Goal: Task Accomplishment & Management: Complete application form

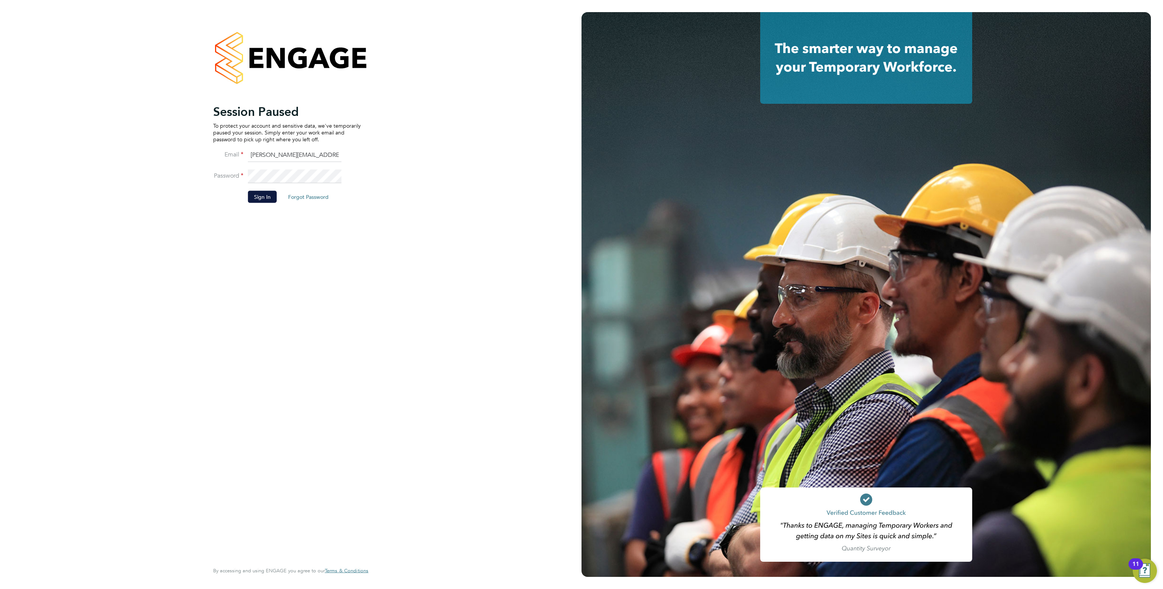
click at [261, 197] on button "Sign In" at bounding box center [262, 197] width 29 height 12
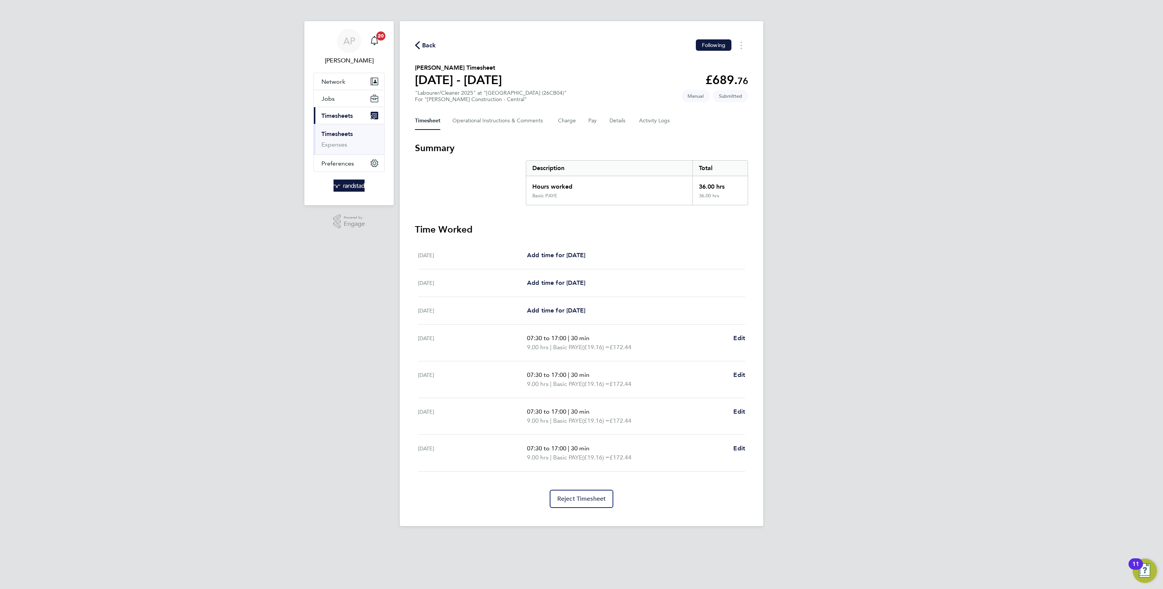
click at [438, 47] on div "Back Following" at bounding box center [581, 45] width 333 height 12
click at [425, 44] on span "Back" at bounding box center [429, 45] width 14 height 9
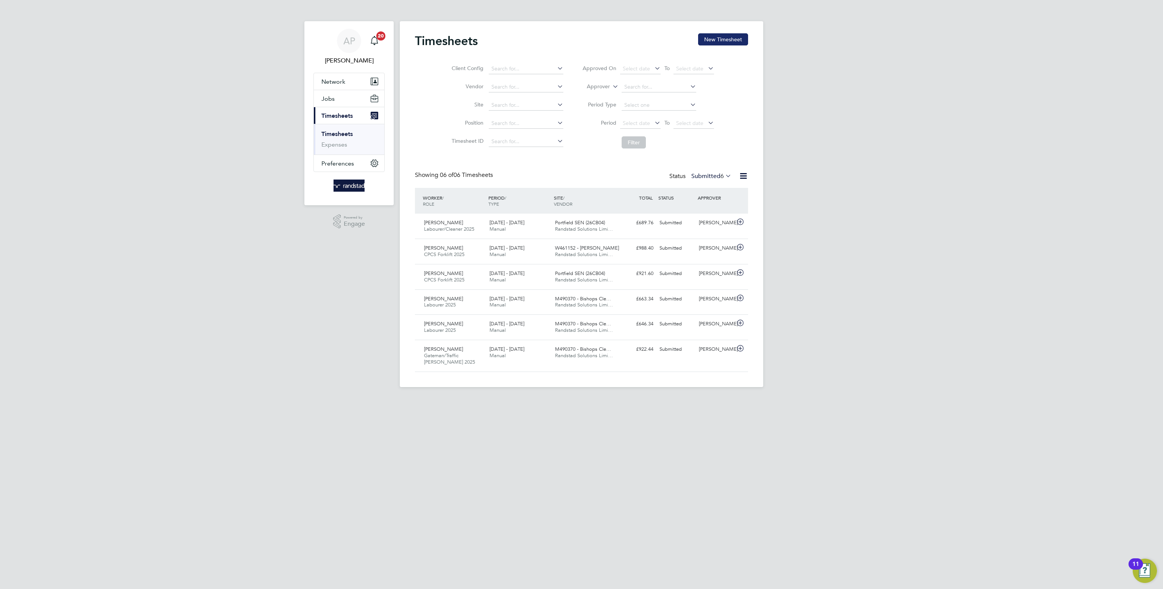
click at [728, 36] on button "New Timesheet" at bounding box center [723, 39] width 50 height 12
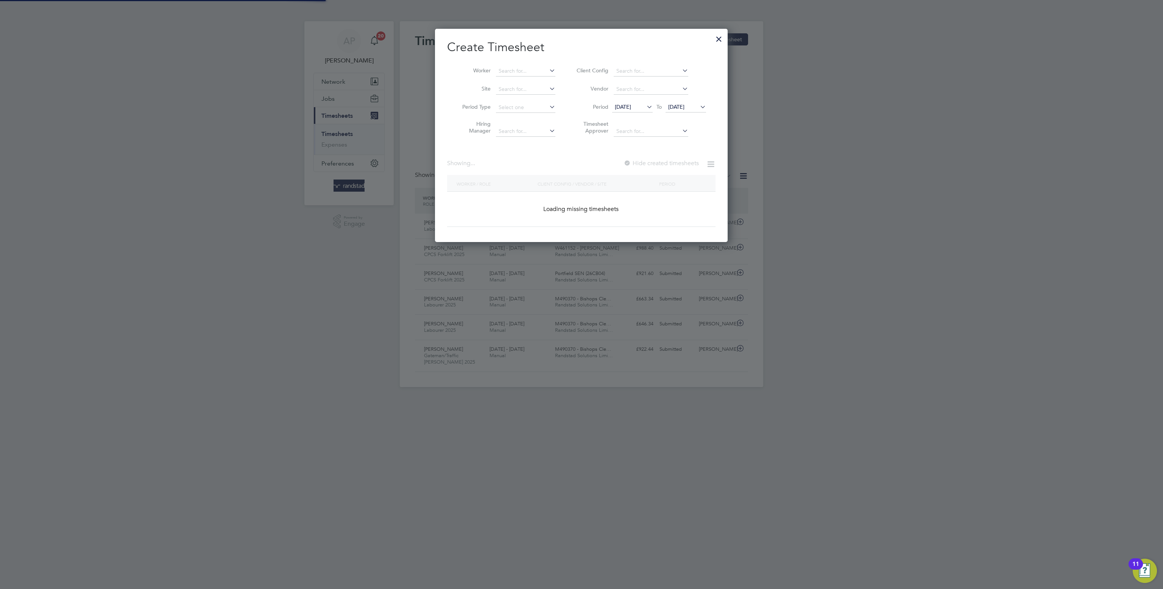
scroll to position [215, 293]
click at [511, 68] on input at bounding box center [525, 71] width 59 height 11
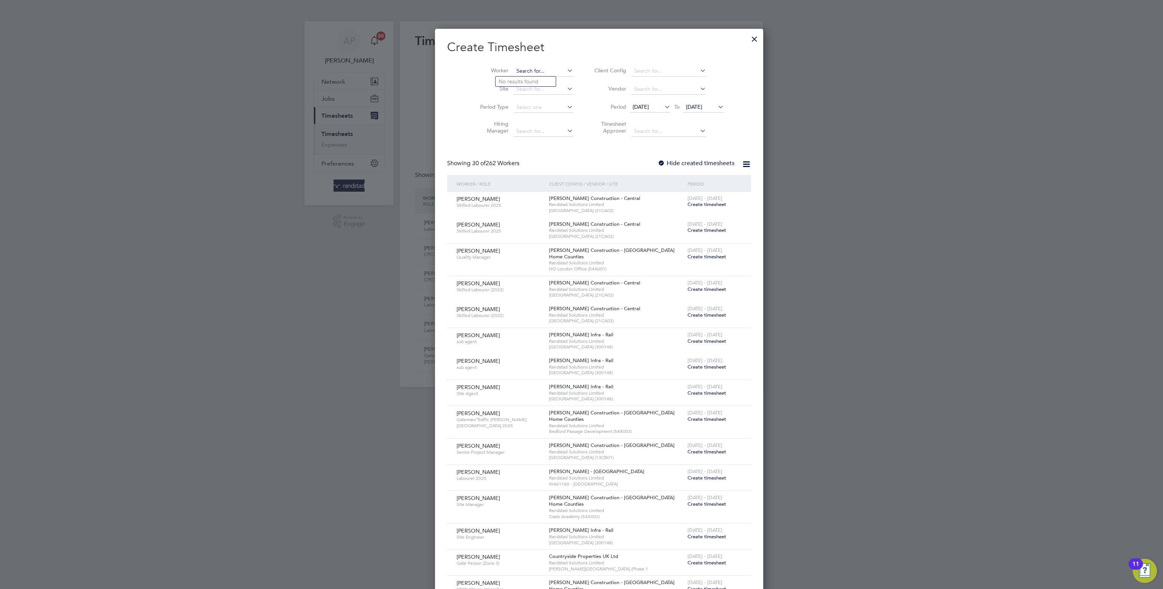
scroll to position [1258, 293]
click at [544, 82] on b "Gree" at bounding box center [550, 81] width 12 height 6
type input "Colin Green"
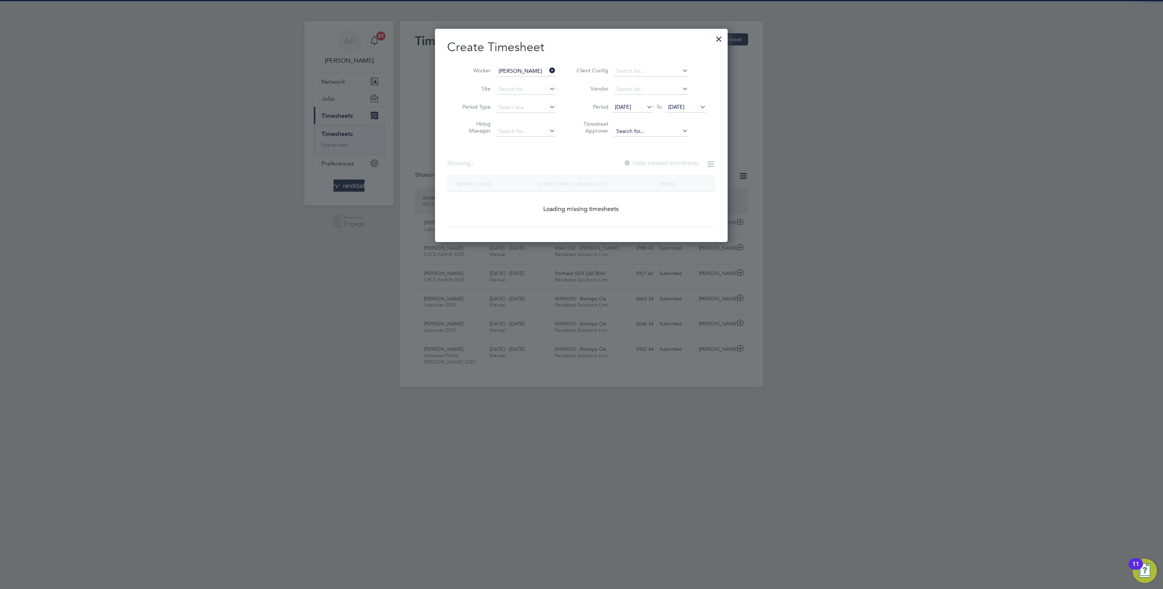
scroll to position [215, 293]
drag, startPoint x: 686, startPoint y: 109, endPoint x: 735, endPoint y: 157, distance: 68.8
click at [684, 108] on span "25 Aug 2025" at bounding box center [676, 106] width 16 height 7
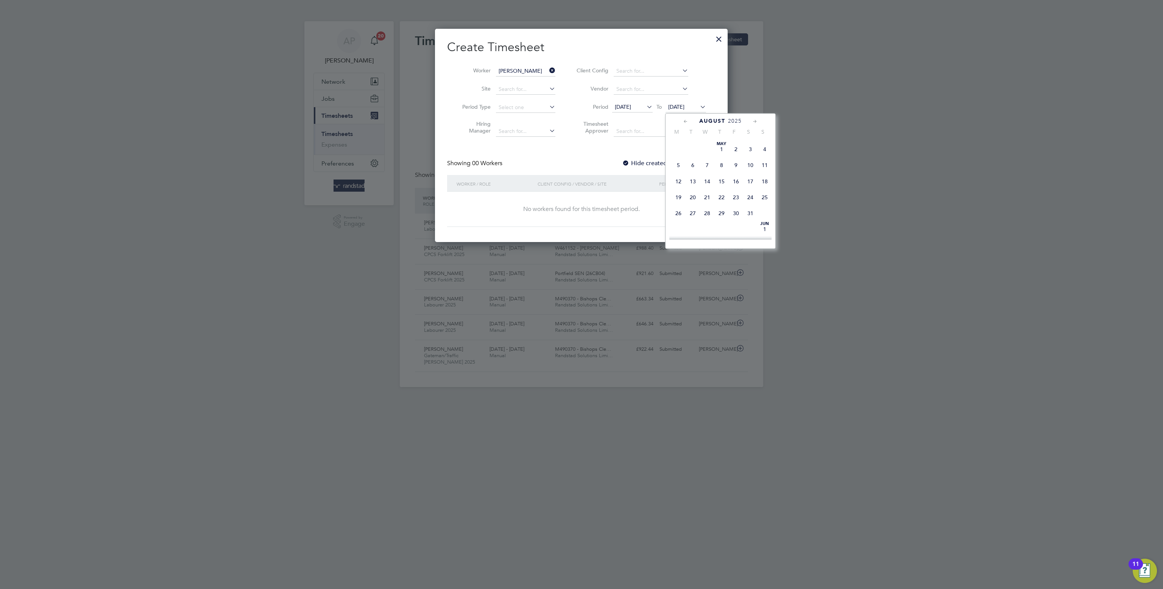
scroll to position [296, 0]
click at [747, 180] on span "30" at bounding box center [750, 172] width 14 height 14
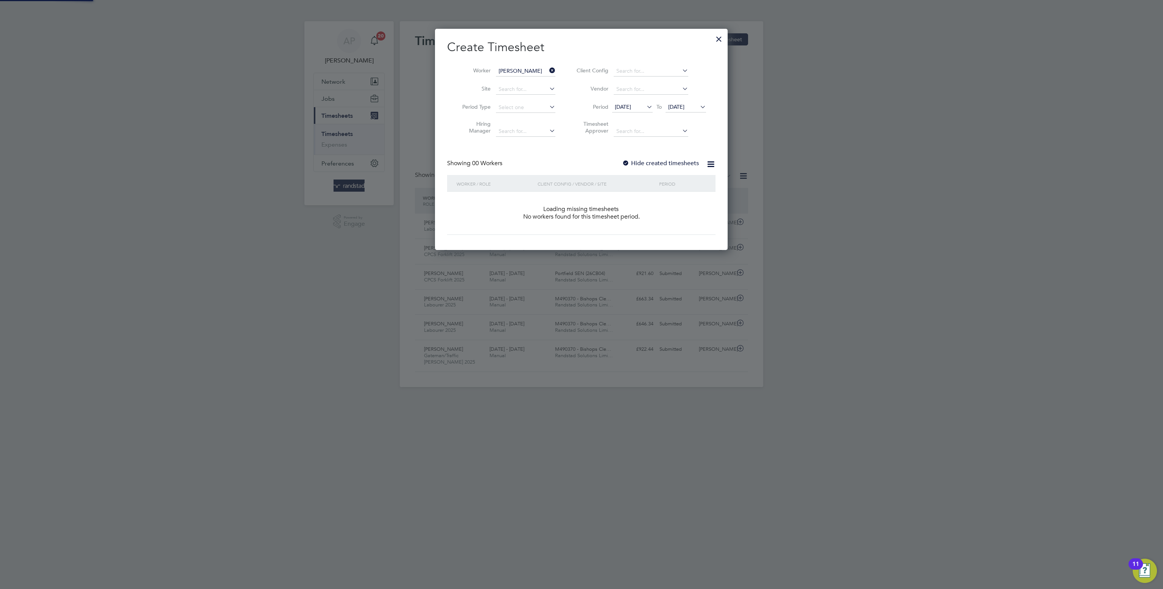
scroll to position [215, 293]
click at [659, 165] on label "Hide created timesheets" at bounding box center [660, 163] width 77 height 8
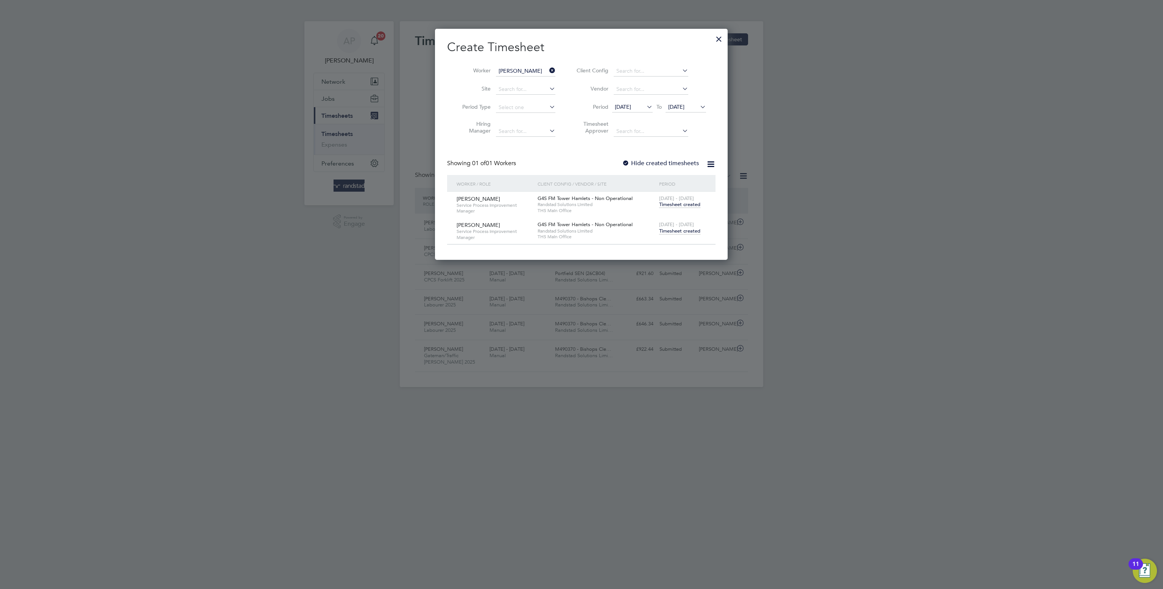
scroll to position [233, 293]
click at [690, 232] on span "Timesheet created" at bounding box center [679, 231] width 41 height 7
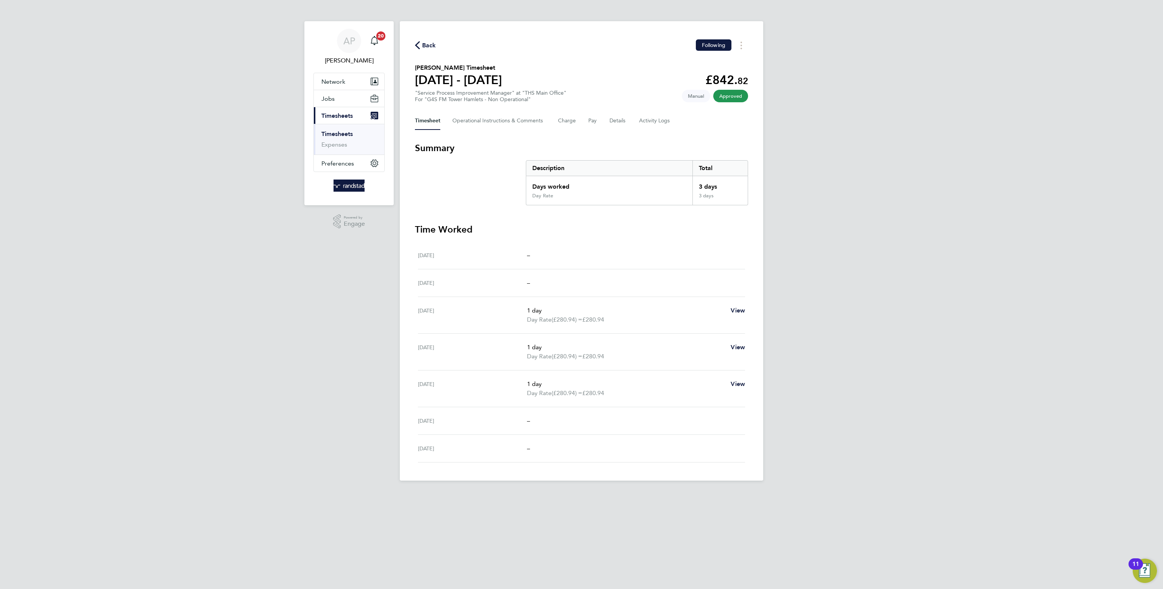
click at [435, 46] on span "Back" at bounding box center [429, 45] width 14 height 9
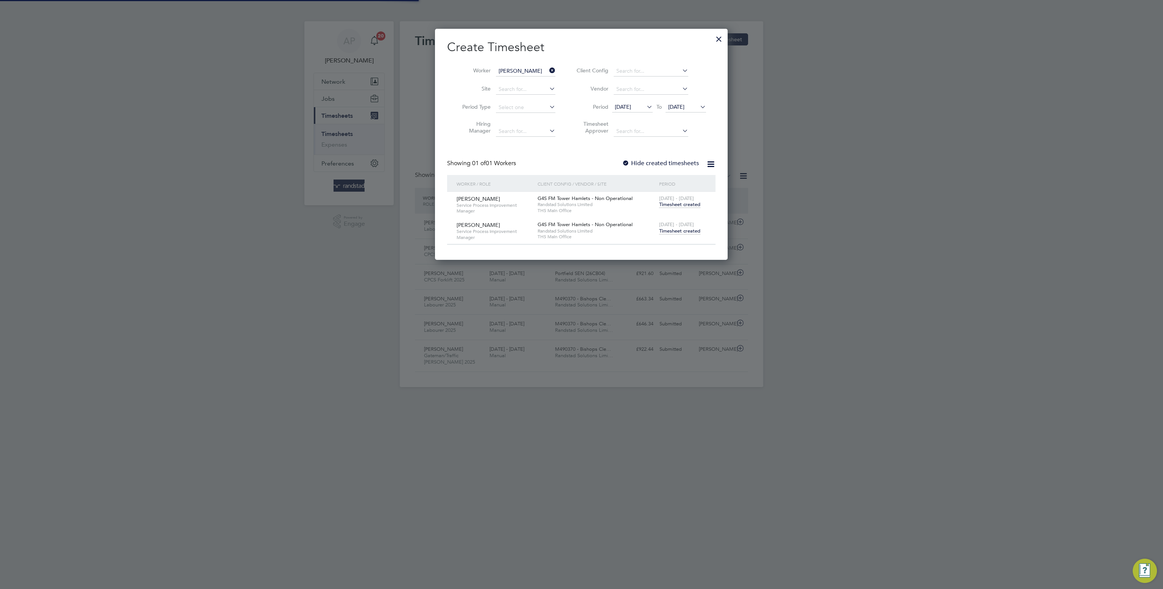
scroll to position [19, 65]
drag, startPoint x: 721, startPoint y: 39, endPoint x: 848, endPoint y: 68, distance: 129.8
click at [721, 40] on div at bounding box center [719, 37] width 14 height 14
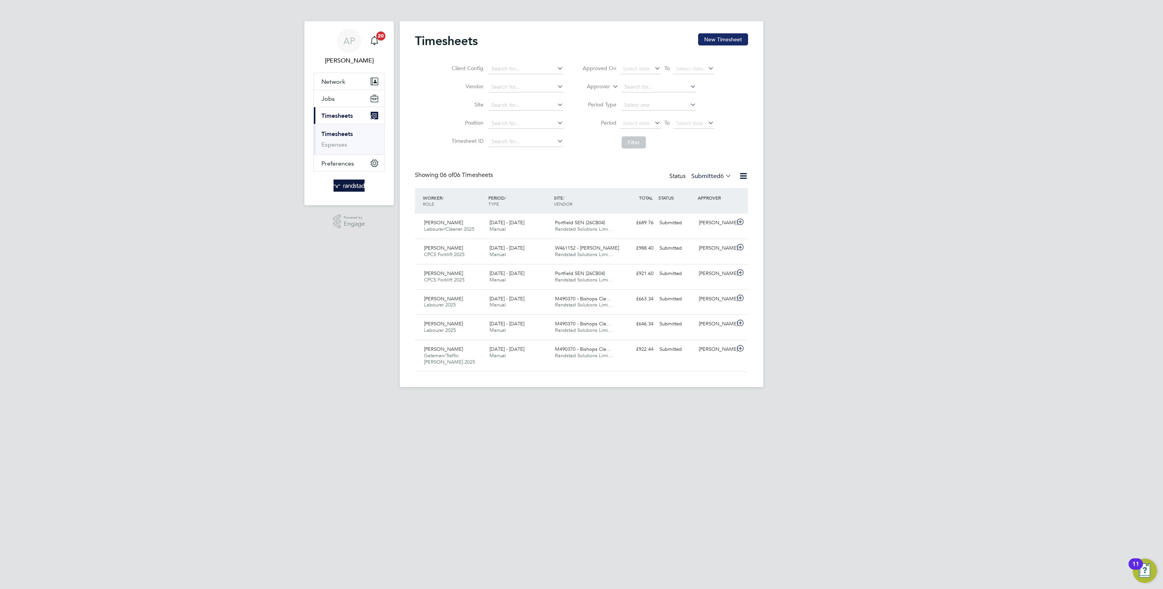
click at [717, 40] on button "New Timesheet" at bounding box center [723, 39] width 50 height 12
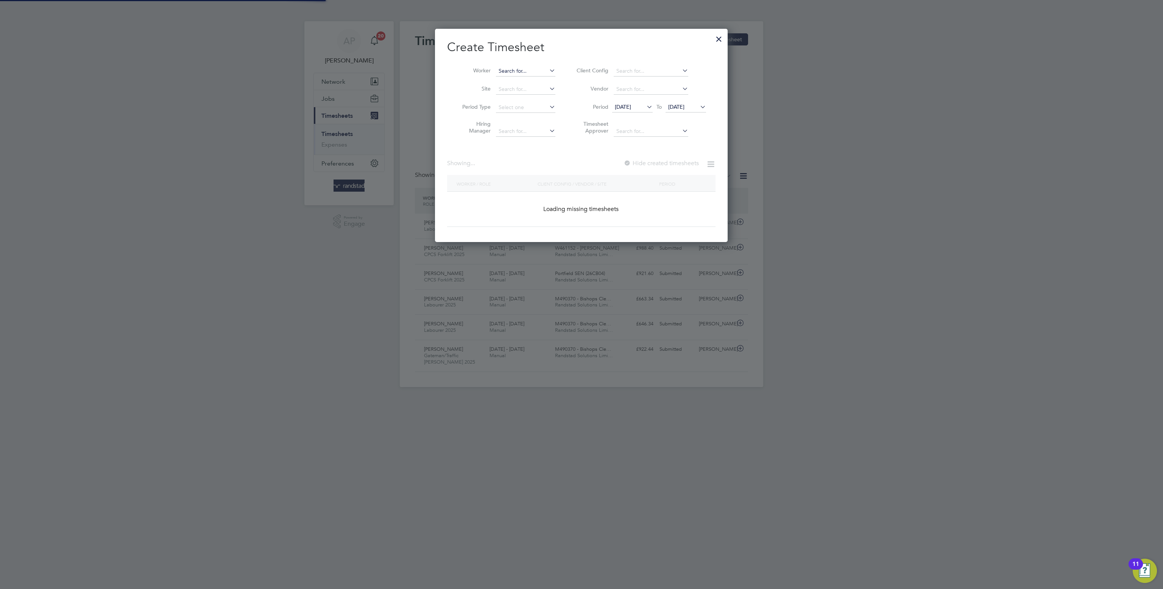
scroll to position [215, 293]
click at [523, 69] on input at bounding box center [525, 71] width 59 height 11
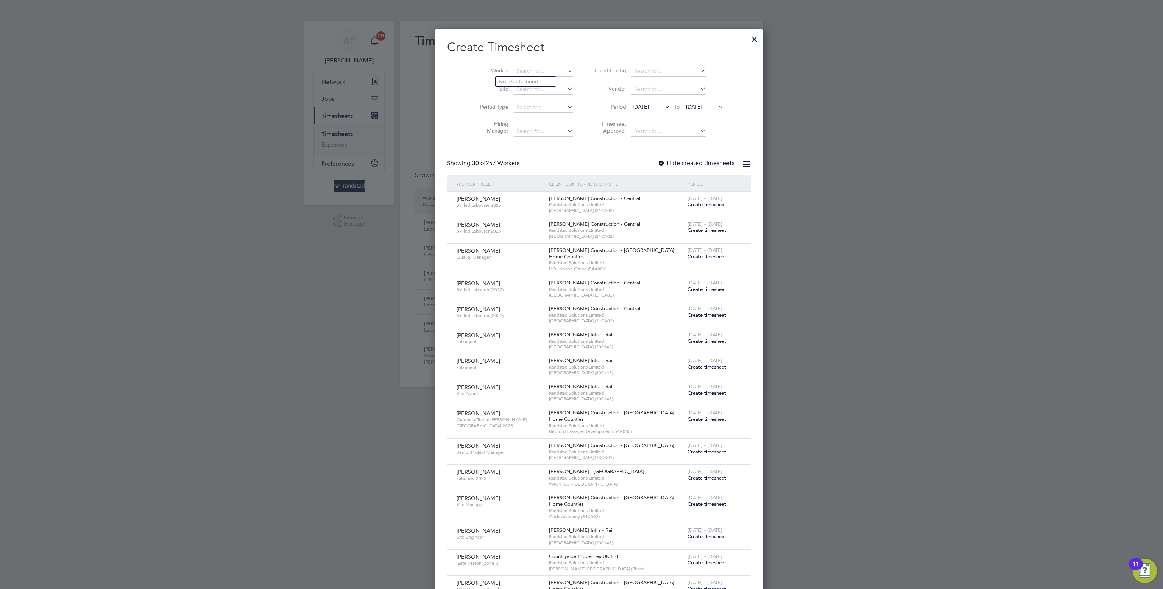
scroll to position [1283, 293]
click at [544, 103] on li "Dexter Douglas" at bounding box center [529, 102] width 67 height 10
type input "[PERSON_NAME]"
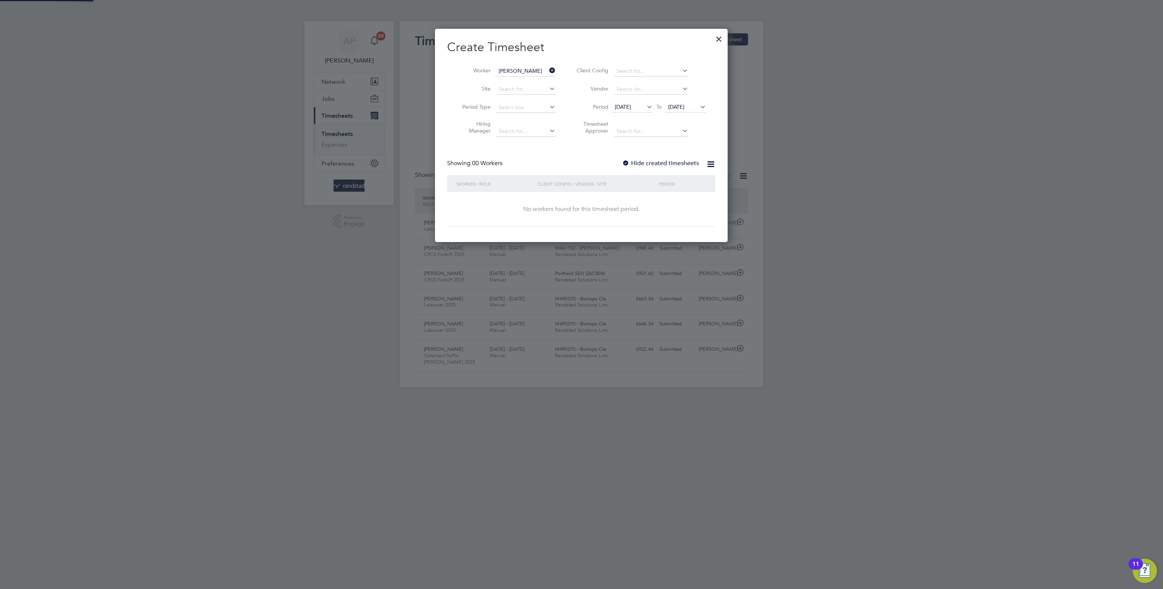
scroll to position [215, 293]
click at [684, 108] on span "[DATE]" at bounding box center [676, 106] width 16 height 7
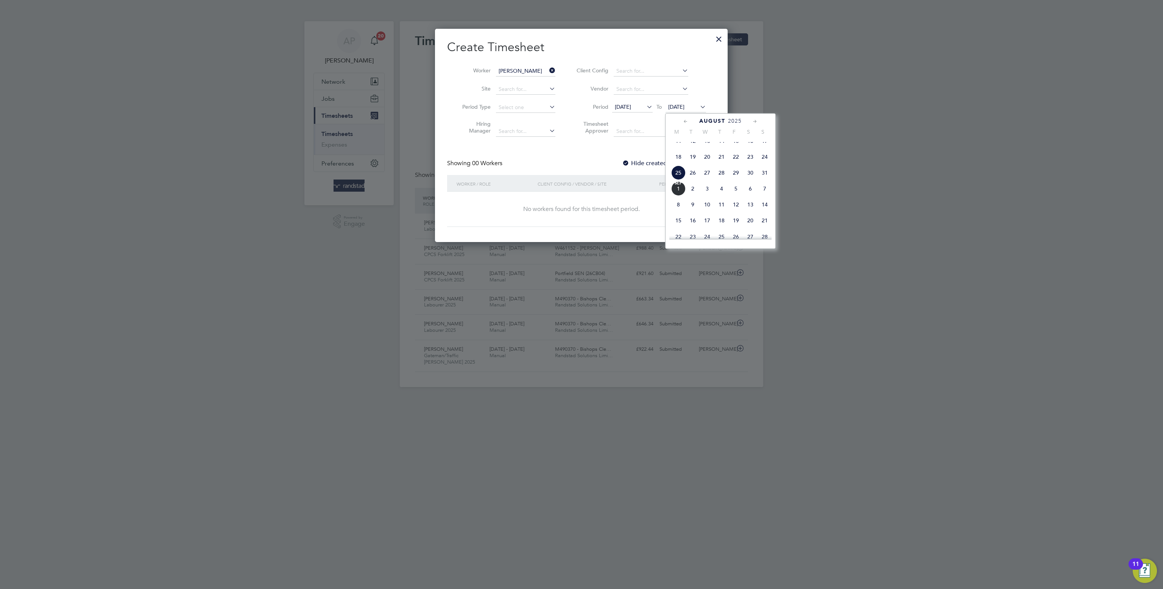
click at [736, 180] on span "29" at bounding box center [736, 172] width 14 height 14
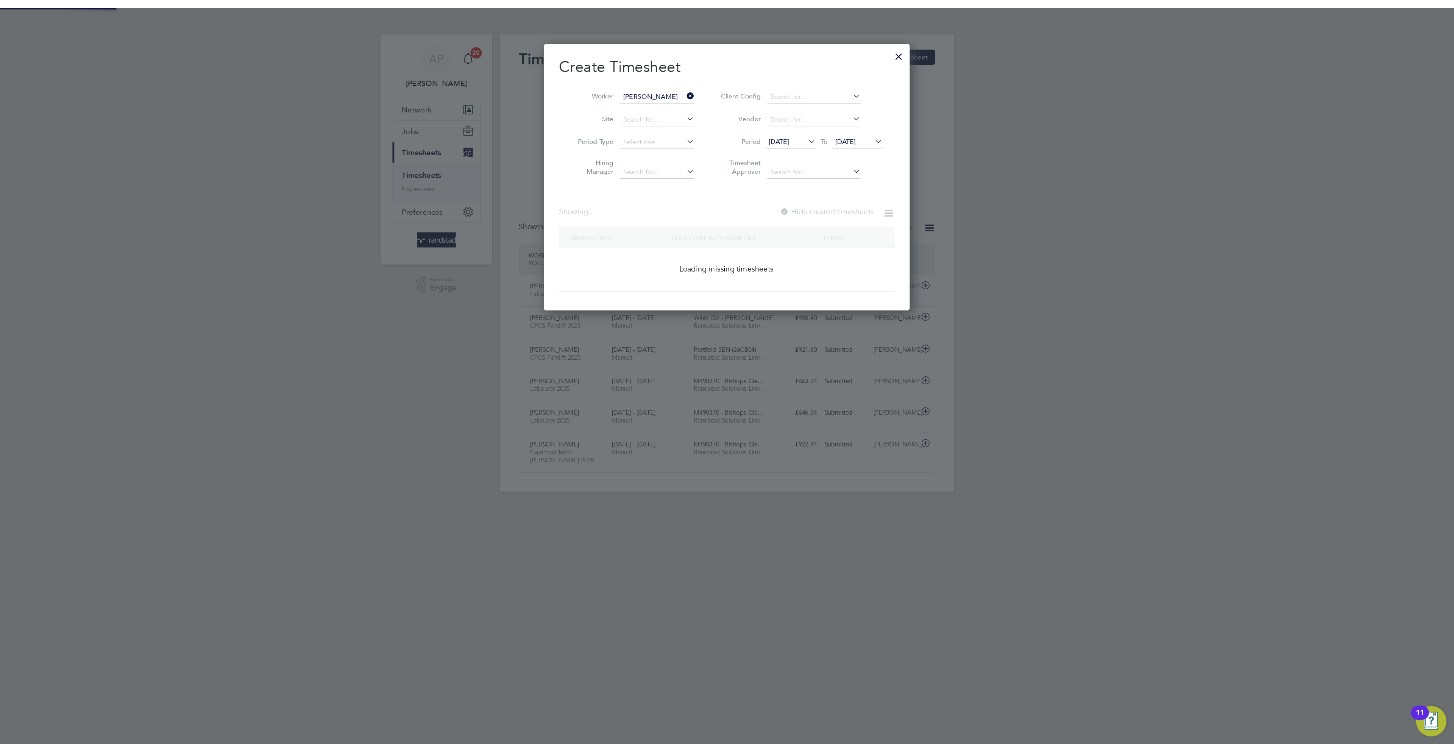
scroll to position [206, 293]
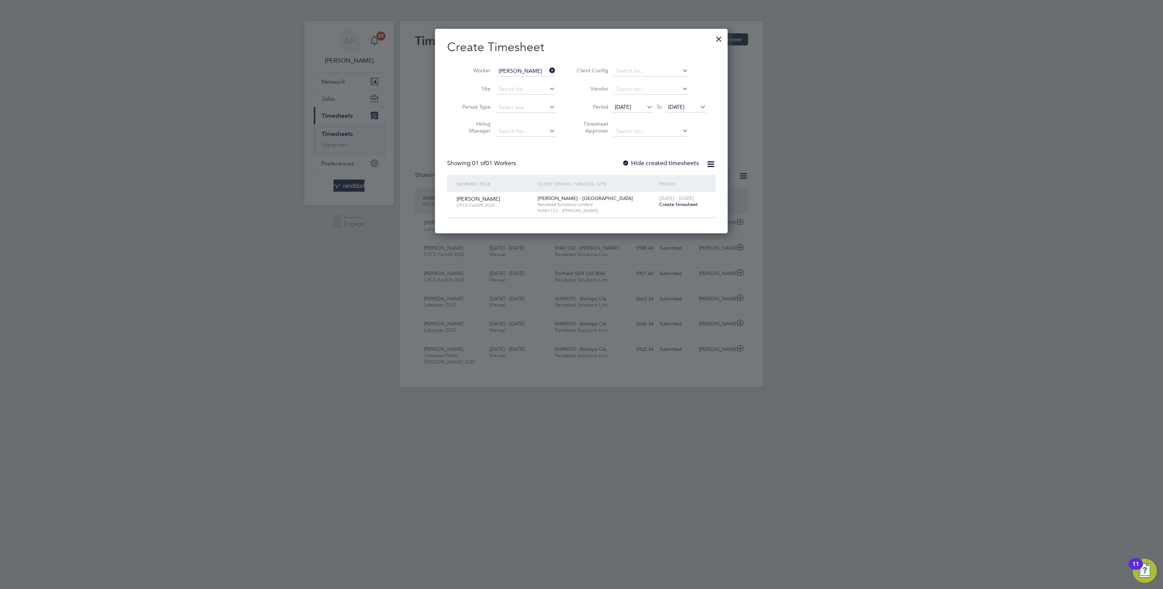
click at [678, 205] on span "Create timesheet" at bounding box center [678, 204] width 39 height 6
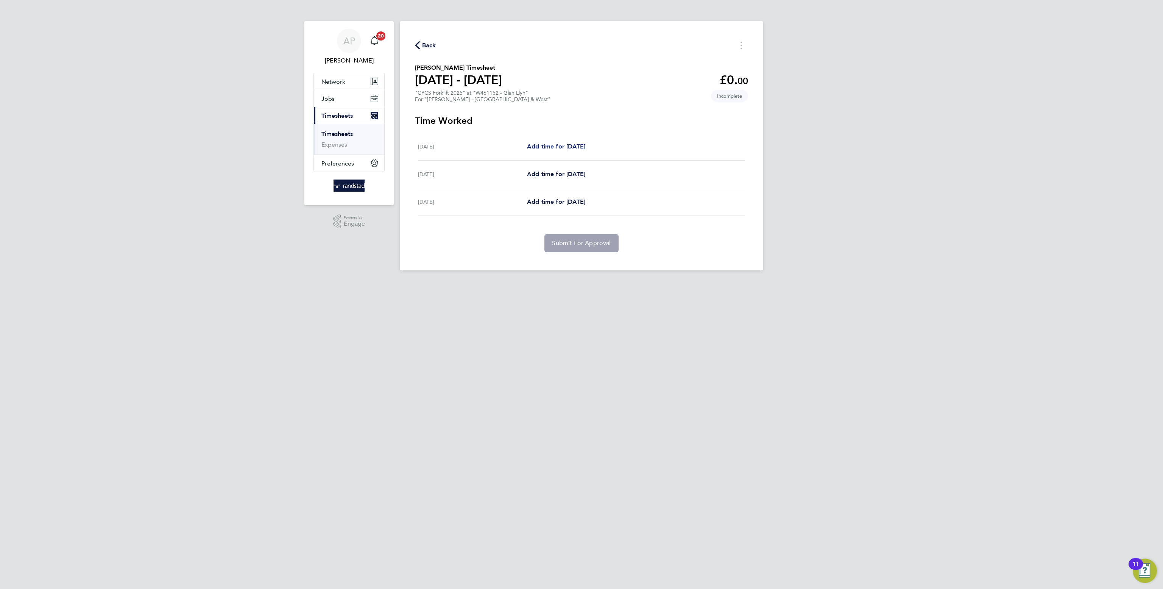
click at [578, 146] on span "Add time for [DATE]" at bounding box center [556, 146] width 58 height 7
select select "60"
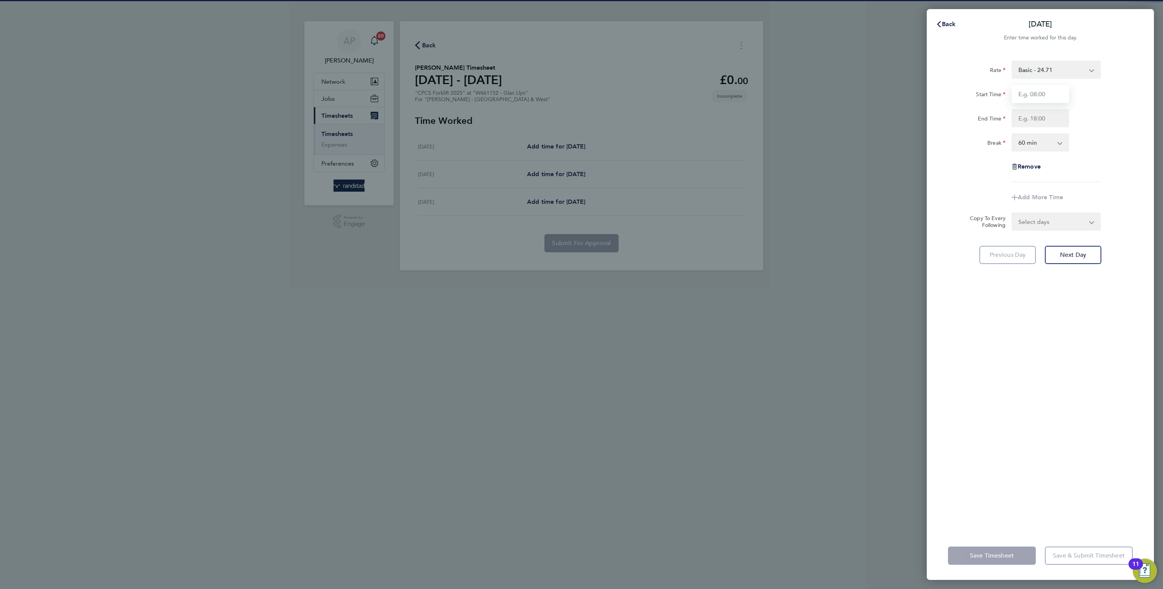
click at [1029, 85] on input "Start Time" at bounding box center [1041, 94] width 58 height 18
drag, startPoint x: 1069, startPoint y: 103, endPoint x: 1065, endPoint y: 116, distance: 14.3
click at [1069, 106] on div "Start Time 7:00 End Time" at bounding box center [1040, 106] width 191 height 42
type input "07:00"
drag, startPoint x: 1060, startPoint y: 118, endPoint x: 1062, endPoint y: 112, distance: 6.3
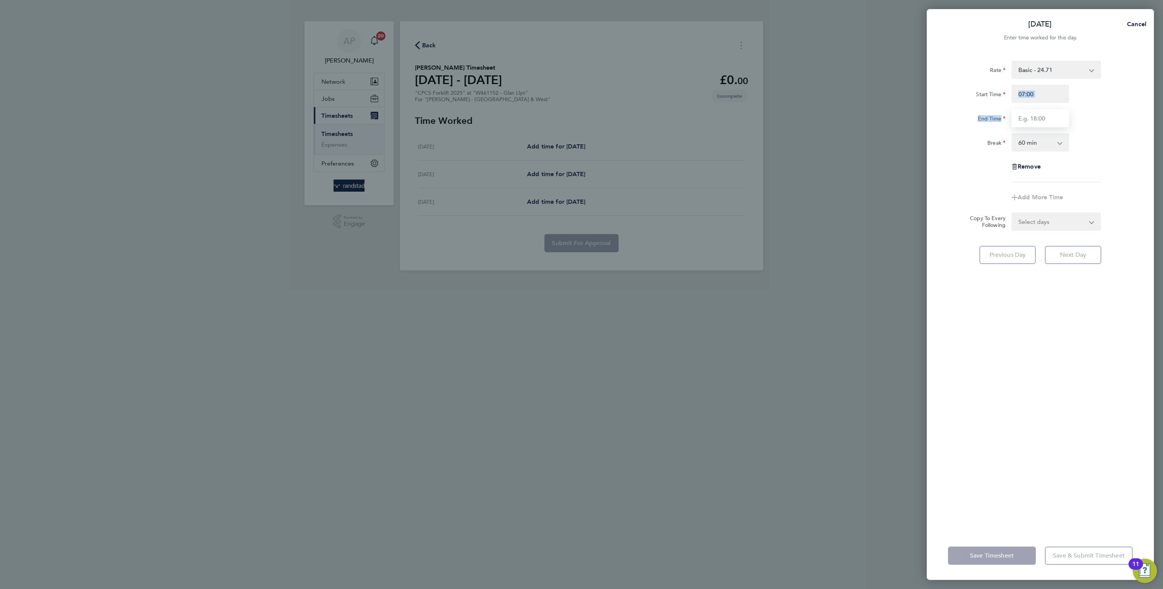
click at [1059, 117] on input "End Time" at bounding box center [1041, 118] width 58 height 18
click at [1040, 116] on input "End Time" at bounding box center [1041, 118] width 58 height 18
type input "16:30"
click at [1128, 140] on div "Break 0 min 15 min 30 min 45 min 60 min 75 min 90 min" at bounding box center [1040, 142] width 191 height 18
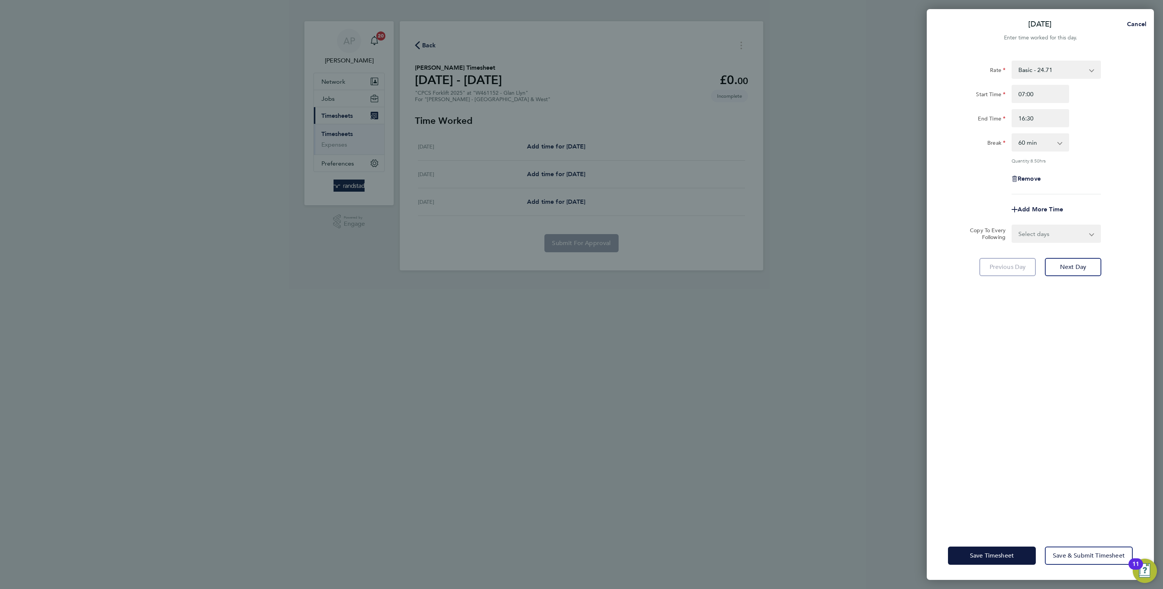
click at [1063, 141] on app-icon-cross-button at bounding box center [1063, 142] width 9 height 17
click at [1031, 141] on select "0 min 15 min 30 min 45 min 60 min 75 min 90 min" at bounding box center [1035, 142] width 47 height 17
select select "30"
click at [1012, 134] on select "0 min 15 min 30 min 45 min 60 min 75 min 90 min" at bounding box center [1035, 142] width 47 height 17
click at [1047, 230] on select "Select days Day Thursday Friday" at bounding box center [1052, 233] width 80 height 17
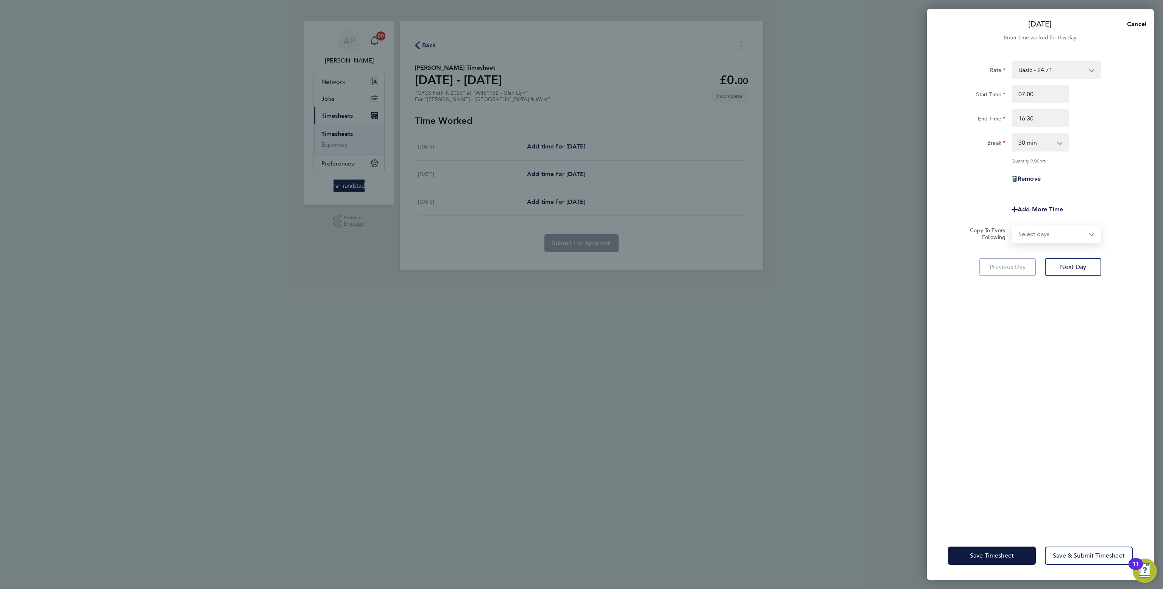
select select "DAY"
click at [1012, 225] on select "Select days Day Thursday Friday" at bounding box center [1052, 233] width 80 height 17
select select "[DATE]"
drag, startPoint x: 953, startPoint y: 450, endPoint x: 959, endPoint y: 449, distance: 6.2
click at [954, 450] on div "Rate Basic - 24.71 Overtime - 35.77 Start Time 07:00 End Time 16:30 Break 0 min…" at bounding box center [1040, 291] width 227 height 480
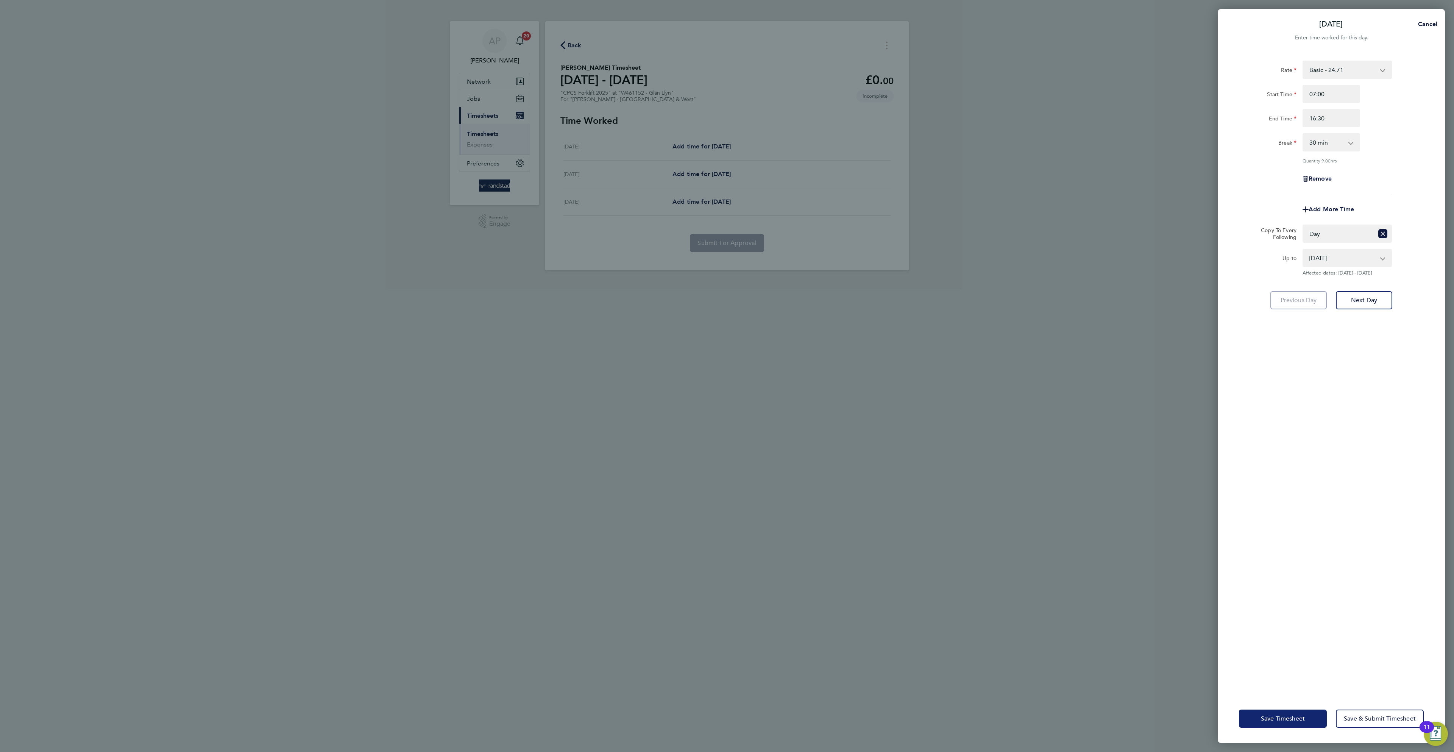
click at [1163, 588] on button "Save Timesheet" at bounding box center [1283, 718] width 88 height 18
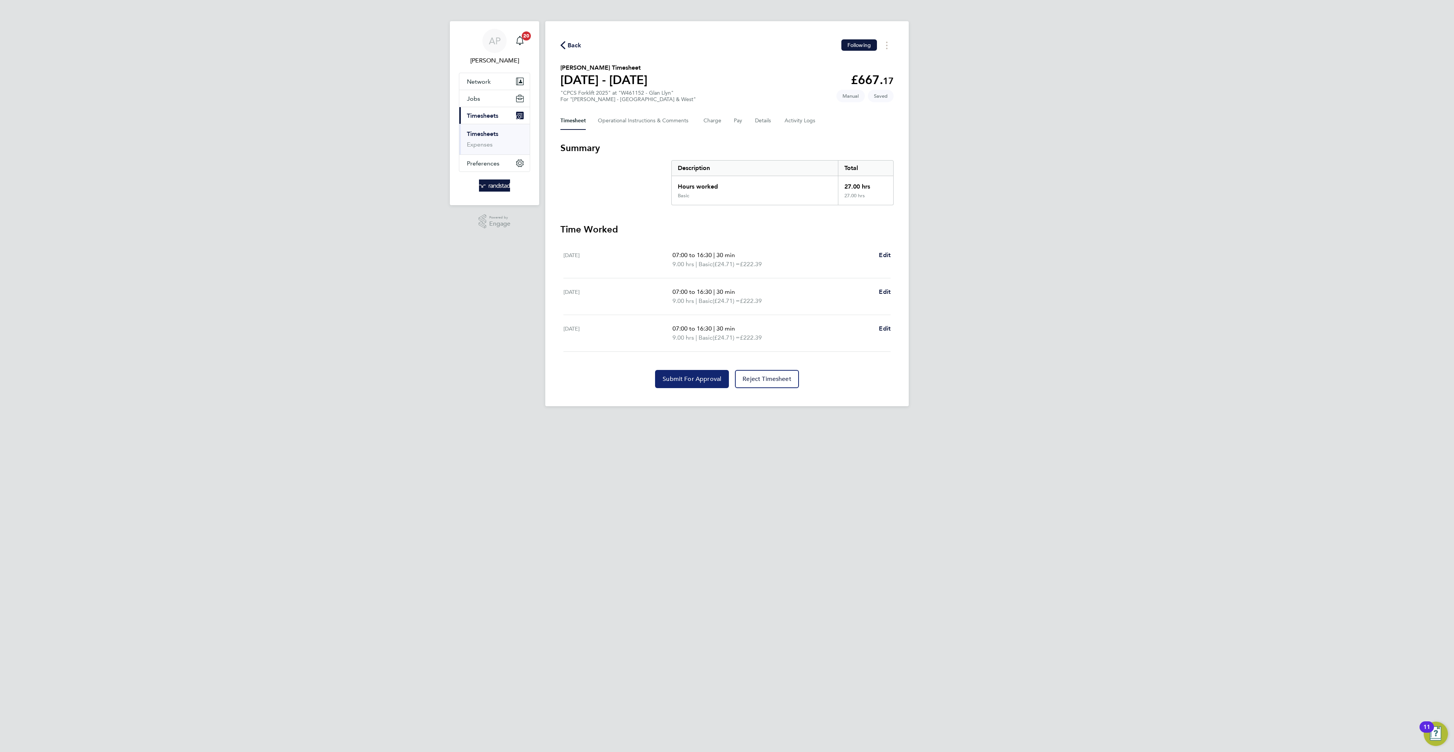
click at [700, 377] on span "Submit For Approval" at bounding box center [692, 379] width 59 height 8
click at [574, 50] on span "Back" at bounding box center [574, 45] width 14 height 9
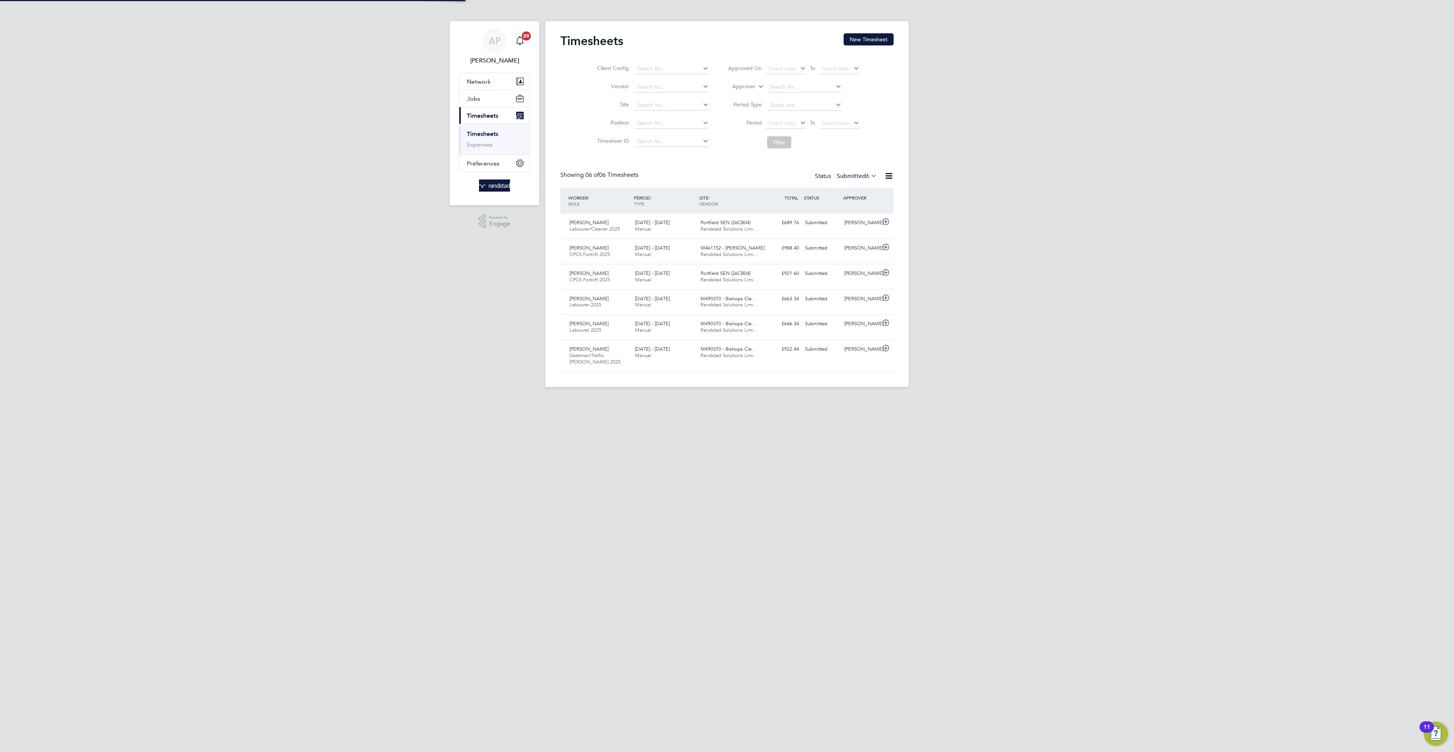
scroll to position [20, 66]
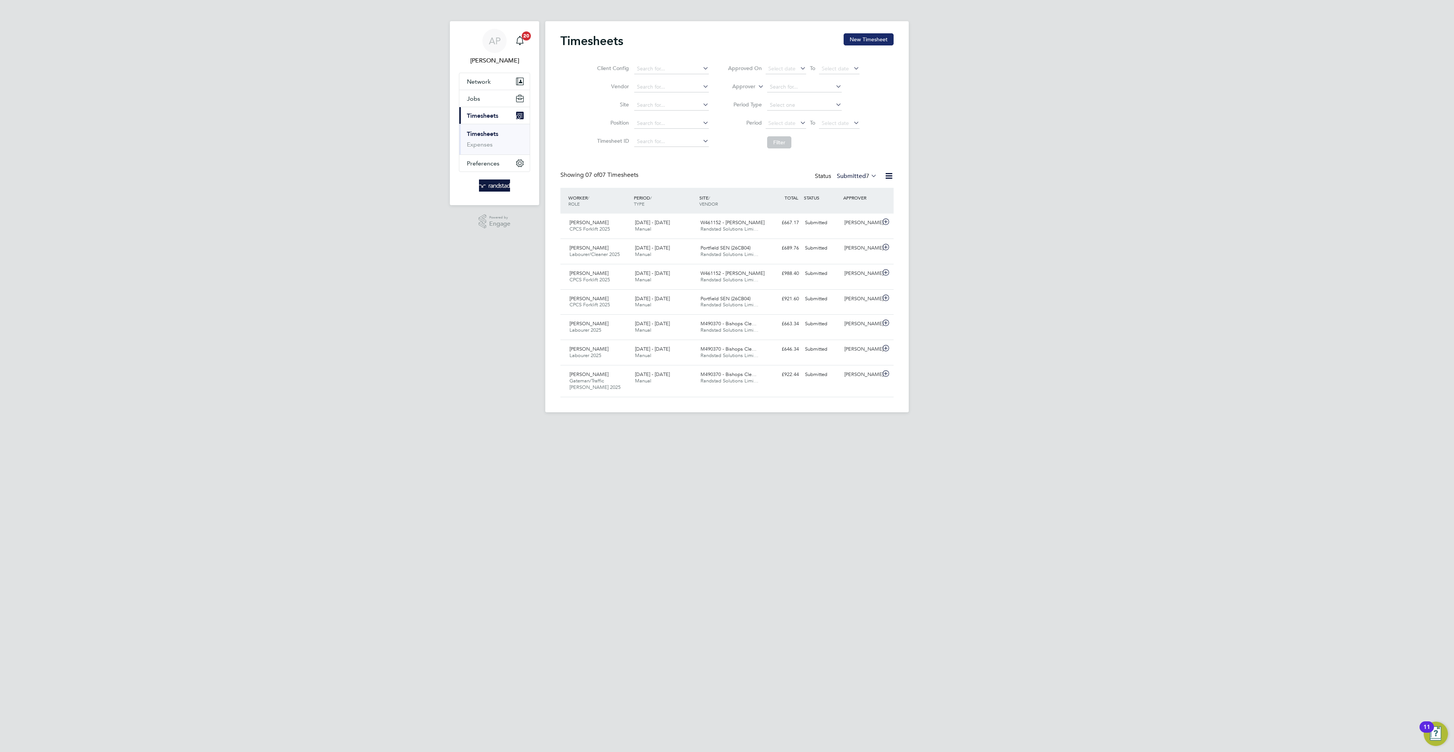
click at [881, 39] on button "New Timesheet" at bounding box center [868, 39] width 50 height 12
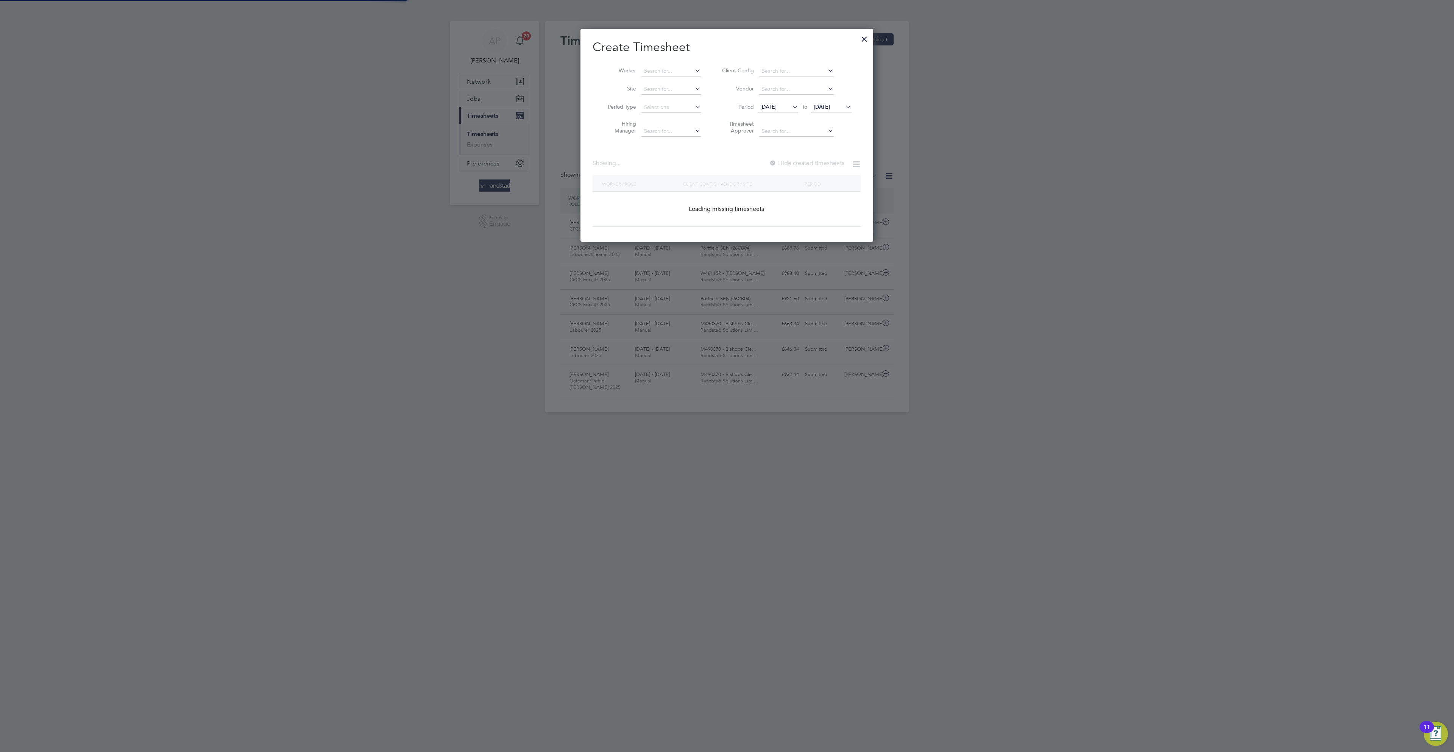
scroll to position [4, 5]
click at [647, 70] on input at bounding box center [670, 71] width 59 height 11
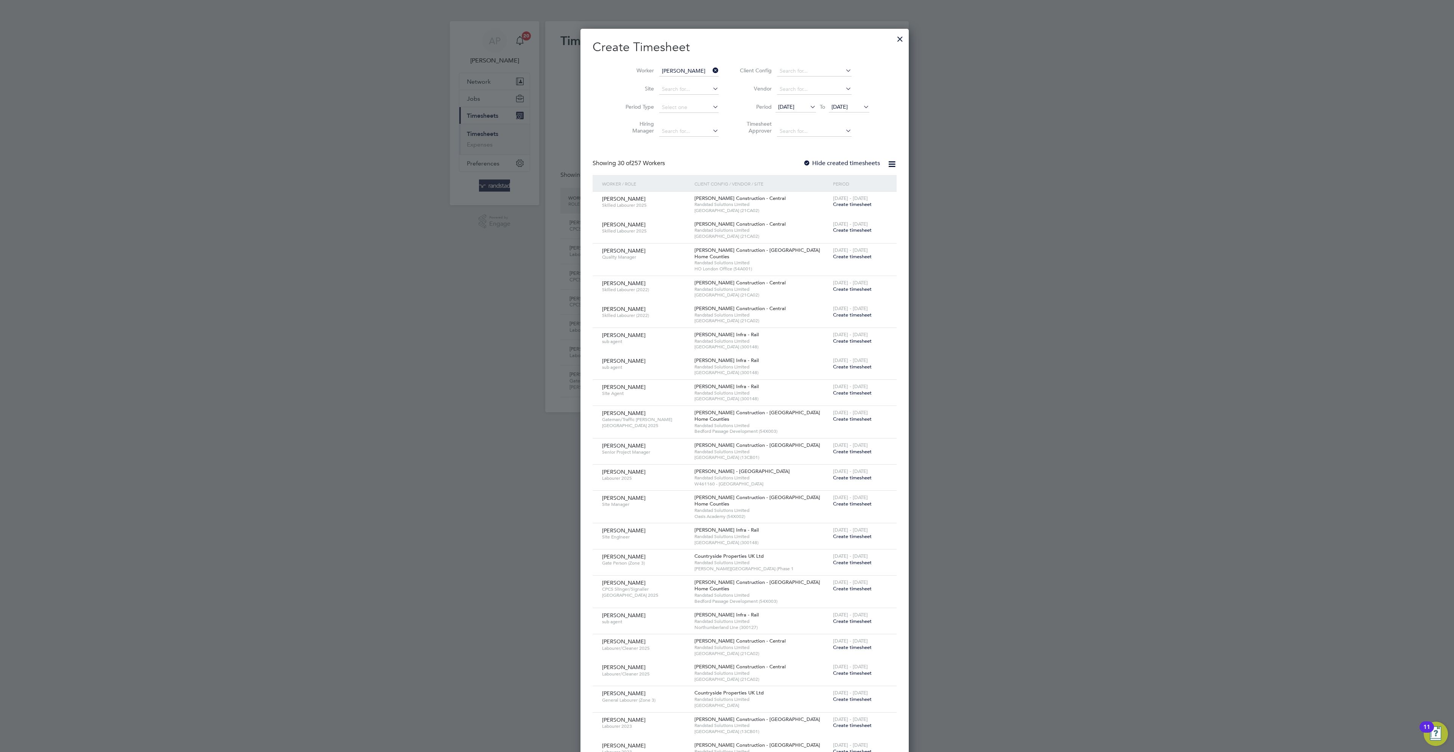
click at [678, 80] on li "Adam Bear d" at bounding box center [674, 81] width 66 height 10
type input "[PERSON_NAME]"
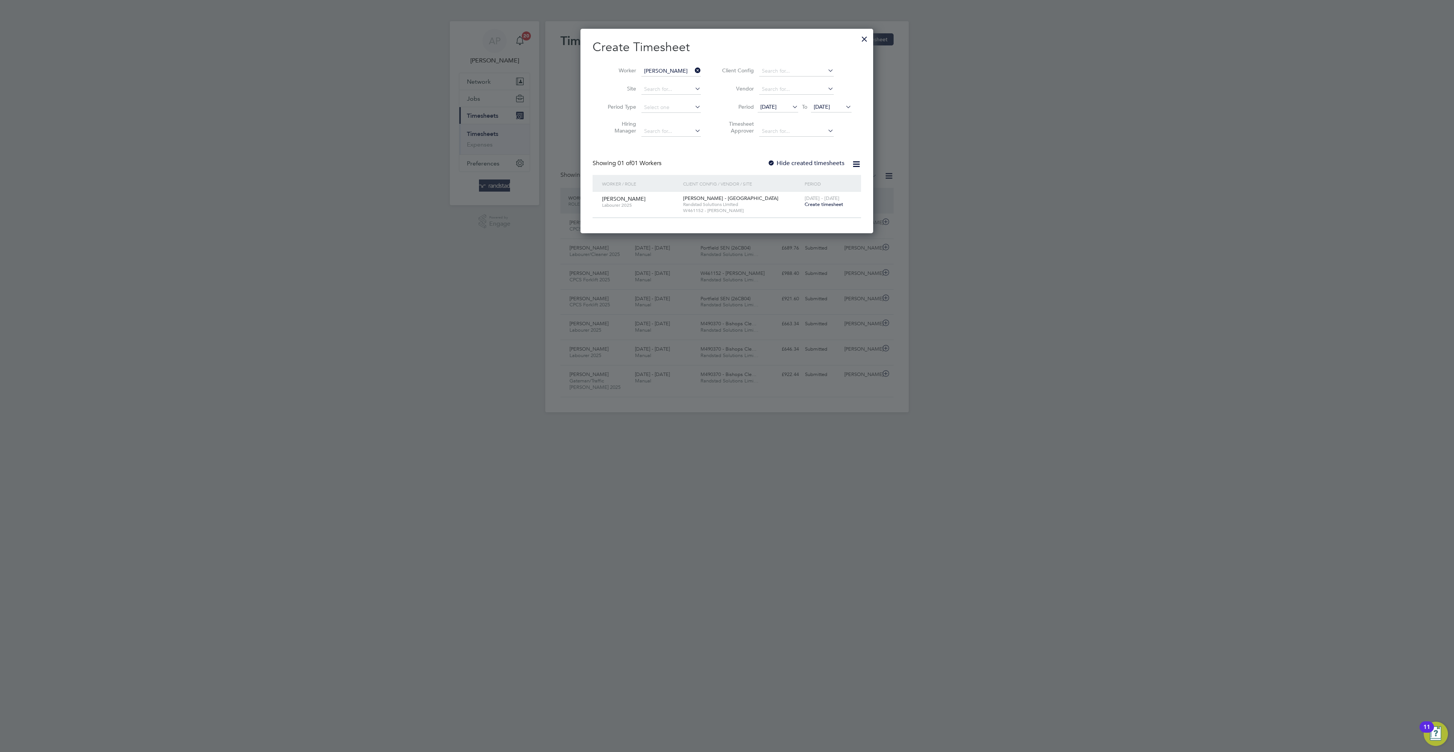
click at [815, 205] on span "Create timesheet" at bounding box center [823, 204] width 39 height 6
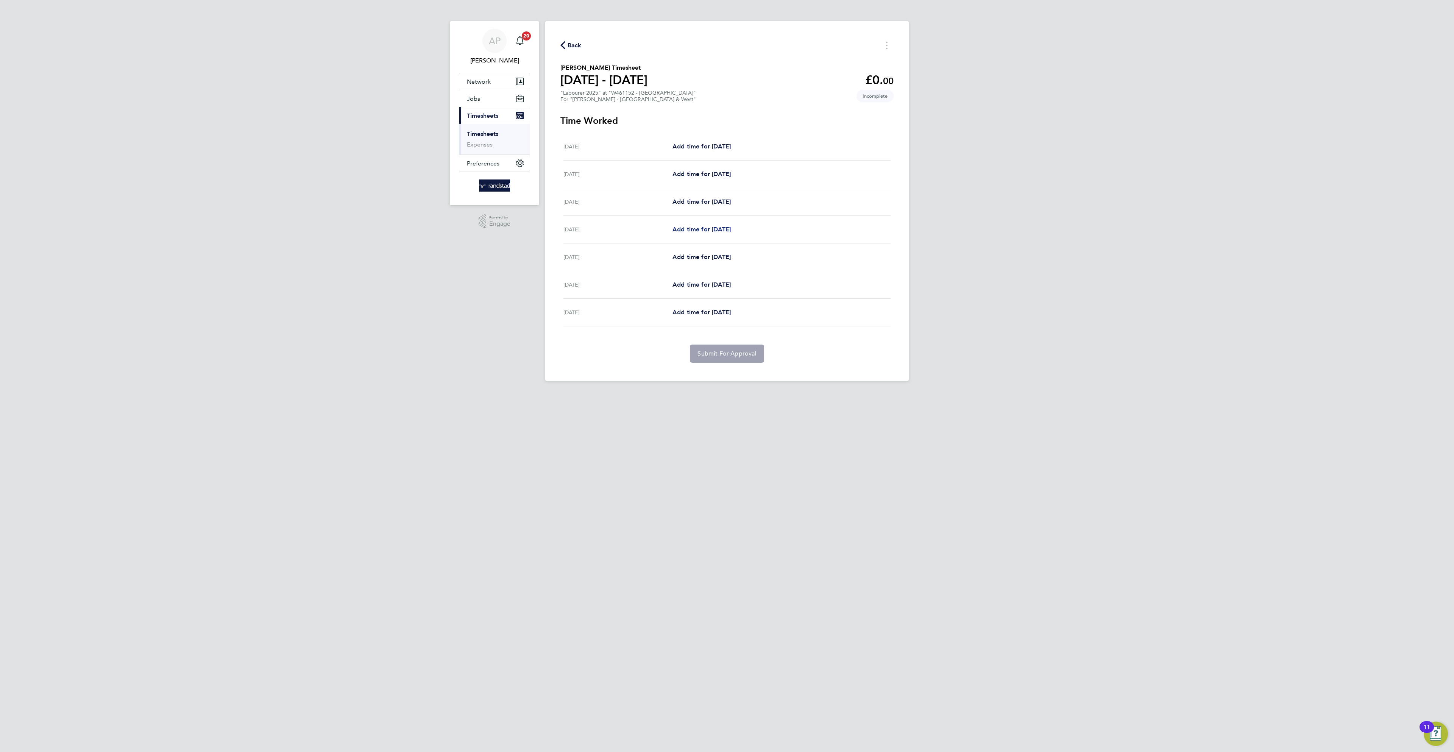
click at [705, 227] on span "Add time for Tue 26 Aug" at bounding box center [701, 229] width 58 height 7
select select "60"
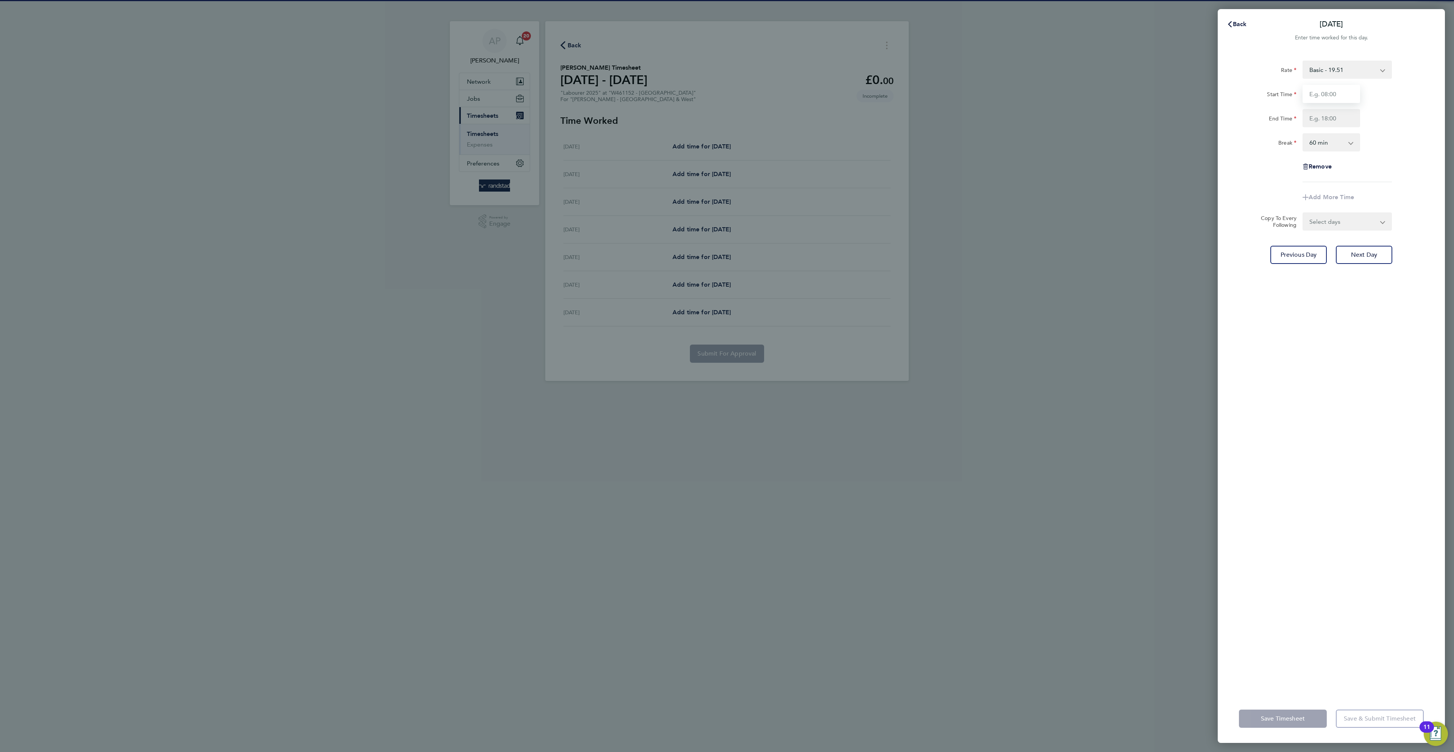
click at [1322, 88] on input "Start Time" at bounding box center [1331, 94] width 58 height 18
type input "07:00"
click at [1342, 118] on input "End Time" at bounding box center [1331, 118] width 58 height 18
type input "16:30"
click at [1362, 318] on div "Rate Basic - 19.51 Overtime - 28.12 Overtime 2 - 36.73 Start Time 07:00 End Tim…" at bounding box center [1330, 372] width 227 height 643
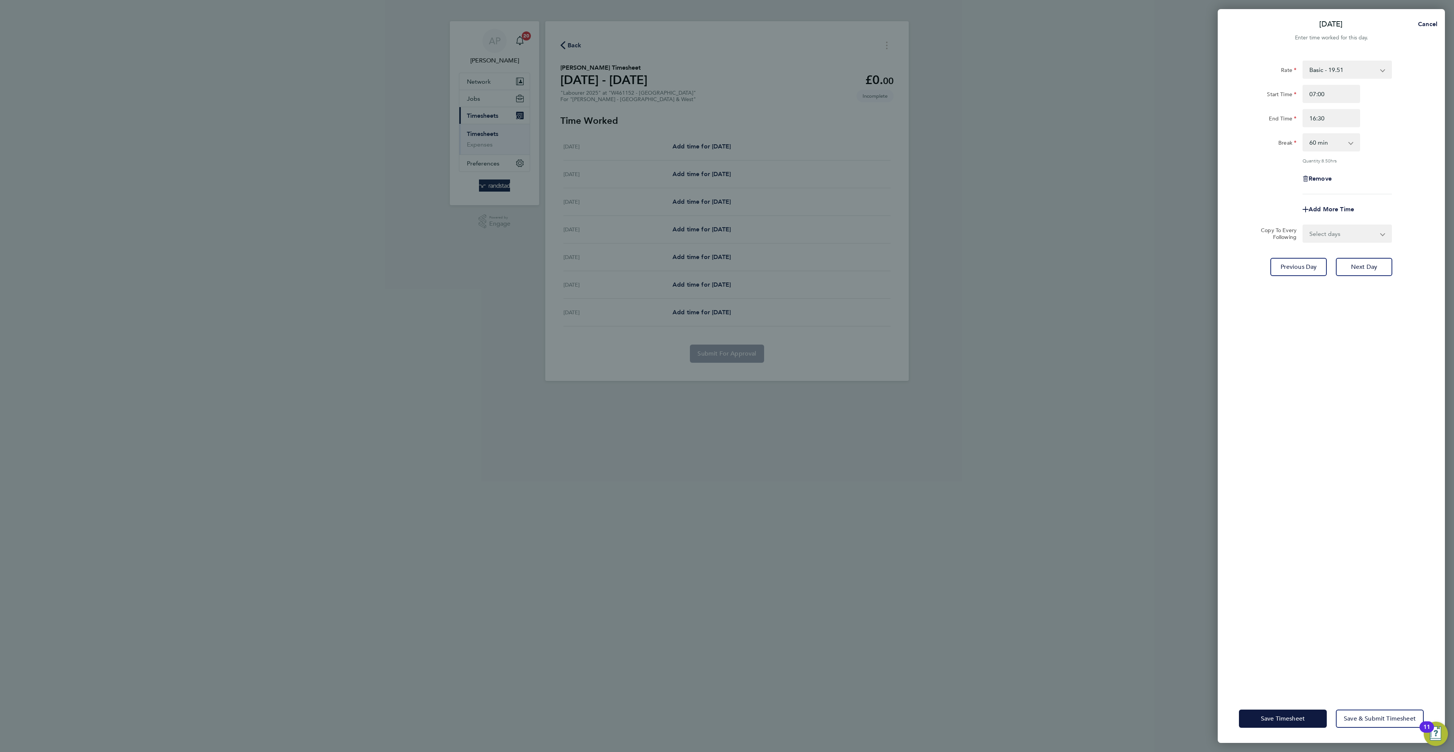
drag, startPoint x: 1315, startPoint y: 143, endPoint x: 1320, endPoint y: 147, distance: 6.0
click at [1315, 142] on select "0 min 15 min 30 min 45 min 60 min 75 min 90 min" at bounding box center [1326, 142] width 47 height 17
select select "30"
click at [1303, 134] on select "0 min 15 min 30 min 45 min 60 min 75 min 90 min" at bounding box center [1326, 142] width 47 height 17
click at [1333, 225] on select "Select days Day Wednesday Thursday Friday" at bounding box center [1343, 233] width 80 height 17
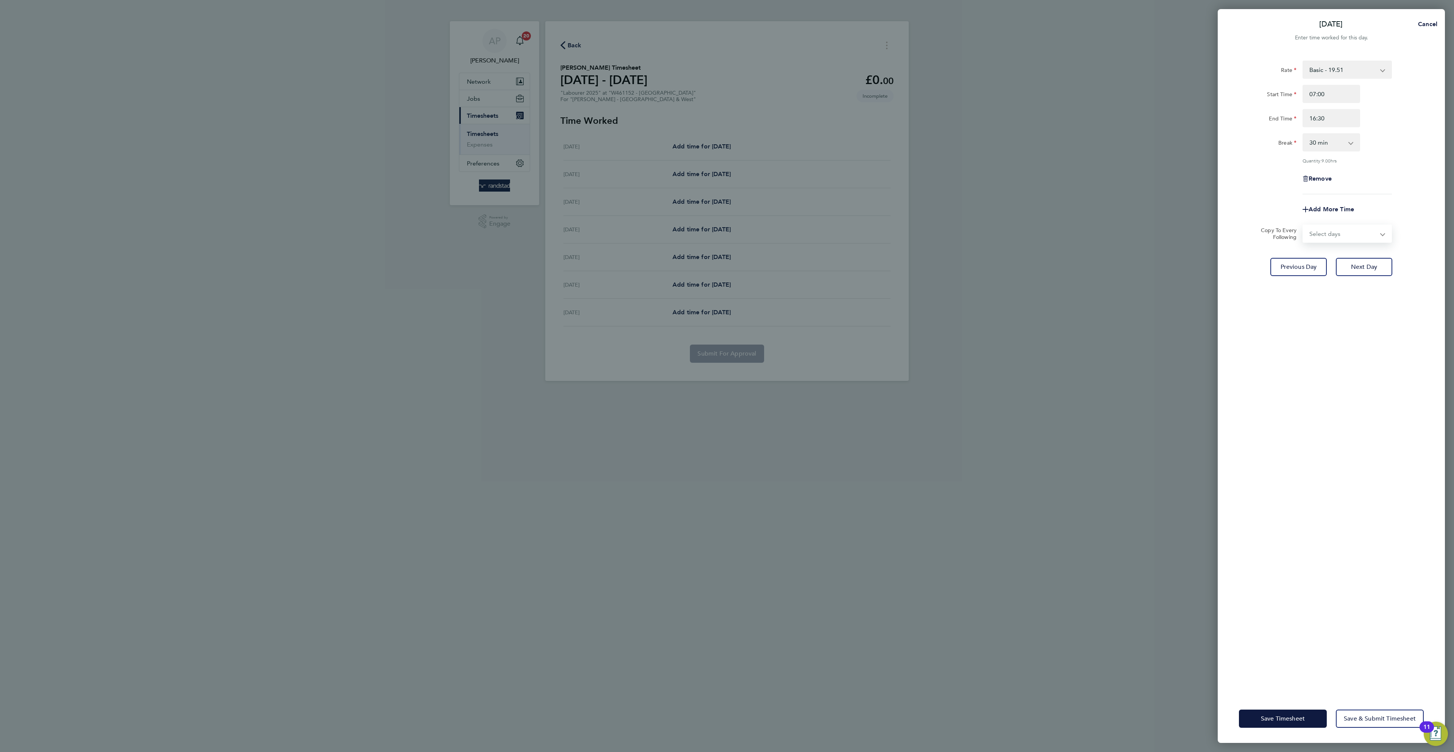
select select "DAY"
click at [1303, 226] on select "Select days Day Wednesday Thursday Friday" at bounding box center [1343, 233] width 80 height 17
select select "2025-08-29"
click at [1258, 716] on button "Save Timesheet" at bounding box center [1283, 718] width 88 height 18
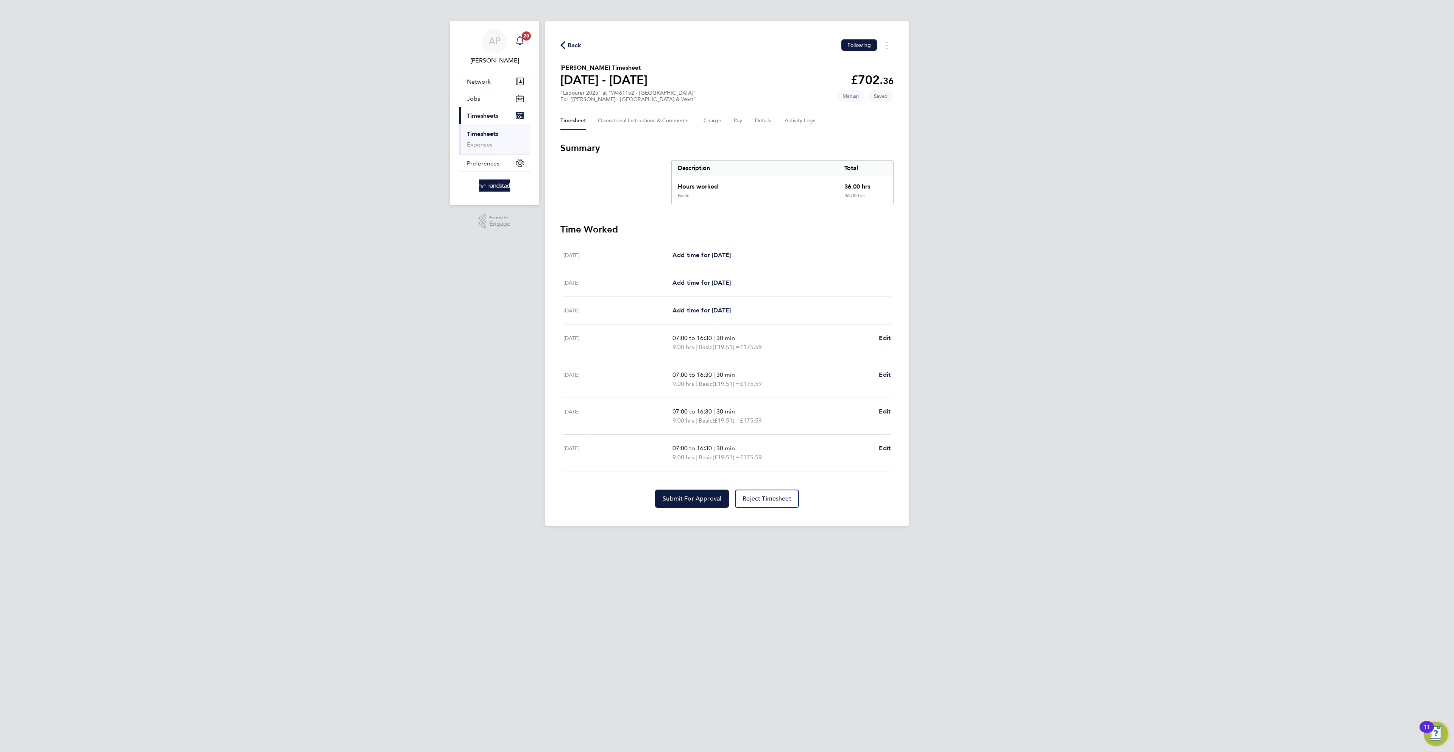
click at [888, 336] on link "Edit" at bounding box center [885, 338] width 12 height 9
select select "30"
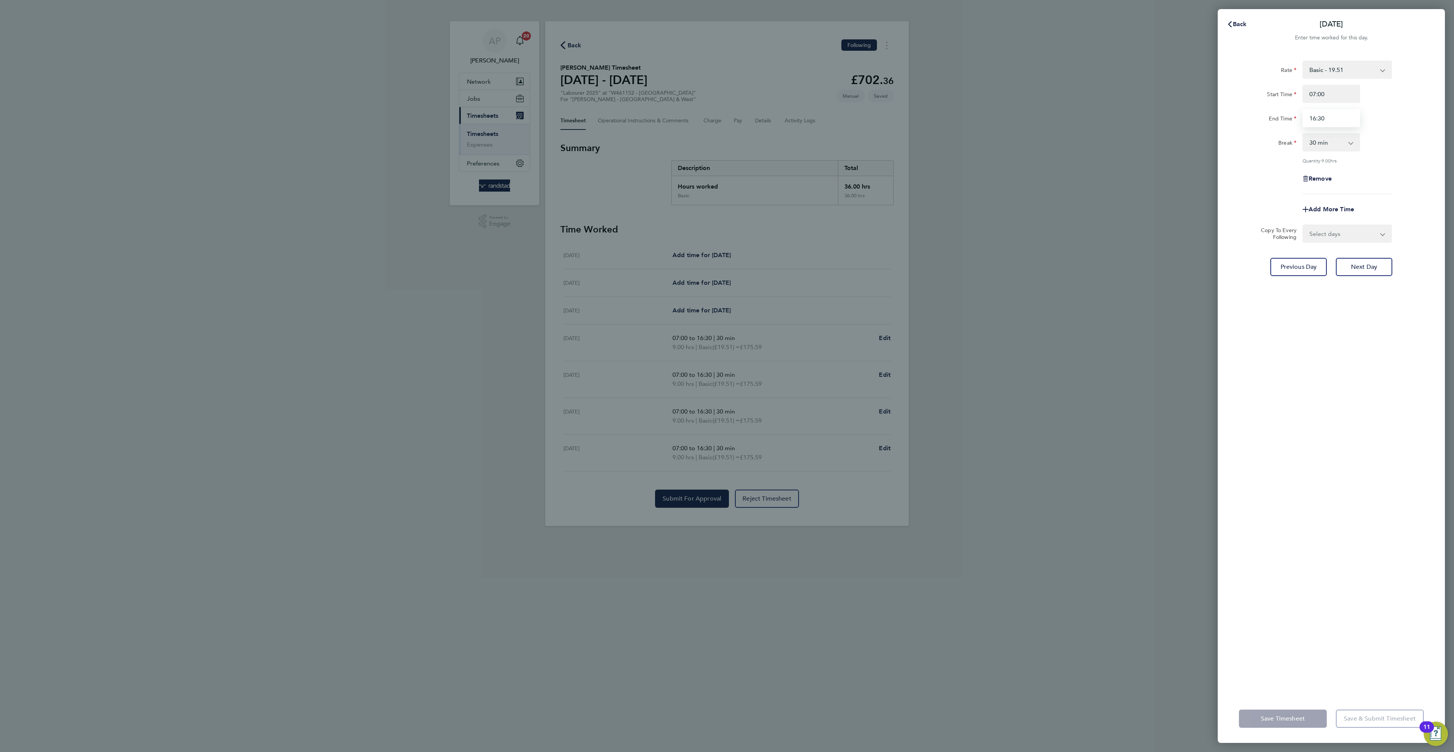
drag, startPoint x: 1356, startPoint y: 117, endPoint x: 1161, endPoint y: 104, distance: 195.3
click at [1159, 106] on div "Back Tue 26 Aug Enter time worked for this day. Rate Basic - 19.51 Overtime - 2…" at bounding box center [727, 376] width 1454 height 752
type input "17:00"
drag, startPoint x: 1422, startPoint y: 433, endPoint x: 1376, endPoint y: 323, distance: 118.8
click at [1419, 429] on div "Rate Basic - 19.51 Overtime - 28.12 Overtime 2 - 36.73 Start Time 07:00 End Tim…" at bounding box center [1330, 372] width 227 height 643
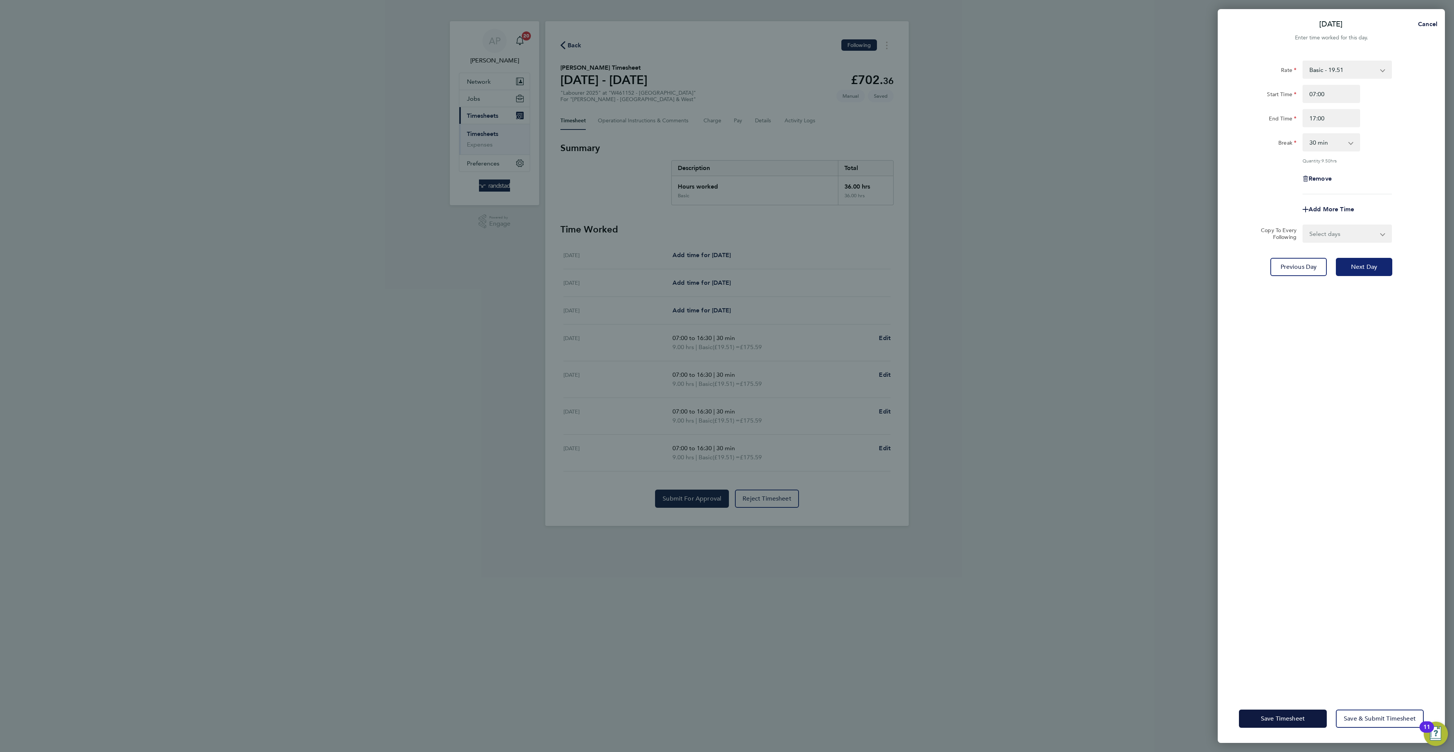
drag, startPoint x: 1365, startPoint y: 270, endPoint x: 1369, endPoint y: 270, distance: 3.8
click at [1365, 270] on span "Next Day" at bounding box center [1364, 267] width 26 height 8
select select "30"
drag, startPoint x: 1348, startPoint y: 126, endPoint x: 1251, endPoint y: 115, distance: 98.0
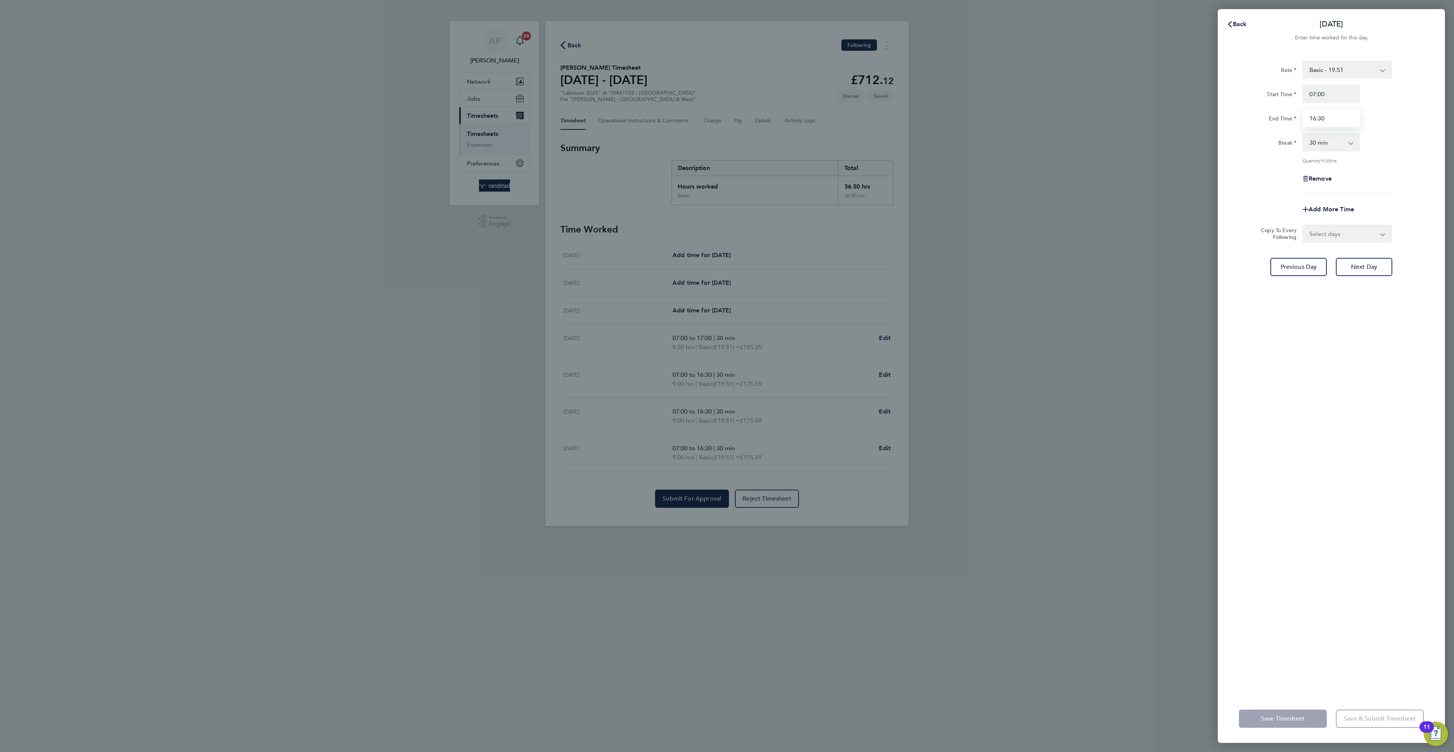
click at [1252, 117] on div "End Time 16:30" at bounding box center [1331, 118] width 191 height 18
type input "17:00"
click at [1376, 461] on div "Rate Basic - 19.51 Overtime - 28.12 Overtime 2 - 36.73 Start Time 07:00 End Tim…" at bounding box center [1330, 372] width 227 height 643
click at [1370, 269] on span "Next Day" at bounding box center [1364, 267] width 26 height 8
select select "30"
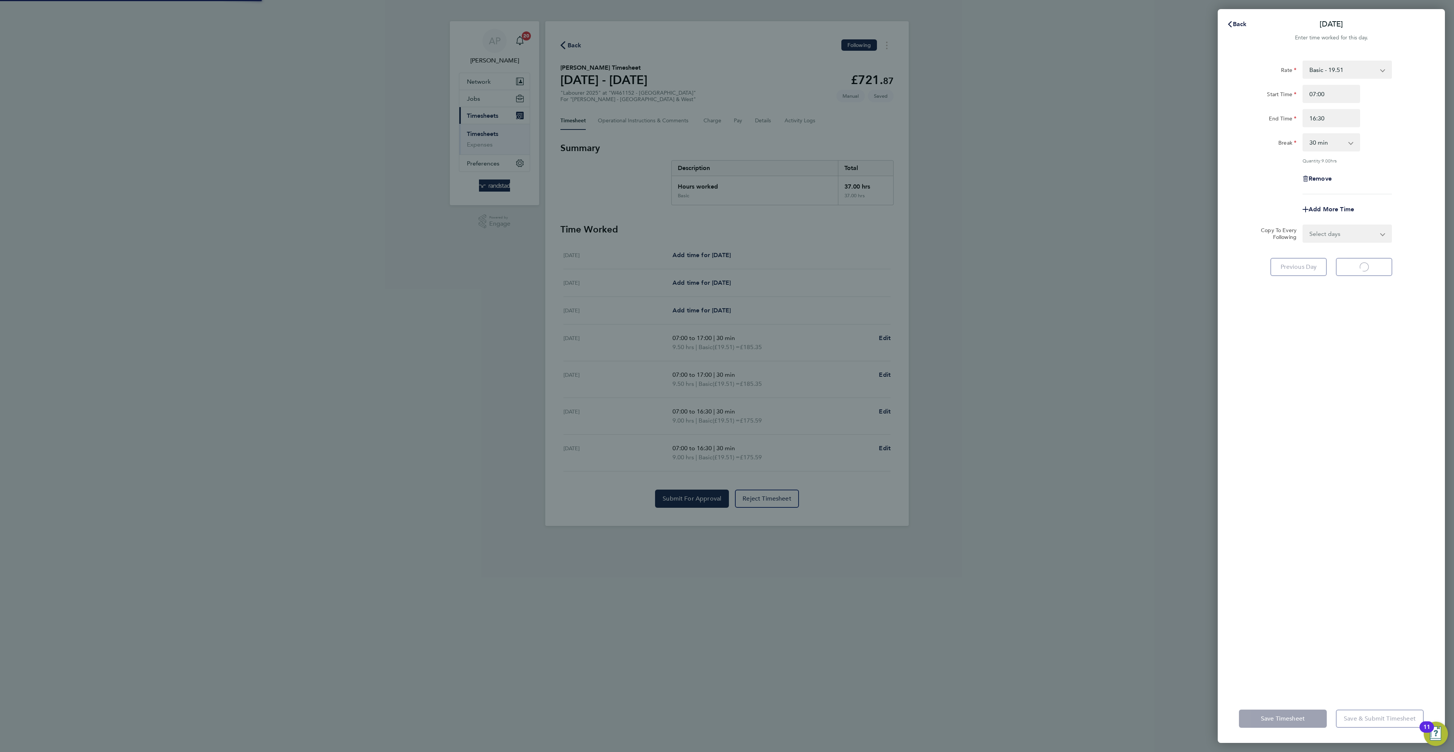
select select "30"
drag, startPoint x: 1341, startPoint y: 116, endPoint x: 1198, endPoint y: 77, distance: 148.8
click at [1200, 78] on div "Back Thu 28 Aug Enter time worked for this day. Rate Basic - 19.51 Overtime - 2…" at bounding box center [727, 376] width 1454 height 752
type input "17:00"
click at [1397, 560] on div "Rate Basic - 19.51 Overtime - 28.12 Overtime 2 - 36.73 Start Time 07:00 End Tim…" at bounding box center [1330, 372] width 227 height 643
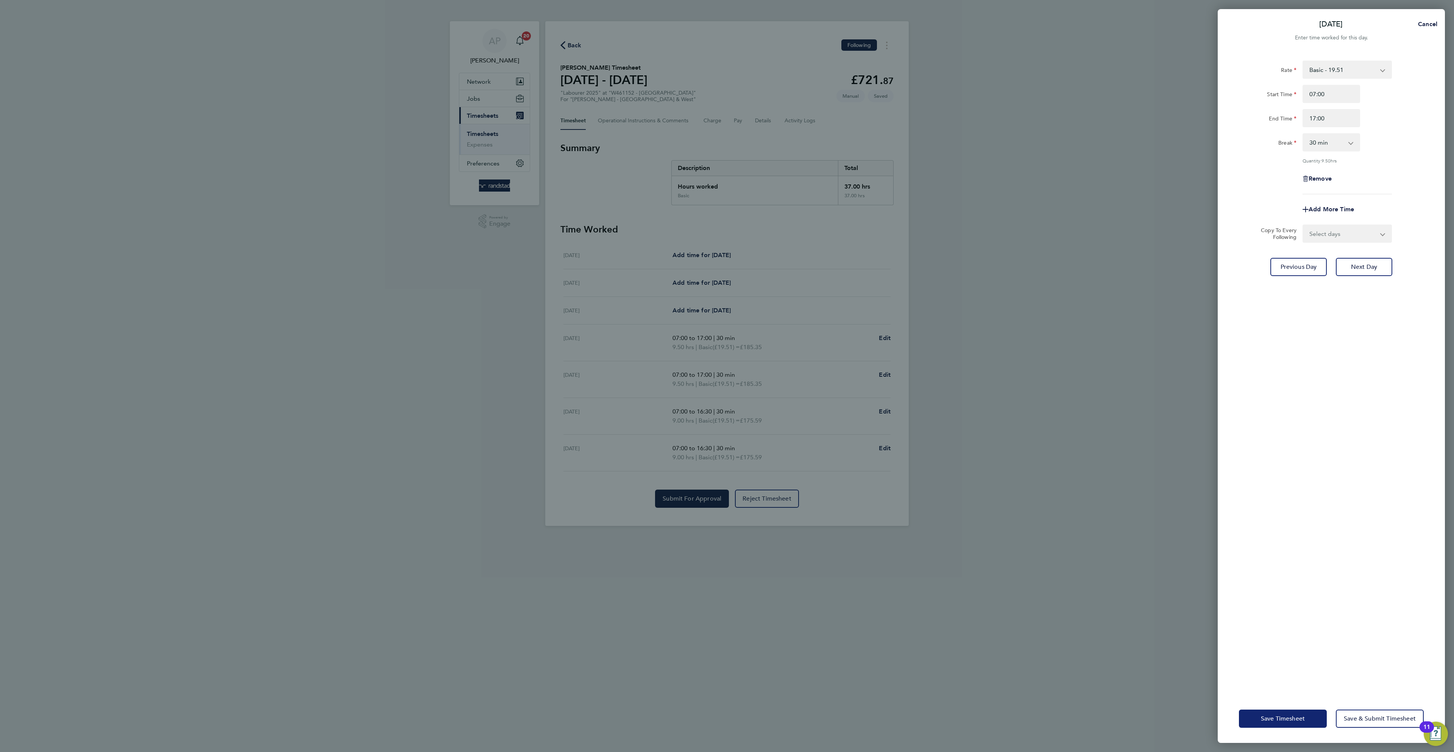
click at [1285, 720] on span "Save Timesheet" at bounding box center [1283, 719] width 44 height 8
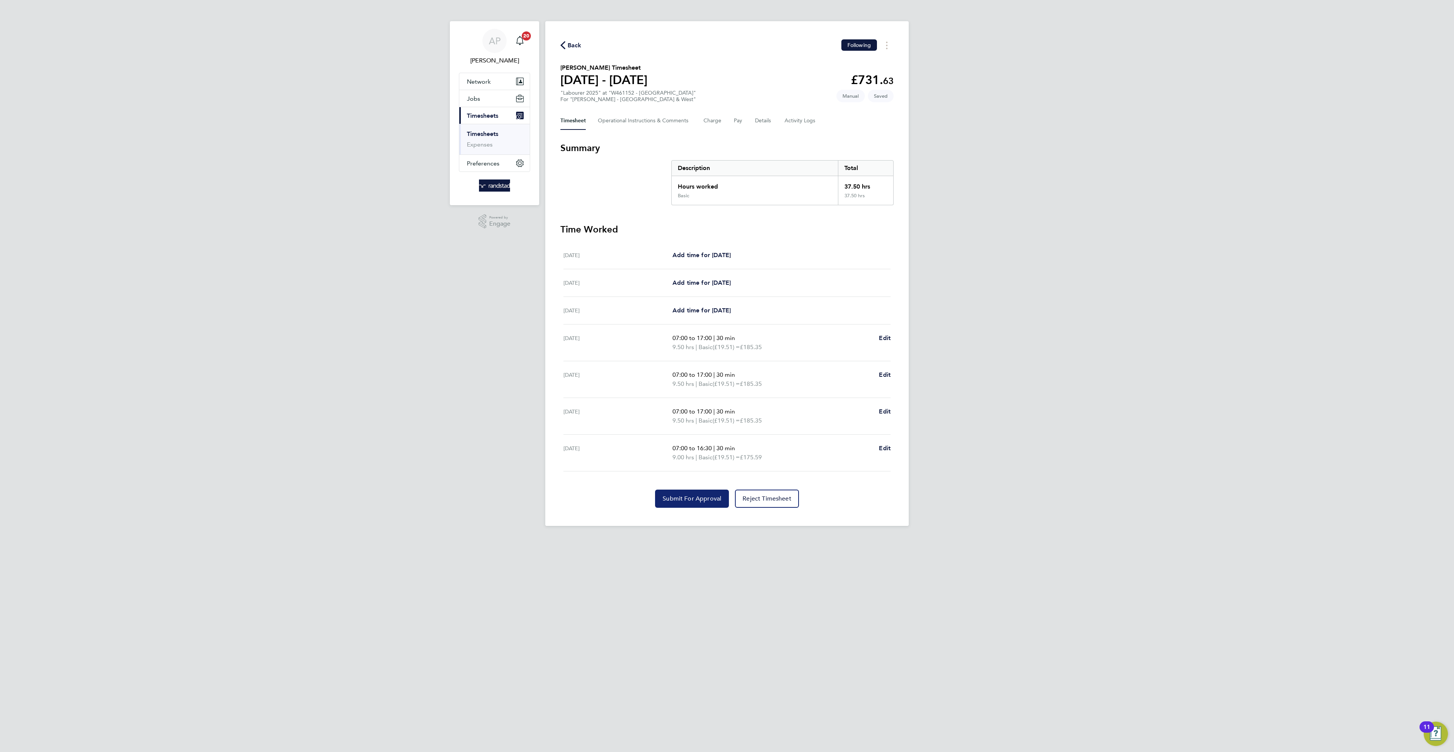
drag, startPoint x: 691, startPoint y: 504, endPoint x: 747, endPoint y: 332, distance: 180.7
click at [691, 502] on span "Submit For Approval" at bounding box center [692, 499] width 59 height 8
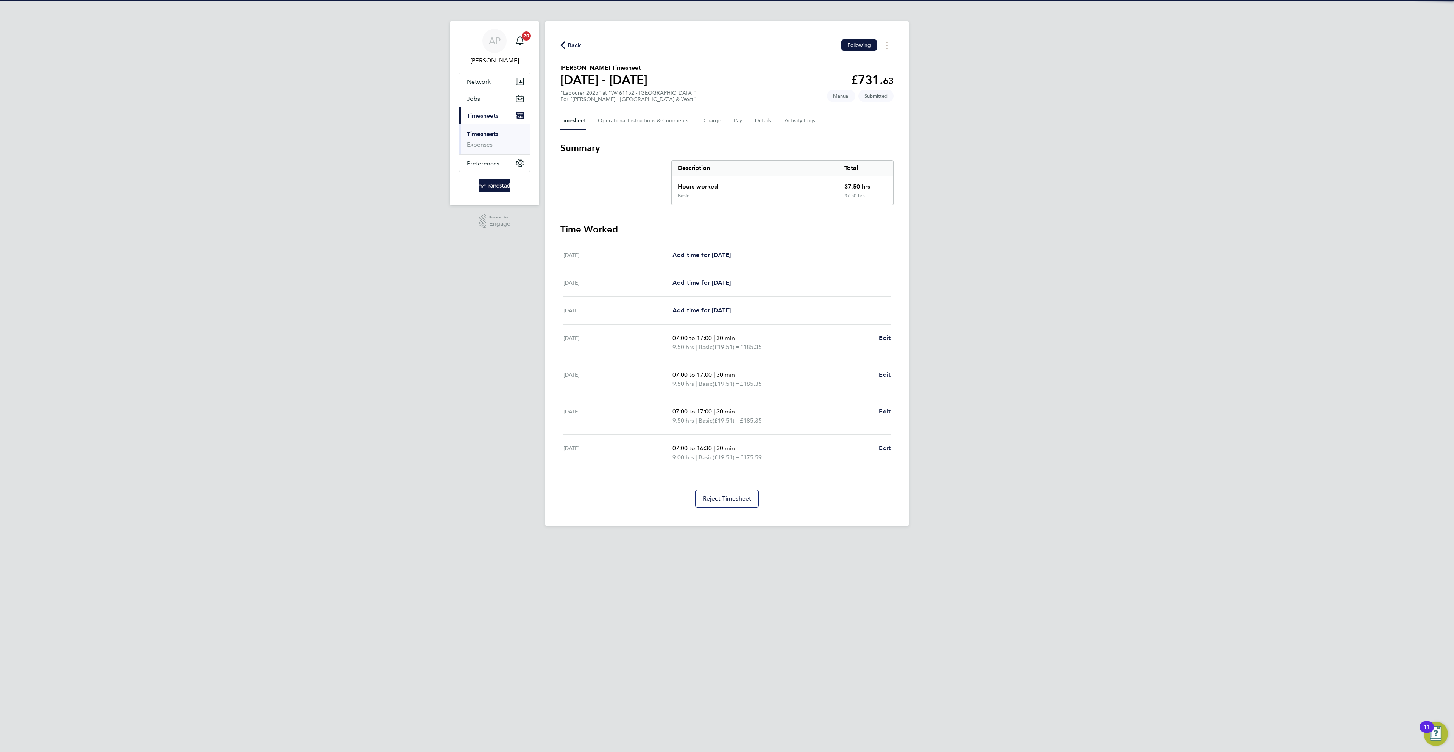
drag, startPoint x: 575, startPoint y: 48, endPoint x: 991, endPoint y: 139, distance: 425.9
click at [575, 48] on span "Back" at bounding box center [574, 45] width 14 height 9
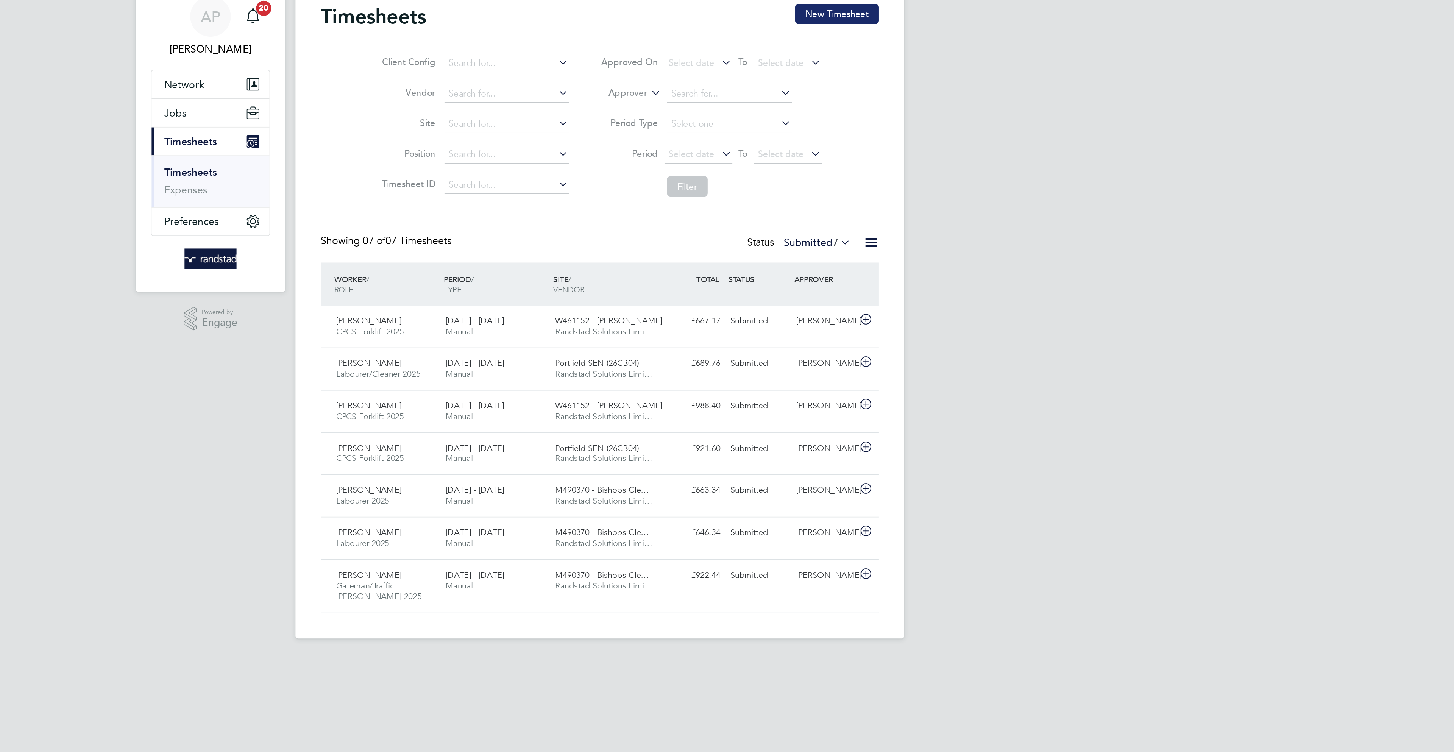
click at [870, 38] on button "New Timesheet" at bounding box center [868, 39] width 50 height 12
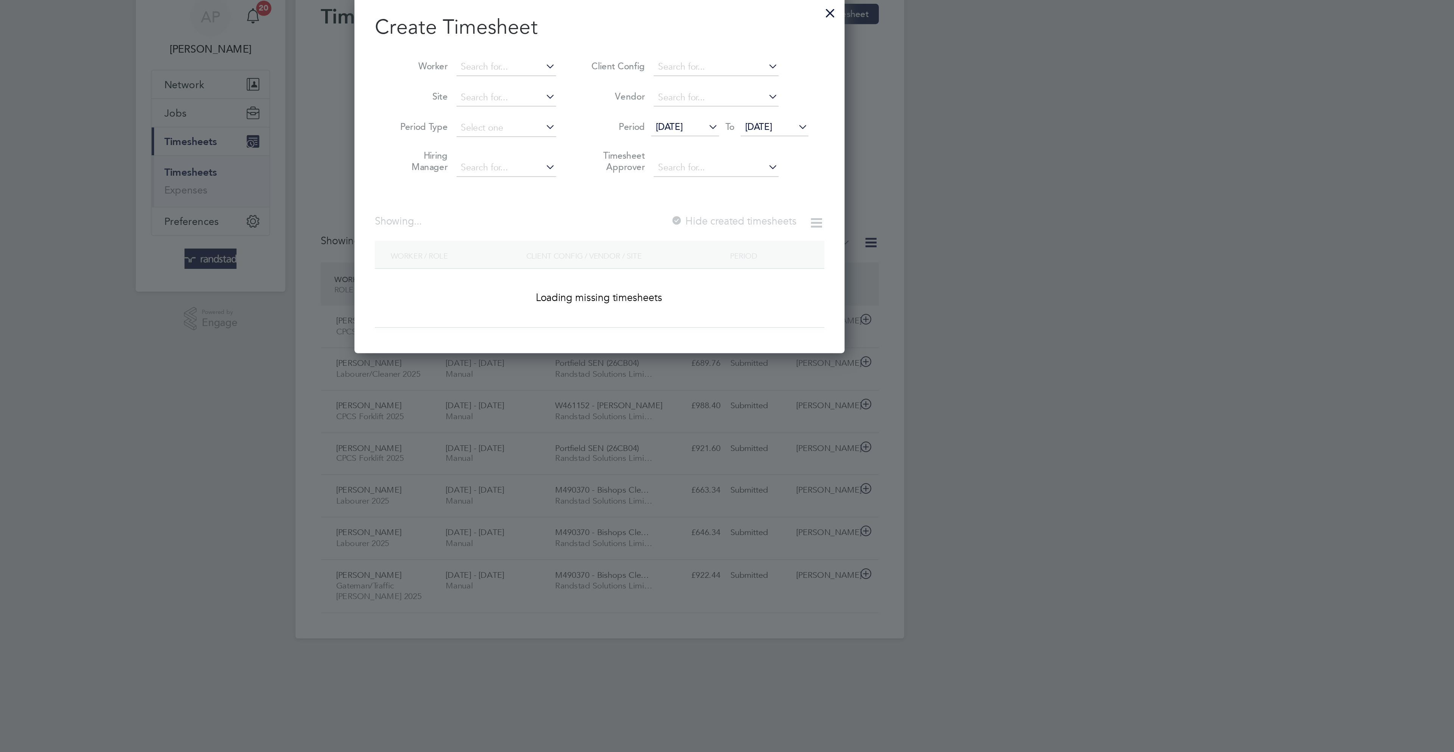
scroll to position [214, 294]
click at [679, 67] on input at bounding box center [670, 71] width 59 height 11
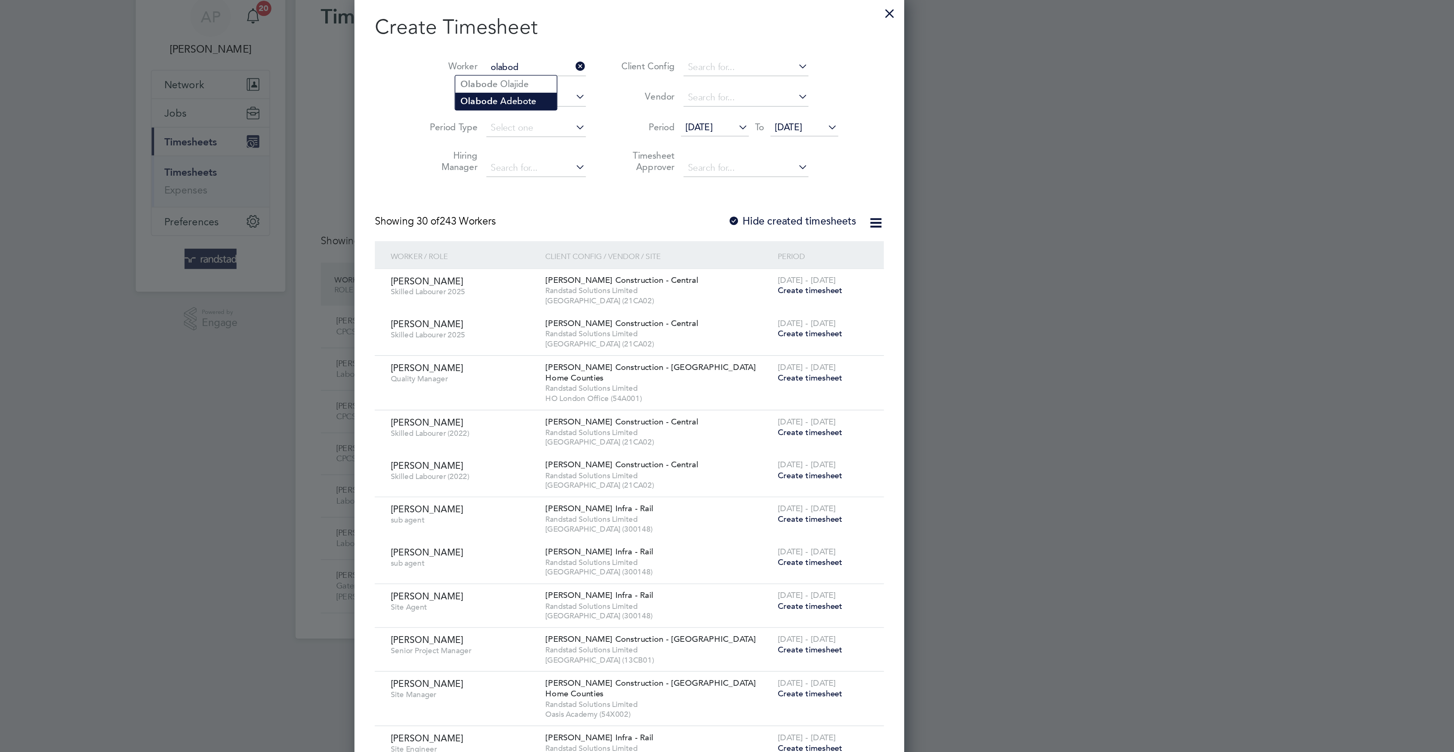
click at [695, 91] on li "Olabod e Adebote" at bounding box center [671, 91] width 61 height 10
type input "Olabode Adebote"
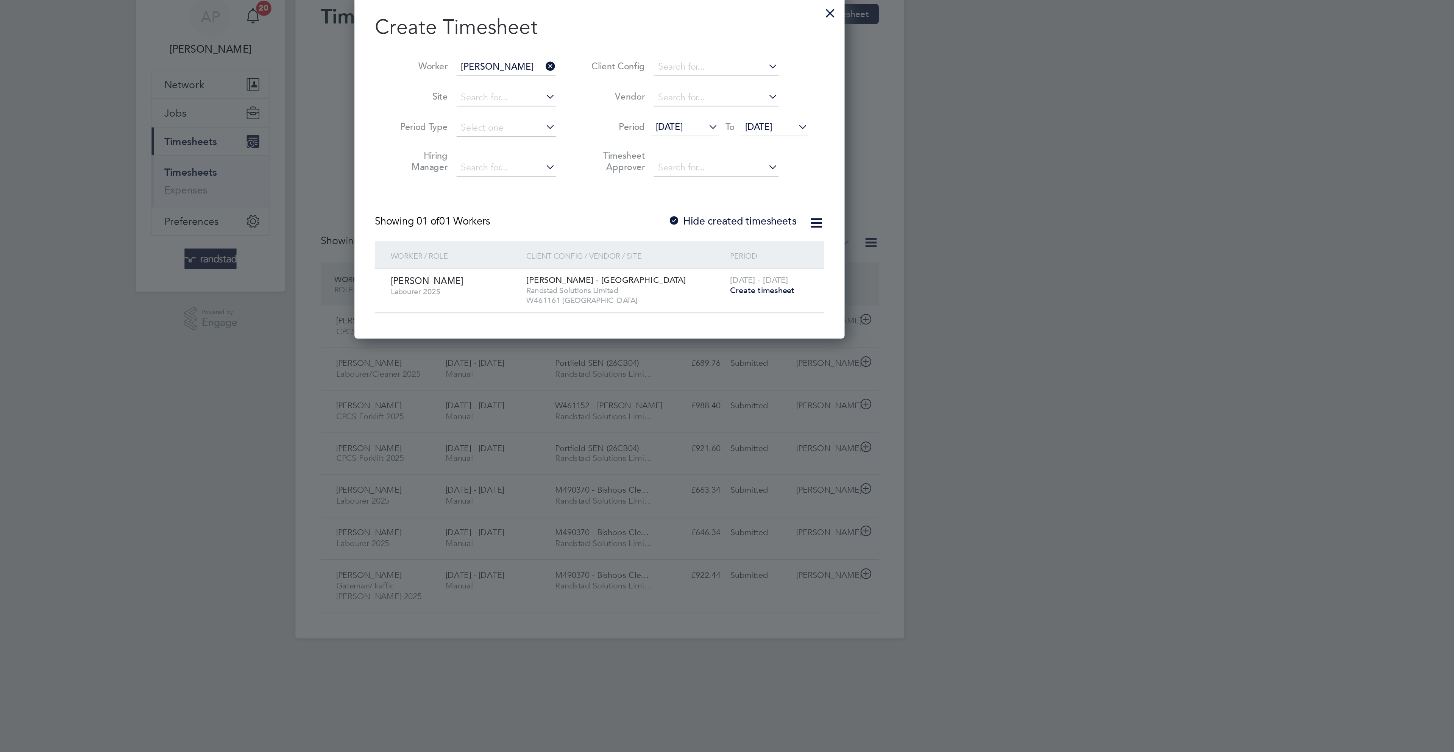
scroll to position [205, 294]
click at [831, 209] on div "23 - 29 Aug 2025 Create timesheet" at bounding box center [828, 202] width 51 height 20
click at [829, 205] on span "Create timesheet" at bounding box center [823, 204] width 39 height 6
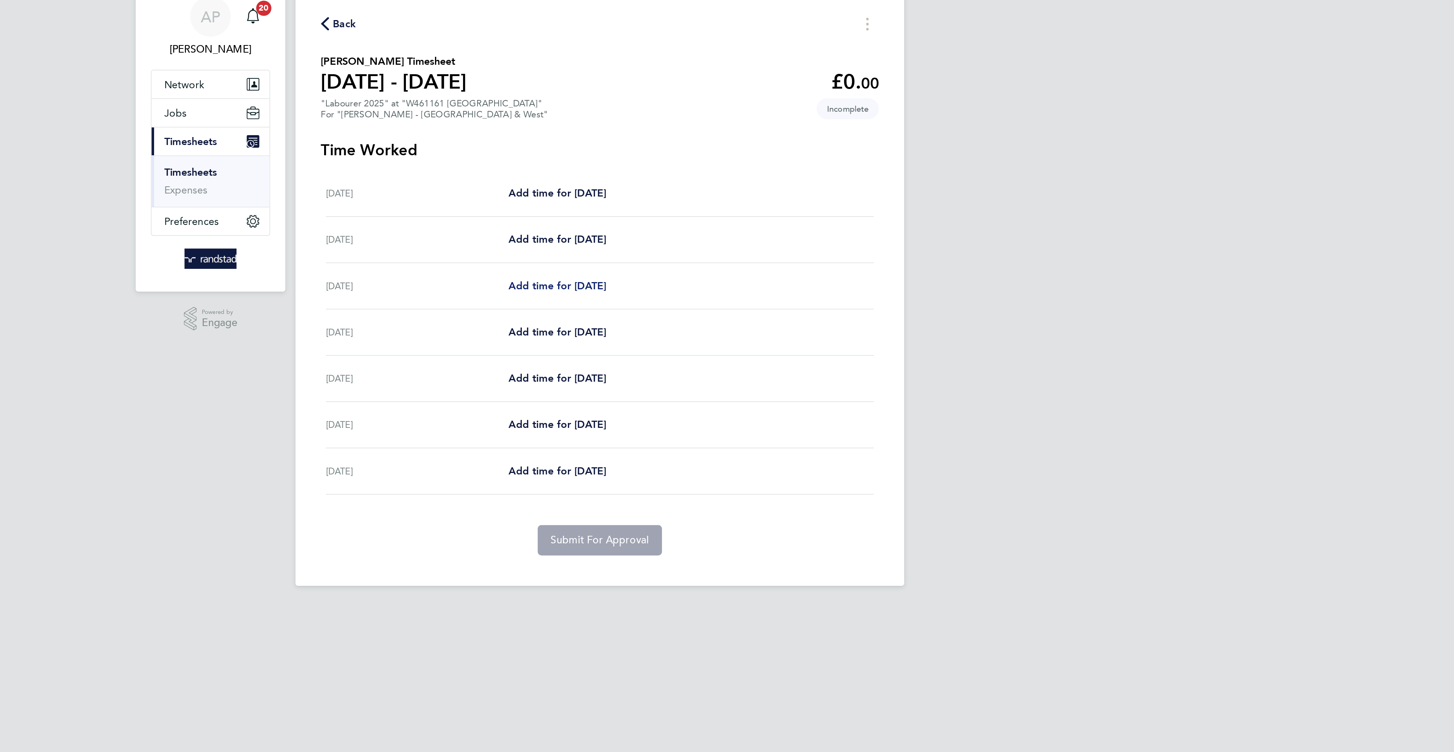
click at [710, 201] on span "Add time for [DATE]" at bounding box center [701, 201] width 58 height 7
select select "30"
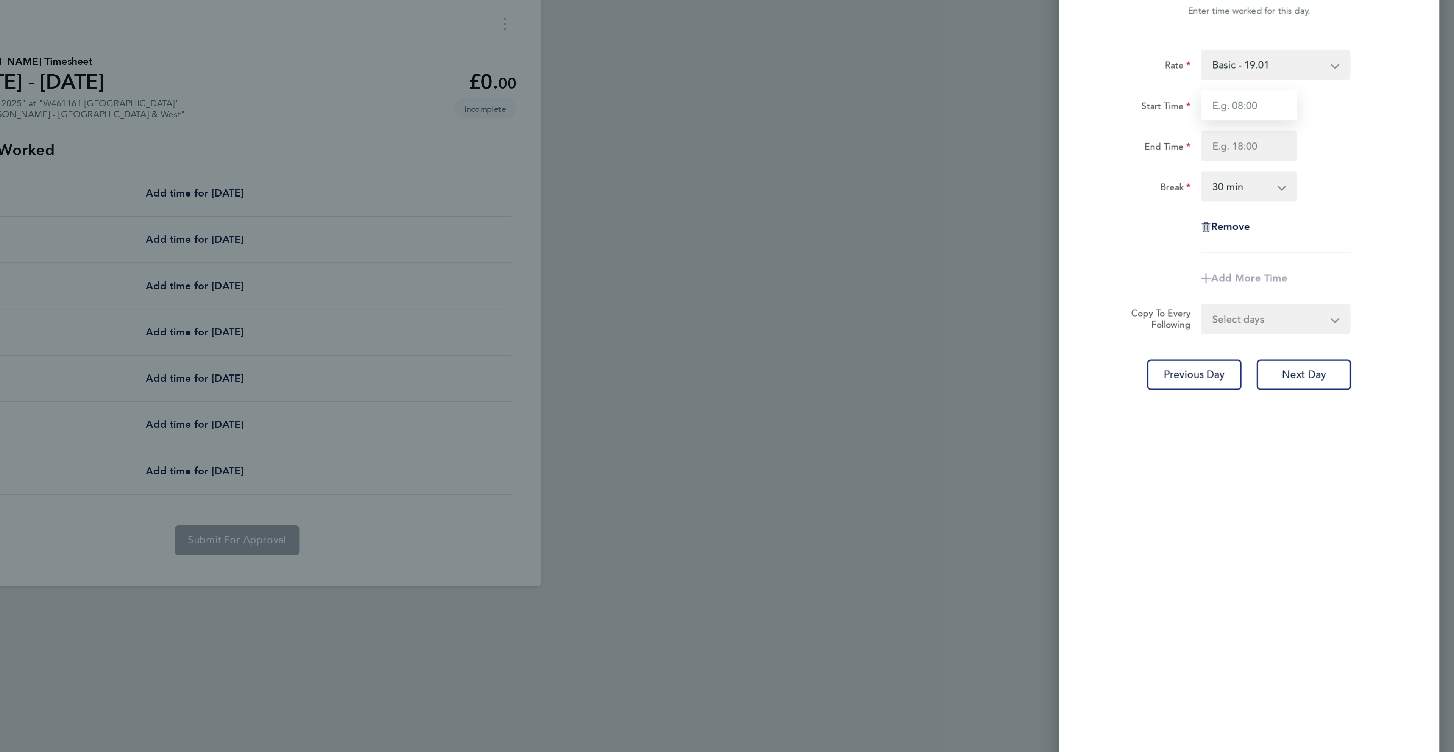
click at [1326, 96] on input "Start Time" at bounding box center [1331, 94] width 58 height 18
type input "07:30"
click at [1314, 122] on input "End Time" at bounding box center [1331, 118] width 58 height 18
type input "17:00"
click at [1405, 182] on div "Rate Basic - 19.01 Overtime - 27.22 Start Time 07:30 End Time 17:00 Break 0 min…" at bounding box center [1331, 122] width 185 height 122
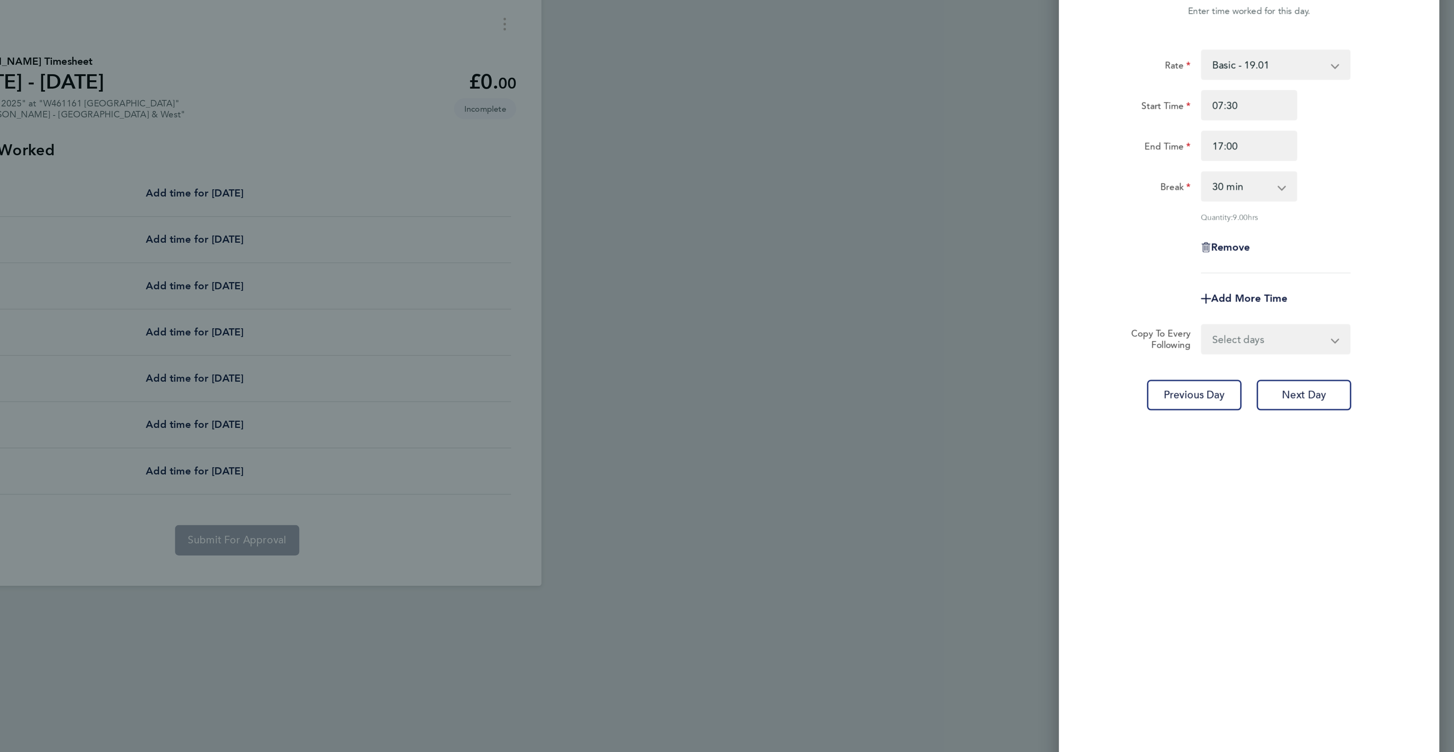
click at [1372, 243] on div "Select days Day [DATE] [DATE] [DATE] [DATE]" at bounding box center [1346, 233] width 89 height 18
click at [1365, 235] on select "Select days Day [DATE] [DATE] [DATE] [DATE]" at bounding box center [1343, 233] width 80 height 17
select select "DAY"
click at [1303, 226] on select "Select days Day [DATE] [DATE] [DATE] [DATE]" at bounding box center [1343, 233] width 80 height 17
select select "[DATE]"
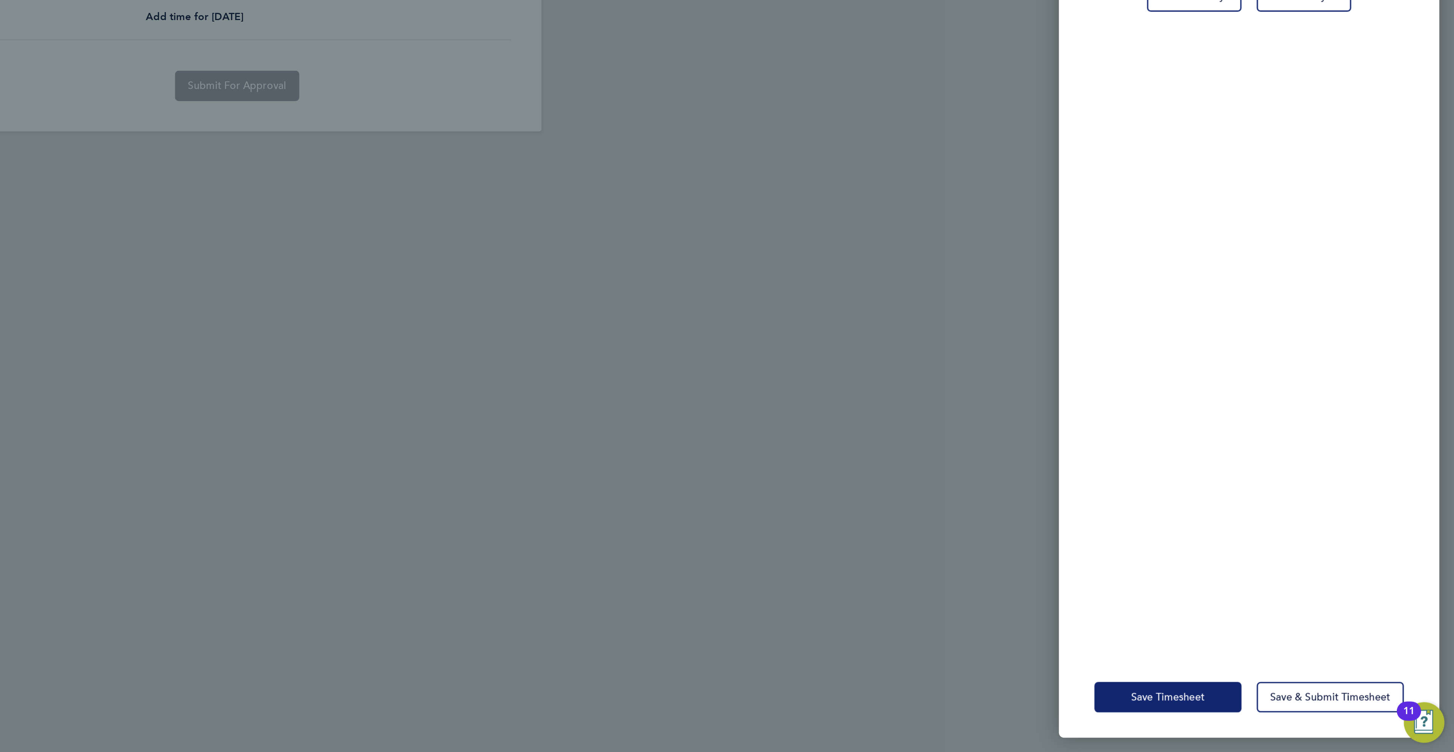
click at [1299, 720] on span "Save Timesheet" at bounding box center [1283, 719] width 44 height 8
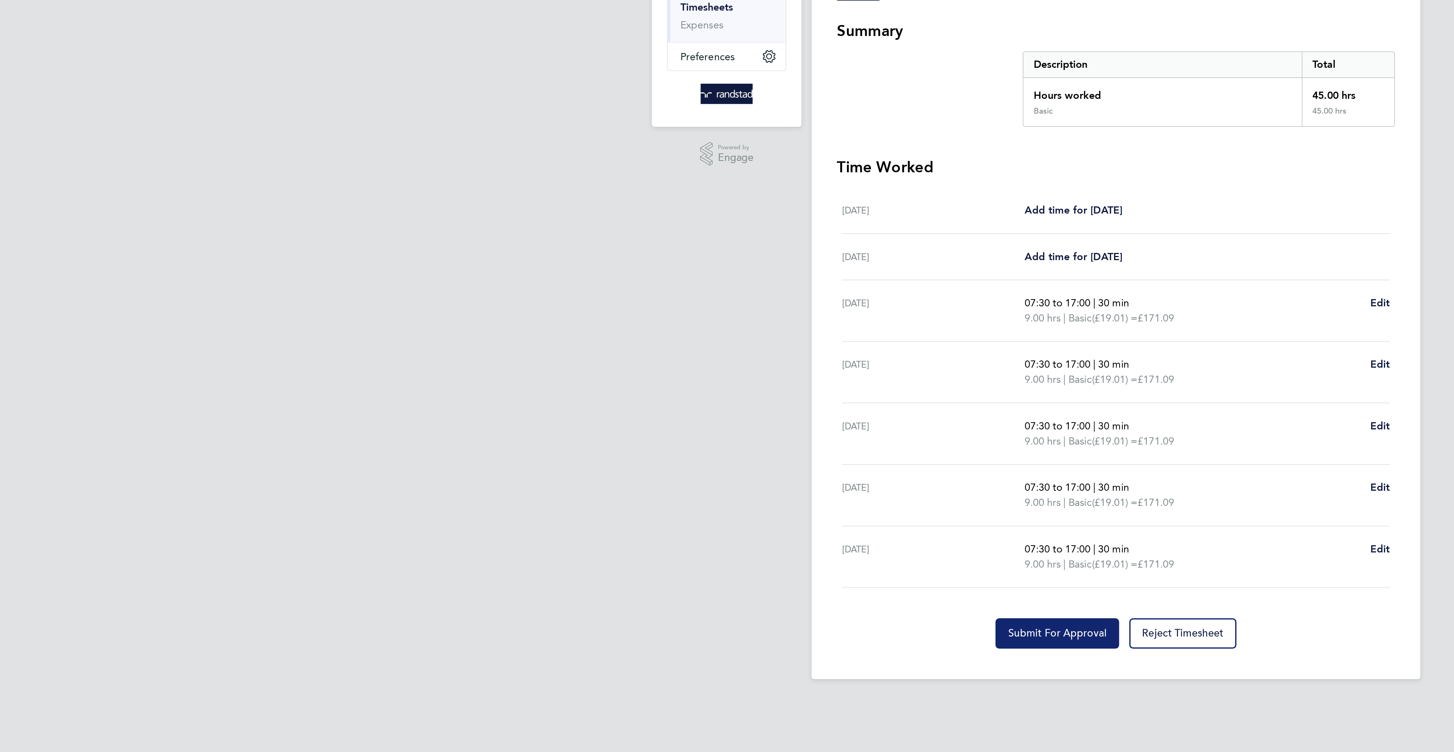
drag, startPoint x: 701, startPoint y: 518, endPoint x: 690, endPoint y: 502, distance: 19.2
click at [701, 517] on button "Submit For Approval" at bounding box center [692, 508] width 74 height 18
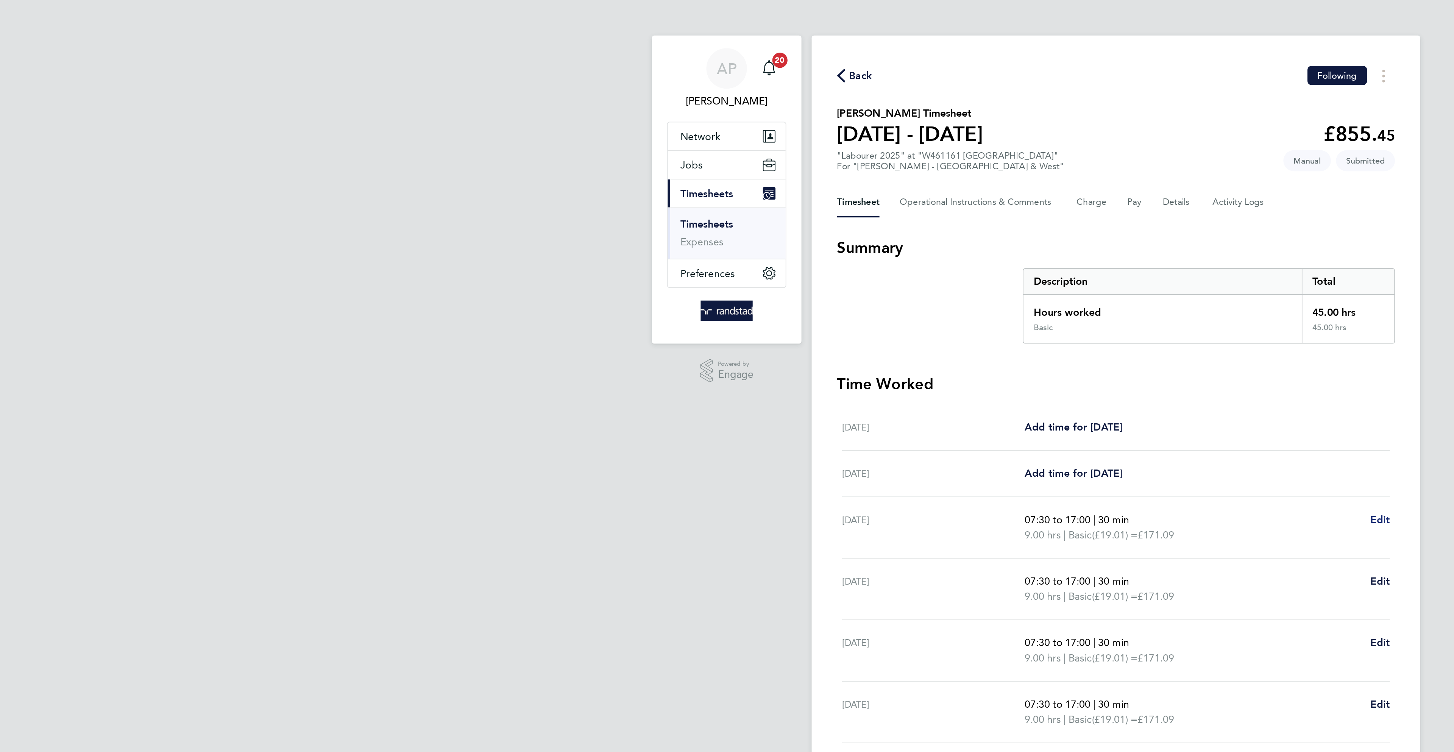
click at [884, 312] on span "Edit" at bounding box center [885, 310] width 12 height 7
select select "30"
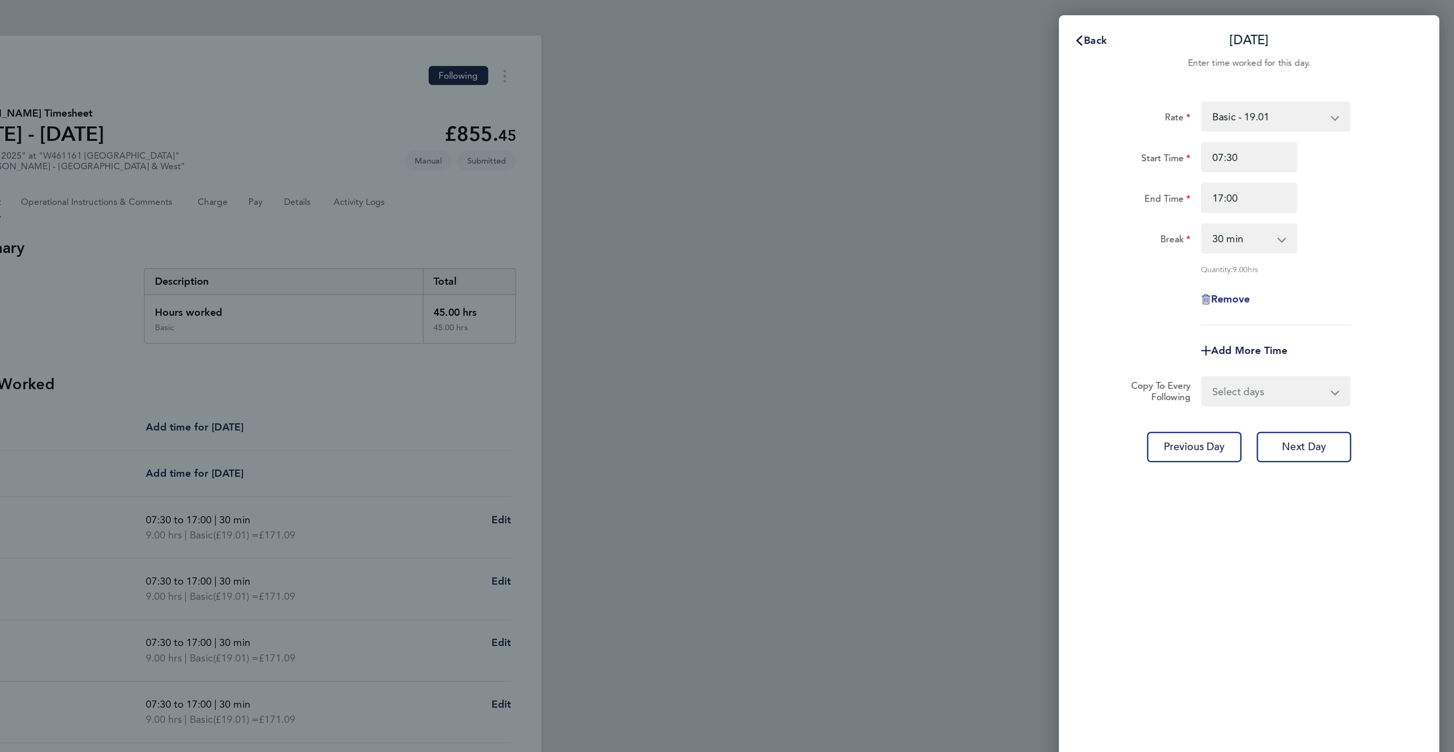
click at [1322, 180] on span "Remove" at bounding box center [1319, 178] width 23 height 7
select select "null"
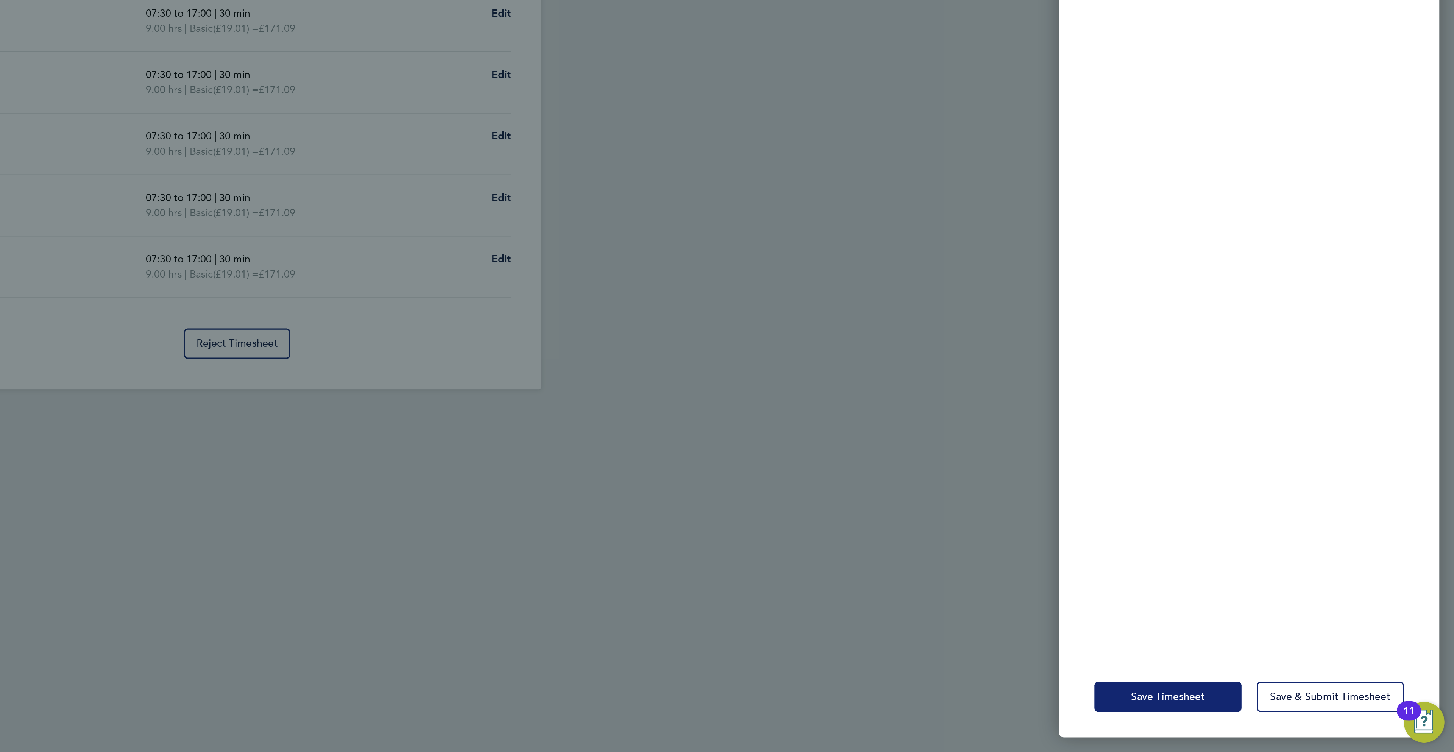
click at [1303, 712] on button "Save Timesheet" at bounding box center [1283, 718] width 88 height 18
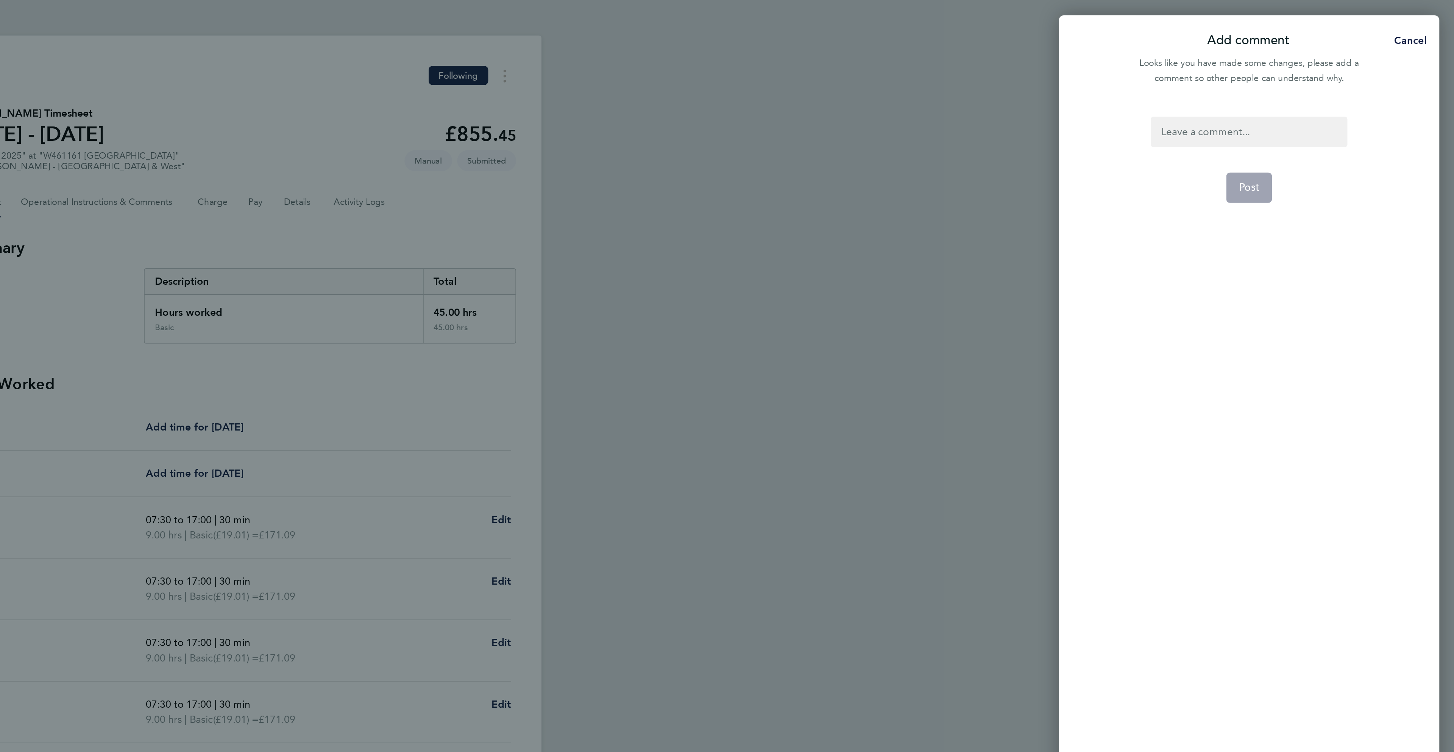
click at [1321, 75] on div at bounding box center [1330, 79] width 117 height 18
drag, startPoint x: 1326, startPoint y: 74, endPoint x: 1083, endPoint y: 73, distance: 242.7
click at [1082, 74] on div "Add comment Cancel Looks like you have made some changes, please add a comment …" at bounding box center [727, 376] width 1454 height 752
click at [1080, 81] on div "Add comment Cancel Looks like you have made some changes, please add a comment …" at bounding box center [727, 376] width 1454 height 752
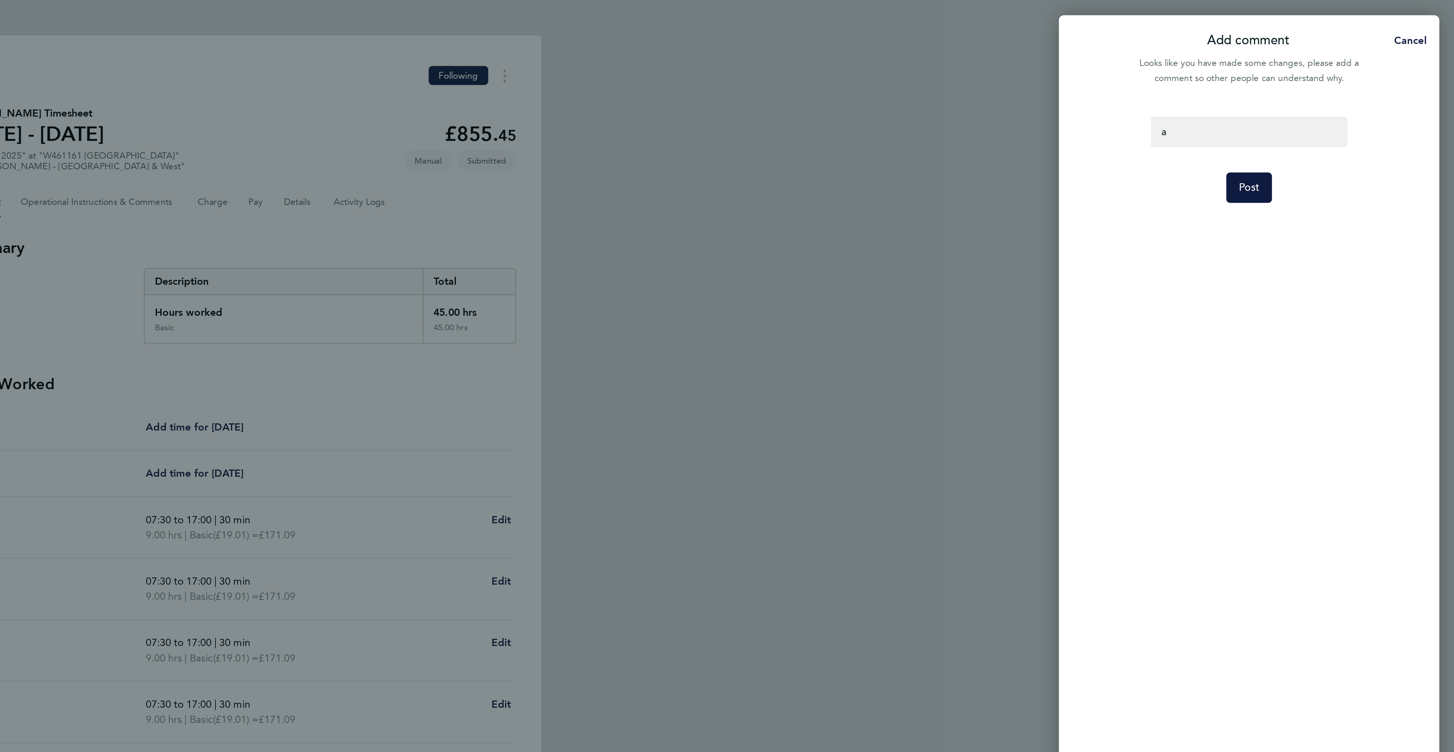
click at [1314, 77] on div "a" at bounding box center [1330, 79] width 117 height 18
click at [1323, 110] on button "Post" at bounding box center [1331, 112] width 28 height 18
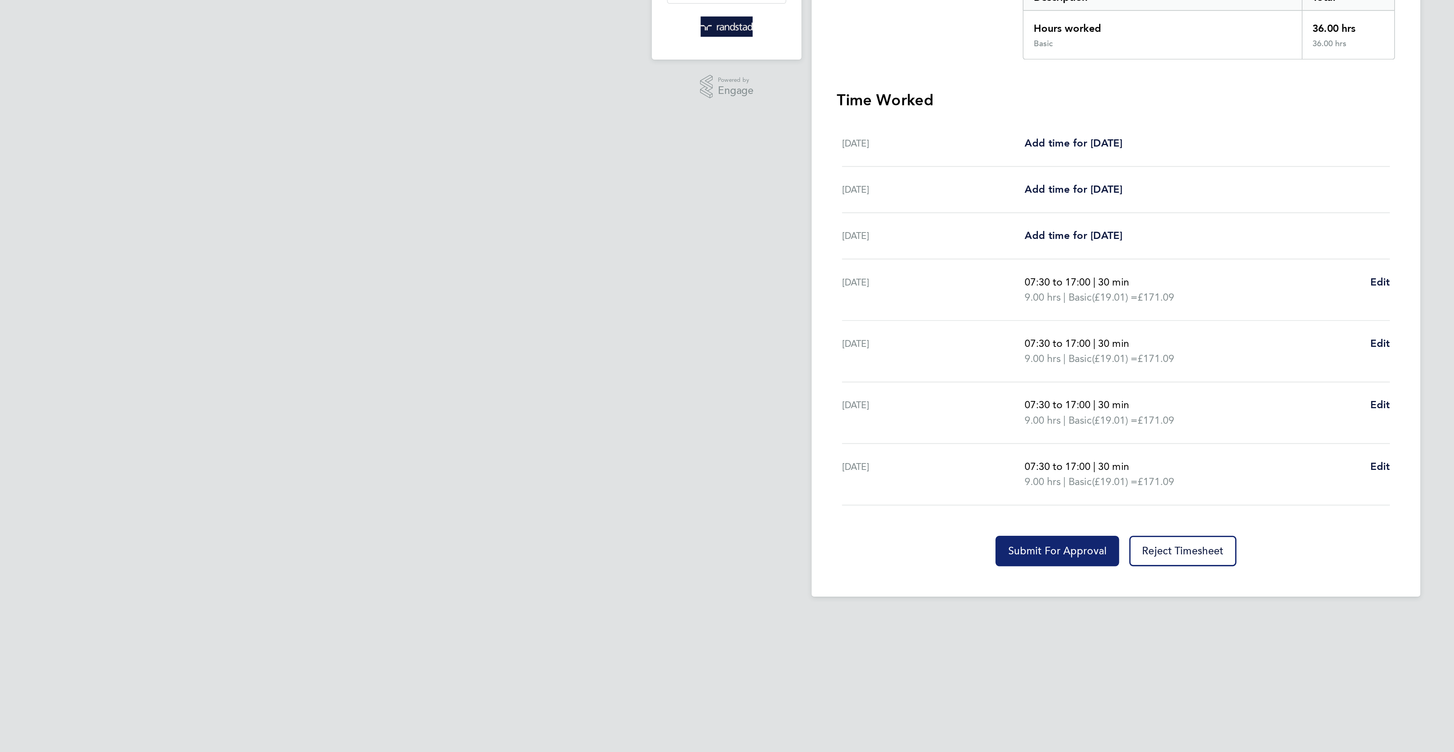
click at [696, 495] on button "Submit For Approval" at bounding box center [692, 498] width 74 height 18
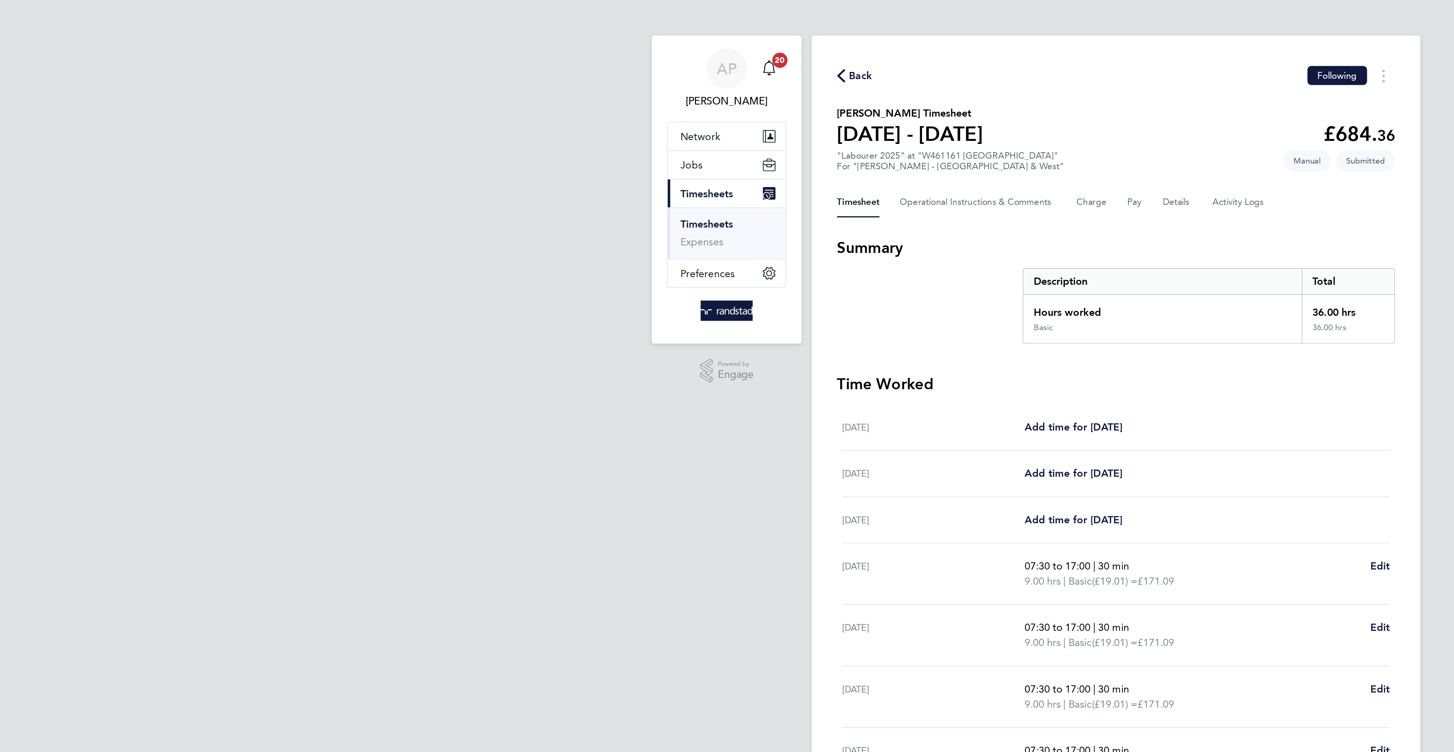
click at [574, 41] on span "Back" at bounding box center [574, 45] width 14 height 9
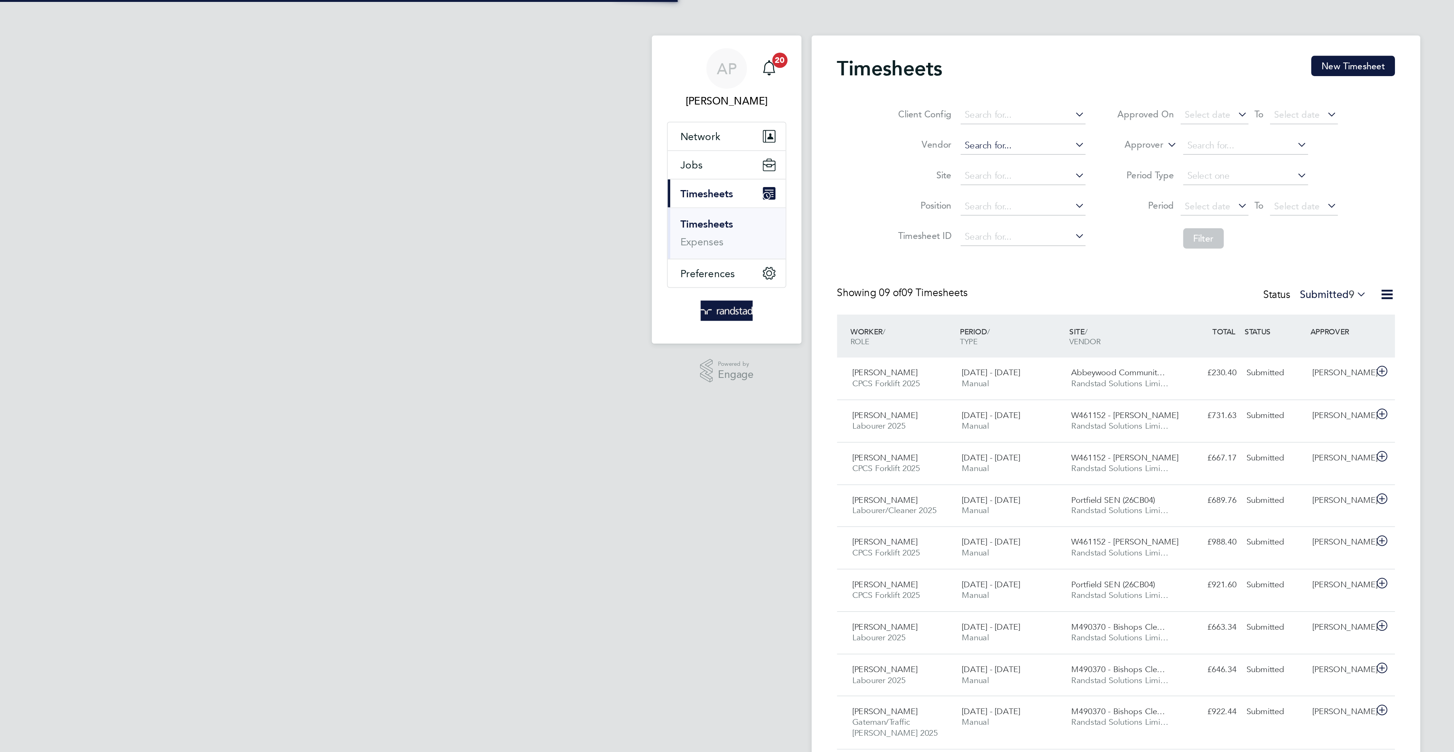
scroll to position [20, 66]
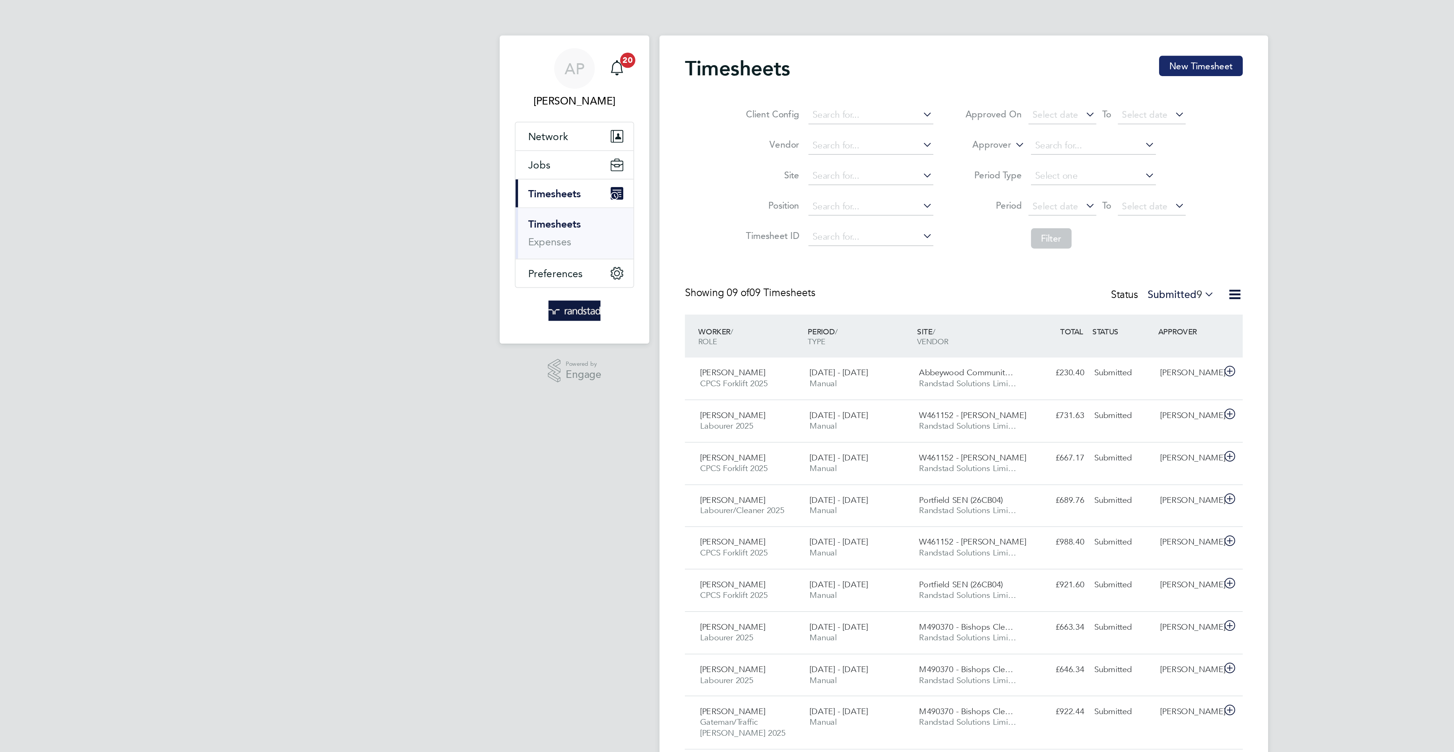
click at [858, 42] on button "New Timesheet" at bounding box center [868, 39] width 50 height 12
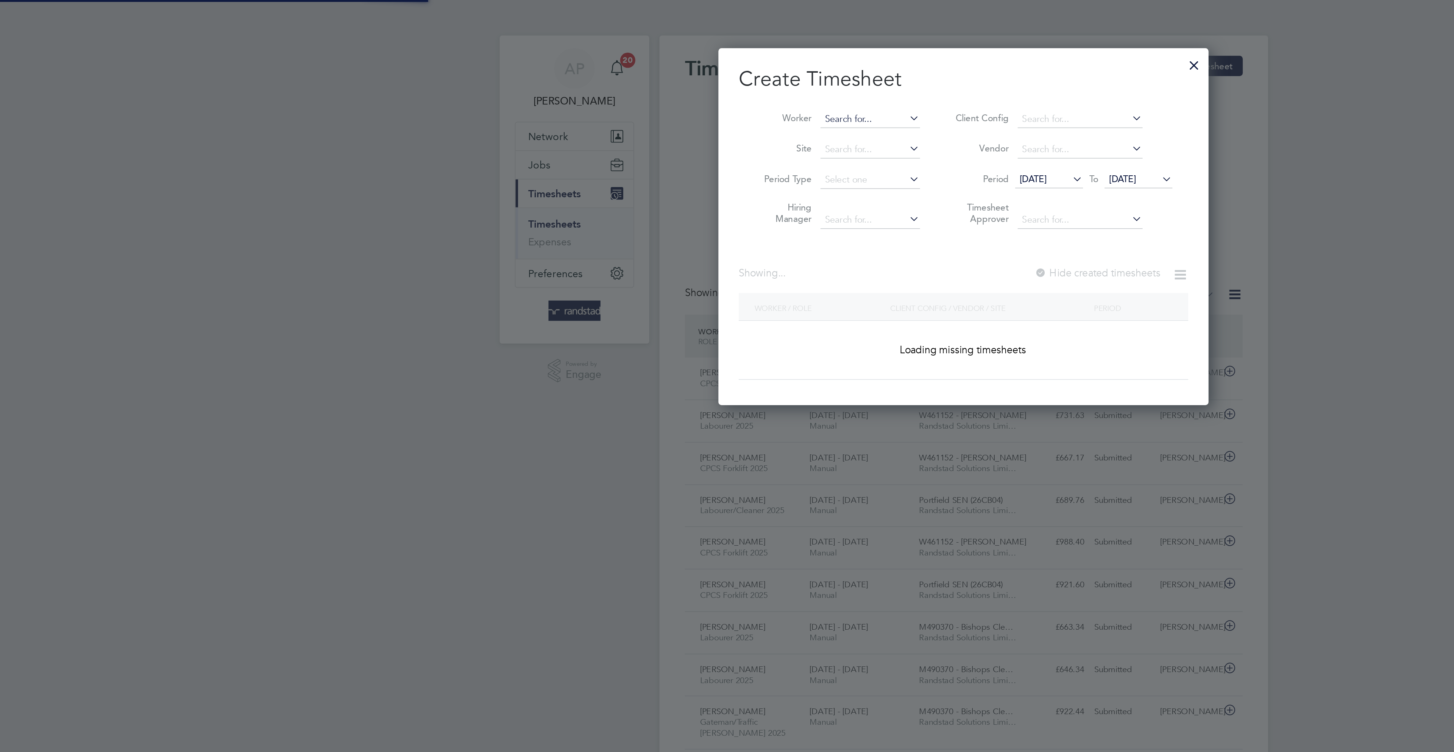
scroll to position [214, 294]
click at [658, 70] on input at bounding box center [670, 71] width 59 height 11
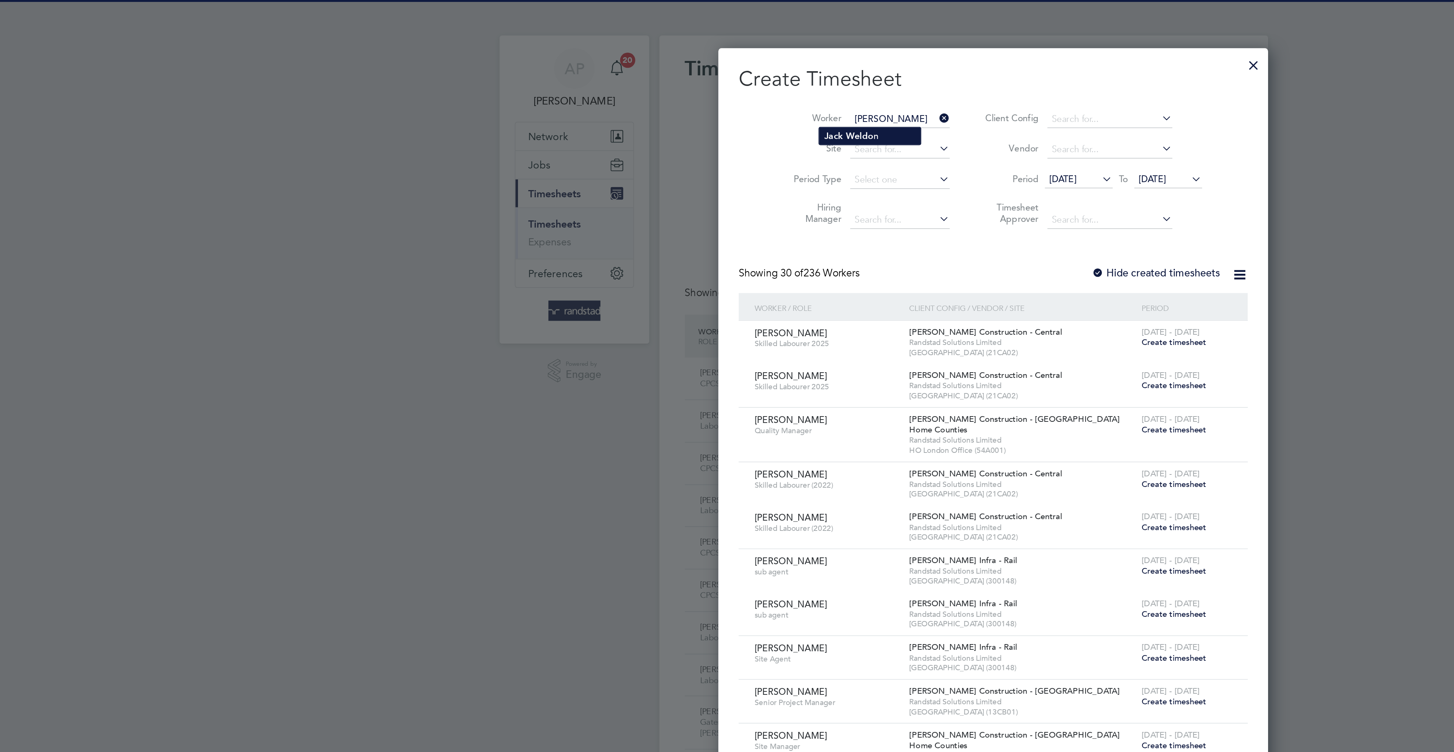
click at [691, 80] on li "Jack Weldo n" at bounding box center [671, 81] width 61 height 10
type input "Jack Weldon"
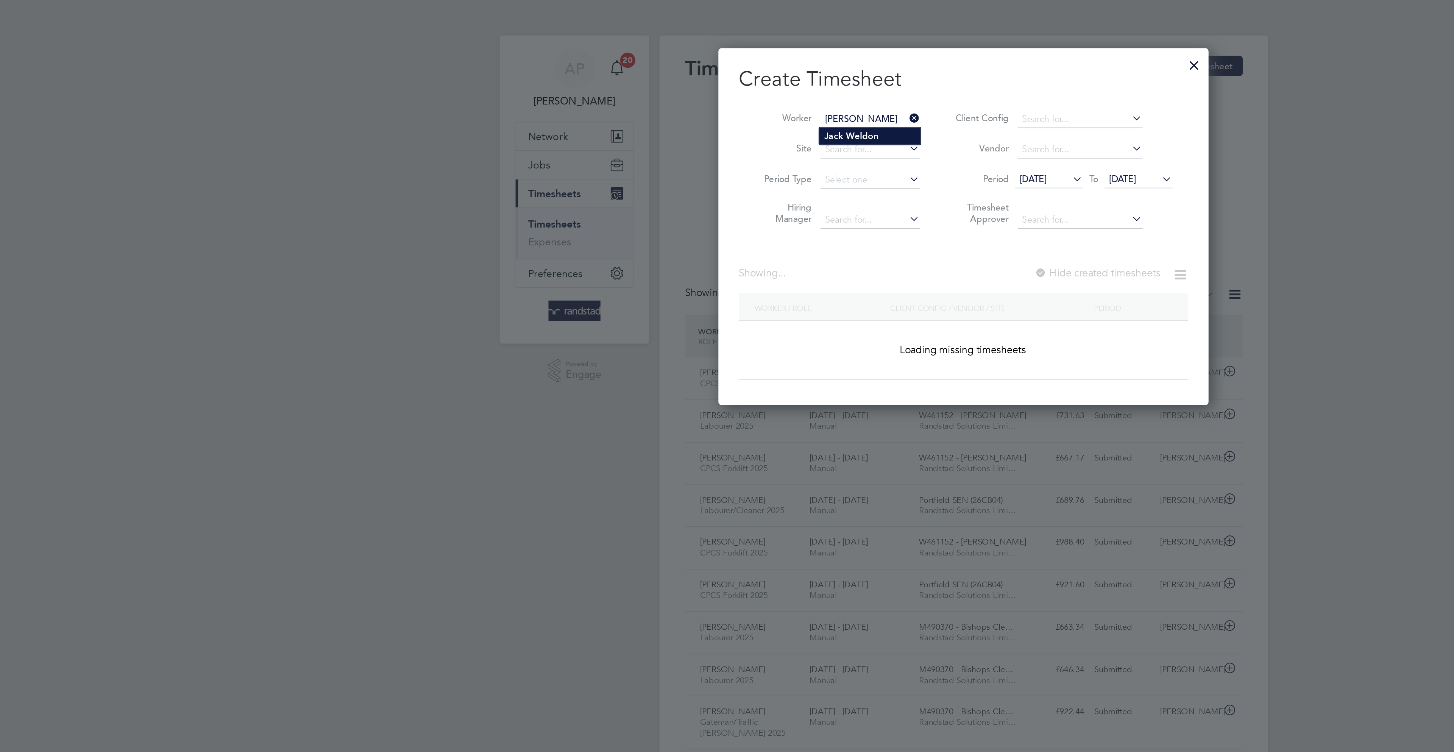
scroll to position [205, 294]
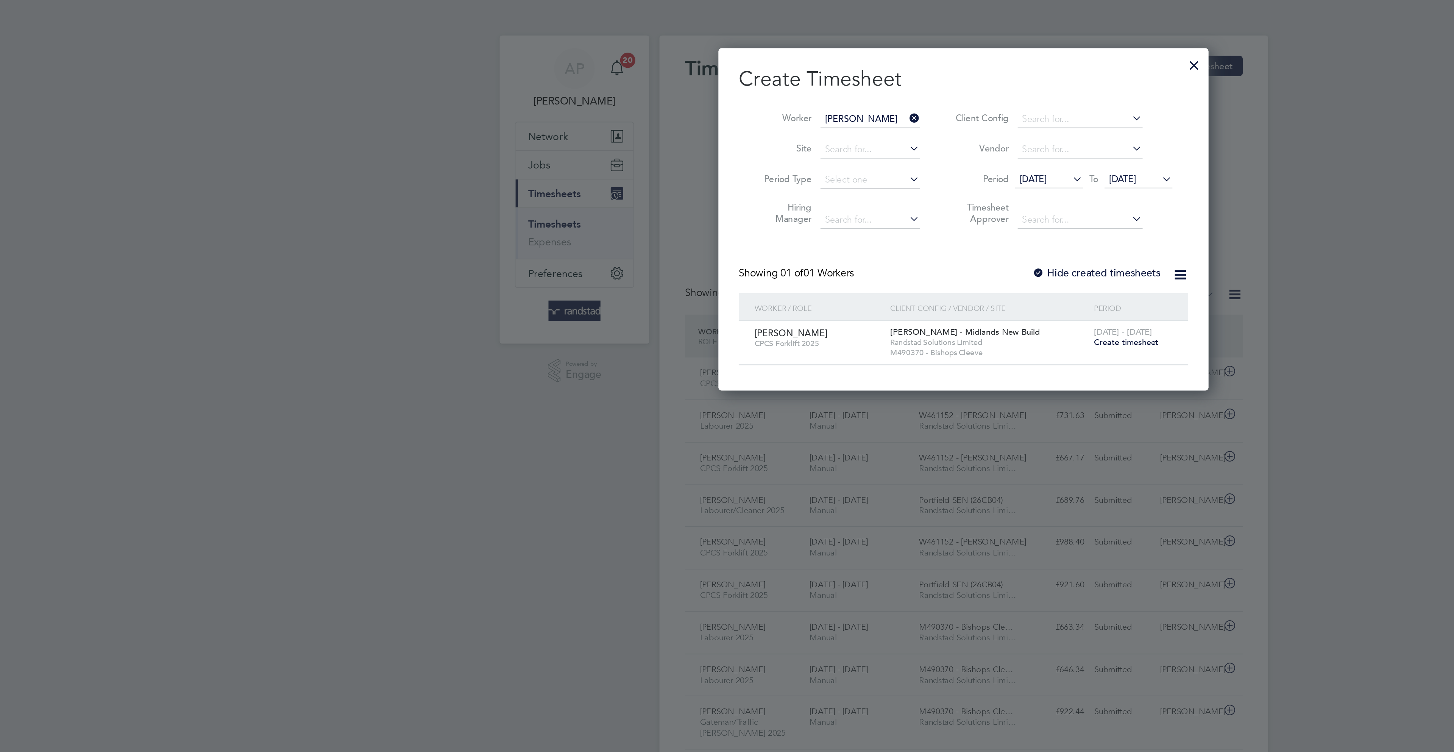
click at [826, 207] on span "Create timesheet" at bounding box center [823, 204] width 39 height 6
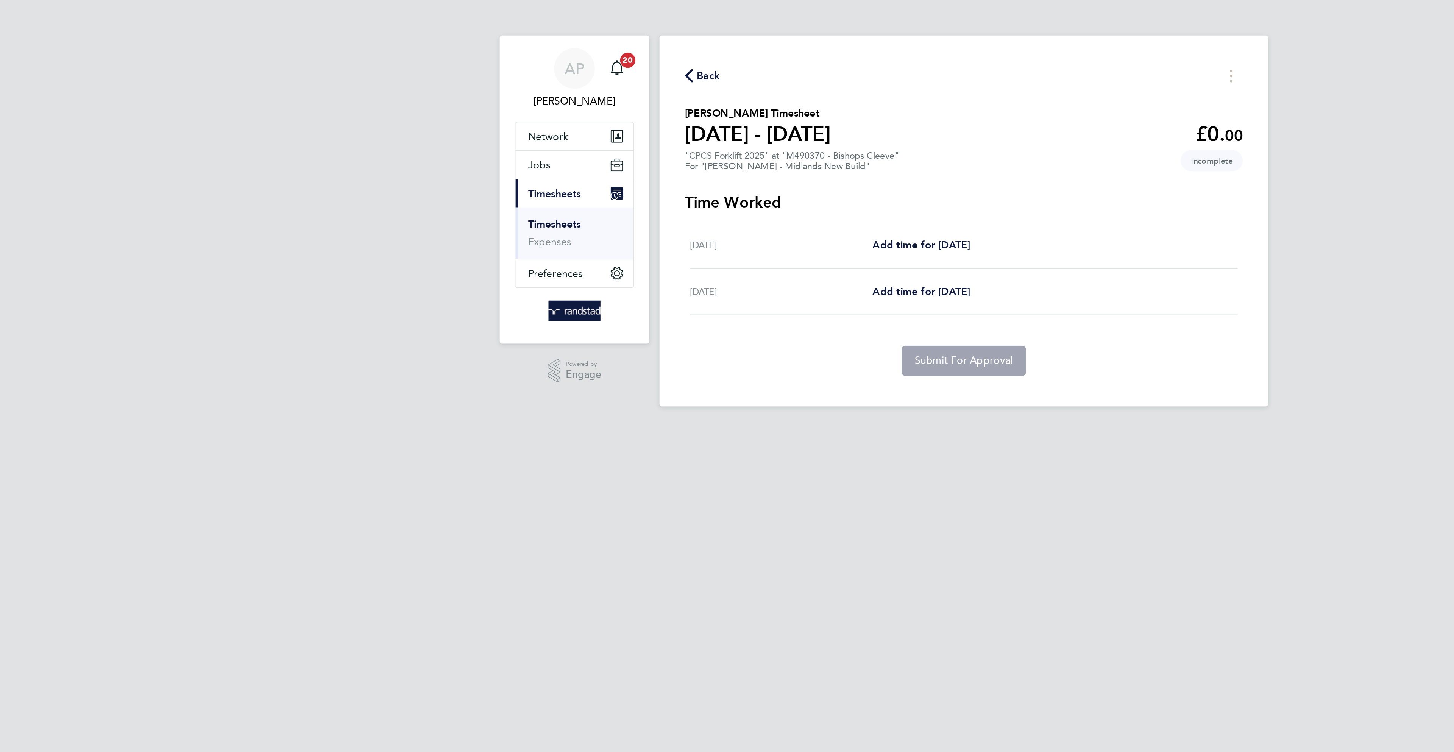
click at [579, 47] on span "Back" at bounding box center [574, 45] width 14 height 9
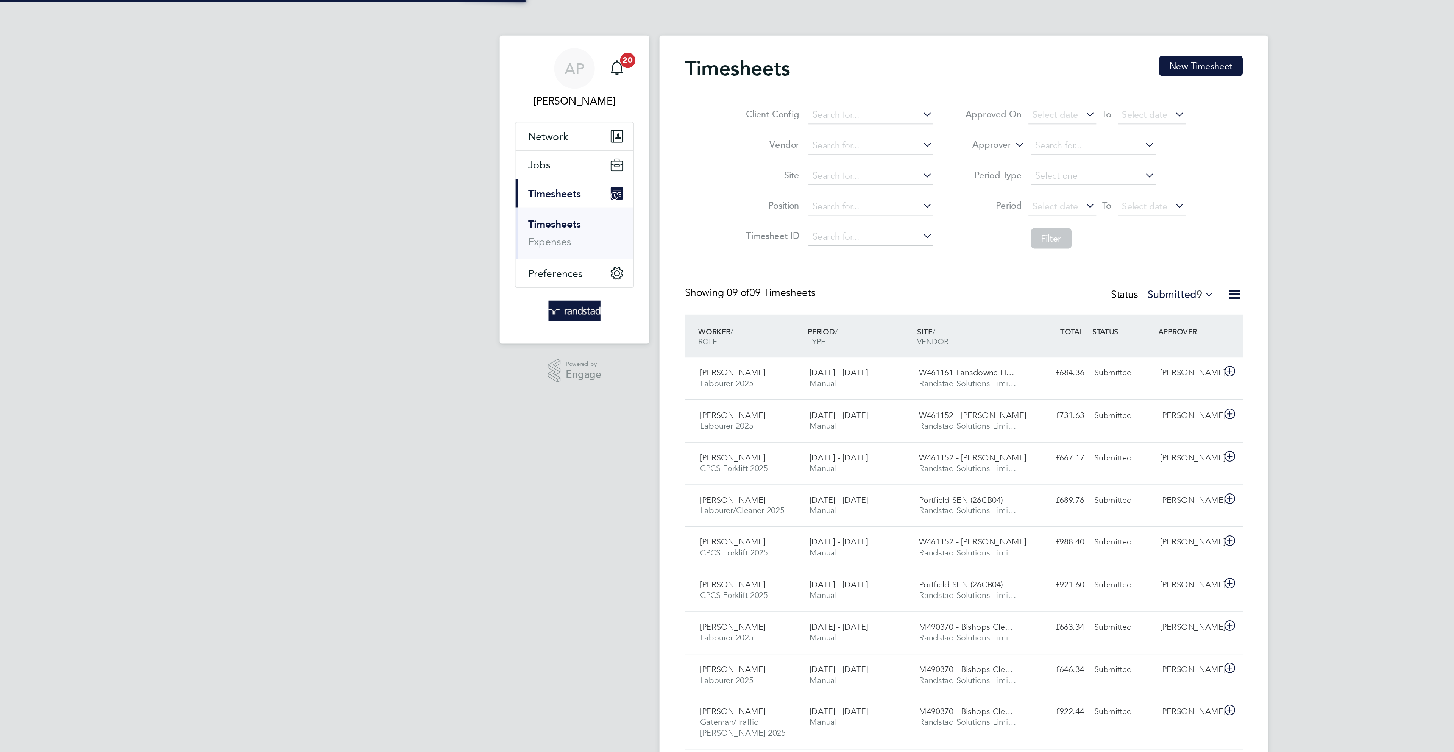
scroll to position [20, 66]
click at [865, 30] on div "Timesheets New Timesheet Client Config Vendor Site Position Timesheet ID Approv…" at bounding box center [726, 241] width 363 height 441
click at [864, 37] on button "New Timesheet" at bounding box center [868, 39] width 50 height 12
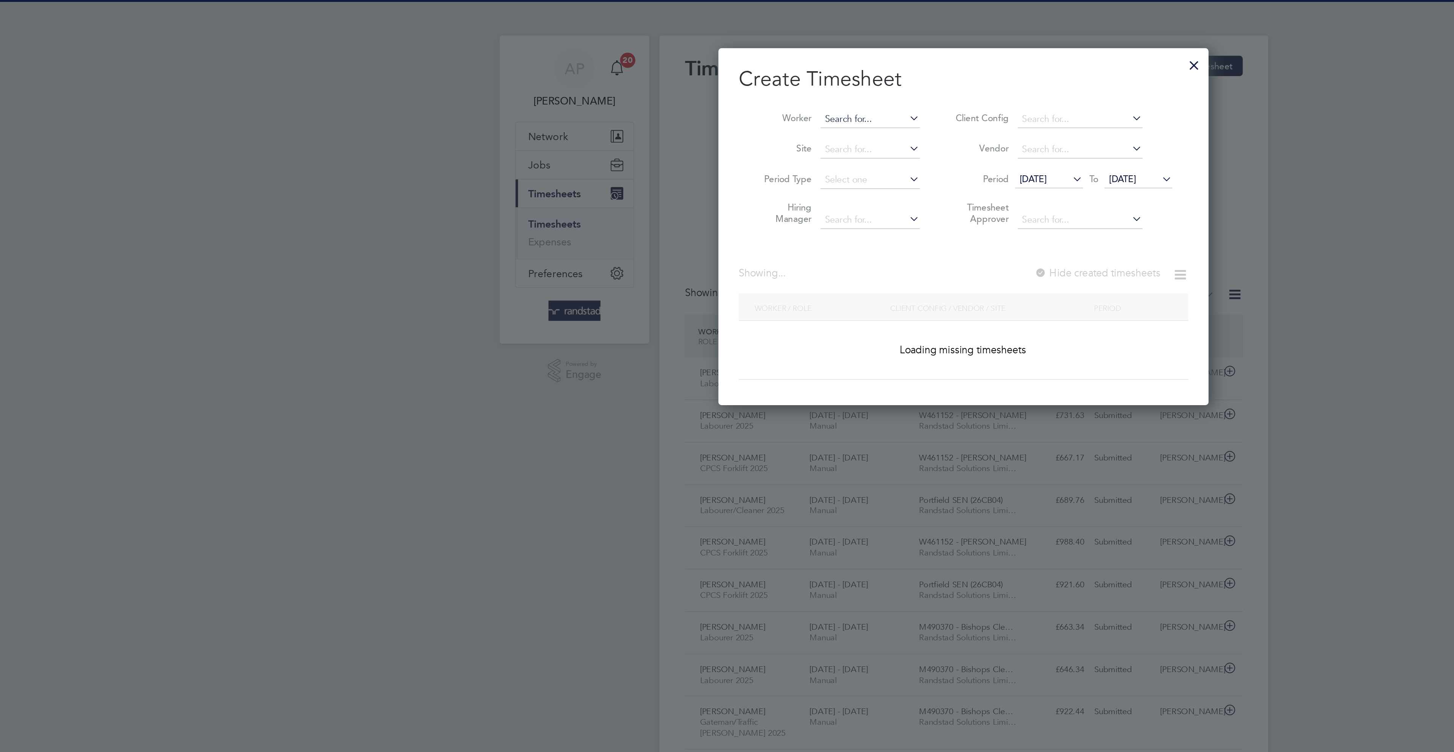
click at [680, 66] on input at bounding box center [670, 71] width 59 height 11
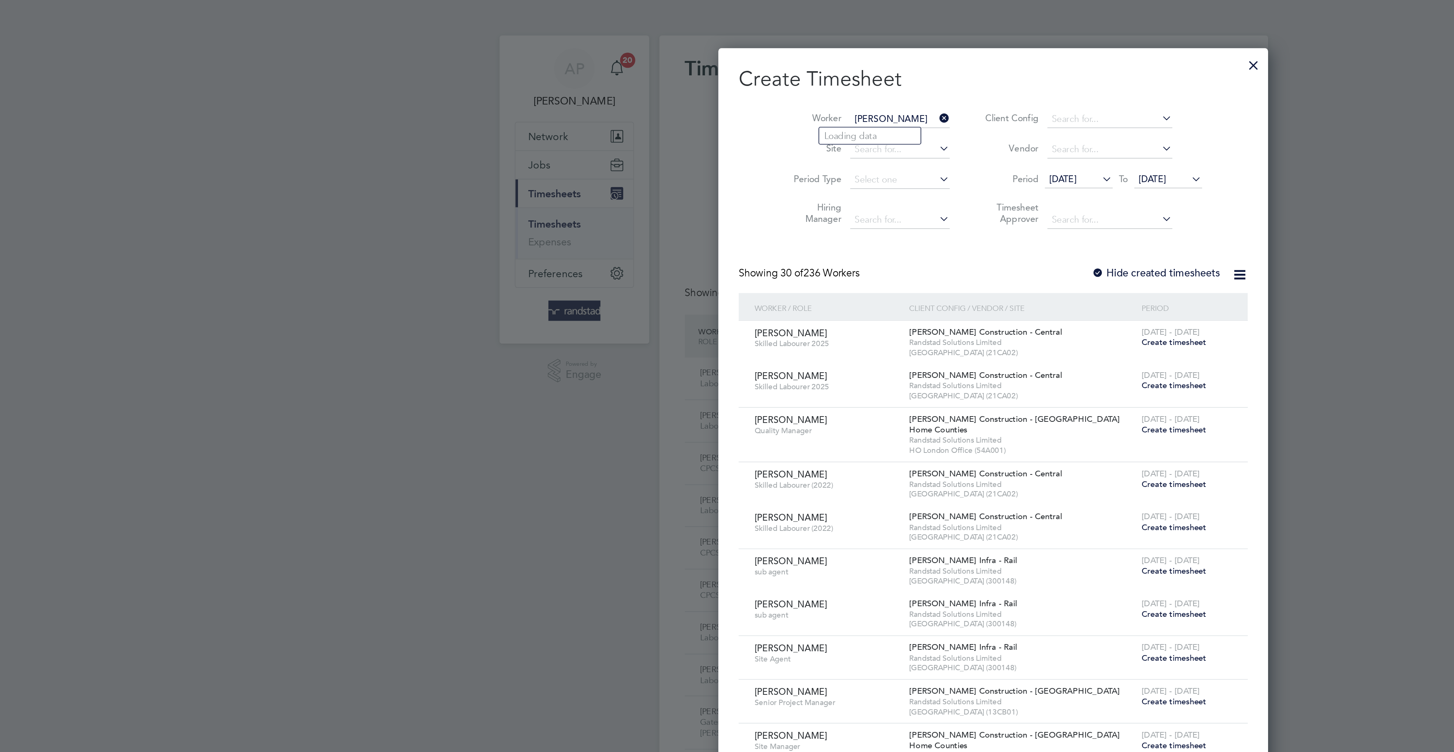
type input "jack weldon"
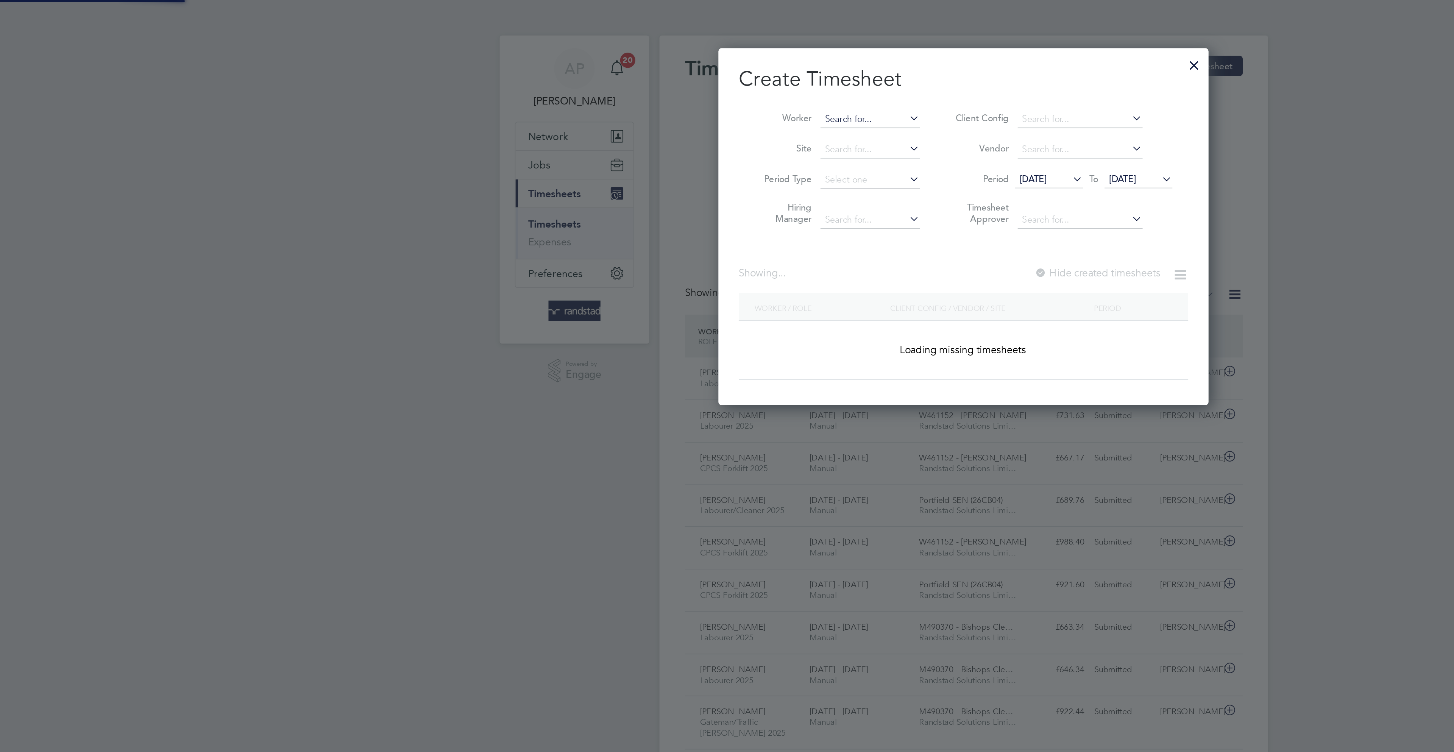
click at [686, 67] on input at bounding box center [670, 71] width 59 height 11
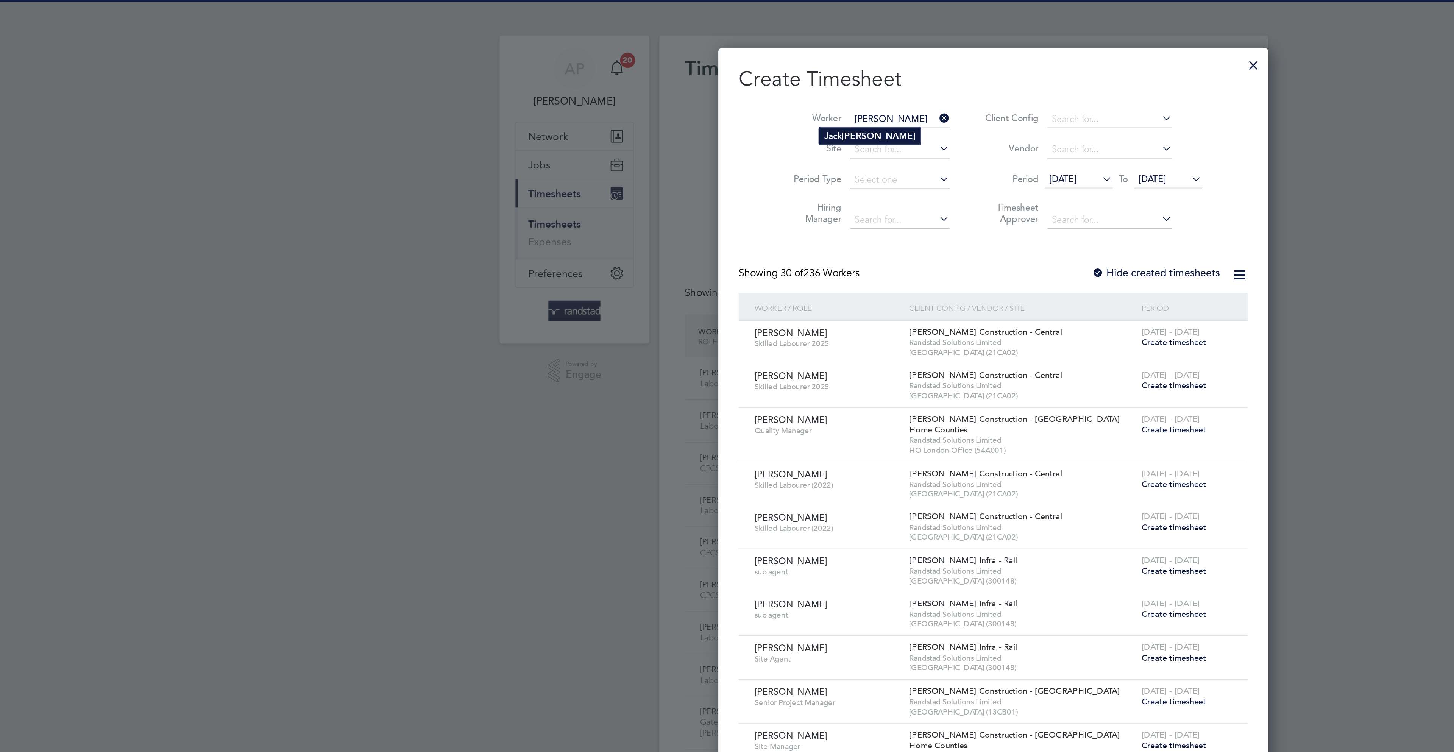
click at [686, 82] on li "Jack Weldon" at bounding box center [671, 81] width 61 height 10
type input "Jack Weldon"
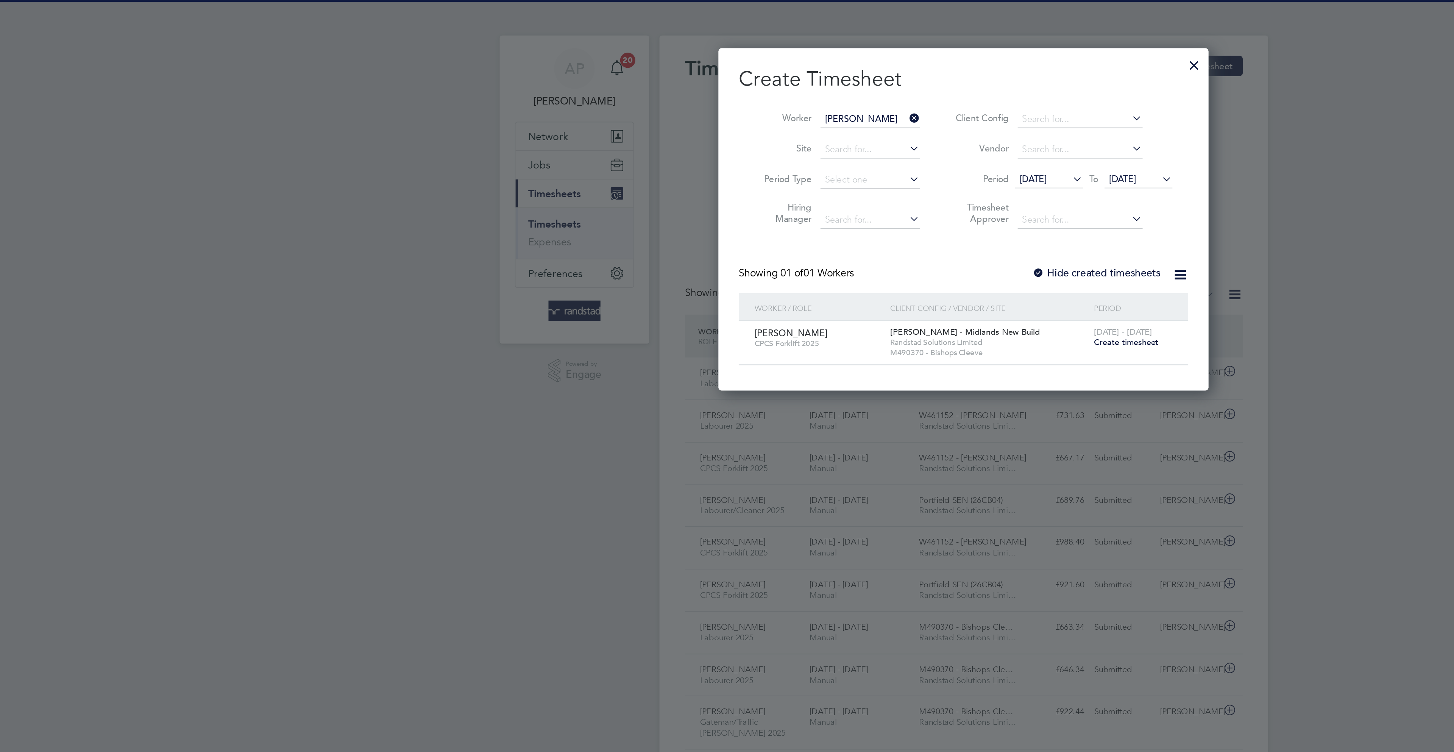
drag, startPoint x: 829, startPoint y: 107, endPoint x: 846, endPoint y: 152, distance: 48.4
click at [829, 106] on span "[DATE]" at bounding box center [822, 106] width 16 height 7
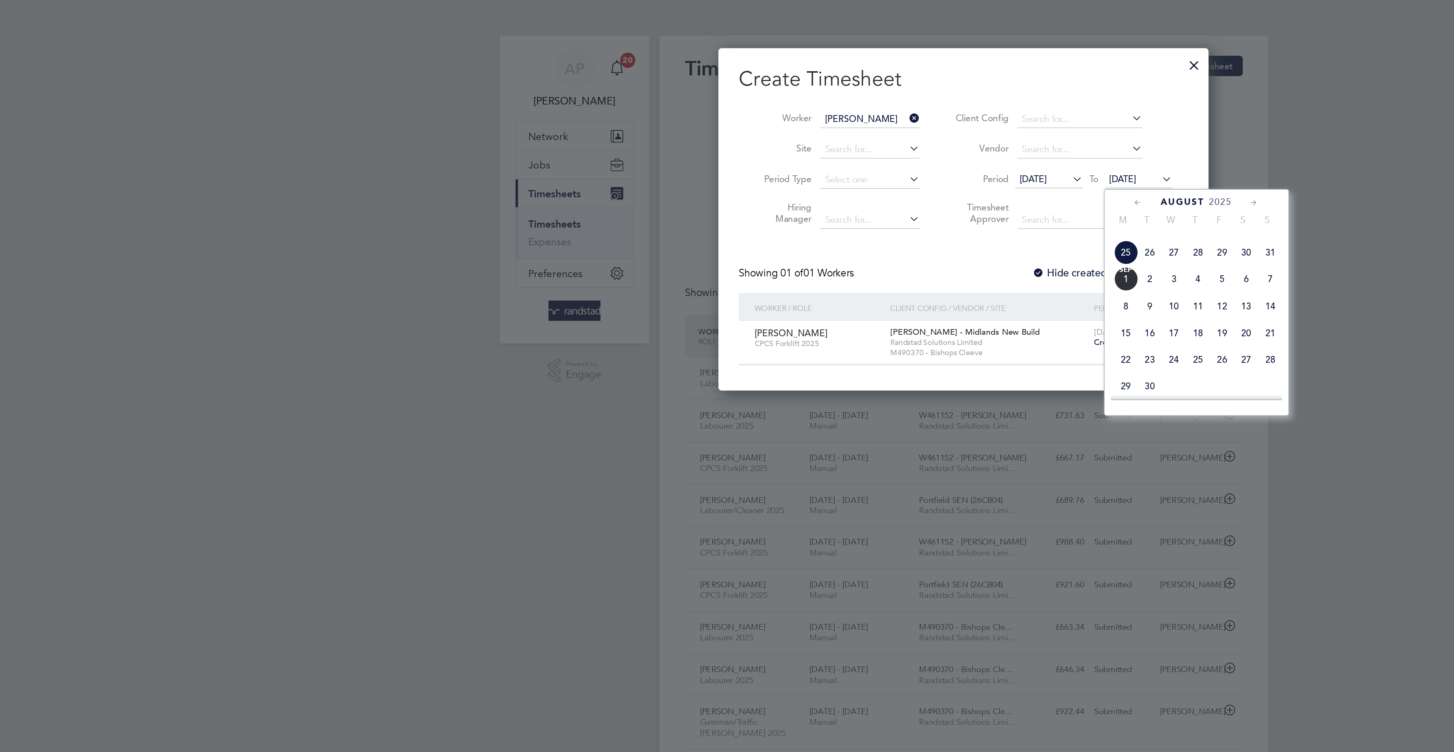
click at [886, 158] on span "29" at bounding box center [881, 150] width 14 height 14
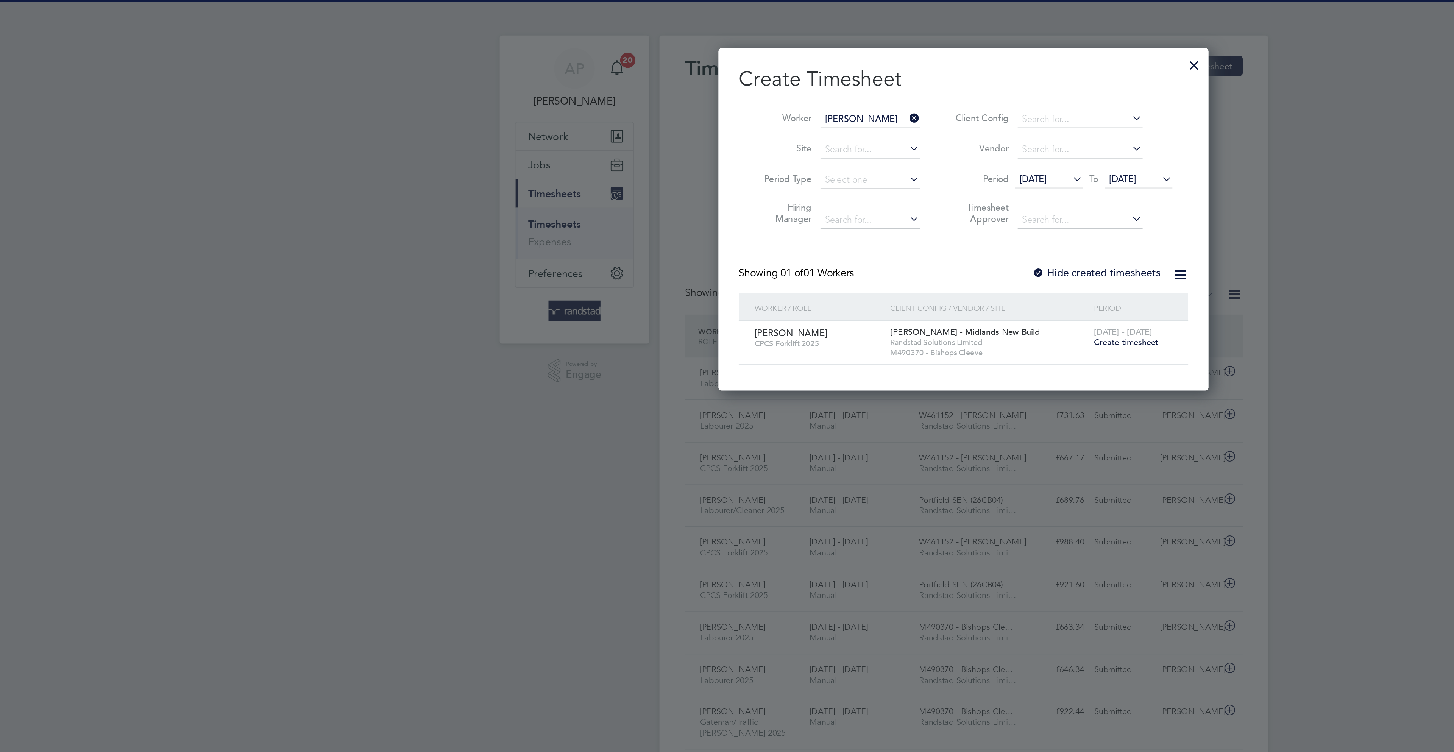
click at [811, 164] on label "Hide created timesheets" at bounding box center [805, 163] width 77 height 8
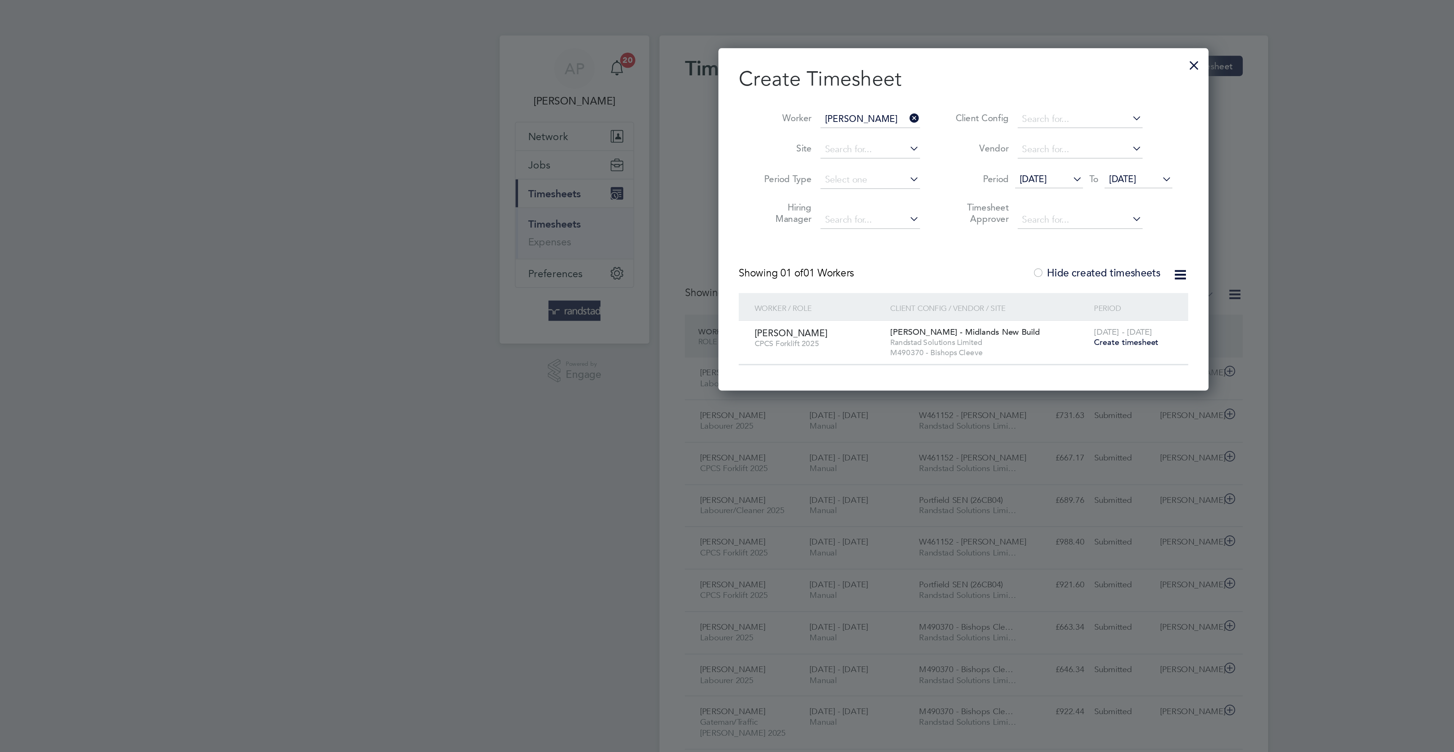
click at [814, 165] on label "Hide created timesheets" at bounding box center [805, 163] width 77 height 8
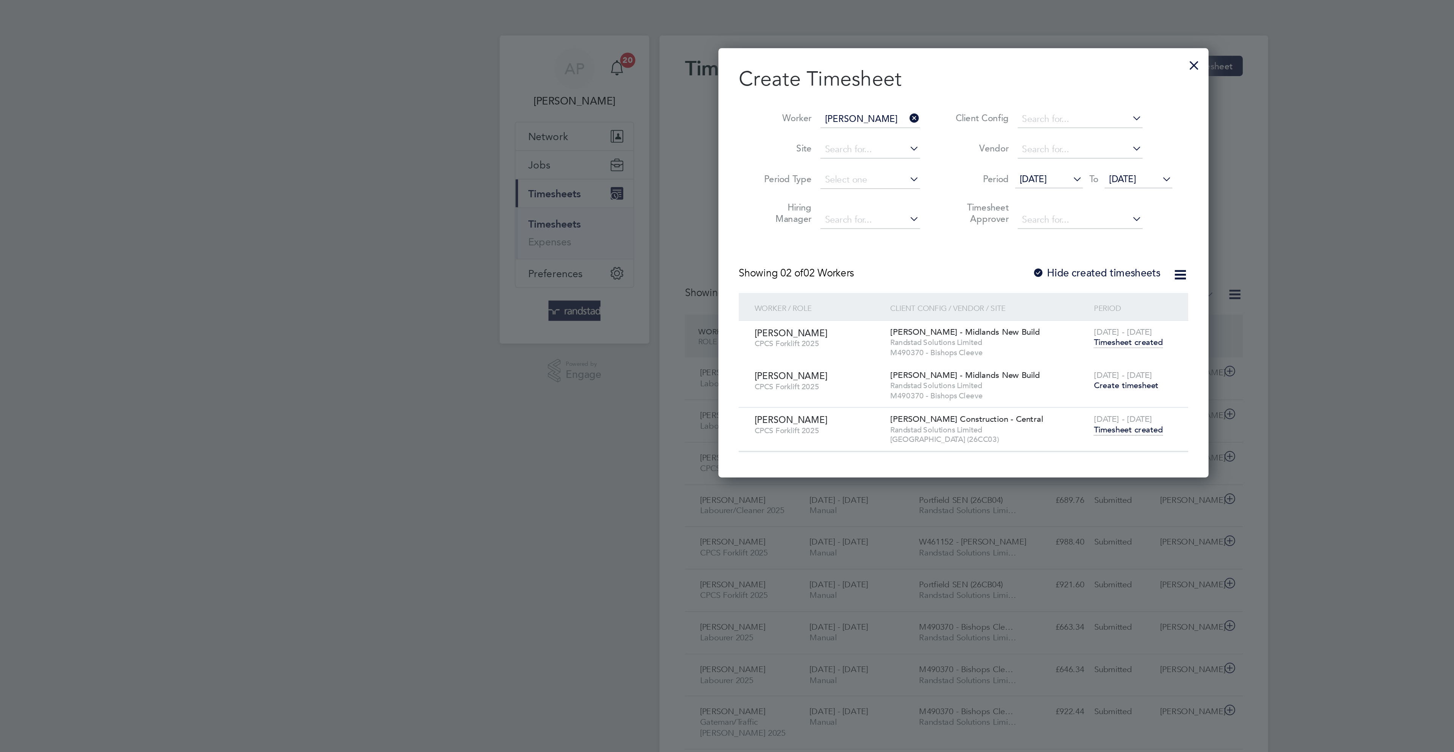
click at [825, 260] on span "Timesheet created" at bounding box center [824, 256] width 41 height 7
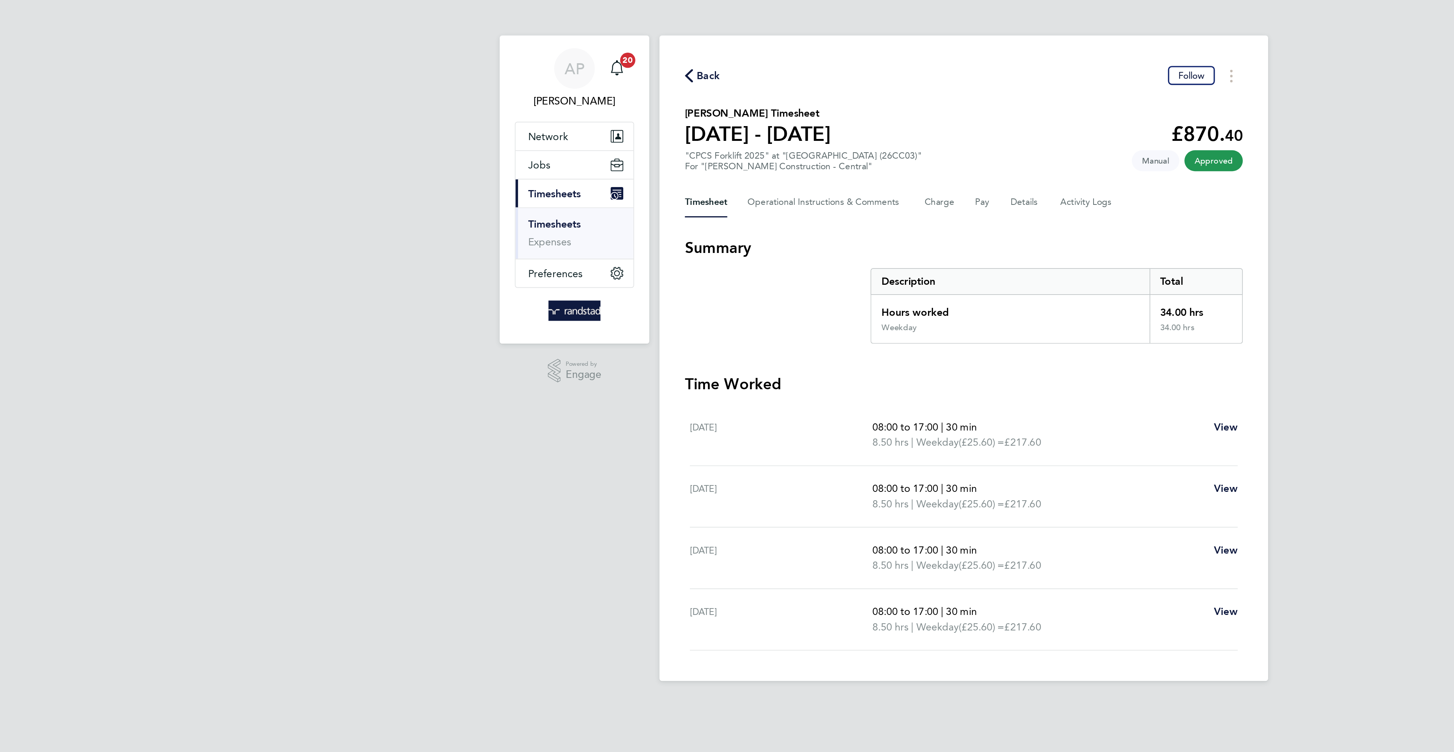
click at [575, 41] on span "Back" at bounding box center [570, 44] width 21 height 7
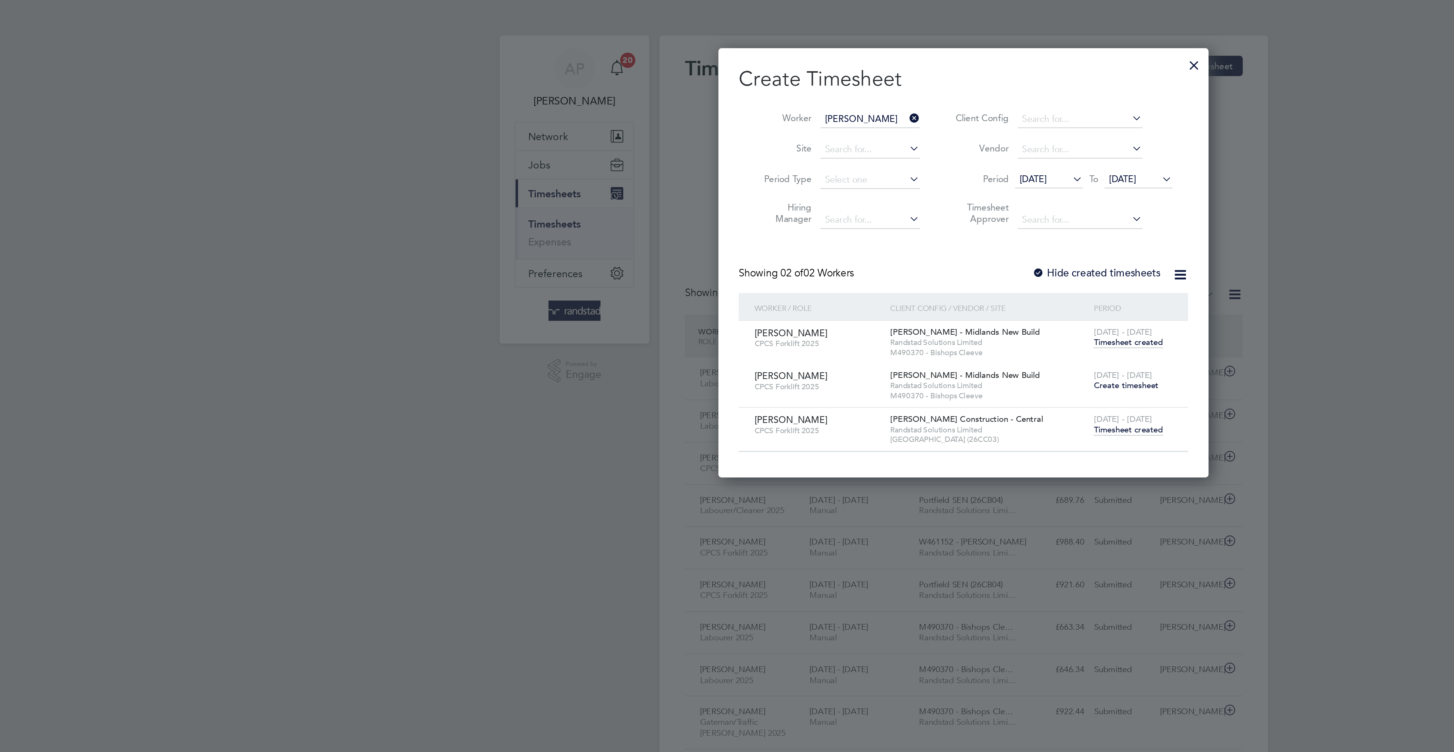
click at [686, 64] on li "Worker Jack Weldon" at bounding box center [651, 71] width 118 height 18
click at [673, 71] on input at bounding box center [670, 71] width 59 height 11
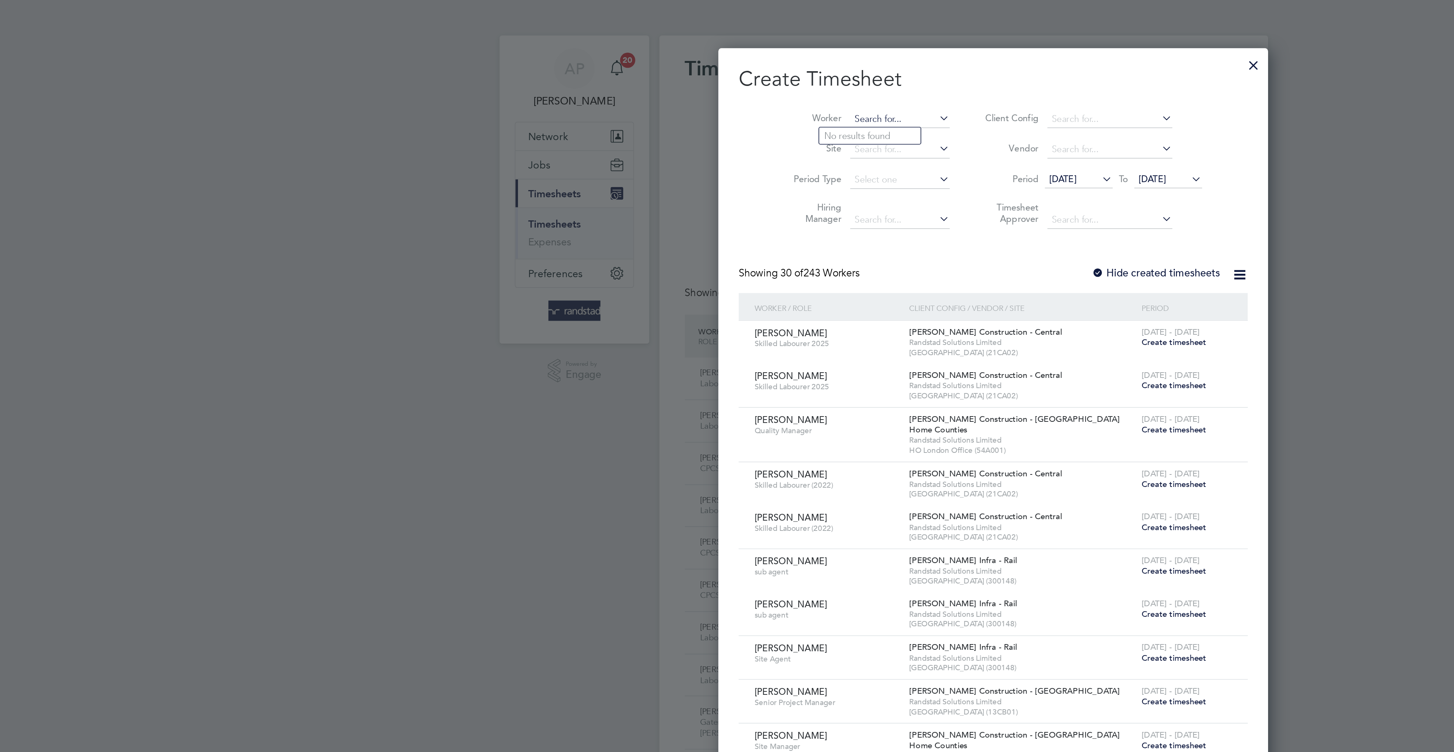
click at [680, 70] on input at bounding box center [688, 71] width 59 height 11
click at [679, 69] on input at bounding box center [688, 71] width 59 height 11
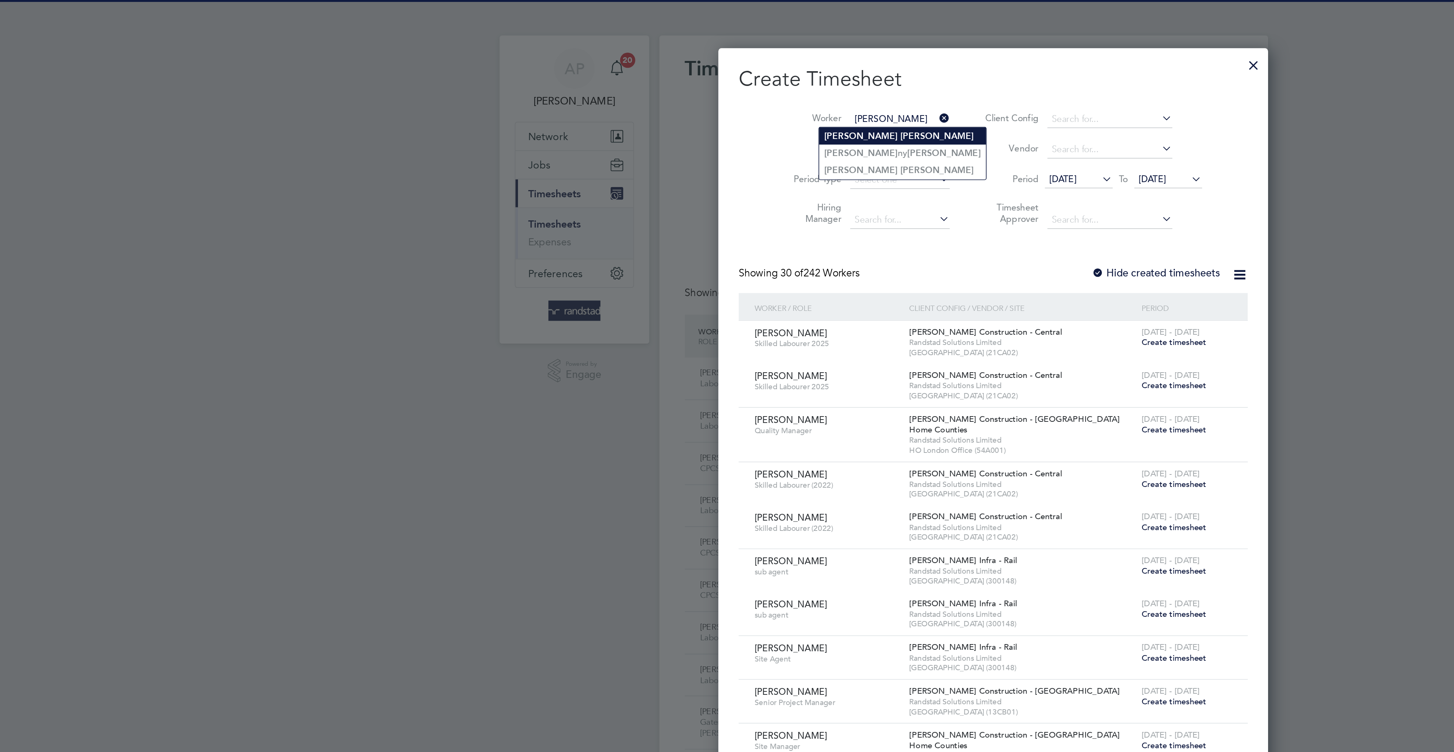
click at [681, 79] on li "John Smith" at bounding box center [691, 81] width 100 height 10
type input "[PERSON_NAME]"
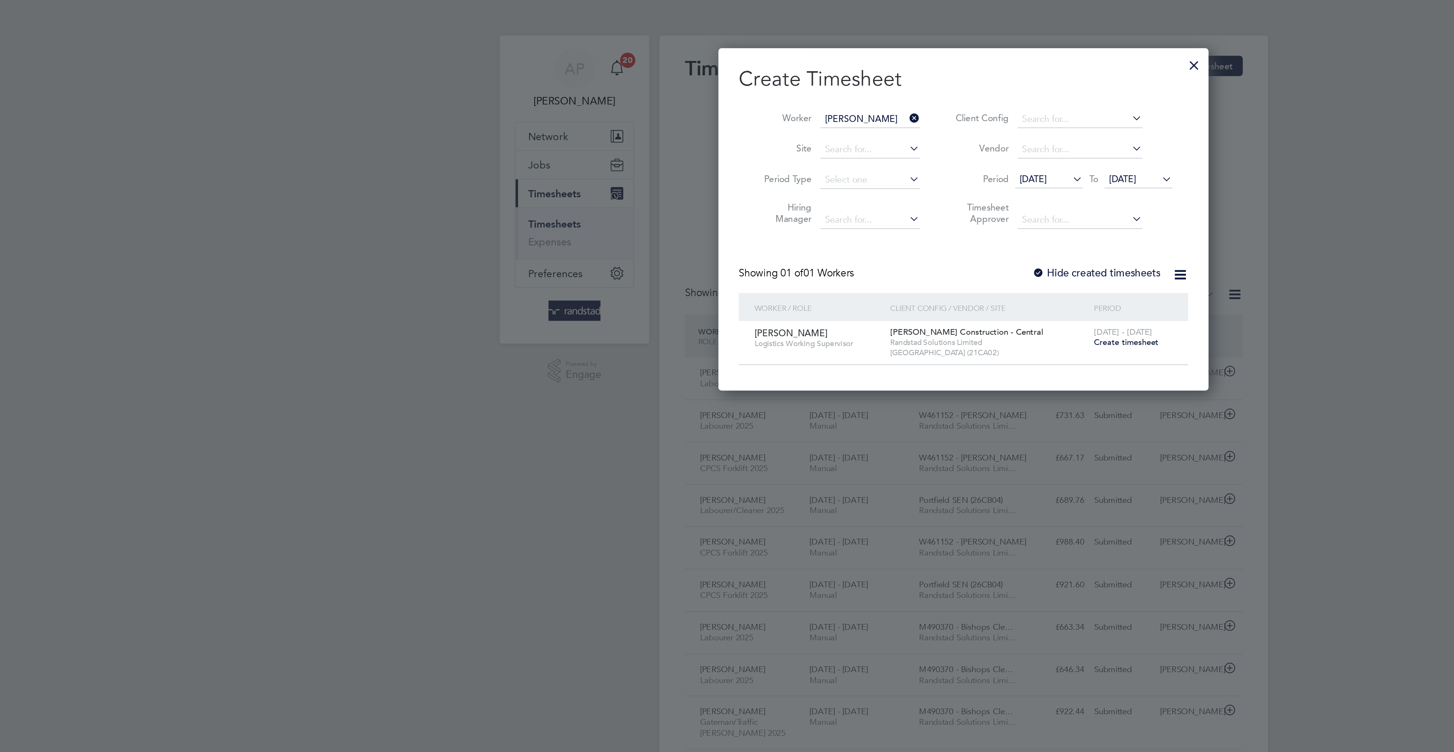
scroll to position [205, 294]
click at [833, 206] on span "Create timesheet" at bounding box center [823, 204] width 39 height 6
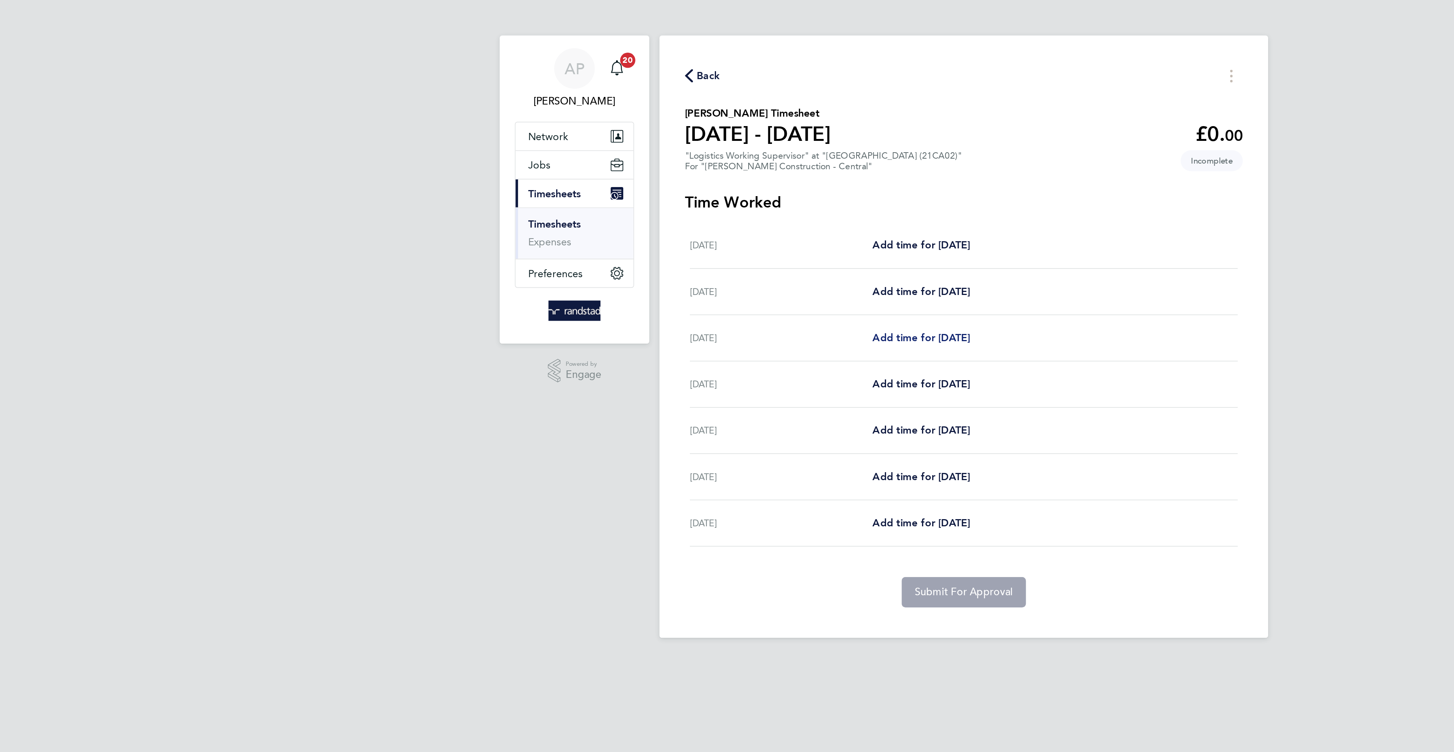
click at [715, 203] on span "Add time for [DATE]" at bounding box center [701, 201] width 58 height 7
select select "30"
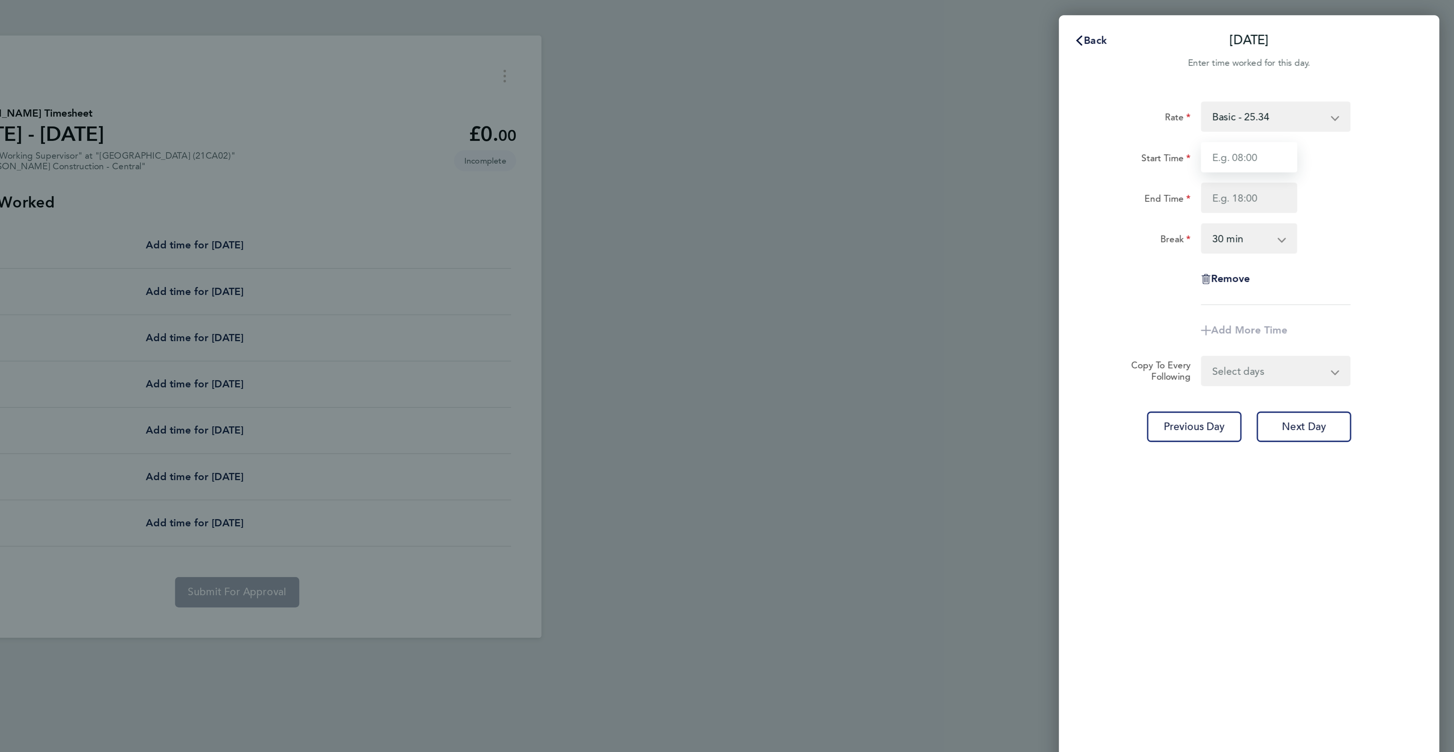
click at [1353, 92] on input "Start Time" at bounding box center [1331, 94] width 58 height 18
type input "07:00"
click at [1344, 112] on input "End Time" at bounding box center [1331, 118] width 58 height 18
type input "17:00"
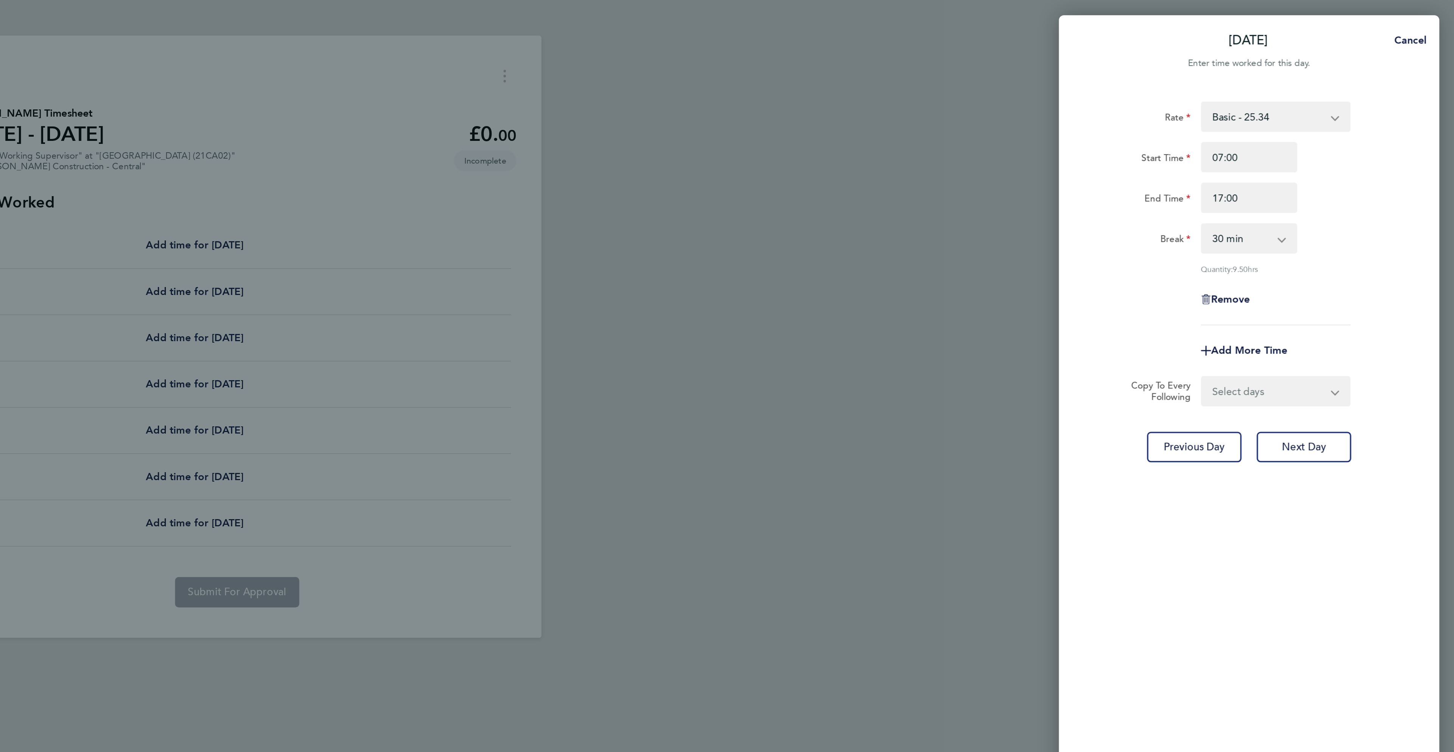
click at [1413, 132] on div "Rate Basic - 25.34 Overtime 1 - 38.01 Start Time 07:00 End Time 17:00 Break 0 m…" at bounding box center [1331, 128] width 185 height 134
click at [1325, 232] on select "Select days Day [DATE] [DATE] [DATE] [DATE]" at bounding box center [1343, 233] width 80 height 17
select select "DAY"
click at [1303, 226] on select "Select days Day [DATE] [DATE] [DATE] [DATE]" at bounding box center [1343, 233] width 80 height 17
select select "[DATE]"
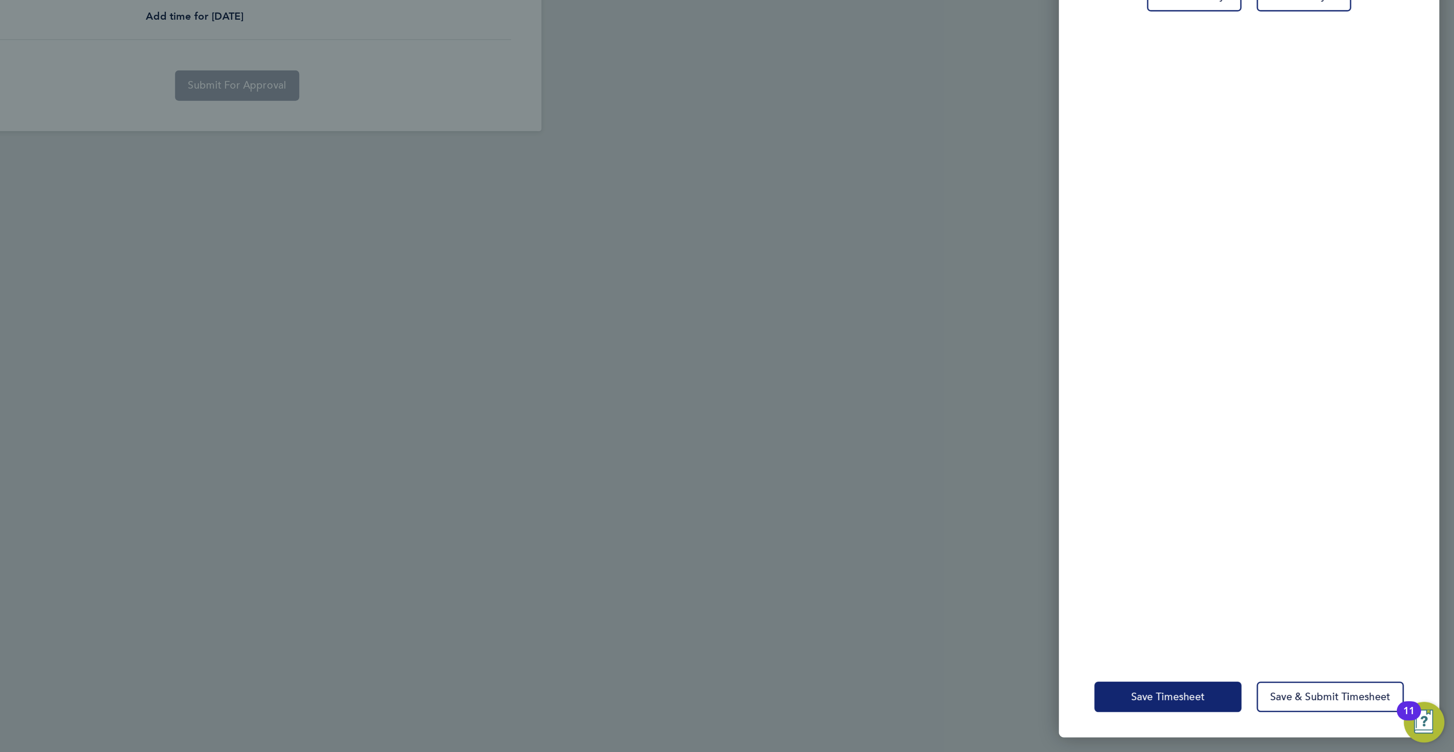
click at [1277, 721] on span "Save Timesheet" at bounding box center [1283, 719] width 44 height 8
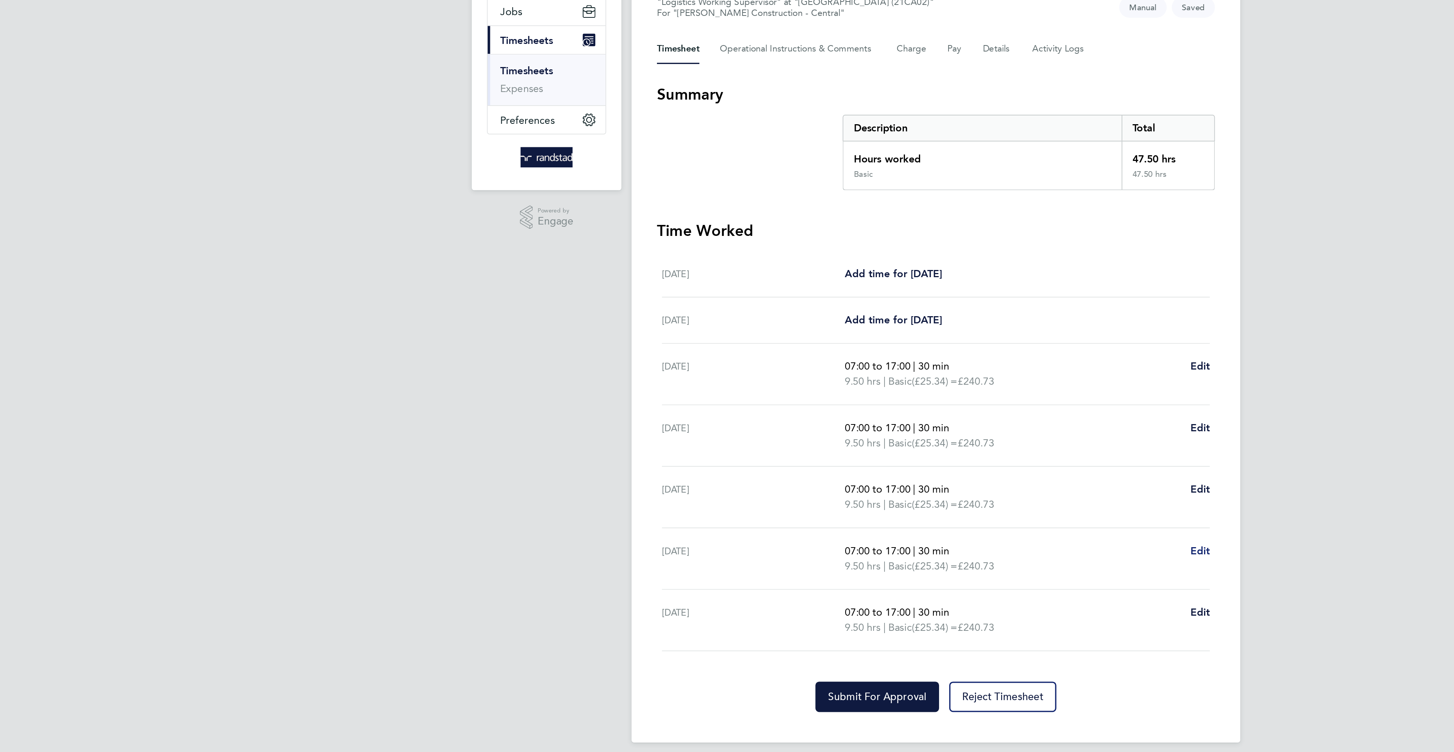
click at [884, 424] on span "Edit" at bounding box center [885, 420] width 12 height 7
select select "30"
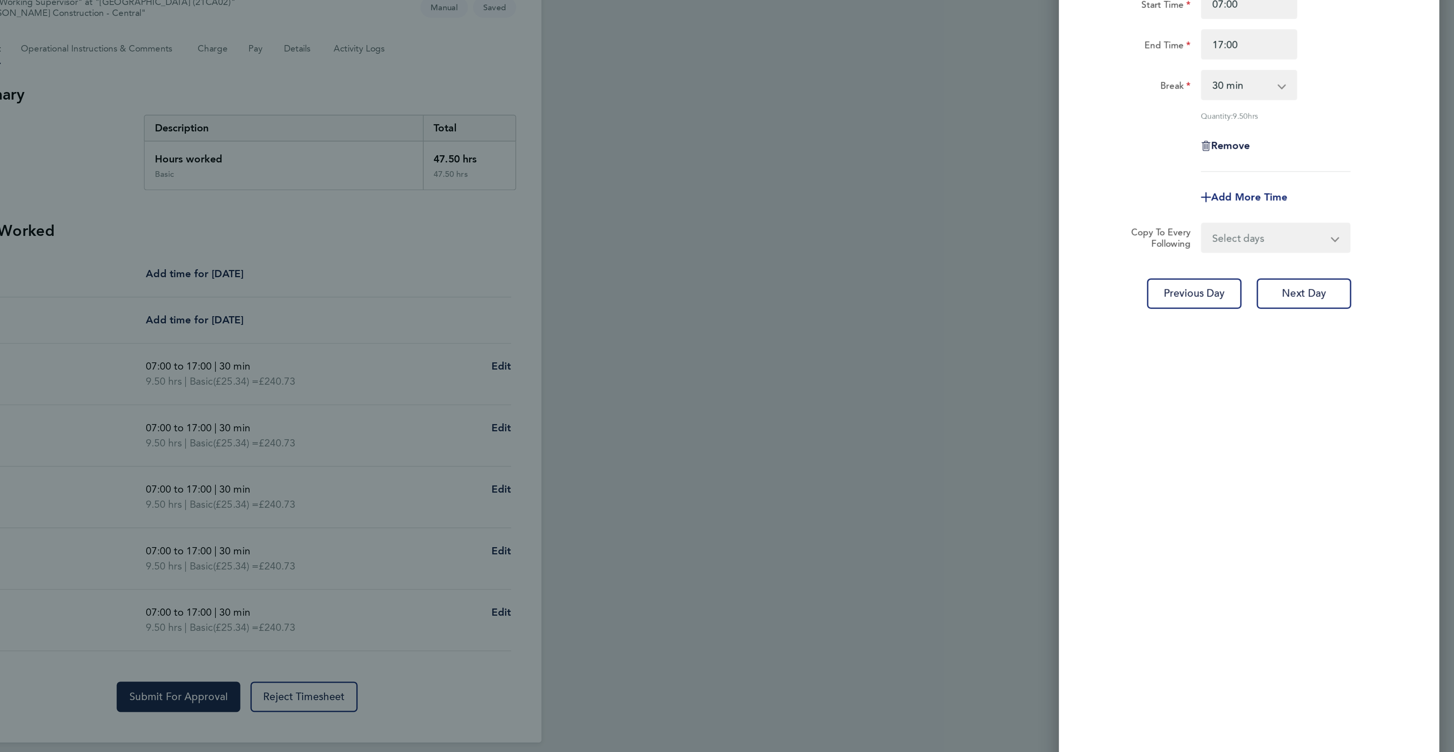
click at [1330, 209] on span "Add More Time" at bounding box center [1330, 209] width 45 height 7
select select "null"
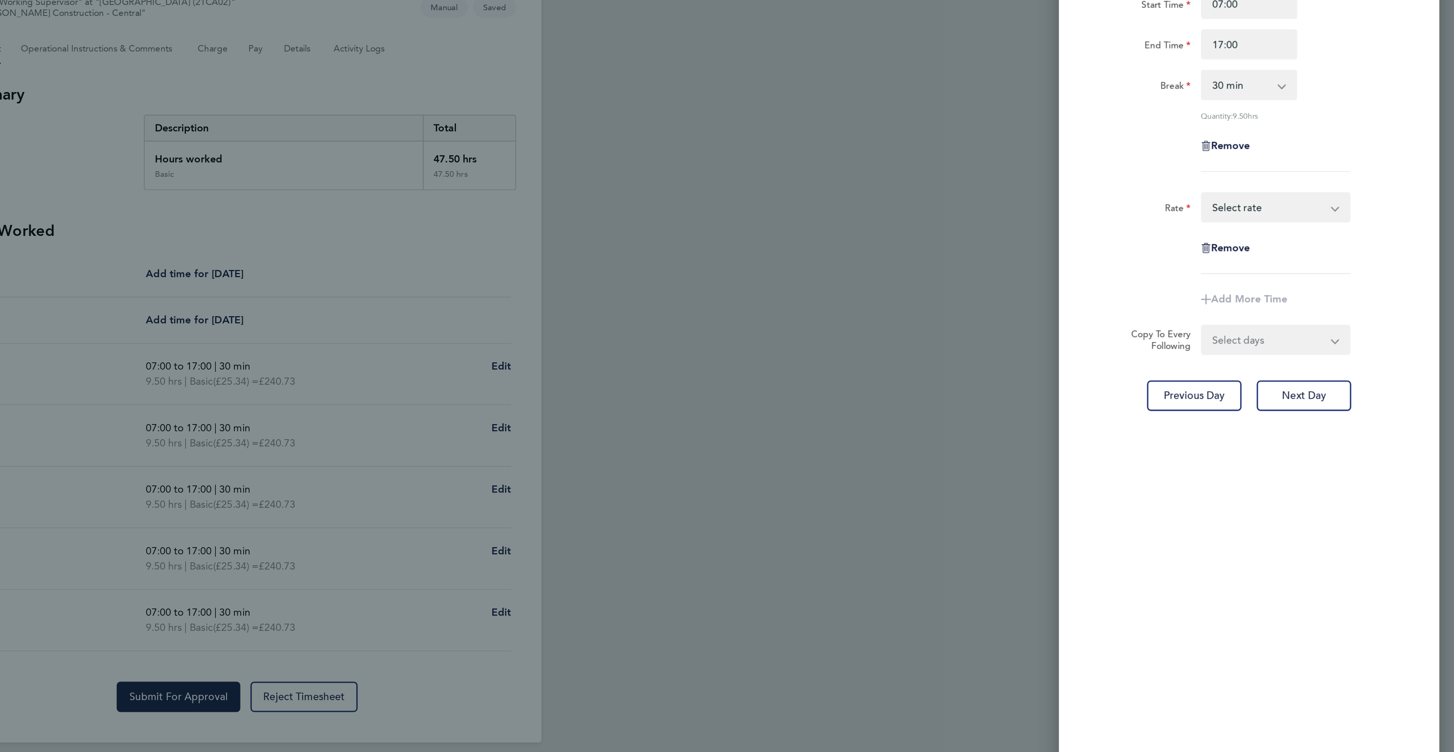
click at [1331, 220] on select "Basic - 25.34 Overtime 1 - 38.01 Select rate" at bounding box center [1342, 215] width 79 height 17
select select "30"
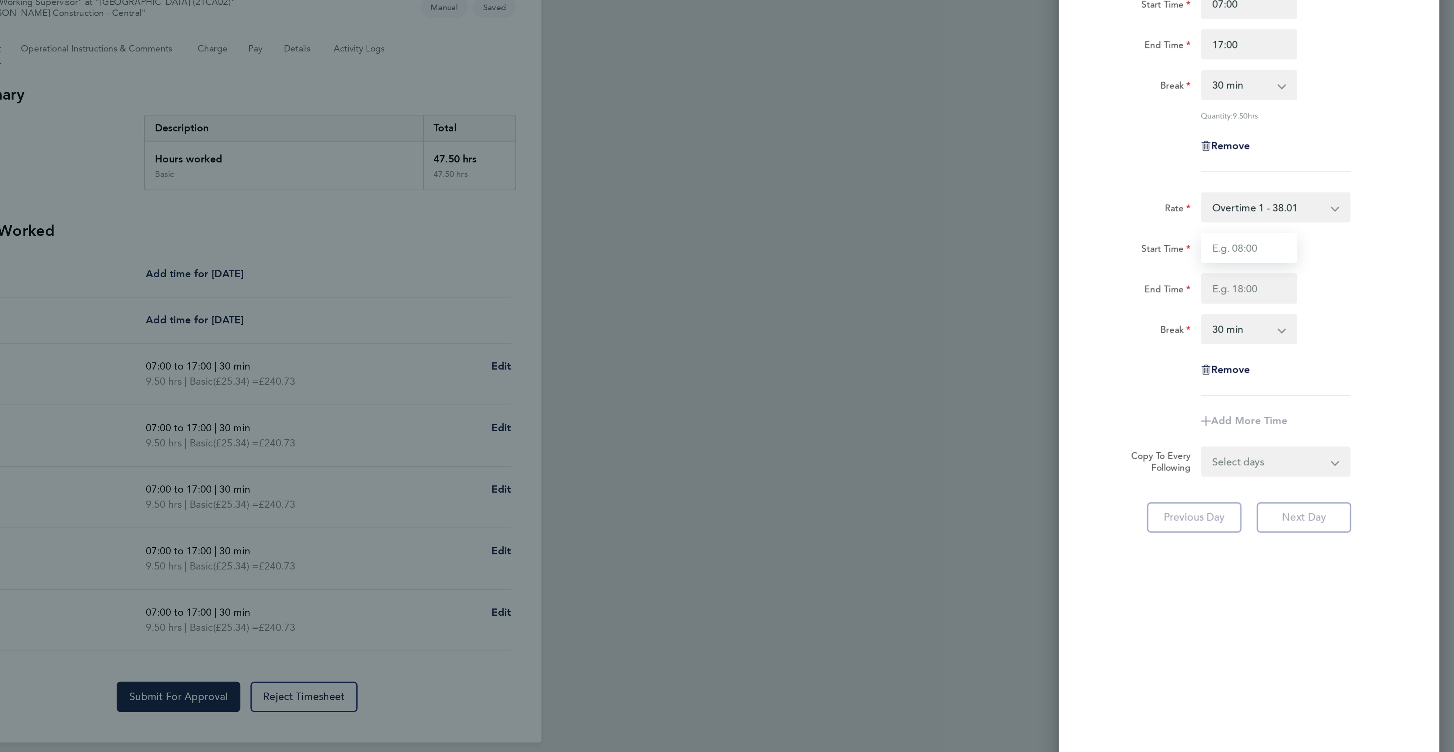
click at [1328, 240] on input "Start Time" at bounding box center [1331, 240] width 58 height 18
type input "17:00"
drag, startPoint x: 1326, startPoint y: 263, endPoint x: 1343, endPoint y: 253, distance: 19.5
click at [1327, 262] on input "End Time" at bounding box center [1331, 264] width 58 height 18
type input "18:00"
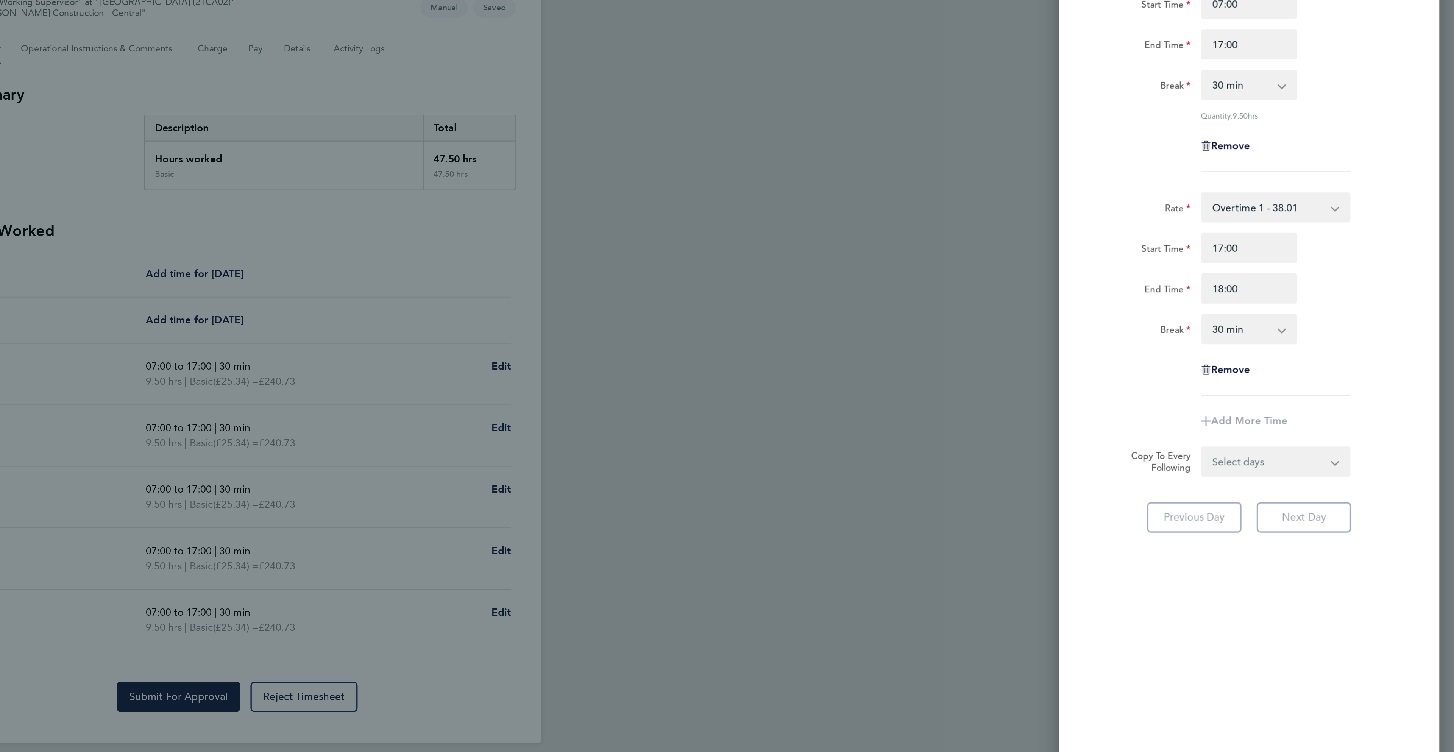
click at [1339, 296] on select "0 min 15 min 30 min 45 min 60 min 75 min 90 min" at bounding box center [1326, 288] width 47 height 17
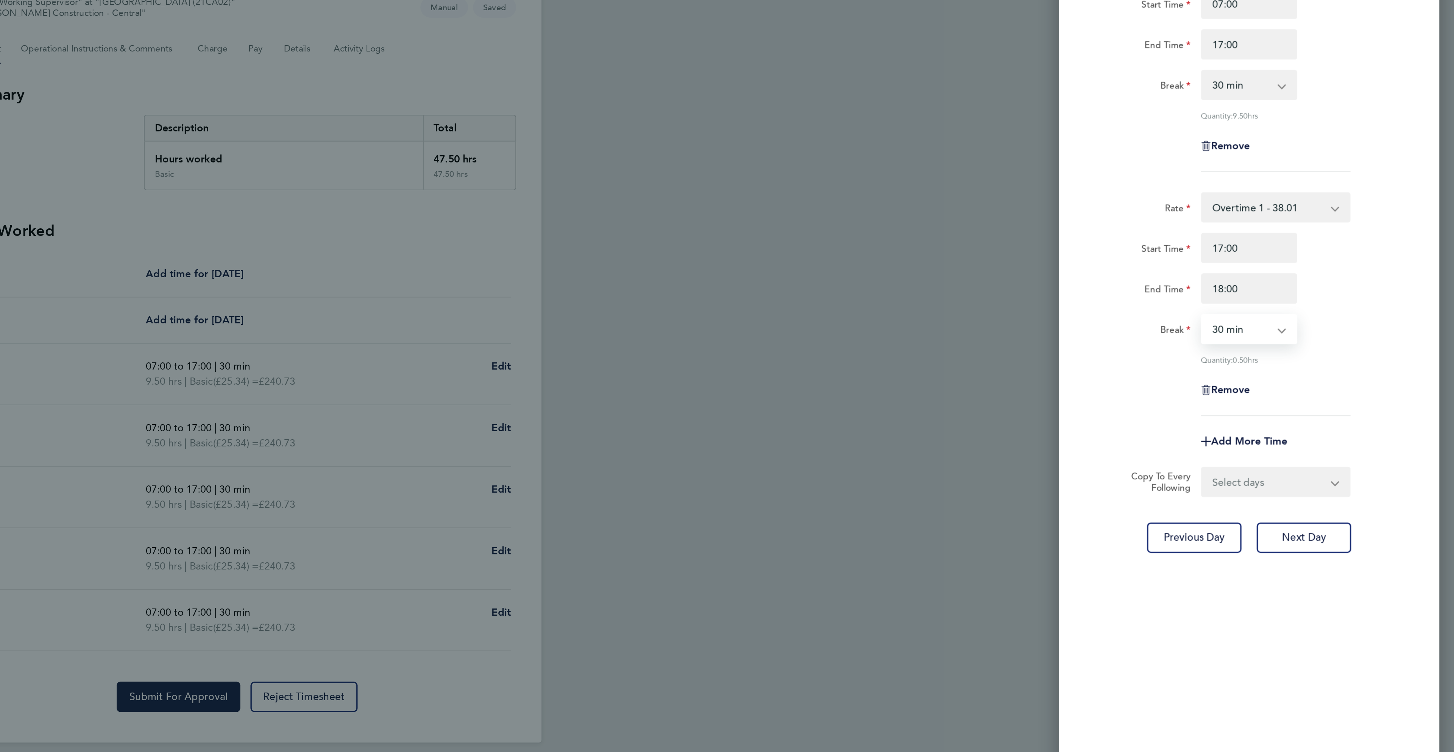
select select "0"
click at [1303, 280] on select "0 min 15 min 30 min 45 min" at bounding box center [1326, 288] width 47 height 17
click at [1430, 310] on div "Rate Basic - 25.34 Overtime 1 - 38.01 Start Time 07:00 End Time 17:00 Break 0 m…" at bounding box center [1330, 372] width 227 height 643
click at [1366, 383] on select "Select days Friday" at bounding box center [1343, 379] width 80 height 17
select select "FRI"
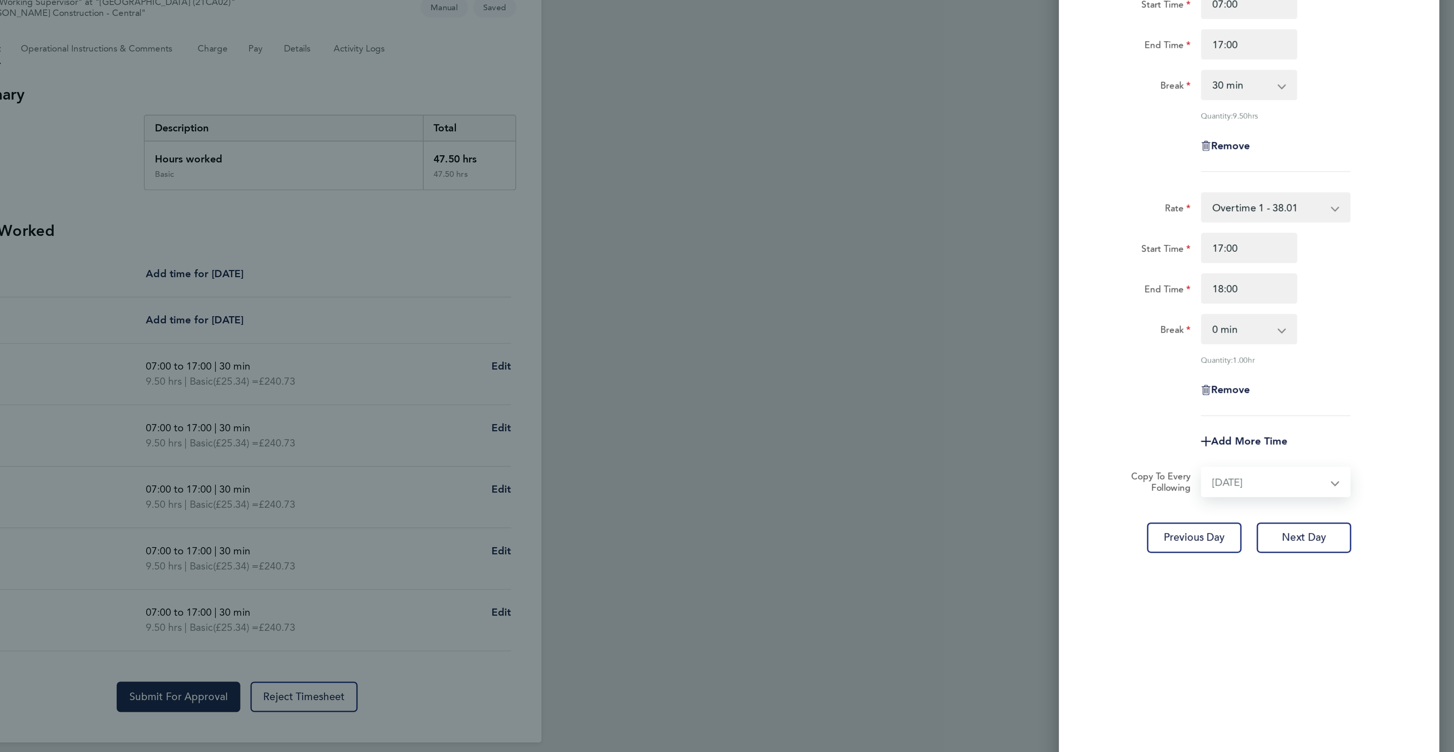
click at [1303, 372] on select "Select days Friday" at bounding box center [1343, 379] width 80 height 17
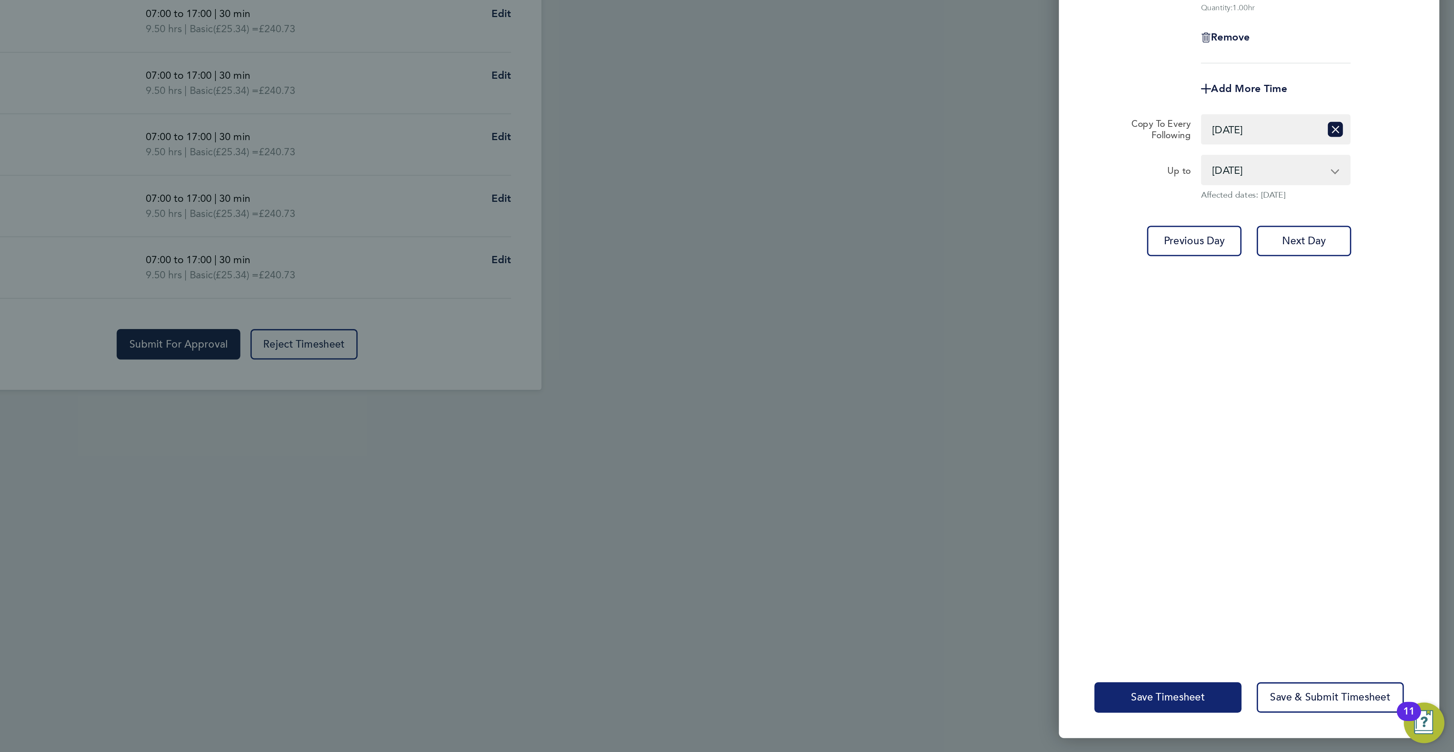
click at [1302, 712] on button "Save Timesheet" at bounding box center [1283, 718] width 88 height 18
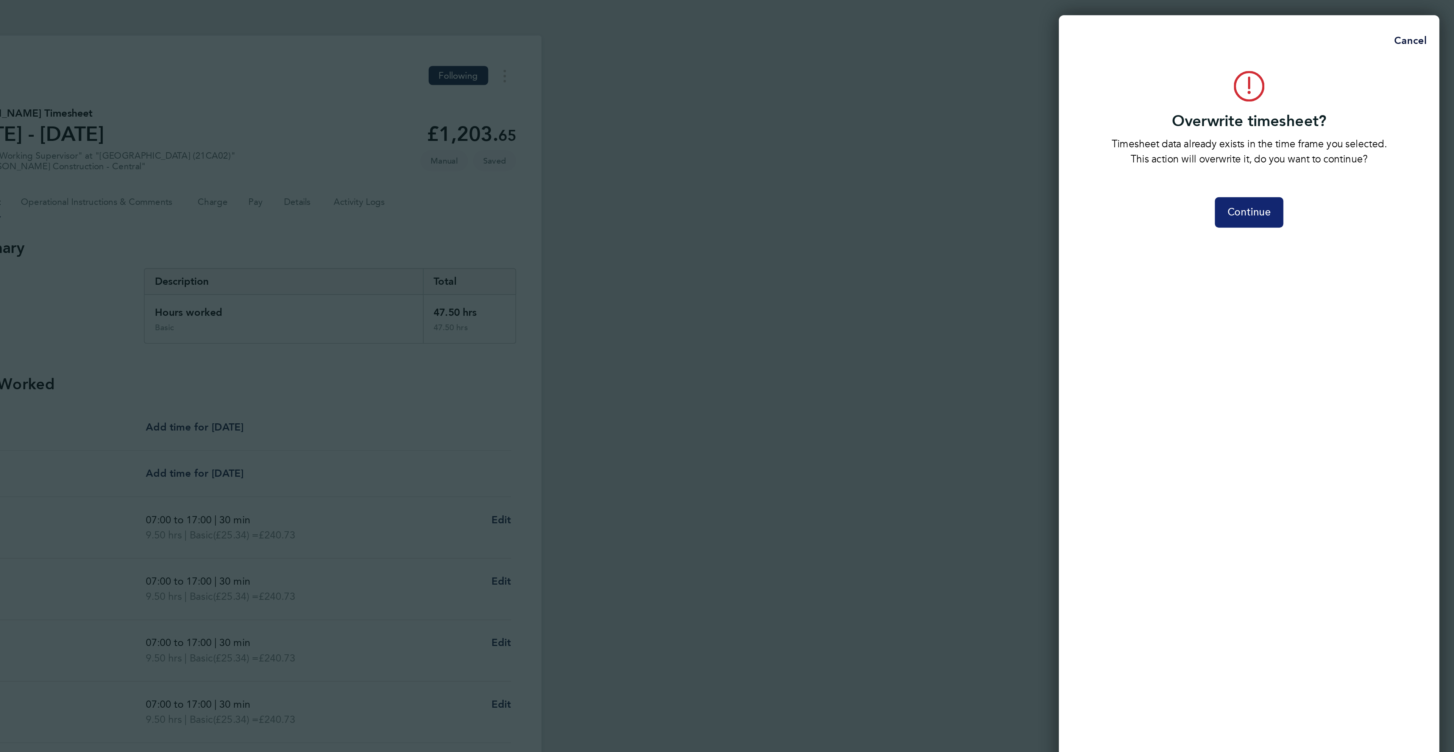
click at [1336, 121] on button "Continue" at bounding box center [1331, 127] width 41 height 18
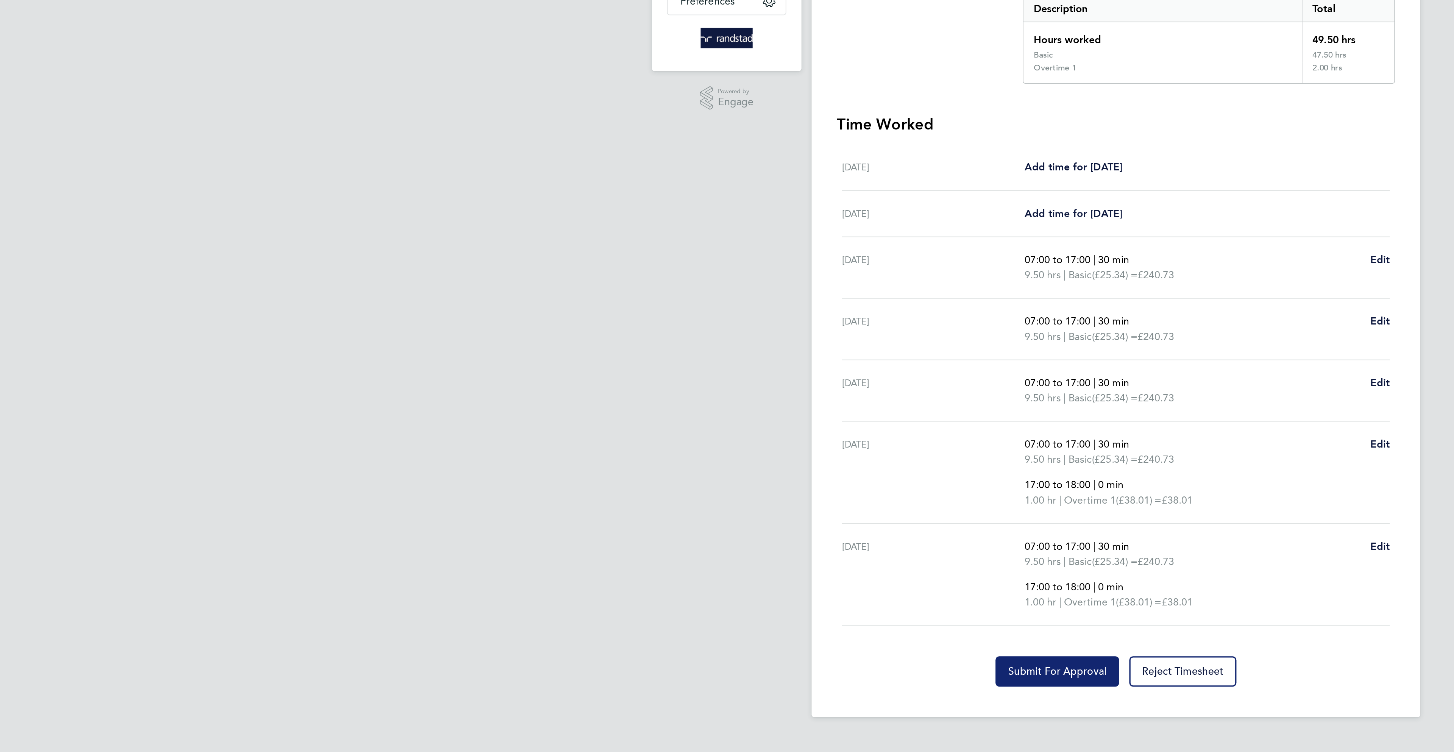
click at [705, 566] on span "Submit For Approval" at bounding box center [692, 564] width 59 height 8
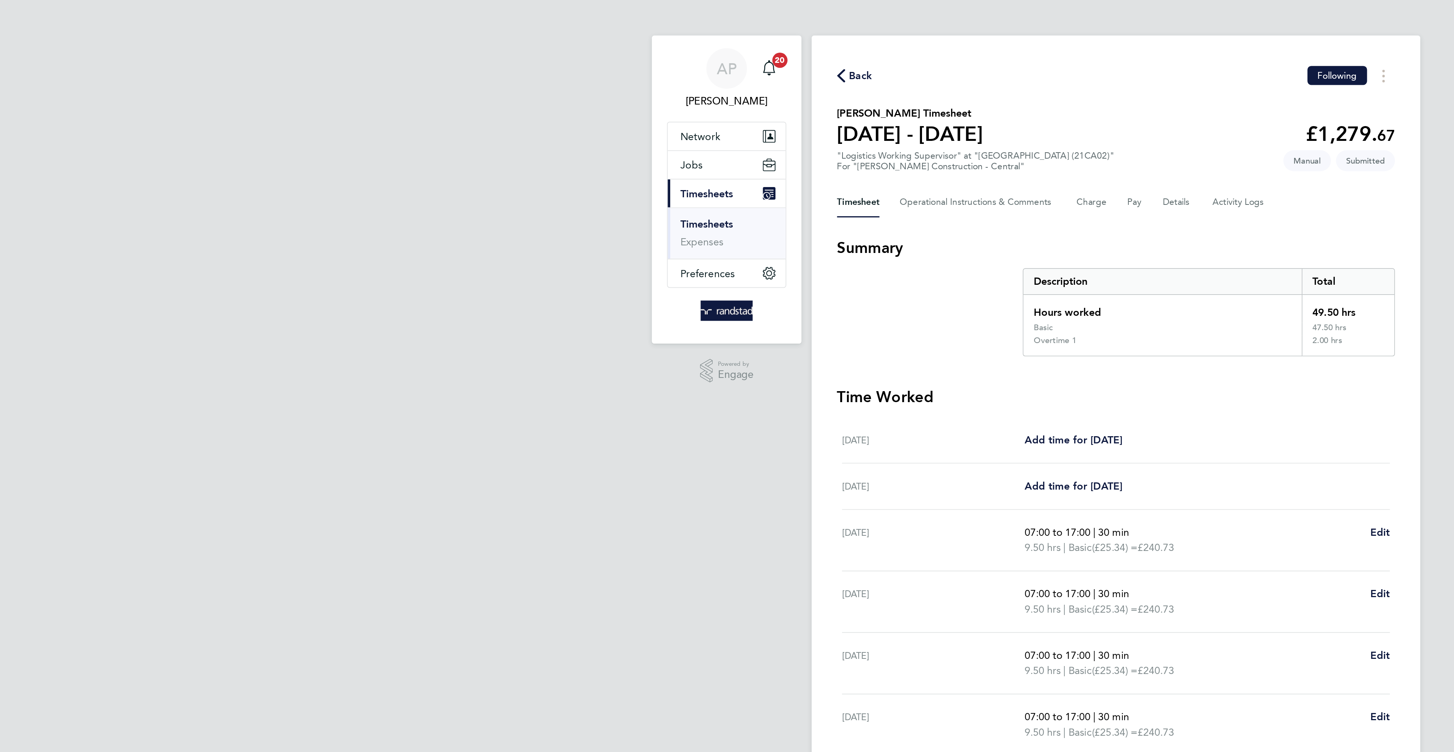
click at [571, 44] on span "Back" at bounding box center [574, 45] width 14 height 9
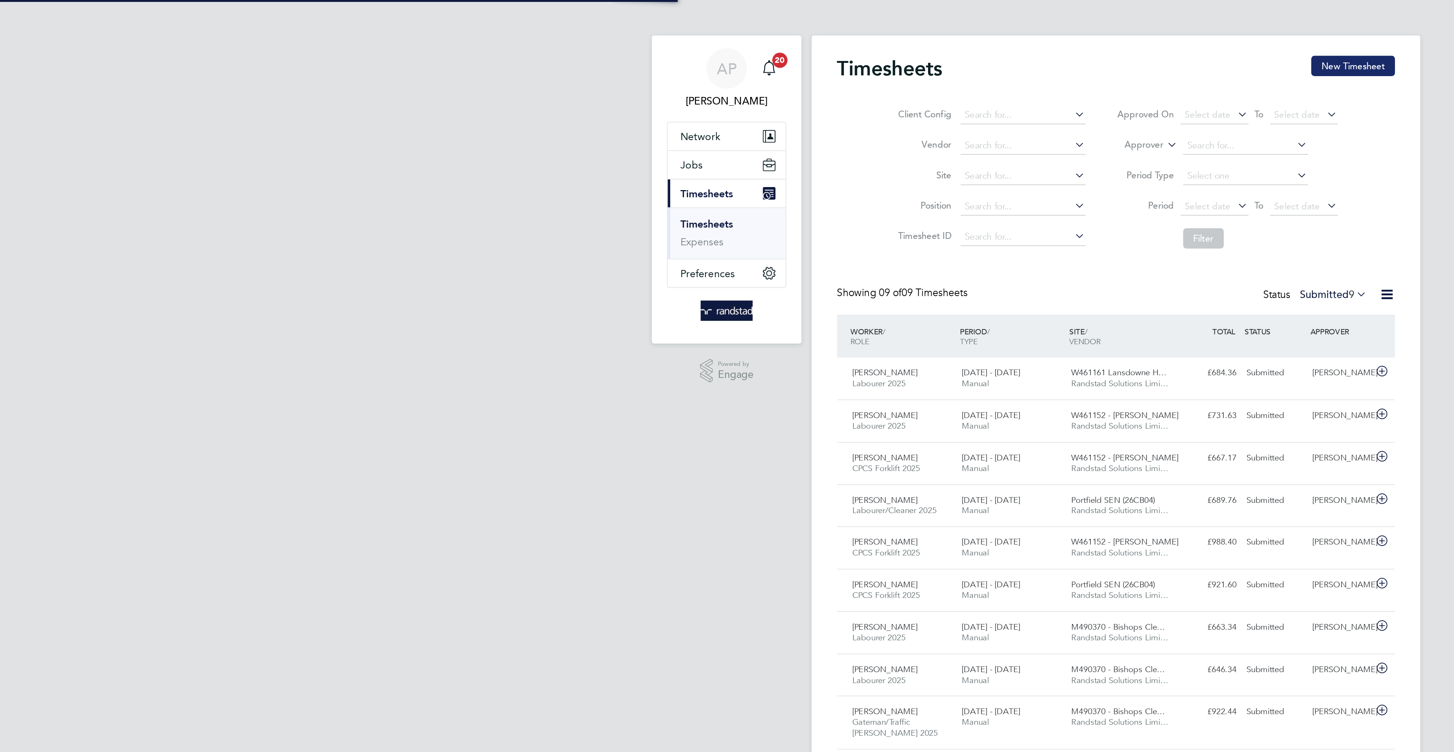
scroll to position [20, 66]
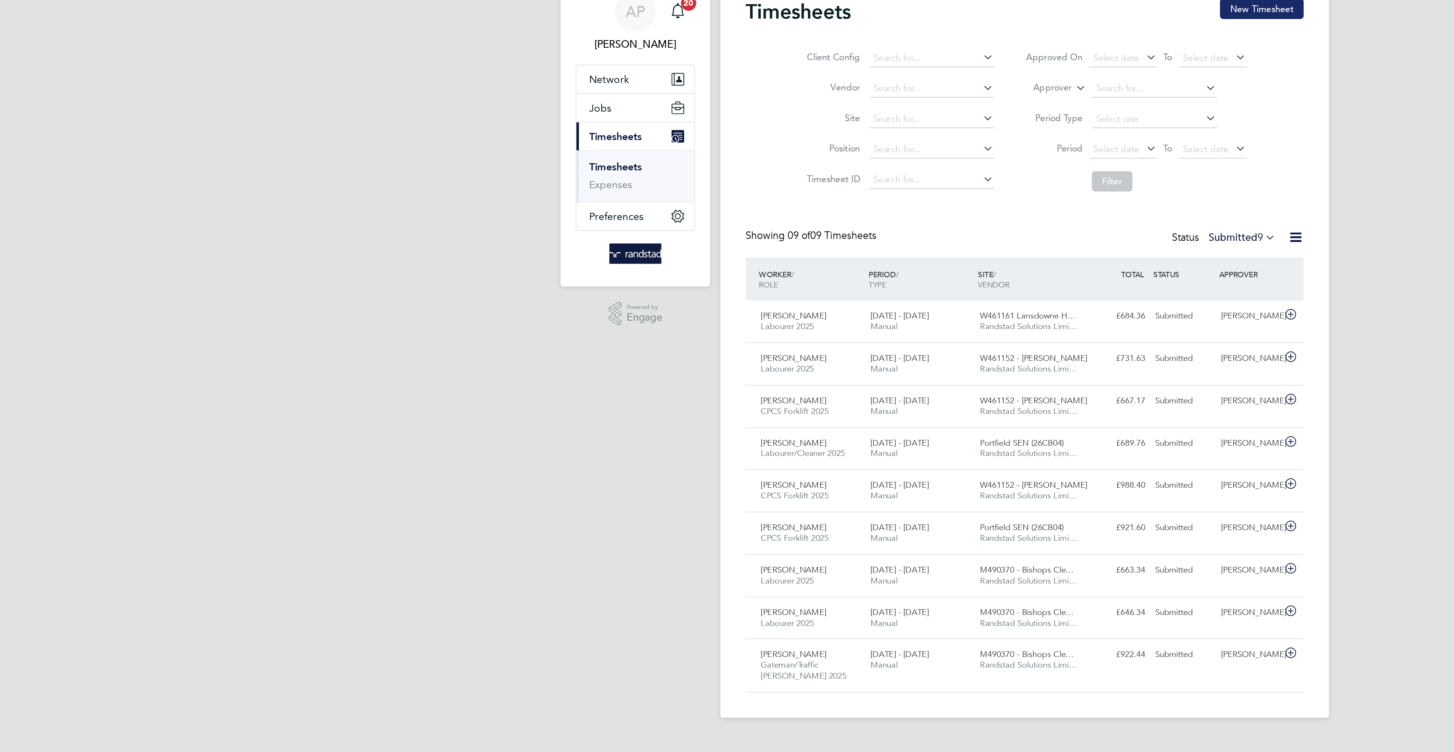
click at [878, 37] on button "New Timesheet" at bounding box center [868, 39] width 50 height 12
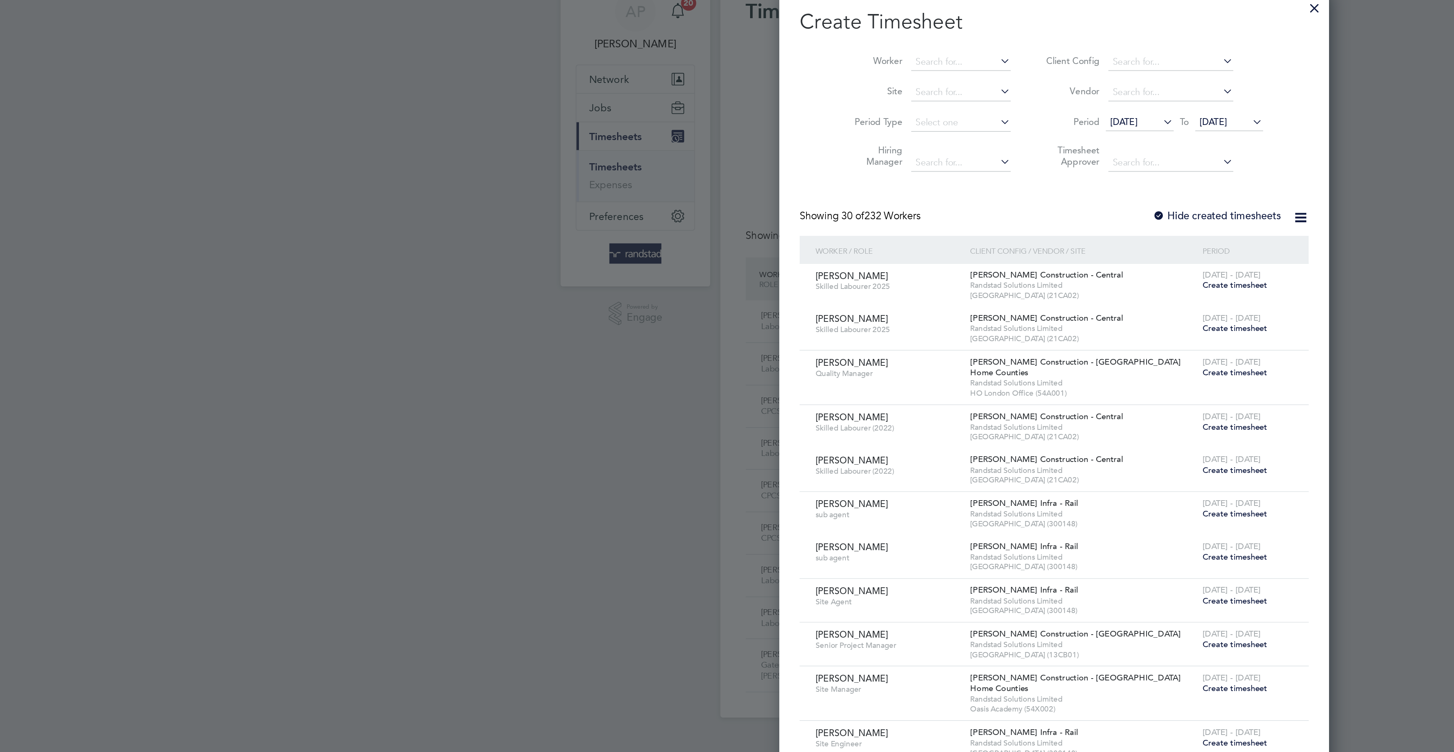
scroll to position [1306, 294]
click at [893, 37] on div at bounding box center [900, 37] width 14 height 14
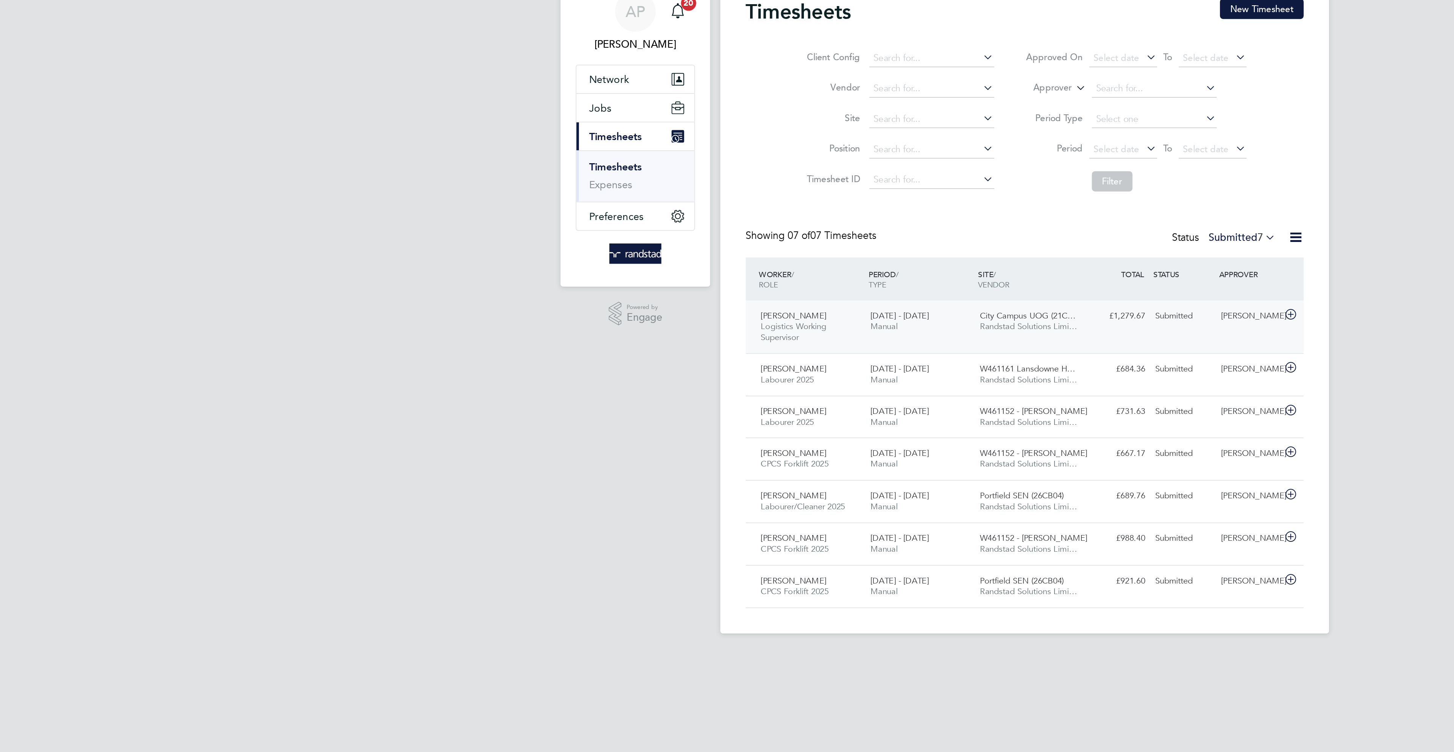
scroll to position [20, 66]
click at [790, 229] on div "£1,279.67 Submitted" at bounding box center [781, 223] width 39 height 12
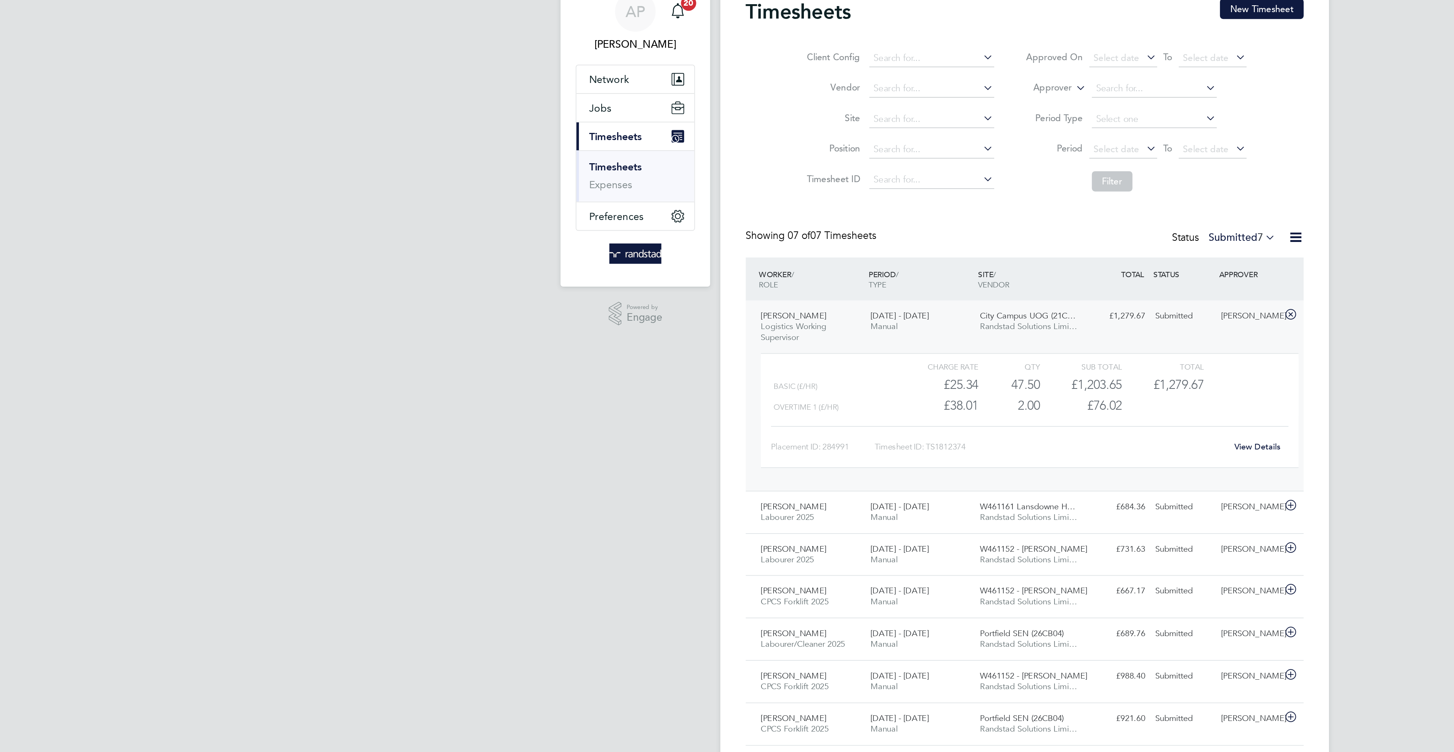
click at [801, 231] on div "John Smith Logistics Working Supervisor 23 - 29 Aug 2025 23 - 29 Aug 2025 Manua…" at bounding box center [726, 271] width 333 height 114
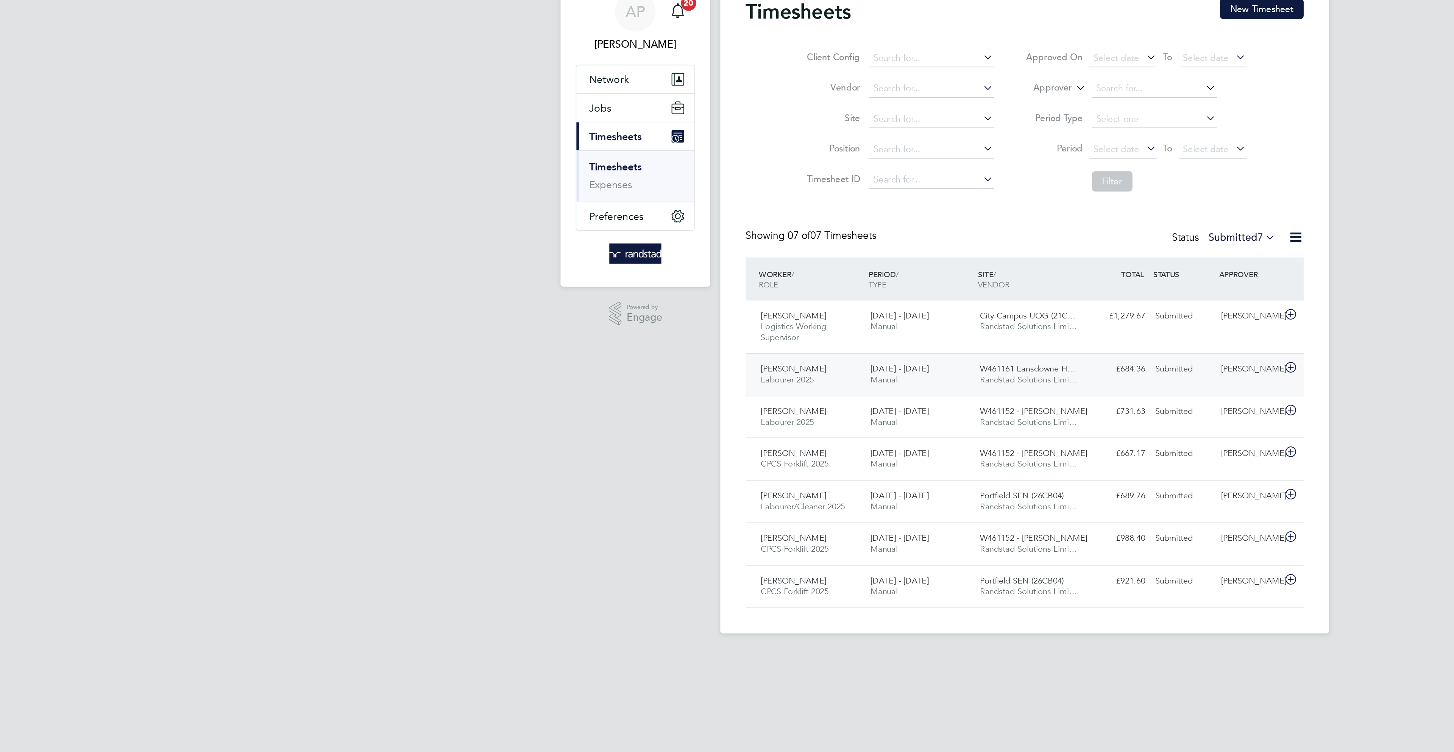
click at [825, 259] on div "Submitted" at bounding box center [821, 254] width 39 height 12
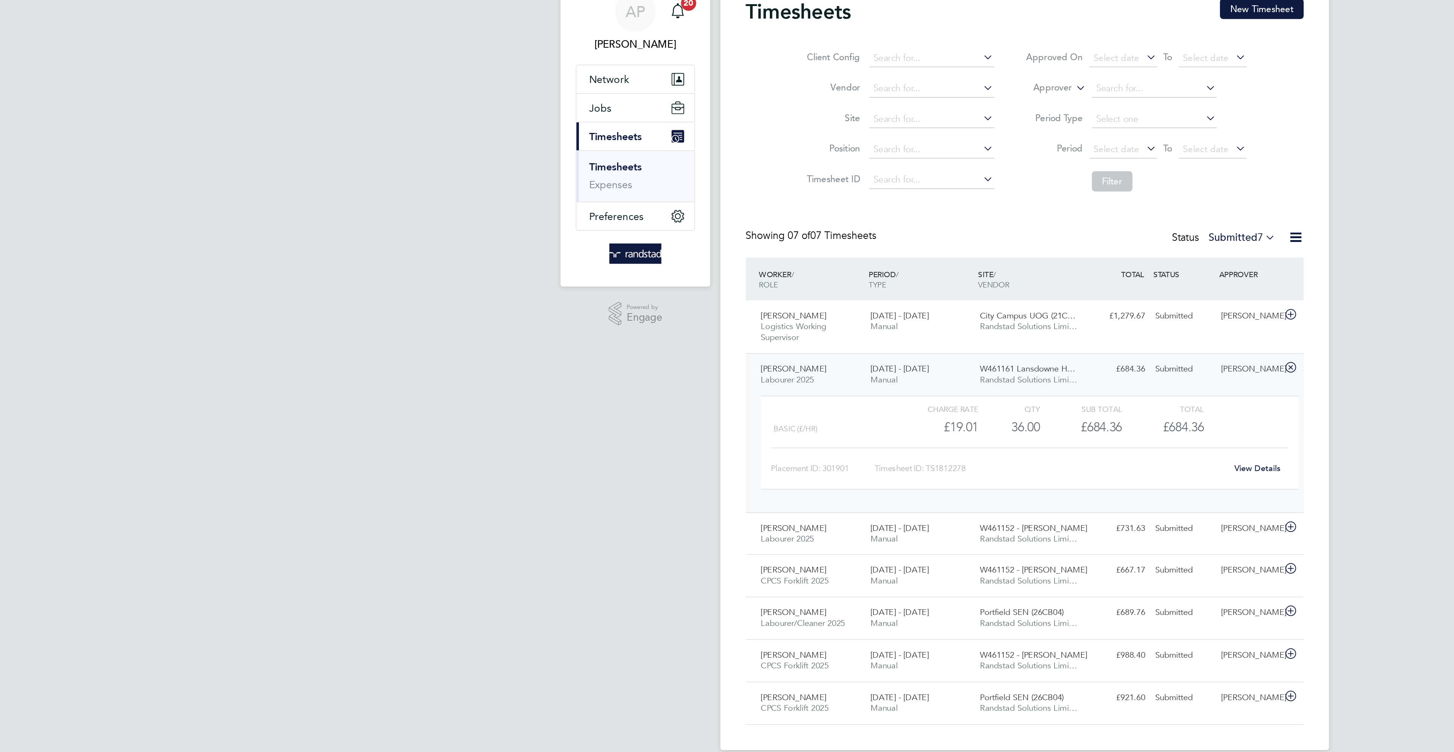
click at [870, 316] on link "View Details" at bounding box center [866, 313] width 28 height 6
click at [876, 40] on button "New Timesheet" at bounding box center [868, 39] width 50 height 12
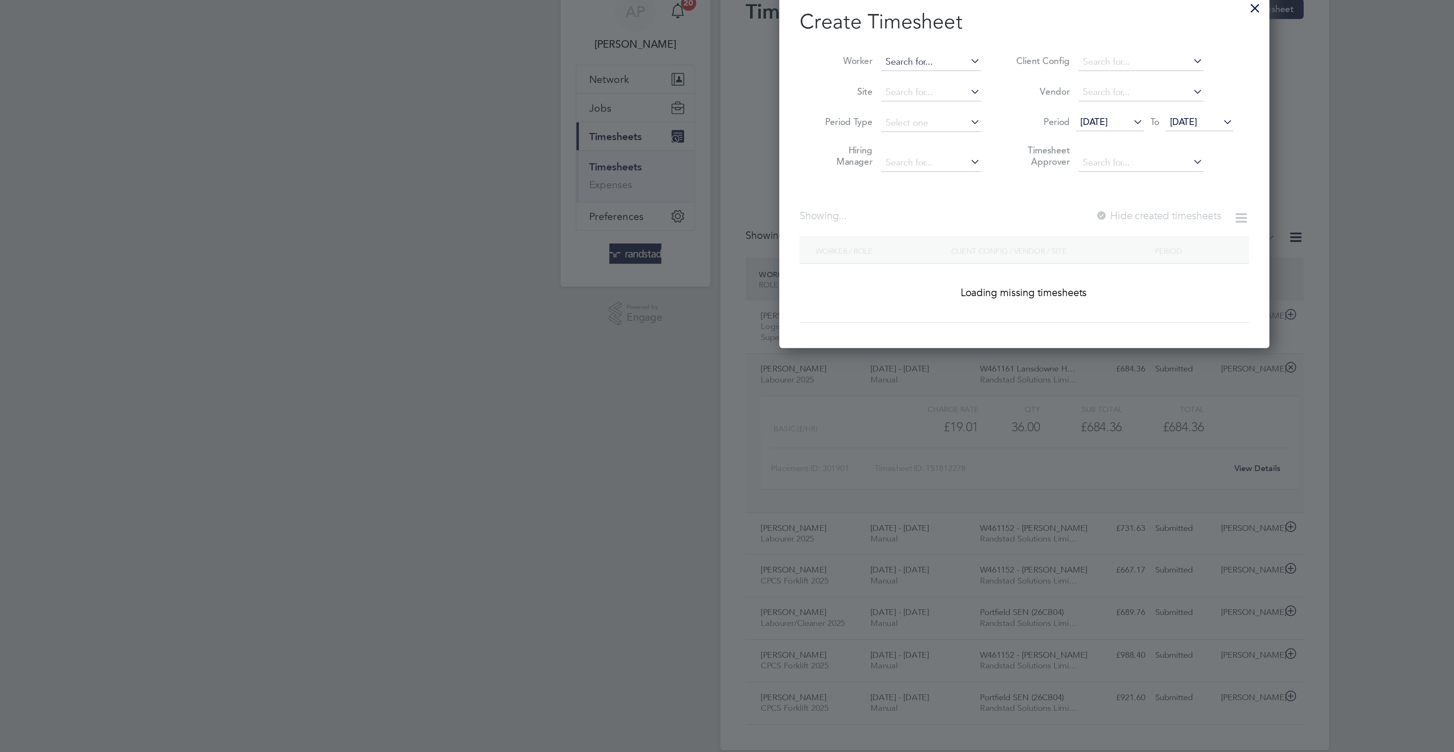
click at [667, 71] on input at bounding box center [670, 71] width 59 height 11
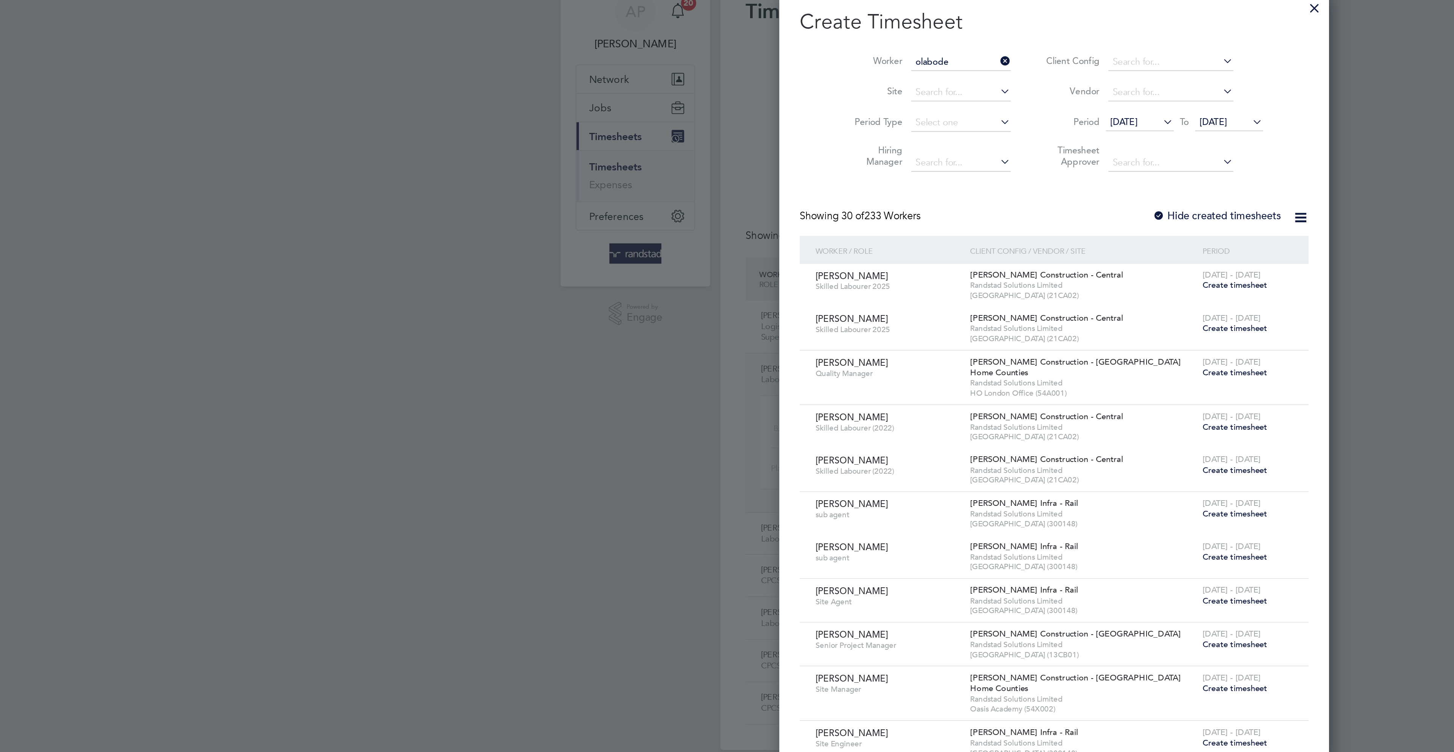
click at [692, 95] on li "Olabode Adebote" at bounding box center [671, 91] width 61 height 10
type input "Olabode Adebote"
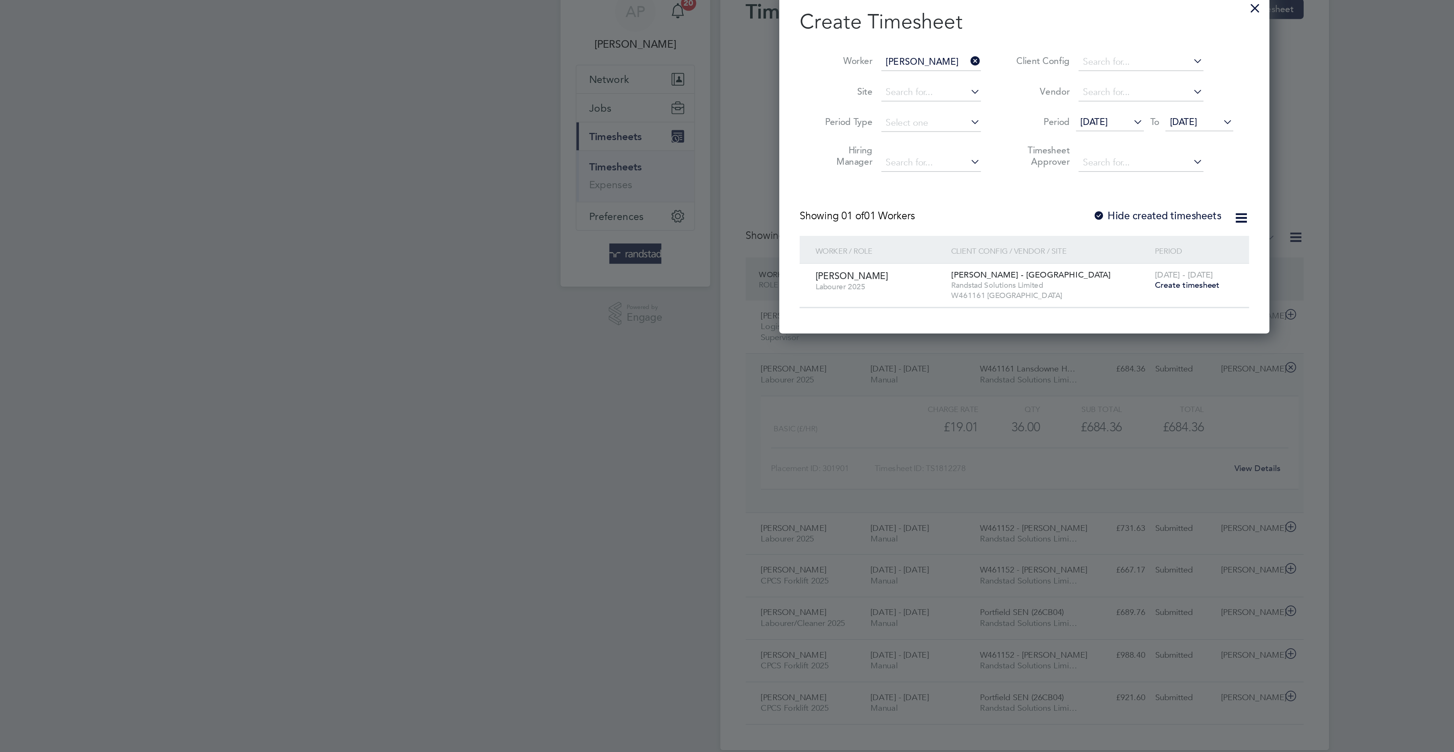
click at [830, 104] on span "[DATE]" at bounding box center [822, 106] width 16 height 7
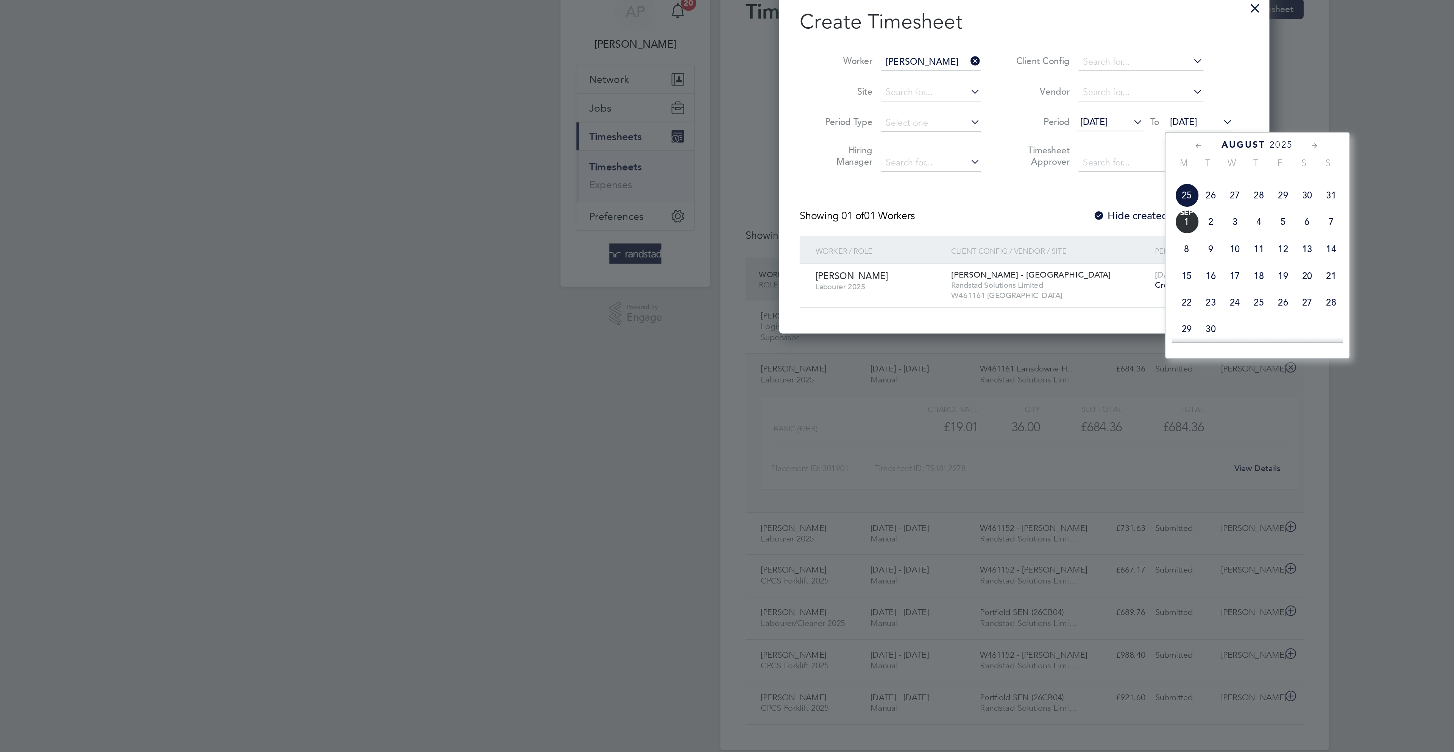
click at [909, 190] on span "14" at bounding box center [910, 183] width 14 height 14
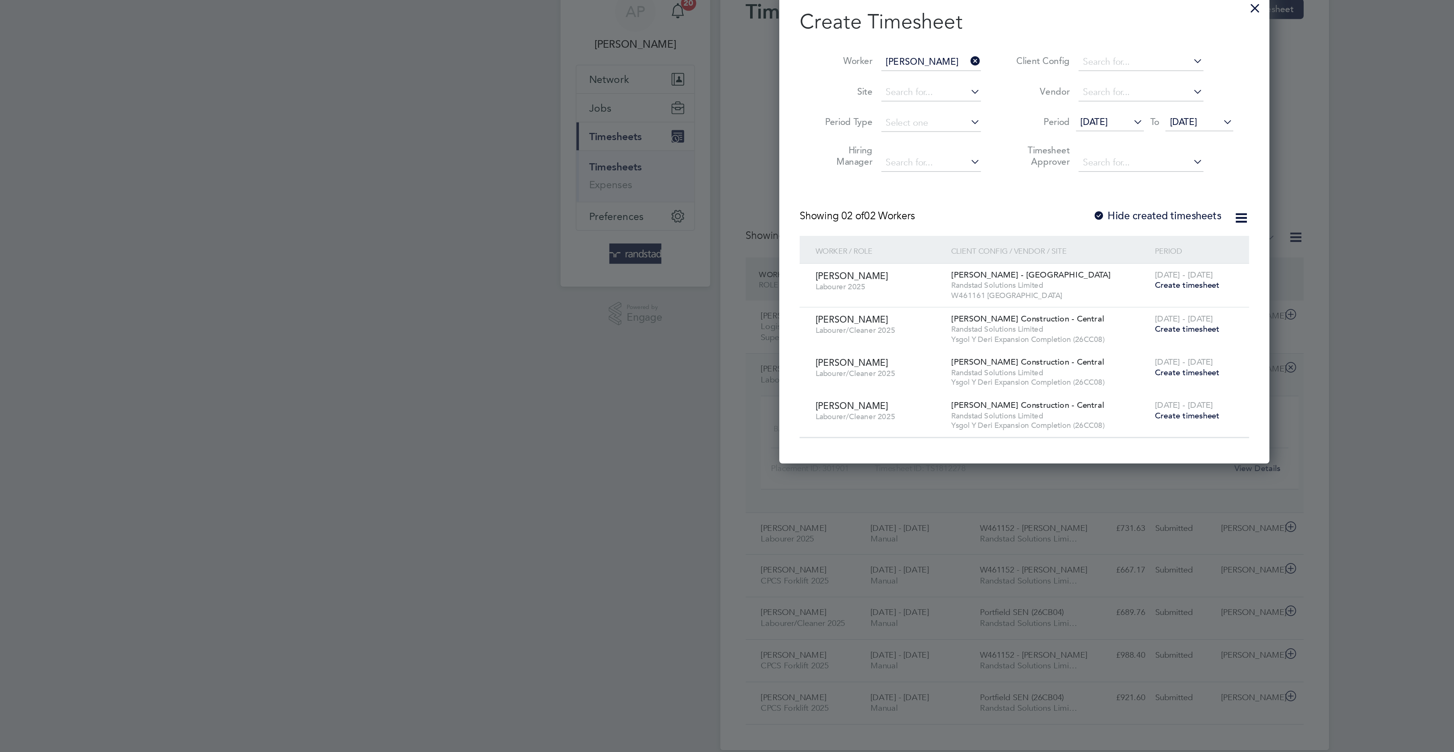
click at [806, 159] on div "Hide created timesheets" at bounding box center [806, 163] width 78 height 8
click at [806, 161] on label "Hide created timesheets" at bounding box center [805, 163] width 77 height 8
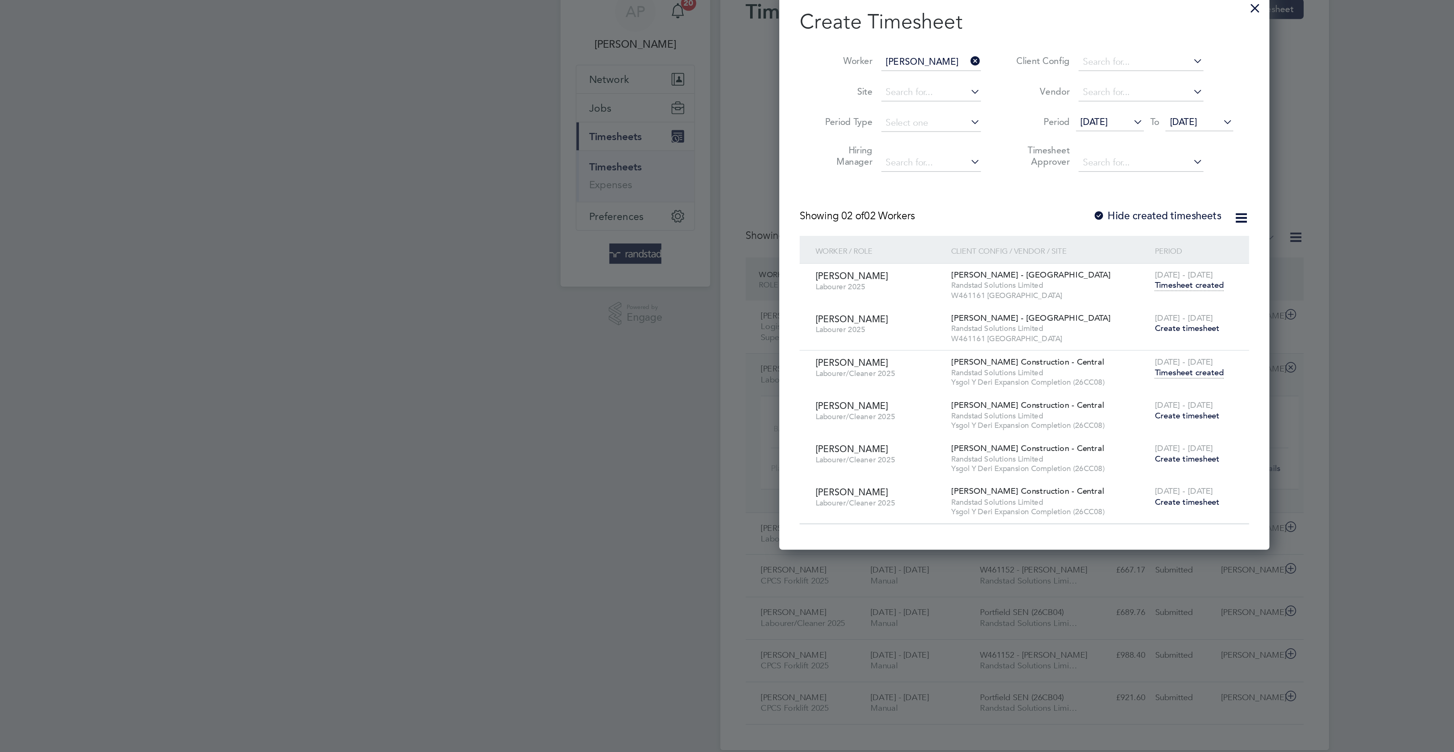
click at [823, 257] on span "Timesheet created" at bounding box center [824, 256] width 41 height 7
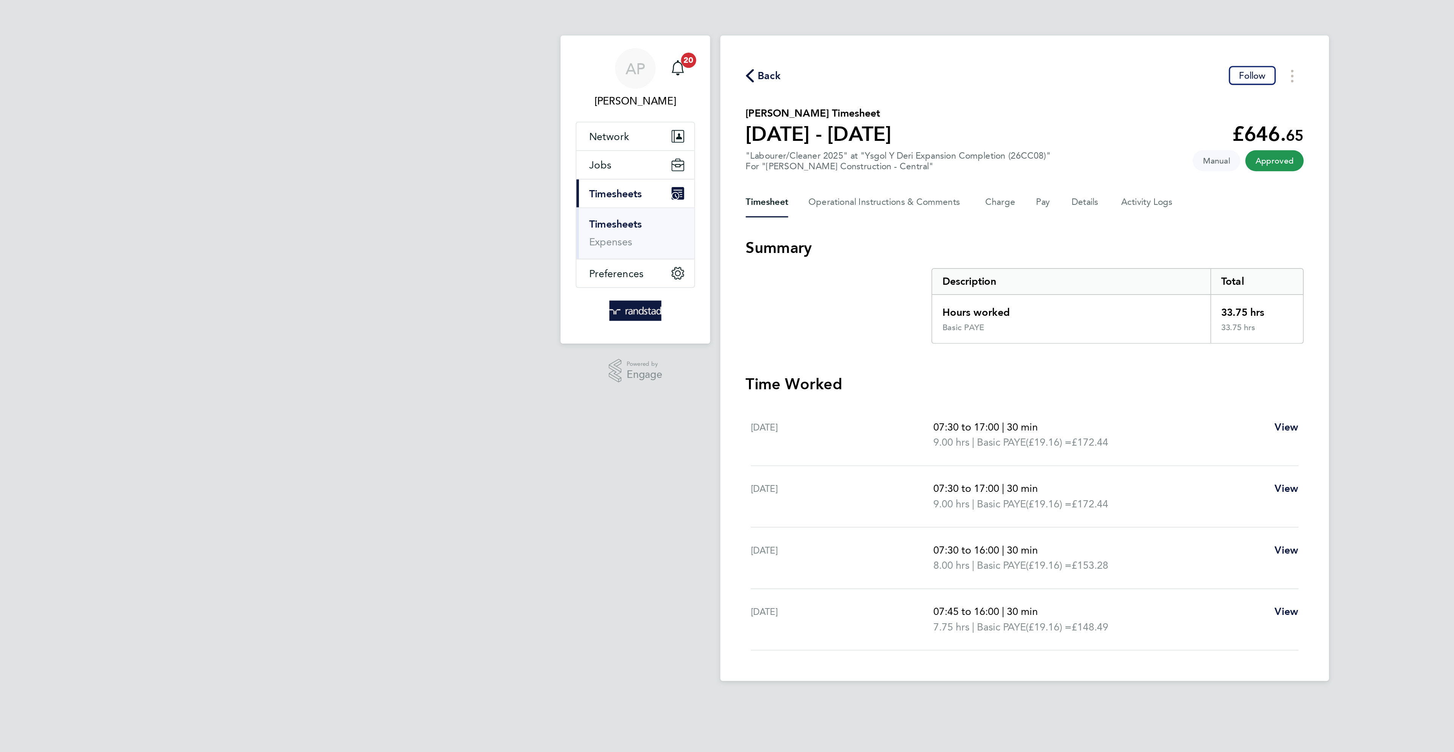
click at [574, 45] on span "Back" at bounding box center [574, 45] width 14 height 9
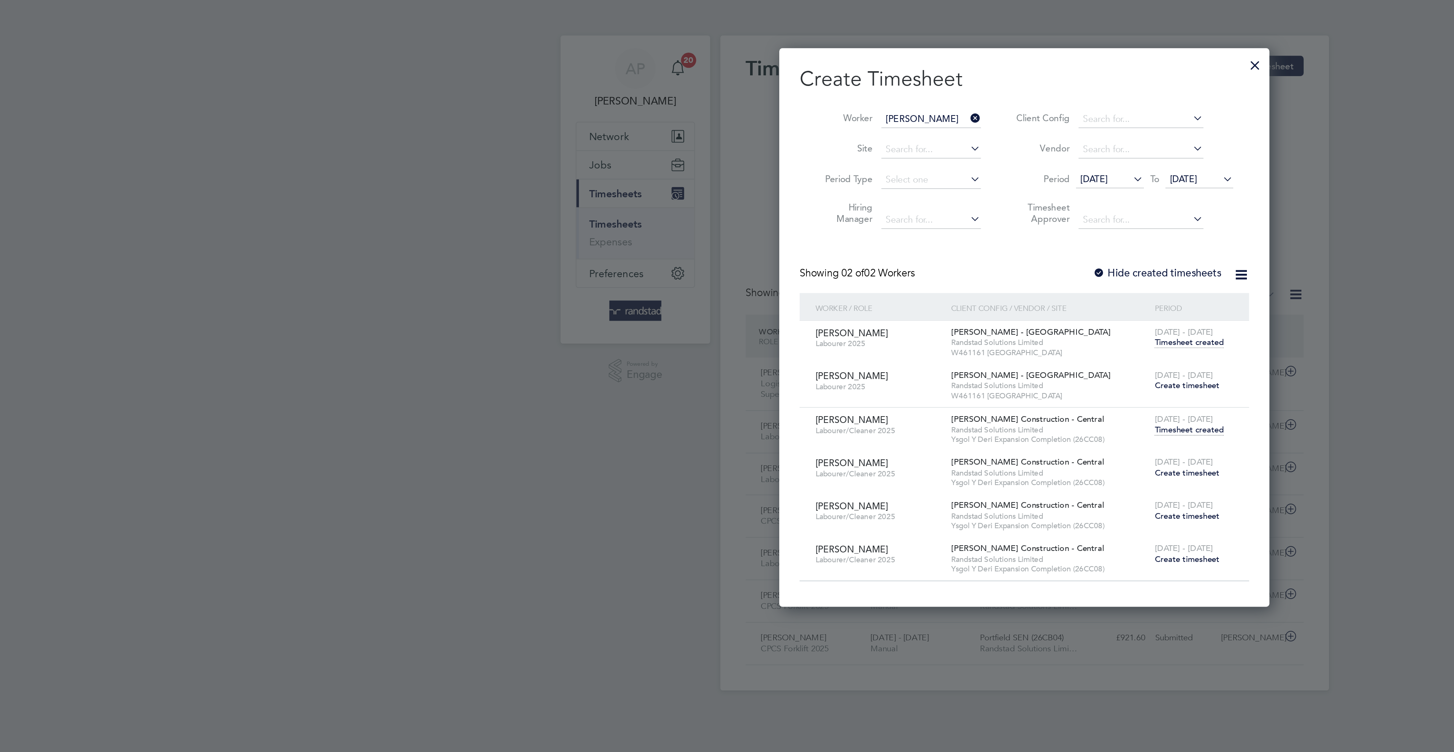
click at [836, 257] on span "Timesheet created" at bounding box center [824, 256] width 41 height 7
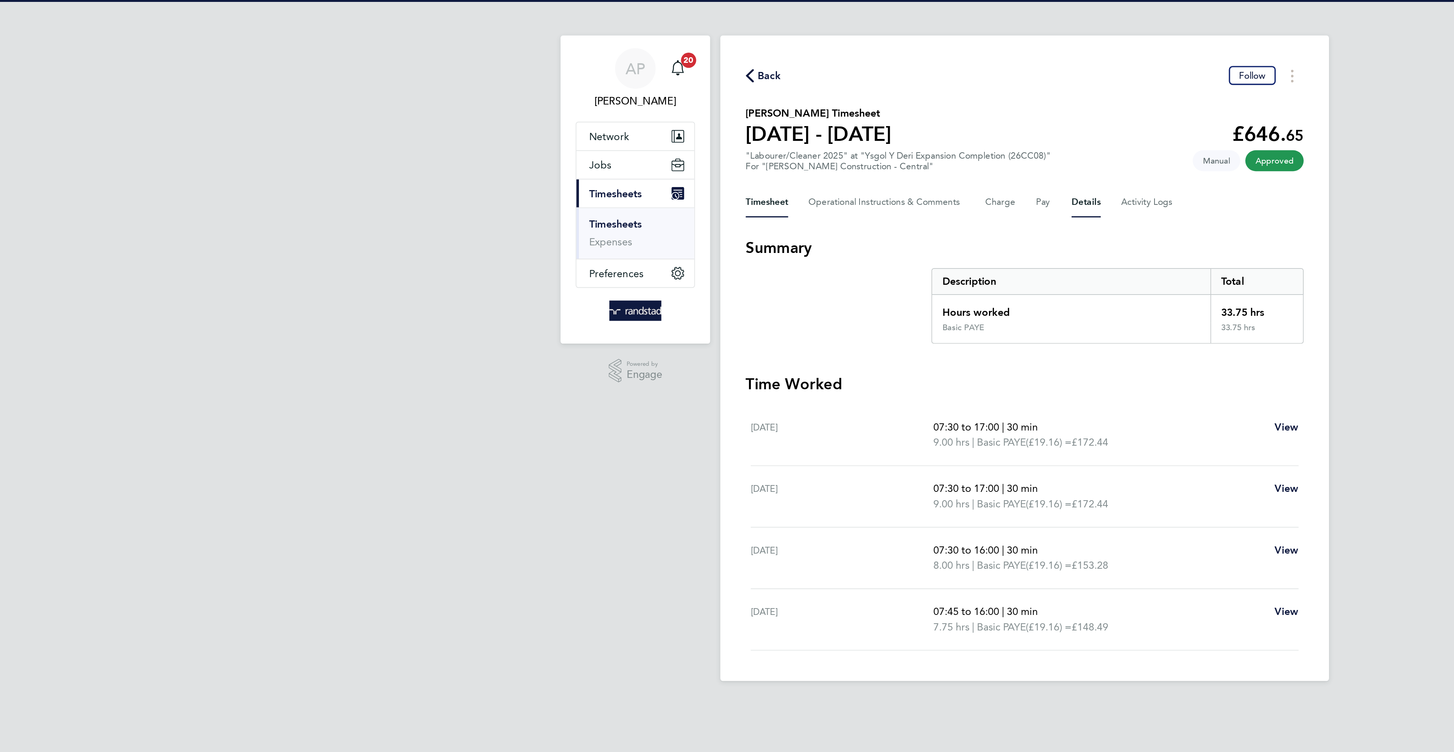
click at [763, 125] on button "Details" at bounding box center [763, 121] width 17 height 18
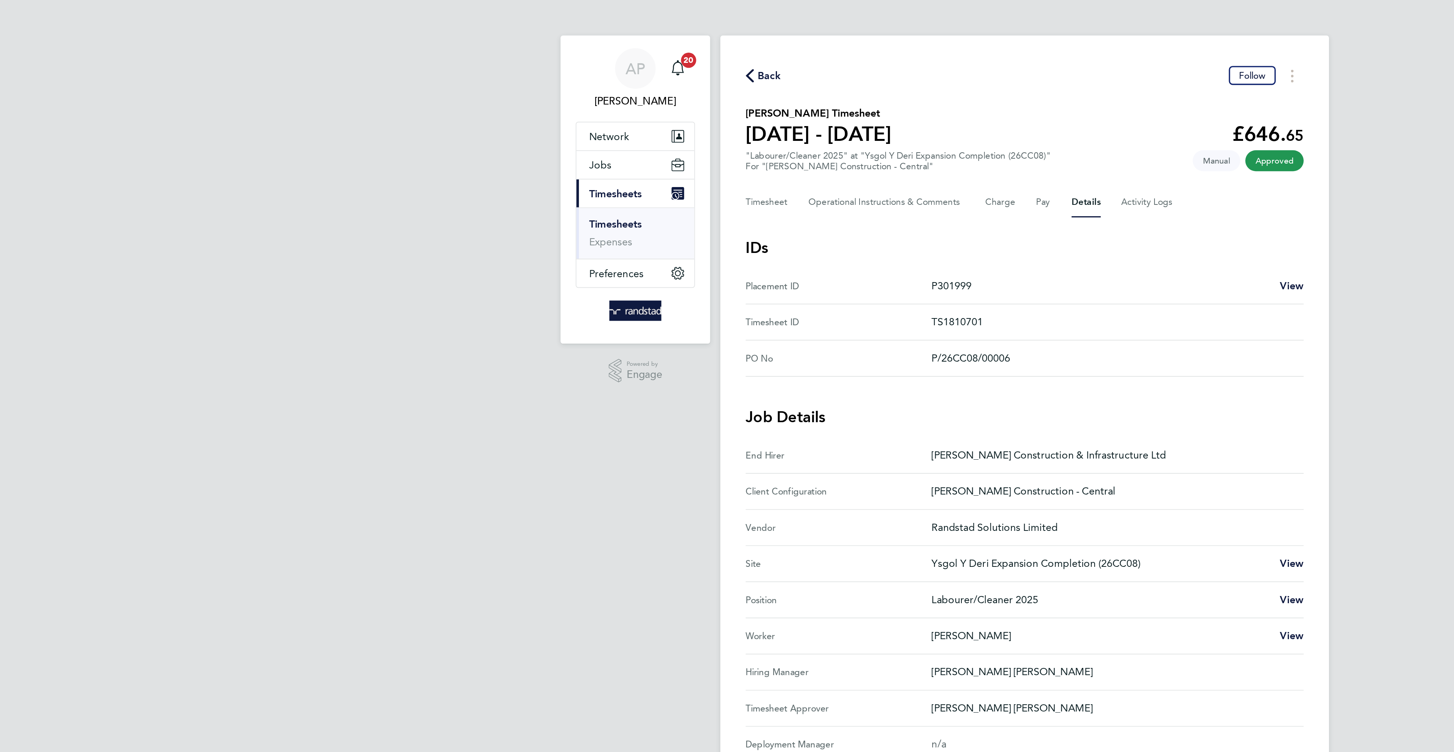
drag, startPoint x: 574, startPoint y: 42, endPoint x: 650, endPoint y: 68, distance: 80.6
click at [574, 42] on span "Back" at bounding box center [574, 45] width 14 height 9
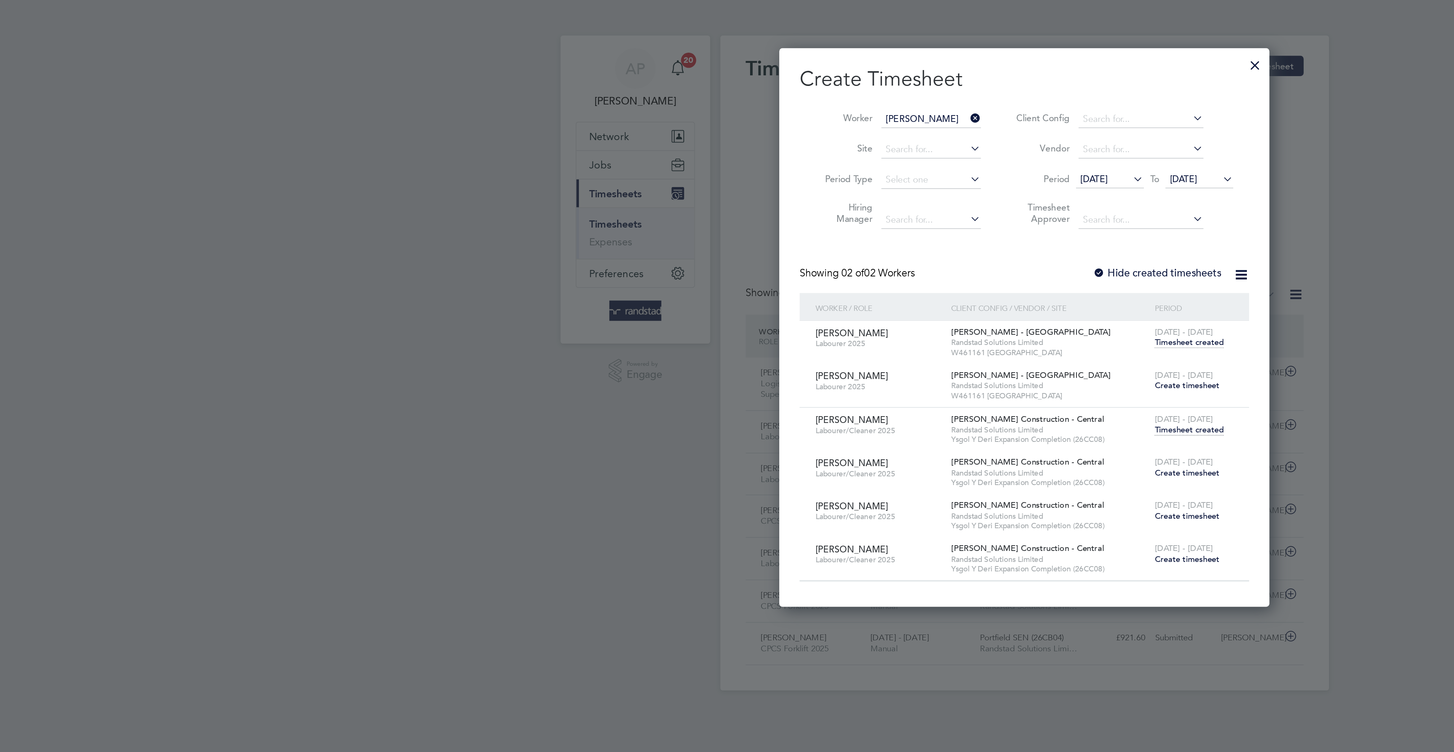
drag, startPoint x: 862, startPoint y: 40, endPoint x: 862, endPoint y: 54, distance: 14.0
click at [863, 40] on div at bounding box center [864, 37] width 14 height 14
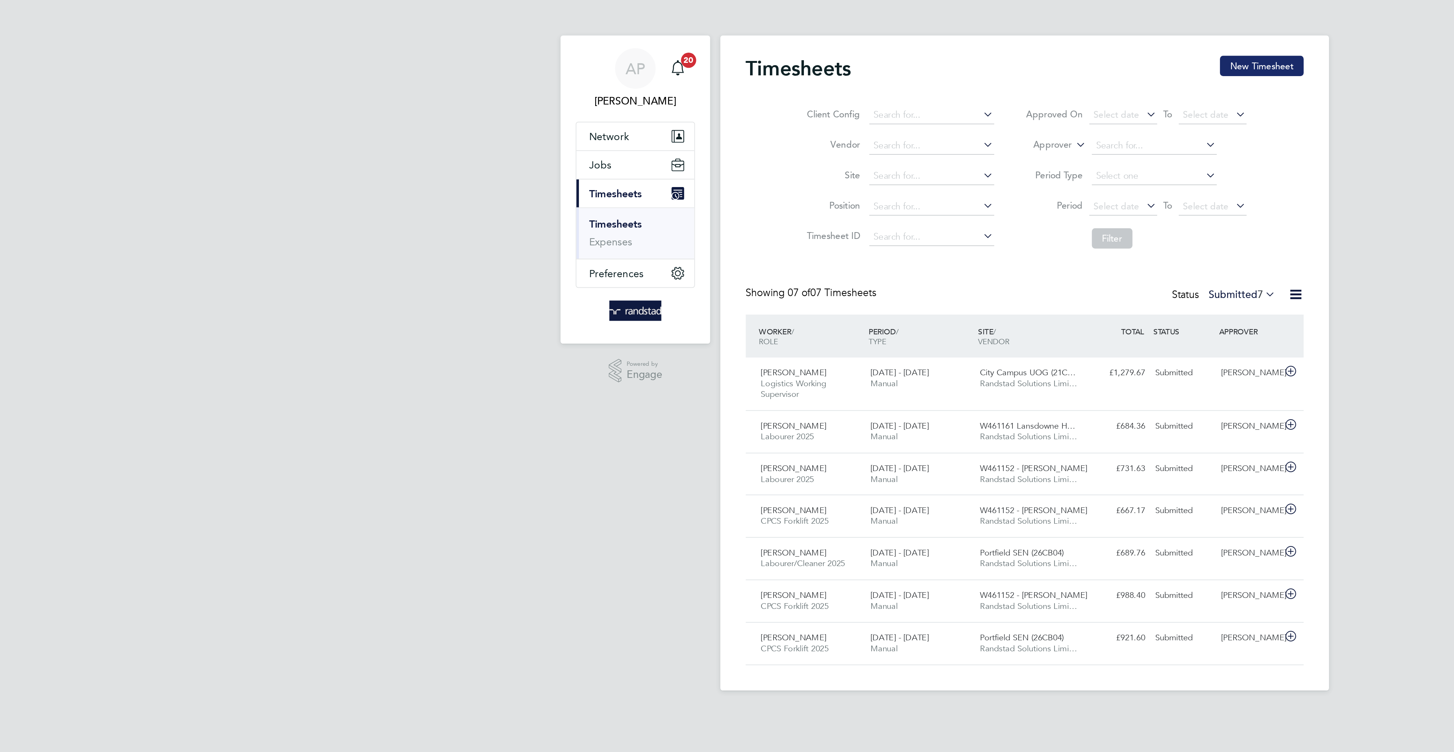
click at [858, 35] on button "New Timesheet" at bounding box center [868, 39] width 50 height 12
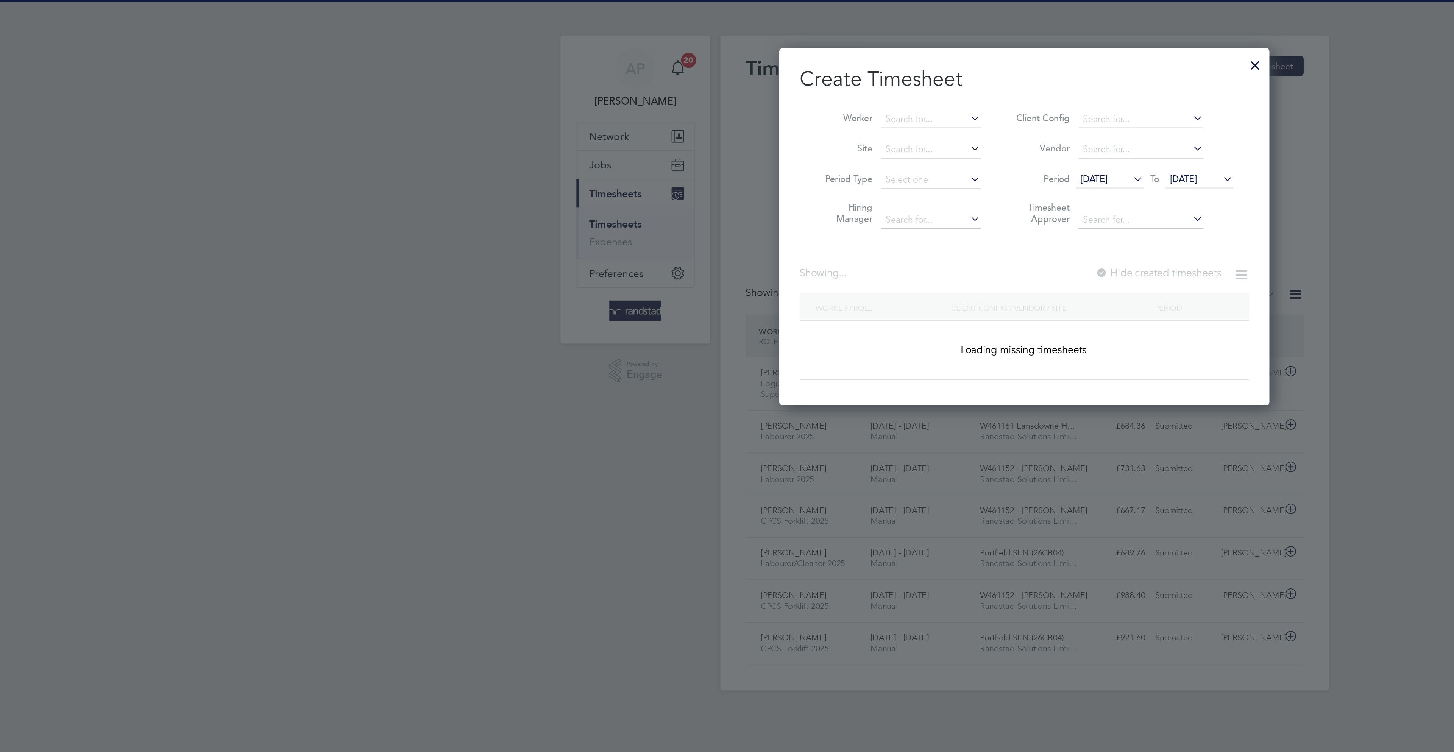
click at [677, 65] on li "Worker" at bounding box center [651, 71] width 118 height 18
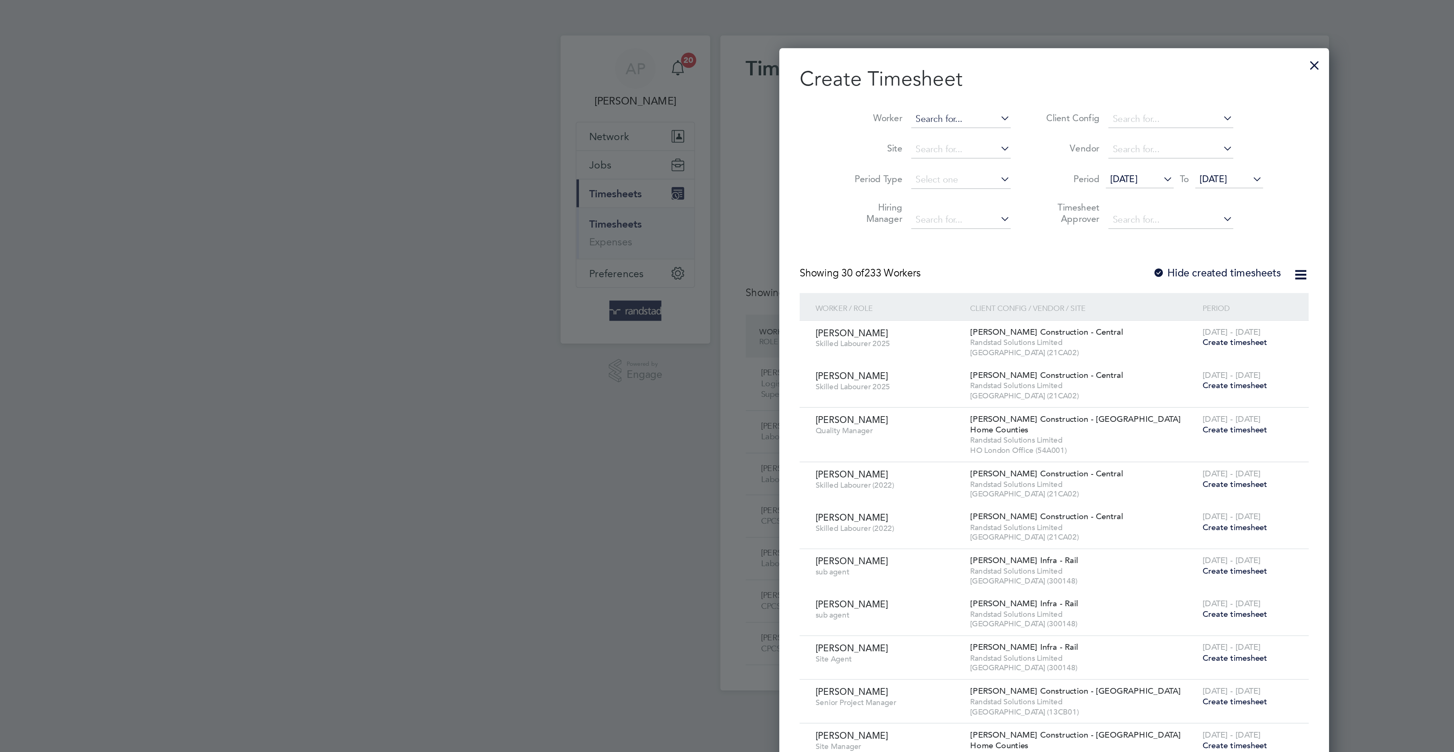
click at [676, 72] on input at bounding box center [688, 71] width 59 height 11
click at [683, 81] on li "Mark Morgan" at bounding box center [673, 81] width 64 height 10
type input "[PERSON_NAME]"
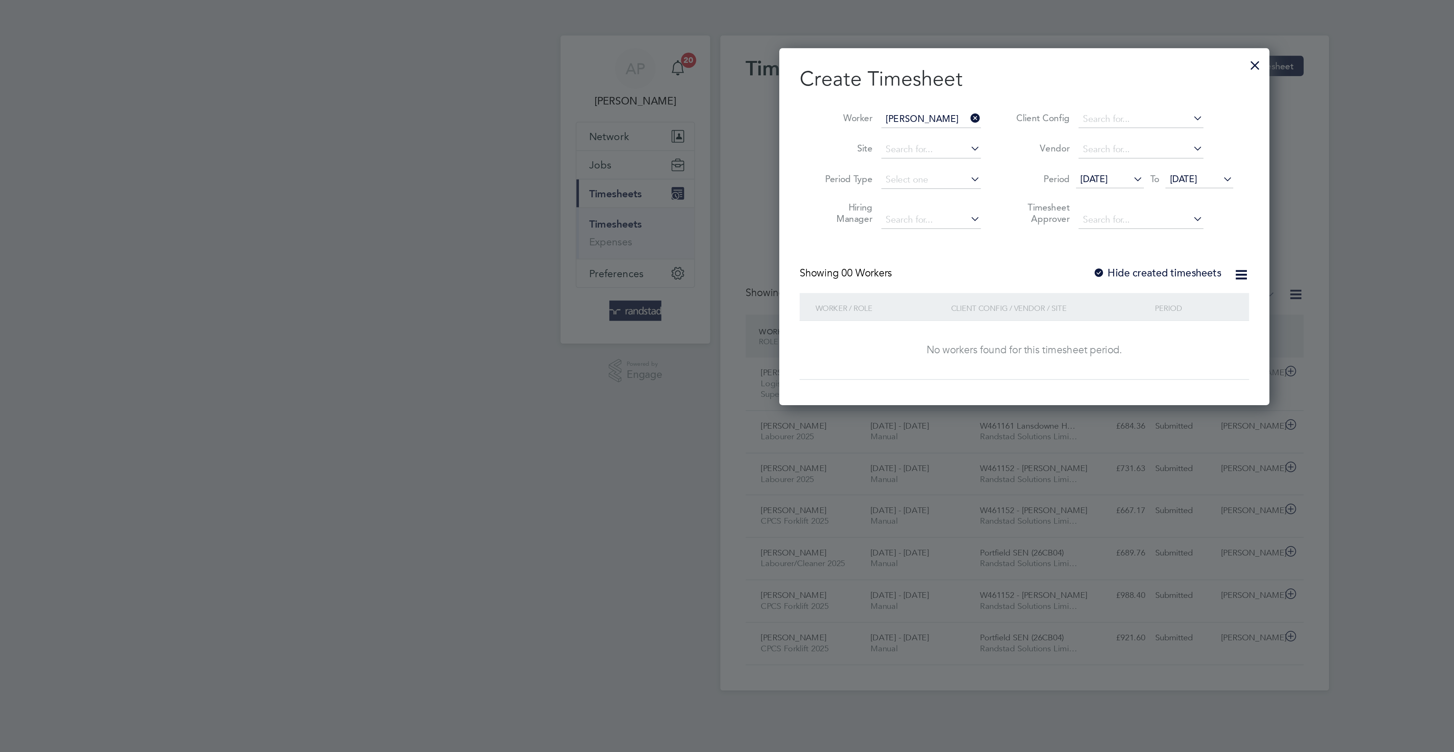
click at [818, 162] on label "Hide created timesheets" at bounding box center [805, 163] width 77 height 8
click at [818, 163] on label "Hide created timesheets" at bounding box center [805, 163] width 77 height 8
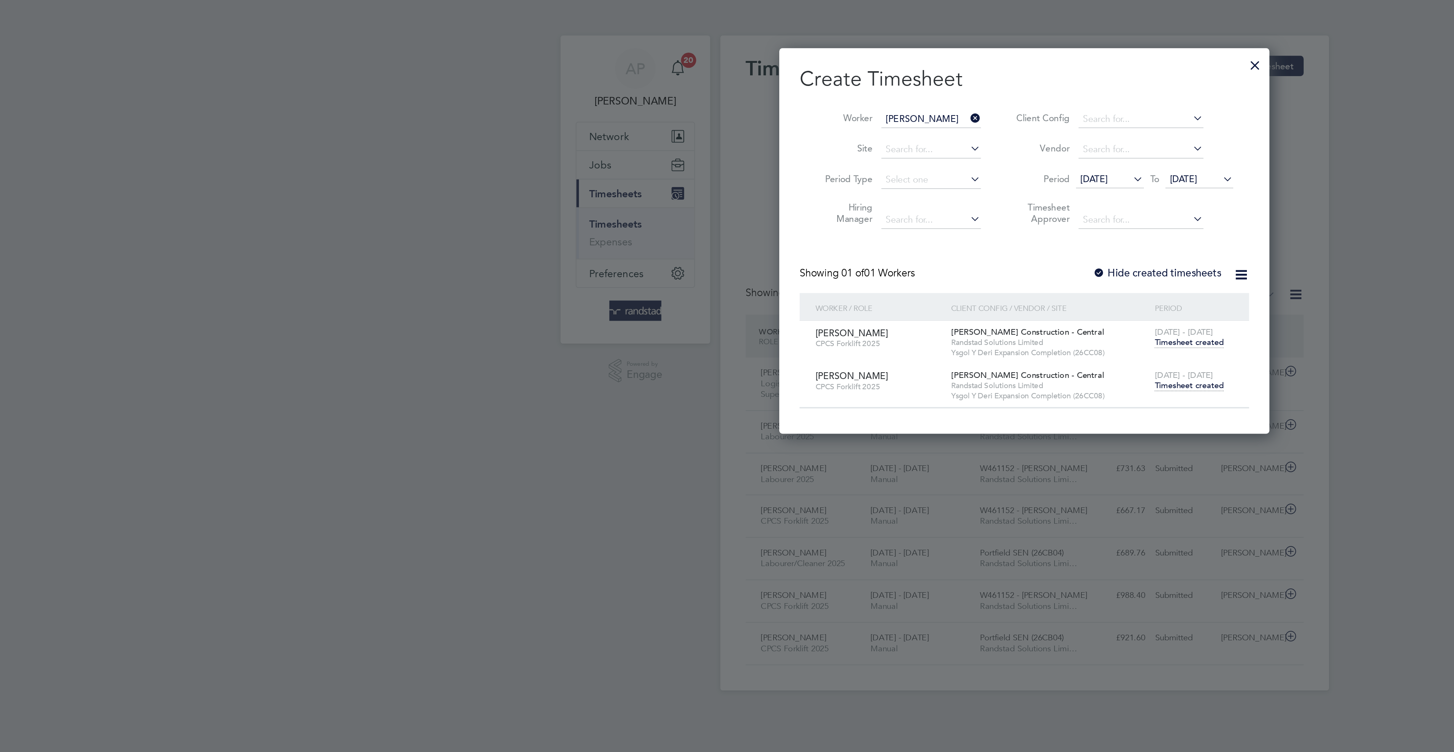
click at [834, 235] on div "23 - 29 Aug 2025 Timesheet created" at bounding box center [828, 227] width 51 height 20
click at [832, 231] on span "Timesheet created" at bounding box center [824, 230] width 41 height 7
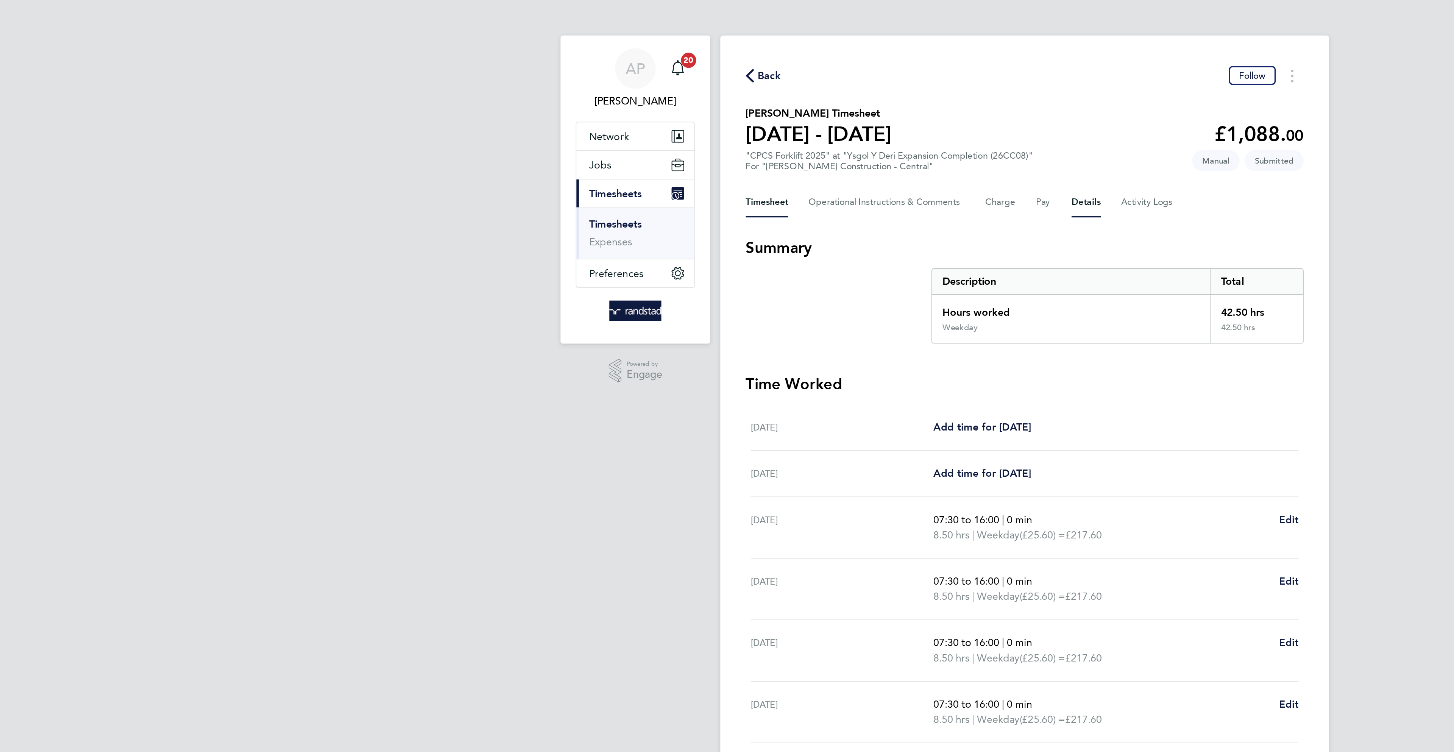
click at [766, 122] on button "Details" at bounding box center [763, 121] width 17 height 18
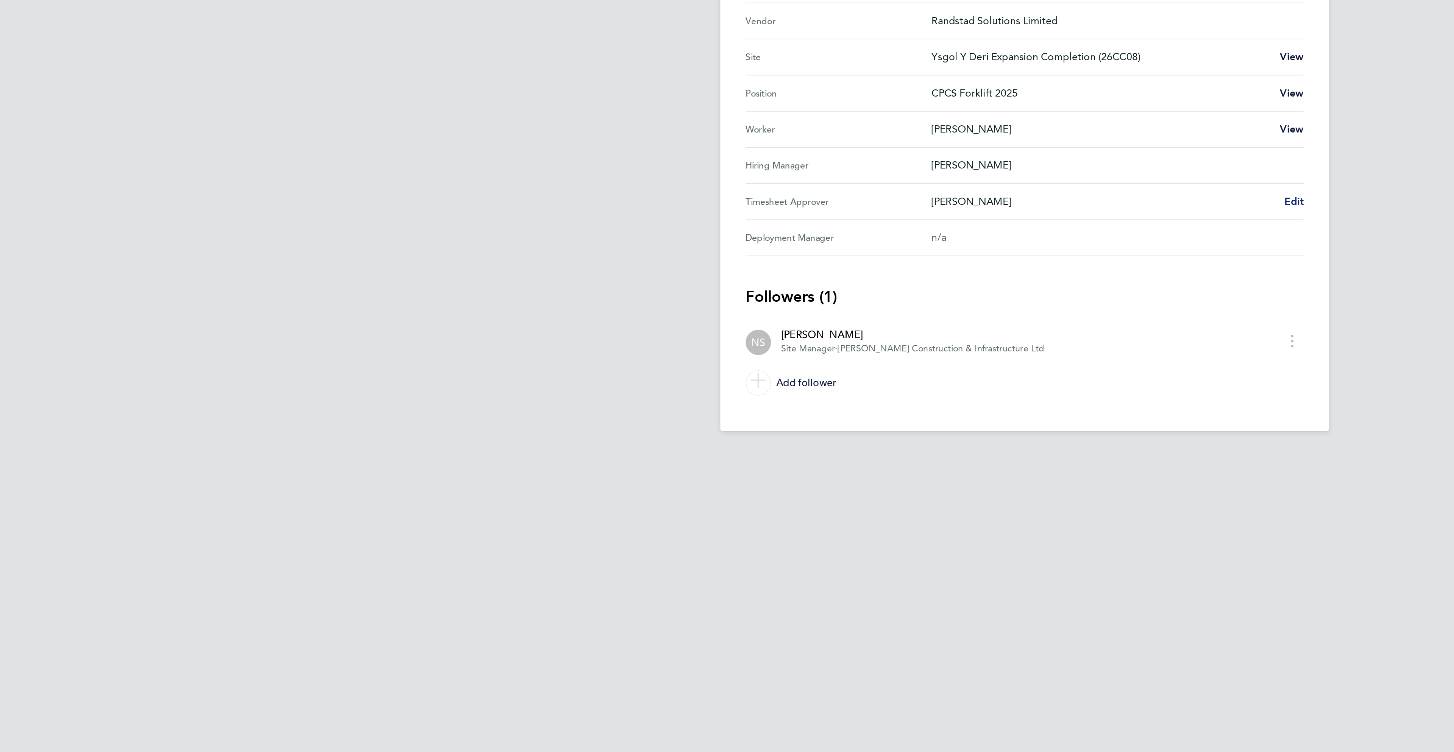
click at [883, 426] on span "Edit" at bounding box center [888, 422] width 12 height 7
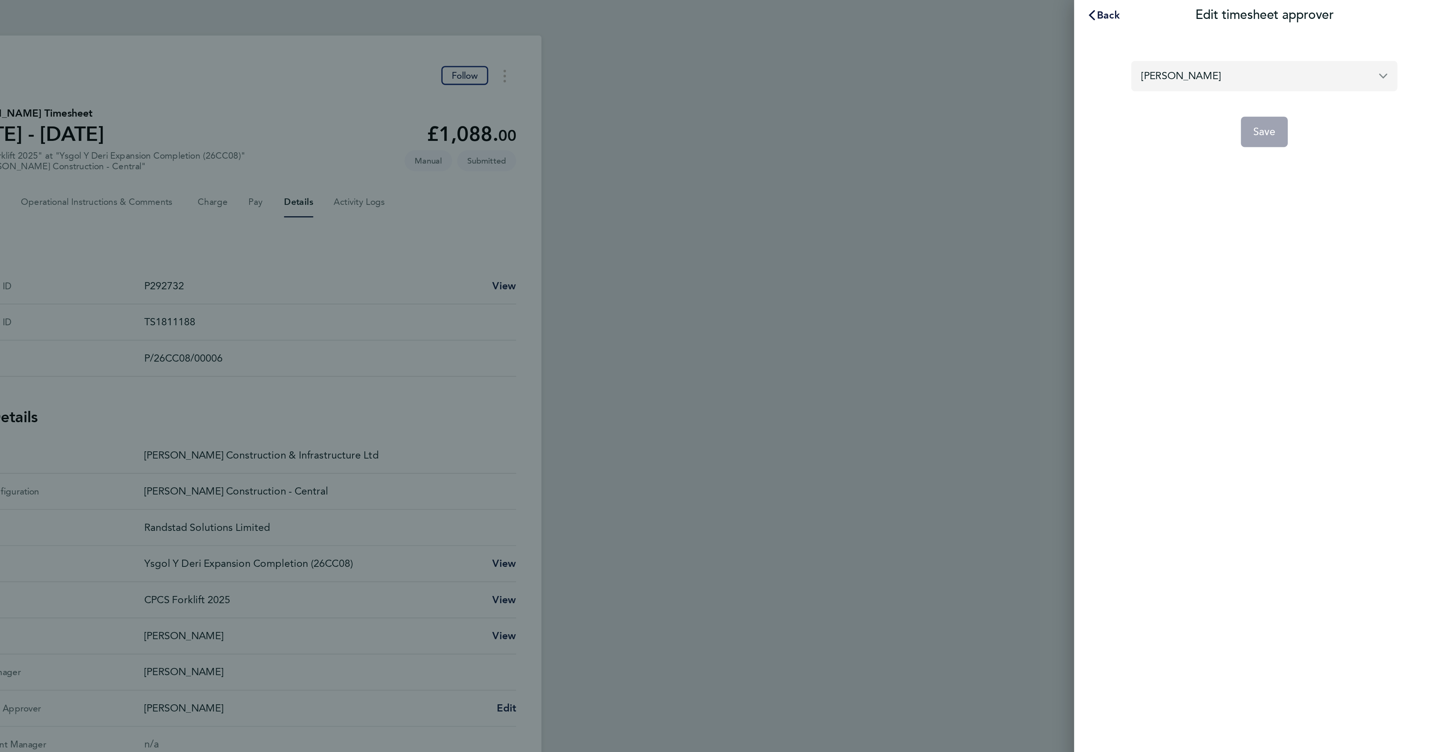
click at [1330, 39] on input "Nigel Stone" at bounding box center [1340, 45] width 159 height 18
drag, startPoint x: 1297, startPoint y: 65, endPoint x: 1332, endPoint y: 84, distance: 40.1
click at [1297, 65] on span "[PERSON_NAME] [PERSON_NAME]" at bounding box center [1315, 63] width 96 height 9
type input "[PERSON_NAME] [PERSON_NAME]"
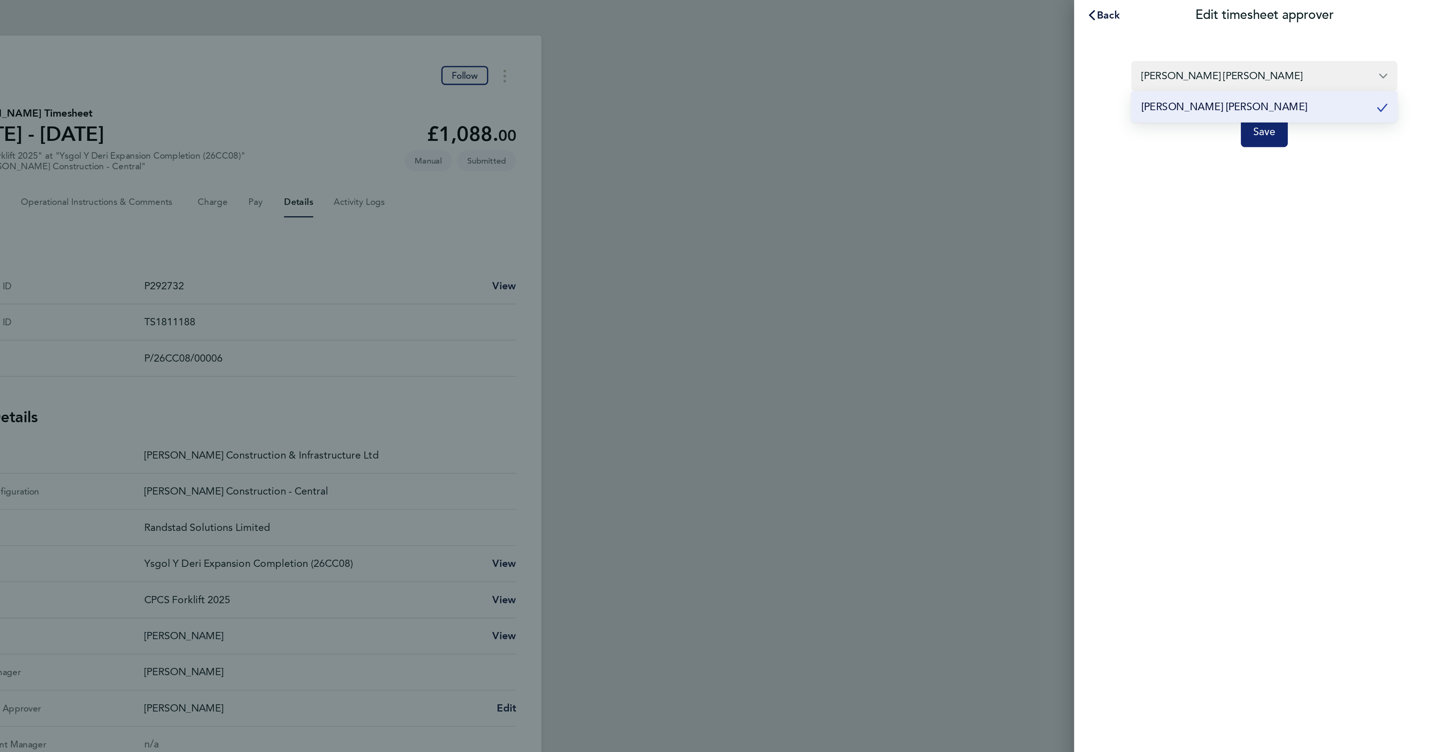
click at [1337, 85] on button "Save" at bounding box center [1340, 79] width 28 height 18
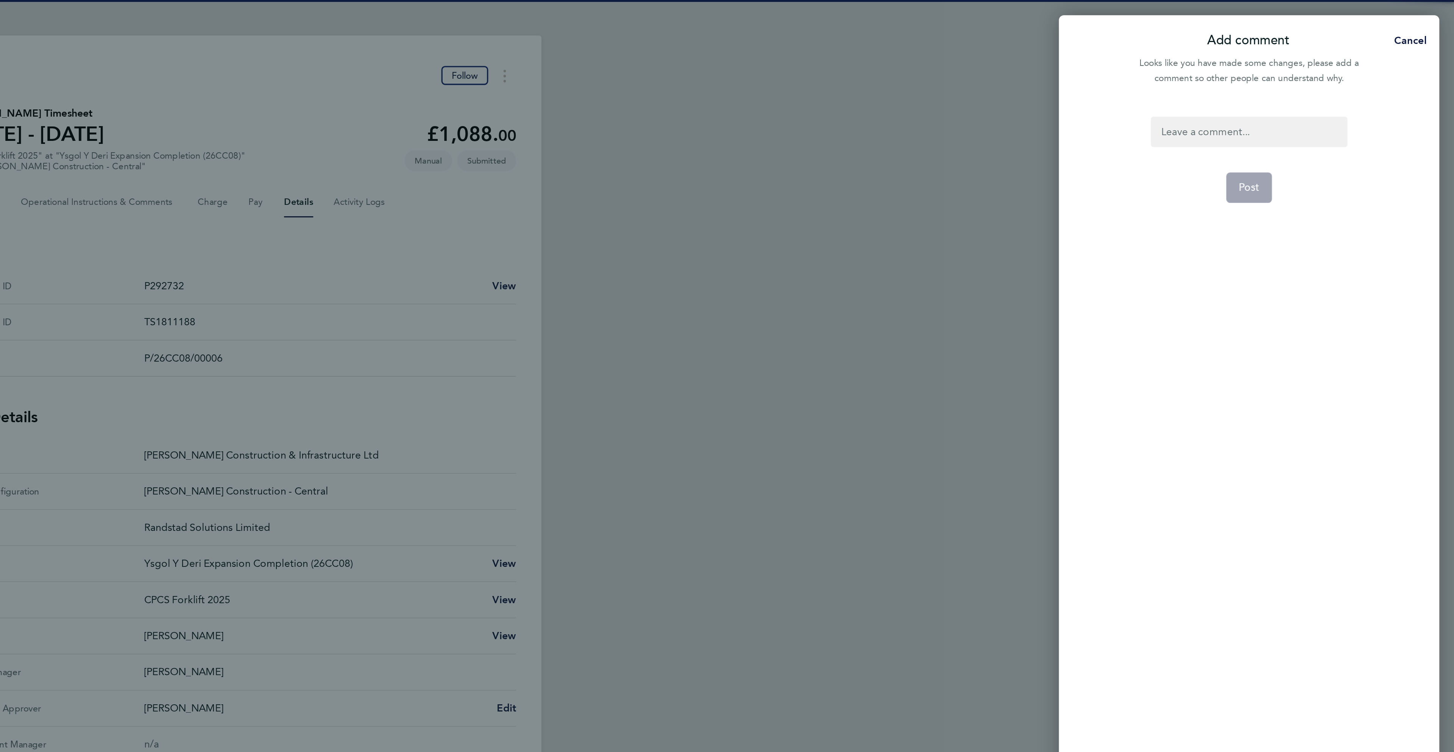
click at [1341, 73] on div at bounding box center [1330, 79] width 117 height 18
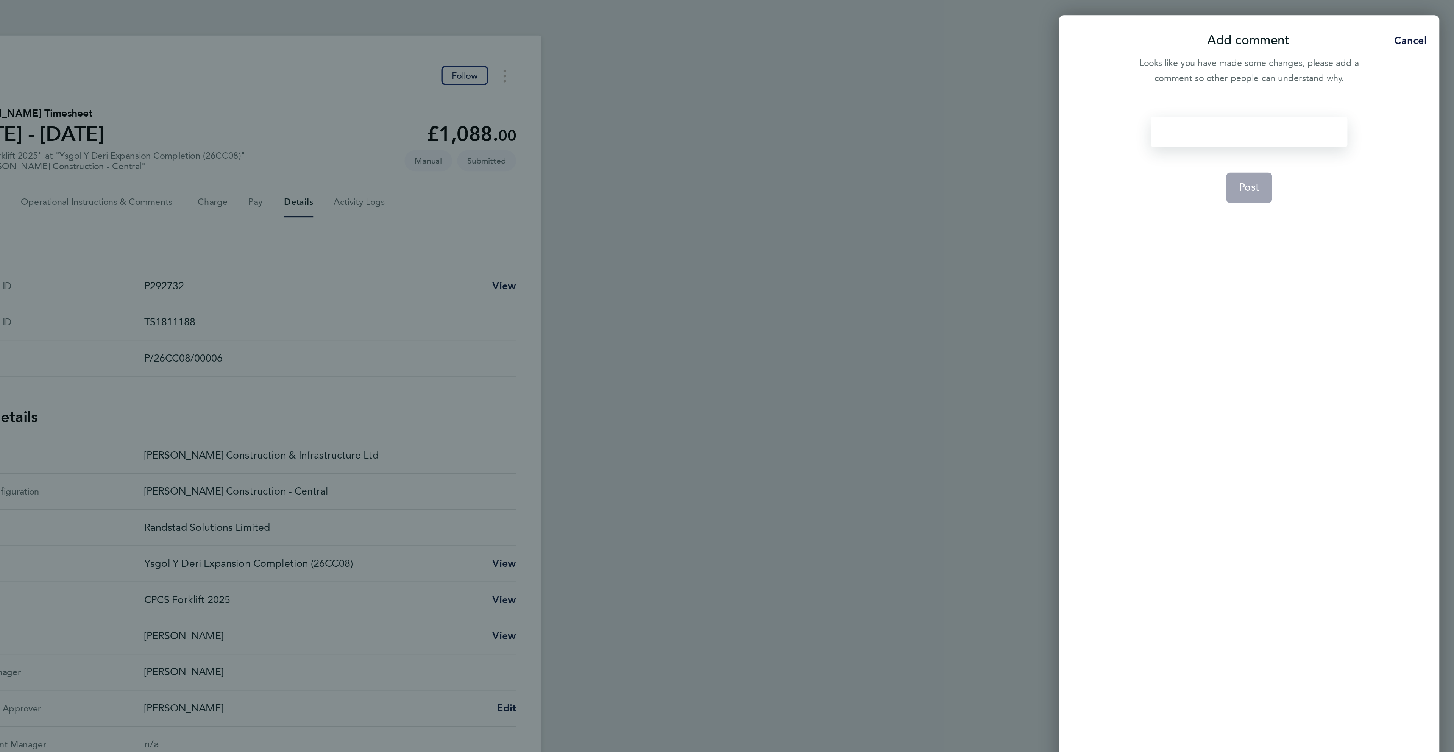
drag, startPoint x: 1339, startPoint y: 76, endPoint x: 1272, endPoint y: 113, distance: 76.6
click at [1339, 76] on div at bounding box center [1330, 79] width 117 height 18
click at [1330, 109] on span "Post" at bounding box center [1331, 112] width 12 height 8
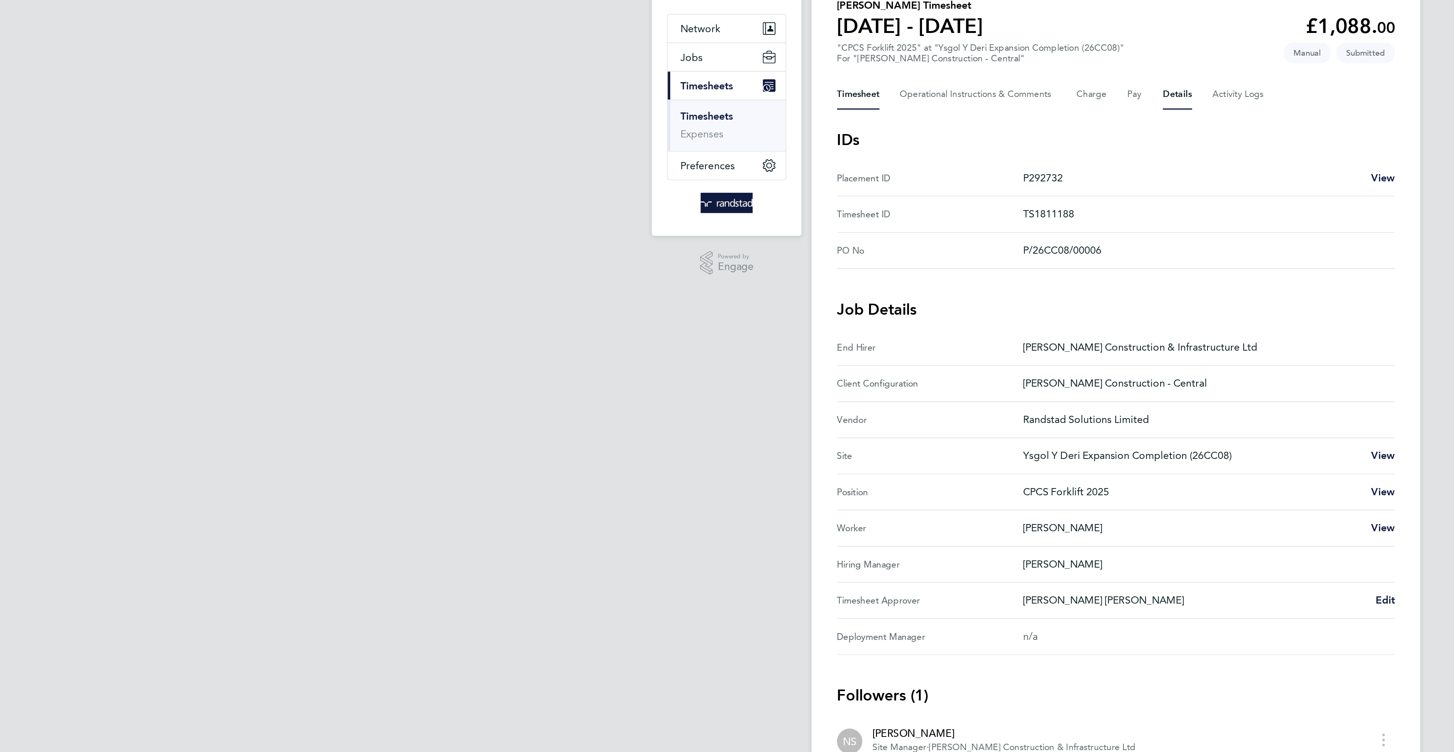
click at [573, 128] on button "Timesheet" at bounding box center [572, 121] width 25 height 18
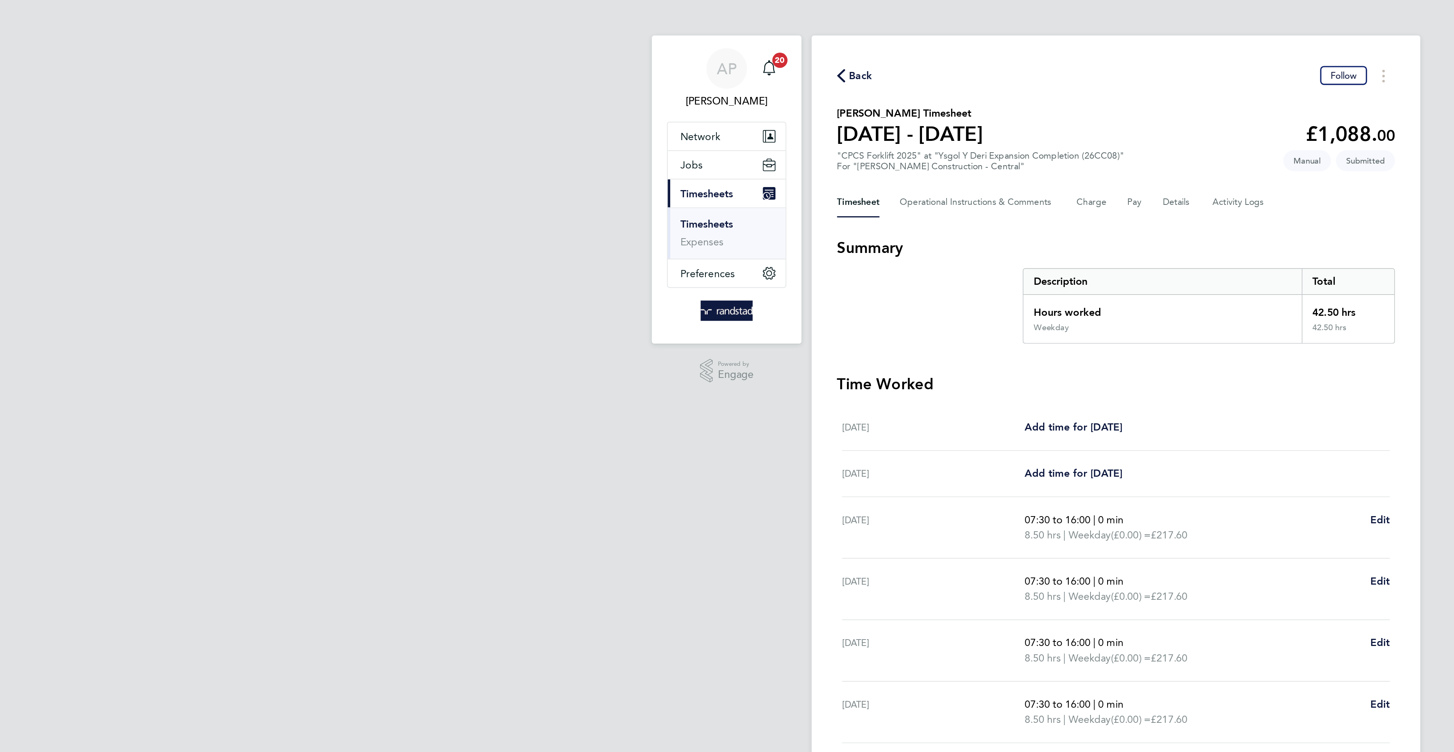
click at [572, 37] on div "Back Follow Mark Morgan's Timesheet 23 - 29 Aug 2025 £1,088. 00 "CPCS Forklift …" at bounding box center [726, 278] width 363 height 514
click at [575, 45] on span "Back" at bounding box center [574, 45] width 14 height 9
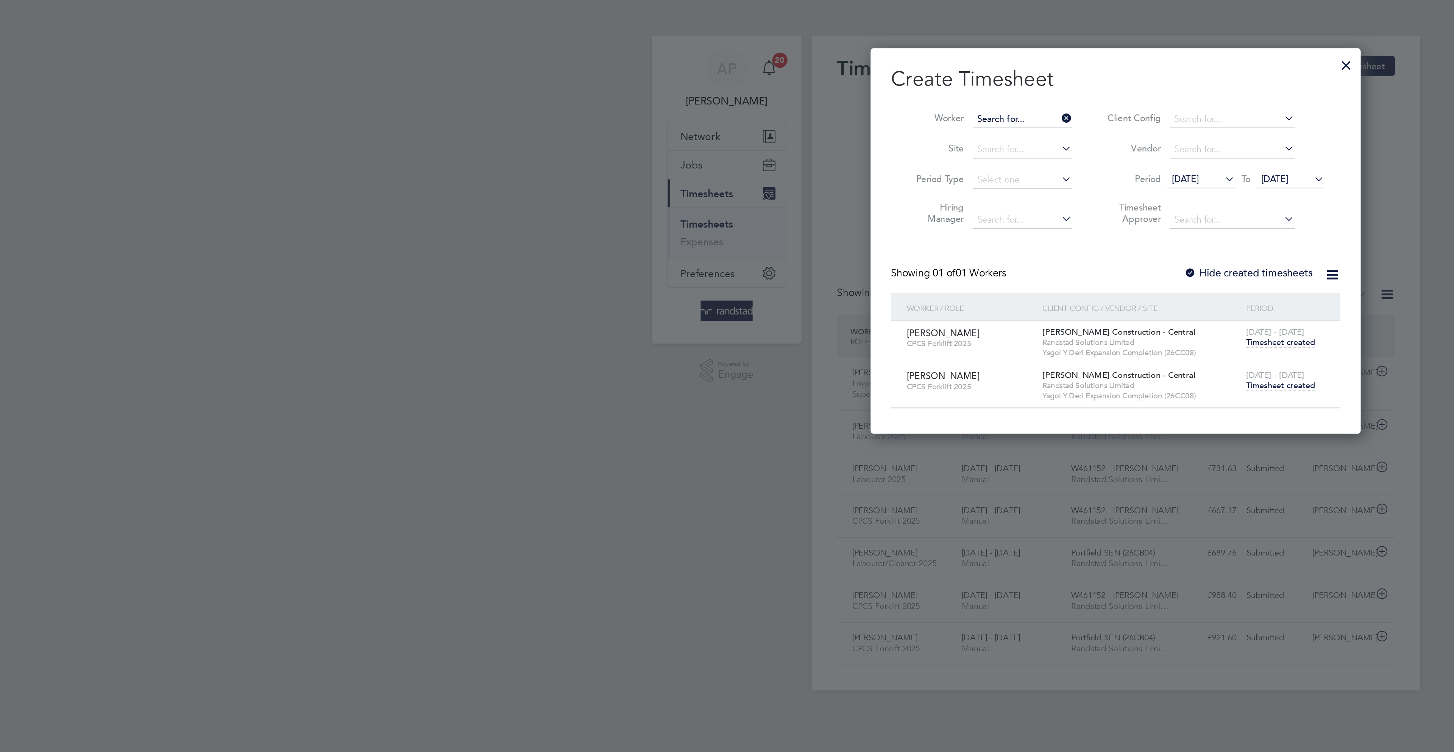
click at [658, 68] on input at bounding box center [670, 71] width 59 height 11
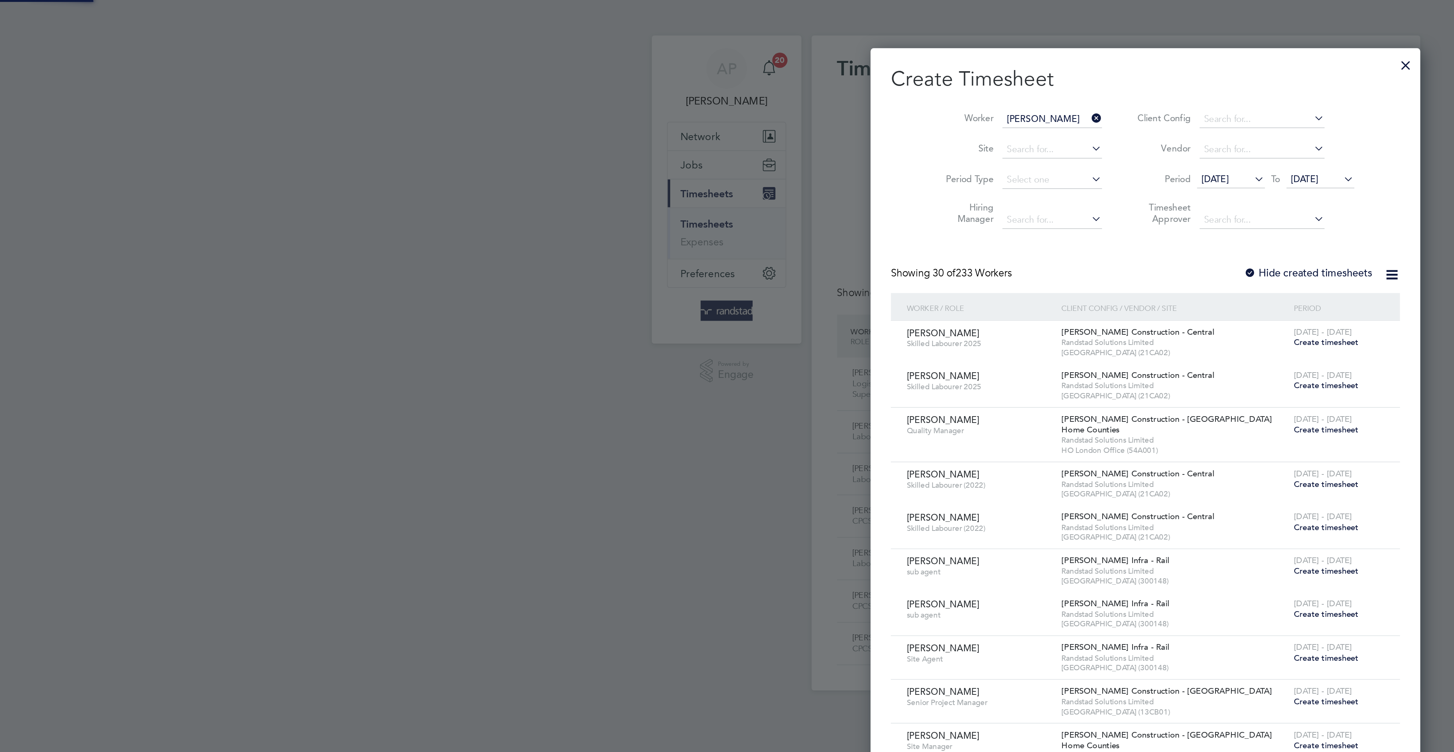
click at [668, 79] on li "Ricky Ski nner" at bounding box center [676, 81] width 70 height 10
type input "[PERSON_NAME]"
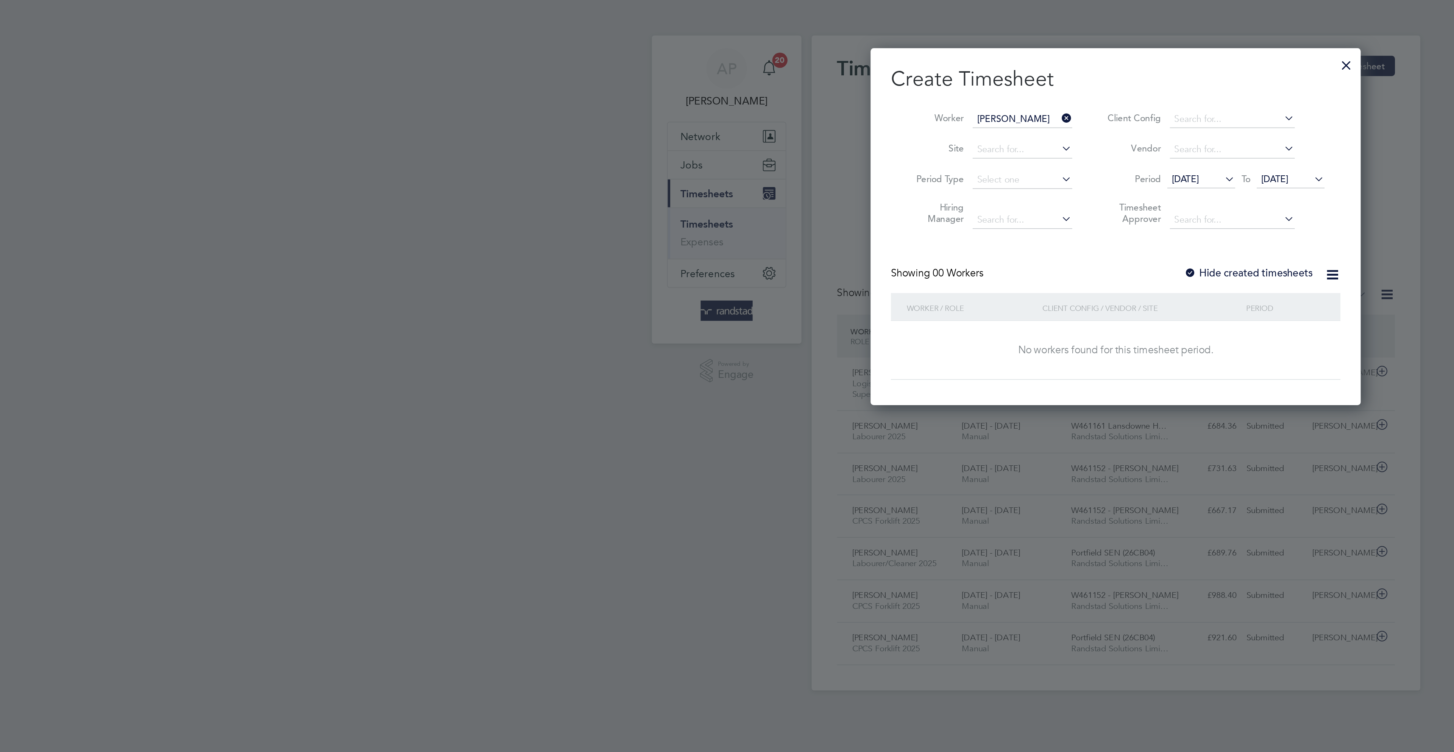
click at [815, 161] on label "Hide created timesheets" at bounding box center [805, 163] width 77 height 8
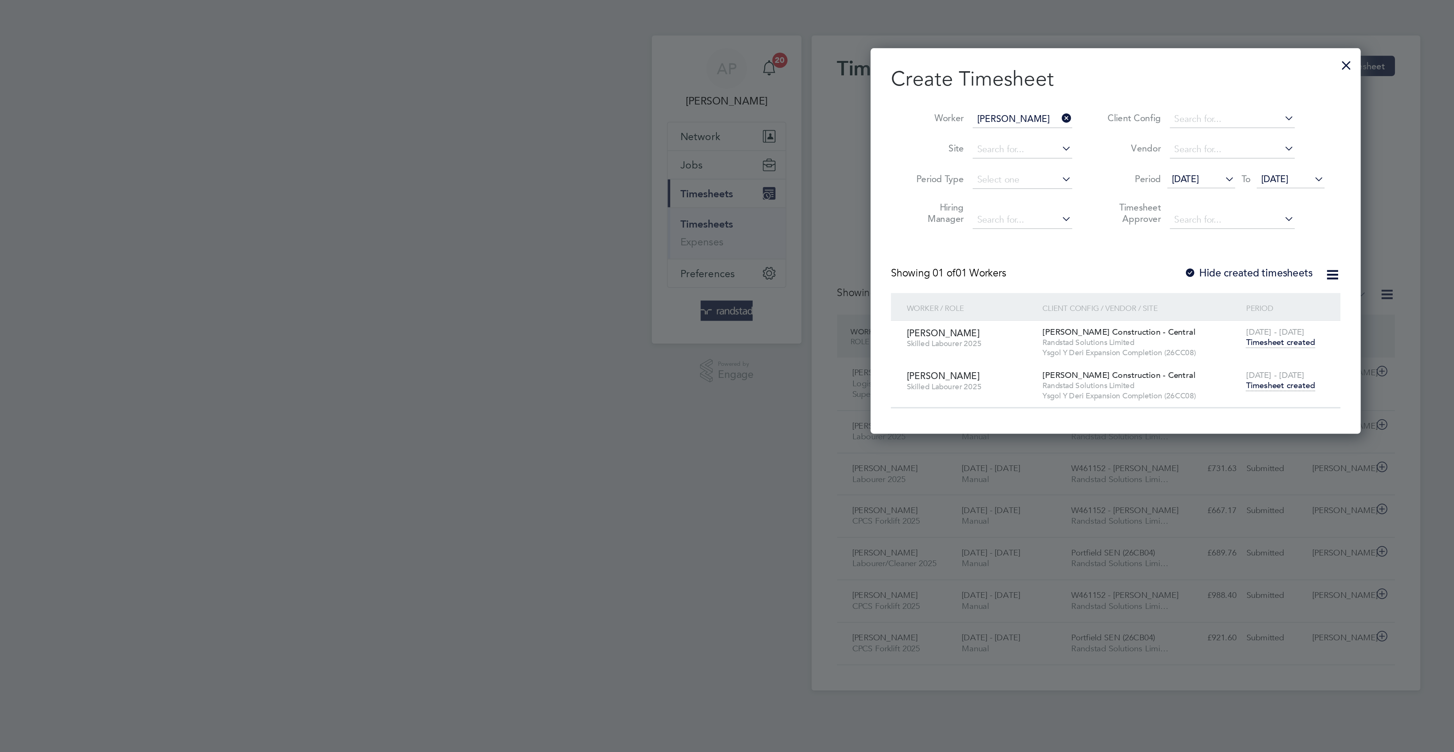
click at [829, 232] on span "Timesheet created" at bounding box center [824, 230] width 41 height 7
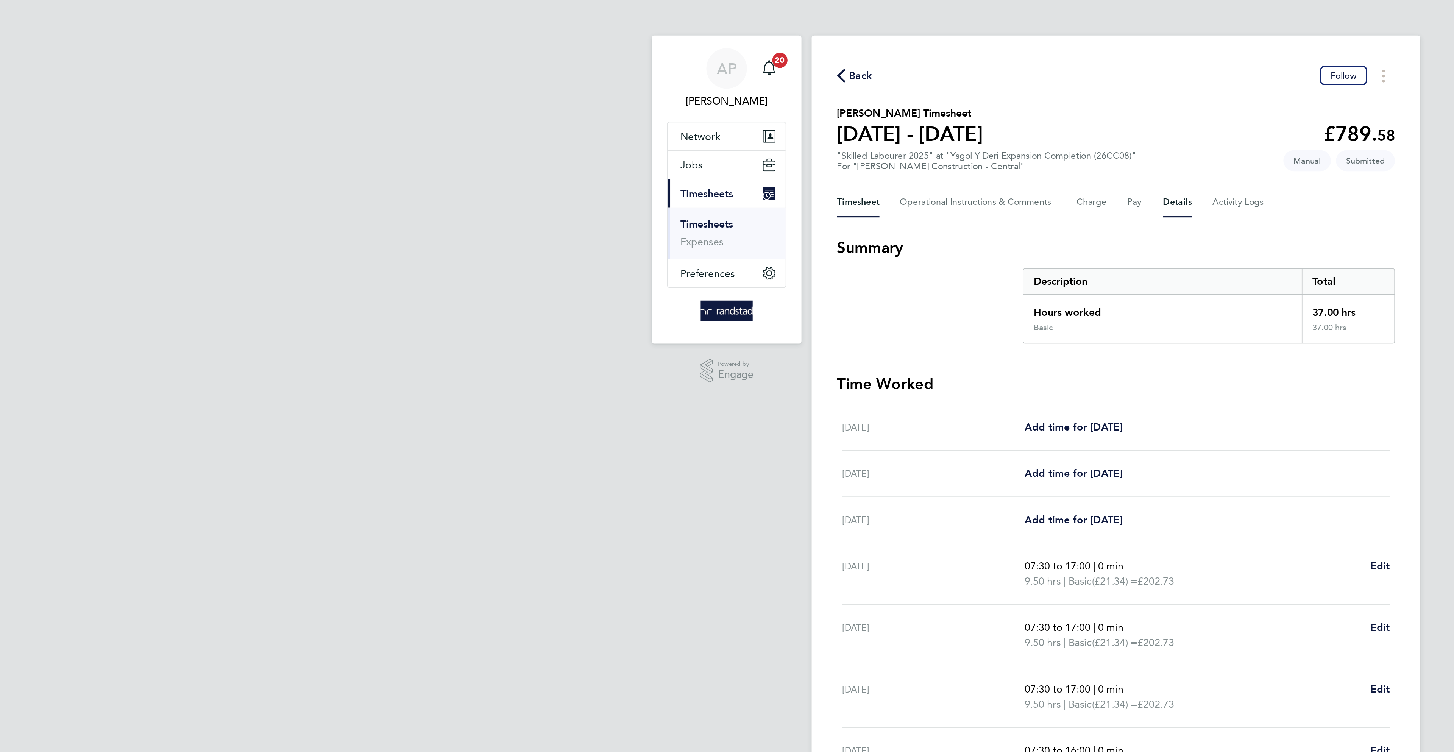
drag, startPoint x: 768, startPoint y: 120, endPoint x: 762, endPoint y: 125, distance: 7.2
click at [768, 121] on button "Details" at bounding box center [763, 121] width 17 height 18
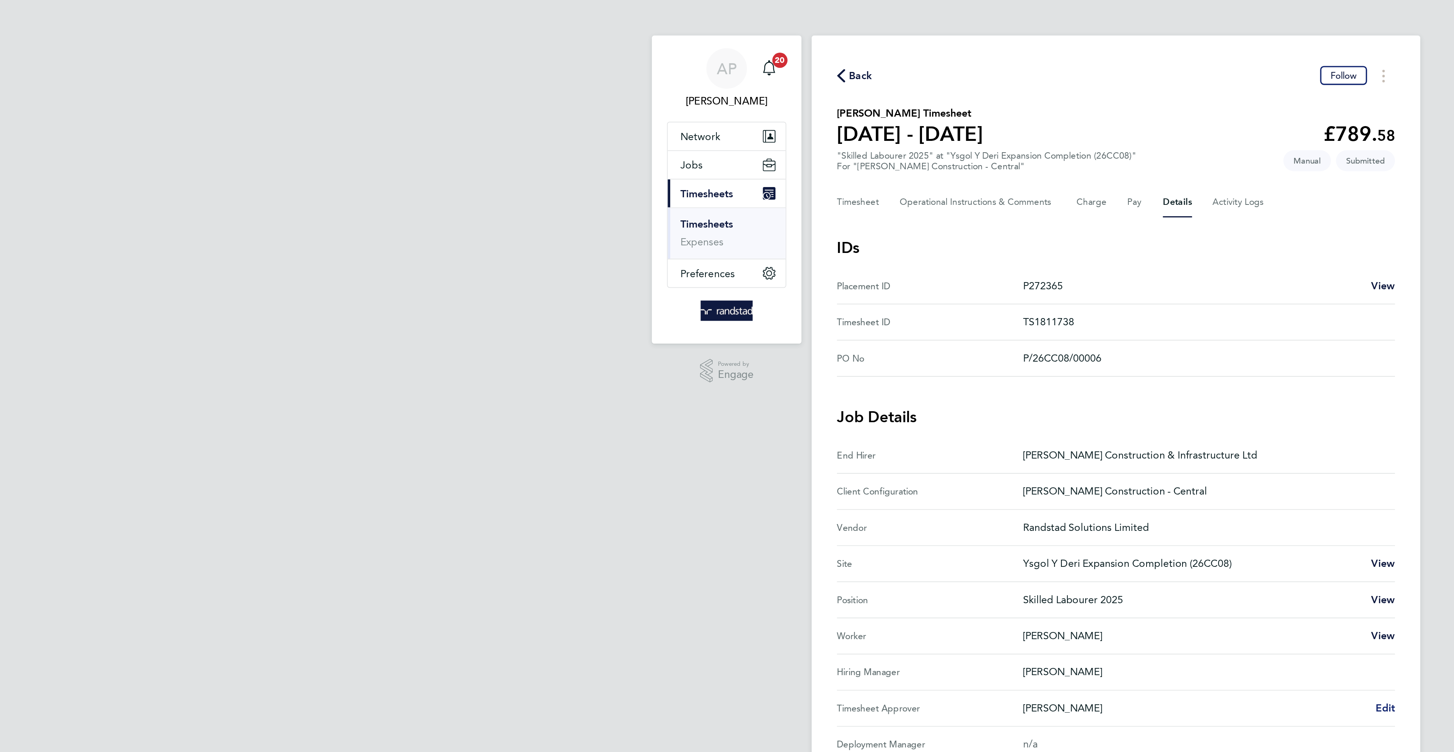
click at [889, 424] on span "Edit" at bounding box center [888, 422] width 12 height 7
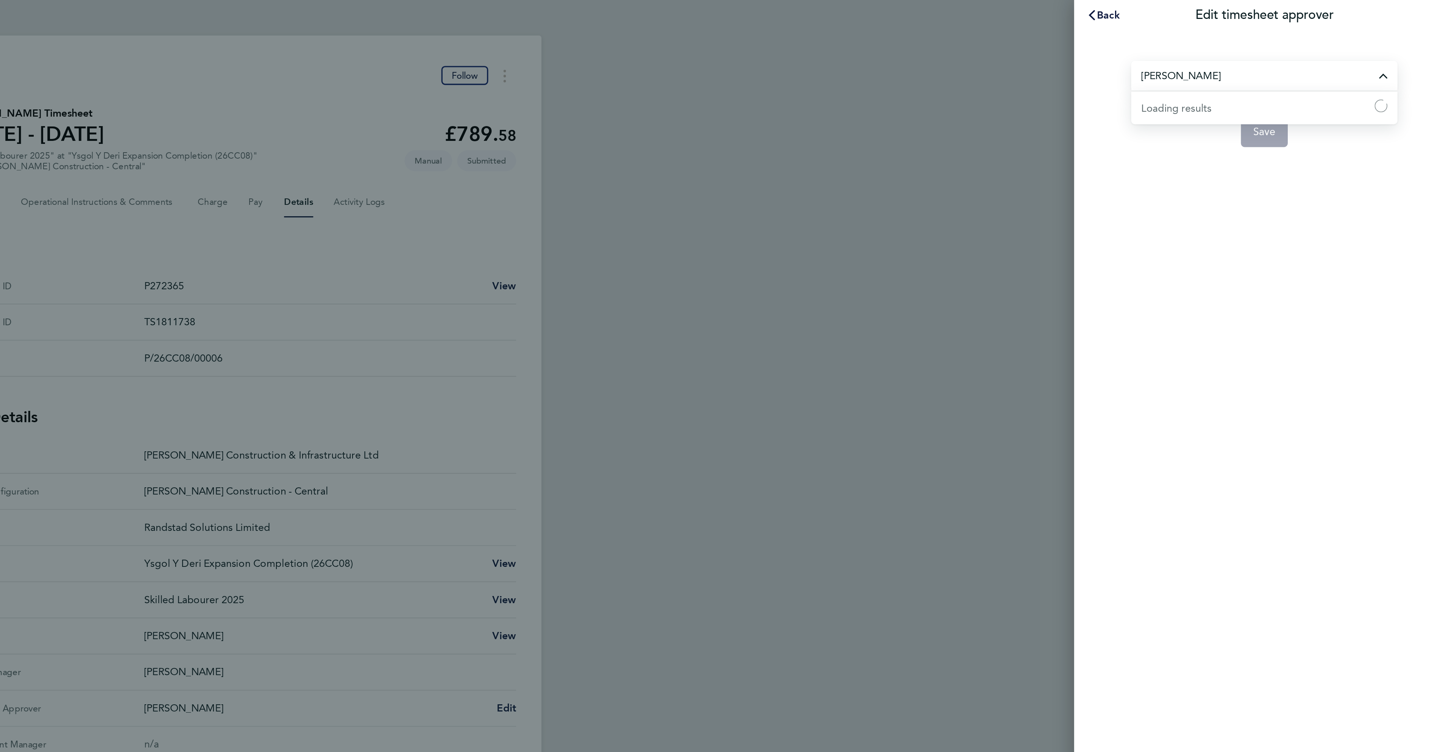
click at [1317, 48] on input "Nigel Stone" at bounding box center [1340, 45] width 159 height 18
click at [1305, 64] on span "[PERSON_NAME] [PERSON_NAME]" at bounding box center [1316, 63] width 99 height 9
type input "[PERSON_NAME] [PERSON_NAME]"
click at [1327, 79] on button "Save" at bounding box center [1340, 79] width 28 height 18
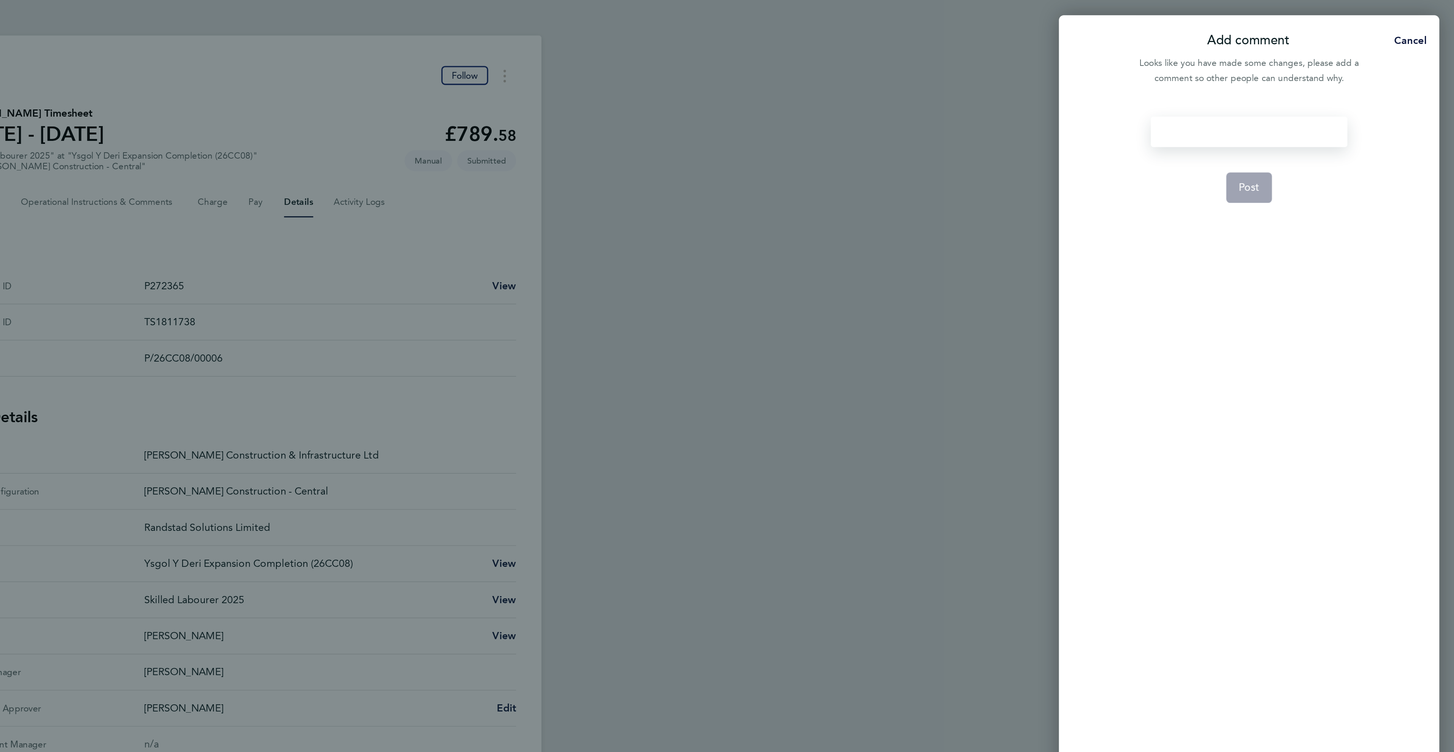
click at [1329, 80] on div at bounding box center [1330, 79] width 117 height 18
click at [1328, 77] on div at bounding box center [1330, 79] width 117 height 18
click at [1332, 111] on span "Post" at bounding box center [1331, 112] width 12 height 8
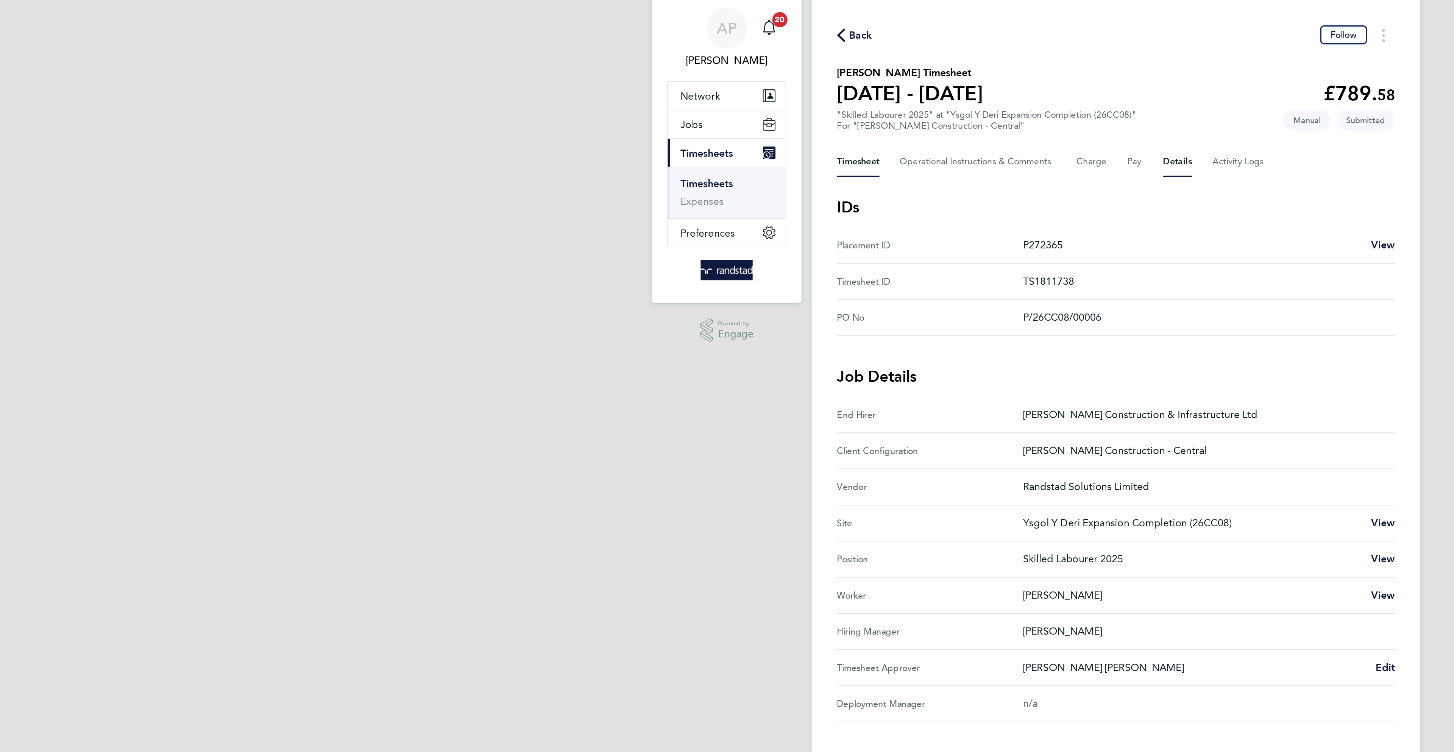
click at [567, 121] on button "Timesheet" at bounding box center [572, 121] width 25 height 18
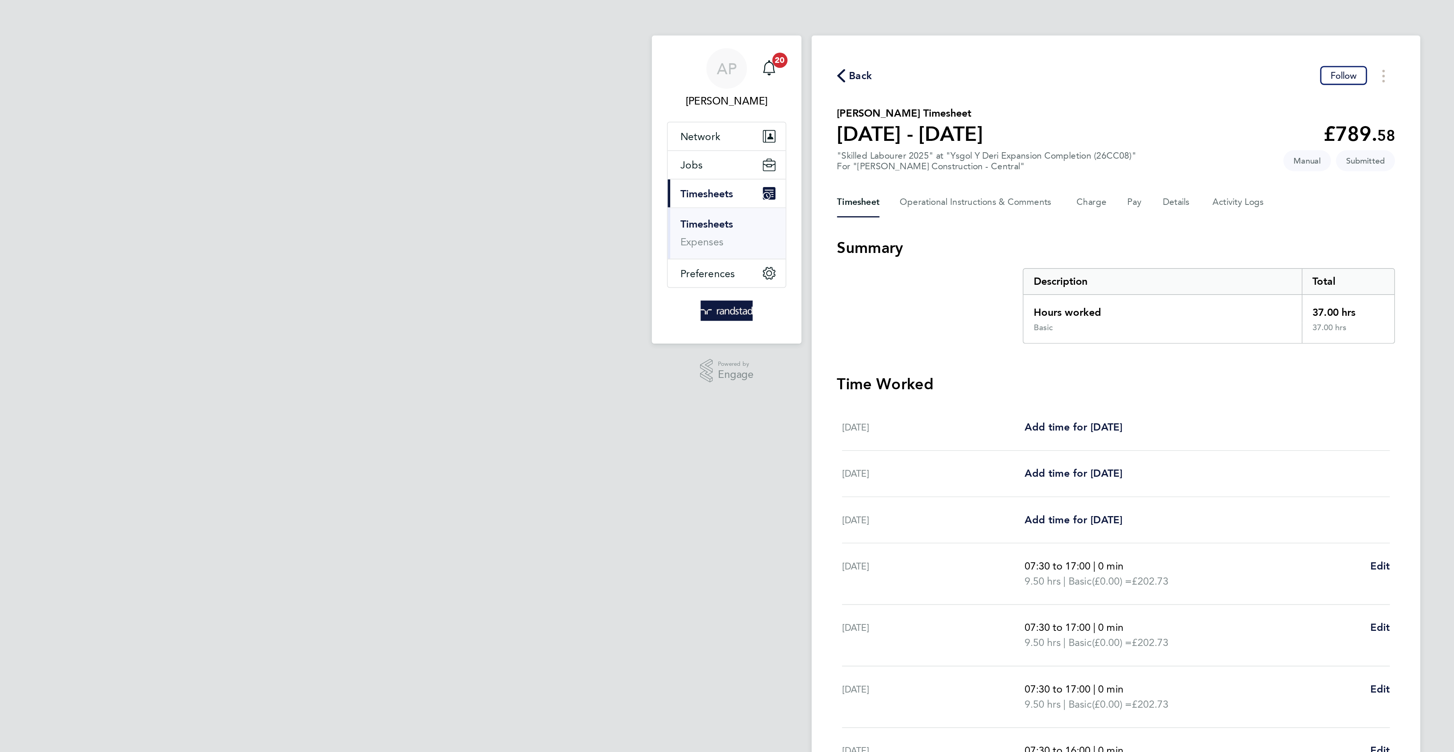
click at [568, 41] on button "Back" at bounding box center [570, 45] width 21 height 9
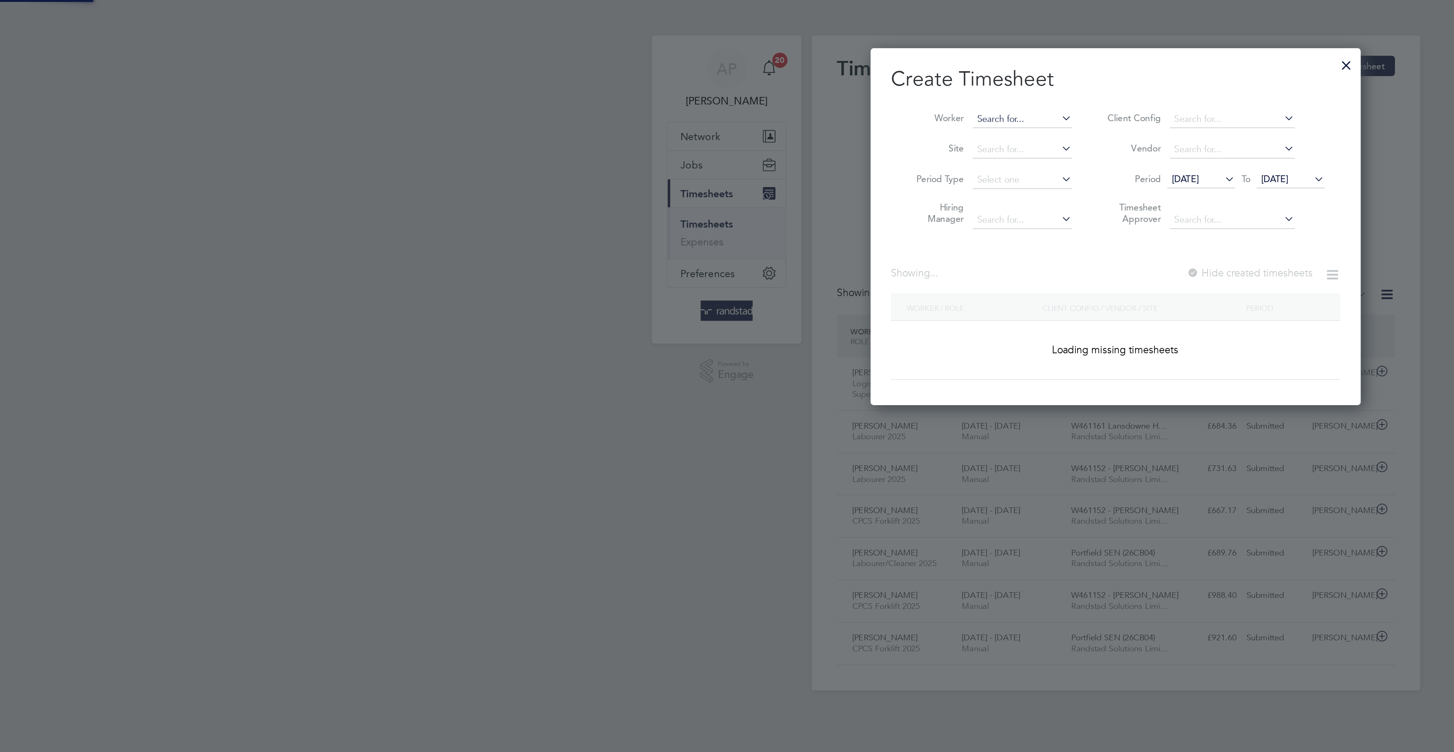
drag, startPoint x: 678, startPoint y: 67, endPoint x: 679, endPoint y: 74, distance: 7.7
click at [678, 66] on input at bounding box center [670, 71] width 59 height 11
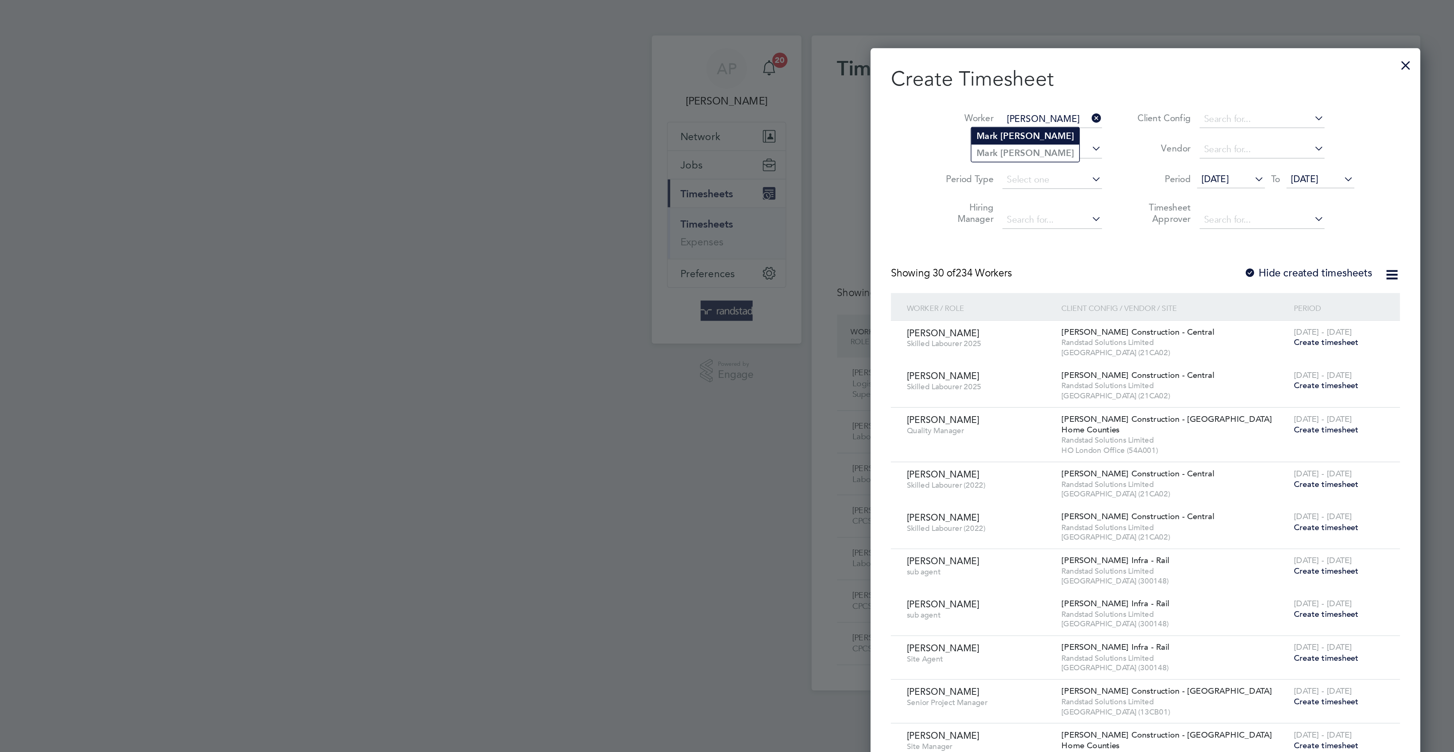
click at [659, 83] on b "Morgan" at bounding box center [680, 81] width 44 height 6
type input "[PERSON_NAME]"
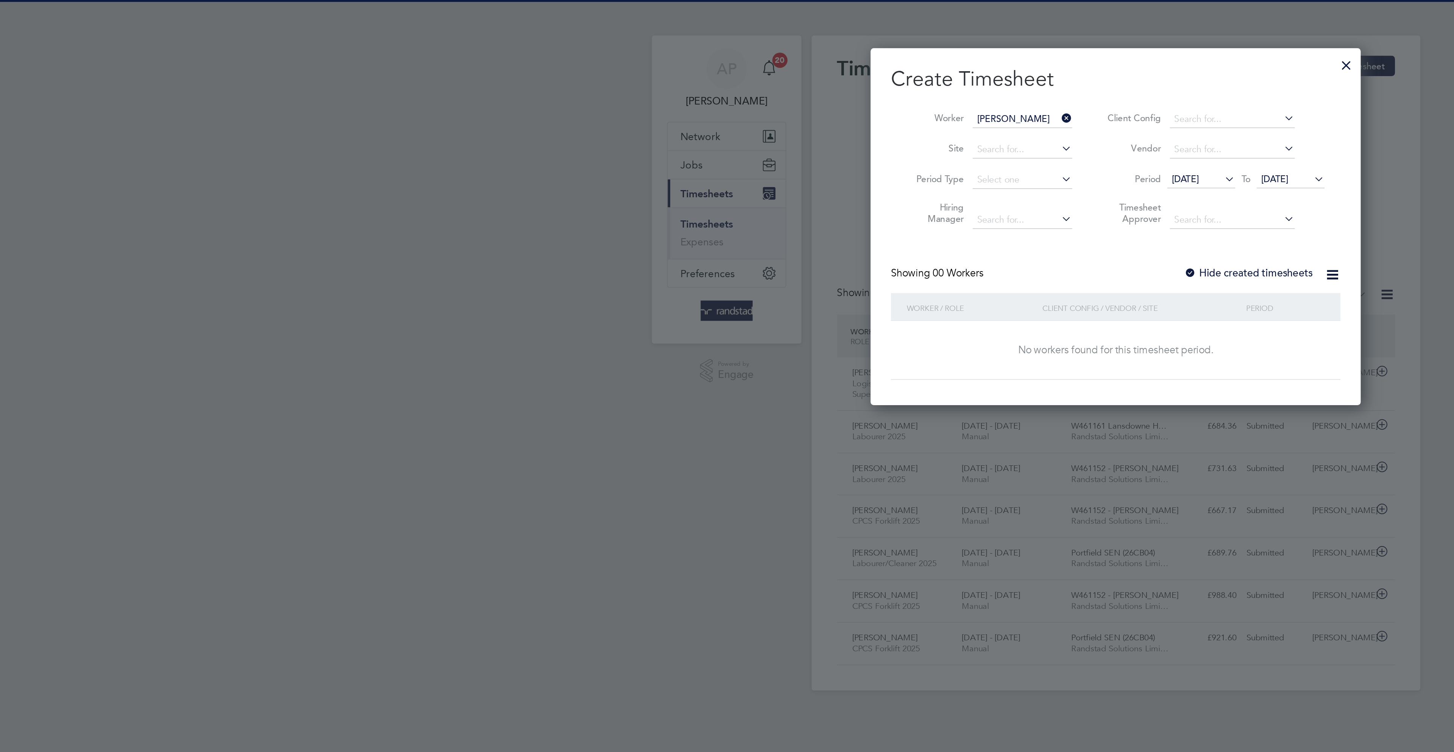
click at [829, 105] on span "[DATE]" at bounding box center [822, 106] width 16 height 7
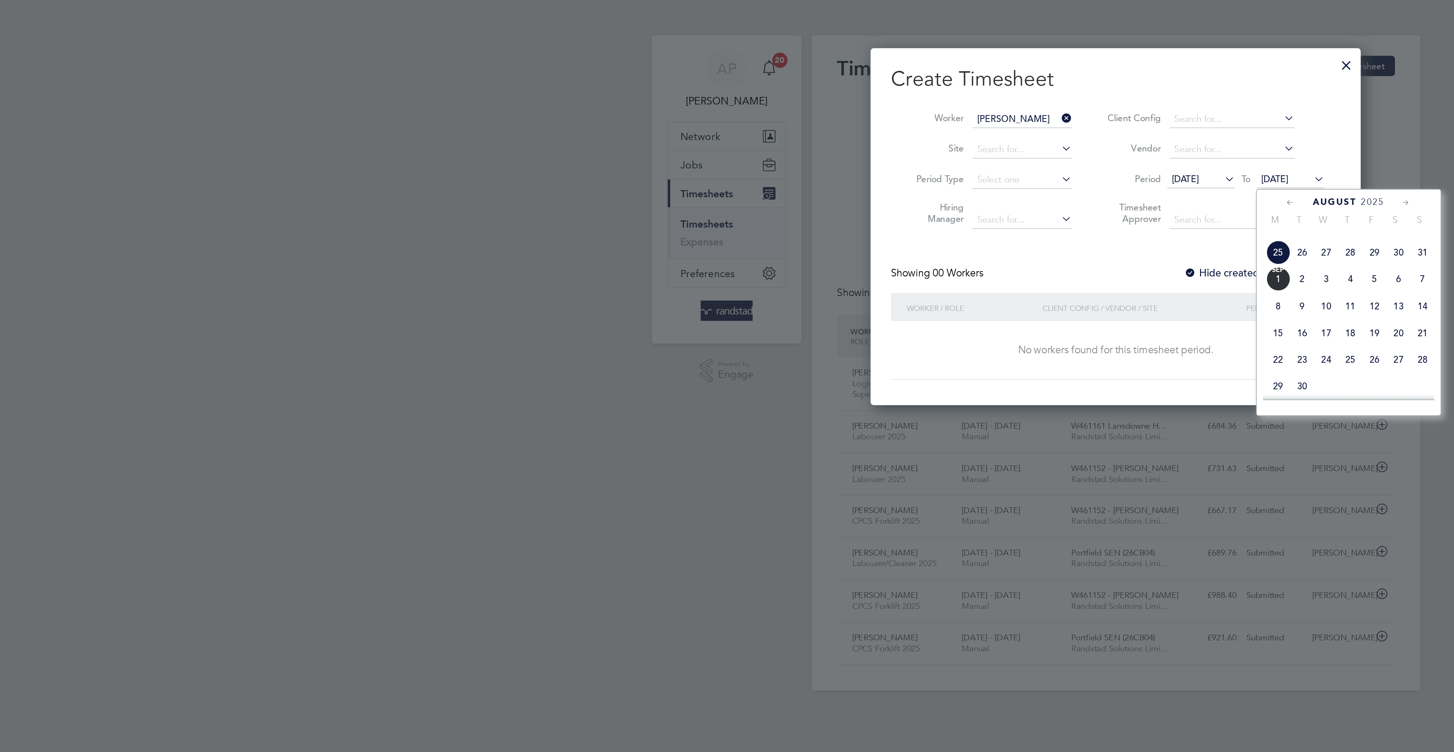
click at [891, 158] on span "30" at bounding box center [896, 150] width 14 height 14
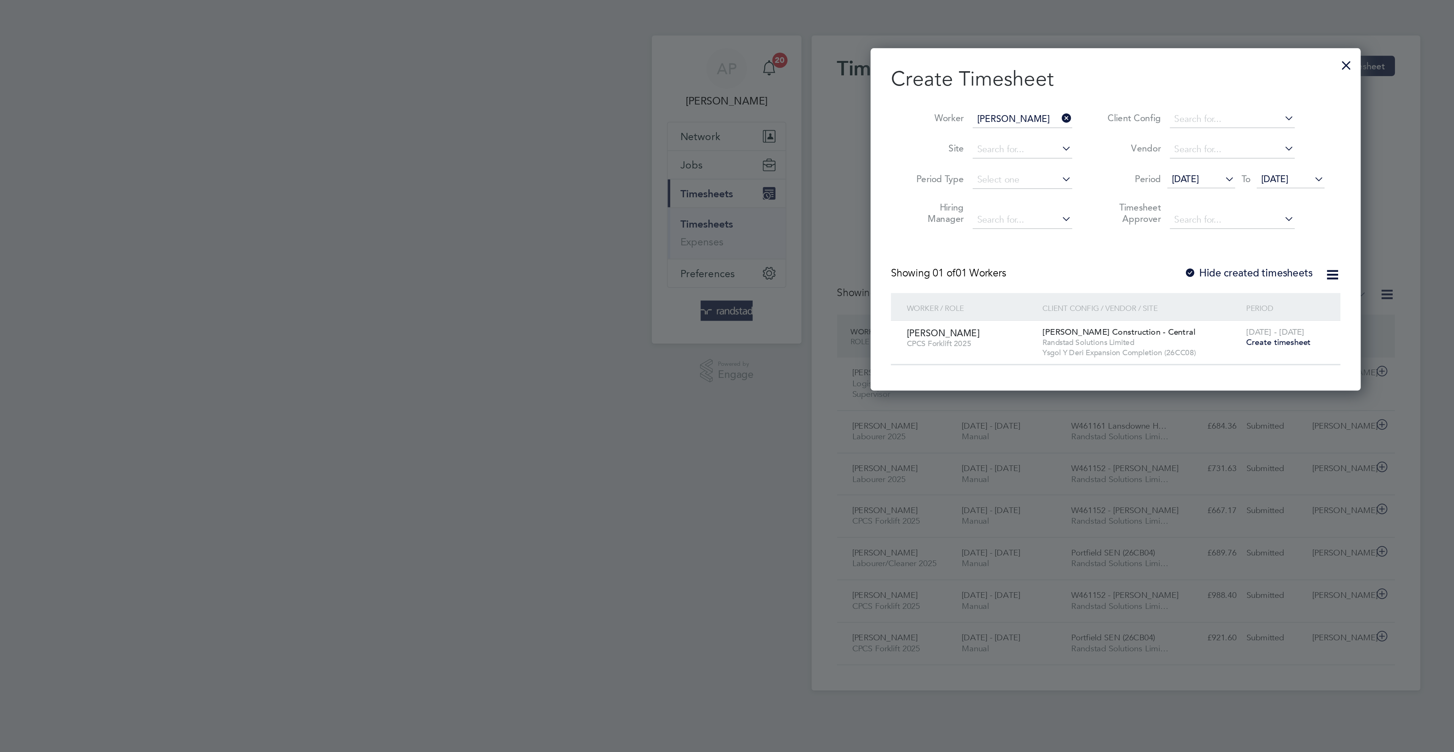
click at [822, 162] on label "Hide created timesheets" at bounding box center [805, 163] width 77 height 8
click at [819, 162] on label "Hide created timesheets" at bounding box center [805, 163] width 77 height 8
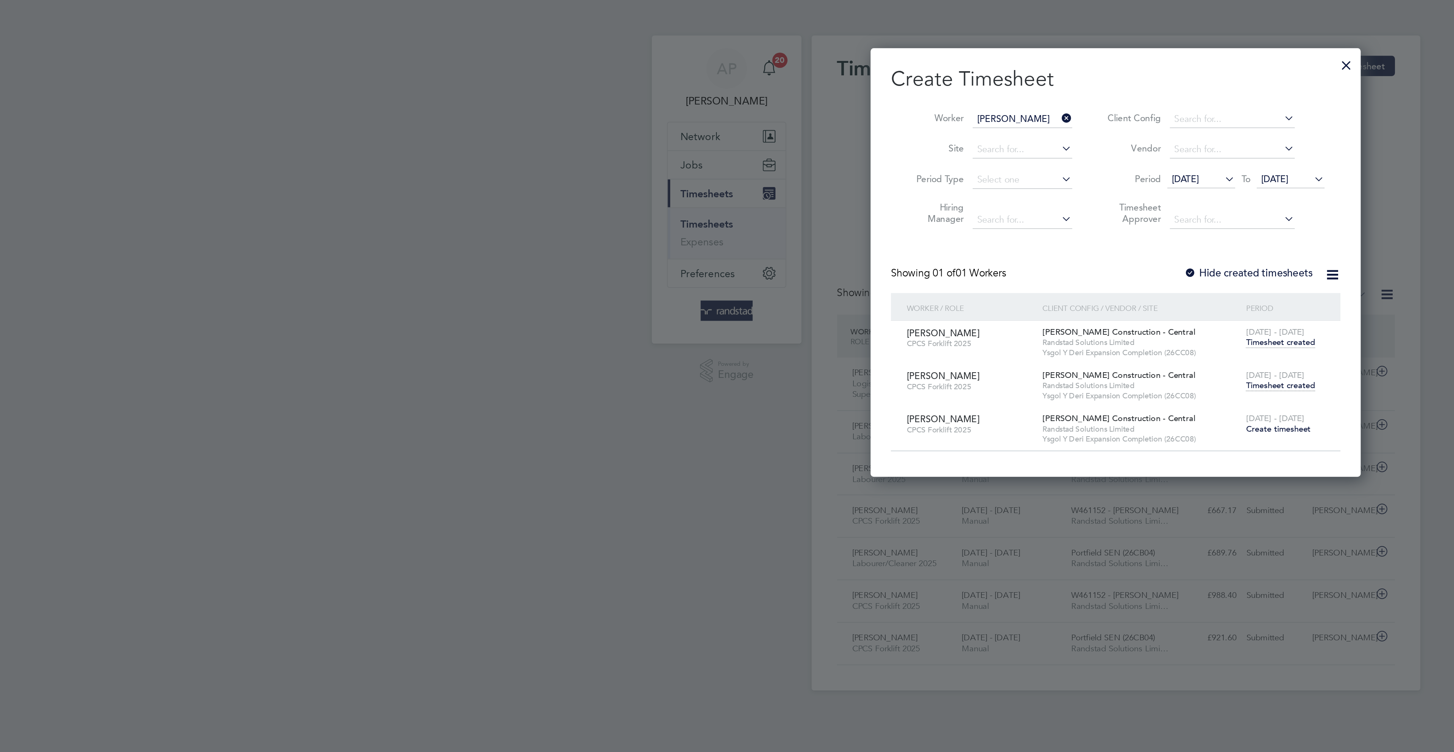
click at [828, 230] on span "Timesheet created" at bounding box center [824, 230] width 41 height 7
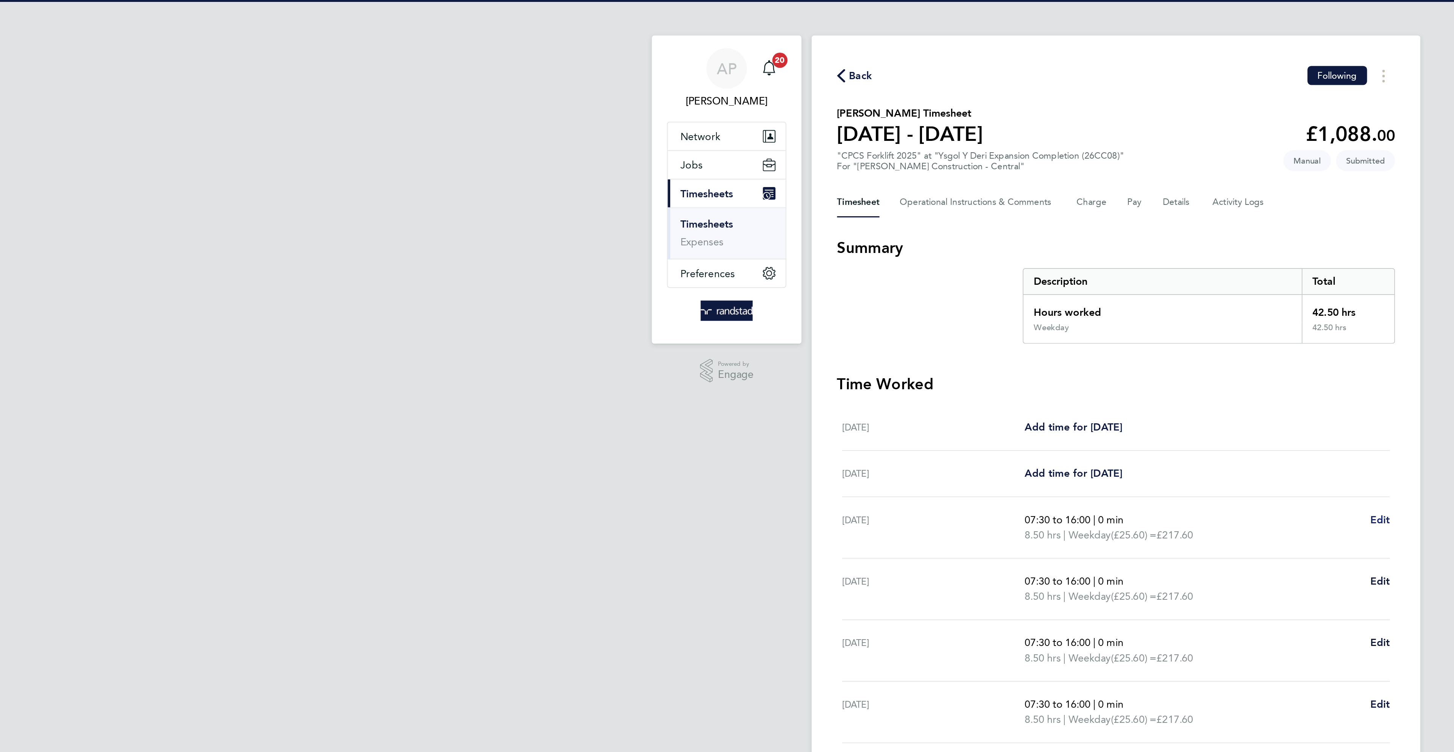
click at [882, 310] on span "Edit" at bounding box center [885, 310] width 12 height 7
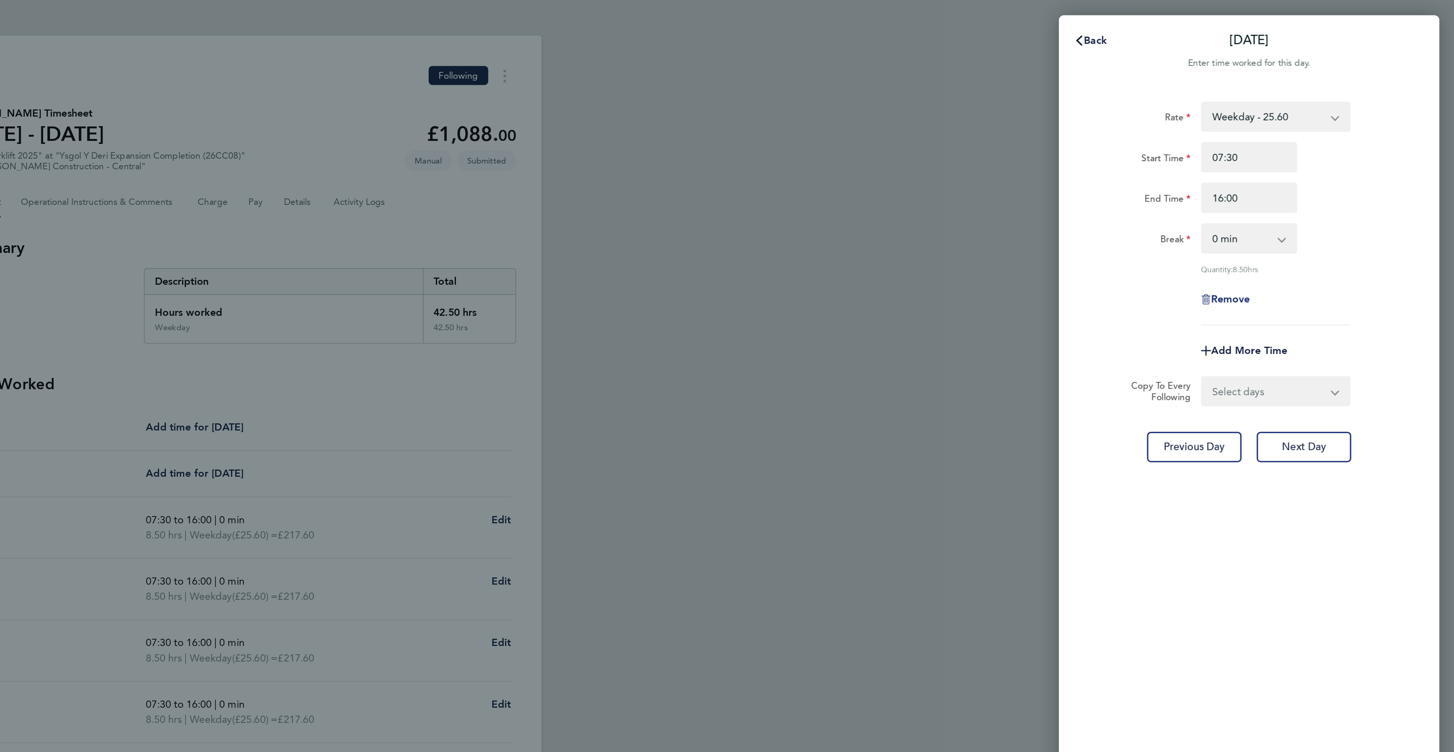
drag, startPoint x: 1323, startPoint y: 176, endPoint x: 1325, endPoint y: 180, distance: 4.4
click at [1323, 175] on span "Remove" at bounding box center [1319, 178] width 23 height 7
select select "null"
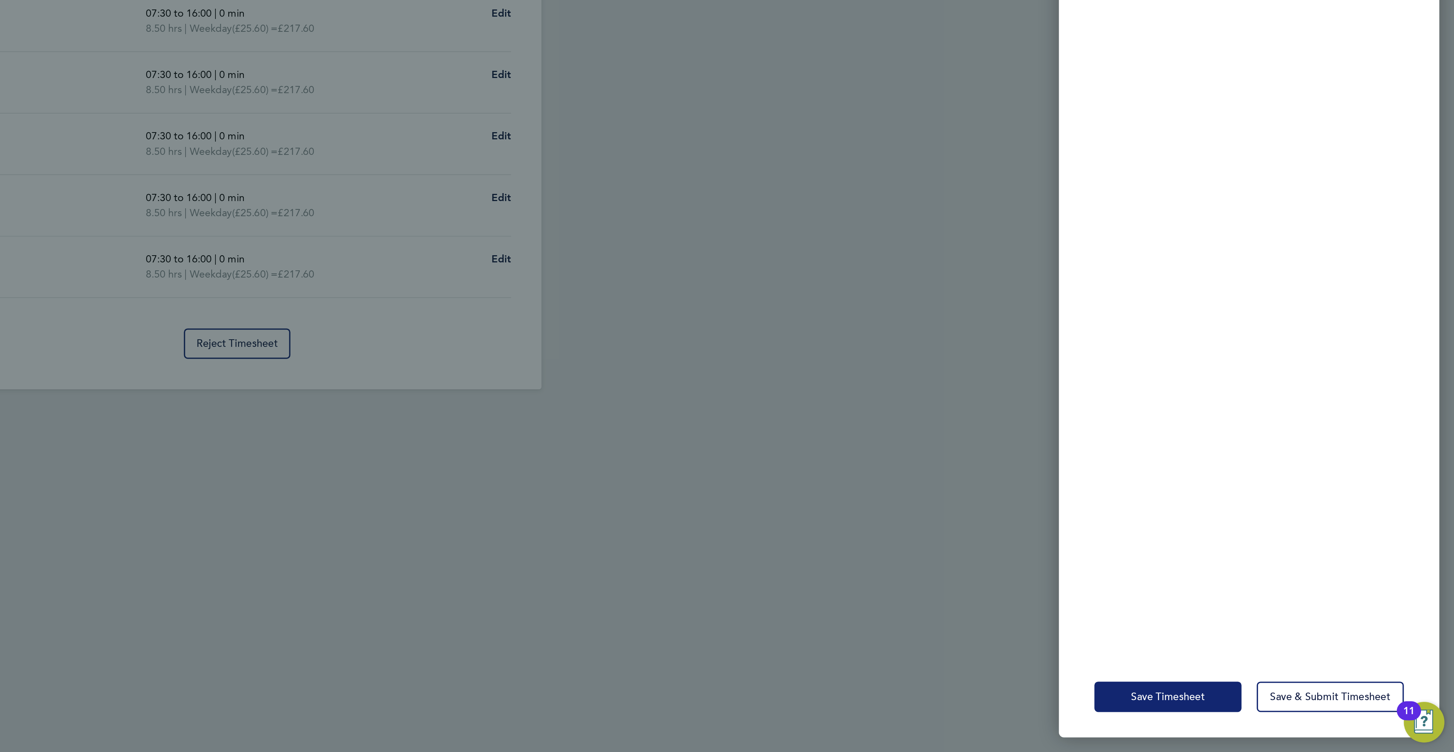
click at [1290, 717] on span "Save Timesheet" at bounding box center [1283, 719] width 44 height 8
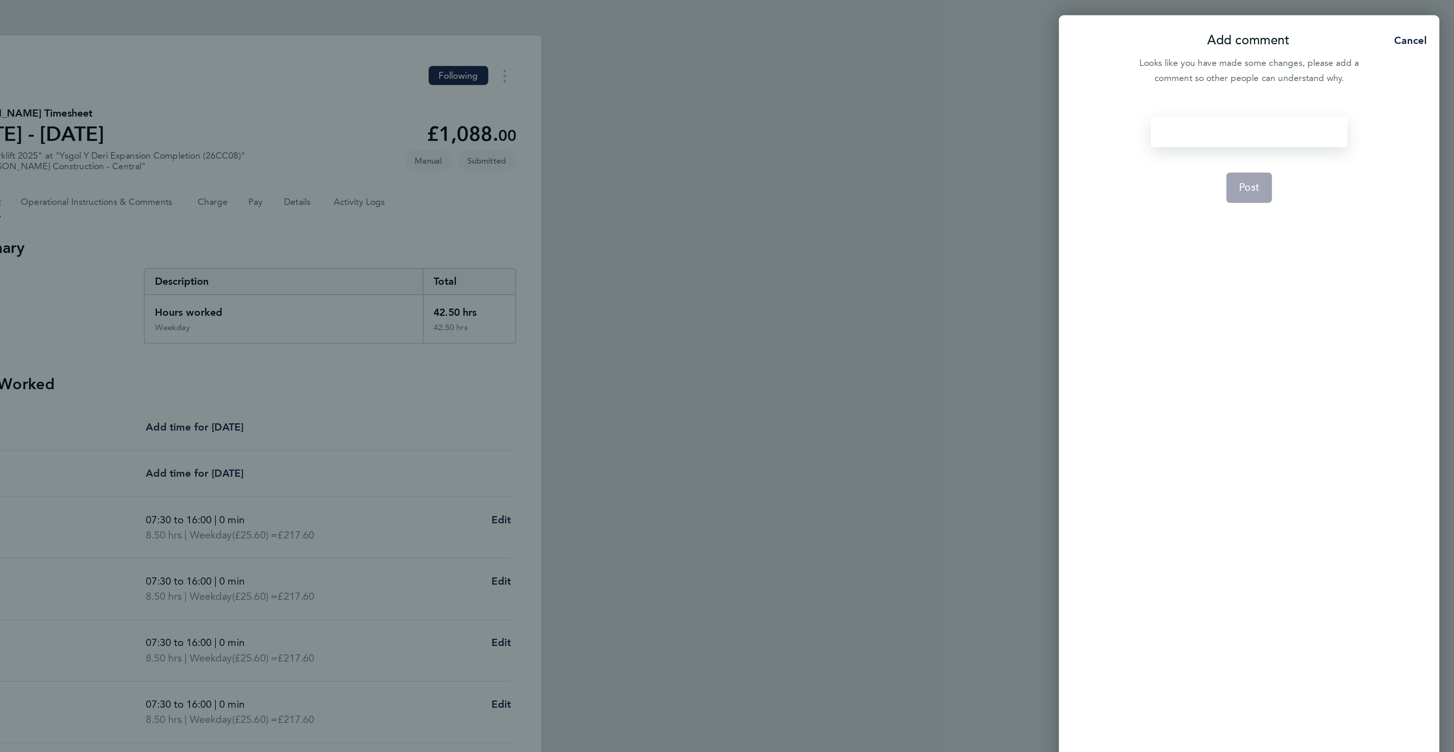
click at [1347, 83] on div at bounding box center [1330, 79] width 117 height 18
click at [1343, 76] on div at bounding box center [1330, 79] width 117 height 18
click at [1344, 114] on button "Post" at bounding box center [1331, 112] width 28 height 18
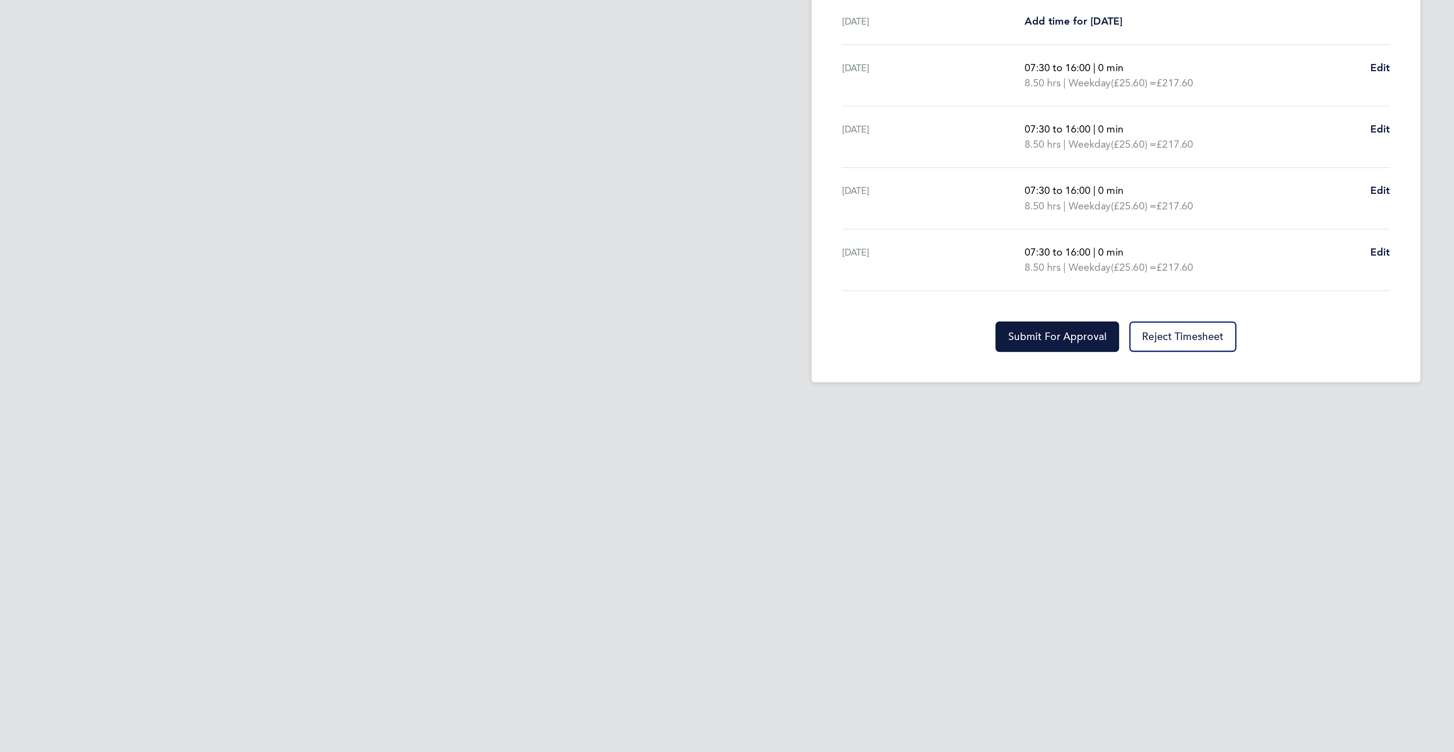
click at [685, 471] on div "Fri 29 Aug 07:30 to 16:00 | 0 min 8.50 hrs | Weekday (£25.60) = £217.60 Edit" at bounding box center [726, 453] width 327 height 37
click at [695, 508] on button "Submit For Approval" at bounding box center [692, 498] width 74 height 18
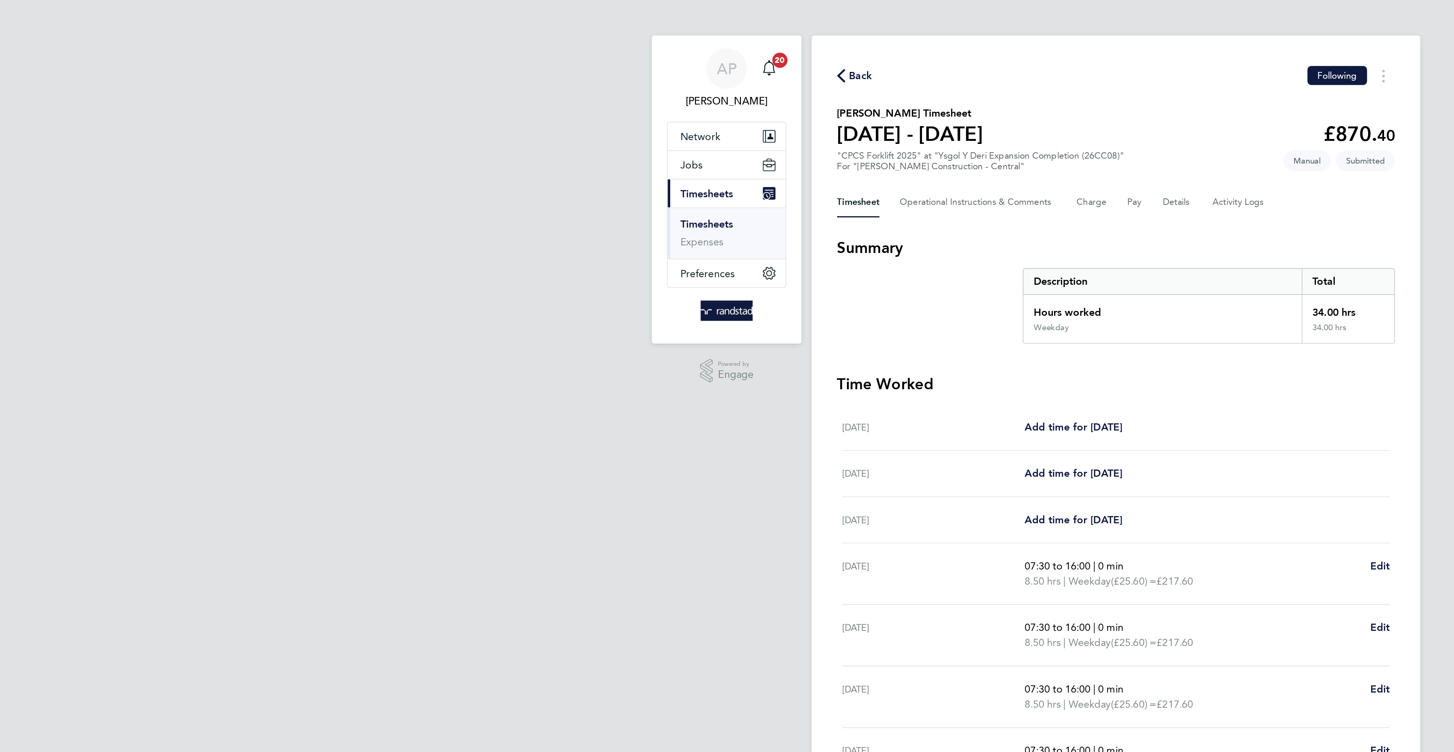
click at [569, 44] on span "Back" at bounding box center [574, 45] width 14 height 9
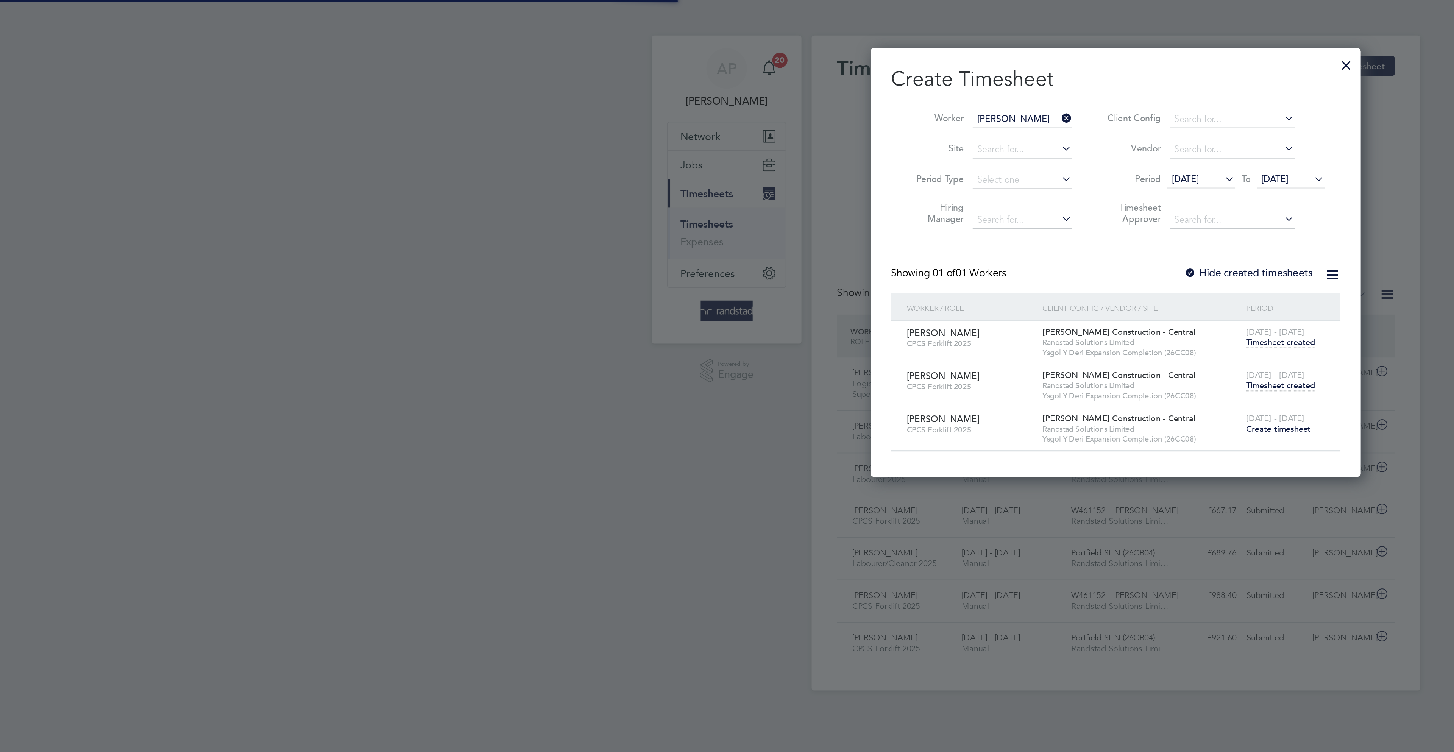
click at [648, 67] on input "[PERSON_NAME]" at bounding box center [670, 71] width 59 height 11
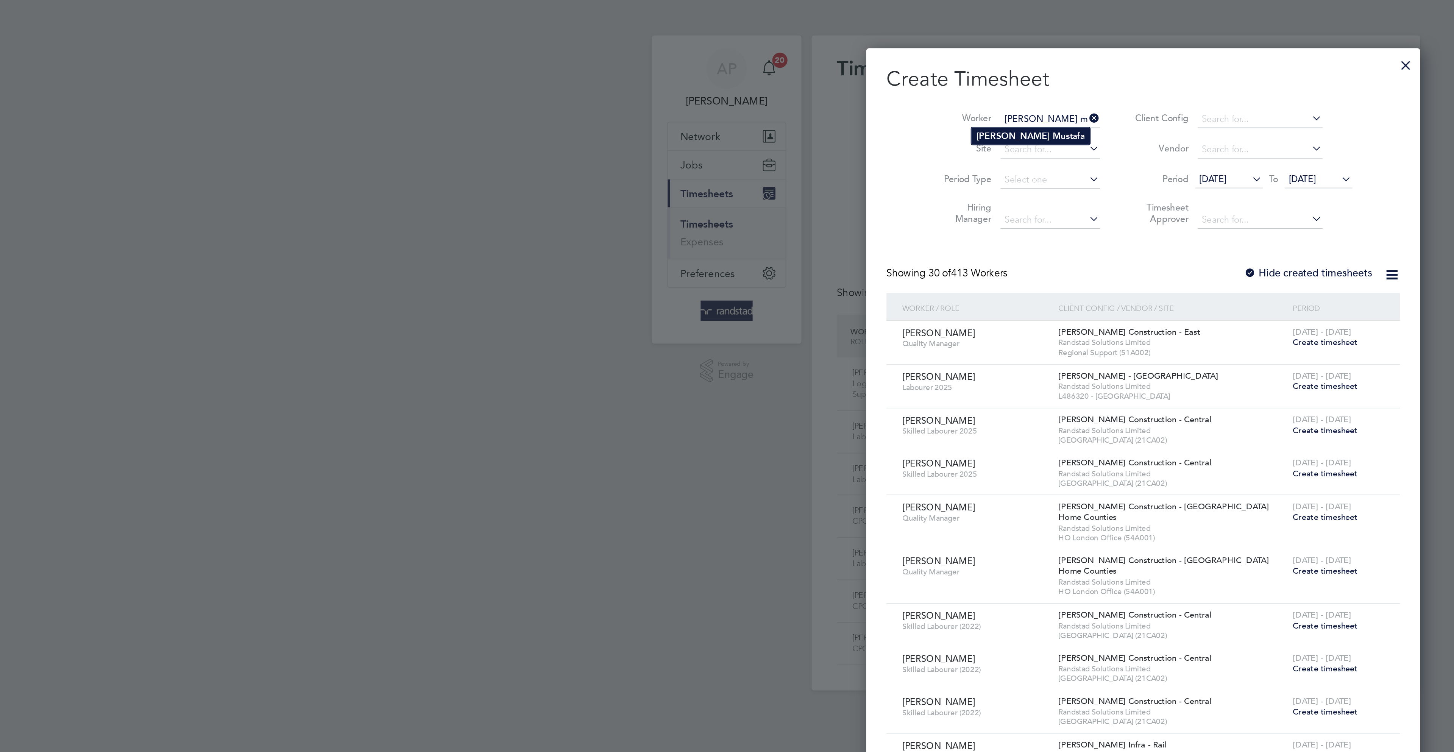
click at [685, 81] on li "Adam Must afa" at bounding box center [676, 81] width 71 height 10
type input "[PERSON_NAME]"
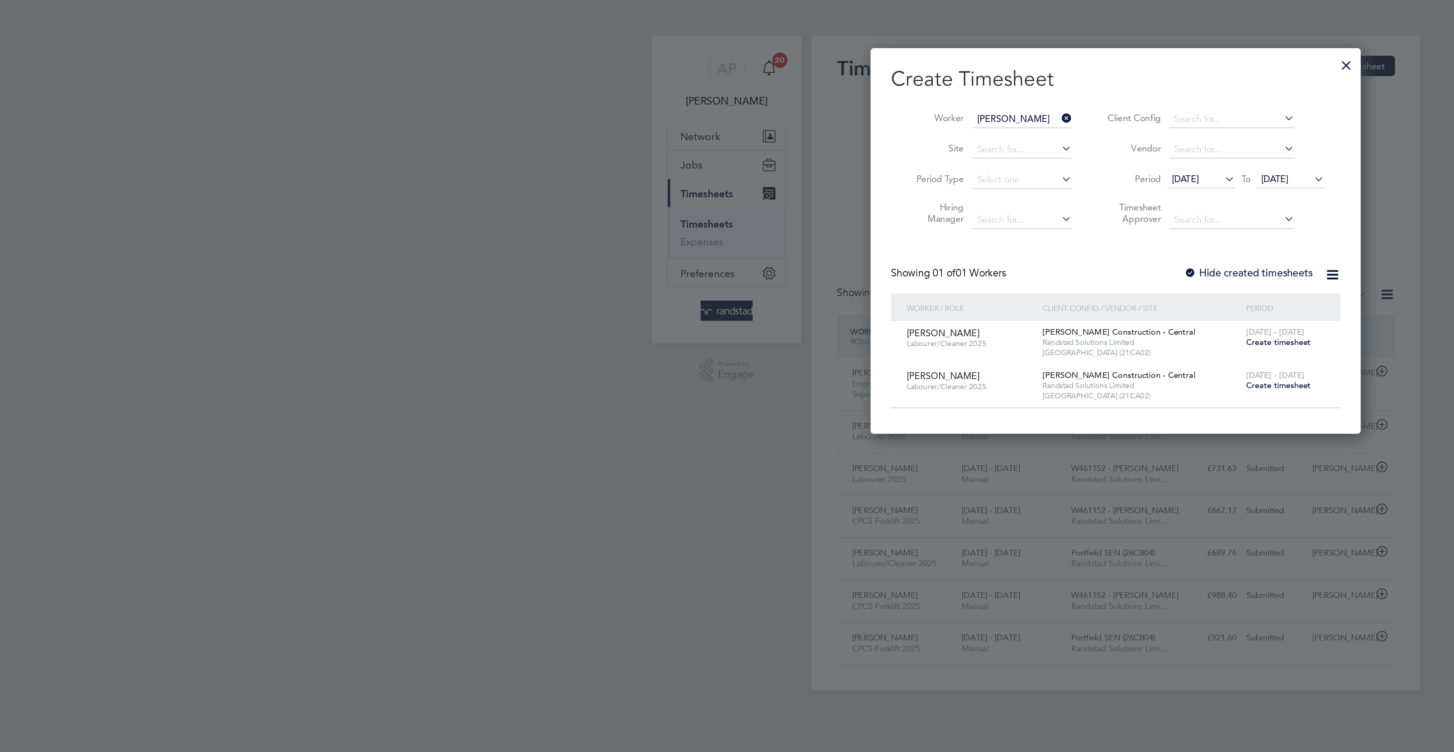
click at [826, 206] on span "Create timesheet" at bounding box center [823, 204] width 39 height 6
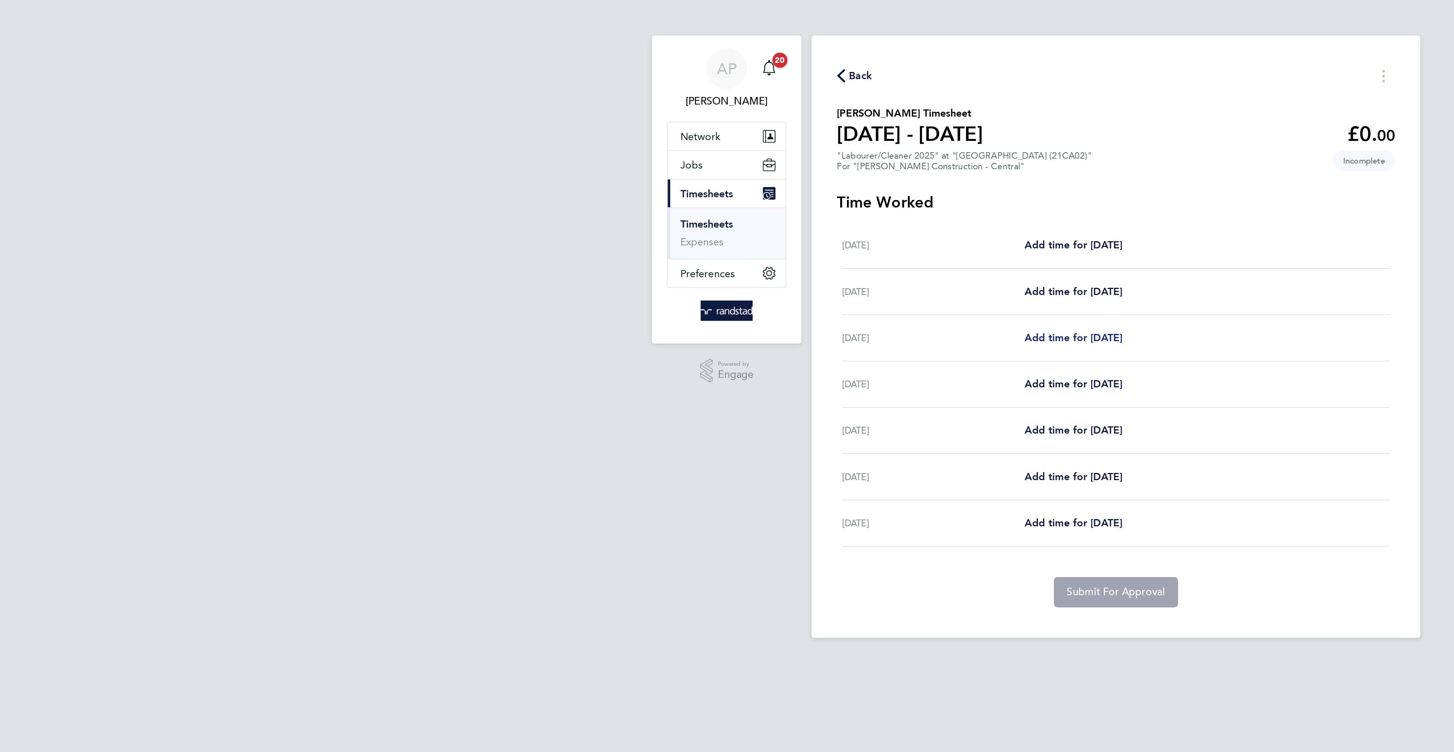
click at [717, 205] on span "Add time for [DATE]" at bounding box center [701, 201] width 58 height 7
select select "30"
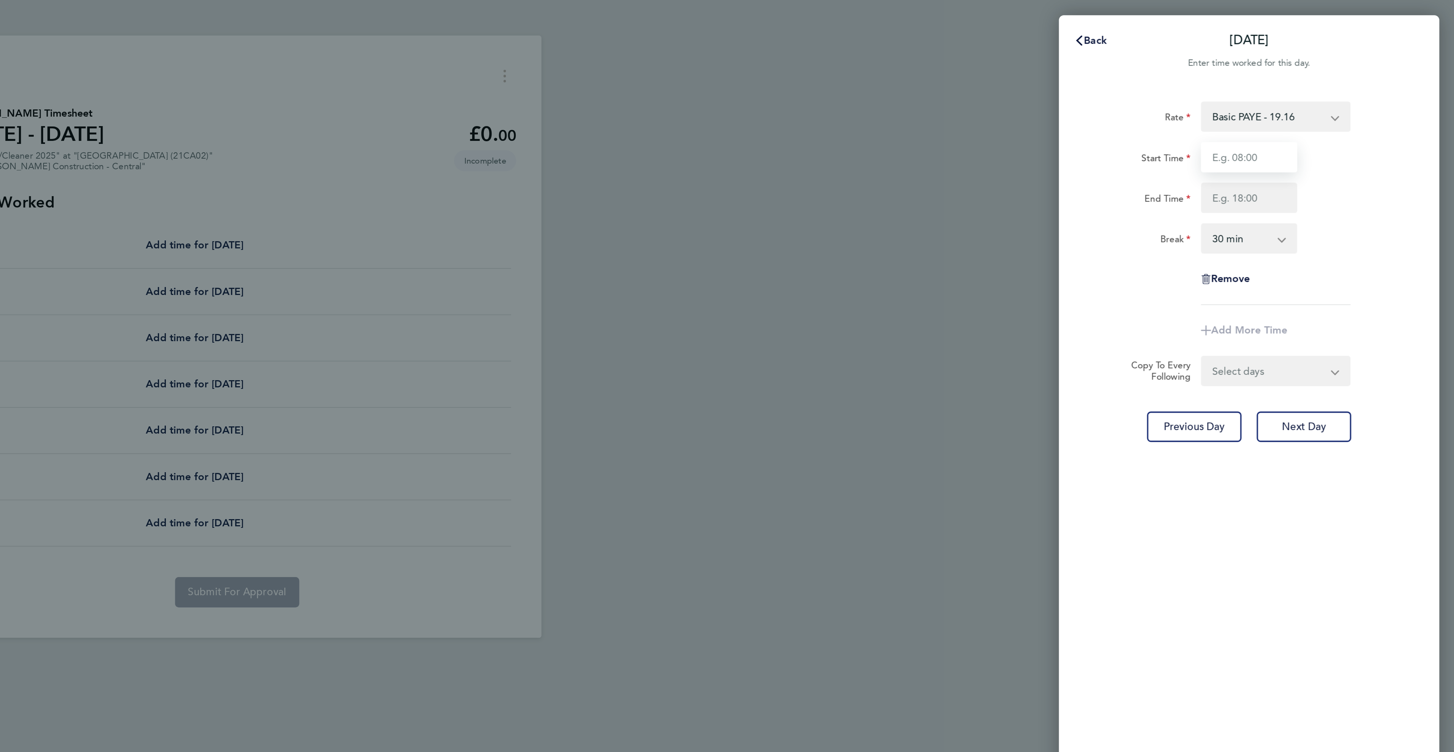
click at [1338, 94] on input "Start Time" at bounding box center [1331, 94] width 58 height 18
type input "07:30"
click at [1305, 114] on input "End Time" at bounding box center [1331, 118] width 58 height 18
type input "17:00"
drag, startPoint x: 1376, startPoint y: 93, endPoint x: 1384, endPoint y: 98, distance: 9.5
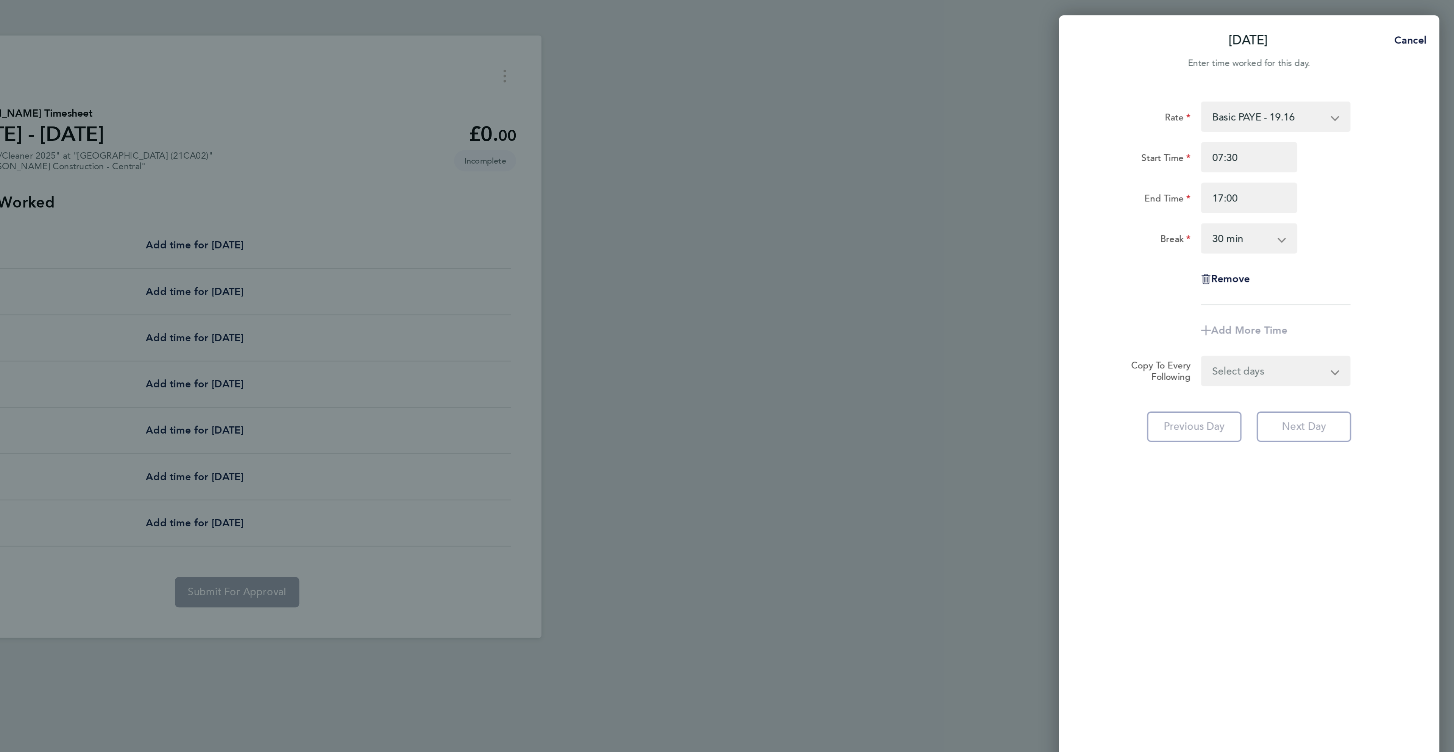
click at [1381, 96] on div "Start Time 07:30" at bounding box center [1331, 94] width 191 height 18
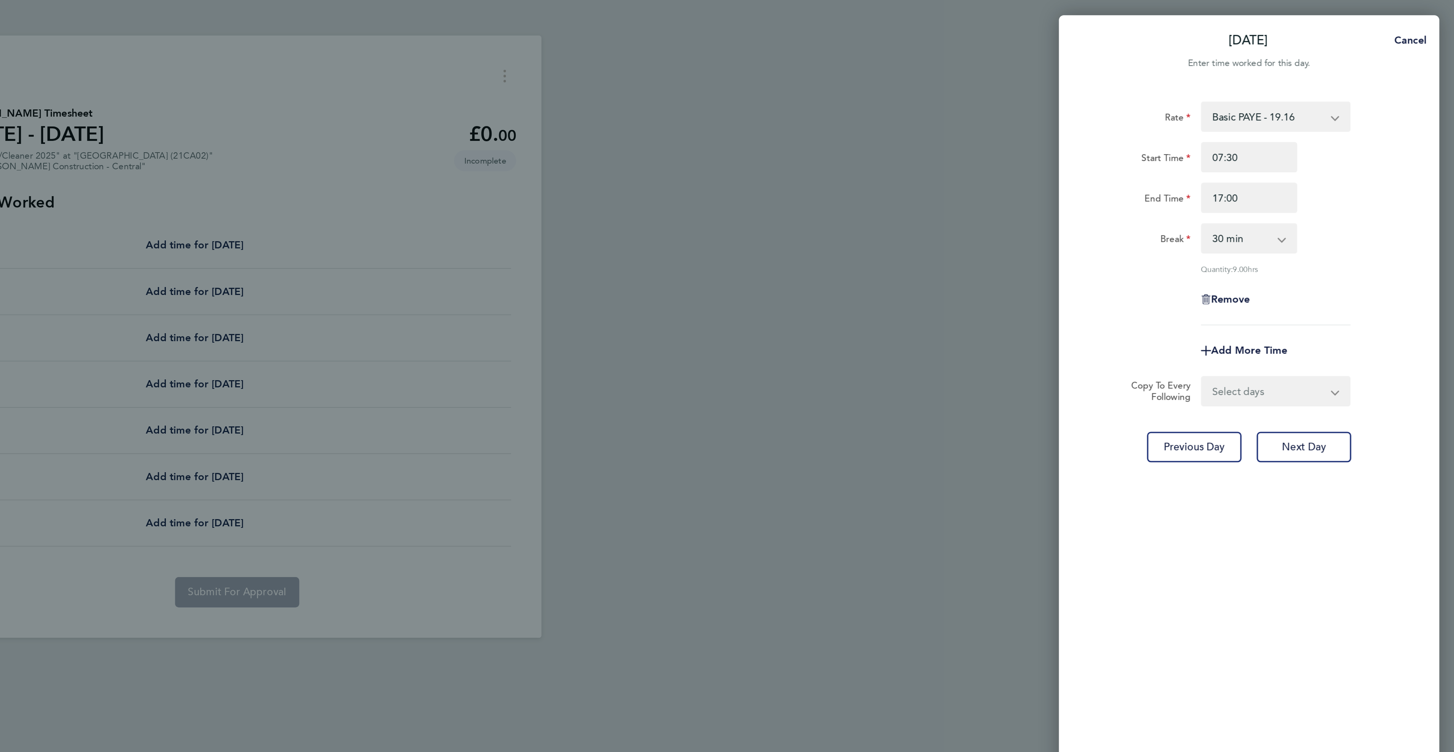
drag, startPoint x: 1339, startPoint y: 244, endPoint x: 1339, endPoint y: 237, distance: 6.9
click at [1340, 243] on div "Rate Basic PAYE - 19.16 OT PAYE - 27.81 Overtime 2 - 36.21 Start Time 07:30 End…" at bounding box center [1330, 372] width 227 height 643
click at [1338, 232] on select "Select days Day [DATE] [DATE] [DATE] [DATE]" at bounding box center [1343, 233] width 80 height 17
select select "DAY"
click at [1303, 226] on select "Select days Day [DATE] [DATE] [DATE] [DATE]" at bounding box center [1343, 233] width 80 height 17
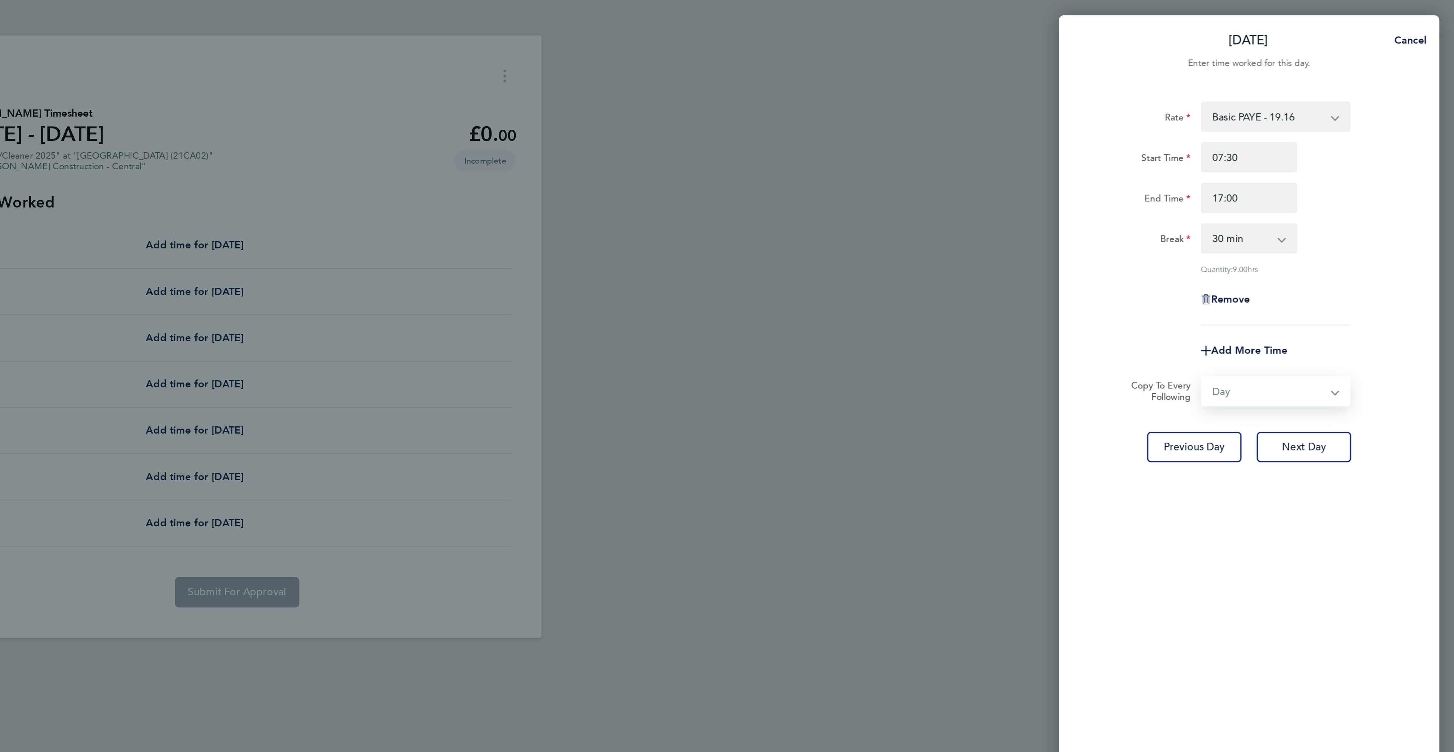
select select "[DATE]"
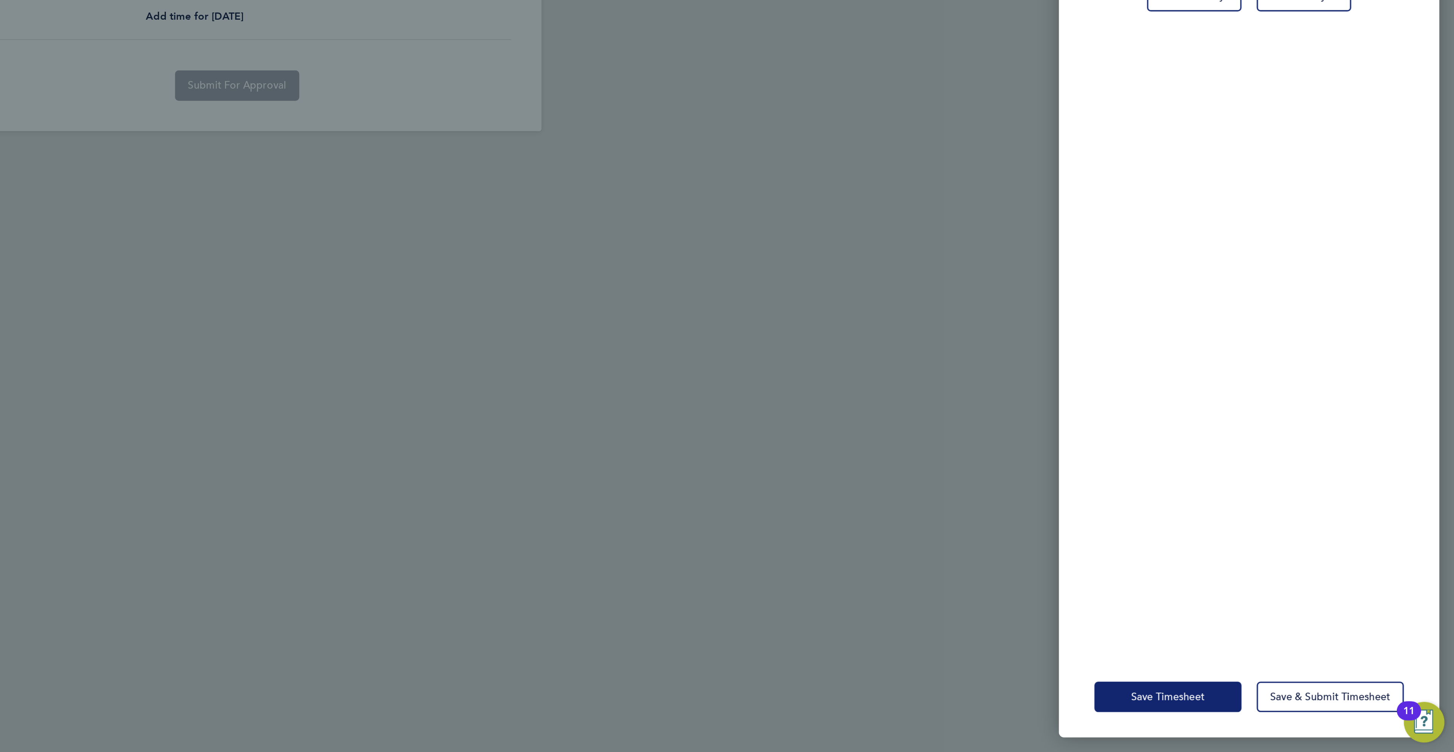
click at [1295, 720] on span "Save Timesheet" at bounding box center [1283, 719] width 44 height 8
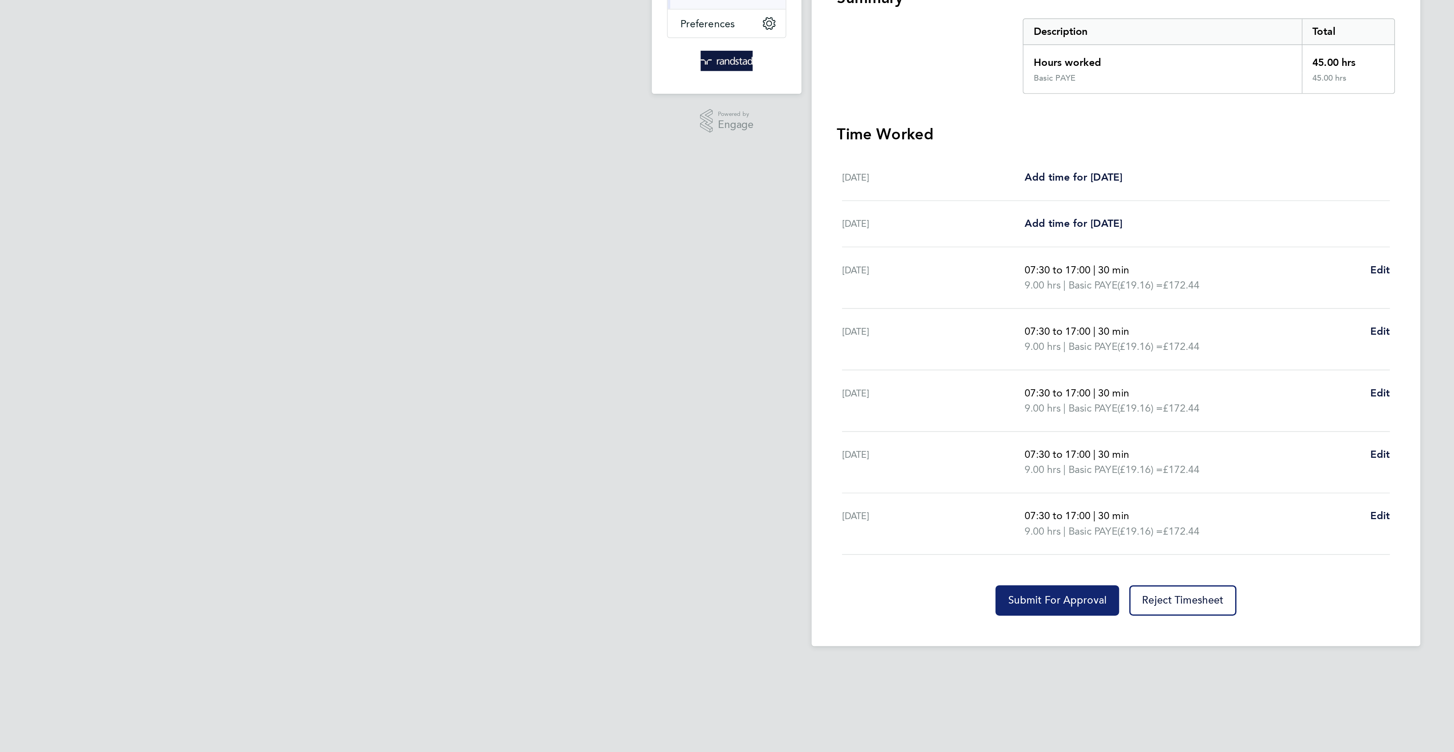
click at [676, 506] on button "Submit For Approval" at bounding box center [692, 508] width 74 height 18
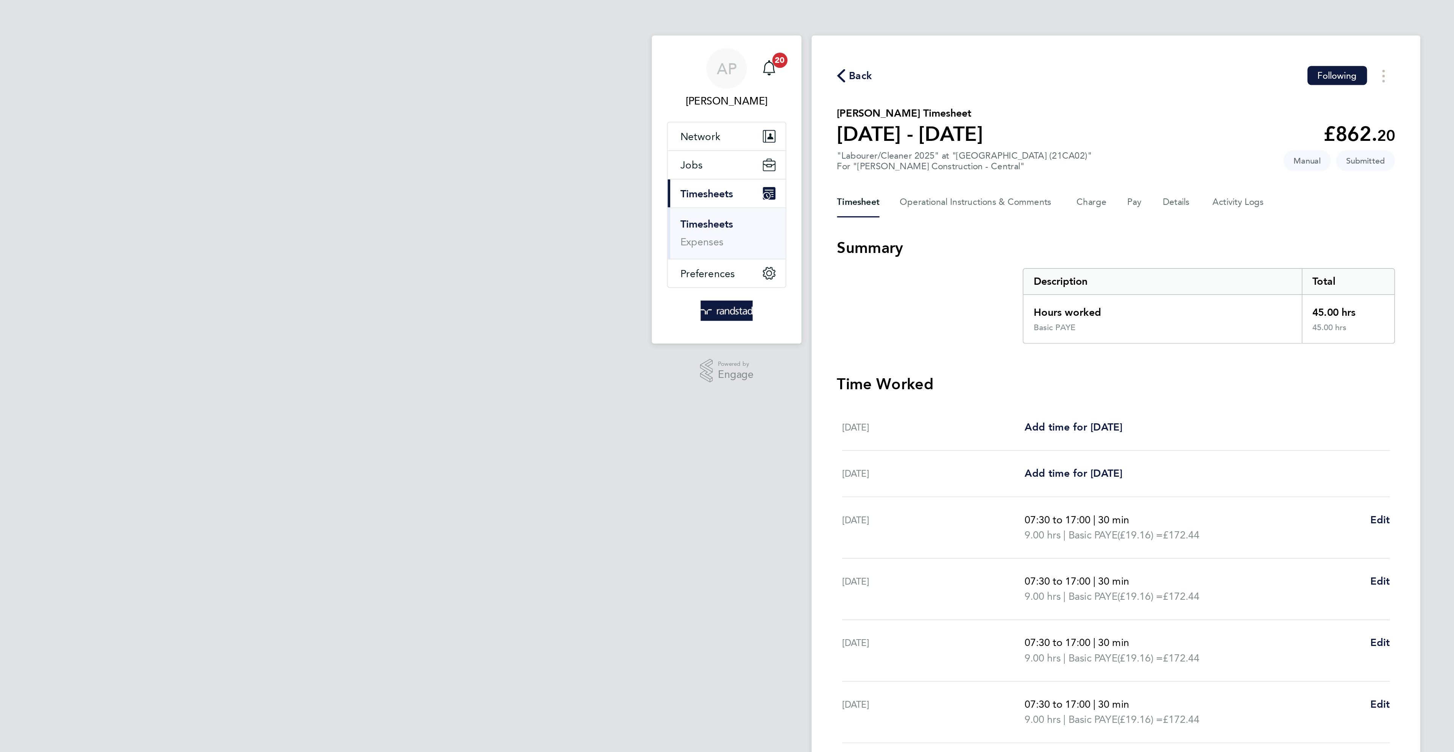
click at [573, 49] on span "Back" at bounding box center [574, 45] width 14 height 9
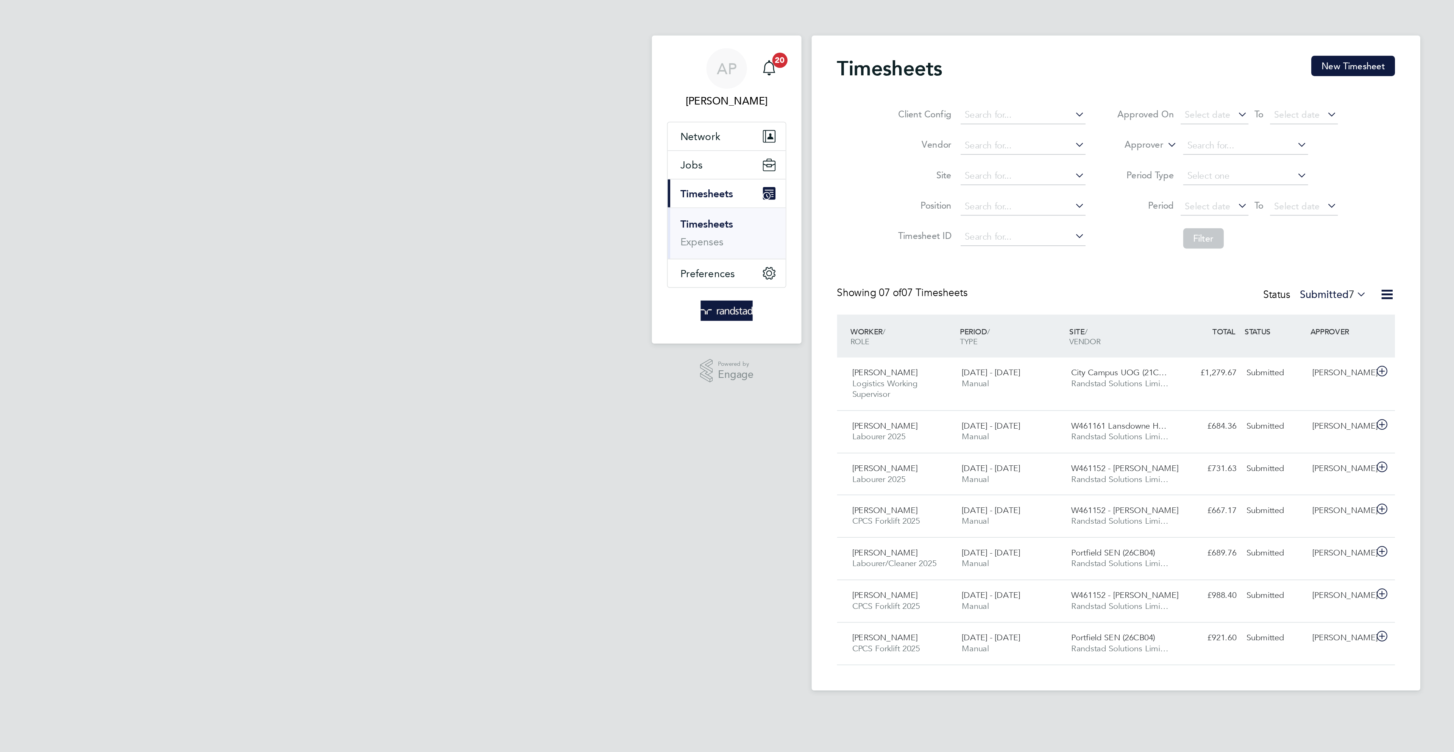
drag, startPoint x: 859, startPoint y: 34, endPoint x: 829, endPoint y: 50, distance: 33.5
click at [860, 34] on button "New Timesheet" at bounding box center [868, 39] width 50 height 12
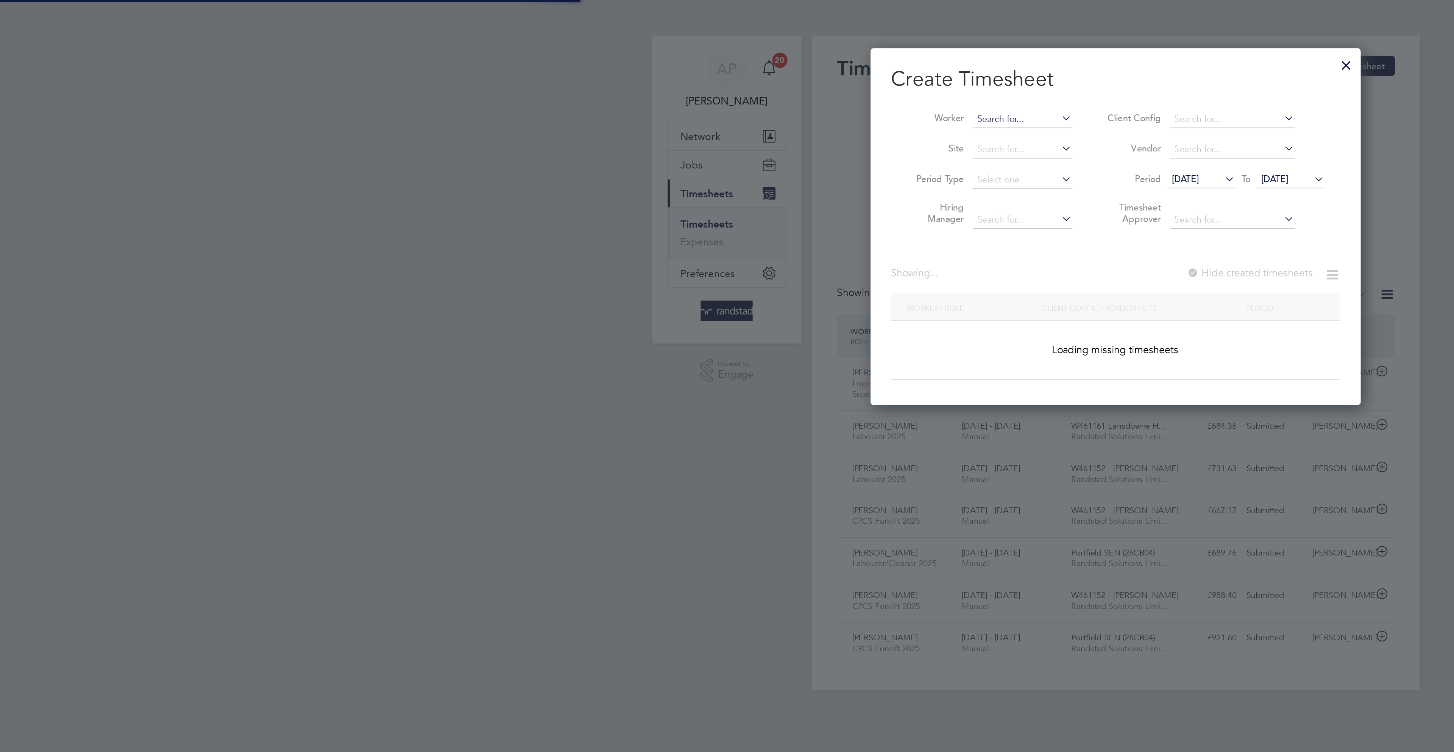
click at [652, 66] on input at bounding box center [670, 71] width 59 height 11
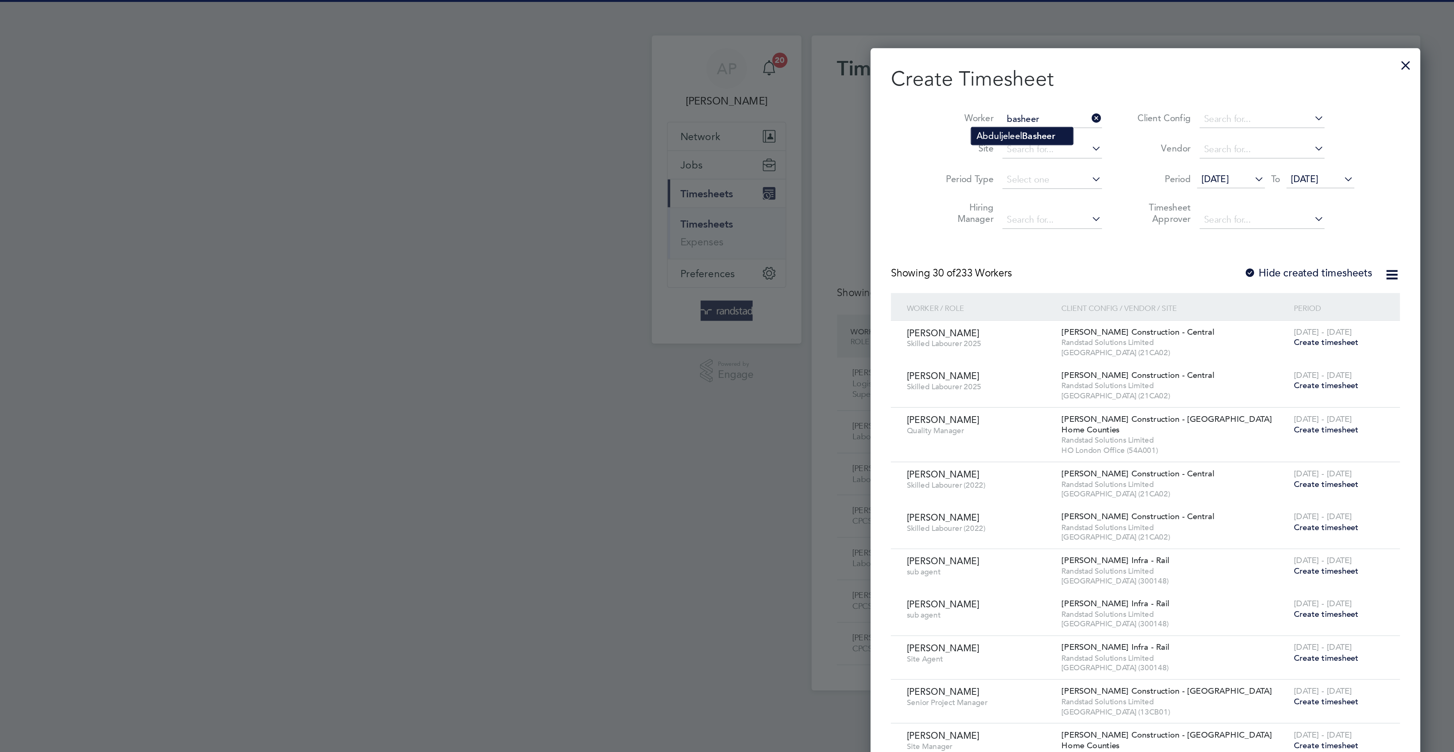
click at [678, 79] on b "Basheer" at bounding box center [681, 81] width 20 height 6
type input "[PERSON_NAME]"
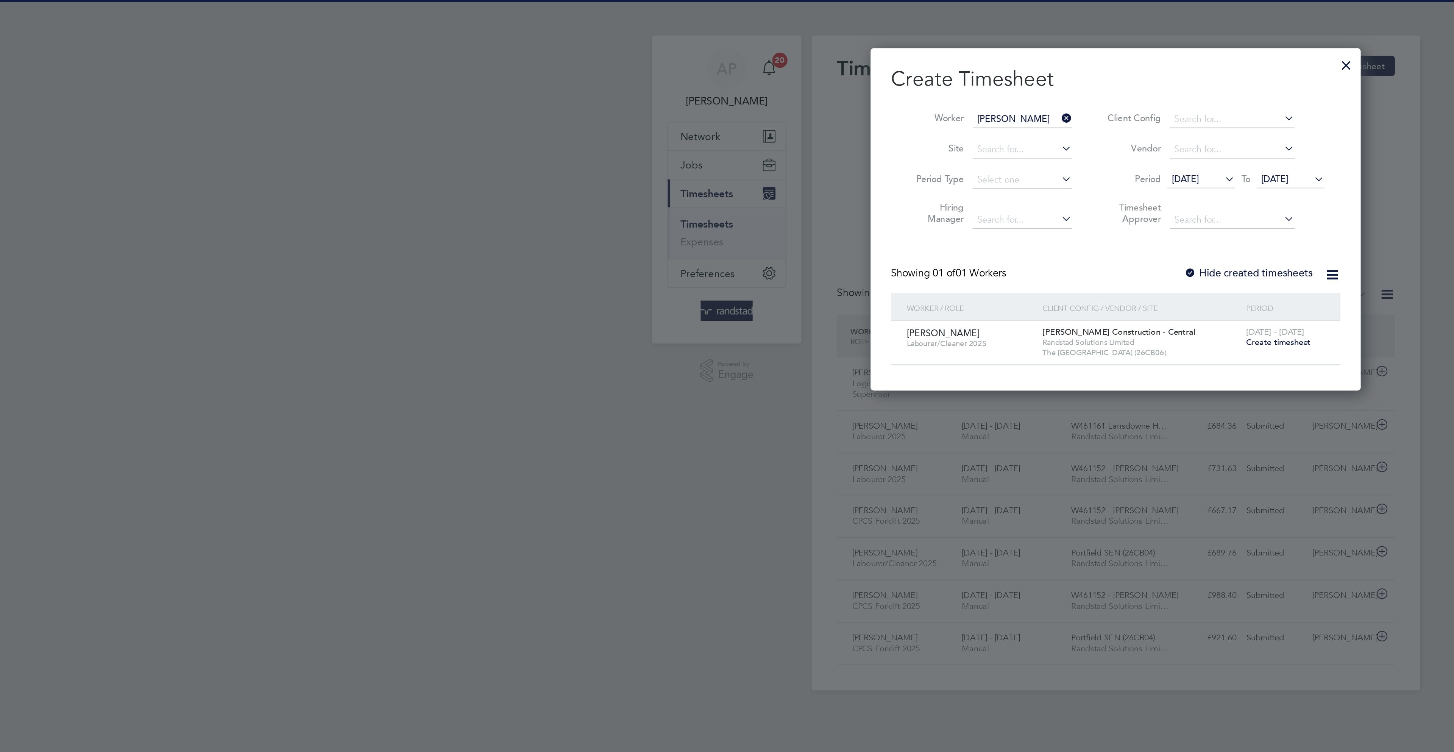
click at [829, 206] on span "Create timesheet" at bounding box center [823, 204] width 39 height 6
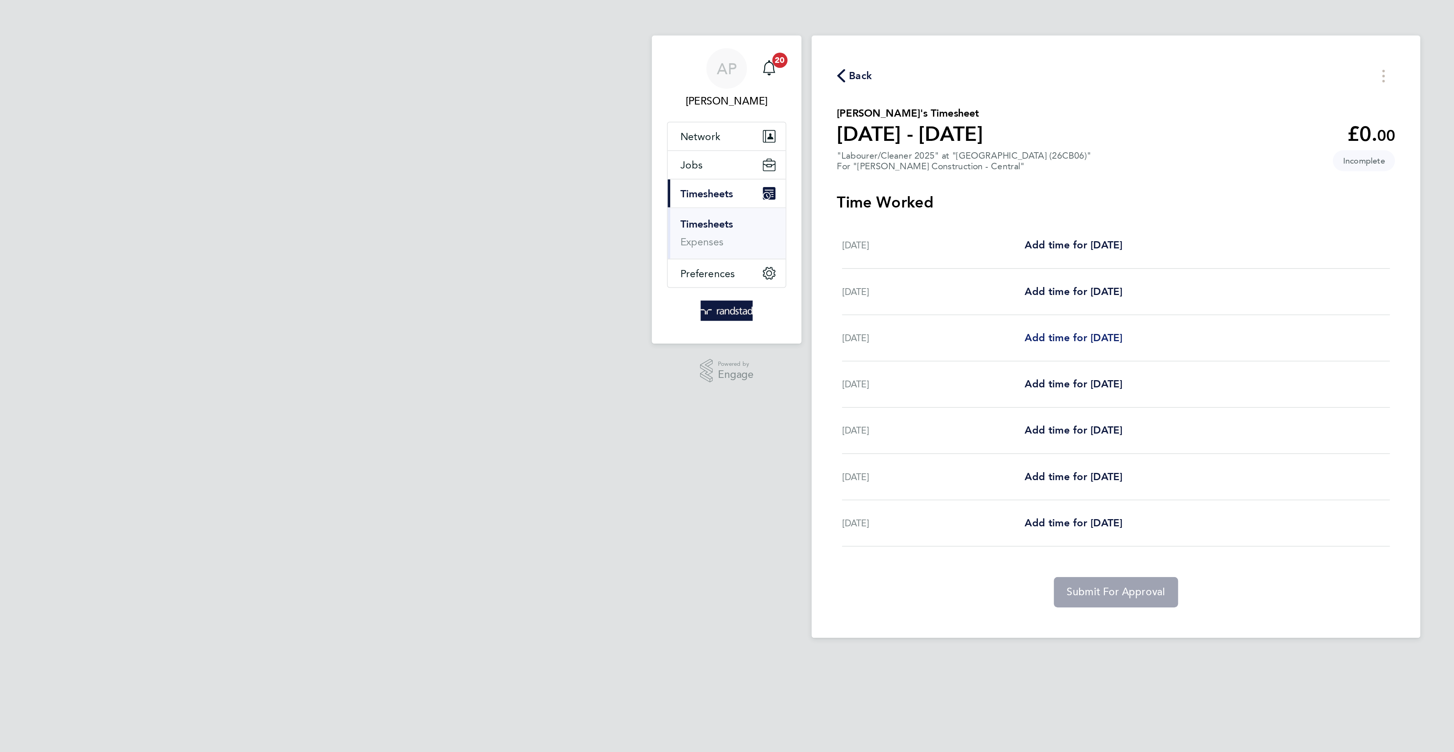
click at [702, 199] on span "Add time for [DATE]" at bounding box center [701, 201] width 58 height 7
select select "30"
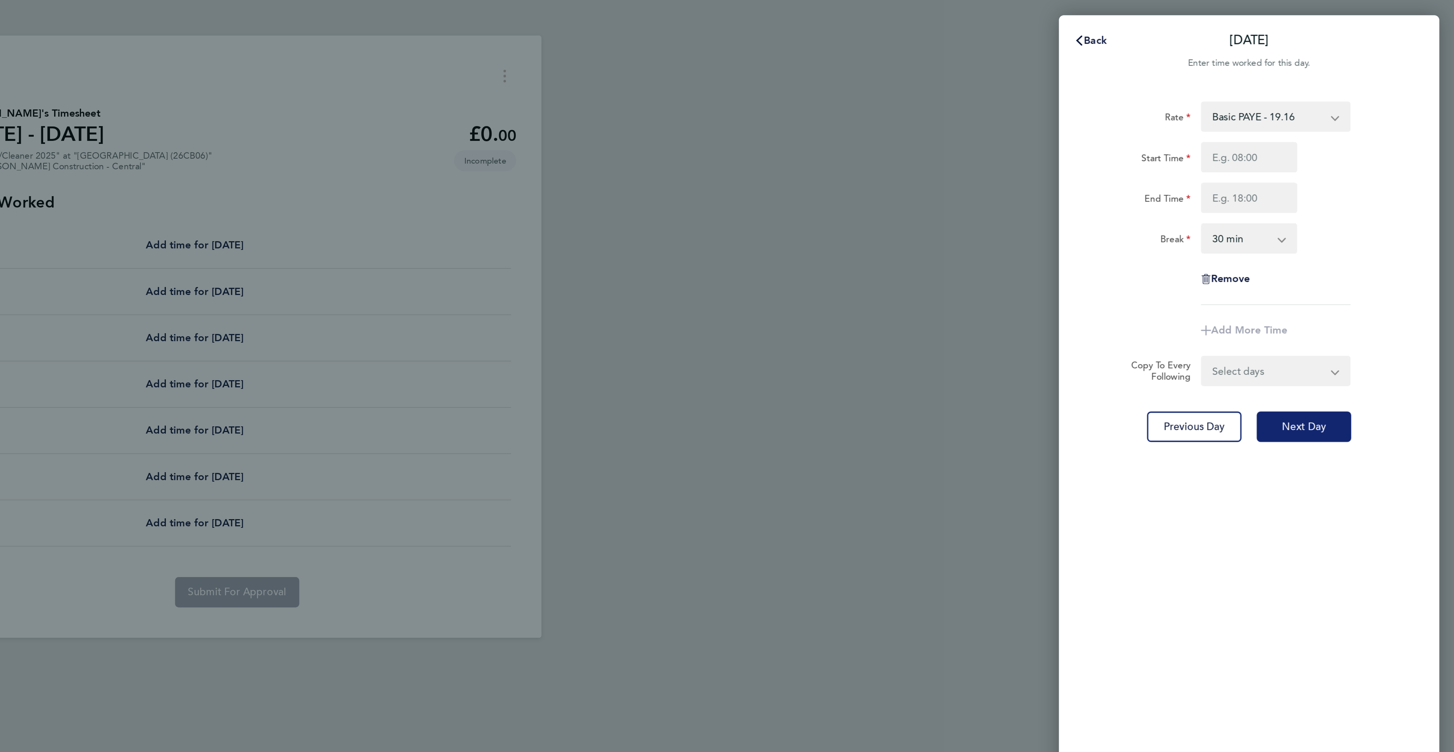
click at [1359, 264] on div "Rate Basic PAYE - 19.16 OT PAYE - 27.44 Start Time End Time Break 0 min 15 min …" at bounding box center [1330, 372] width 227 height 643
click at [1369, 253] on span "Next Day" at bounding box center [1364, 255] width 26 height 8
select select "30"
click at [1348, 99] on input "Start Time" at bounding box center [1331, 94] width 58 height 18
type input "7"
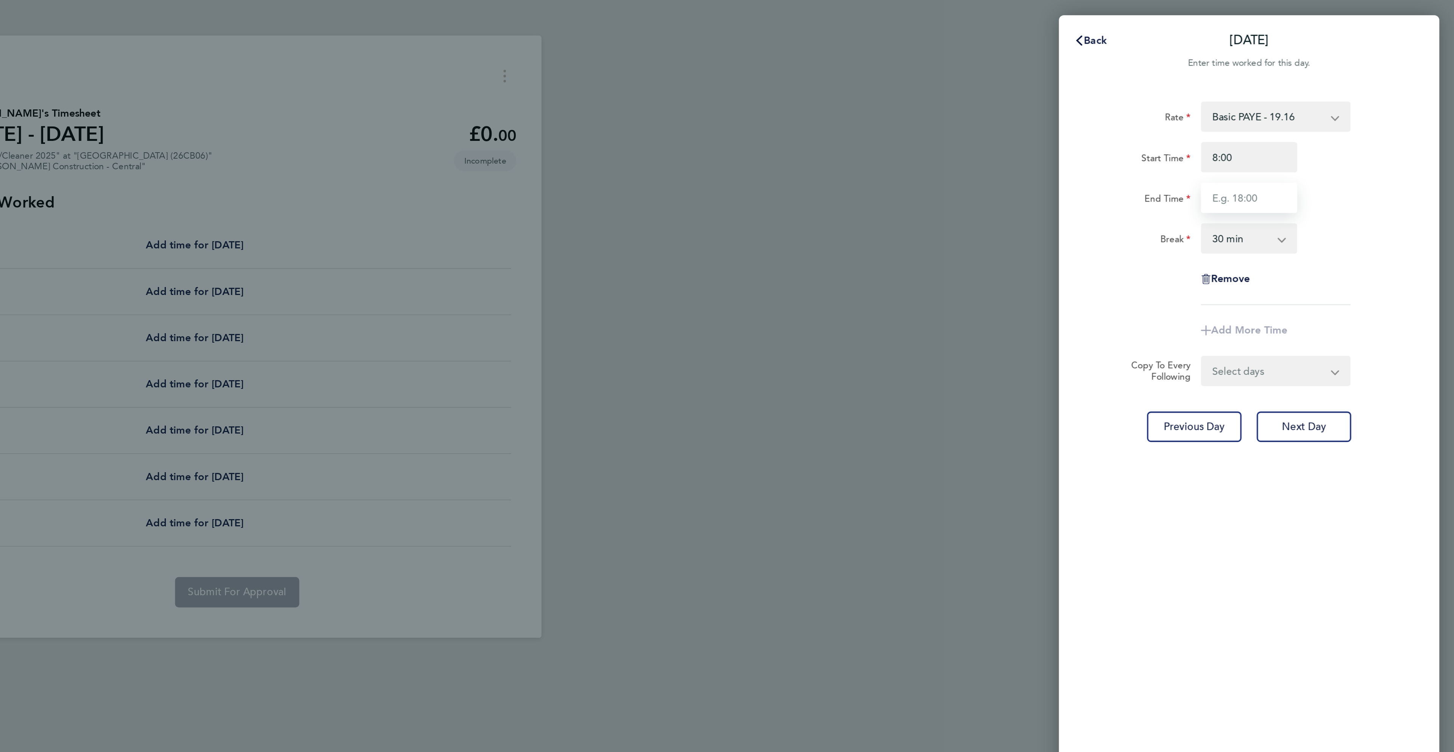
type input "08:00"
click at [1318, 122] on input "End Time" at bounding box center [1331, 118] width 58 height 18
type input "17:00"
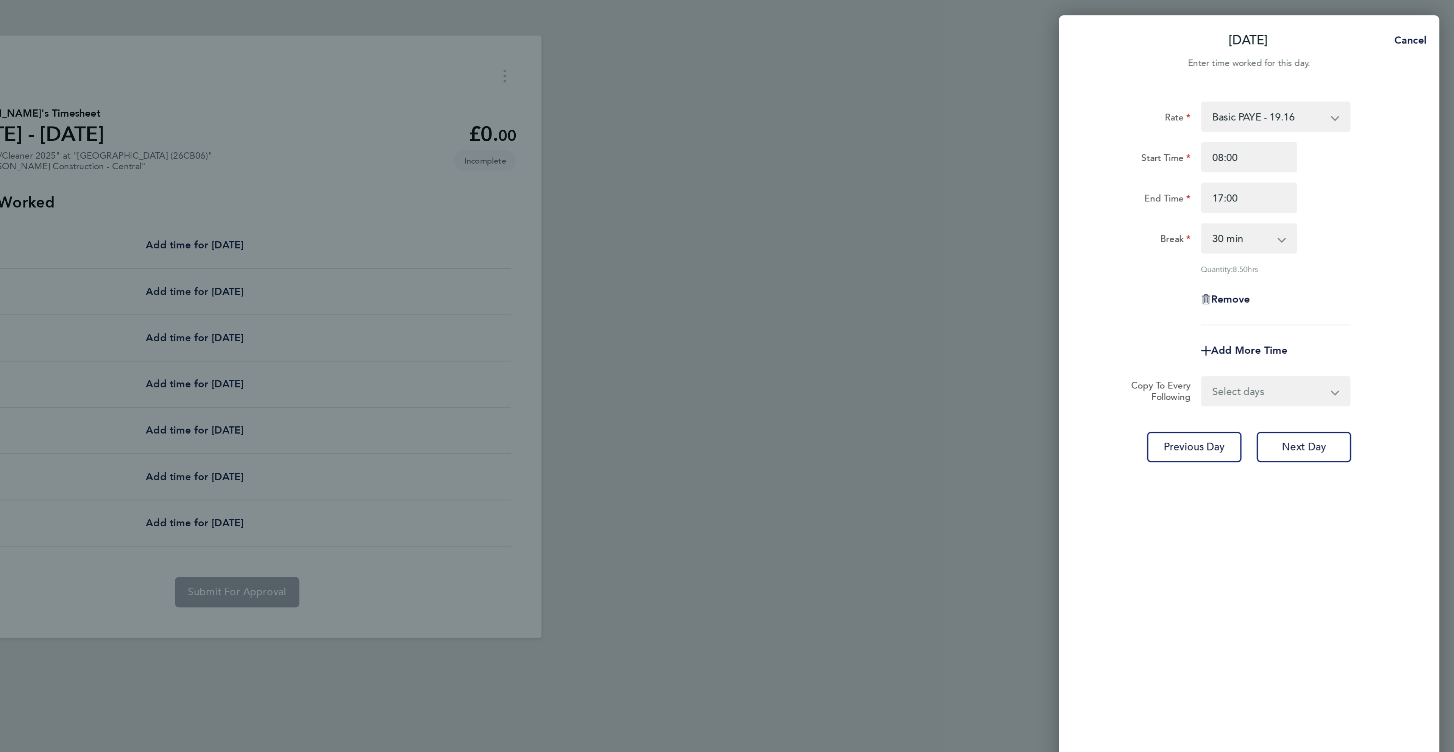
drag, startPoint x: 1449, startPoint y: 237, endPoint x: 1344, endPoint y: 247, distance: 105.4
click at [1449, 236] on div "Tue 26 Aug Cancel Enter time worked for this day. Rate Basic PAYE - 19.16 OT PA…" at bounding box center [727, 376] width 1454 height 752
click at [1333, 235] on select "Select days Day [DATE] [DATE] [DATE]" at bounding box center [1343, 233] width 80 height 17
select select "DAY"
click at [1303, 226] on select "Select days Day [DATE] [DATE] [DATE]" at bounding box center [1343, 233] width 80 height 17
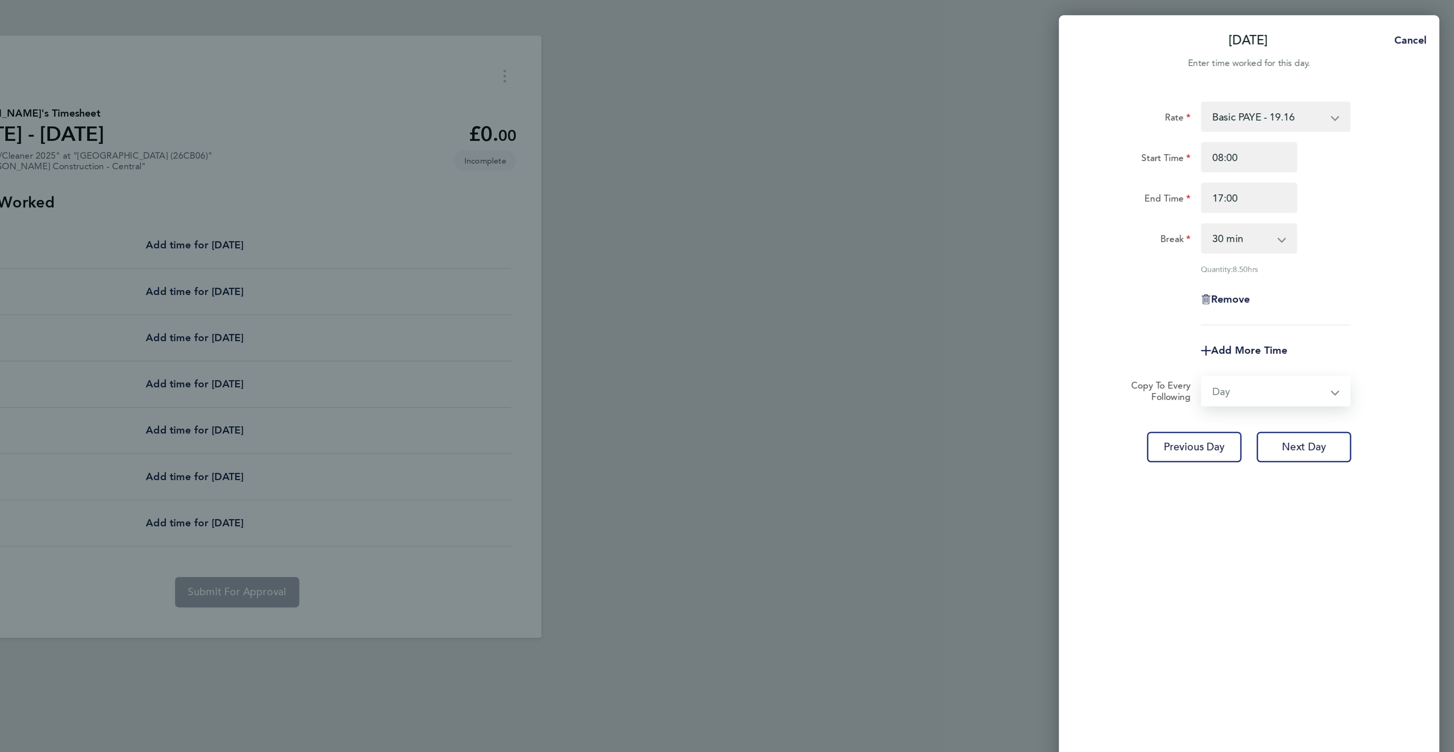
select select "[DATE]"
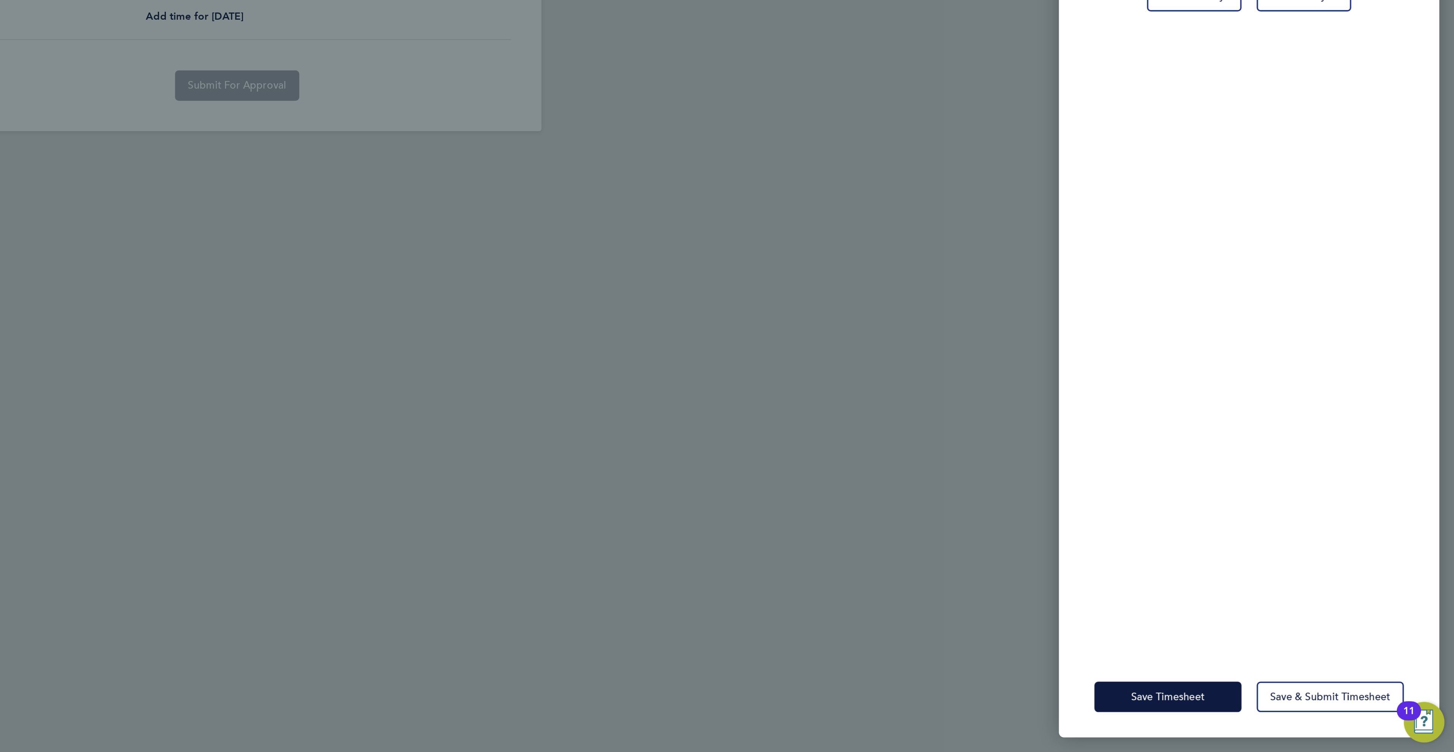
drag, startPoint x: 1299, startPoint y: 703, endPoint x: 1298, endPoint y: 708, distance: 5.4
click at [1299, 703] on div "Save Timesheet Save & Submit Timesheet" at bounding box center [1330, 718] width 227 height 48
click at [1298, 722] on button "Save Timesheet" at bounding box center [1283, 718] width 88 height 18
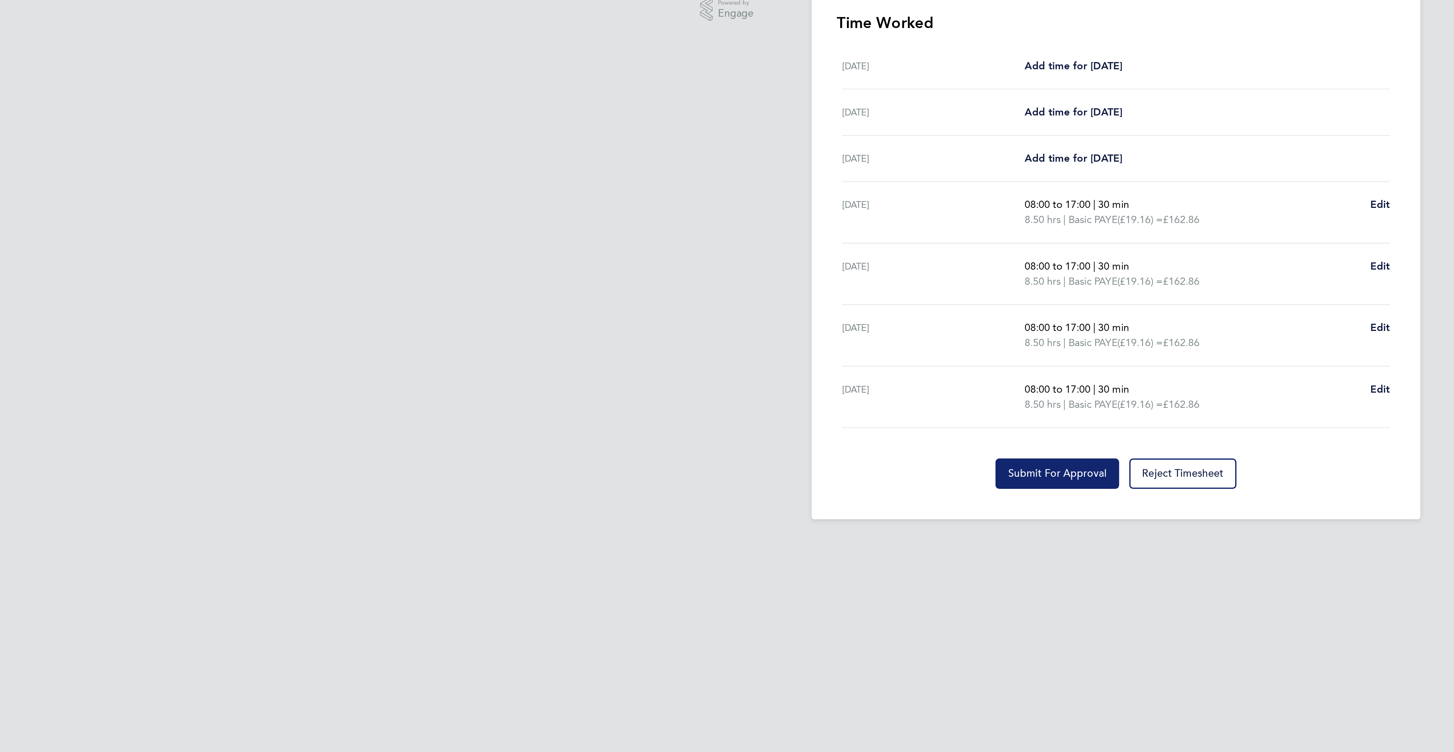
click at [692, 499] on span "Submit For Approval" at bounding box center [692, 499] width 59 height 8
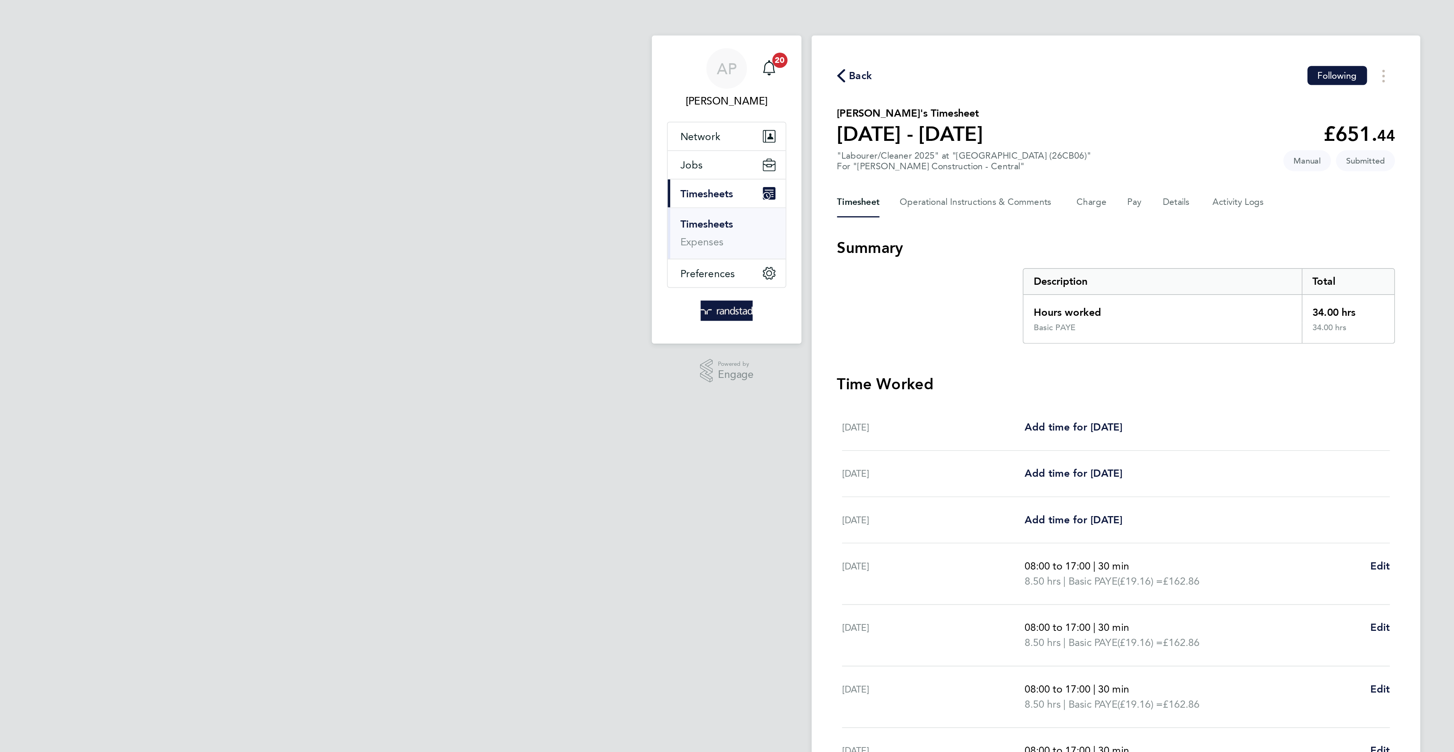
click at [576, 46] on span "Back" at bounding box center [574, 45] width 14 height 9
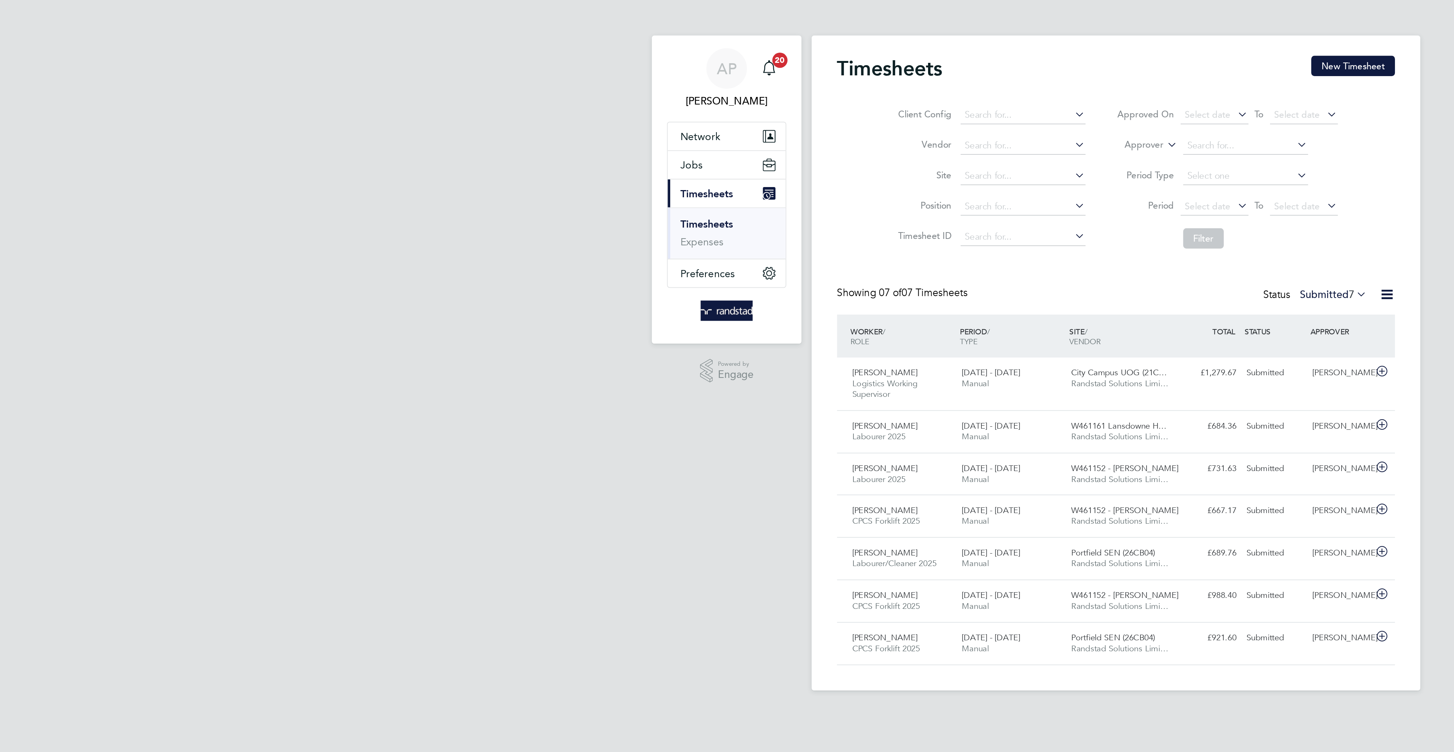
click at [855, 51] on div "Timesheets New Timesheet" at bounding box center [726, 44] width 333 height 23
click at [857, 38] on button "New Timesheet" at bounding box center [868, 39] width 50 height 12
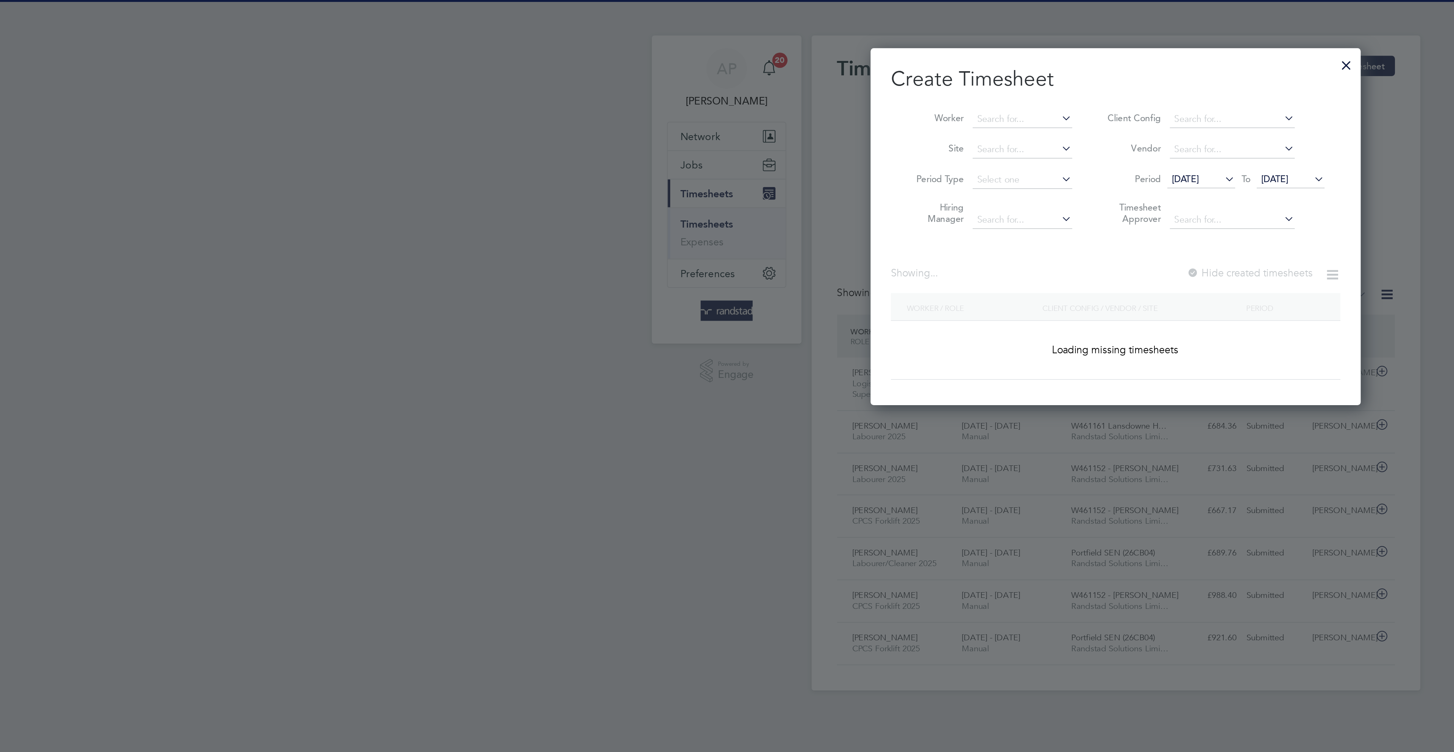
click at [664, 64] on li "Worker" at bounding box center [651, 71] width 118 height 18
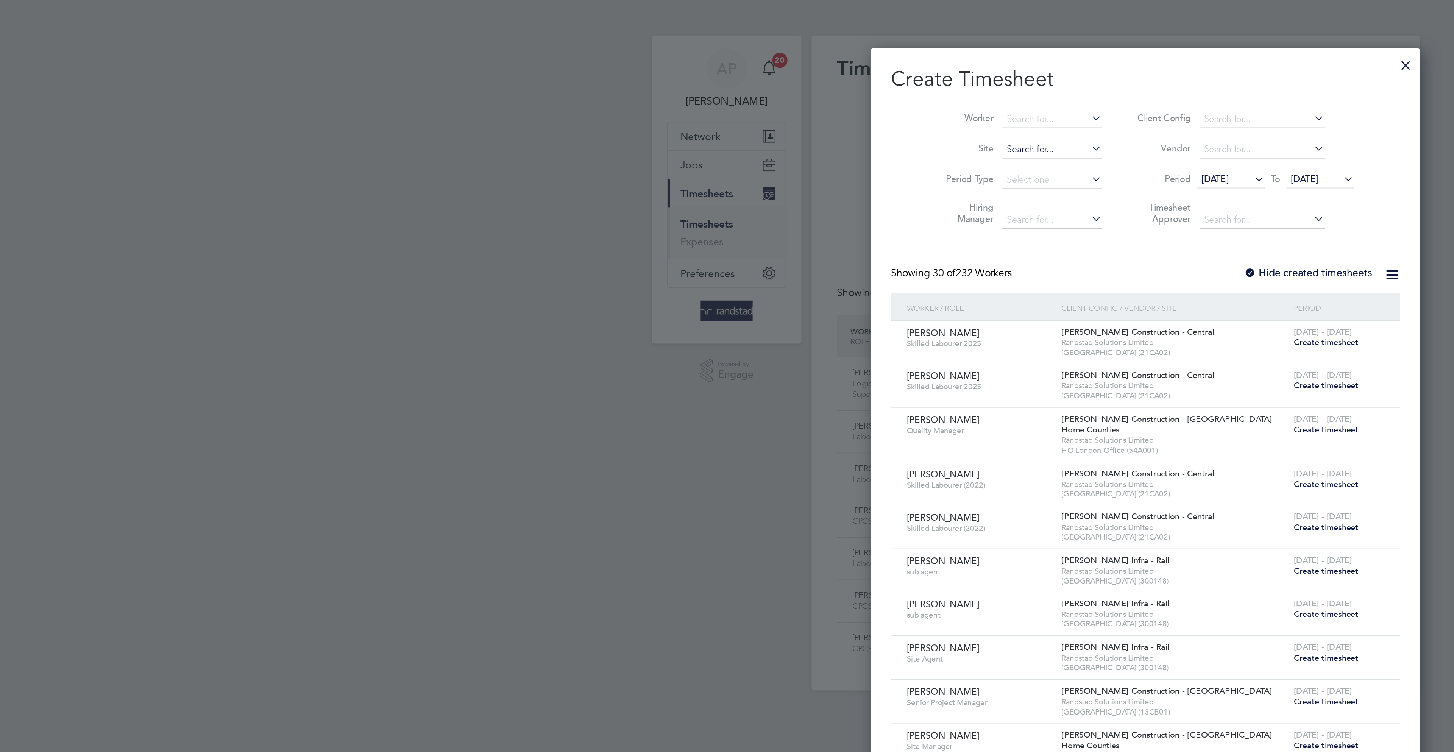
click at [669, 84] on input at bounding box center [688, 89] width 59 height 11
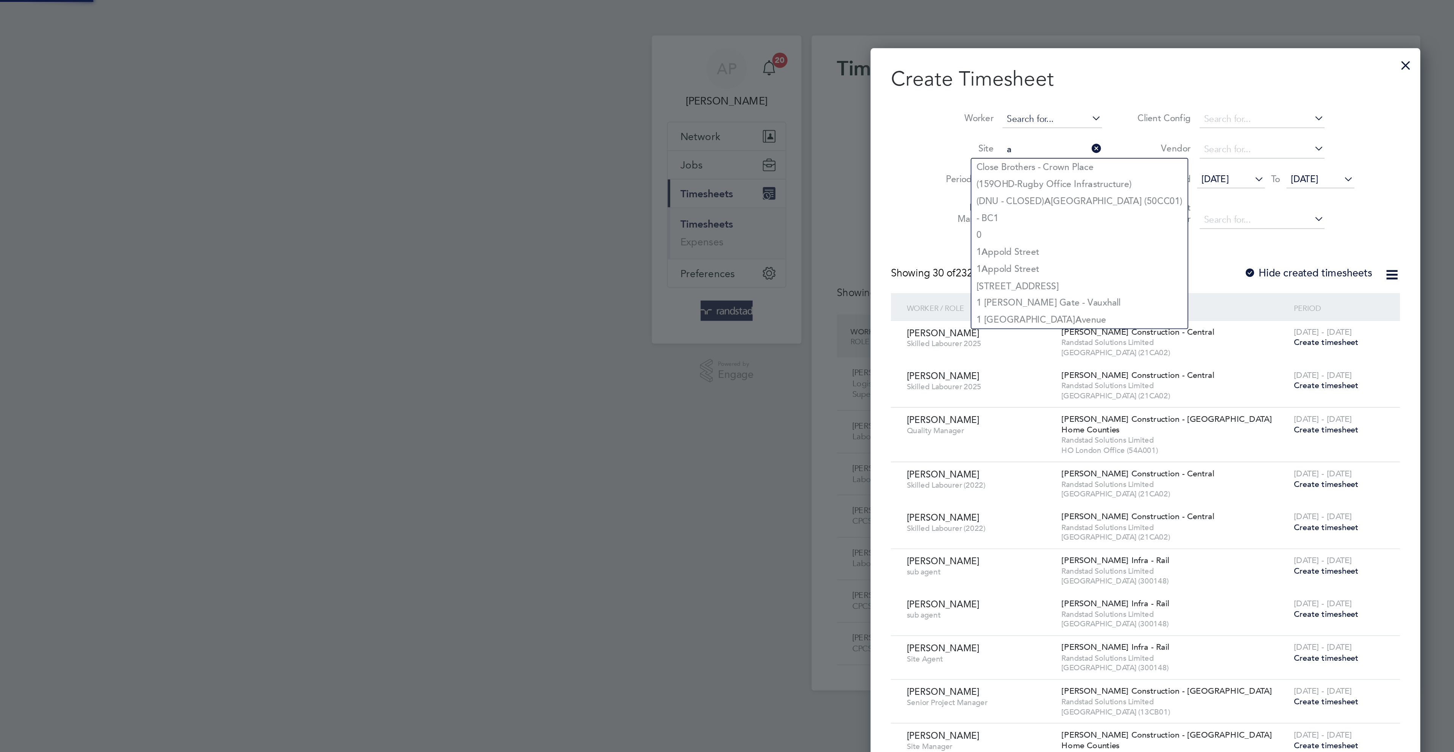
type input "a"
click at [684, 69] on input at bounding box center [688, 71] width 59 height 11
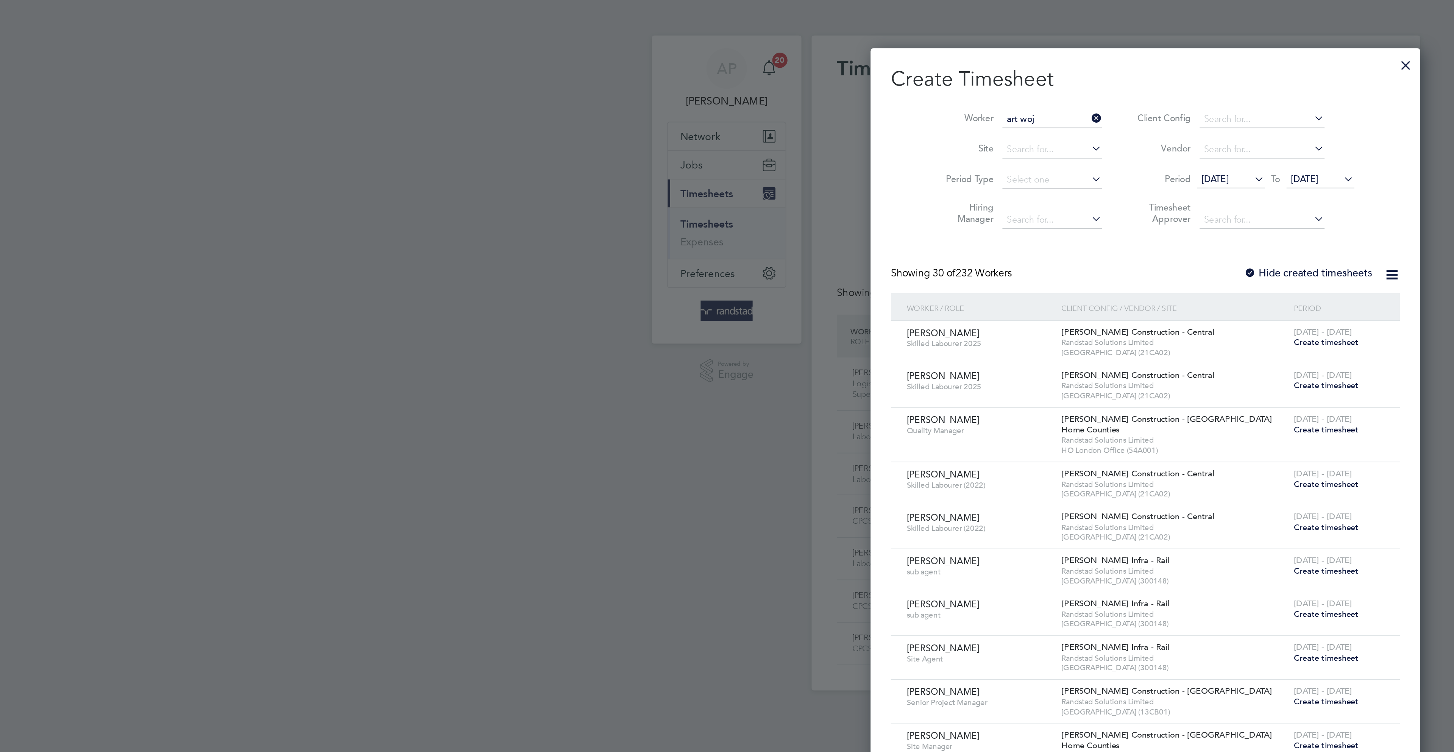
click at [688, 92] on li "Art ur Woj cik" at bounding box center [671, 91] width 61 height 10
type input "[PERSON_NAME]"
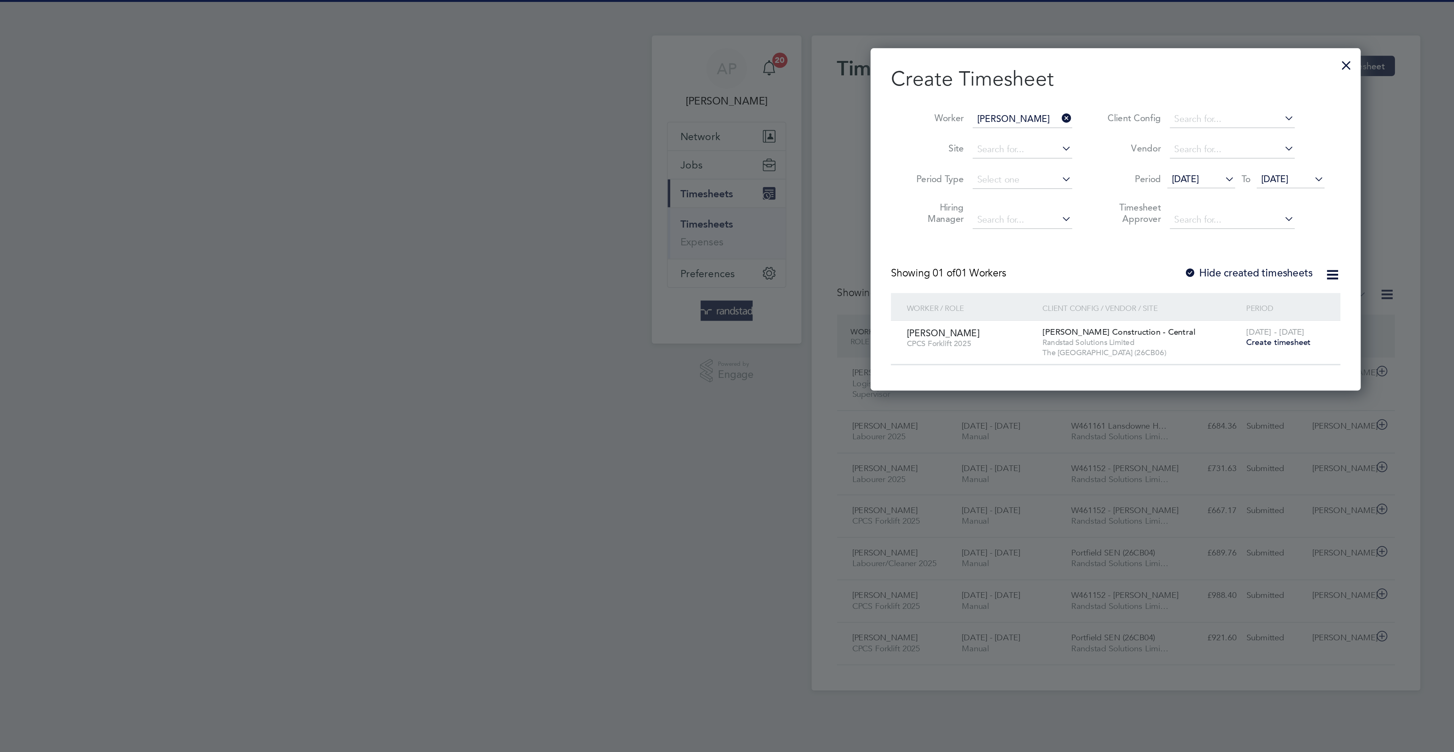
click at [832, 209] on div "23 - 29 Aug 2025 Create timesheet" at bounding box center [828, 202] width 51 height 20
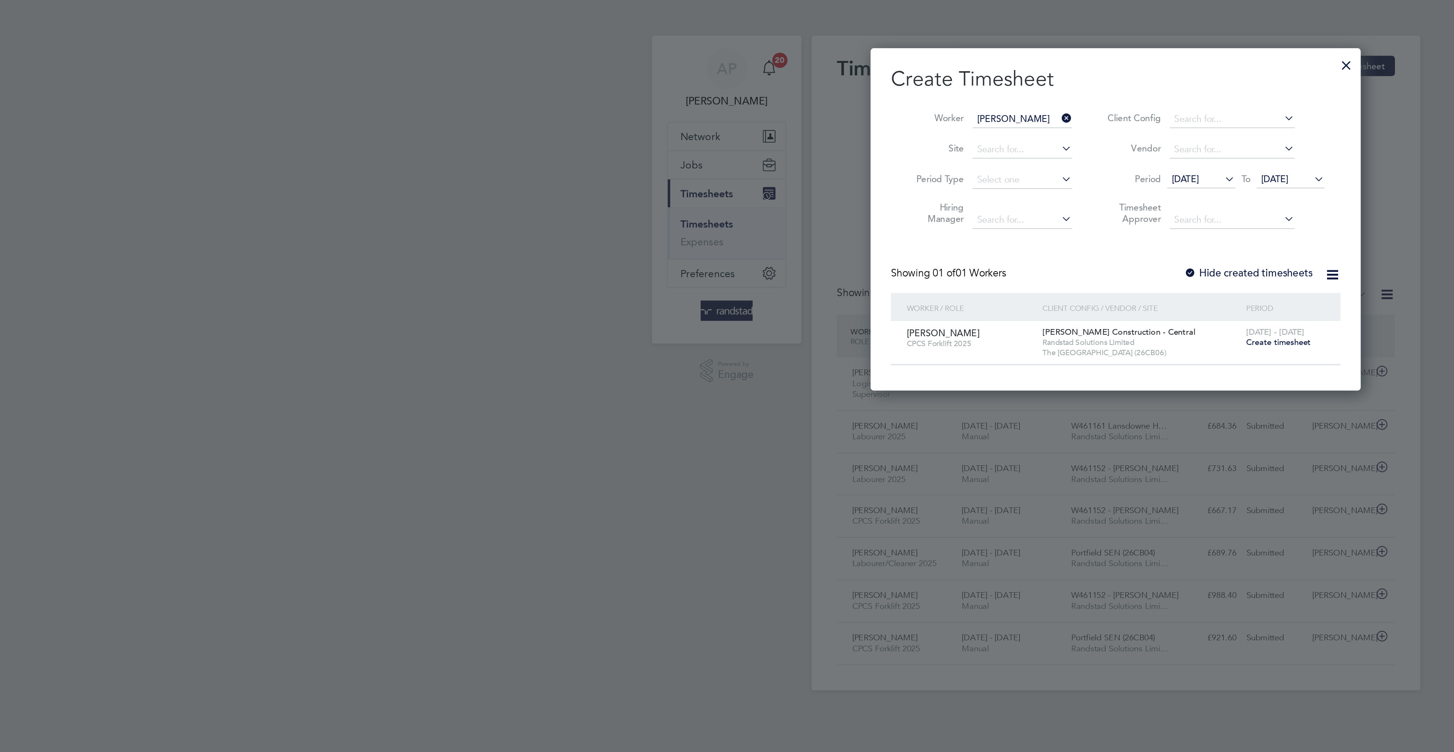
click at [827, 203] on span "Create timesheet" at bounding box center [823, 204] width 39 height 6
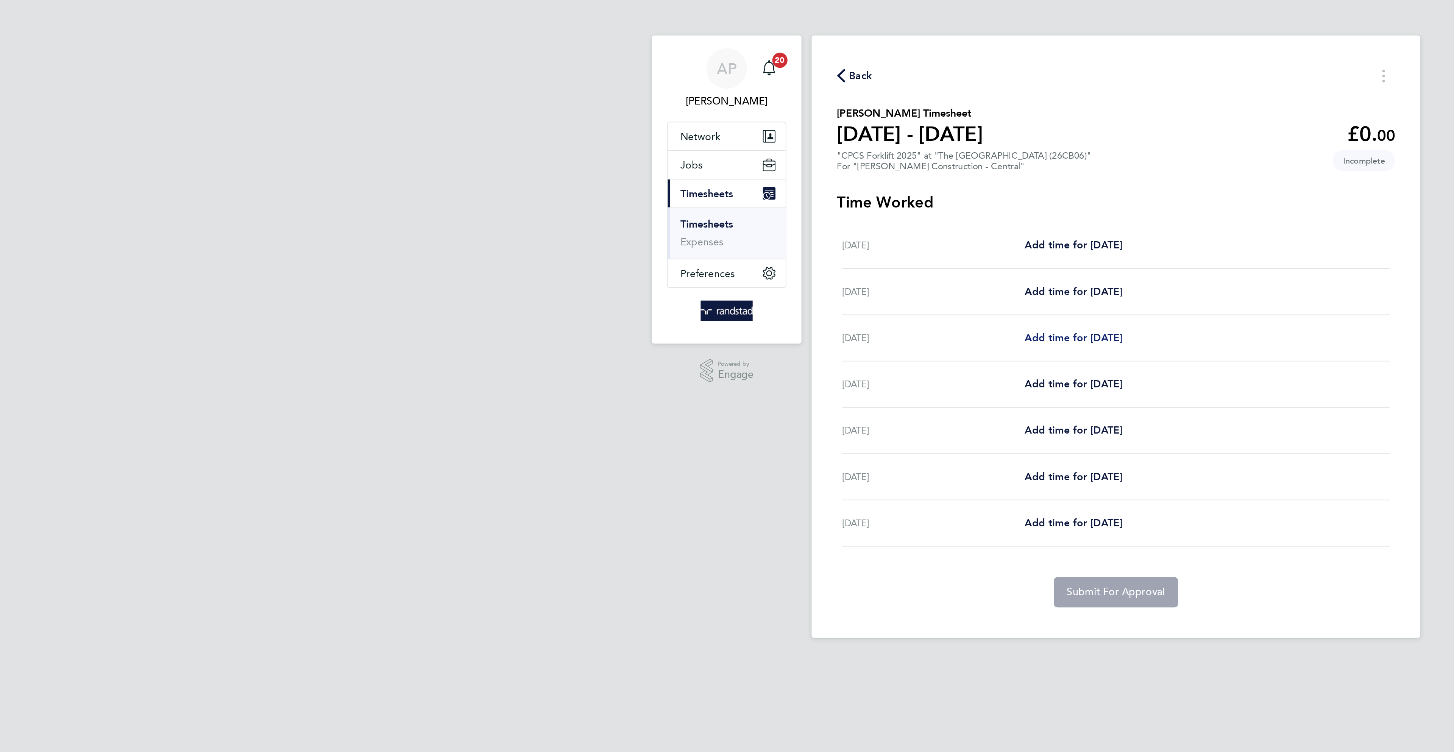
click at [711, 205] on span "Add time for [DATE]" at bounding box center [701, 201] width 58 height 7
select select "30"
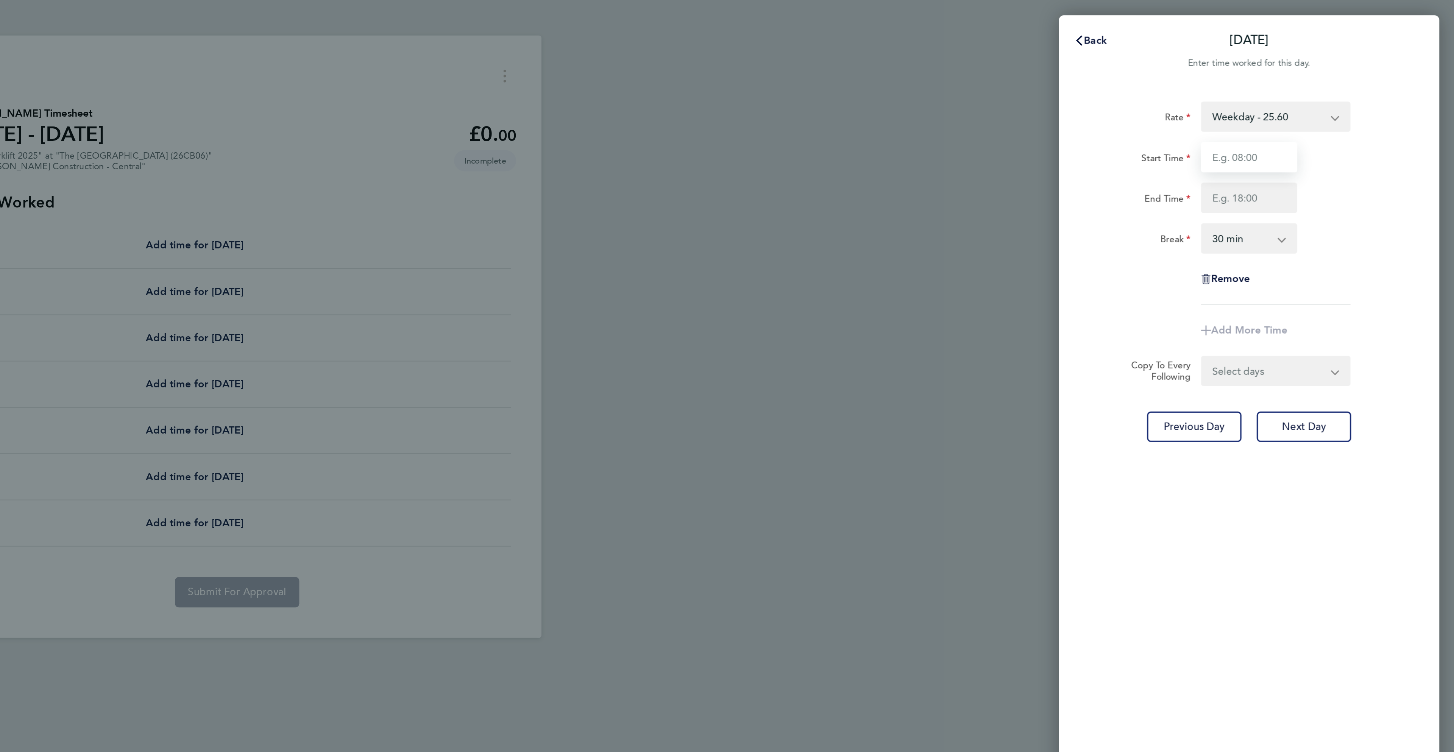
click at [1334, 89] on input "Start Time" at bounding box center [1331, 94] width 58 height 18
type input "07:30"
click at [1315, 109] on input "End Time" at bounding box center [1331, 118] width 58 height 18
type input "17:00"
drag, startPoint x: 1392, startPoint y: 152, endPoint x: 1390, endPoint y: 168, distance: 15.6
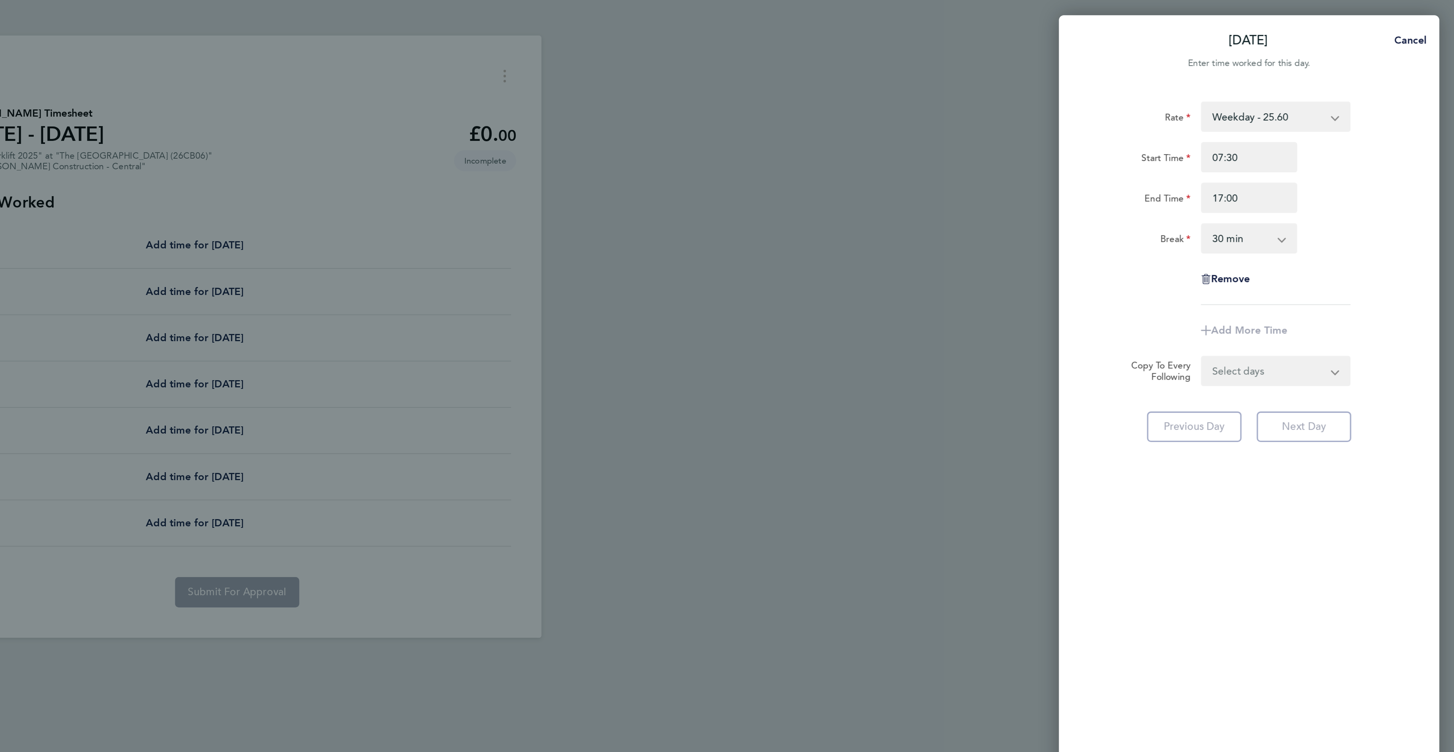
click at [1392, 153] on div "Rate Weekday - 25.60 Overtime - 37.11 Start Time 07:30 End Time 17:00 Break 0 m…" at bounding box center [1331, 122] width 185 height 122
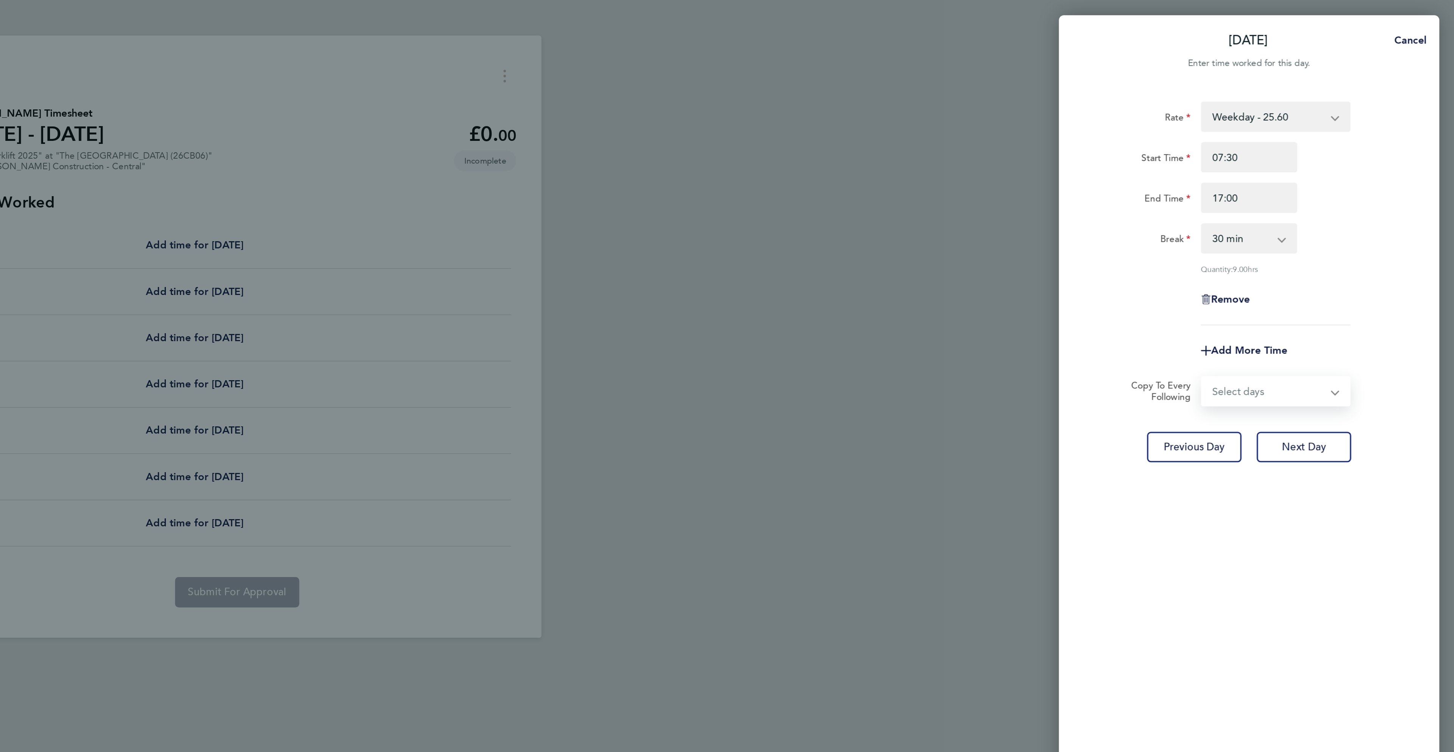
drag, startPoint x: 1327, startPoint y: 231, endPoint x: 1333, endPoint y: 242, distance: 12.1
click at [1327, 231] on select "Select days Day [DATE] [DATE] [DATE] [DATE]" at bounding box center [1343, 233] width 80 height 17
select select "DAY"
click at [1303, 226] on select "Select days Day [DATE] [DATE] [DATE] [DATE]" at bounding box center [1343, 233] width 80 height 17
select select "[DATE]"
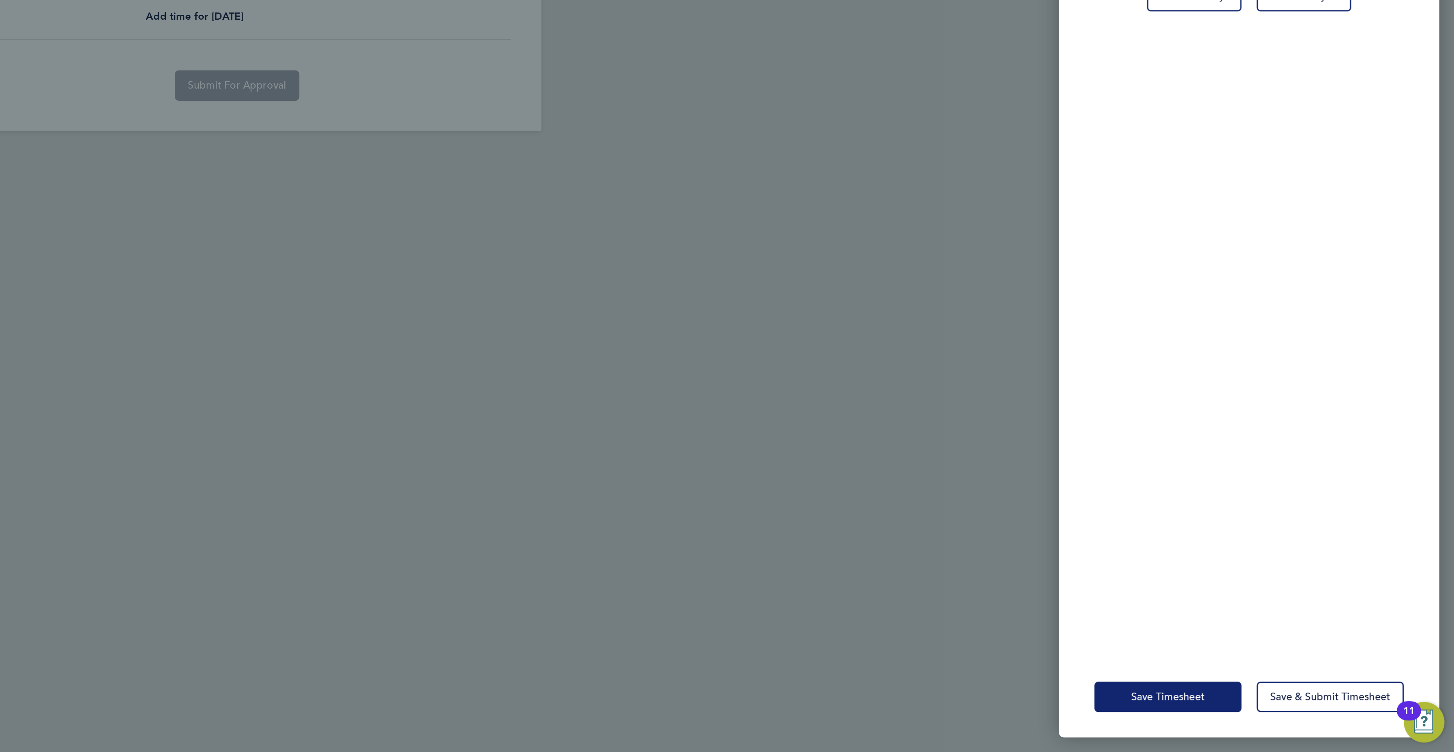
click at [1299, 713] on button "Save Timesheet" at bounding box center [1283, 718] width 88 height 18
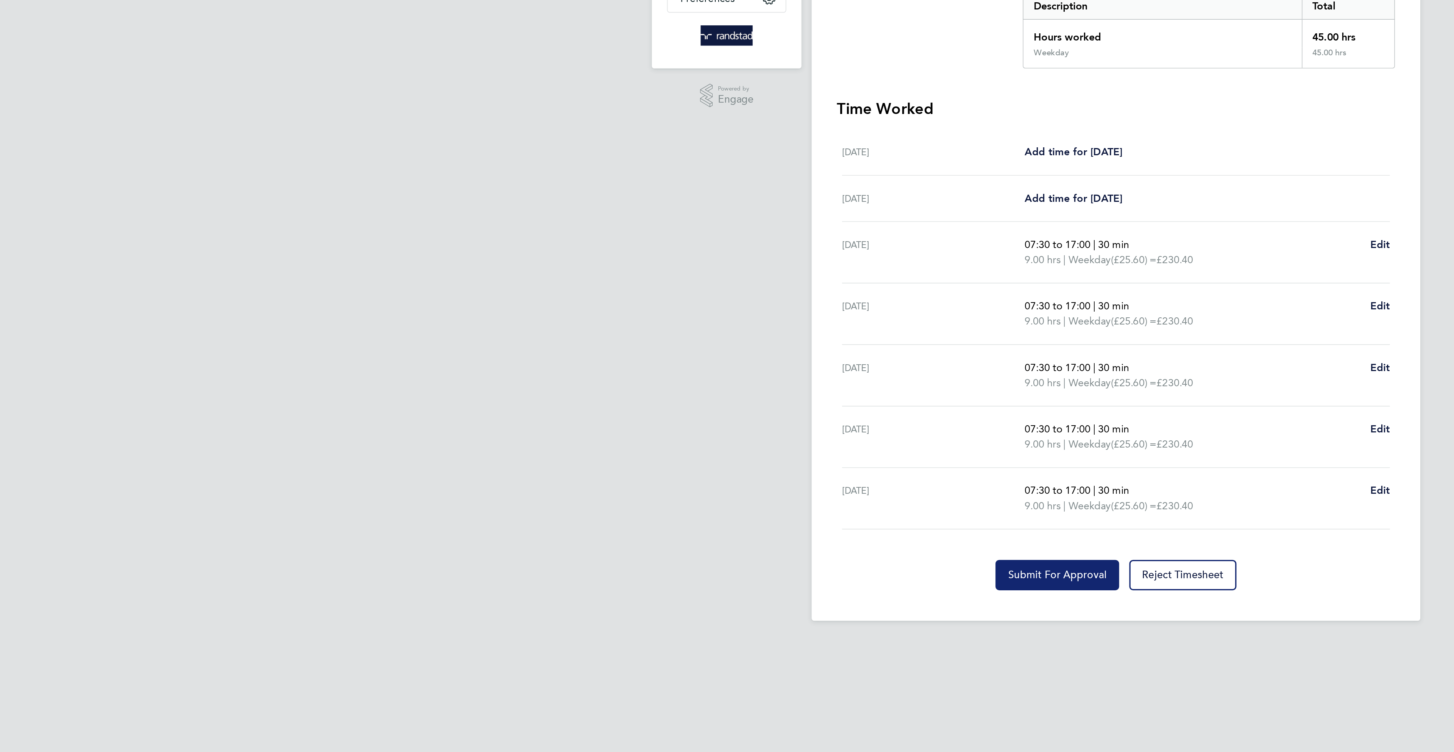
click at [696, 517] on button "Submit For Approval" at bounding box center [692, 508] width 74 height 18
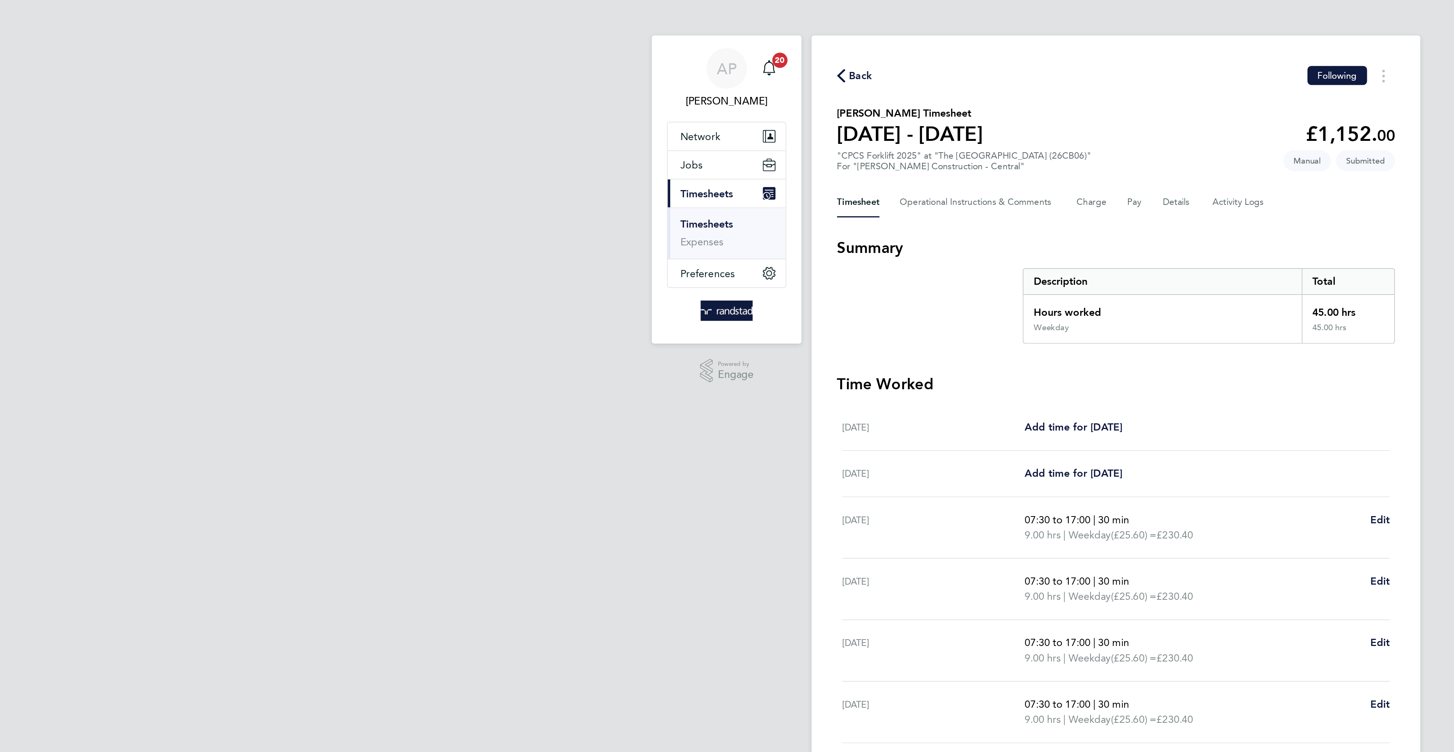
click at [576, 44] on span "Back" at bounding box center [574, 45] width 14 height 9
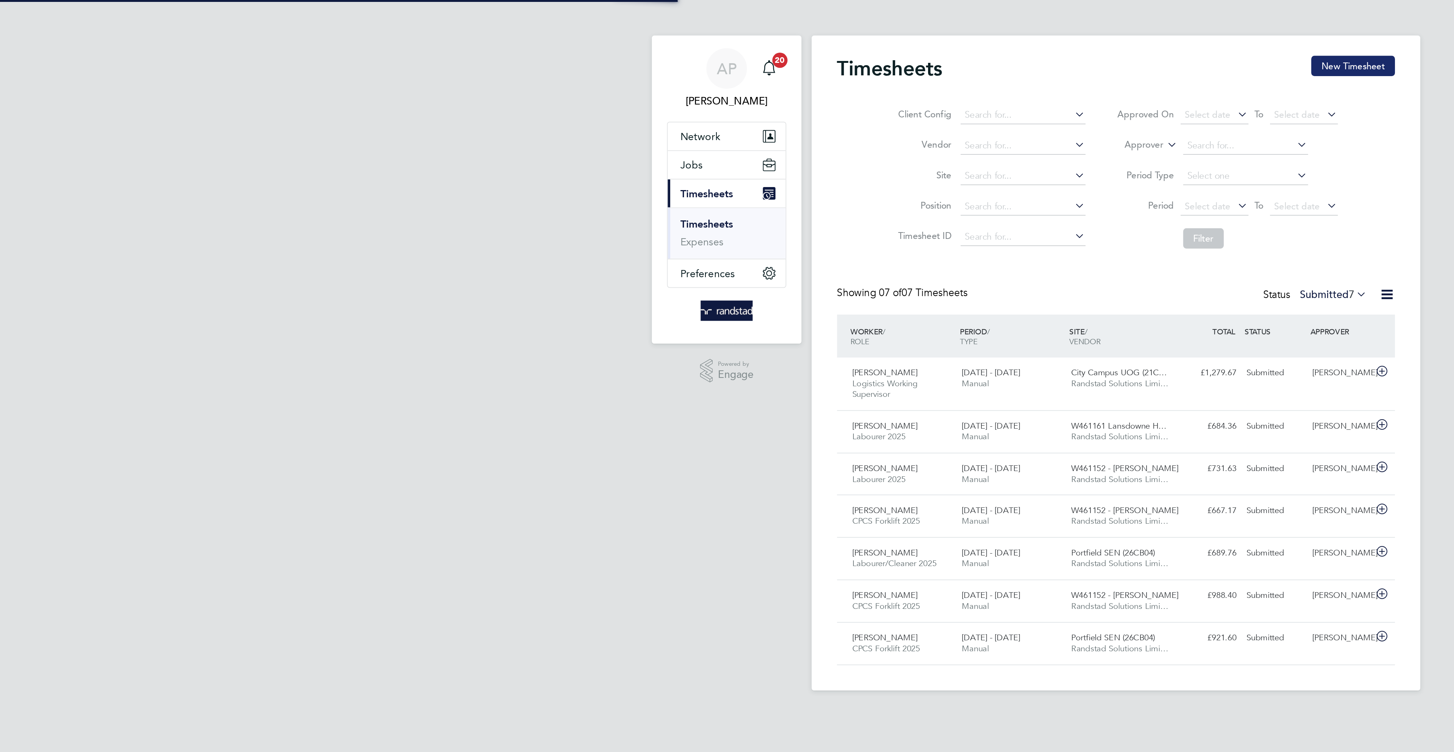
click at [875, 41] on button "New Timesheet" at bounding box center [868, 39] width 50 height 12
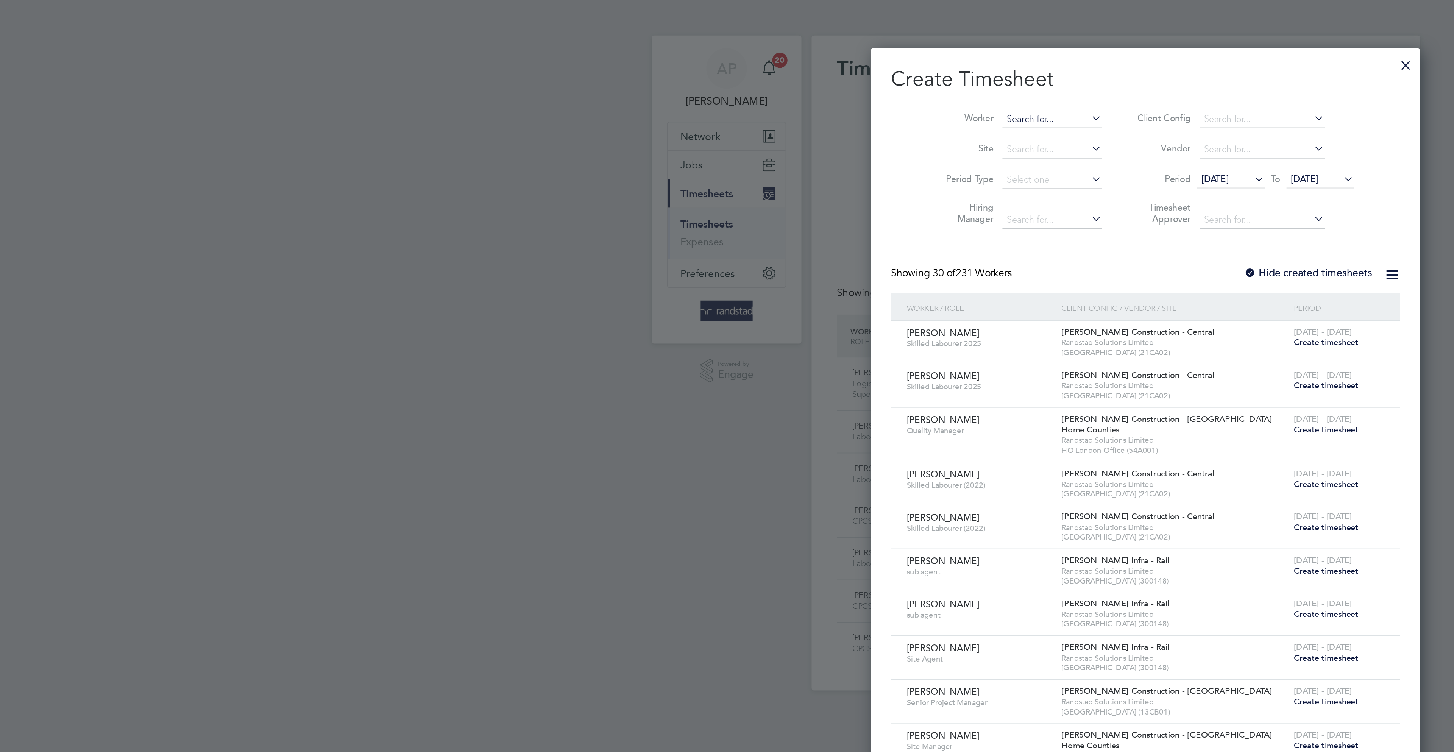
click at [659, 72] on input at bounding box center [688, 71] width 59 height 11
click at [684, 83] on li "Christian Mordi" at bounding box center [681, 81] width 80 height 10
type input "[DEMOGRAPHIC_DATA][PERSON_NAME]"
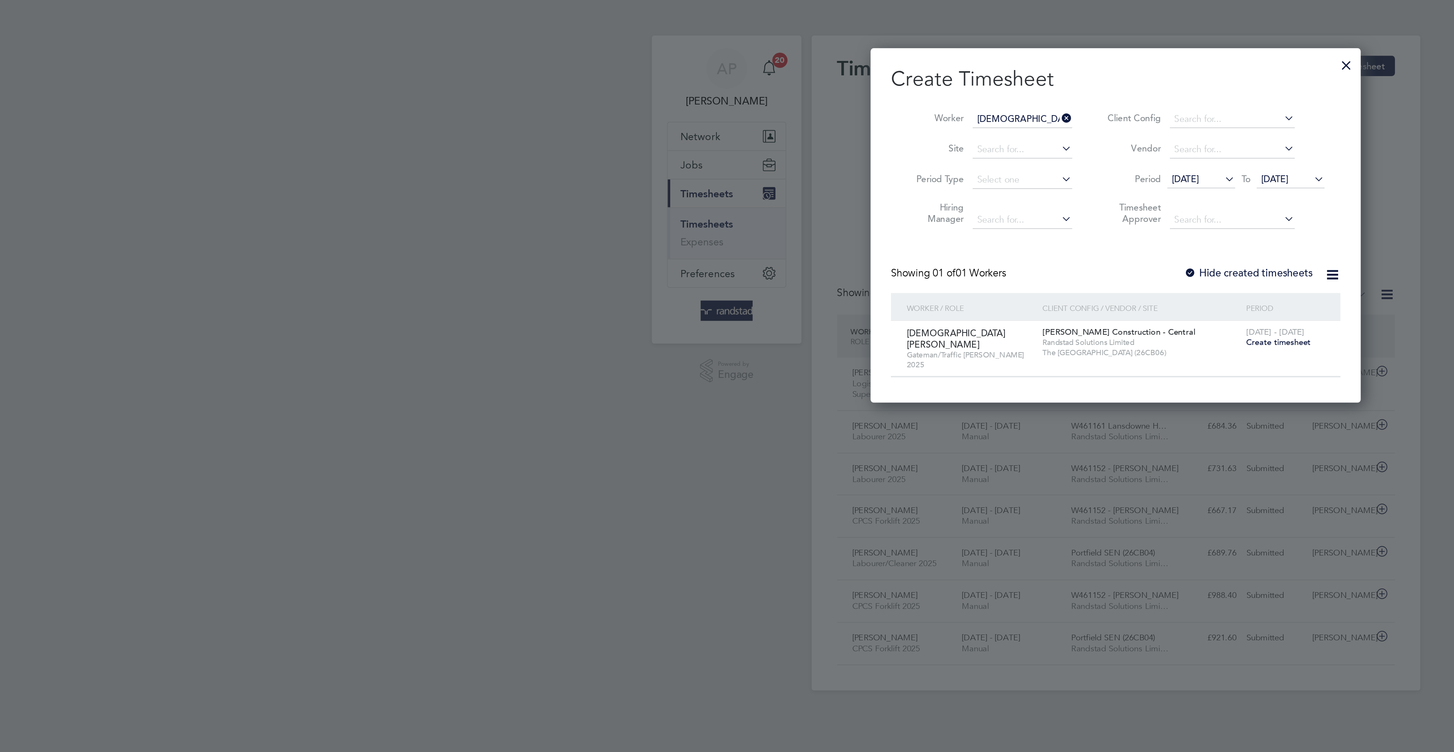
click at [820, 207] on span "Create timesheet" at bounding box center [823, 204] width 39 height 6
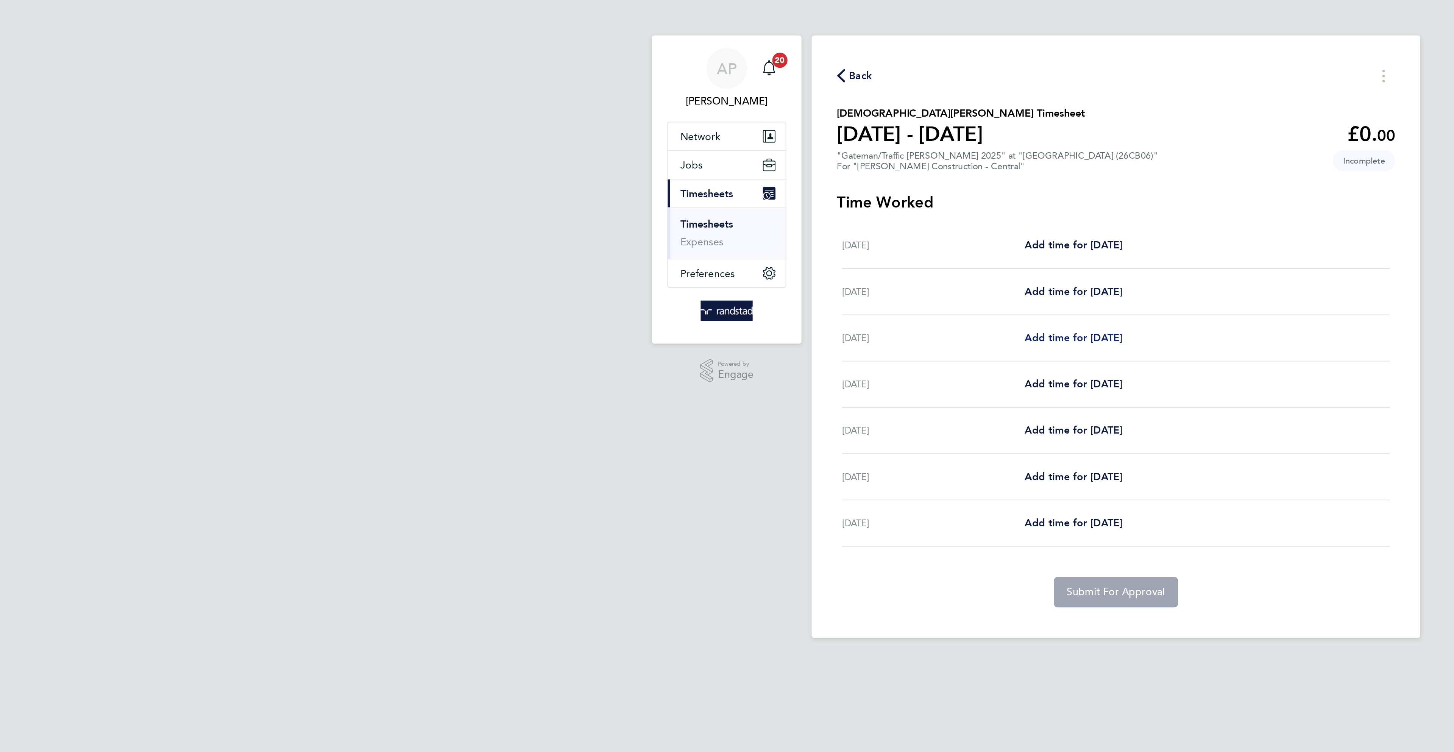
click at [705, 203] on span "Add time for [DATE]" at bounding box center [701, 201] width 58 height 7
select select "30"
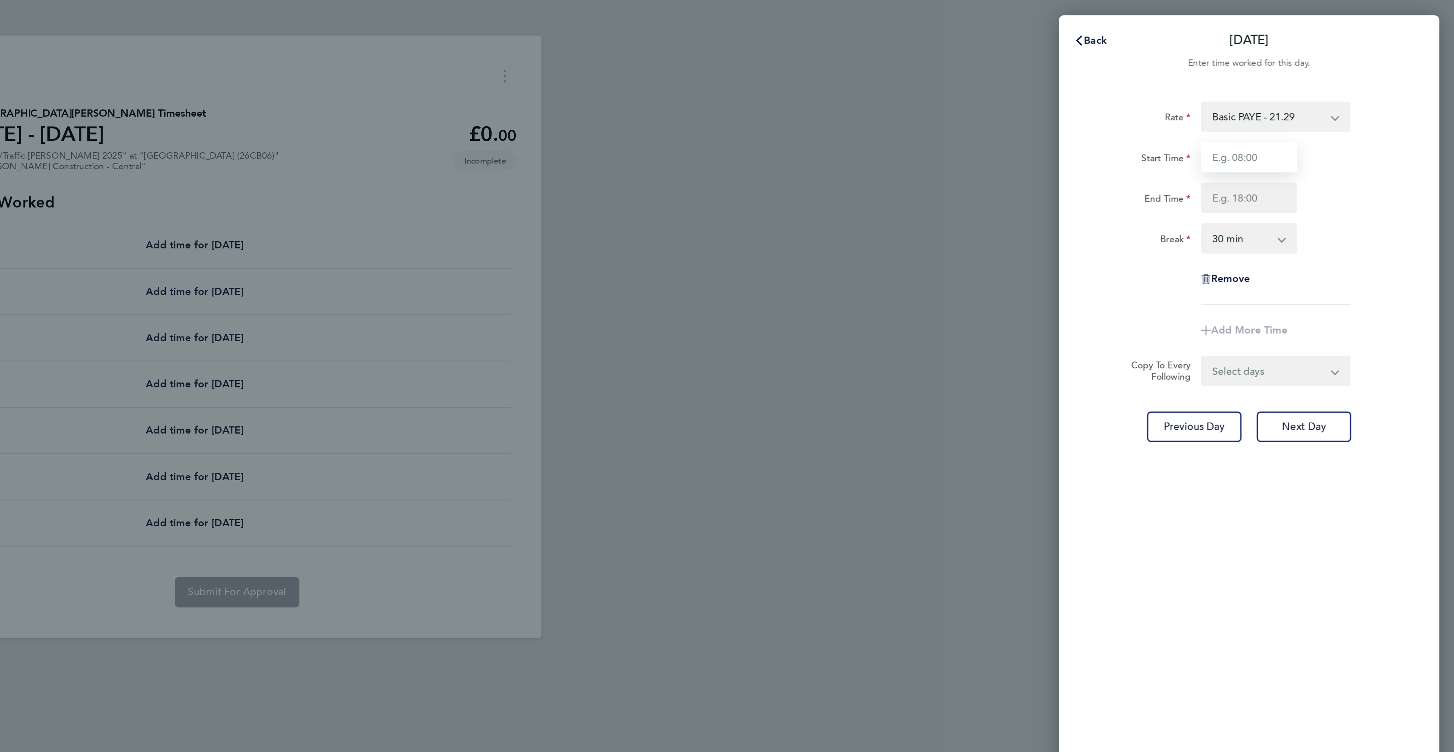
click at [1322, 98] on input "Start Time" at bounding box center [1331, 94] width 58 height 18
type input "07:30"
click at [1318, 112] on input "End Time" at bounding box center [1331, 118] width 58 height 18
type input "17:00"
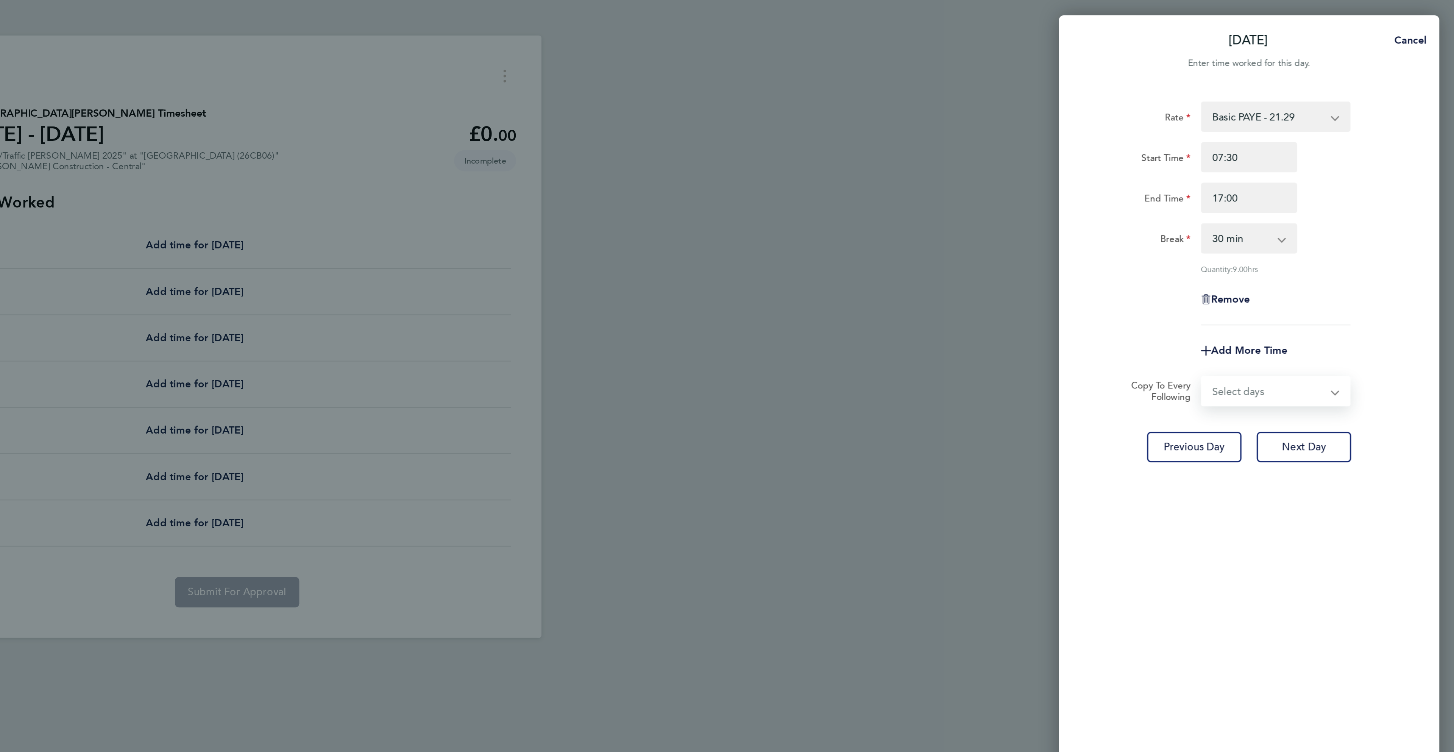
click at [1327, 222] on form "Rate Basic PAYE - 21.29 Overtime - 30.63 Start Time 07:30 End Time 17:00 Break …" at bounding box center [1331, 152] width 185 height 182
select select "DAY"
click at [1303, 226] on select "Select days Day [DATE] [DATE] [DATE] [DATE]" at bounding box center [1343, 233] width 80 height 17
select select "[DATE]"
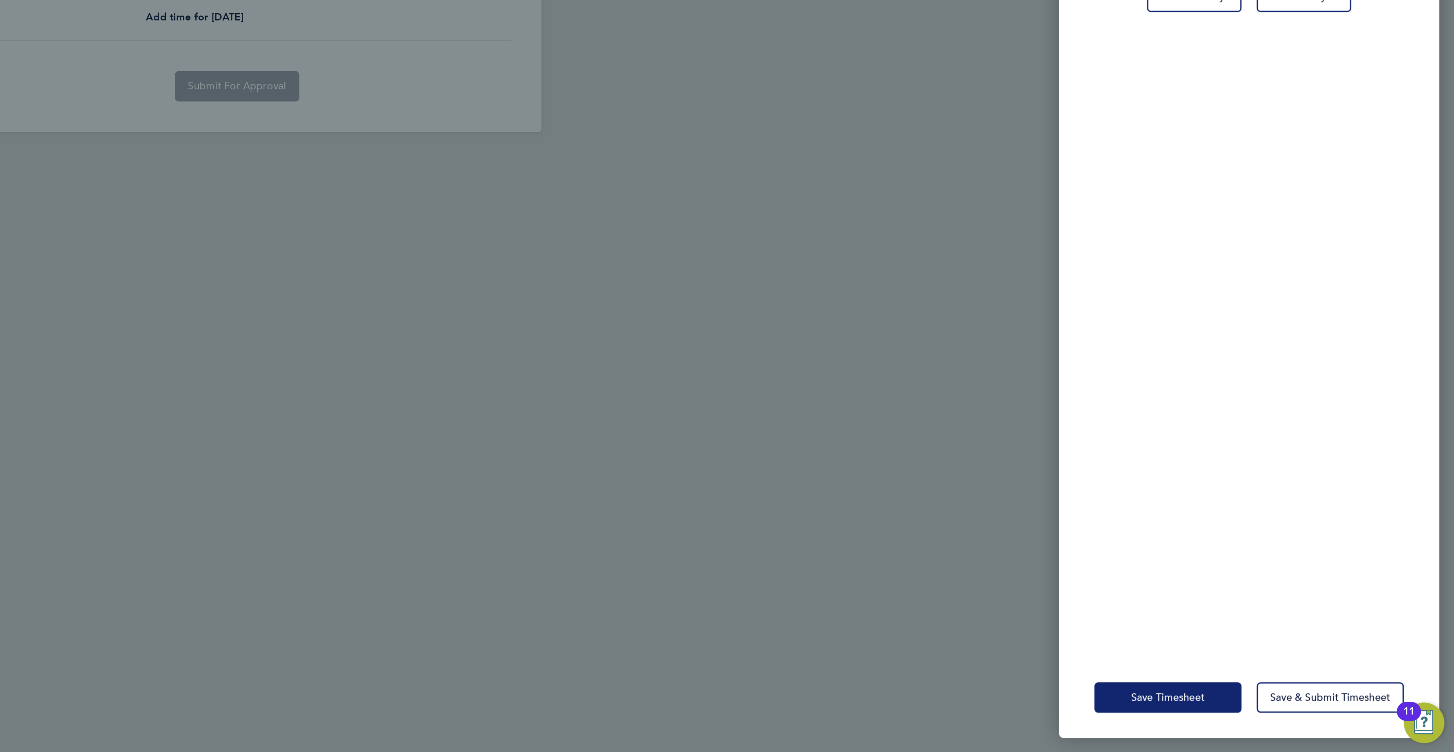
click at [1289, 720] on span "Save Timesheet" at bounding box center [1283, 719] width 44 height 8
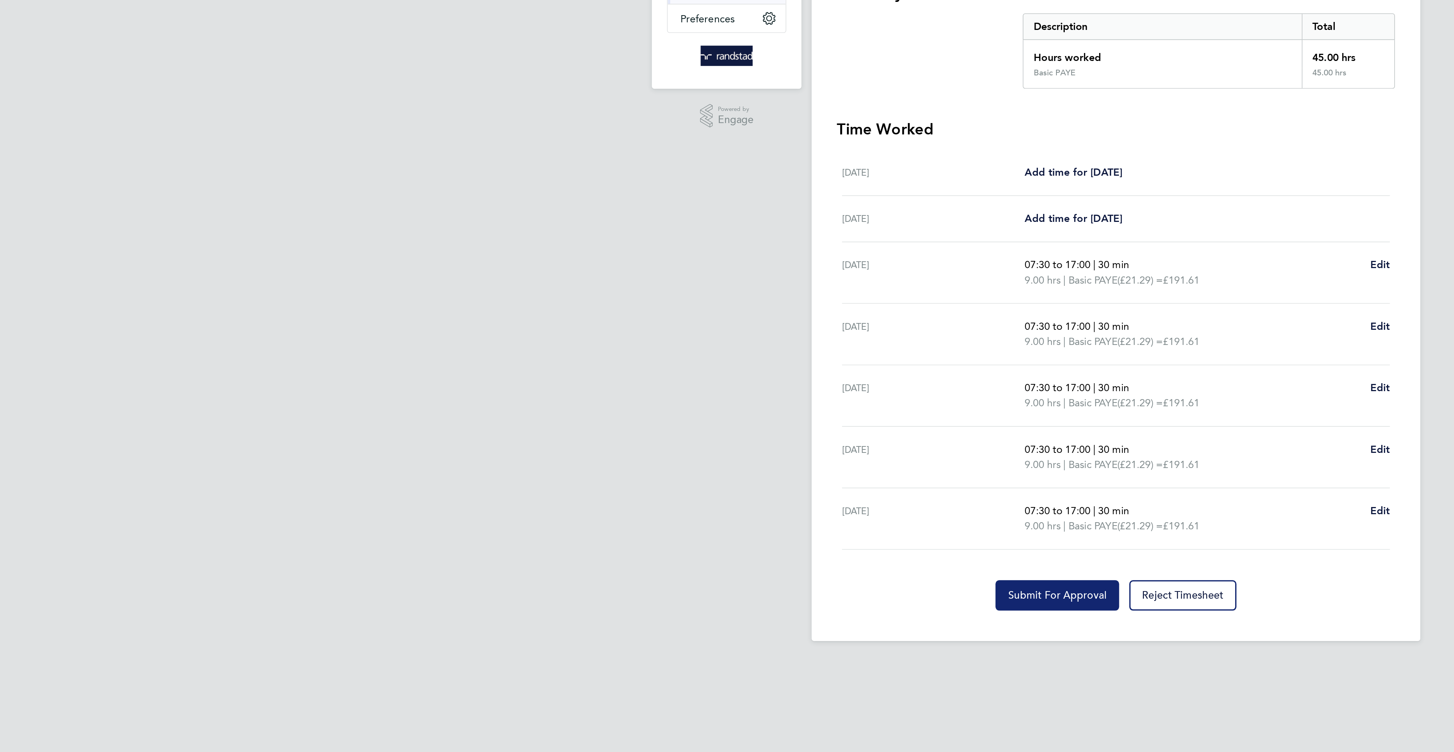
click at [708, 505] on button "Submit For Approval" at bounding box center [692, 508] width 74 height 18
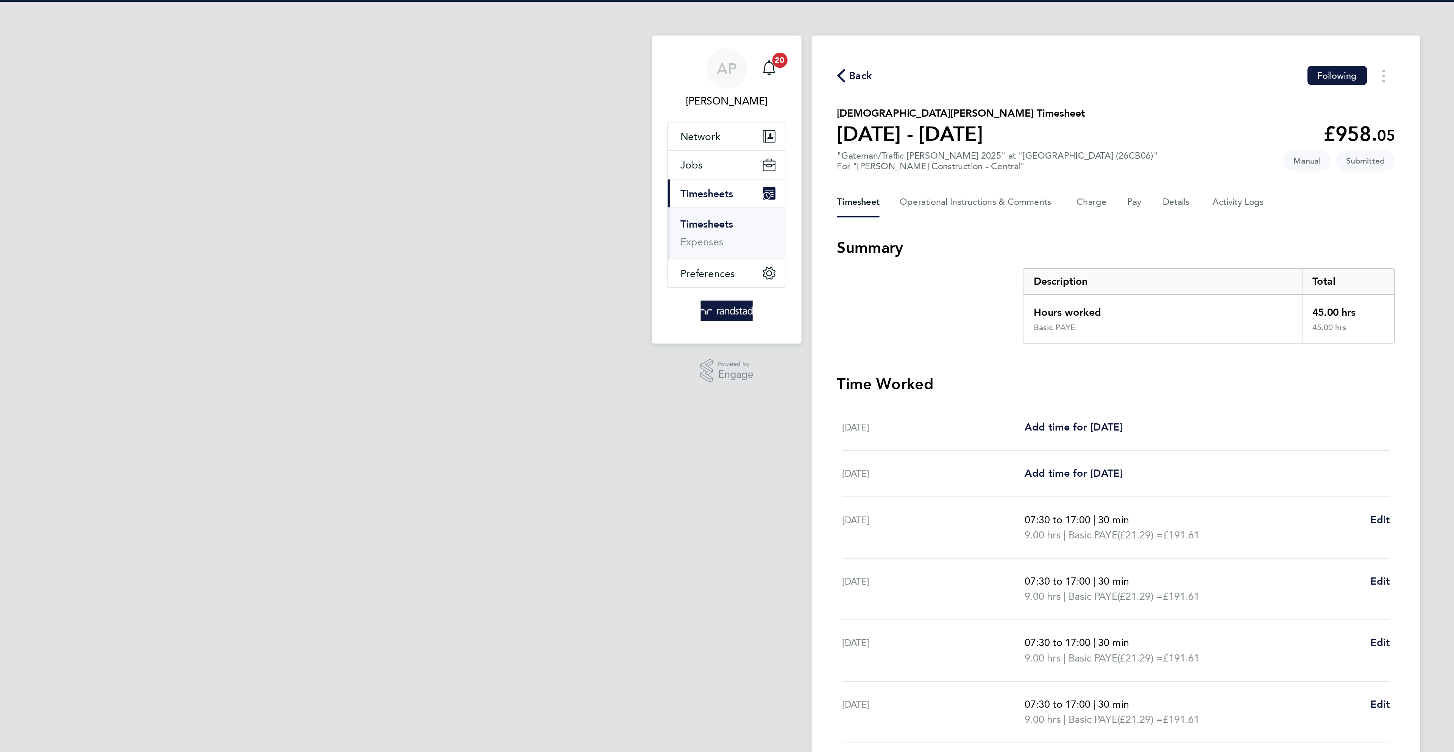
click at [570, 38] on div "Back Following Christian Mordi's Timesheet 23 - 29 Aug 2025 £958. 05 "Gateman/T…" at bounding box center [726, 278] width 363 height 514
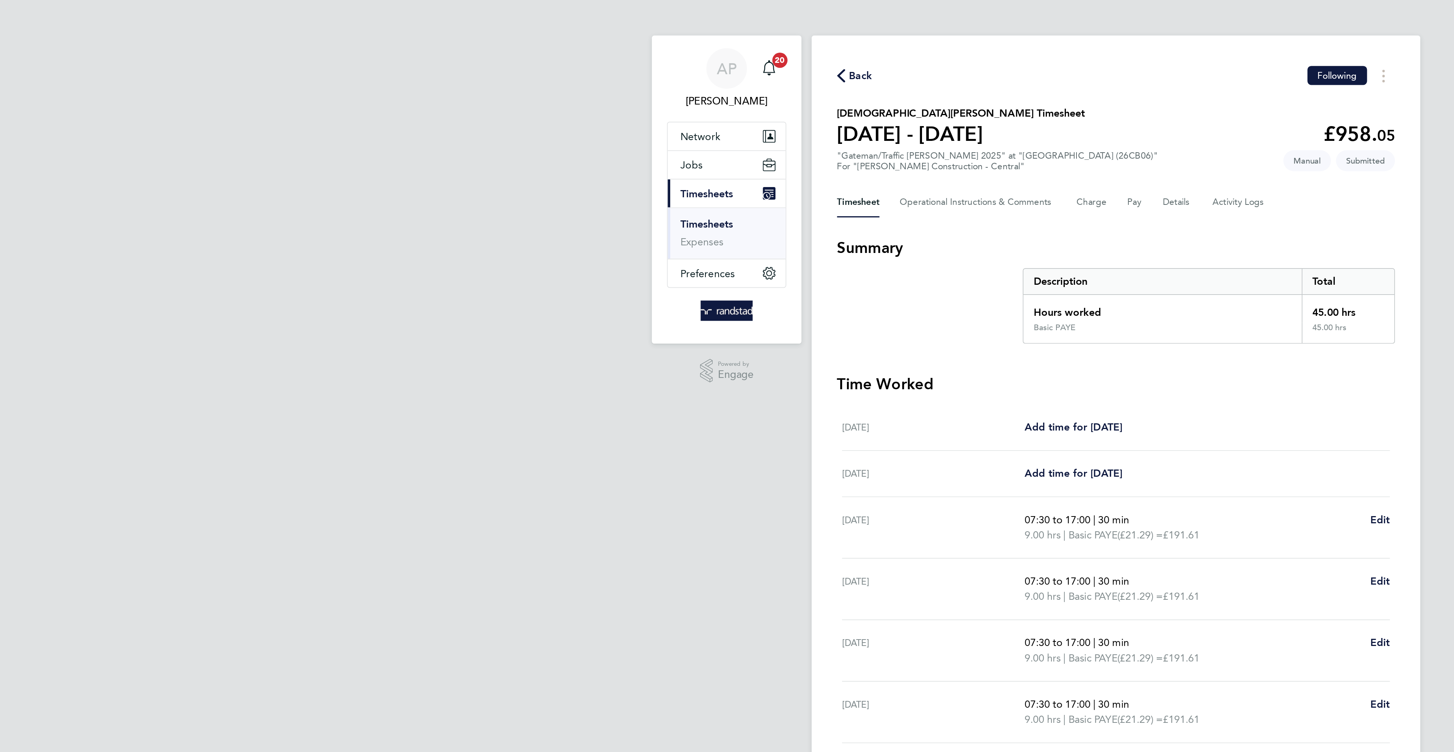
click at [573, 44] on span "Back" at bounding box center [574, 45] width 14 height 9
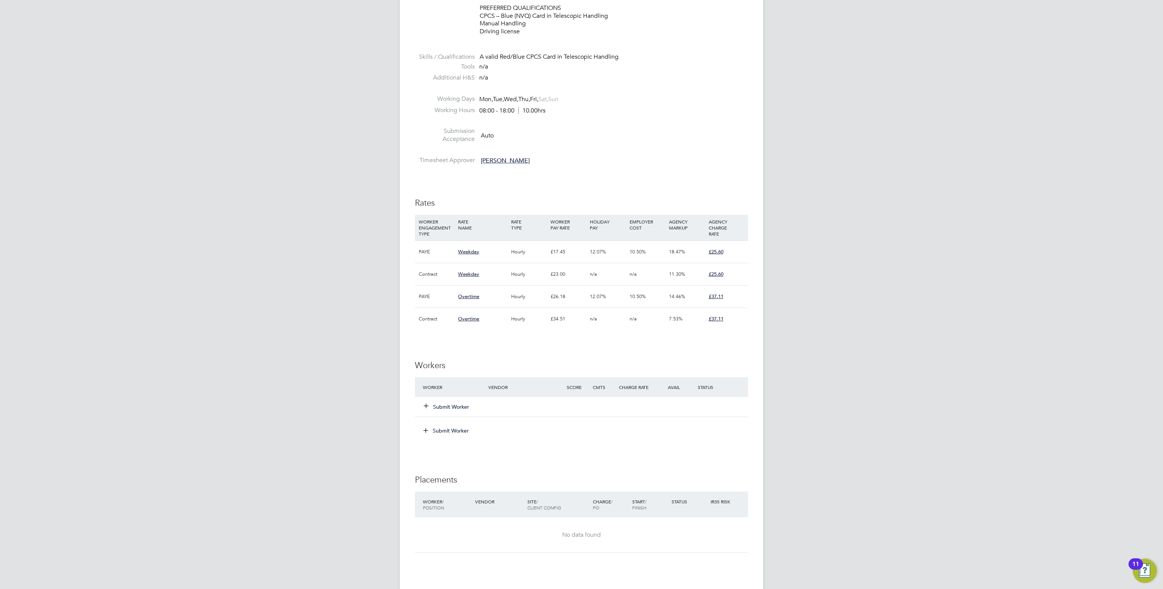
scroll to position [524, 0]
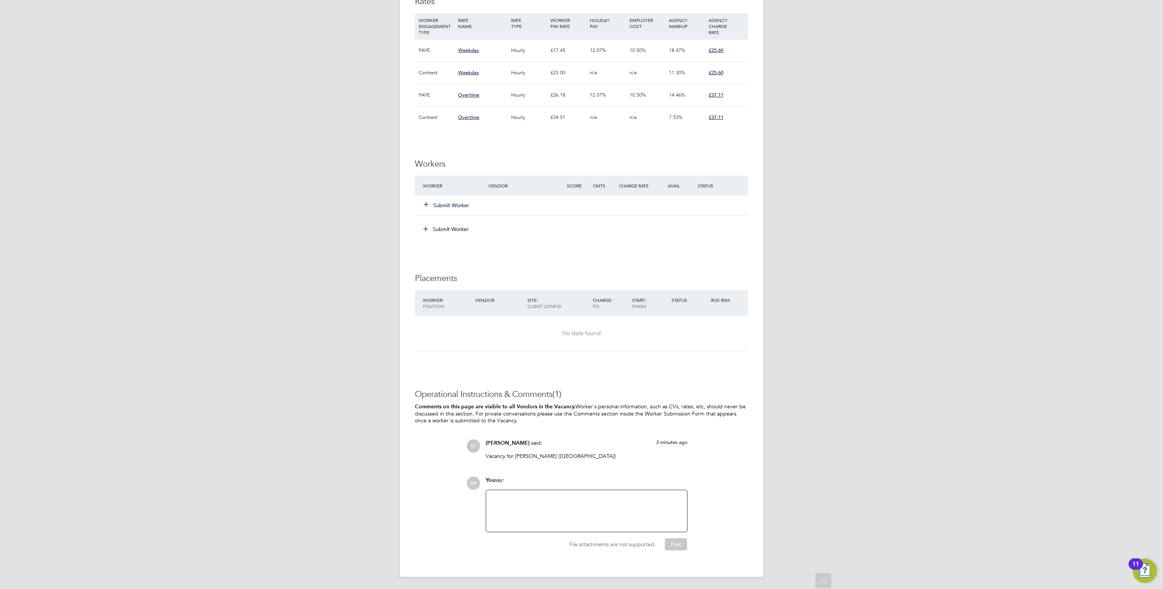
click at [447, 201] on button "Submit Worker" at bounding box center [446, 205] width 45 height 8
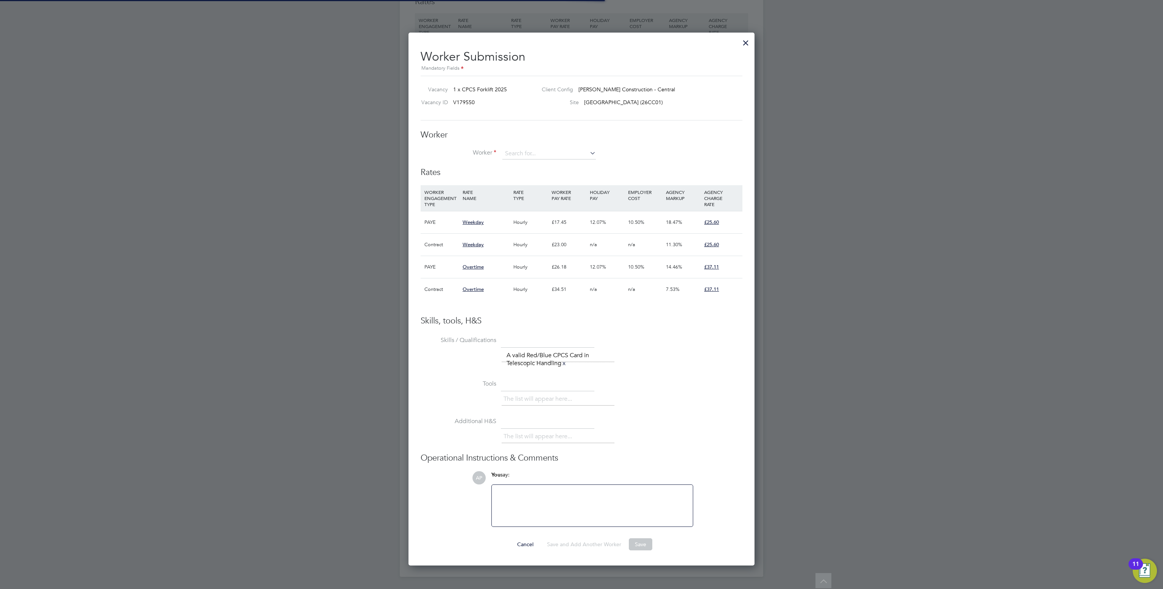
scroll to position [22, 51]
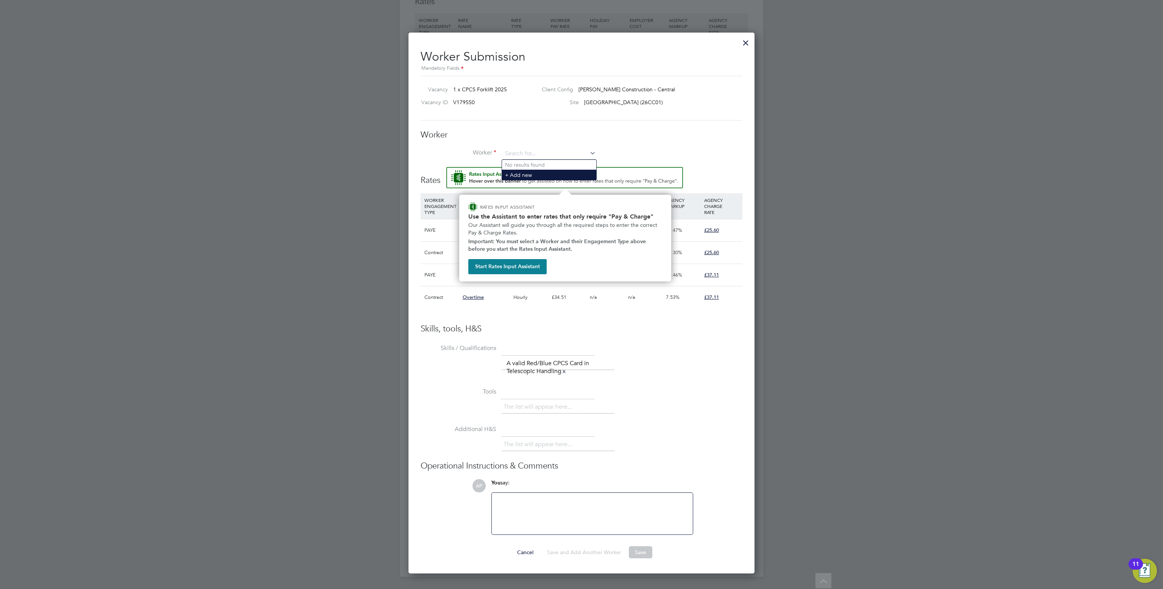
click at [521, 175] on li "+ Add new" at bounding box center [549, 175] width 94 height 10
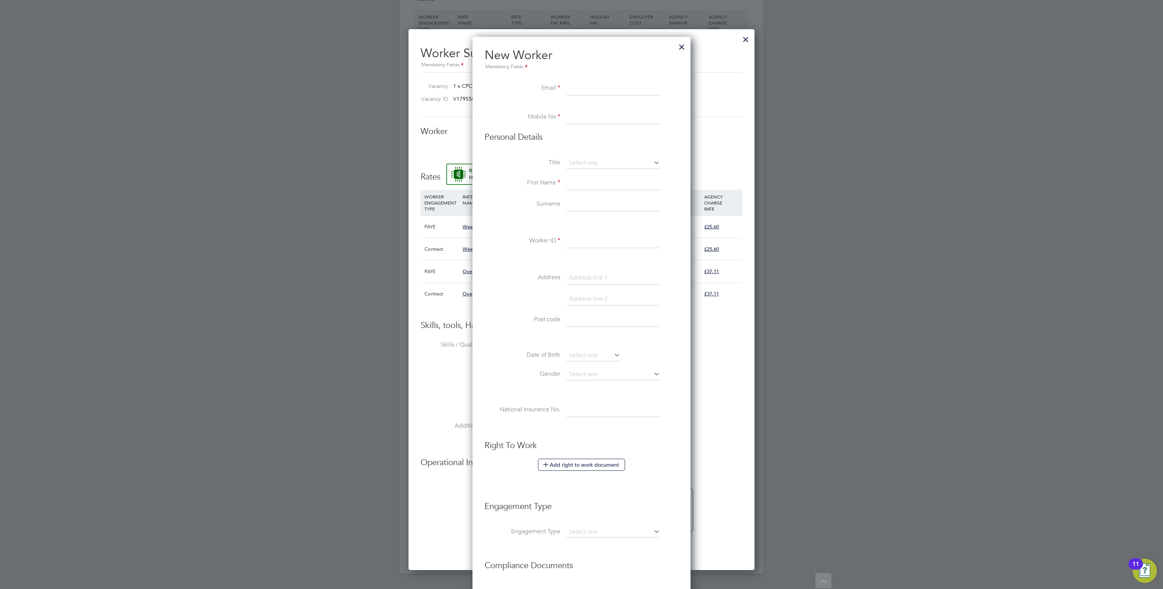
paste input "aleon937@gmail.com"
type input "aleon937@gmail.com"
click at [613, 115] on input at bounding box center [613, 118] width 94 height 14
paste input "07821981283"
type input "07821981283"
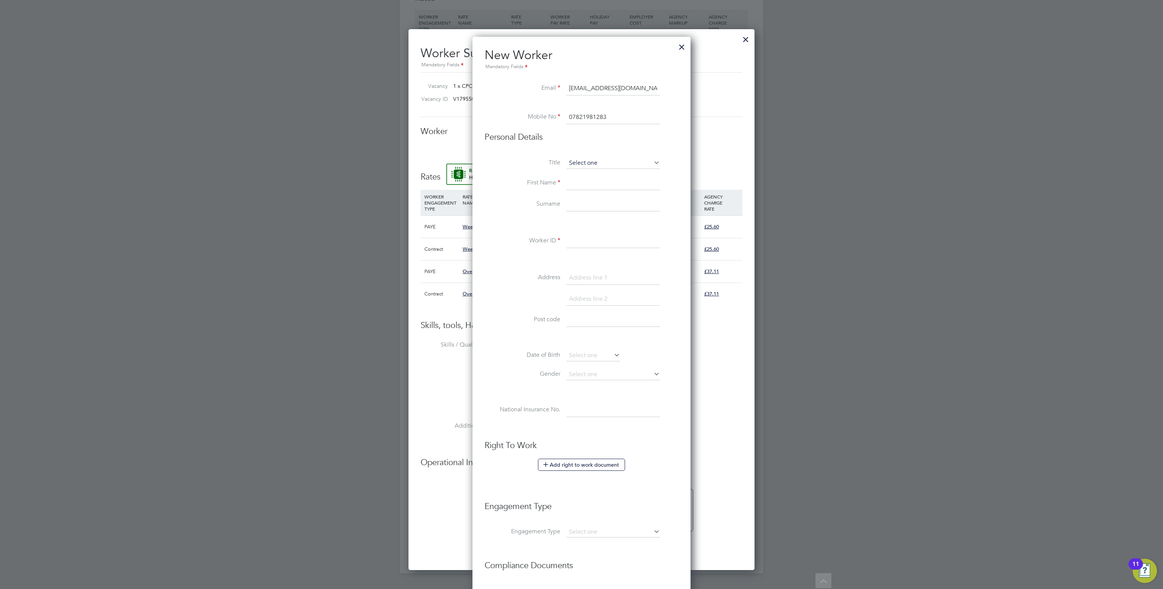
click at [567, 160] on input at bounding box center [613, 162] width 94 height 11
click at [579, 179] on li "Mrs" at bounding box center [613, 184] width 94 height 10
type input "Mrs"
click at [574, 156] on li "Personal Details" at bounding box center [582, 145] width 194 height 26
click at [578, 164] on input at bounding box center [613, 162] width 94 height 11
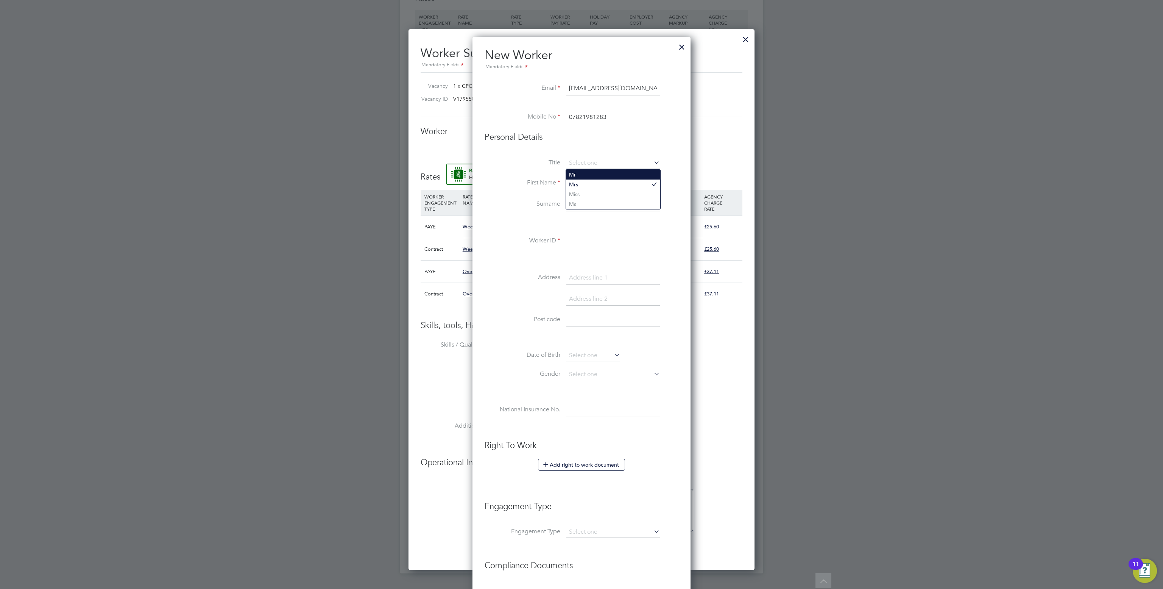
click at [586, 171] on li "Mr" at bounding box center [613, 175] width 94 height 10
type input "Mr"
click at [587, 189] on input at bounding box center [613, 183] width 94 height 14
type input "Antonio"
click at [619, 209] on input at bounding box center [613, 205] width 94 height 14
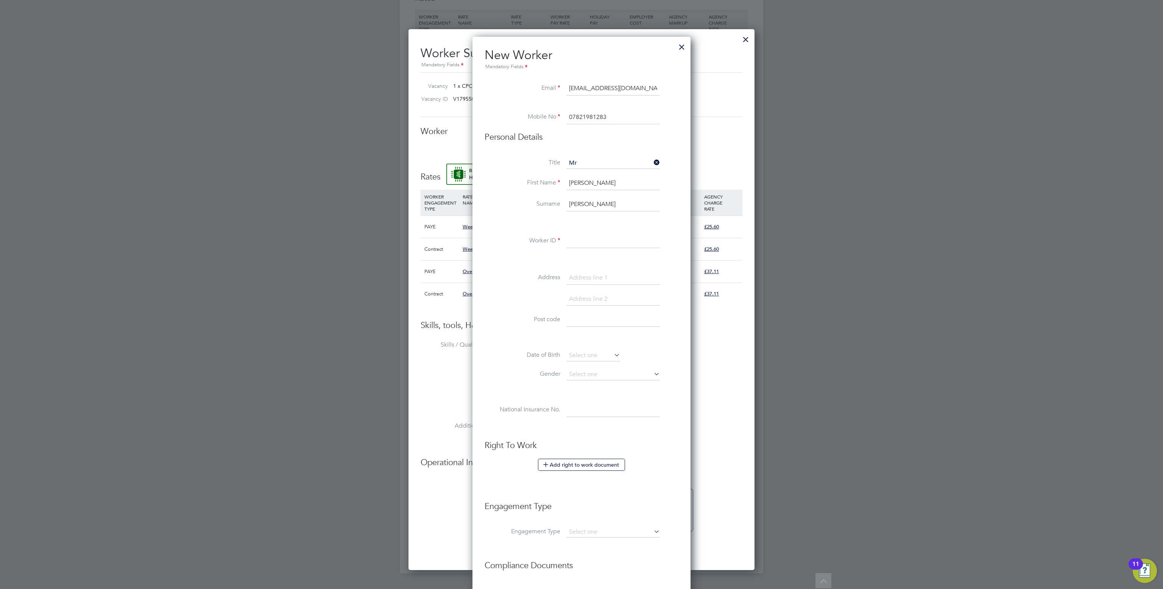
type input "Leon Perez"
click at [623, 184] on input "Antonio" at bounding box center [613, 183] width 94 height 14
type input "Antonio"
click at [588, 244] on input at bounding box center [613, 241] width 94 height 14
paste input "C-003197563"
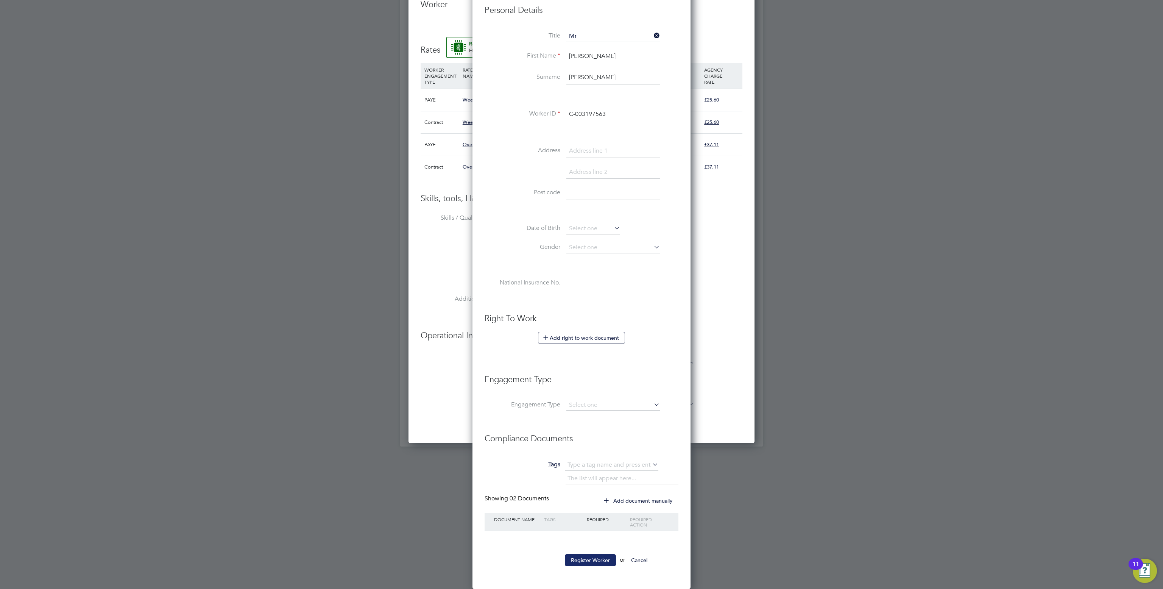
type input "C-003197563"
click at [587, 559] on button "Register Worker" at bounding box center [590, 560] width 51 height 12
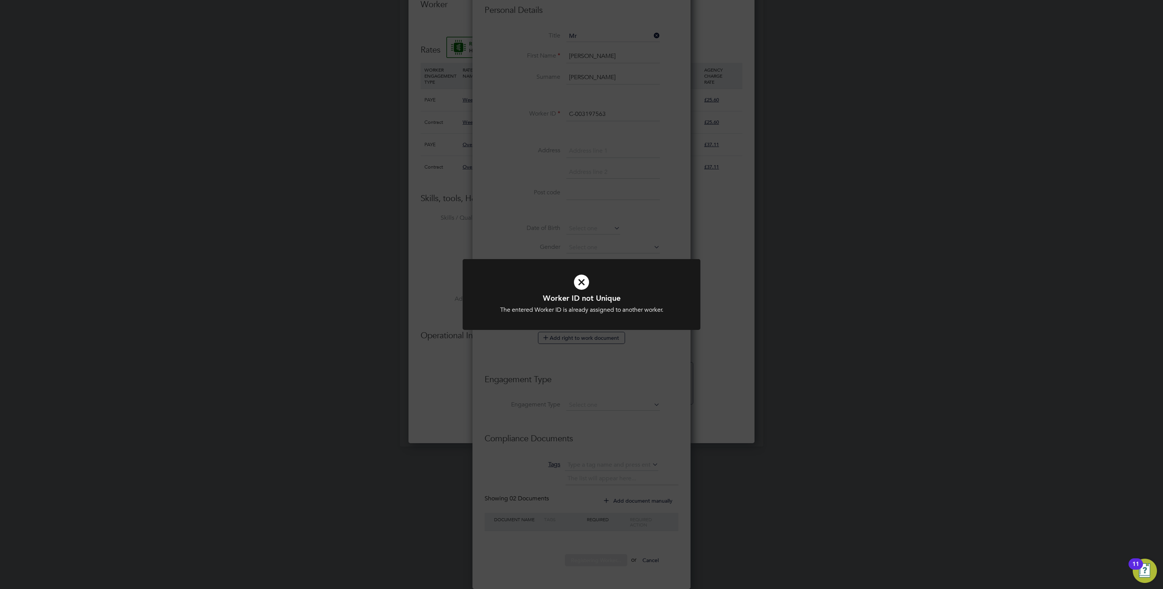
click at [656, 400] on div "Worker ID not Unique The entered Worker ID is already assigned to another worke…" at bounding box center [581, 294] width 1163 height 589
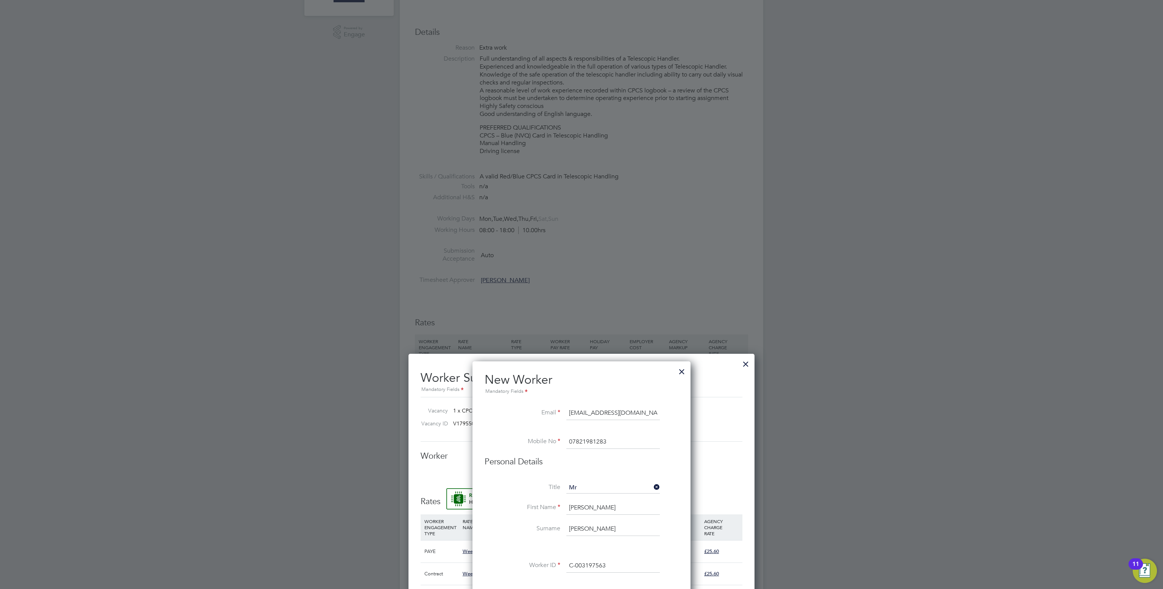
scroll to position [0, 0]
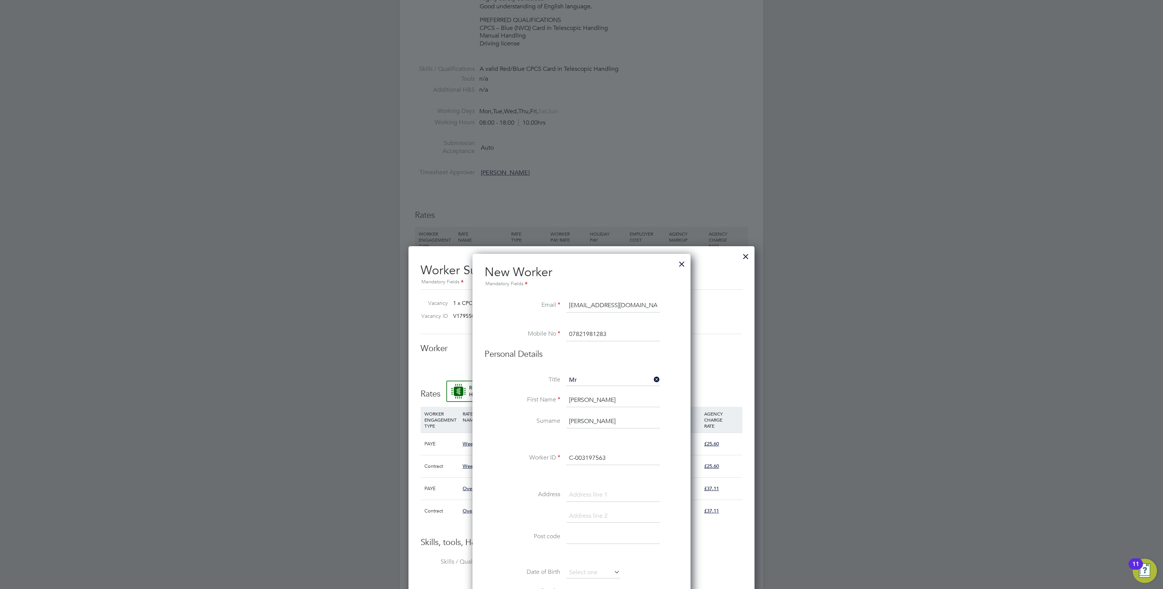
click at [679, 265] on div at bounding box center [682, 262] width 14 height 14
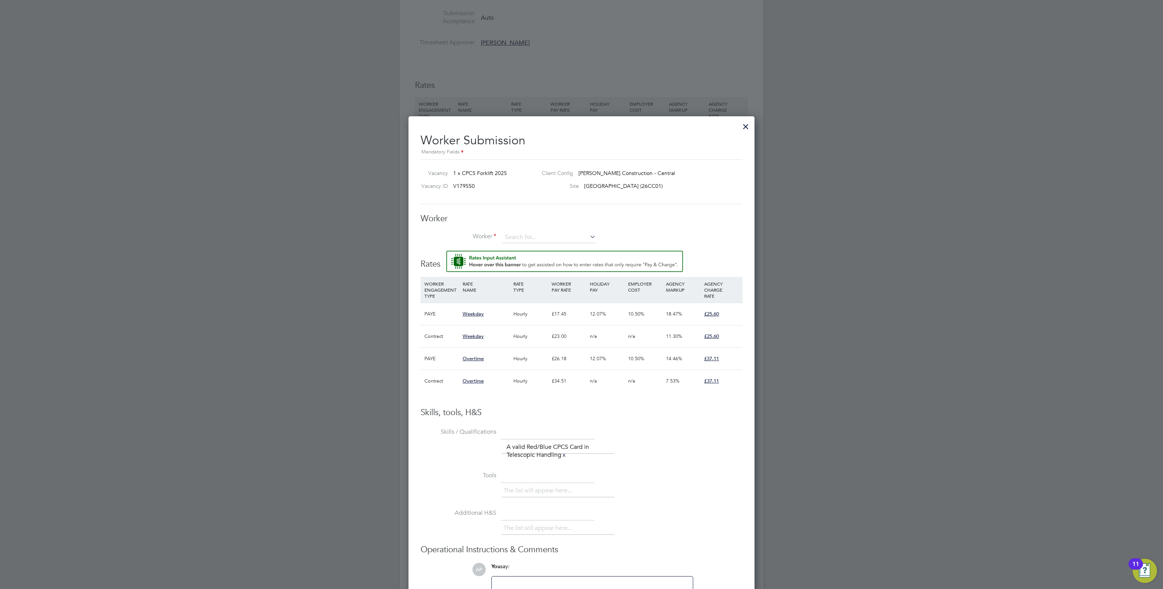
scroll to position [524, 0]
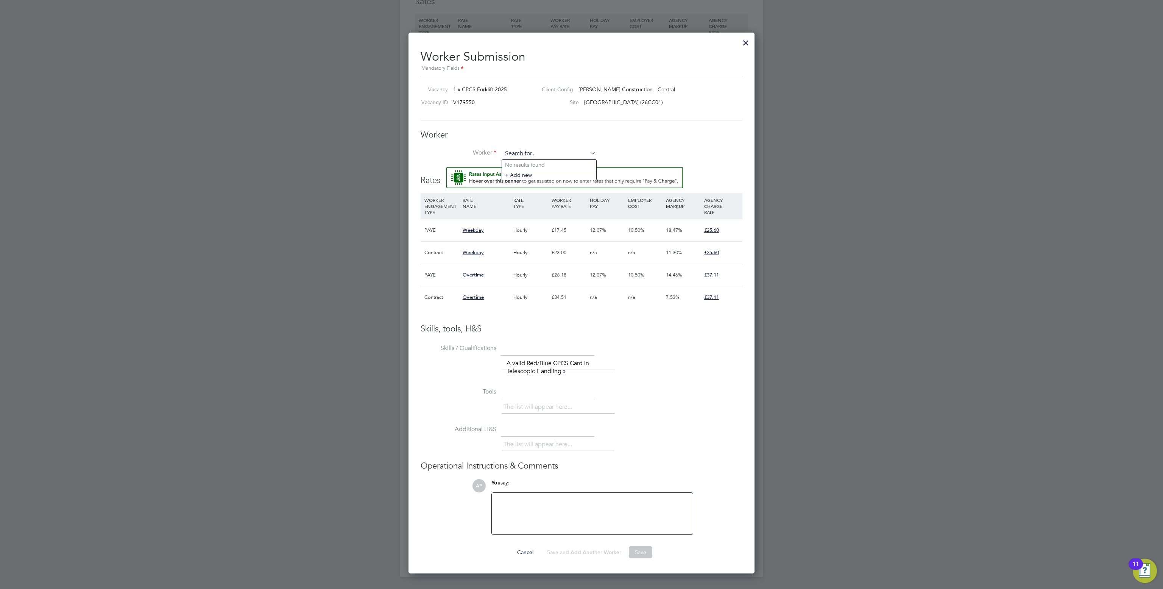
click at [546, 150] on input at bounding box center [549, 153] width 94 height 11
click at [552, 161] on li "Antonio Leo n Perez (C-003197563)" at bounding box center [590, 165] width 176 height 10
type input "Antonio Leon Perez (C-003197563)"
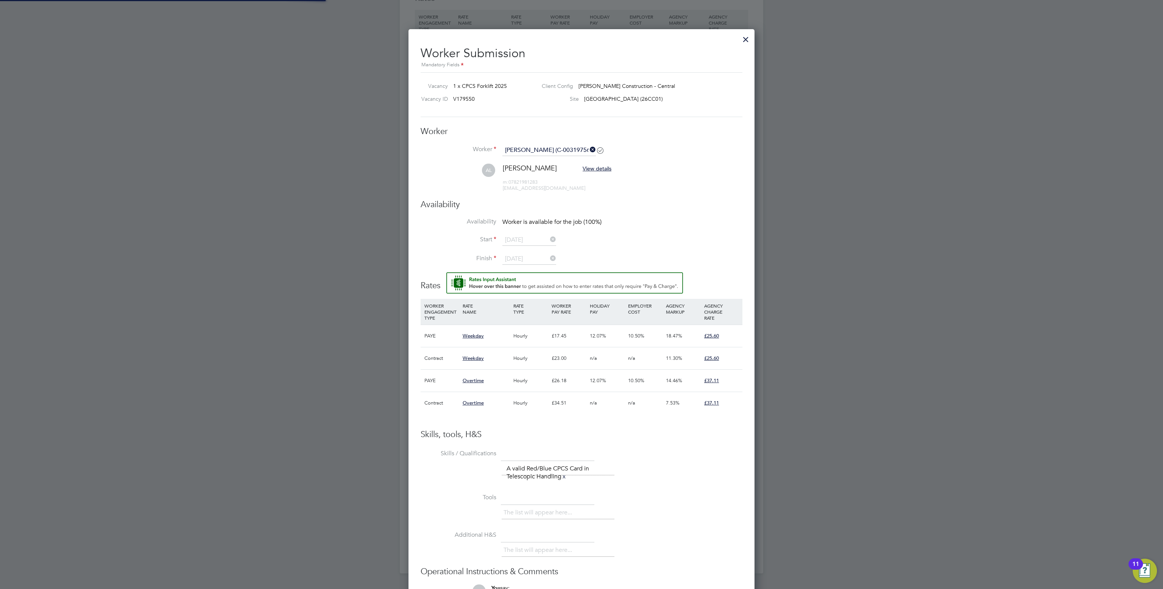
scroll to position [3, 3]
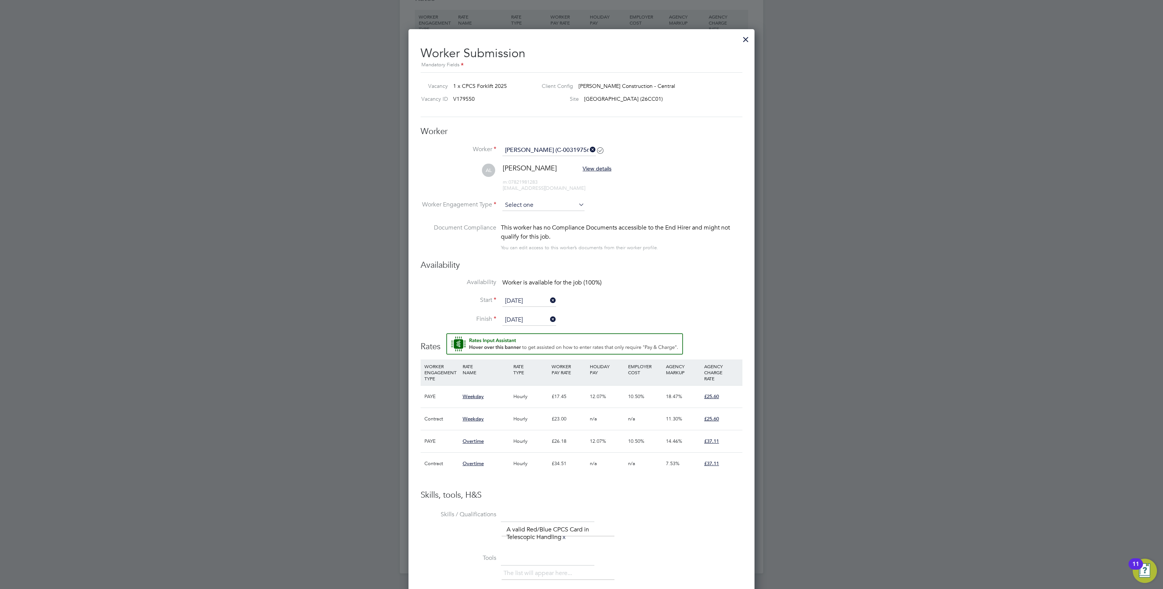
click at [561, 205] on input at bounding box center [543, 205] width 82 height 11
click at [548, 223] on li "PAYE" at bounding box center [543, 226] width 83 height 10
type input "PAYE"
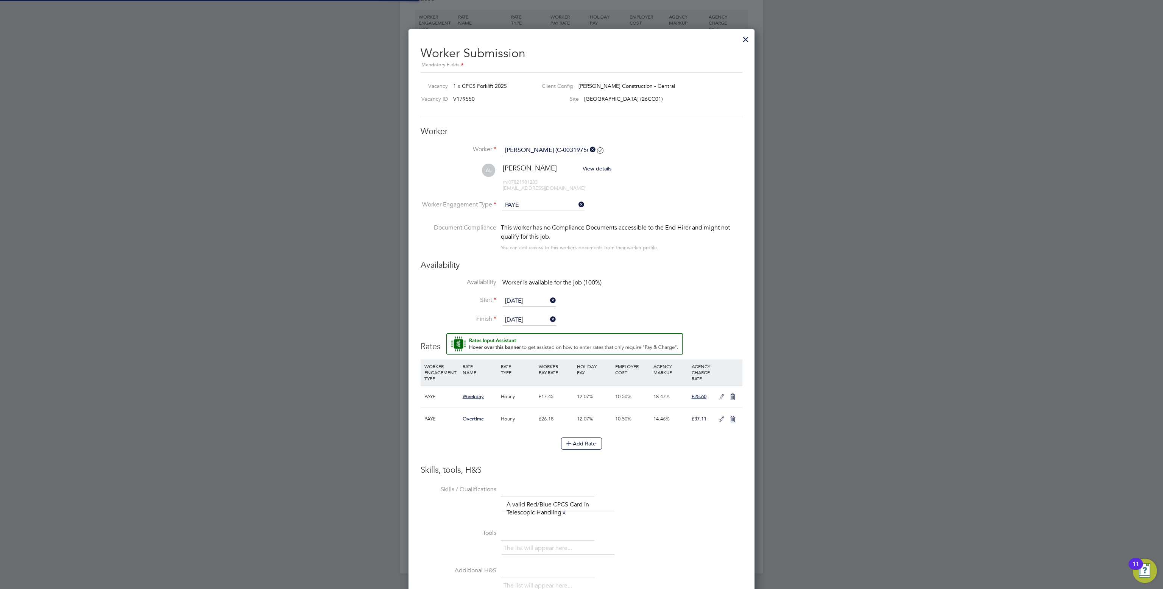
scroll to position [22, 38]
drag, startPoint x: 722, startPoint y: 397, endPoint x: 598, endPoint y: 402, distance: 123.5
click at [722, 397] on icon at bounding box center [721, 397] width 9 height 6
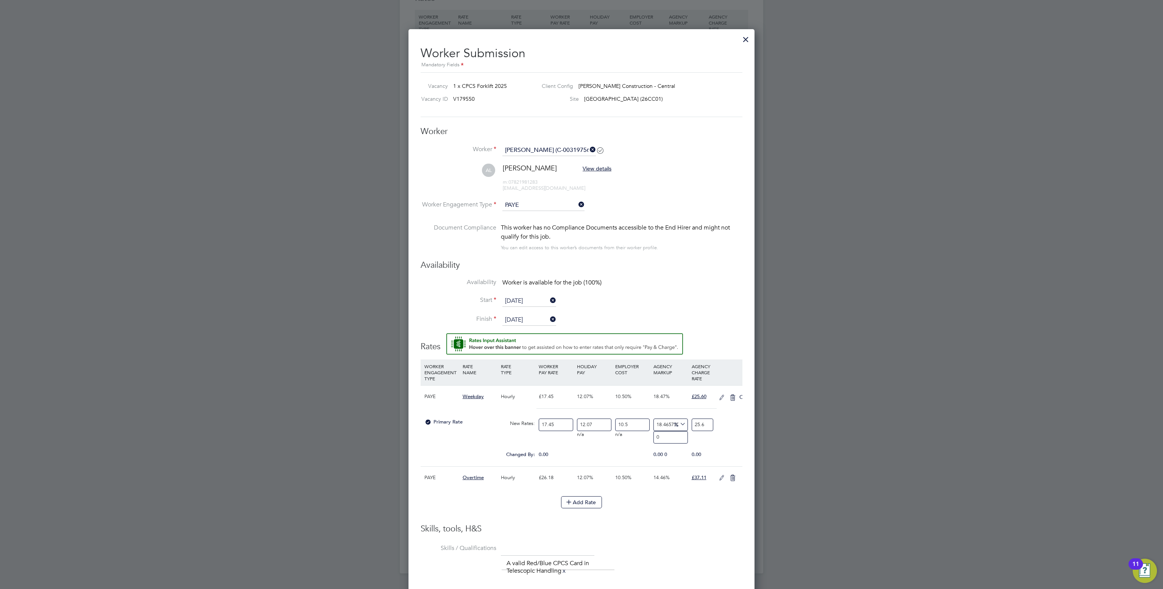
scroll to position [734, 346]
click at [561, 430] on input "17.45" at bounding box center [556, 424] width 34 height 12
drag, startPoint x: 561, startPoint y: 427, endPoint x: 483, endPoint y: 419, distance: 78.4
click at [483, 419] on div "Primary Rate New Rates: 17.45 12.07 n/a 10.5 n/a 18.465770674333648 0 % 25.6" at bounding box center [582, 425] width 322 height 20
drag, startPoint x: 518, startPoint y: 200, endPoint x: 532, endPoint y: 215, distance: 20.6
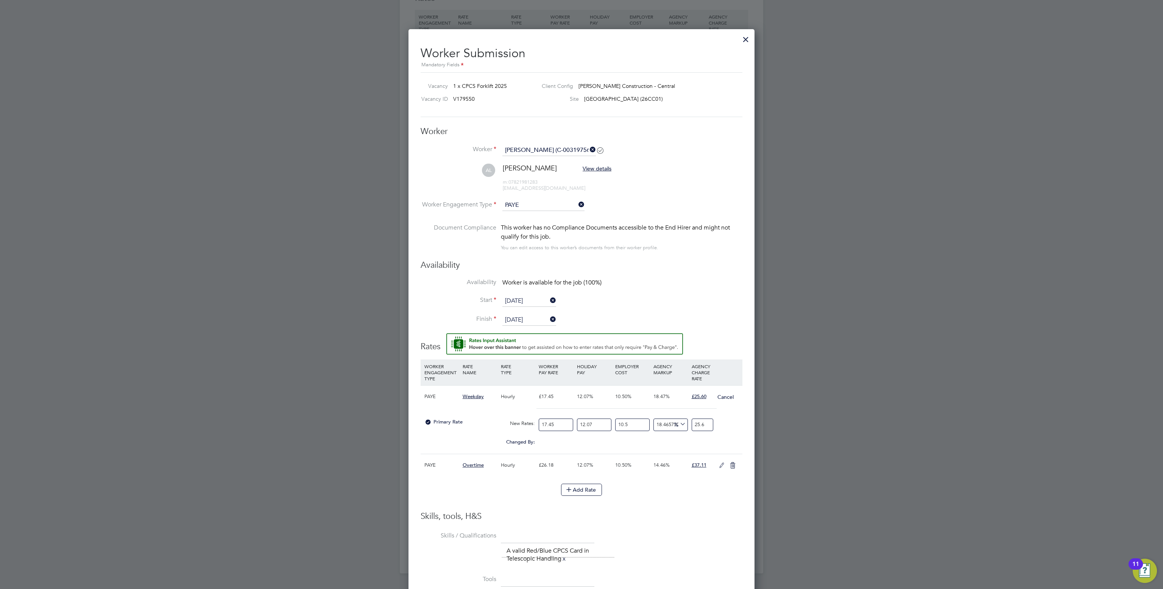
click at [518, 200] on input "PAYE" at bounding box center [543, 205] width 82 height 11
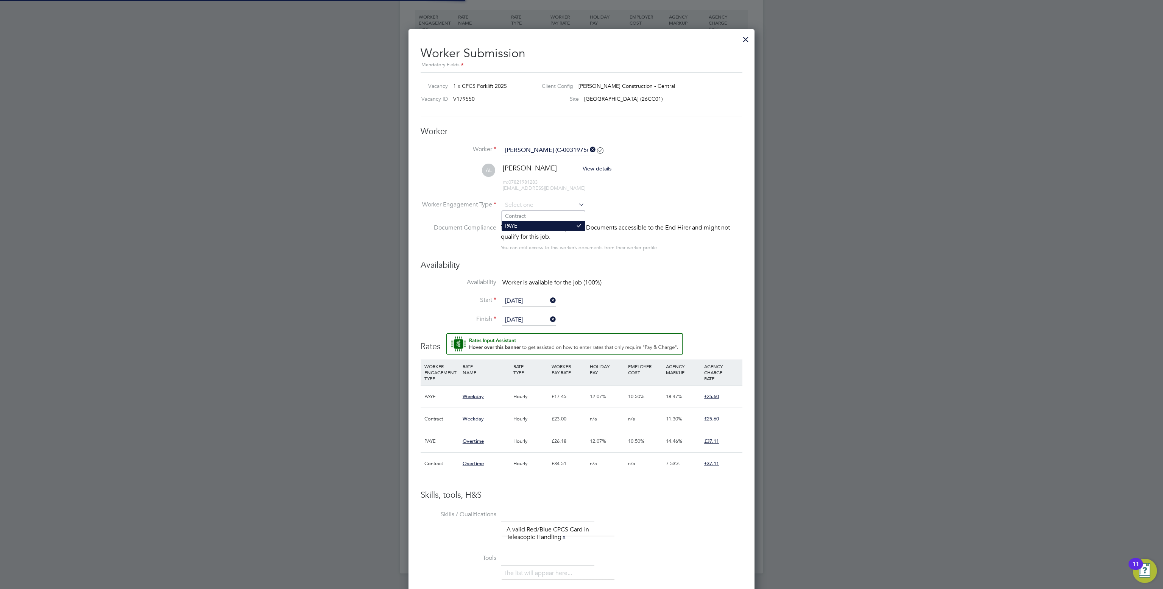
scroll to position [22, 51]
click at [542, 228] on li "PAYE" at bounding box center [543, 226] width 83 height 10
type input "PAYE"
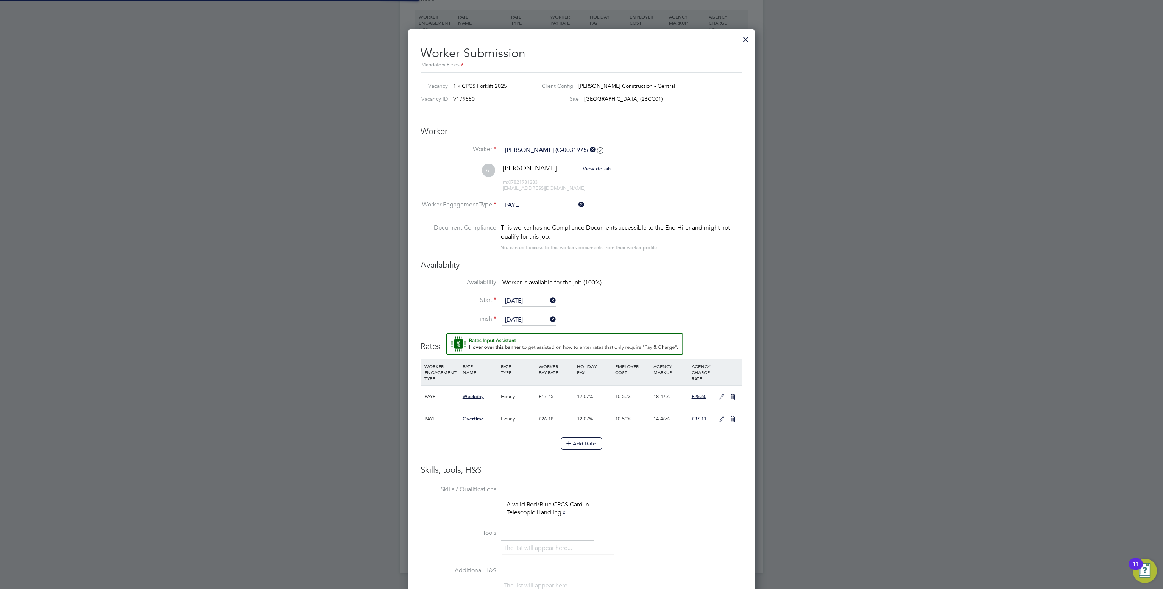
click at [526, 204] on input "PAYE" at bounding box center [543, 205] width 82 height 11
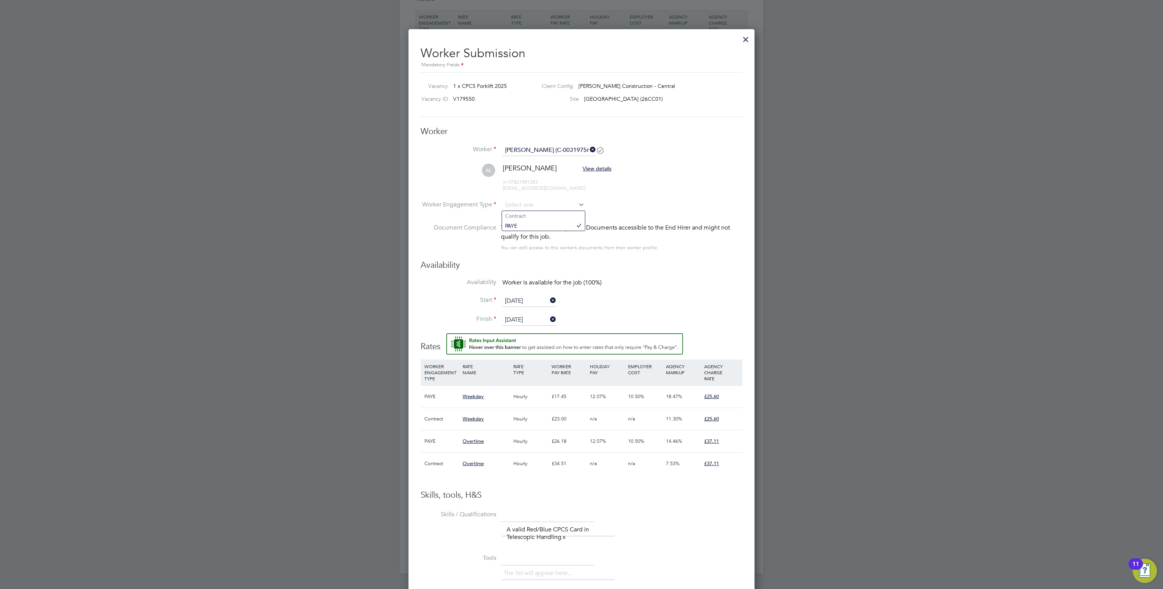
click at [536, 218] on li "Contract" at bounding box center [543, 216] width 83 height 10
type input "Contract"
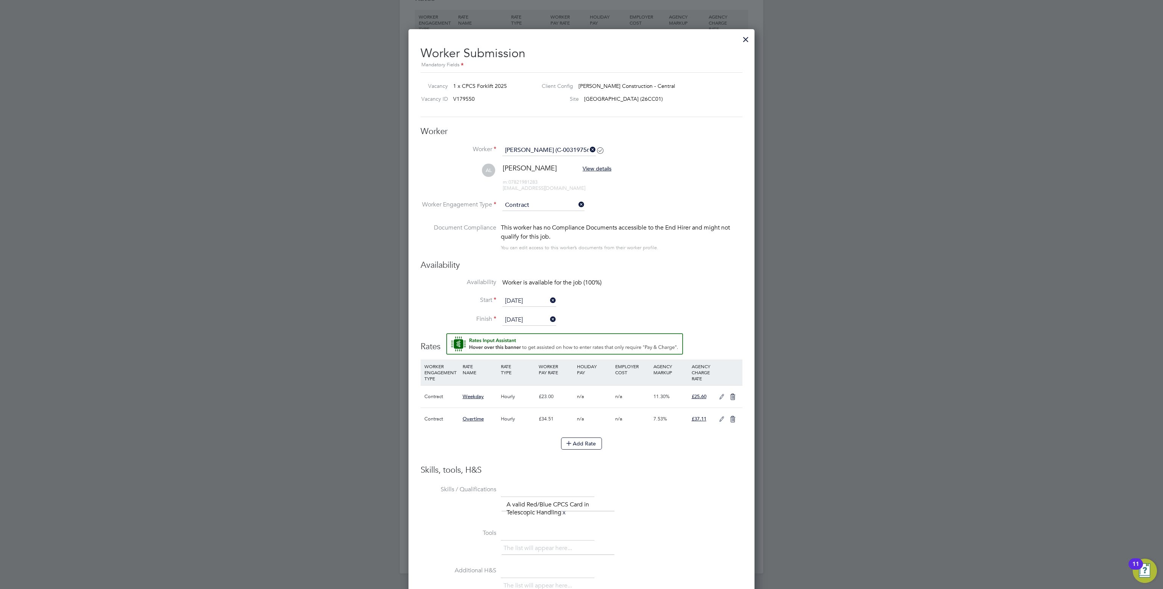
click at [721, 394] on icon at bounding box center [721, 397] width 9 height 6
click at [440, 417] on div "Primary Rate" at bounding box center [460, 422] width 76 height 14
click at [445, 421] on span "Primary Rate" at bounding box center [443, 421] width 38 height 6
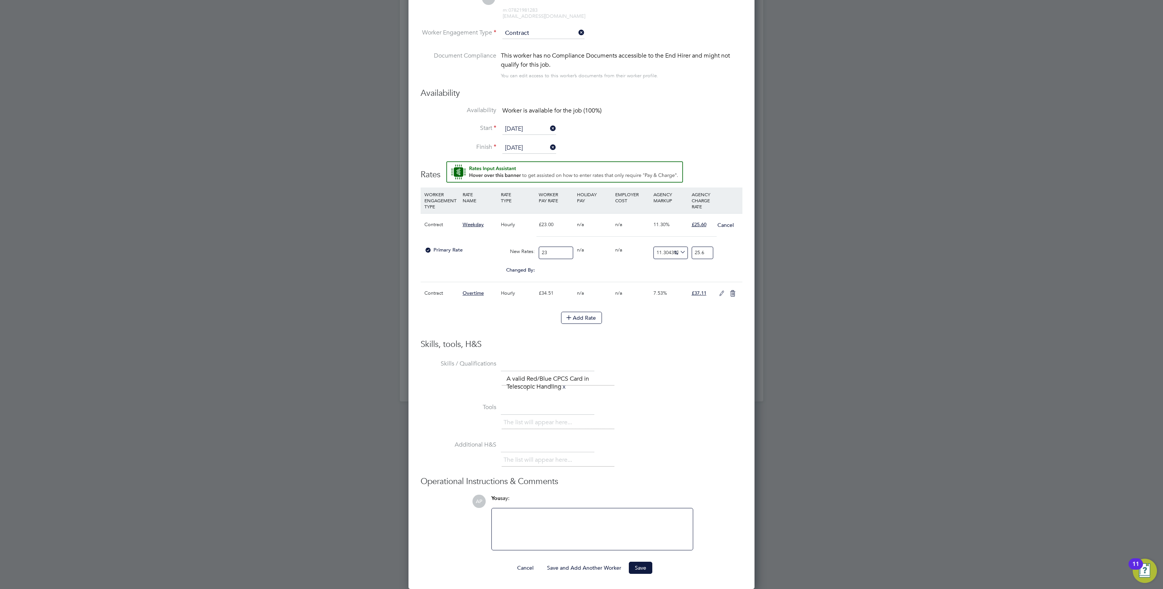
click at [655, 565] on div "Cancel Save and Add Another Worker Save" at bounding box center [582, 567] width 322 height 12
click at [638, 569] on button "Save" at bounding box center [640, 567] width 23 height 12
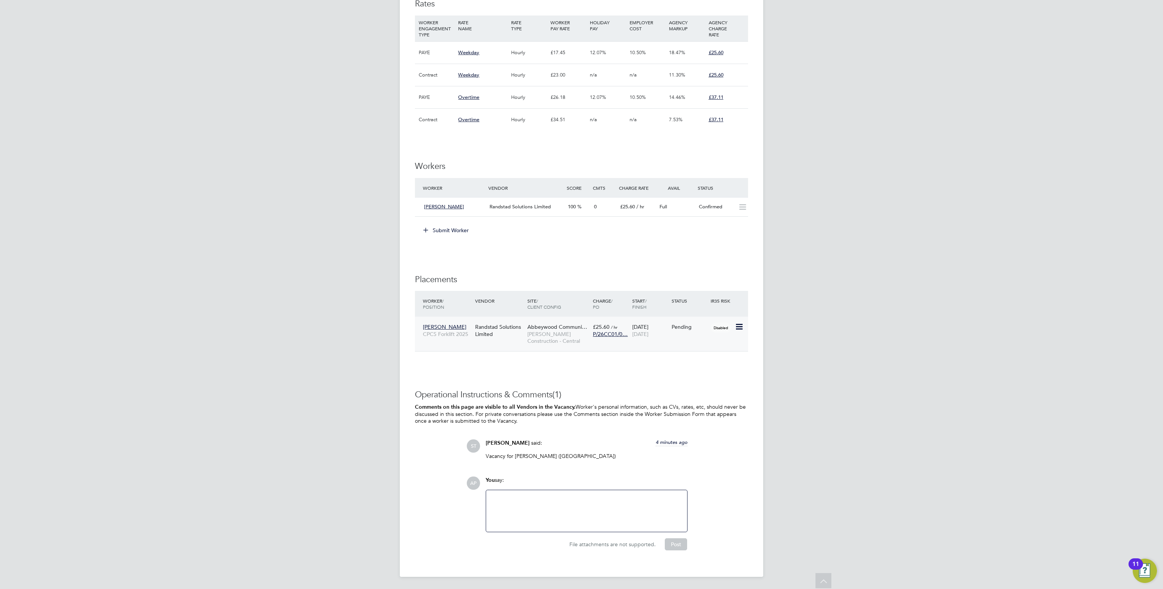
click at [742, 324] on icon at bounding box center [739, 326] width 8 height 9
click at [698, 371] on li "Start" at bounding box center [716, 375] width 54 height 11
type input "Sam Kipling"
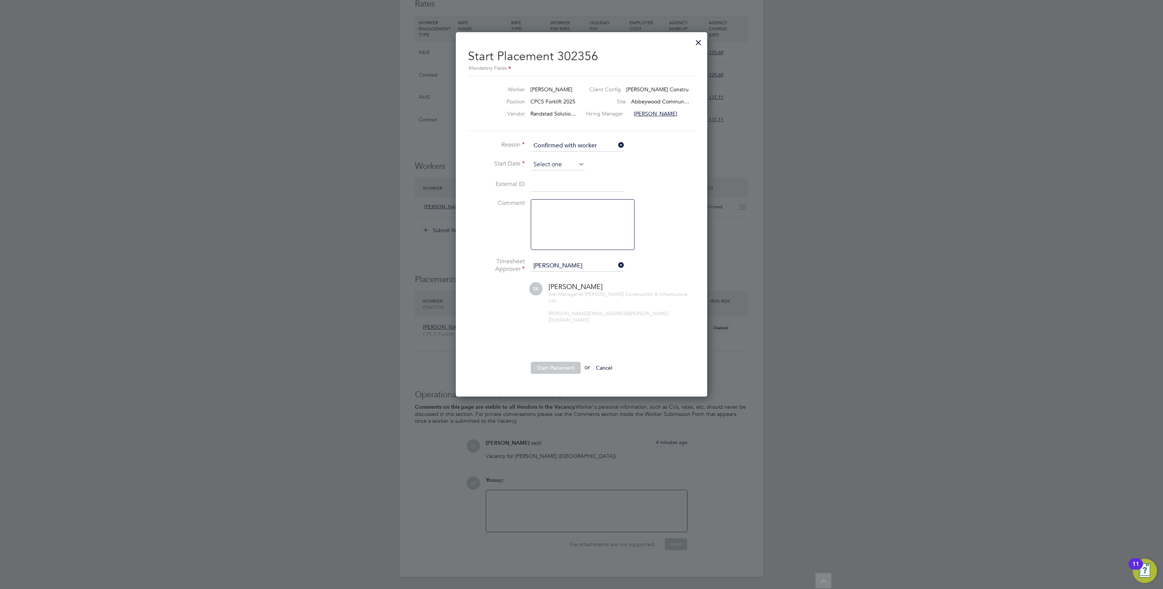
click at [546, 161] on input at bounding box center [558, 164] width 54 height 11
click at [603, 214] on span "29" at bounding box center [601, 215] width 14 height 14
type input "[DATE]"
click at [560, 362] on button "Start Placement" at bounding box center [556, 368] width 50 height 12
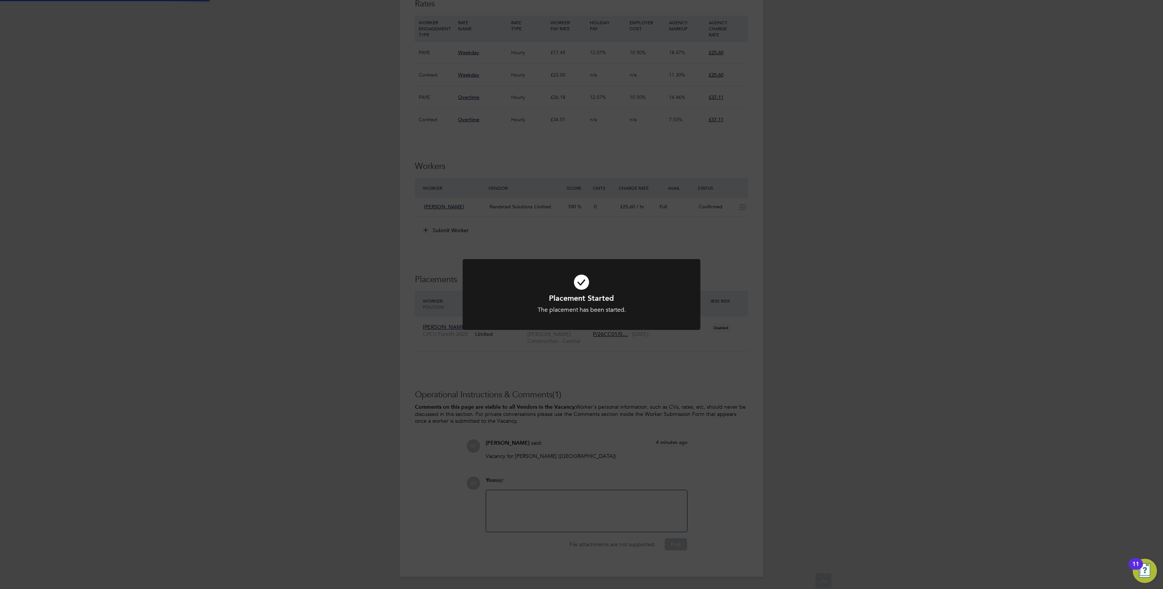
click at [825, 339] on div "Placement Started The placement has been started. Cancel Okay" at bounding box center [581, 294] width 1163 height 589
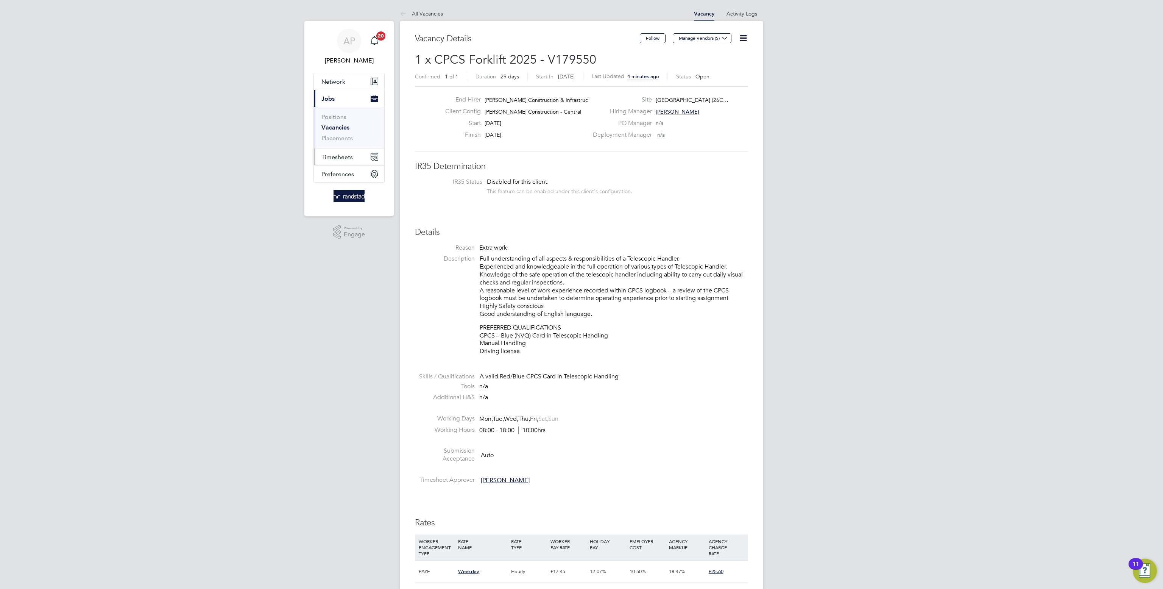
click at [341, 155] on span "Timesheets" at bounding box center [336, 156] width 31 height 7
click at [343, 135] on link "Timesheets" at bounding box center [336, 133] width 31 height 7
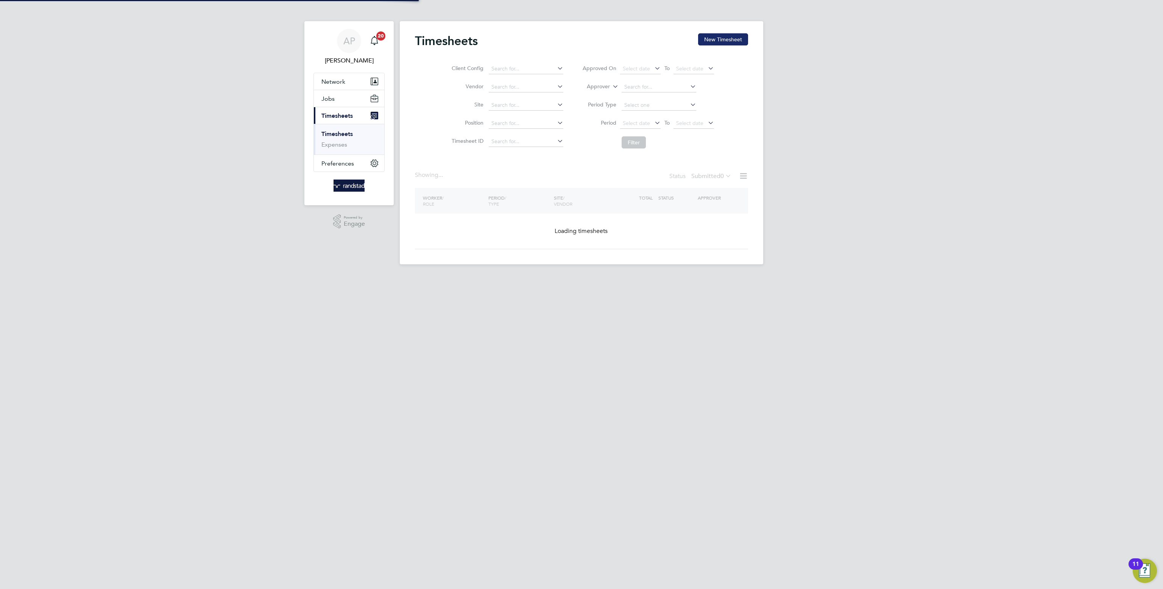
click at [731, 37] on button "New Timesheet" at bounding box center [723, 39] width 50 height 12
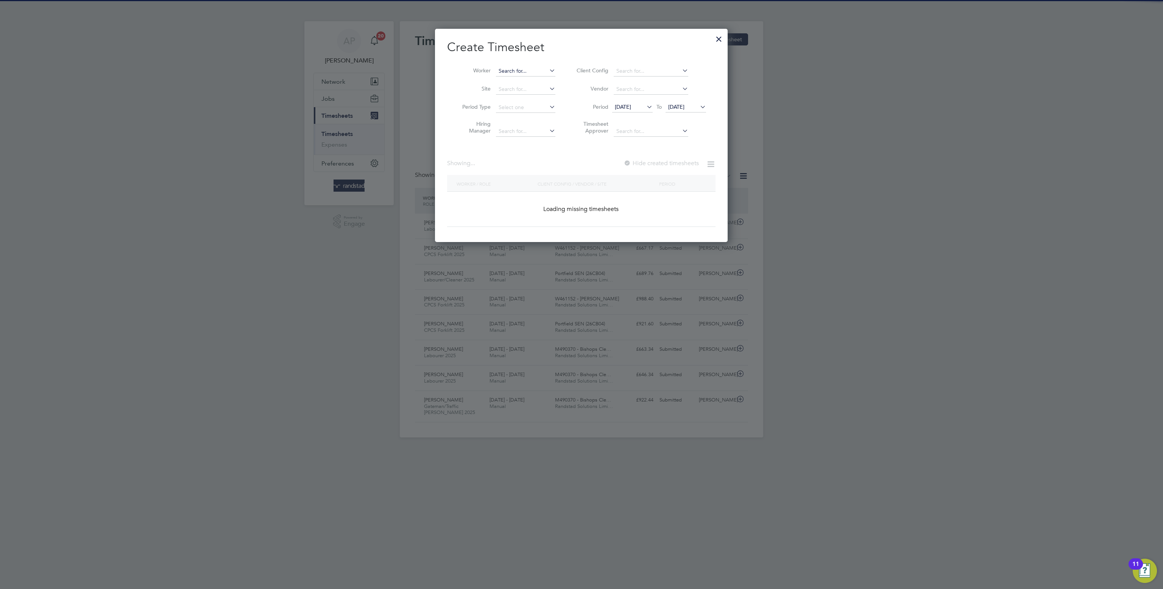
click at [518, 73] on input at bounding box center [525, 71] width 59 height 11
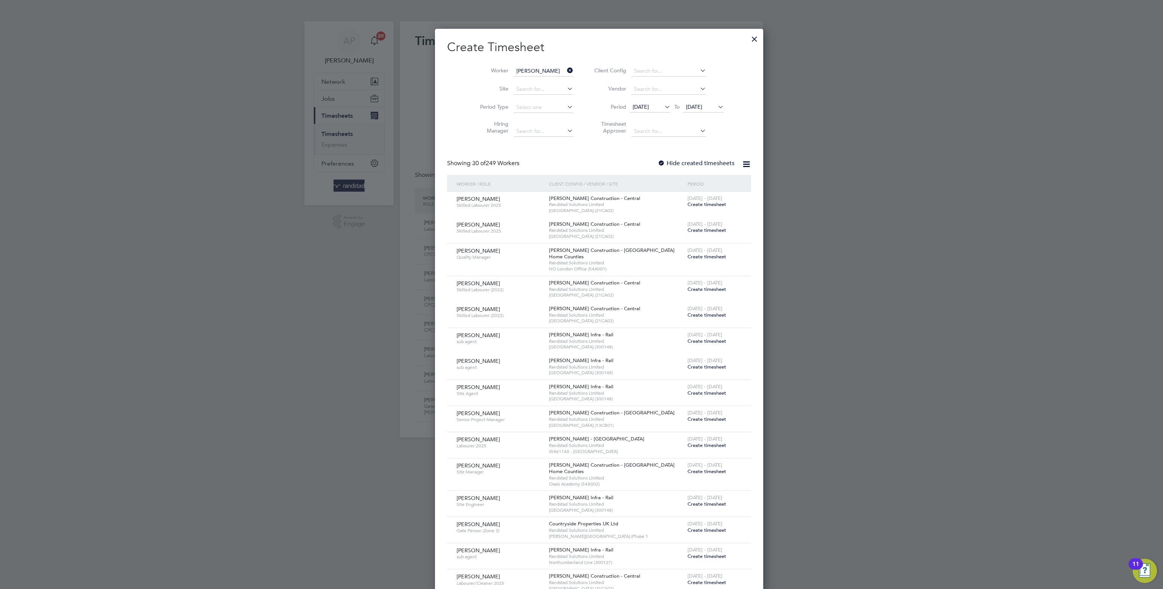
click at [544, 81] on b "Leon" at bounding box center [566, 81] width 44 height 6
type input "Antonio Leon Perez"
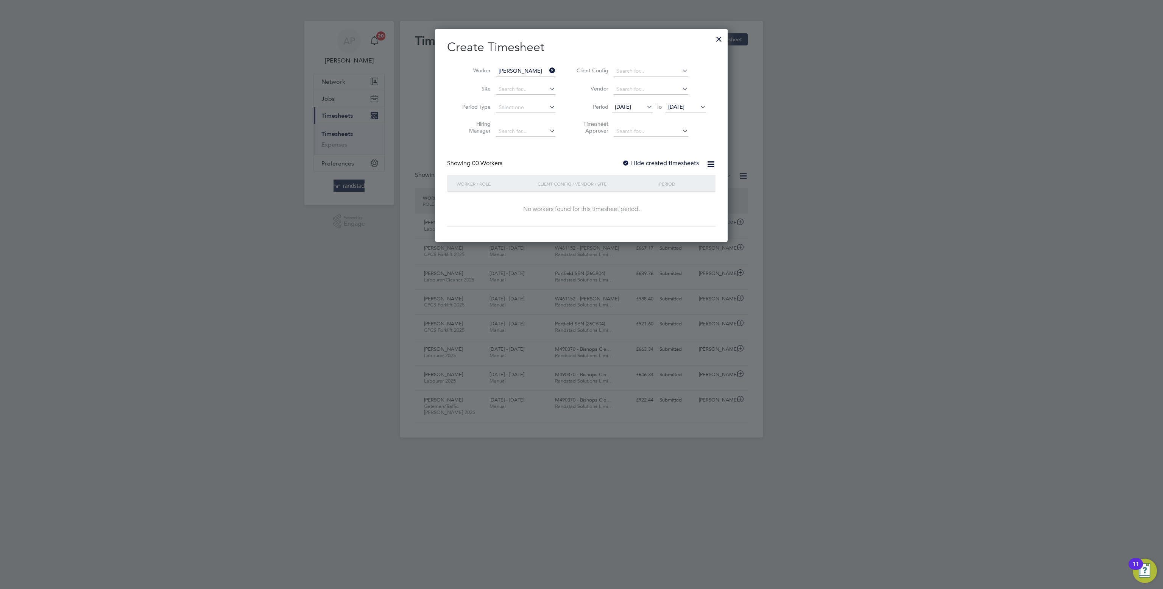
click at [684, 105] on span "[DATE]" at bounding box center [676, 106] width 16 height 7
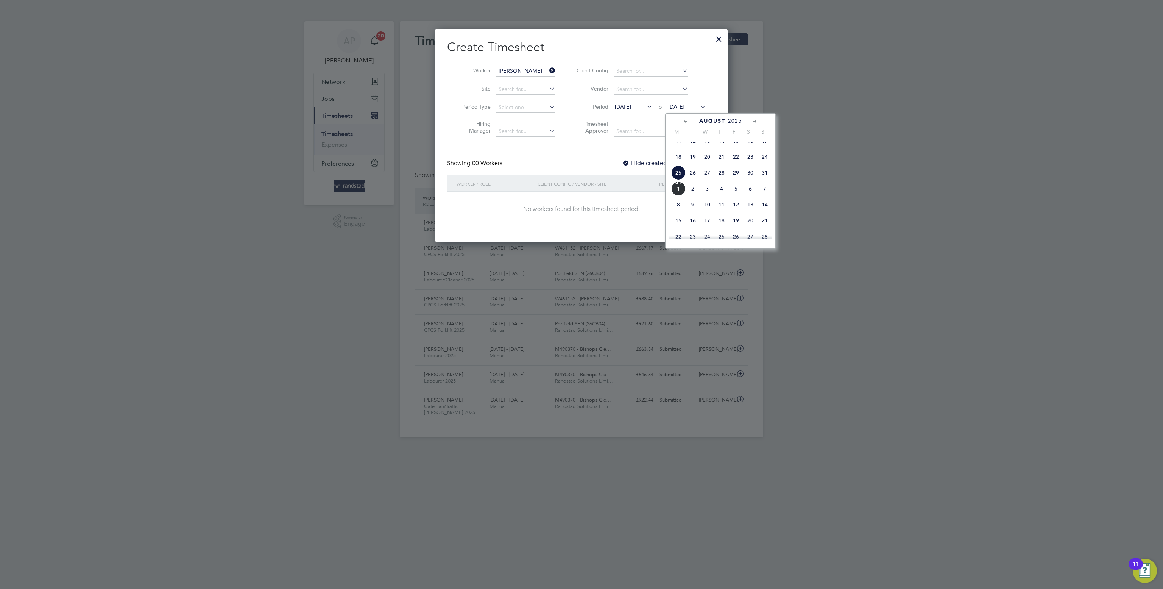
click at [727, 180] on span "28" at bounding box center [721, 172] width 14 height 14
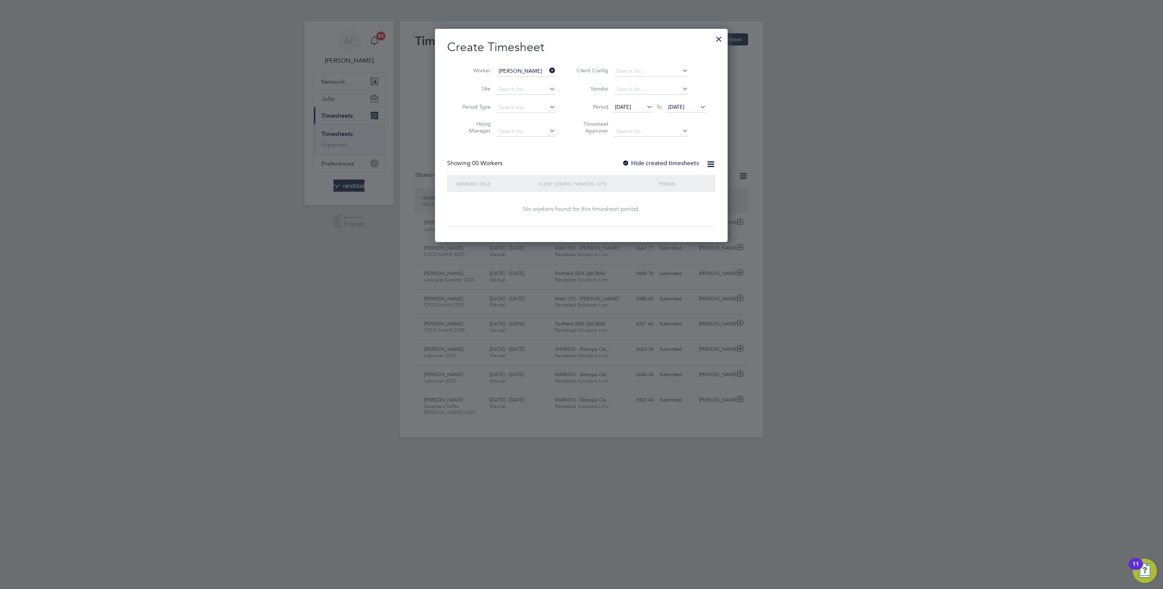
click at [664, 163] on label "Hide created timesheets" at bounding box center [660, 163] width 77 height 8
click at [687, 167] on label "Hide created timesheets" at bounding box center [660, 163] width 77 height 8
drag, startPoint x: 692, startPoint y: 106, endPoint x: 701, endPoint y: 121, distance: 17.2
click at [684, 107] on span "[DATE]" at bounding box center [676, 106] width 16 height 7
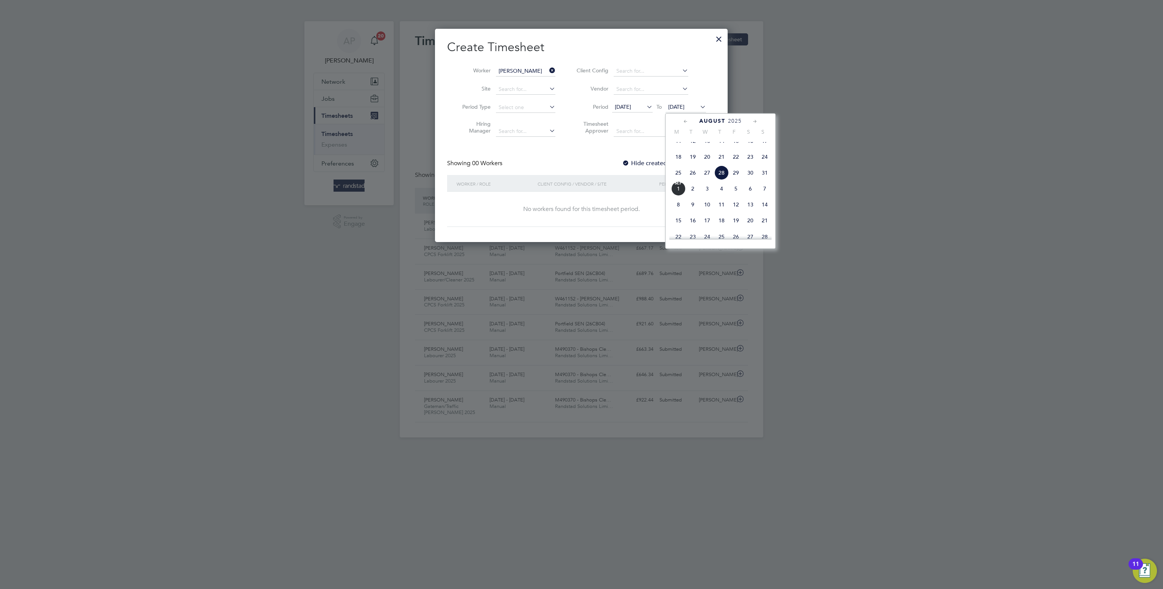
click at [748, 180] on span "30" at bounding box center [750, 172] width 14 height 14
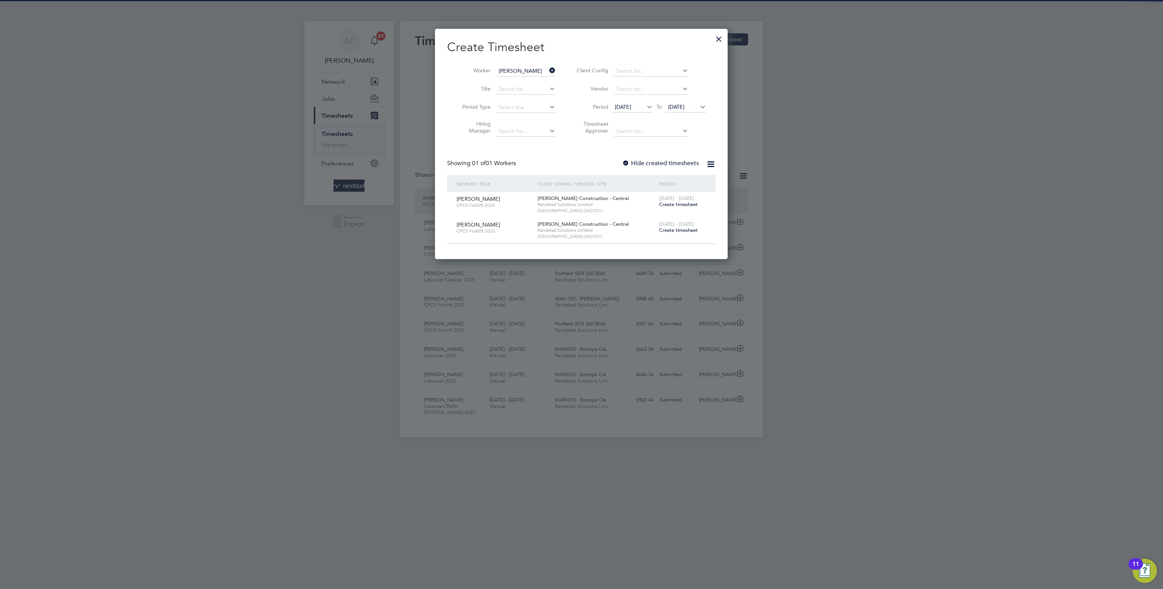
click at [690, 207] on span "Create timesheet" at bounding box center [678, 204] width 39 height 6
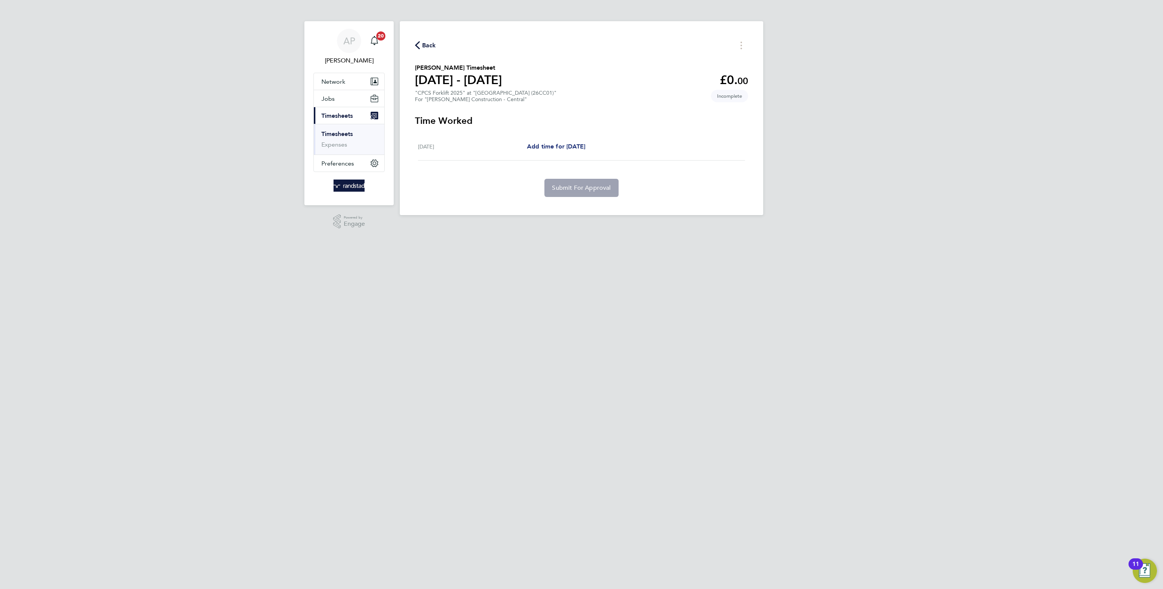
click at [553, 143] on span "Add time for [DATE]" at bounding box center [556, 146] width 58 height 7
select select "30"
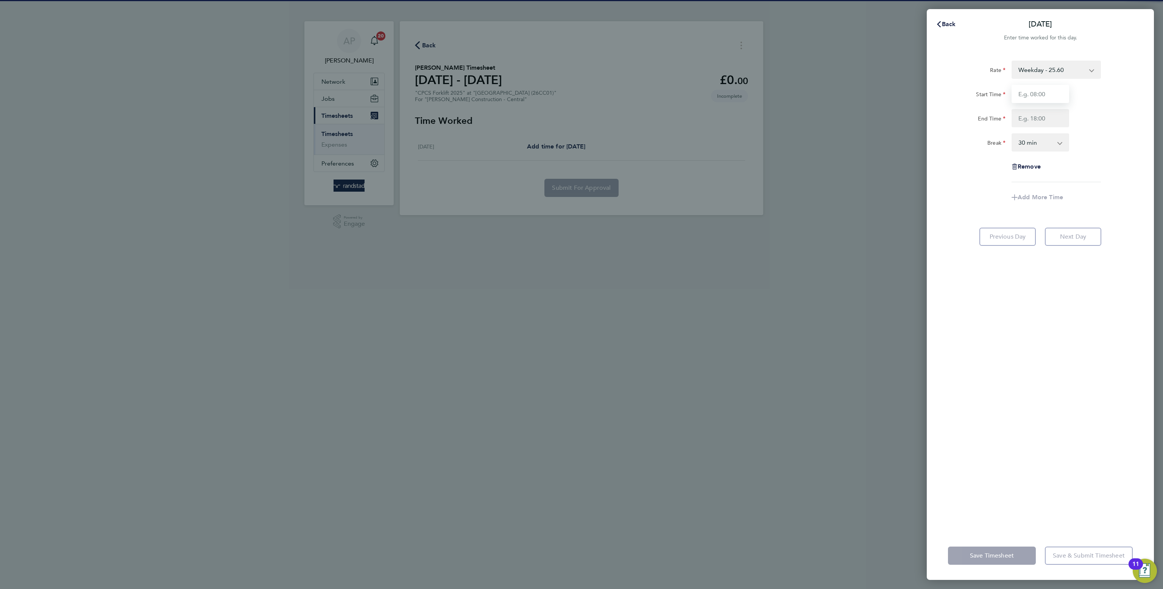
click at [1025, 95] on input "Start Time" at bounding box center [1041, 94] width 58 height 18
click at [1012, 121] on input "End Time" at bounding box center [1041, 118] width 58 height 18
type input "07:30"
type input "17:00"
drag, startPoint x: 1035, startPoint y: 381, endPoint x: 1062, endPoint y: 248, distance: 135.1
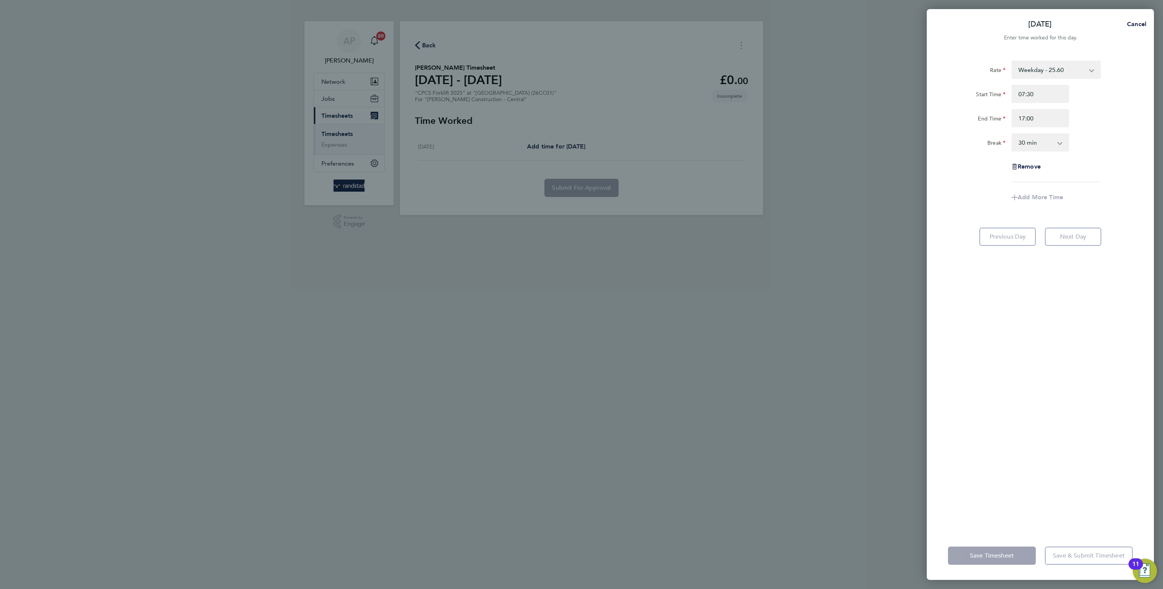
click at [1037, 380] on div "Rate Weekday - 25.60 Overtime - 37.11 Start Time 07:30 End Time 17:00 Break 0 m…" at bounding box center [1040, 291] width 227 height 480
click at [1004, 554] on span "Save Timesheet" at bounding box center [992, 556] width 44 height 8
click at [572, 199] on div "Fri 29 Aug Cancel Enter time worked for this day. Rate Weekday - 25.60 Overtime…" at bounding box center [581, 294] width 1163 height 589
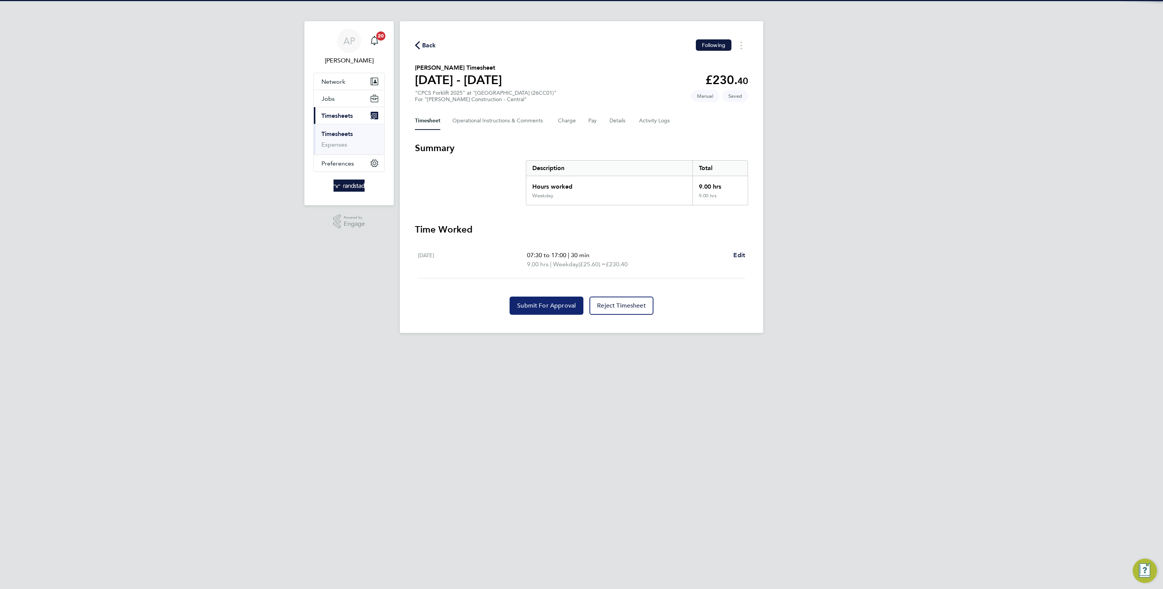
click at [542, 306] on span "Submit For Approval" at bounding box center [546, 306] width 59 height 8
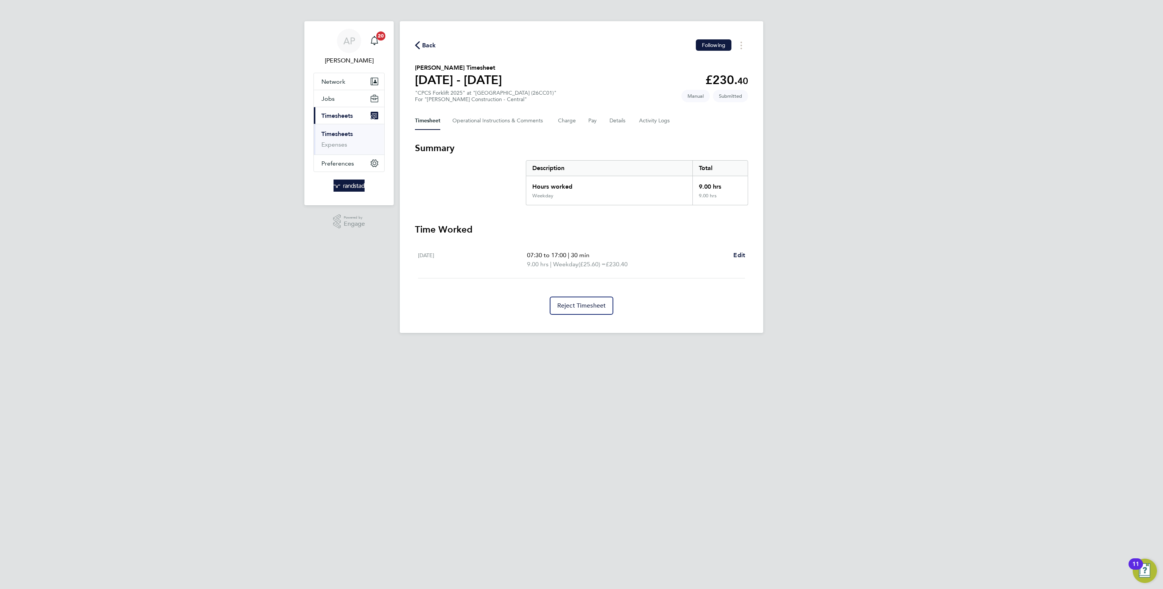
click at [433, 42] on span "Back" at bounding box center [429, 45] width 14 height 9
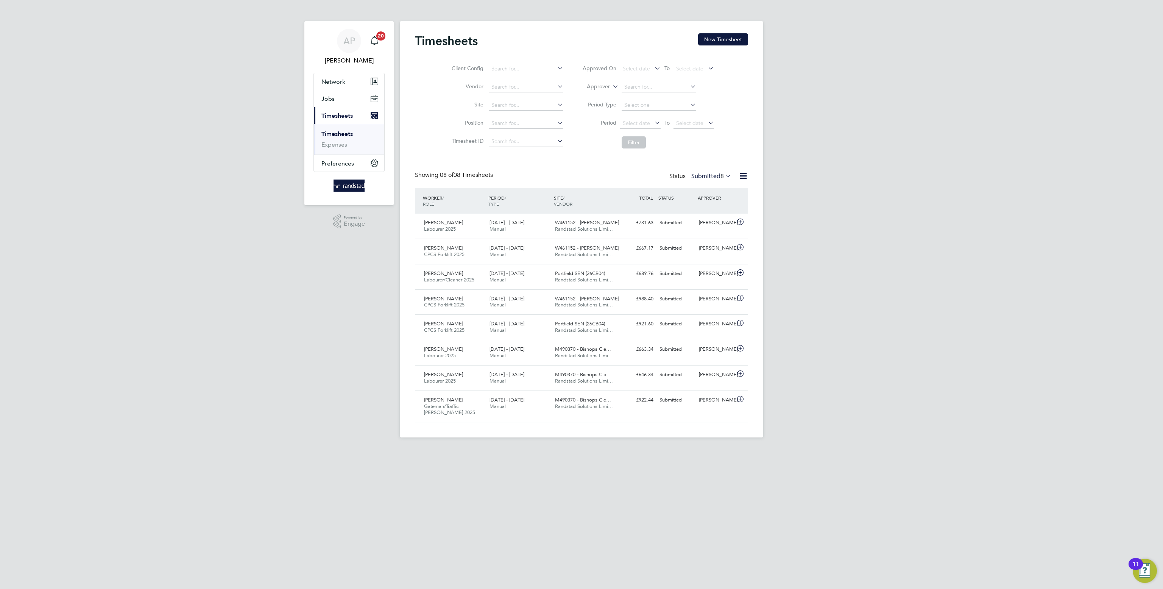
drag, startPoint x: 722, startPoint y: 42, endPoint x: 589, endPoint y: 51, distance: 132.5
click at [721, 41] on button "New Timesheet" at bounding box center [723, 39] width 50 height 12
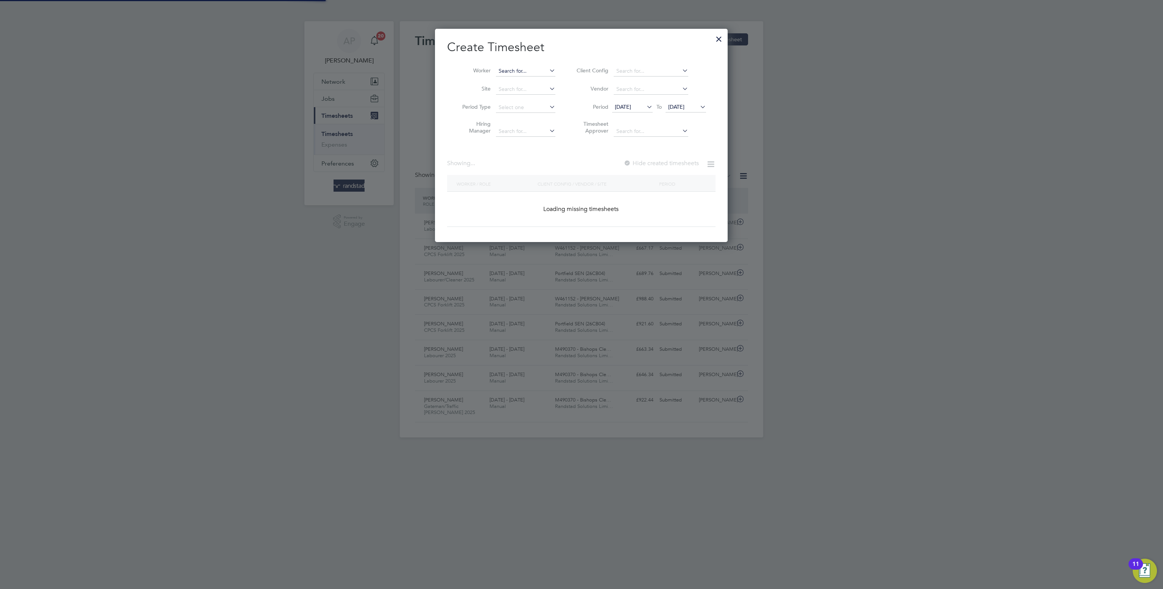
click at [515, 66] on input at bounding box center [525, 71] width 59 height 11
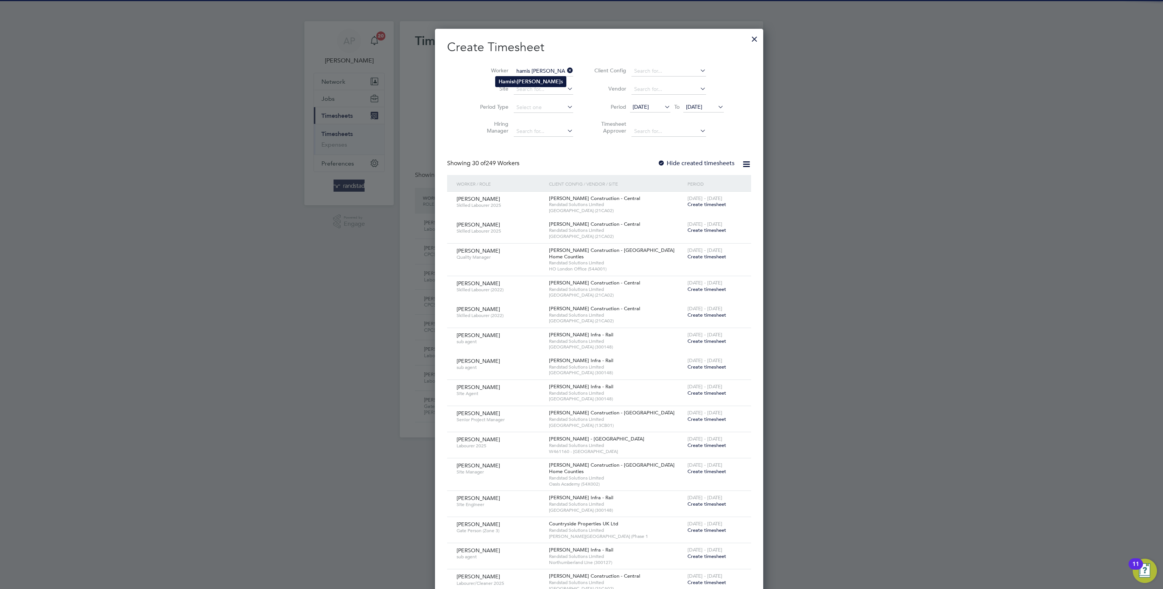
click at [552, 80] on li "Hamis h Tubb s" at bounding box center [531, 81] width 70 height 10
type input "Hamish Tubbs"
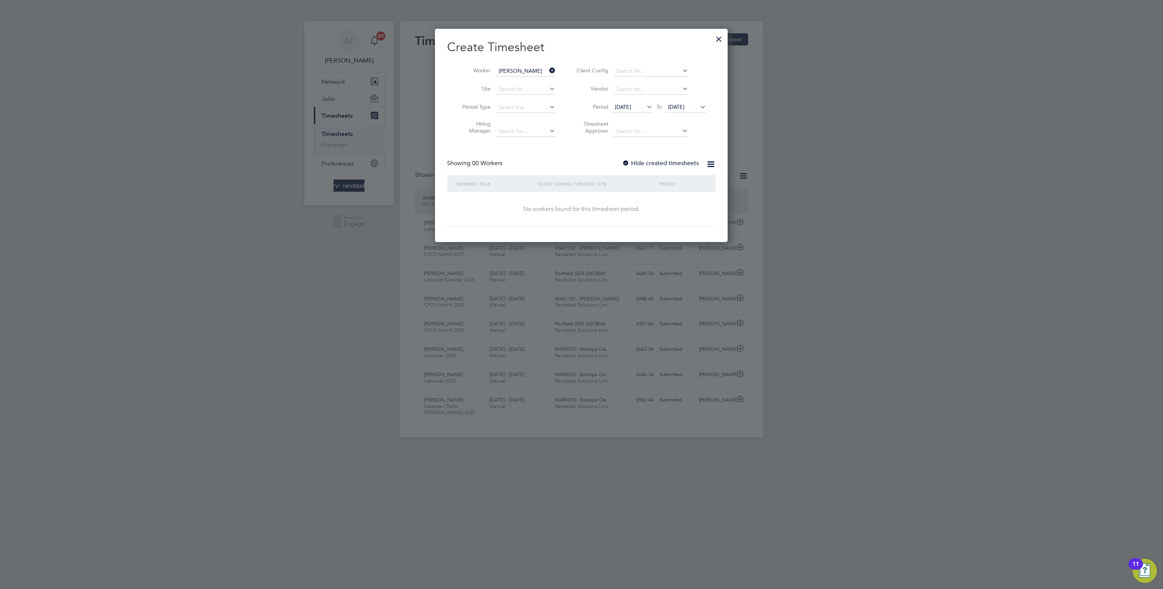
drag, startPoint x: 687, startPoint y: 105, endPoint x: 718, endPoint y: 148, distance: 52.9
click at [684, 105] on span "[DATE]" at bounding box center [676, 106] width 16 height 7
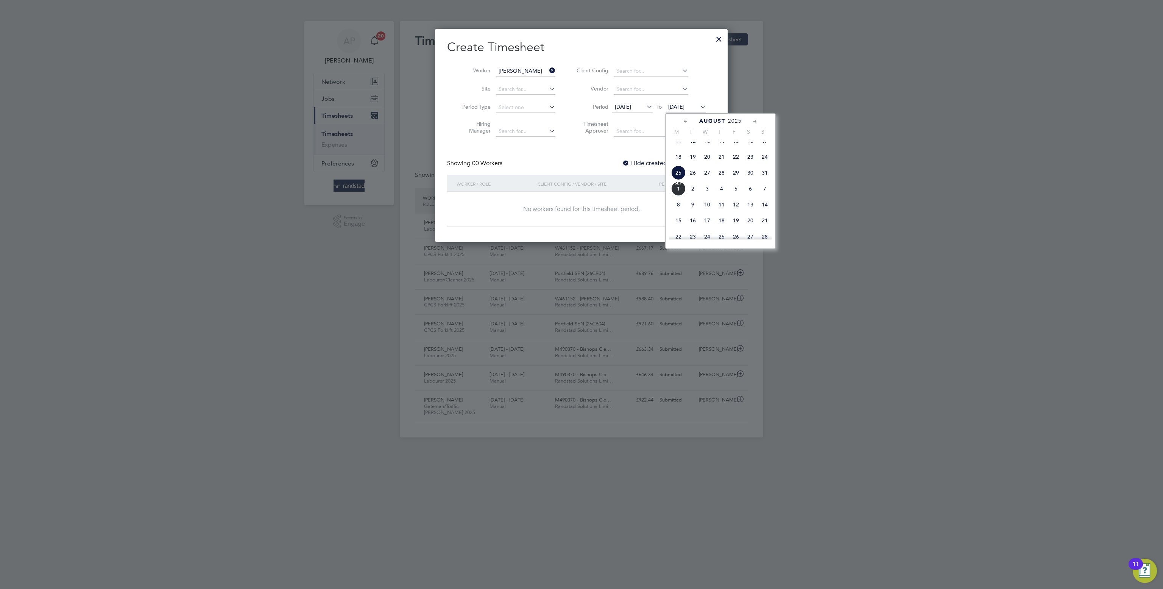
click at [735, 180] on span "29" at bounding box center [736, 172] width 14 height 14
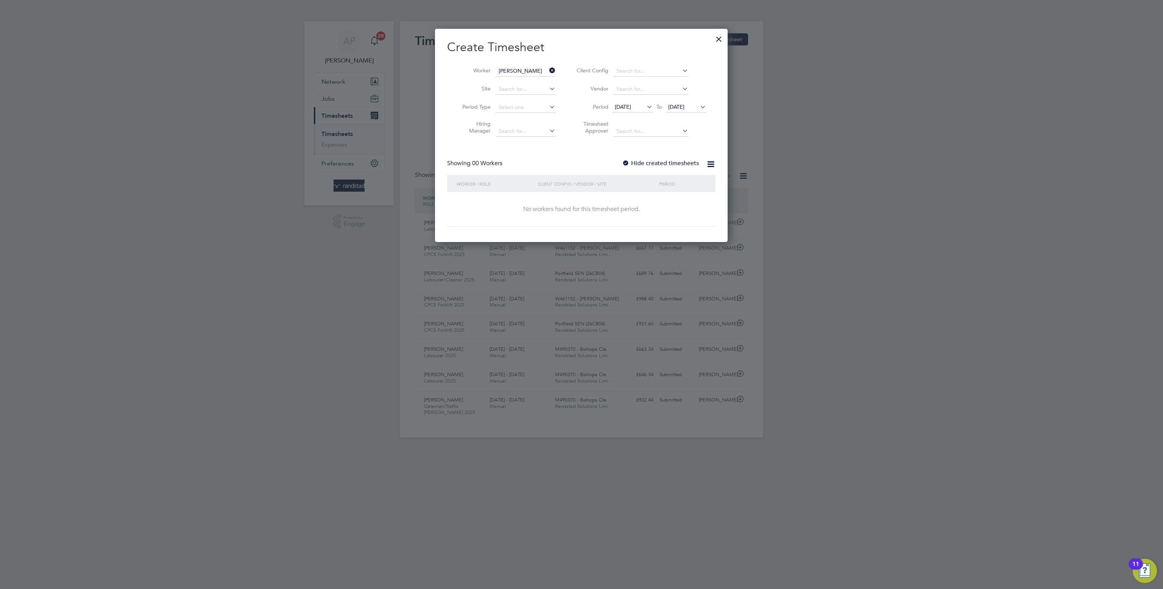
click at [676, 158] on div "Create Timesheet Worker Hamish Tubbs Site Period Type Hiring Manager Client Con…" at bounding box center [581, 132] width 268 height 187
click at [678, 162] on label "Hide created timesheets" at bounding box center [660, 163] width 77 height 8
click at [668, 156] on div "Create Timesheet Worker Hamish Tubbs Site Period Type Hiring Manager Client Con…" at bounding box center [581, 132] width 268 height 187
click at [669, 160] on label "Hide created timesheets" at bounding box center [660, 163] width 77 height 8
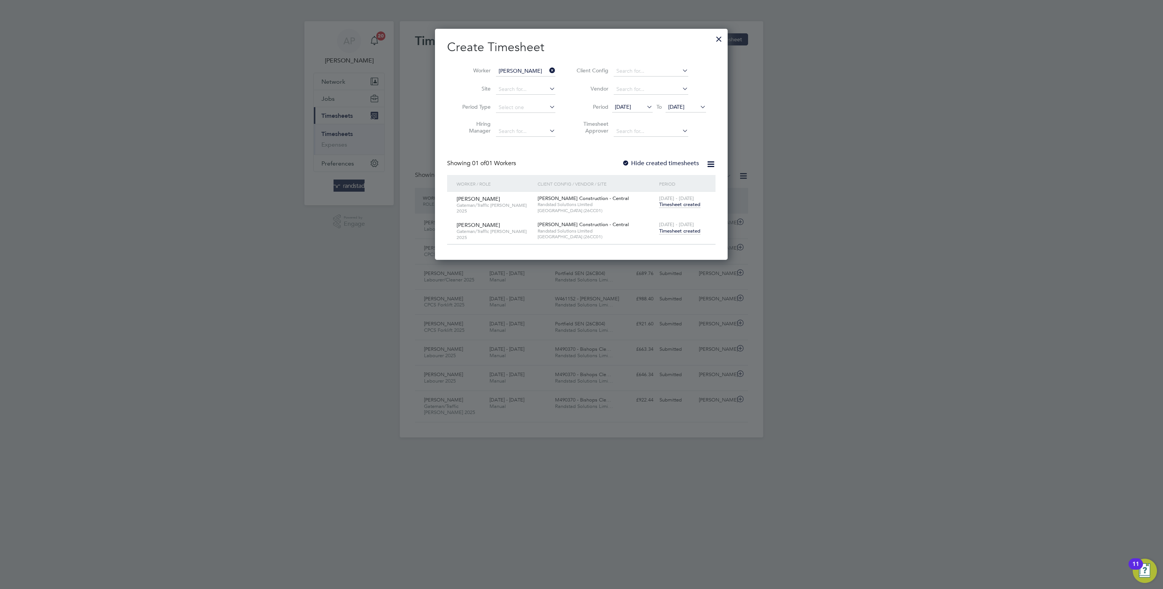
click at [691, 111] on span "[DATE]" at bounding box center [686, 107] width 41 height 10
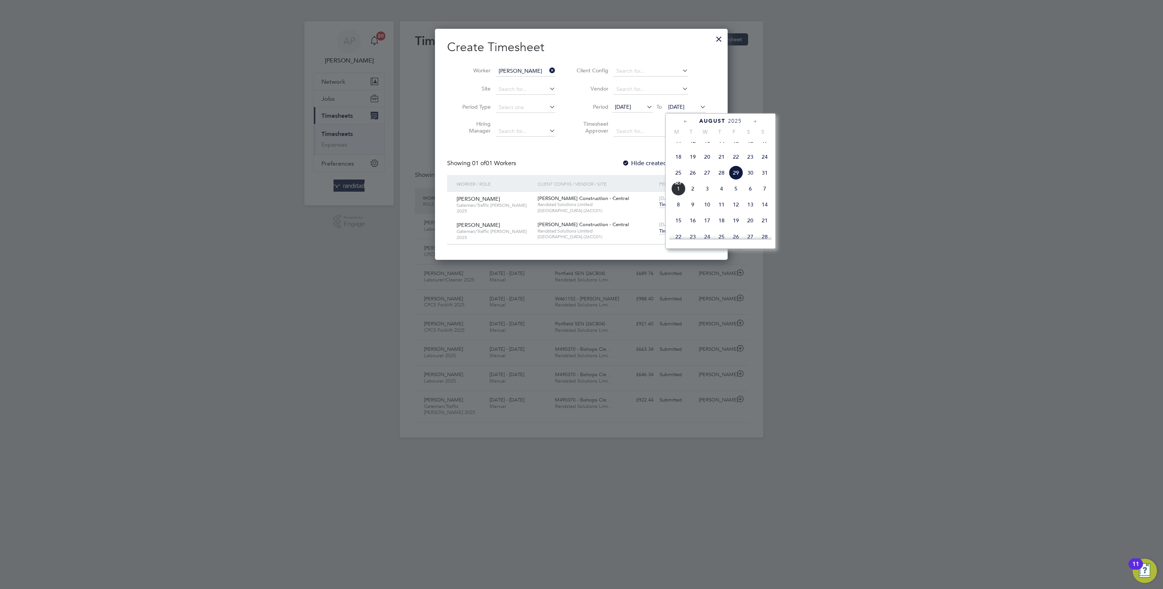
click at [732, 194] on span "5" at bounding box center [736, 188] width 14 height 14
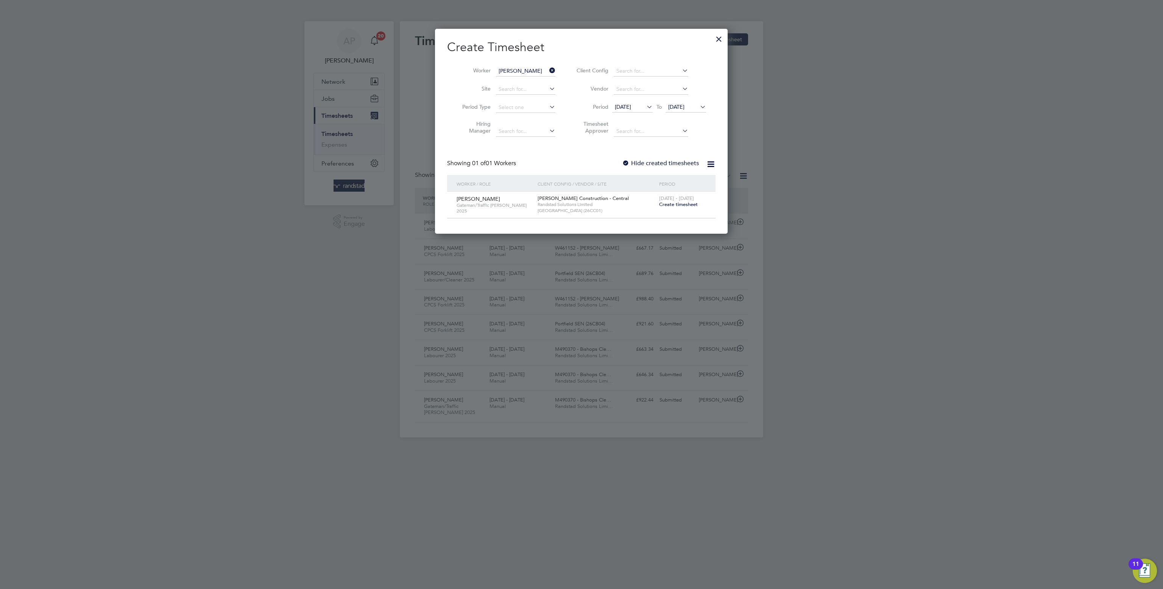
click at [677, 162] on label "Hide created timesheets" at bounding box center [660, 163] width 77 height 8
click at [681, 164] on label "Hide created timesheets" at bounding box center [660, 163] width 77 height 8
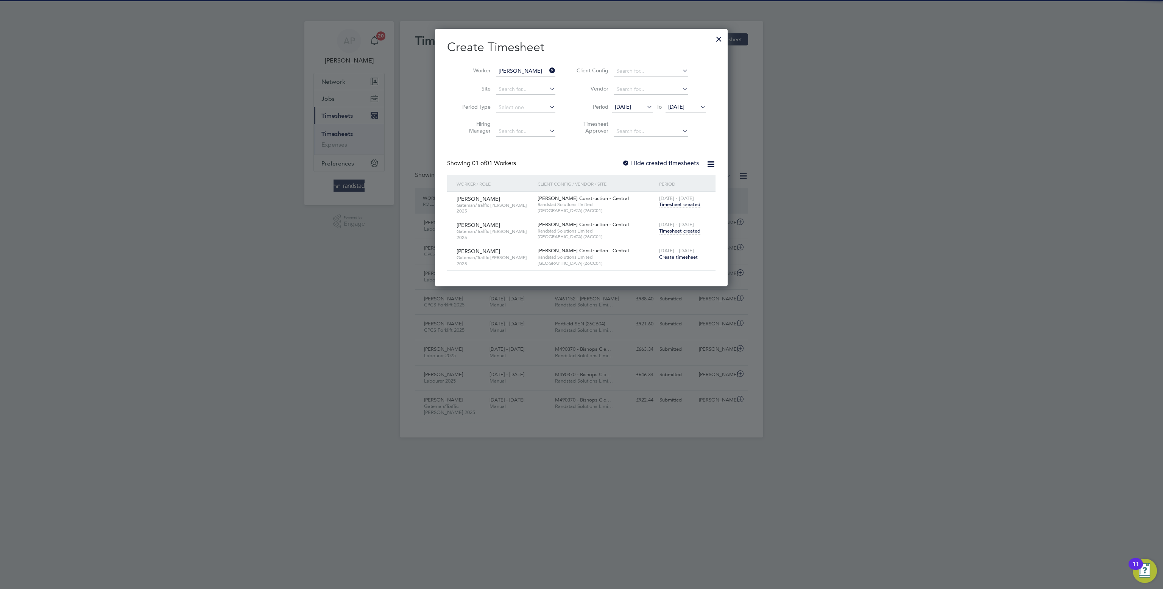
click at [681, 229] on span "Timesheet created" at bounding box center [679, 231] width 41 height 7
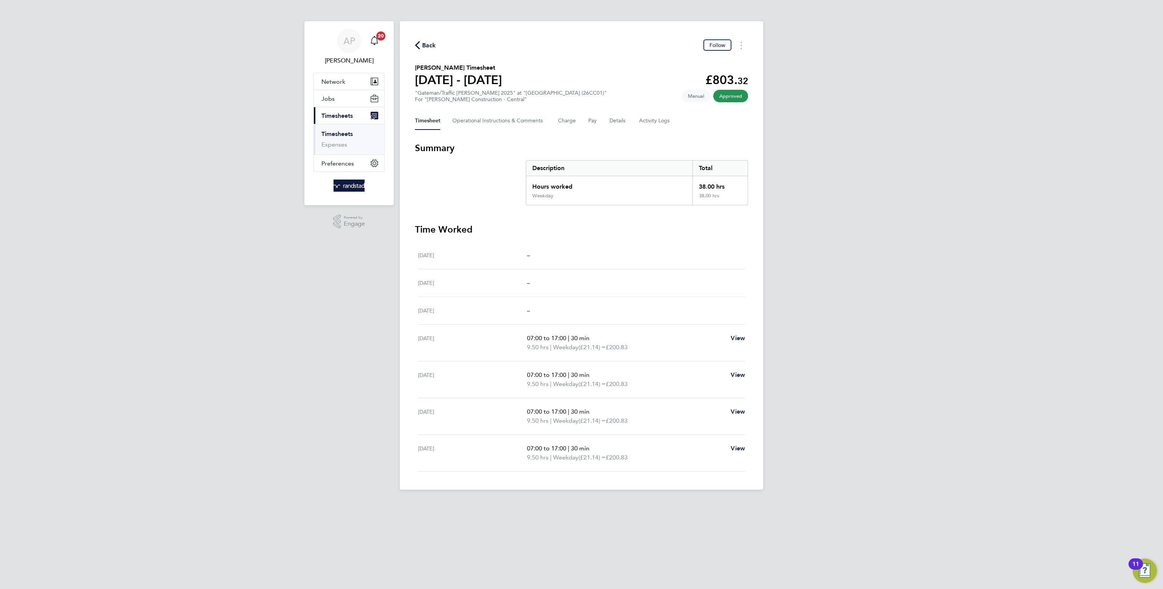
click at [428, 45] on span "Back" at bounding box center [429, 45] width 14 height 9
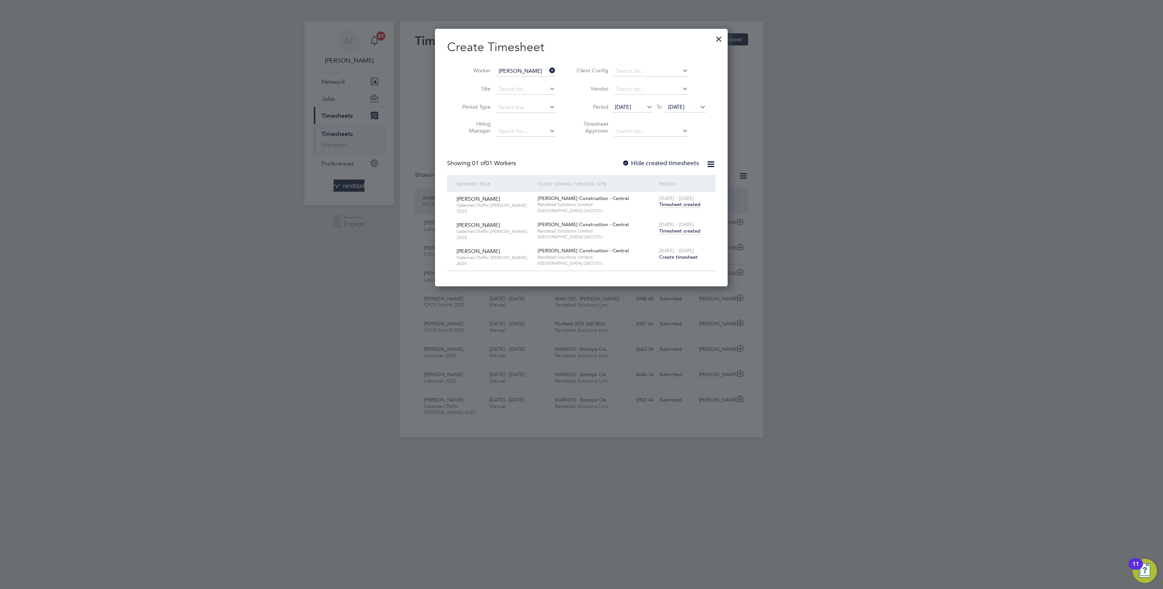
click at [718, 39] on div at bounding box center [719, 37] width 14 height 14
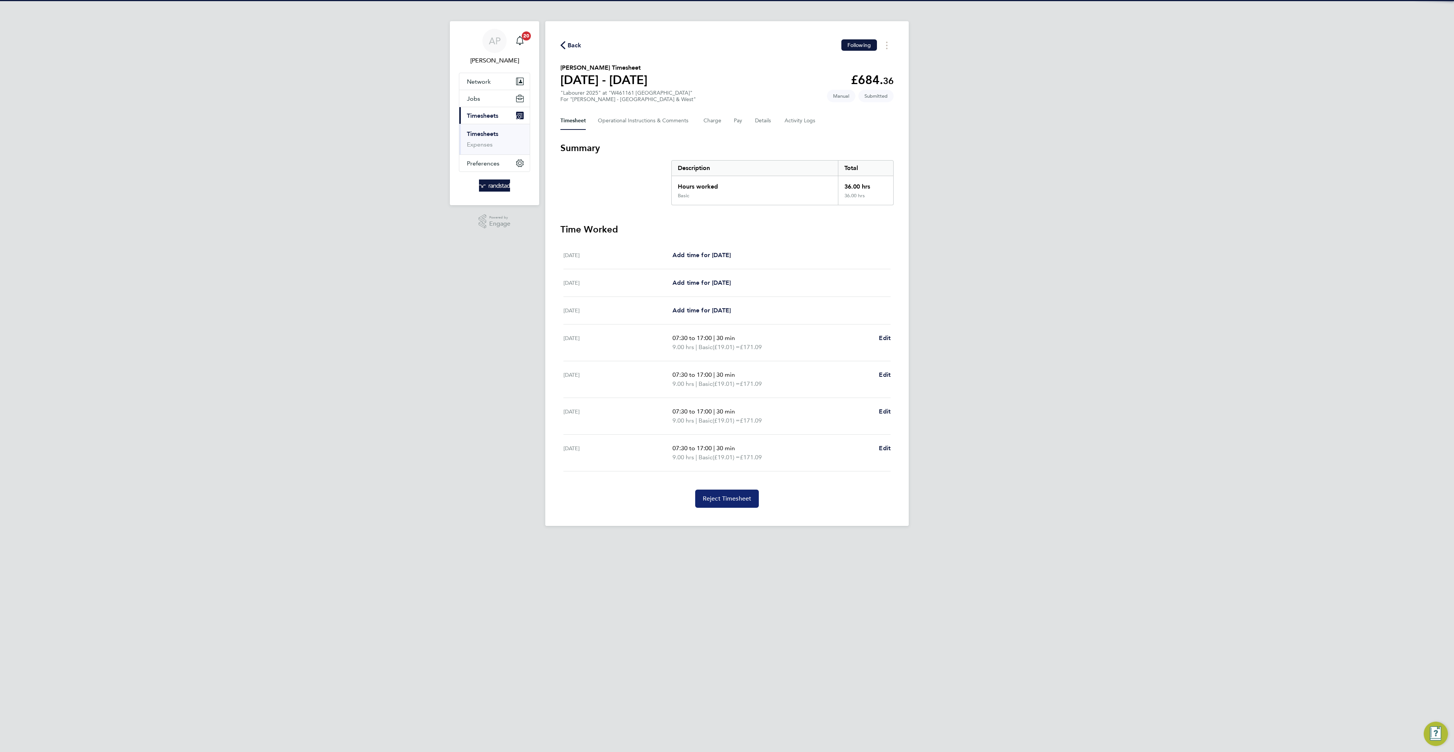
click at [752, 498] on button "Reject Timesheet" at bounding box center [727, 498] width 64 height 18
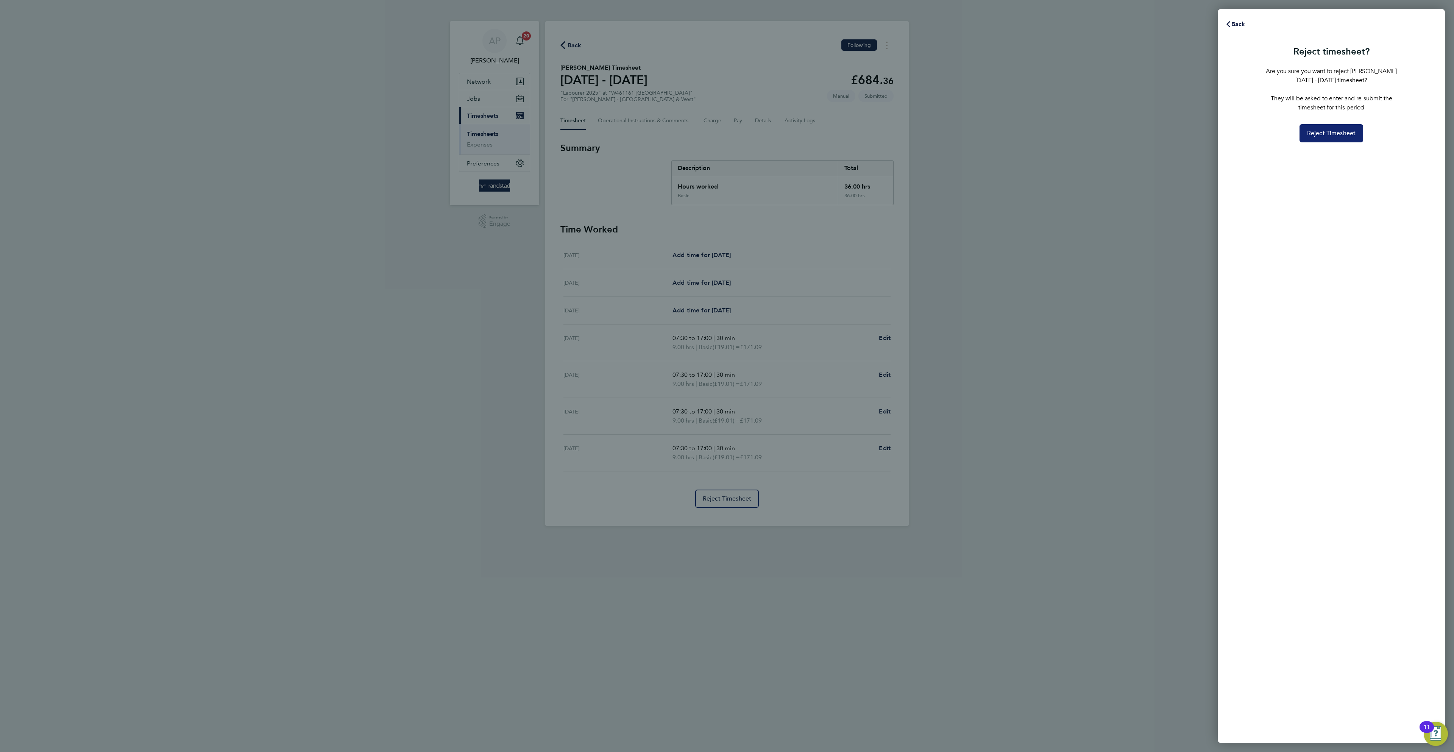
click at [1337, 134] on span "Reject Timesheet" at bounding box center [1331, 133] width 49 height 8
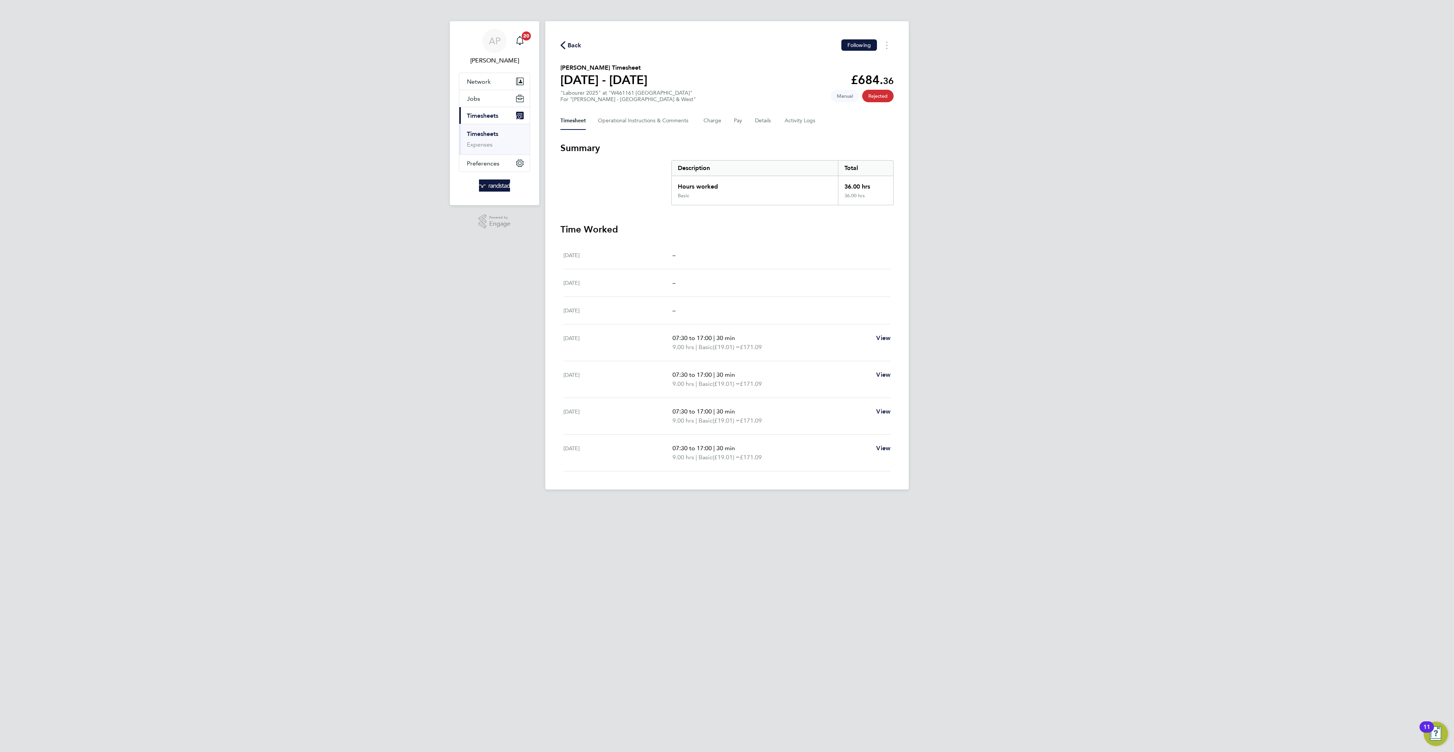
drag, startPoint x: 580, startPoint y: 42, endPoint x: 592, endPoint y: 48, distance: 14.1
click at [578, 42] on span "Back" at bounding box center [574, 45] width 14 height 9
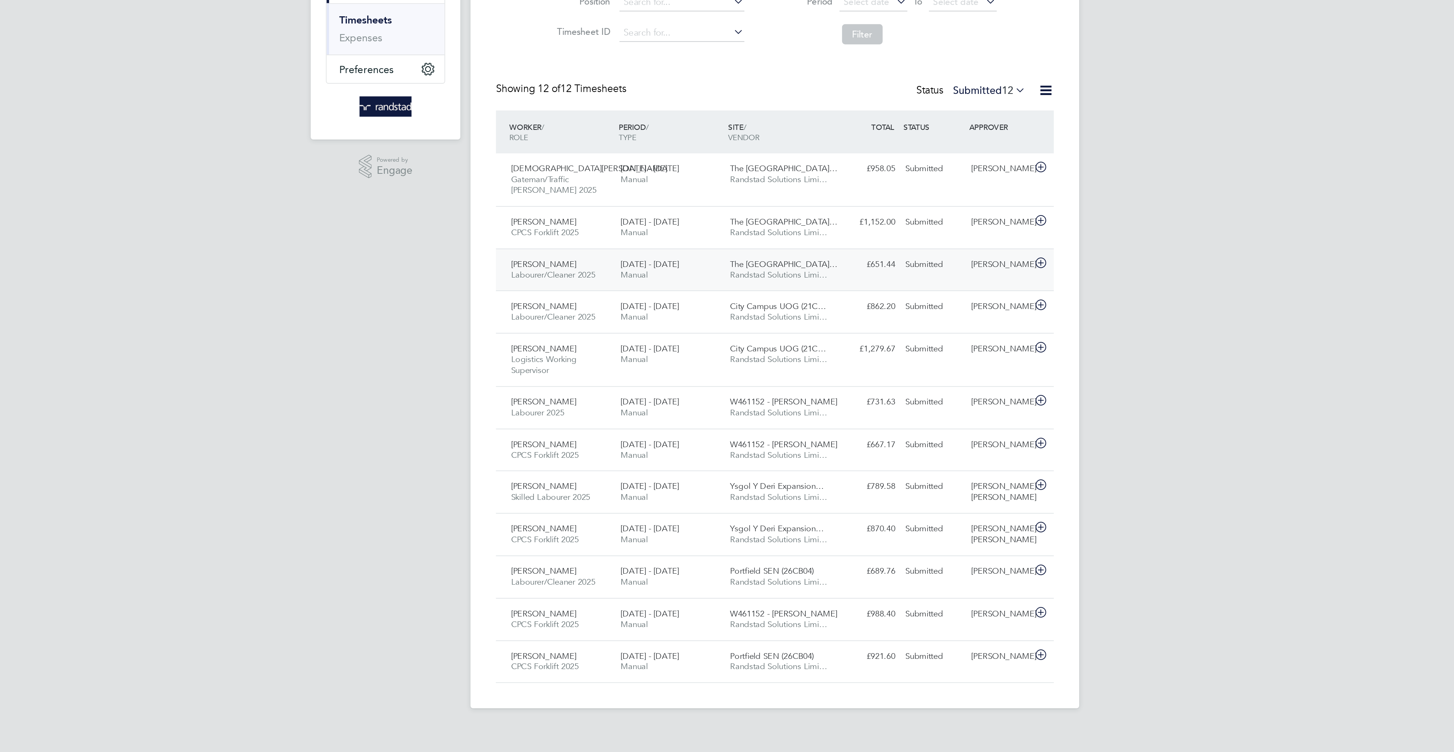
click at [848, 285] on div "[PERSON_NAME]" at bounding box center [860, 280] width 39 height 12
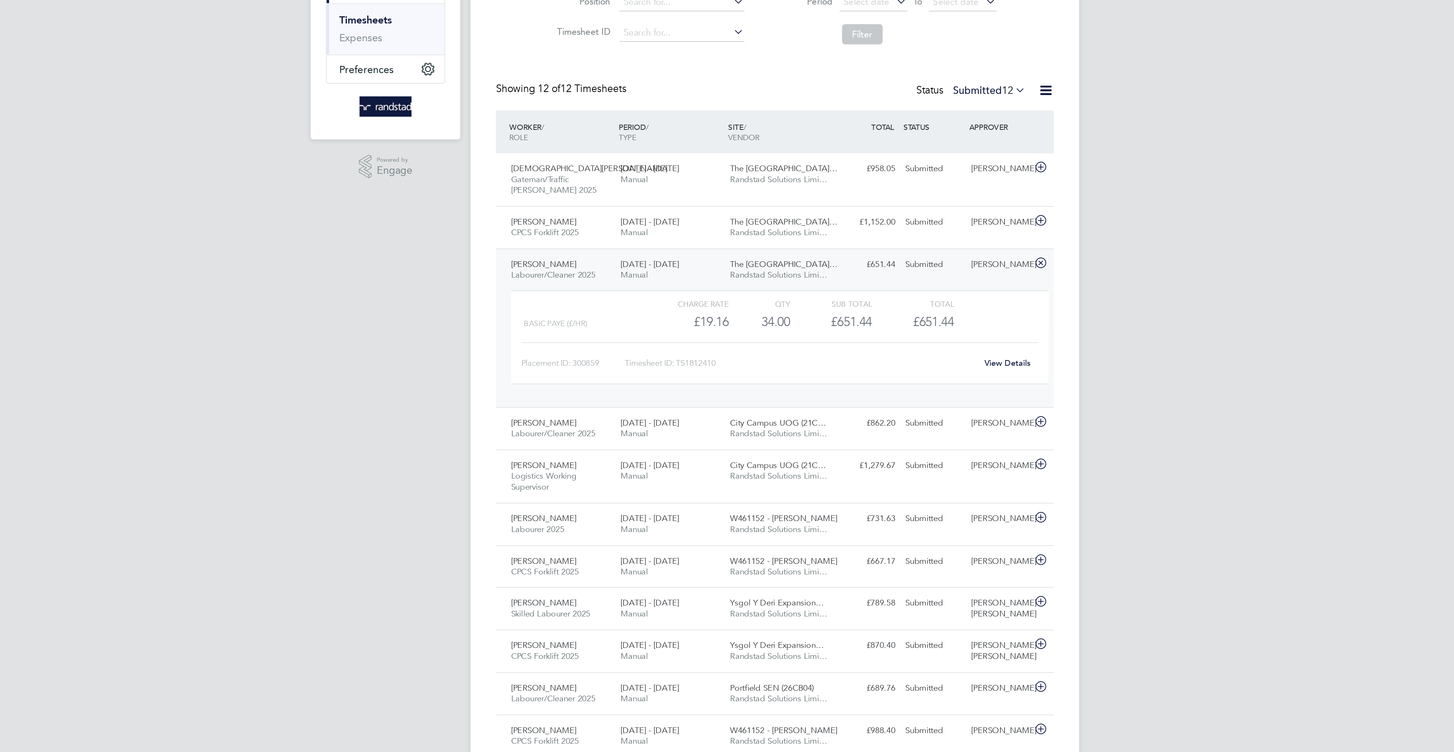
click at [870, 342] on link "View Details" at bounding box center [866, 338] width 28 height 6
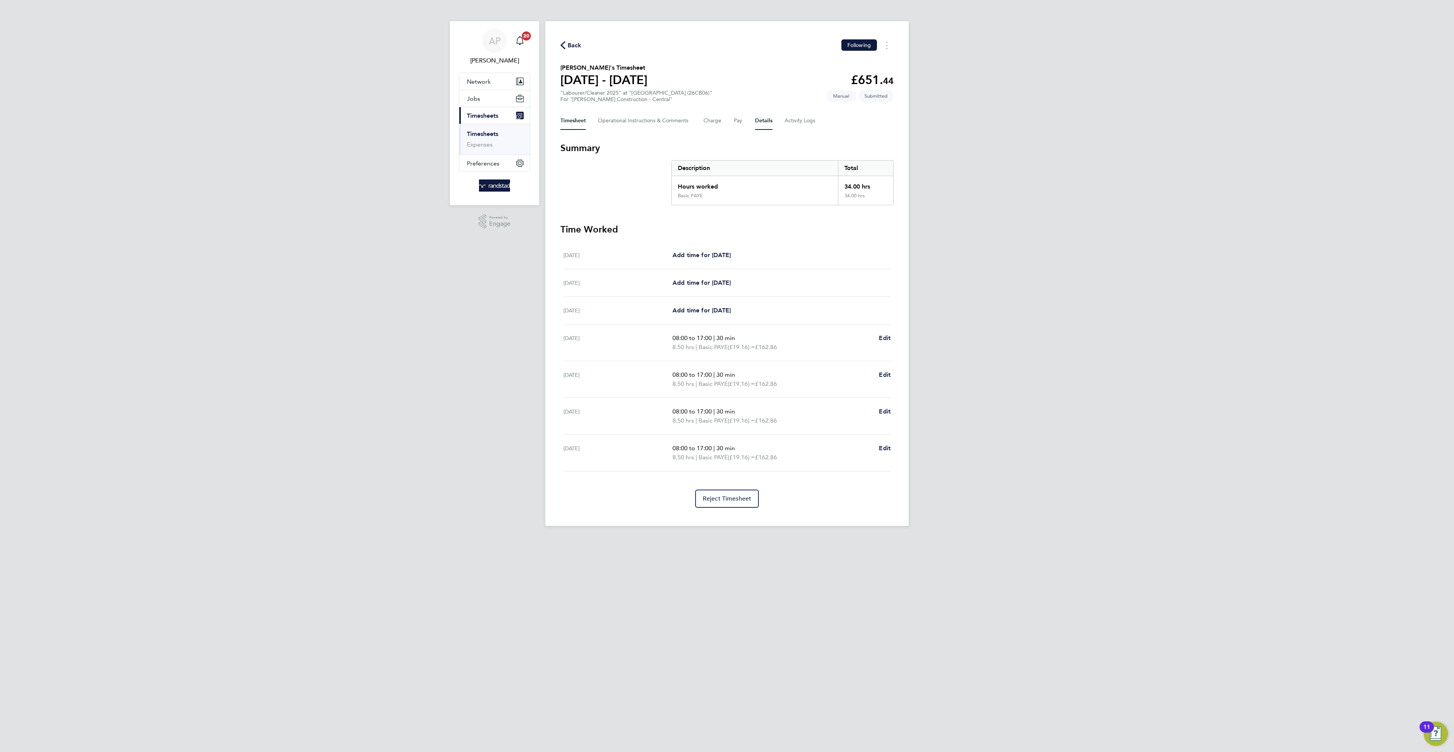
click at [755, 116] on button "Details" at bounding box center [763, 121] width 17 height 18
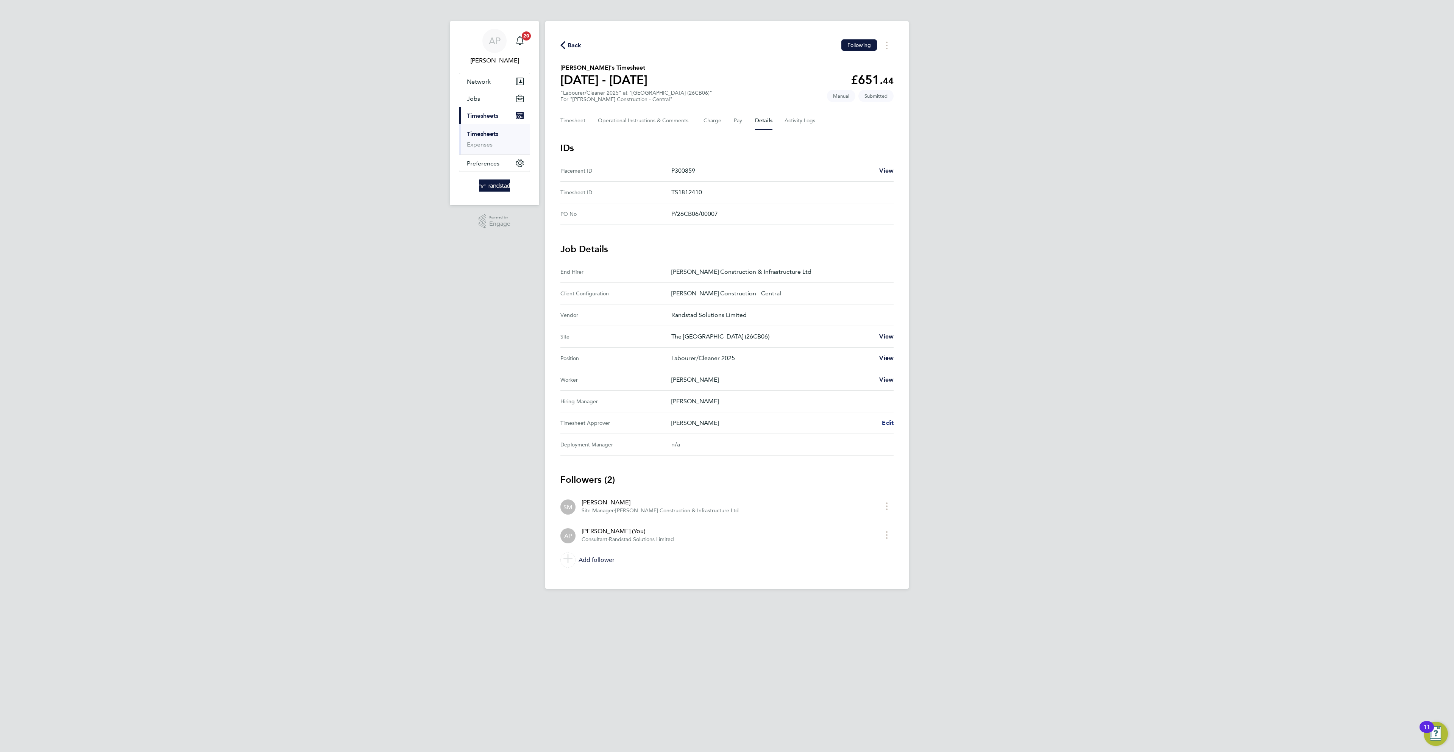
click at [891, 426] on span "Edit" at bounding box center [888, 422] width 12 height 7
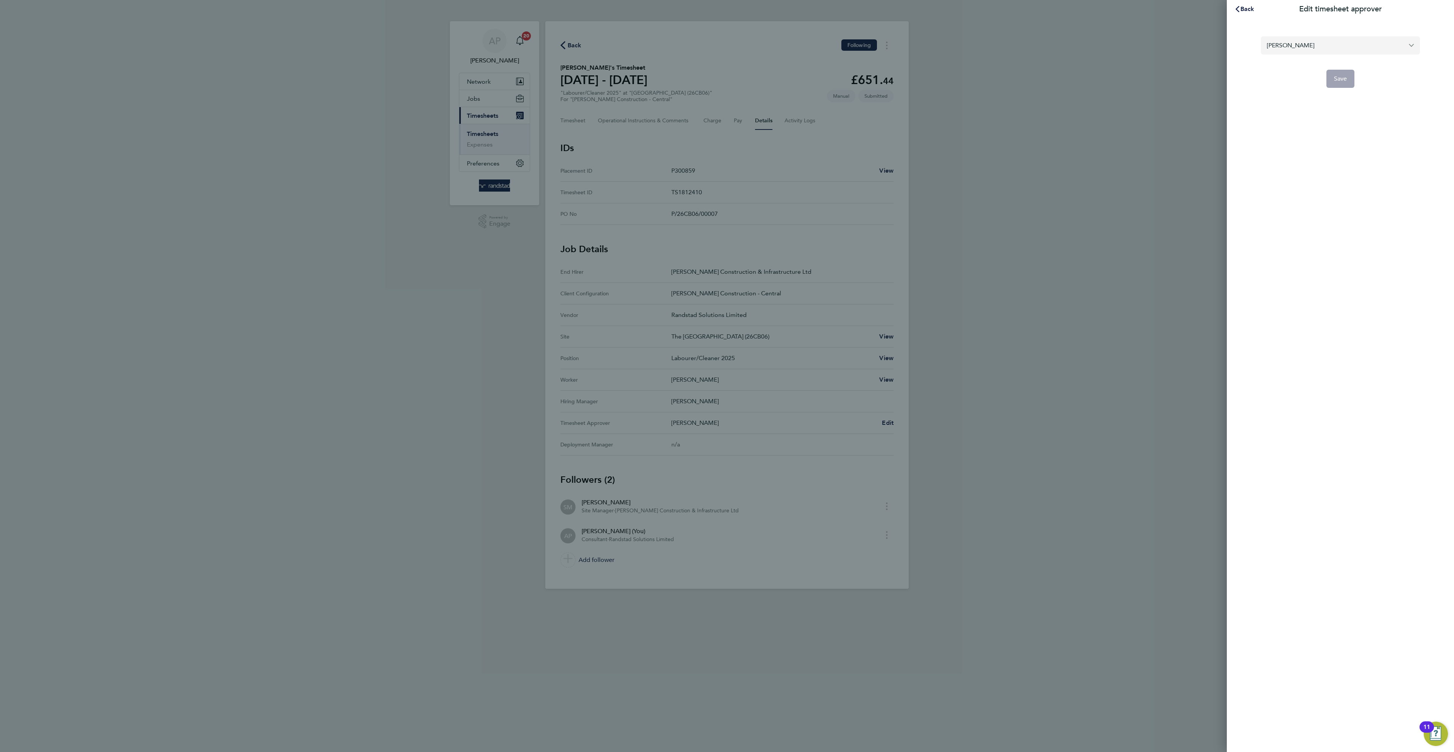
click at [1314, 47] on input "[PERSON_NAME]" at bounding box center [1340, 45] width 159 height 18
click at [1309, 64] on li "[PERSON_NAME]" at bounding box center [1340, 64] width 159 height 19
type input "[PERSON_NAME]"
click at [1345, 79] on span "Save" at bounding box center [1340, 79] width 13 height 8
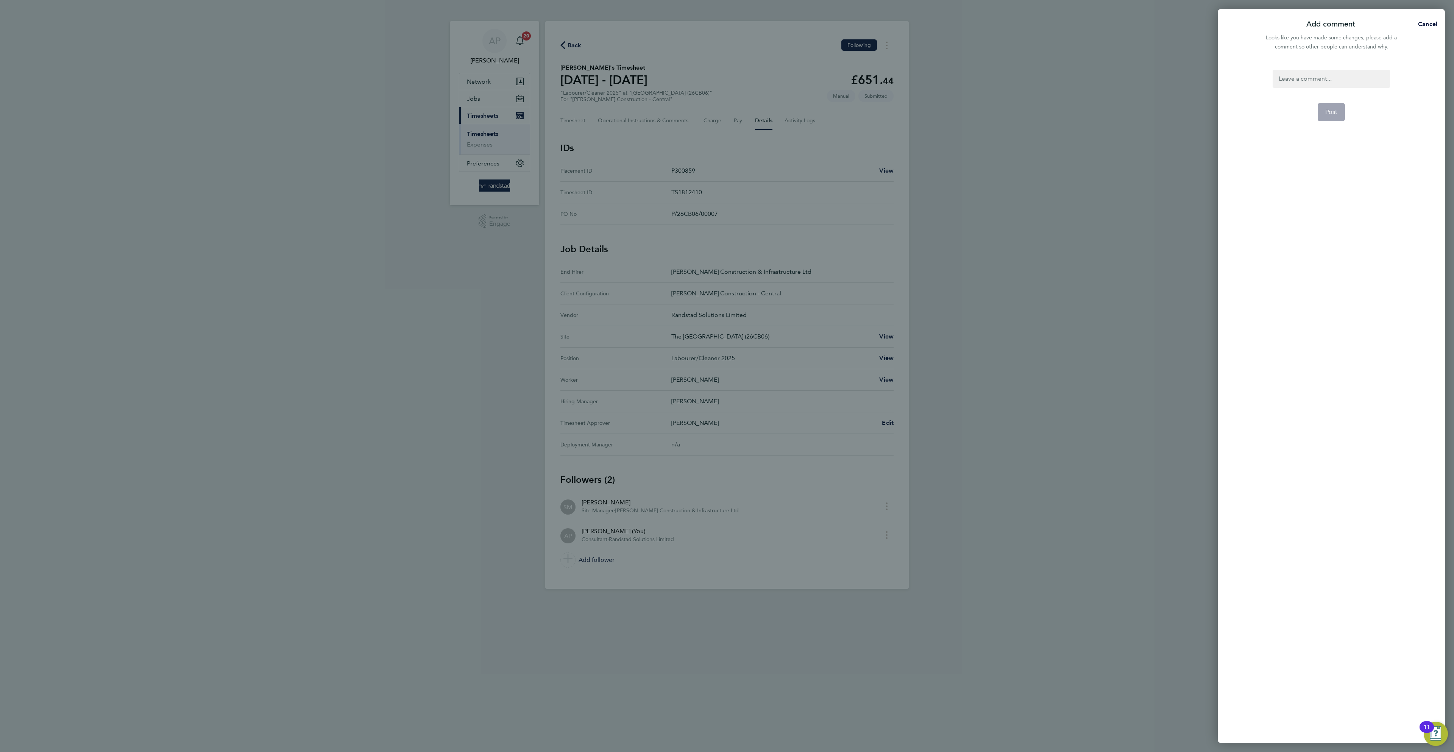
click at [1359, 77] on div at bounding box center [1330, 79] width 117 height 18
click at [1330, 80] on div at bounding box center [1330, 79] width 117 height 18
click at [1336, 111] on span "Post" at bounding box center [1331, 112] width 12 height 8
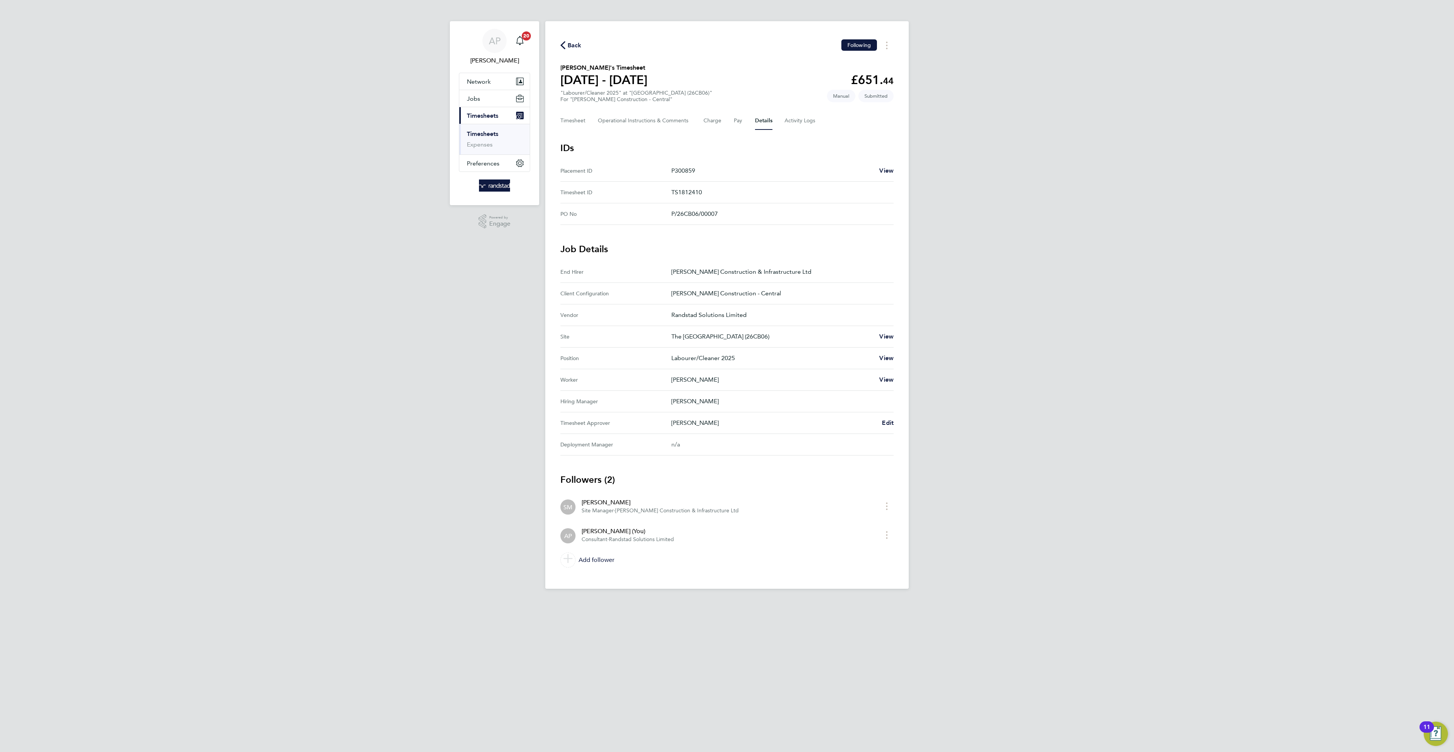
click at [567, 41] on span "Back" at bounding box center [574, 45] width 14 height 9
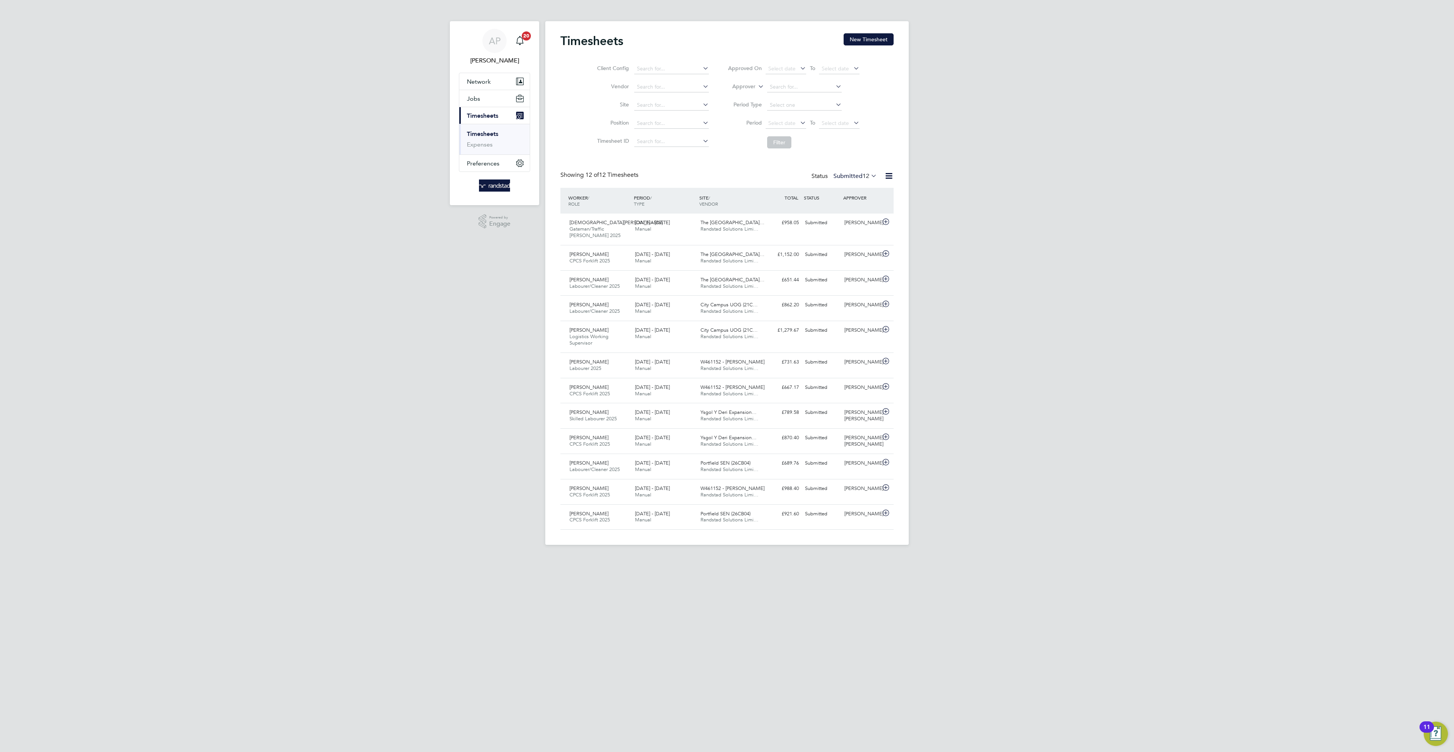
drag, startPoint x: 875, startPoint y: 39, endPoint x: 850, endPoint y: 49, distance: 27.3
click at [874, 40] on button "New Timesheet" at bounding box center [868, 39] width 50 height 12
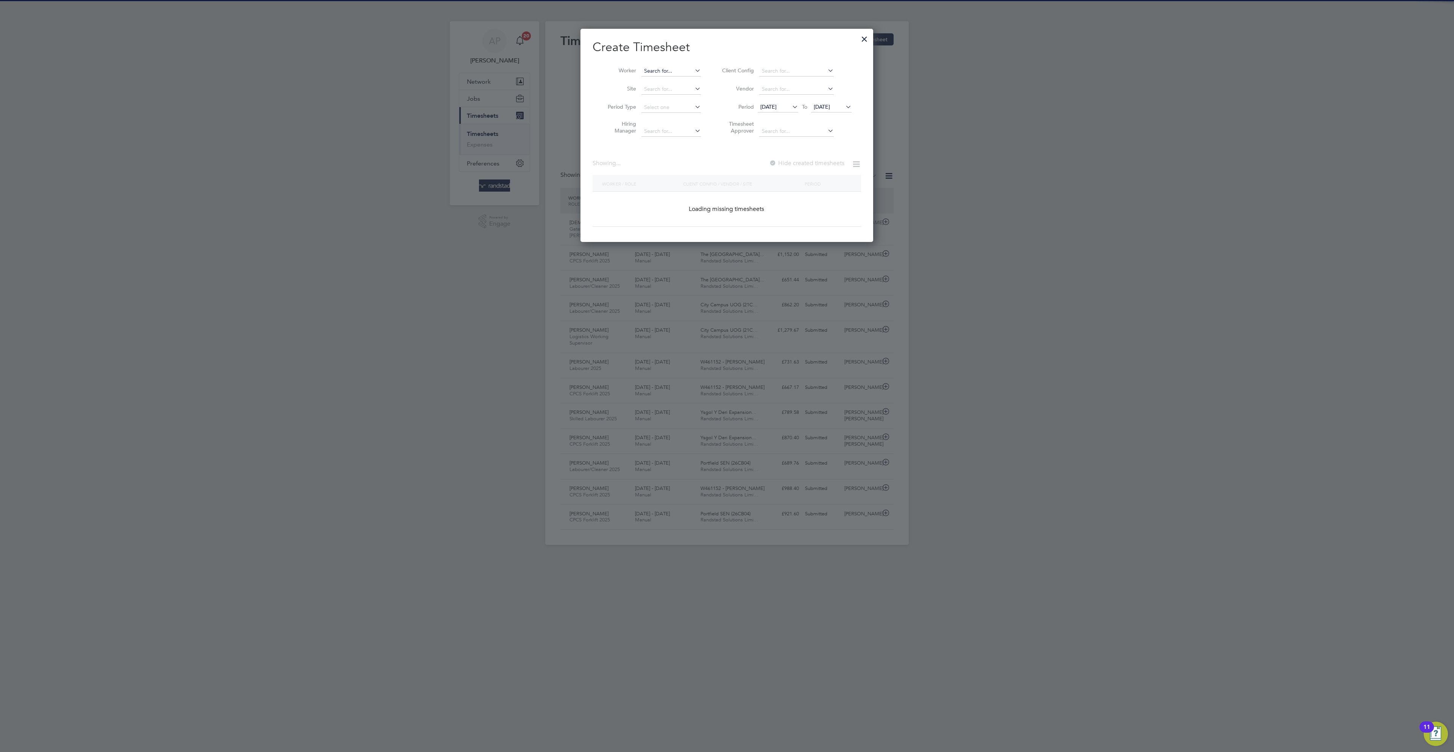
click at [675, 68] on input at bounding box center [670, 71] width 59 height 11
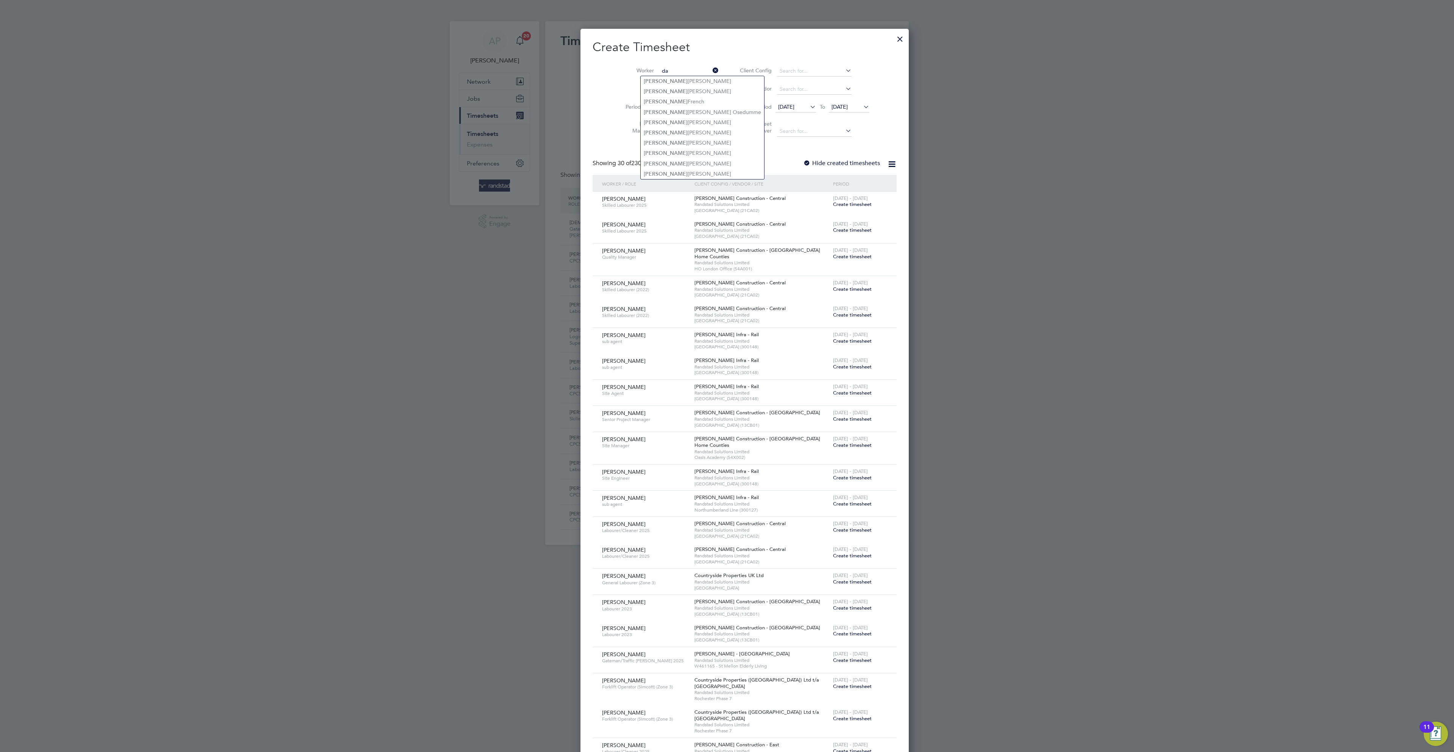
type input "d"
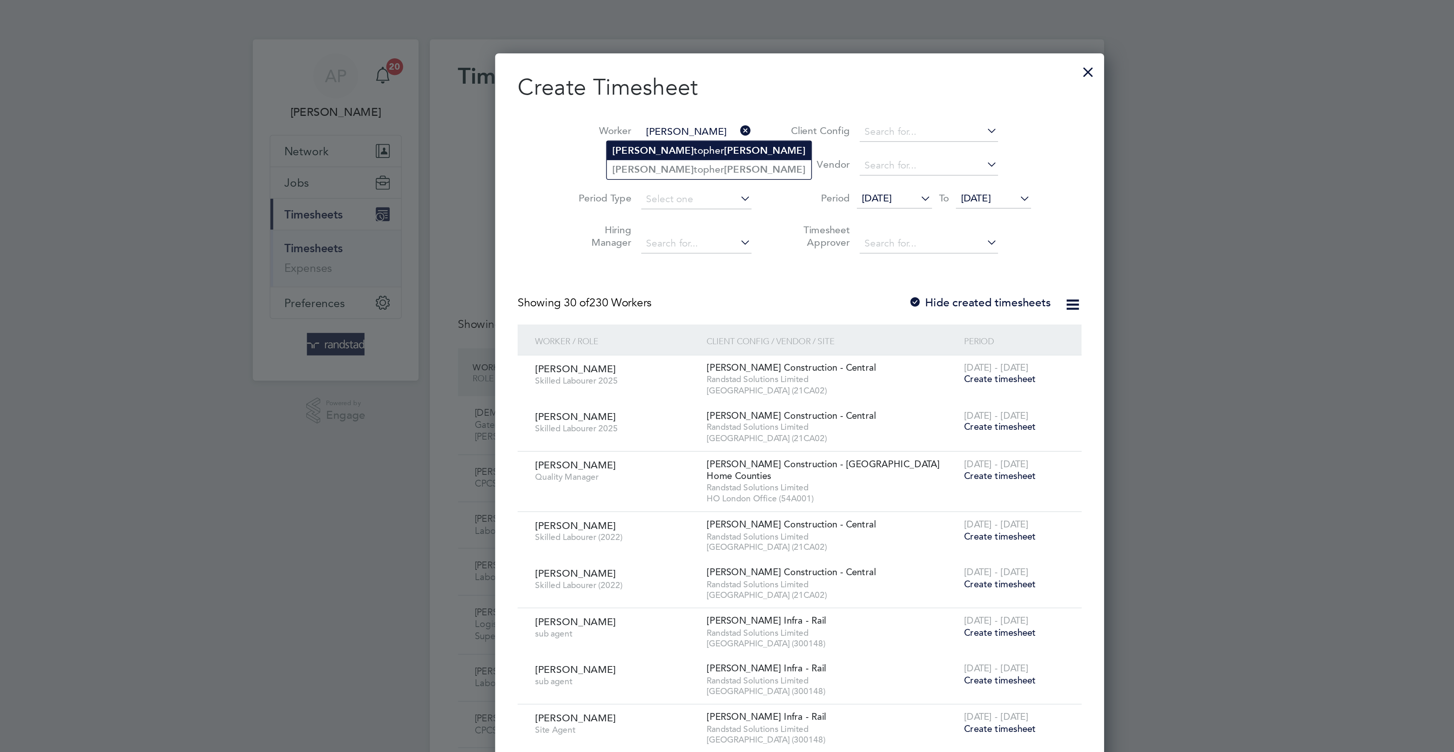
click at [704, 81] on b "[PERSON_NAME]" at bounding box center [726, 81] width 44 height 6
type input "[PERSON_NAME]"
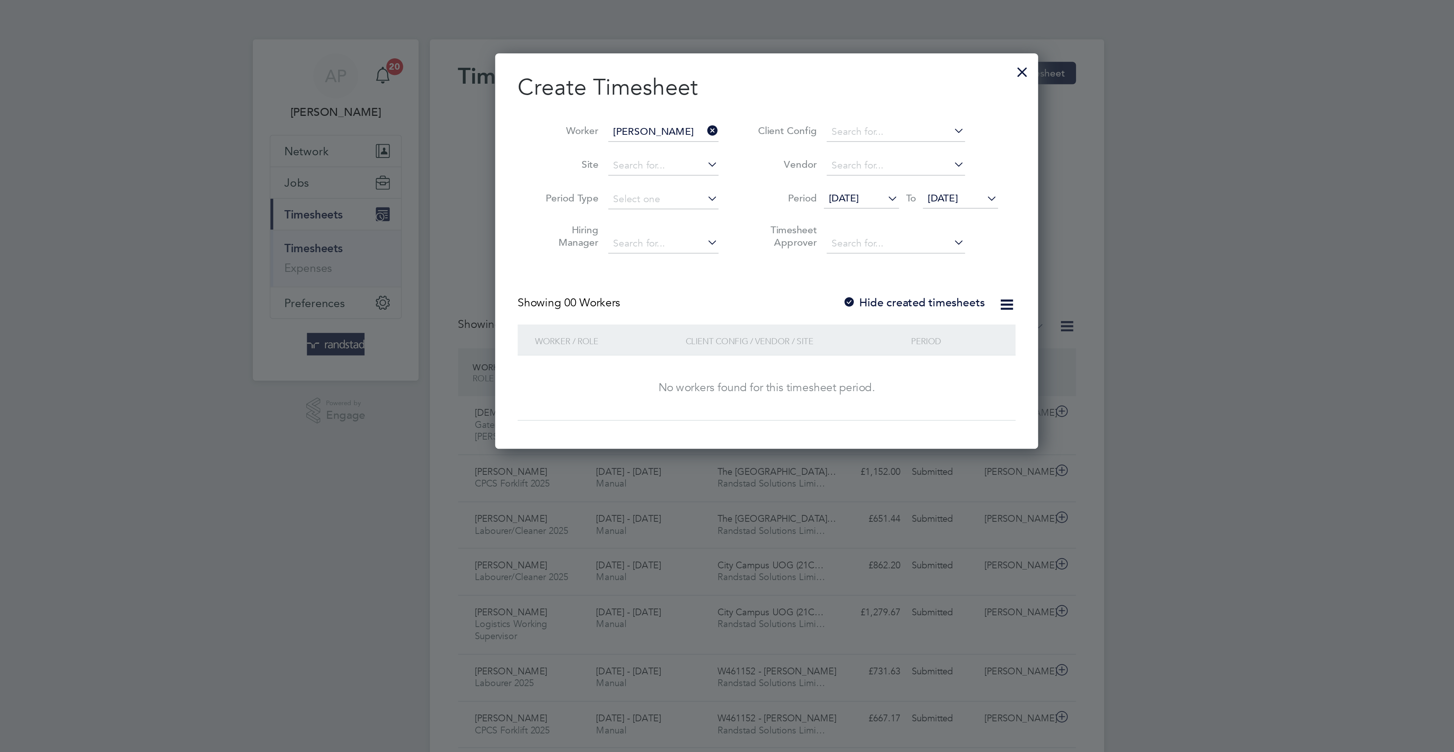
click at [825, 108] on span "[DATE]" at bounding box center [822, 106] width 16 height 7
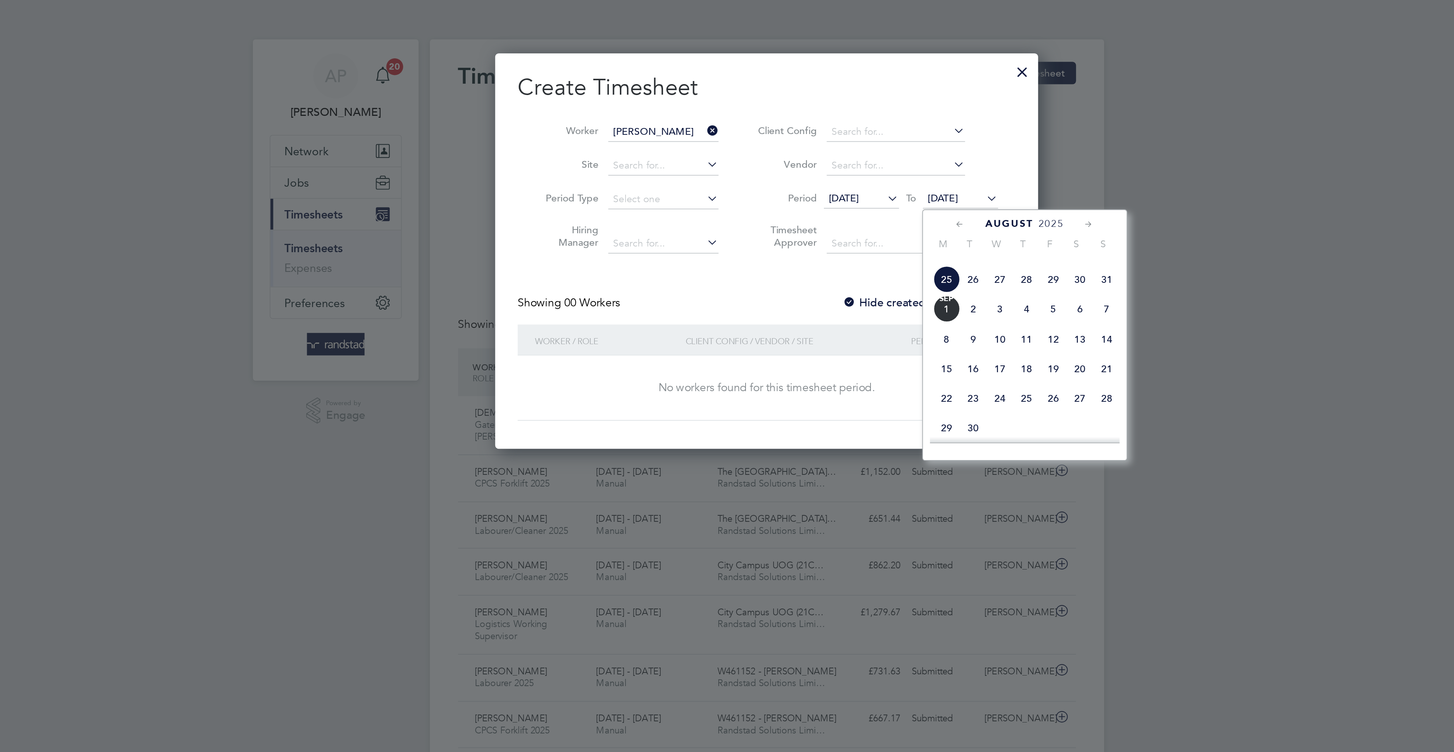
click at [894, 174] on span "6" at bounding box center [896, 166] width 14 height 14
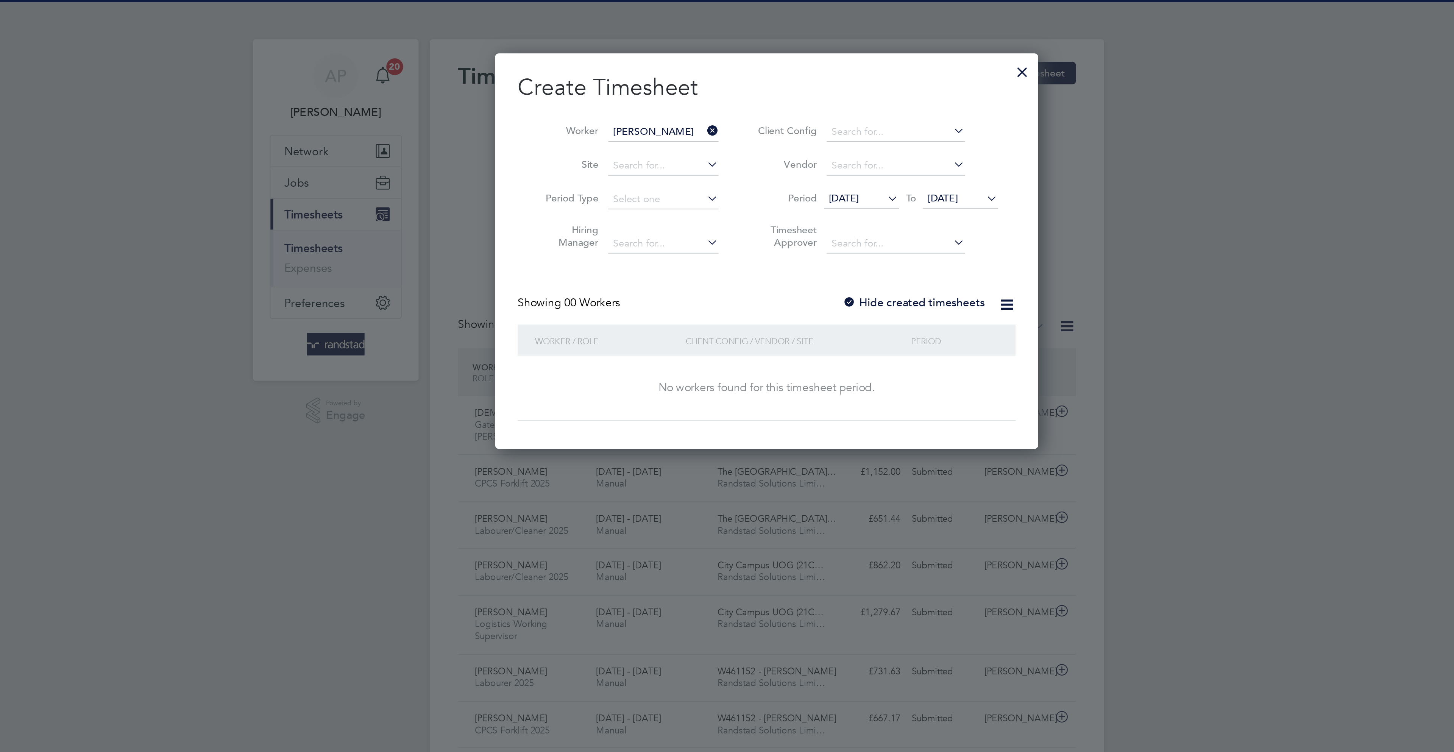
click at [818, 162] on label "Hide created timesheets" at bounding box center [805, 163] width 77 height 8
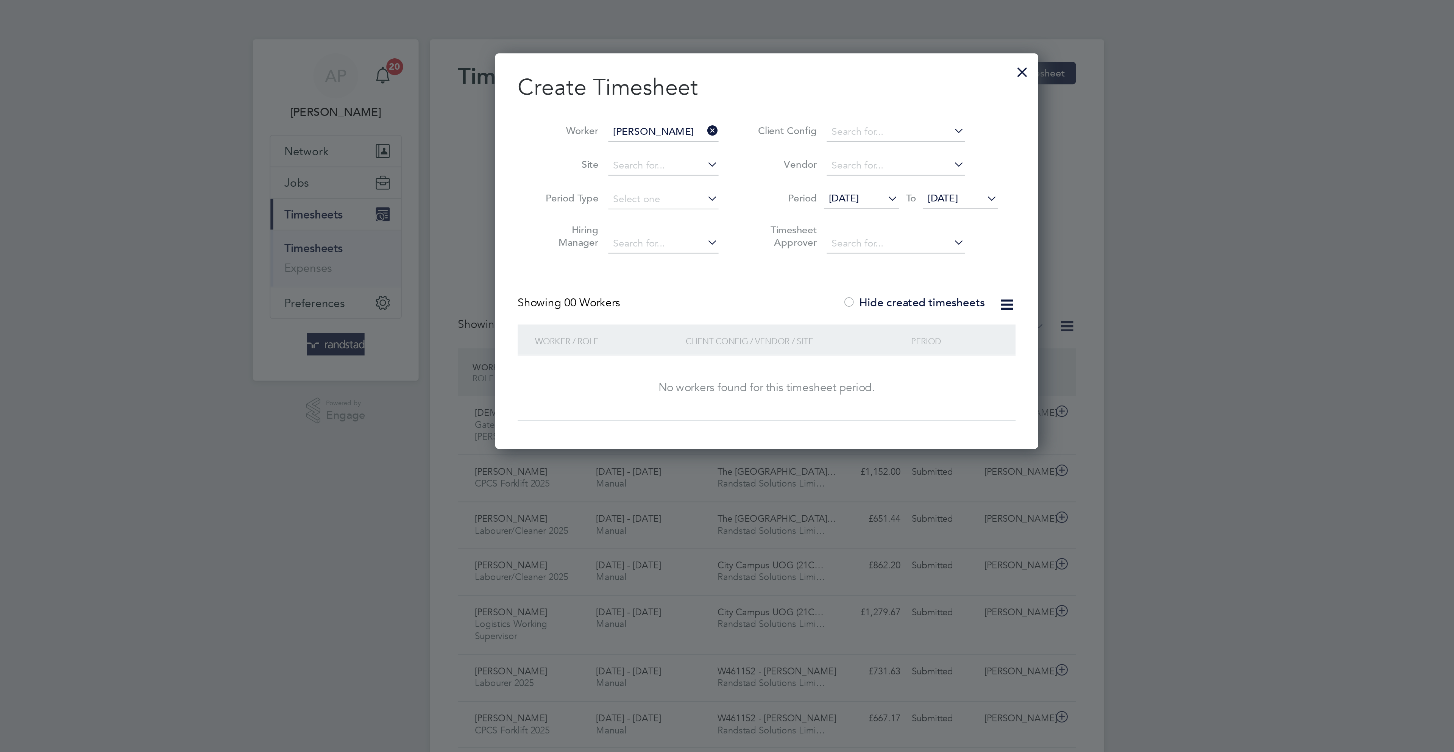
click at [818, 162] on label "Hide created timesheets" at bounding box center [805, 163] width 77 height 8
click at [675, 69] on input at bounding box center [670, 71] width 59 height 11
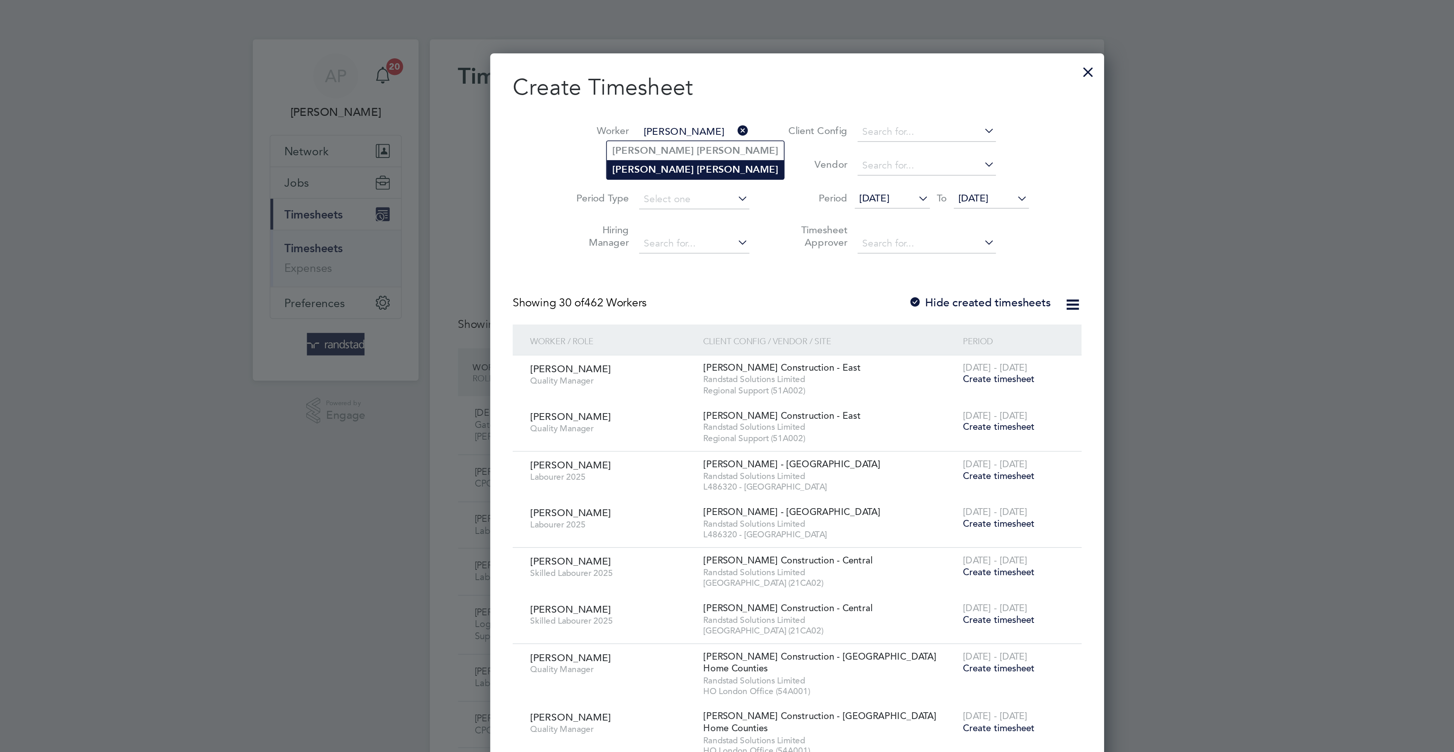
click at [689, 95] on b "[PERSON_NAME]" at bounding box center [711, 91] width 44 height 6
type input "[PERSON_NAME]"
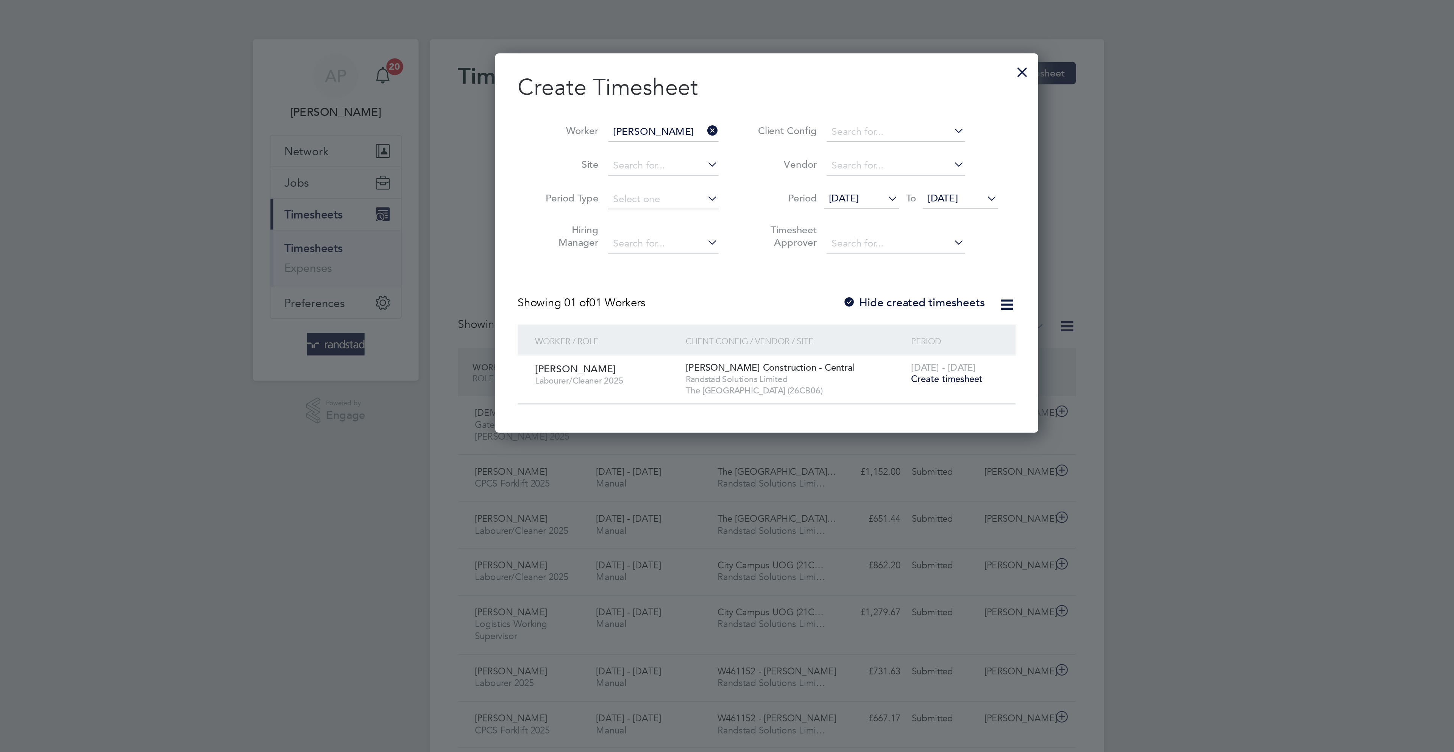
click at [825, 201] on span "Create timesheet" at bounding box center [823, 204] width 39 height 6
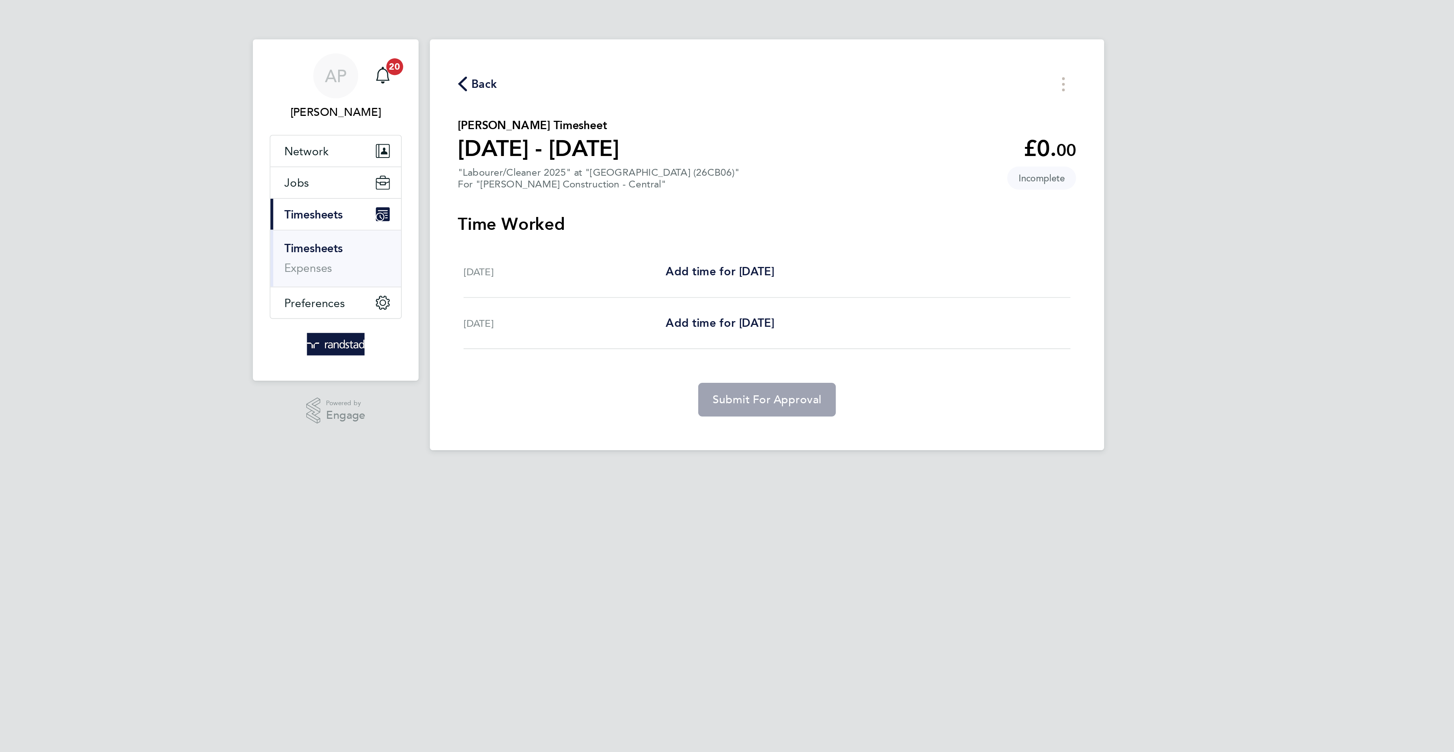
click at [567, 45] on span "Back" at bounding box center [574, 45] width 14 height 9
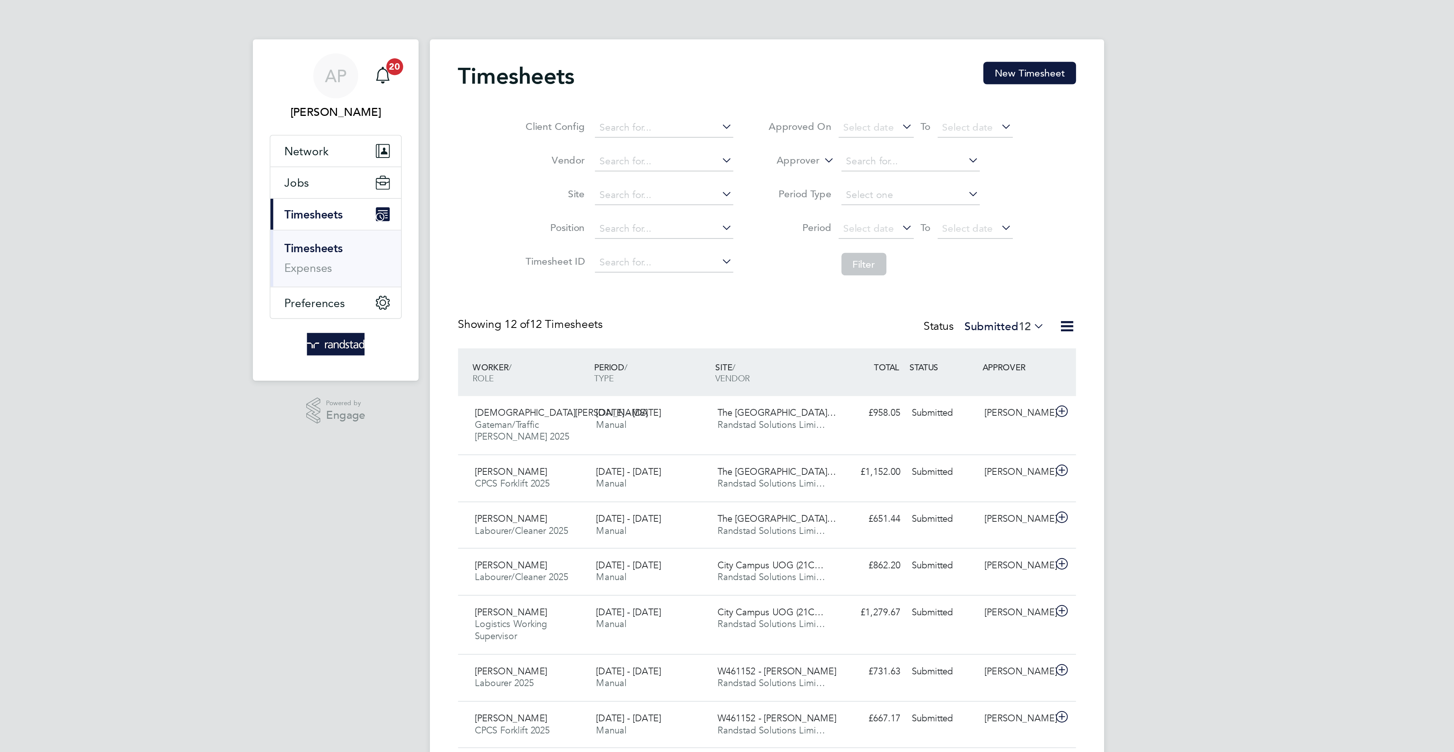
click at [866, 50] on div "Timesheets New Timesheet" at bounding box center [726, 44] width 333 height 23
click at [857, 40] on button "New Timesheet" at bounding box center [868, 39] width 50 height 12
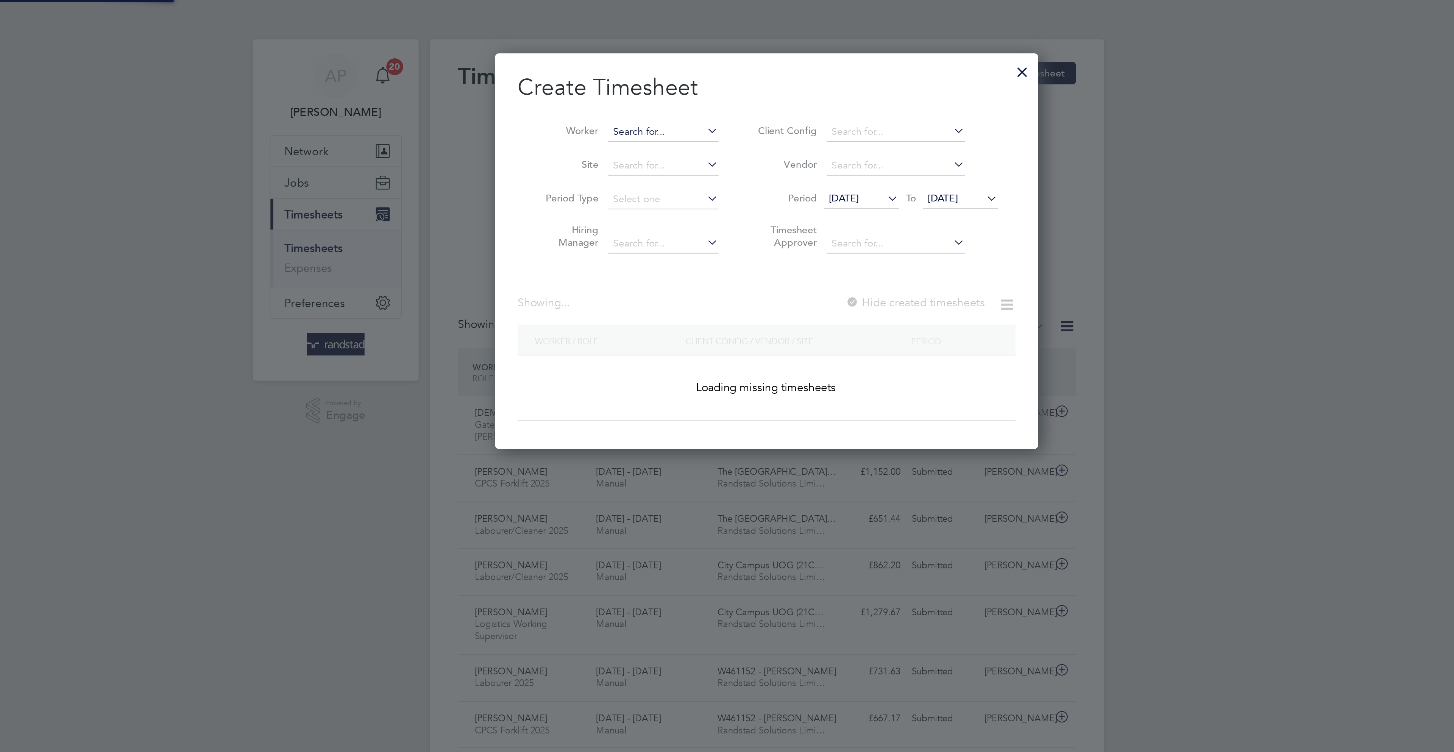
click at [657, 68] on input at bounding box center [670, 71] width 59 height 11
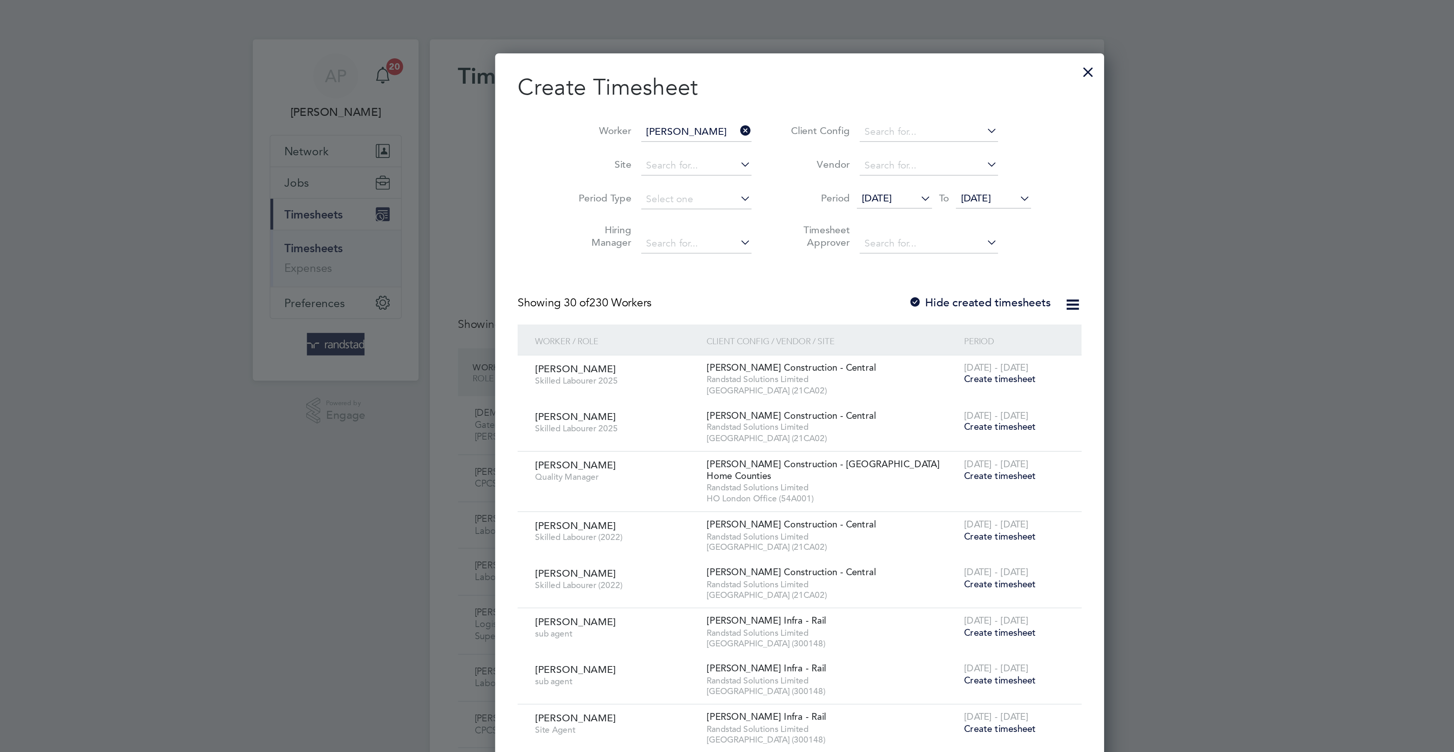
click at [689, 77] on li "[PERSON_NAME] topher [PERSON_NAME]" at bounding box center [696, 81] width 110 height 10
type input "[PERSON_NAME]"
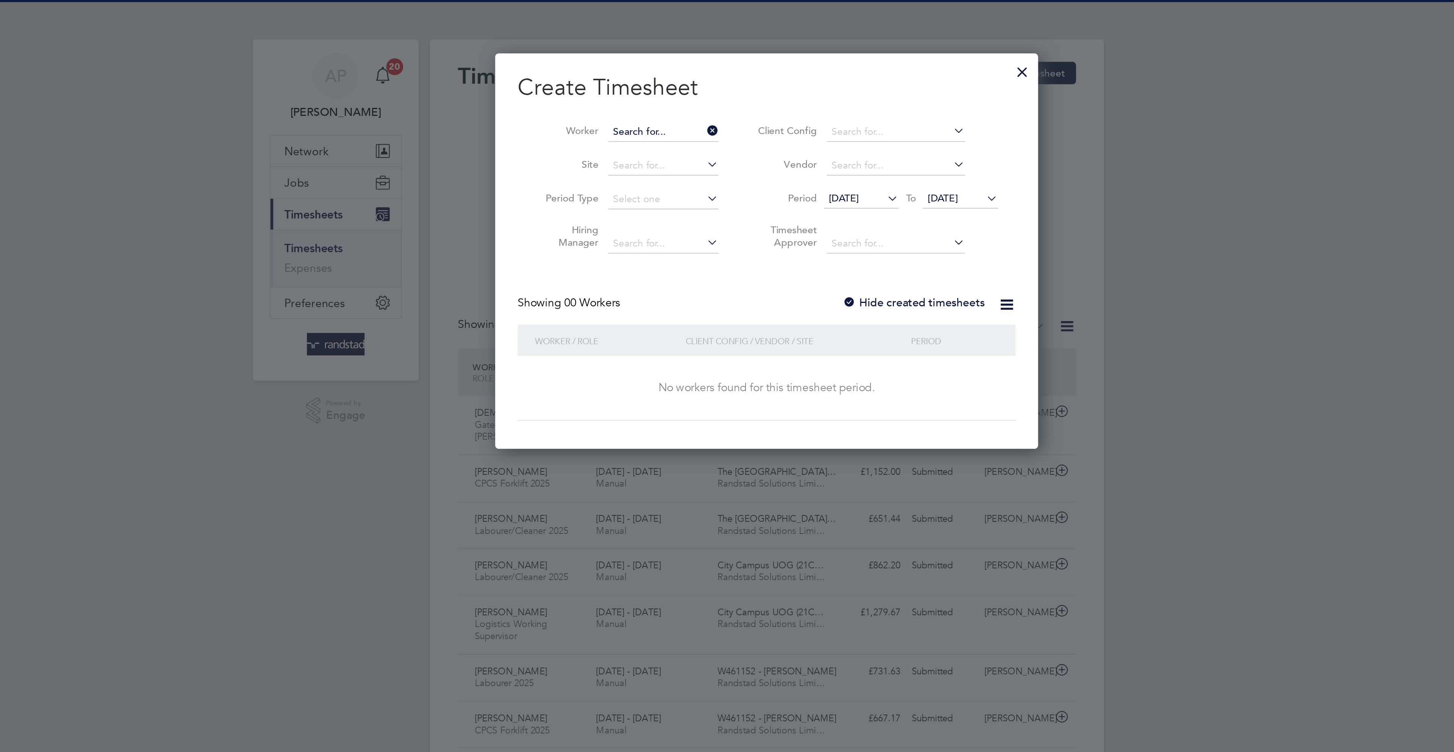
click at [678, 70] on input at bounding box center [670, 71] width 59 height 11
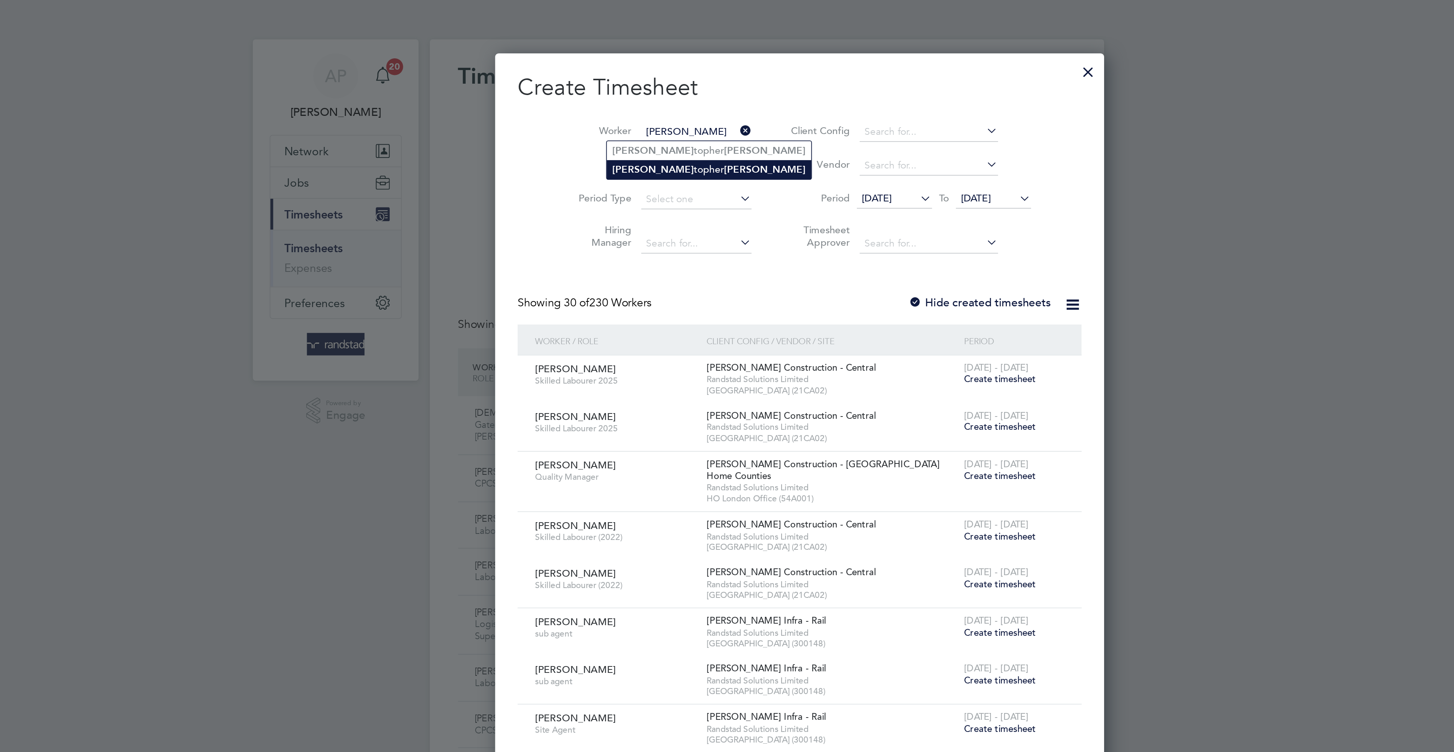
click at [704, 94] on b "[PERSON_NAME]" at bounding box center [726, 91] width 44 height 6
type input "[PERSON_NAME]"
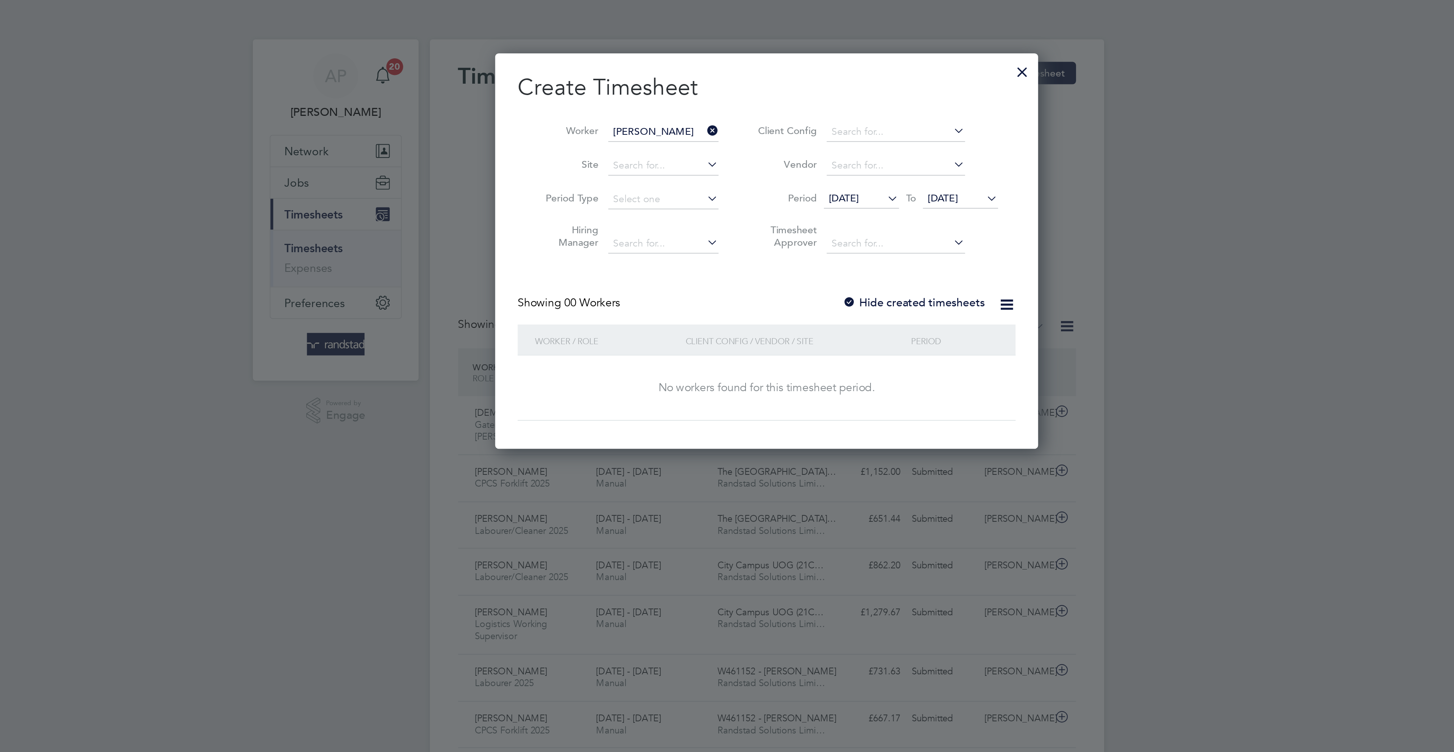
click at [832, 111] on span "[DATE]" at bounding box center [831, 107] width 41 height 10
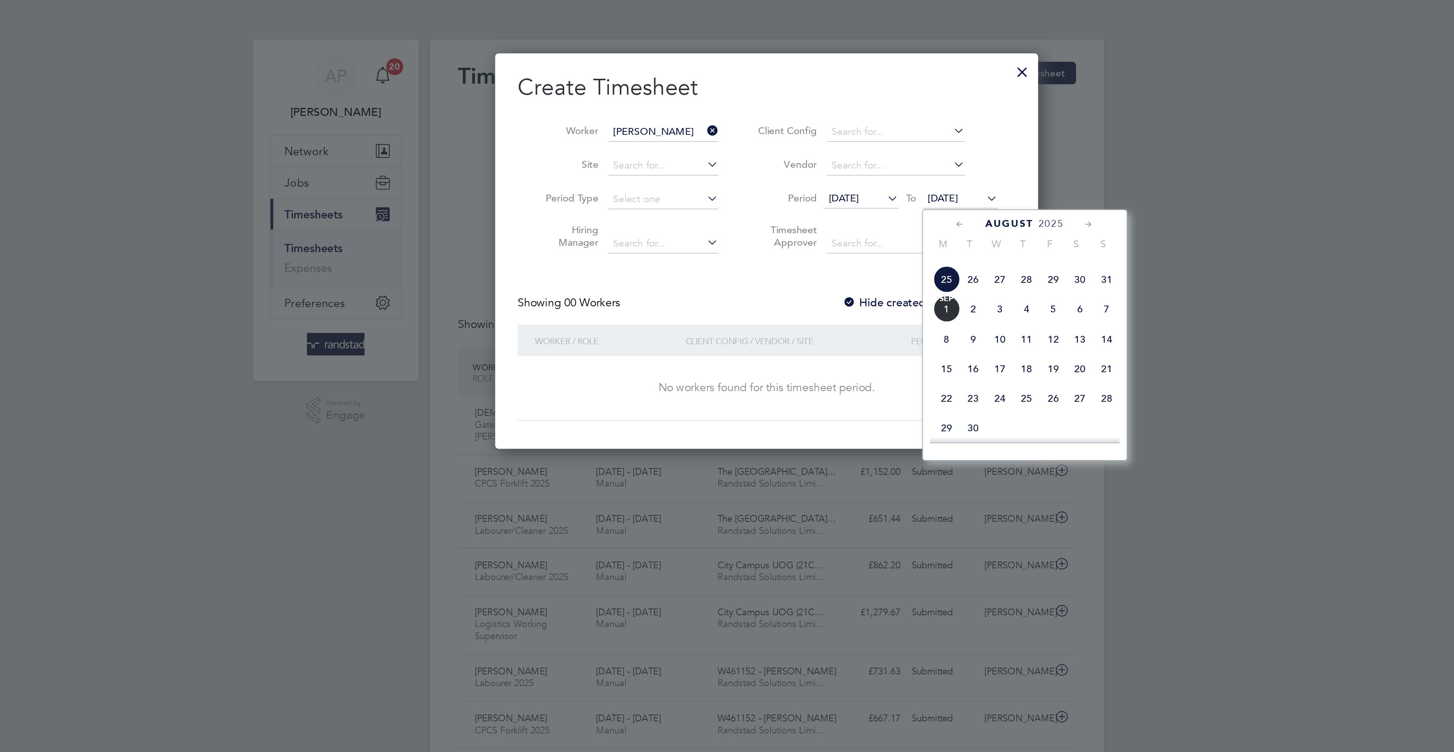
click at [887, 158] on span "29" at bounding box center [881, 150] width 14 height 14
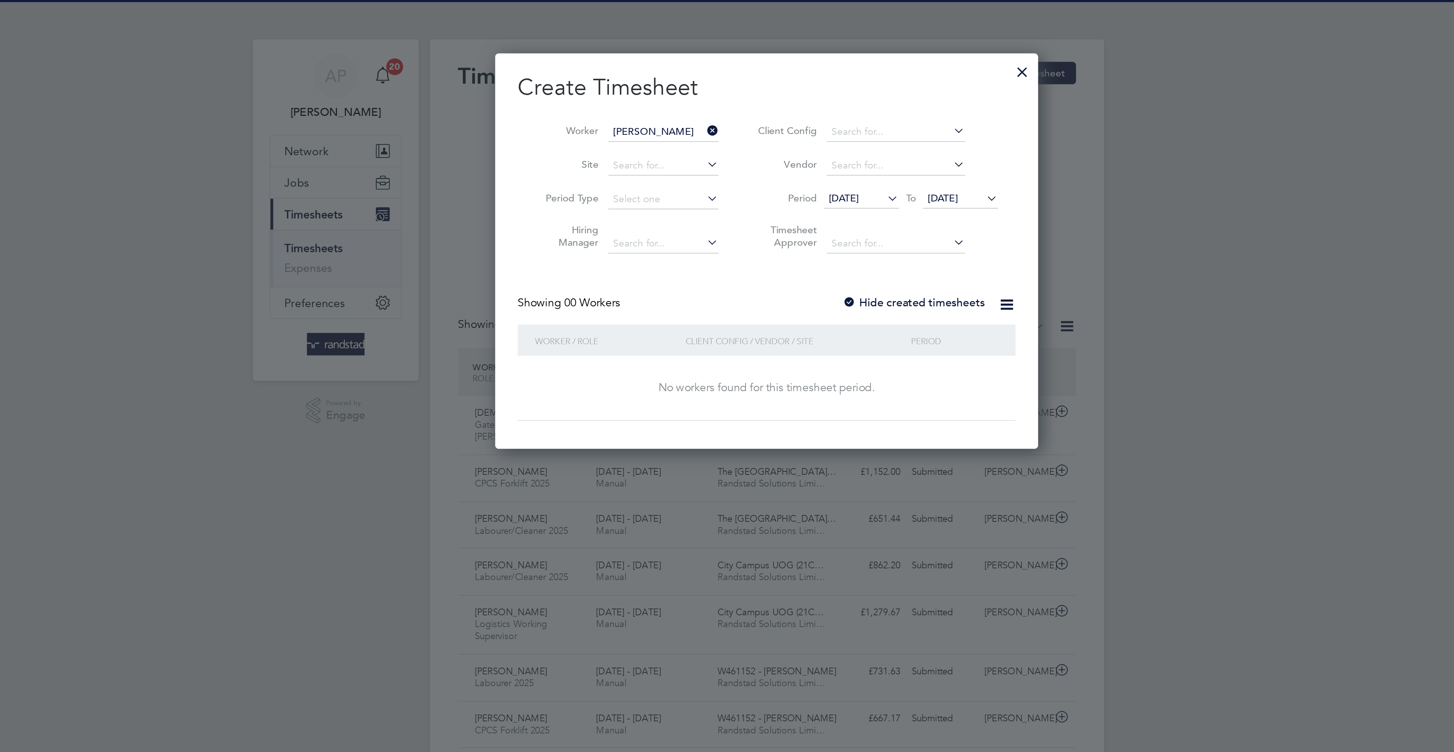
click at [819, 164] on label "Hide created timesheets" at bounding box center [805, 163] width 77 height 8
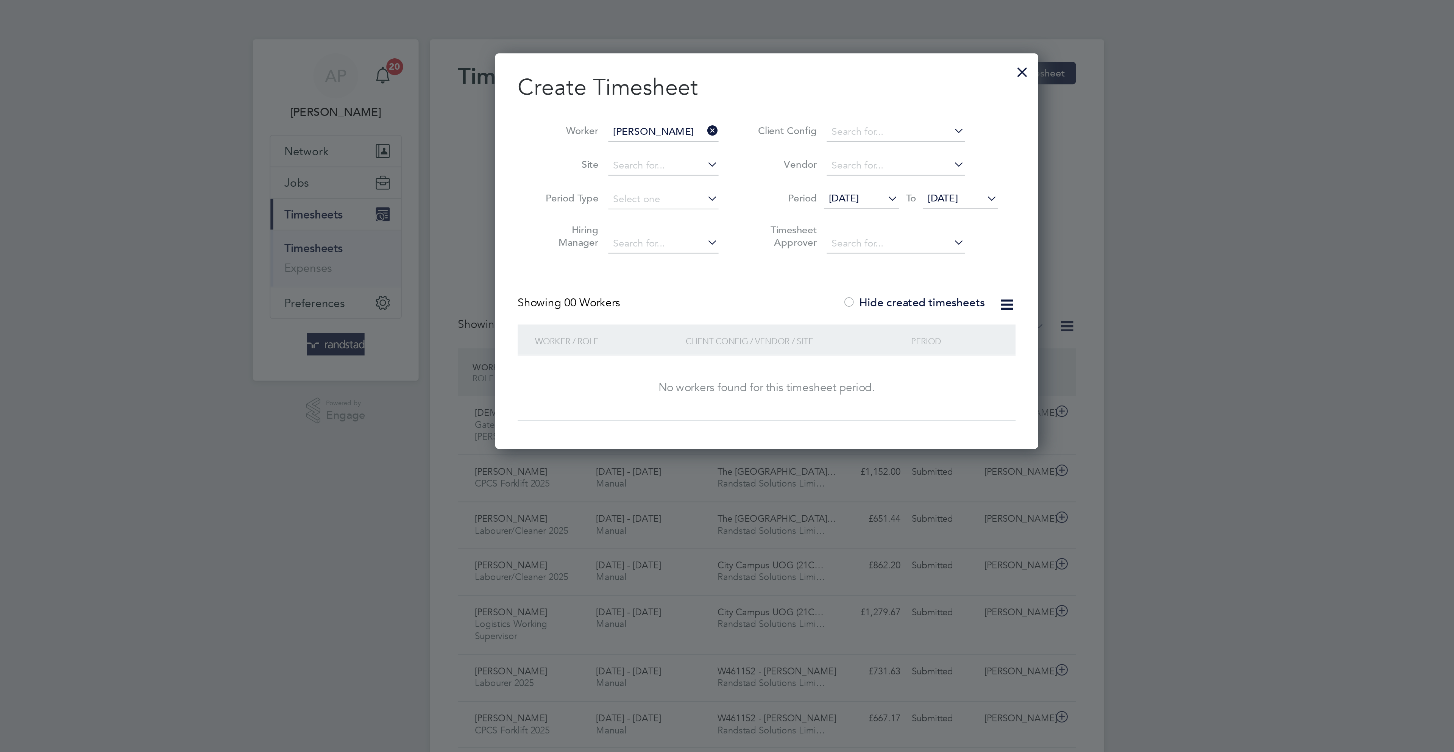
click at [819, 164] on label "Hide created timesheets" at bounding box center [805, 163] width 77 height 8
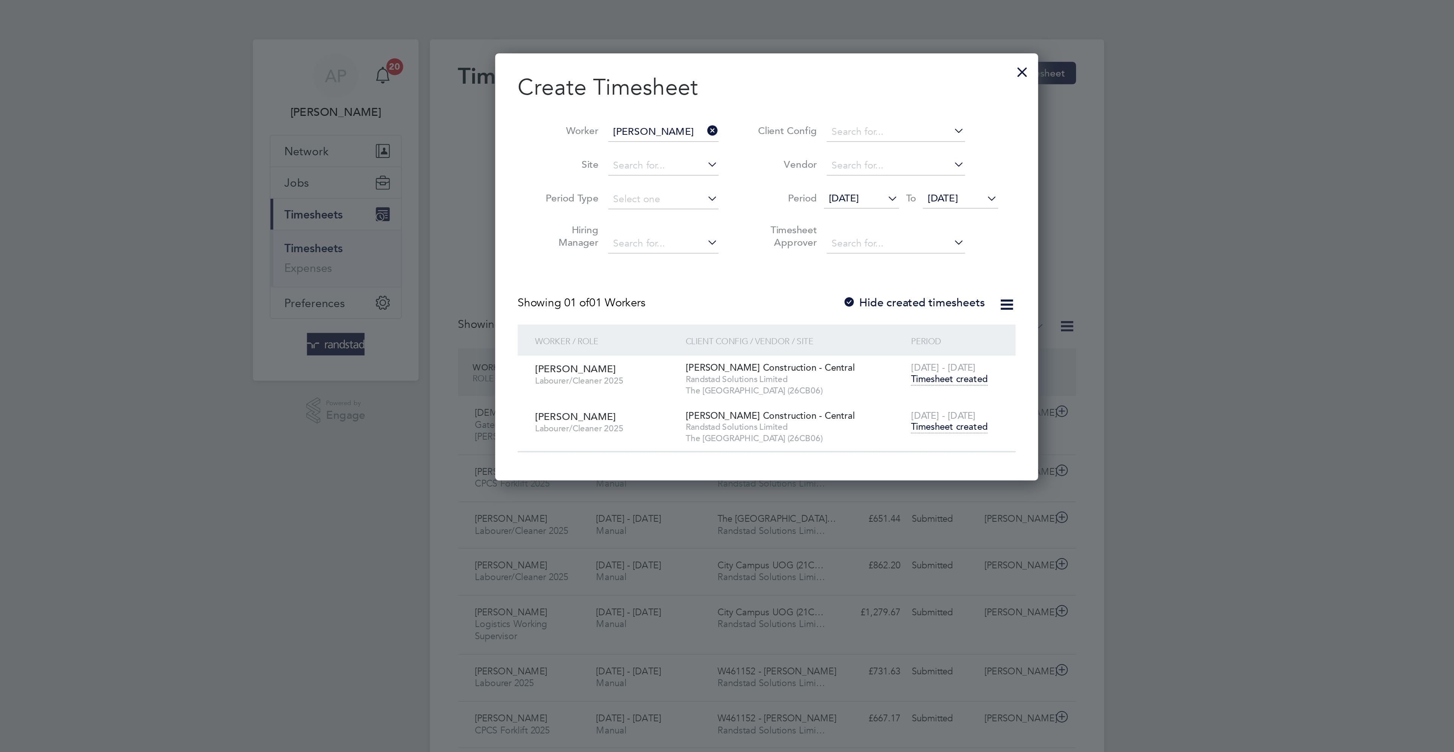
click at [834, 232] on span "Timesheet created" at bounding box center [824, 230] width 41 height 7
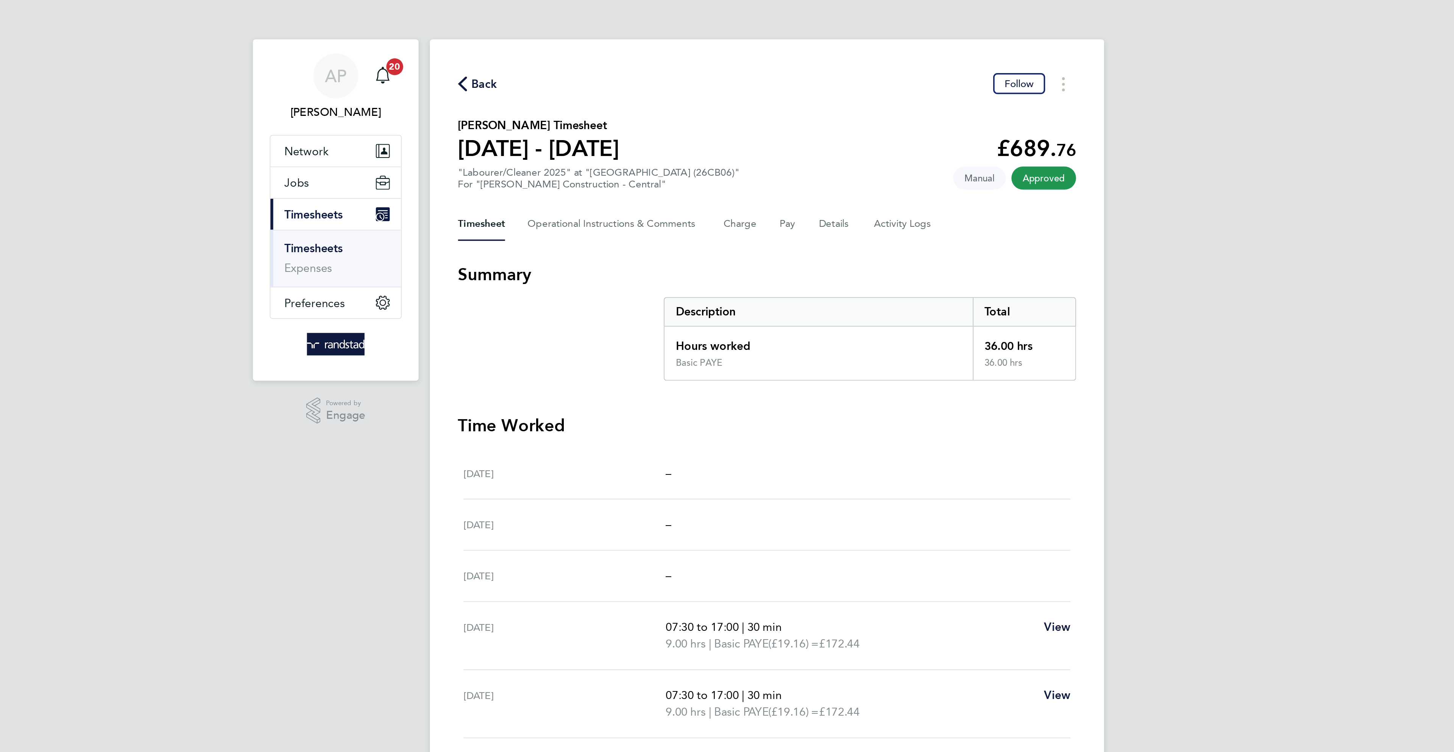
click at [569, 50] on div "Back Follow" at bounding box center [726, 45] width 333 height 12
click at [574, 45] on span "Back" at bounding box center [574, 45] width 14 height 9
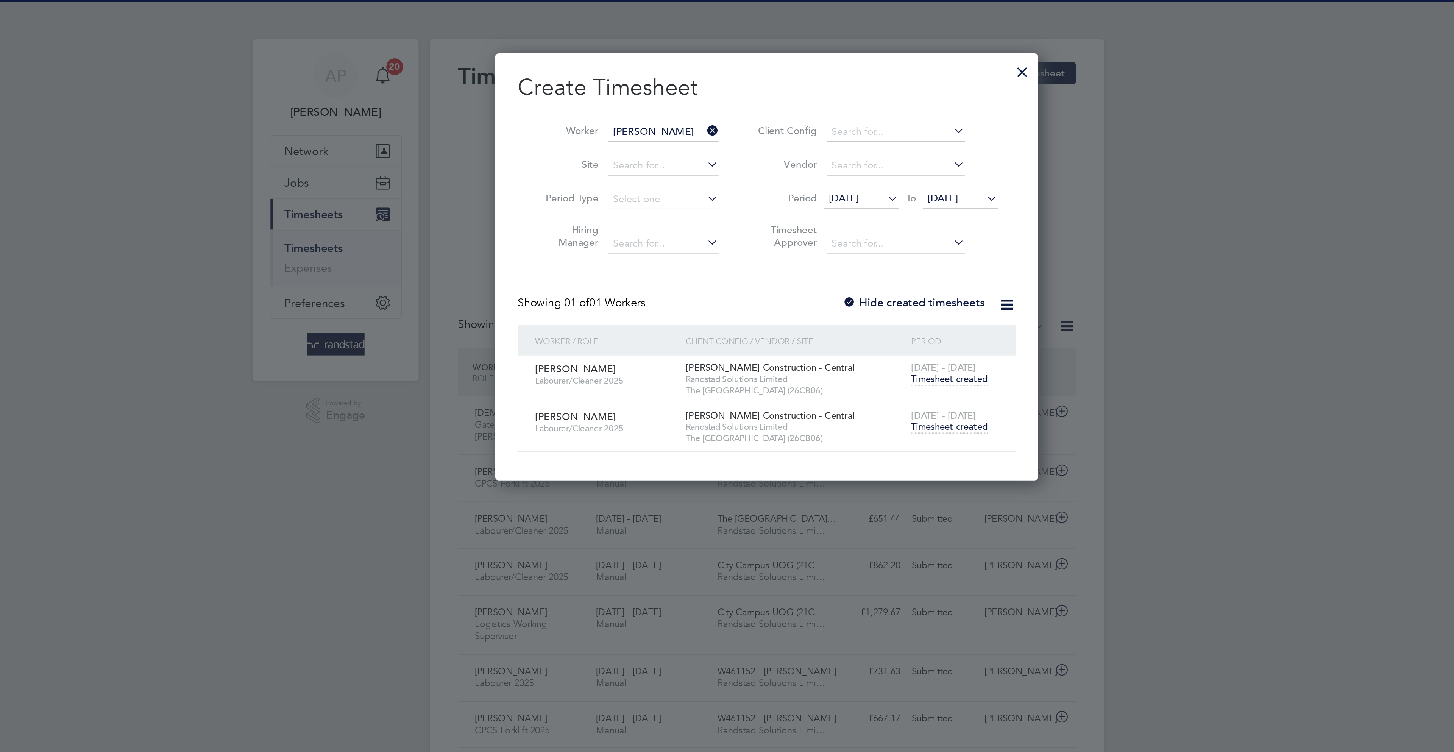
click at [676, 69] on input "[PERSON_NAME]" at bounding box center [670, 71] width 59 height 11
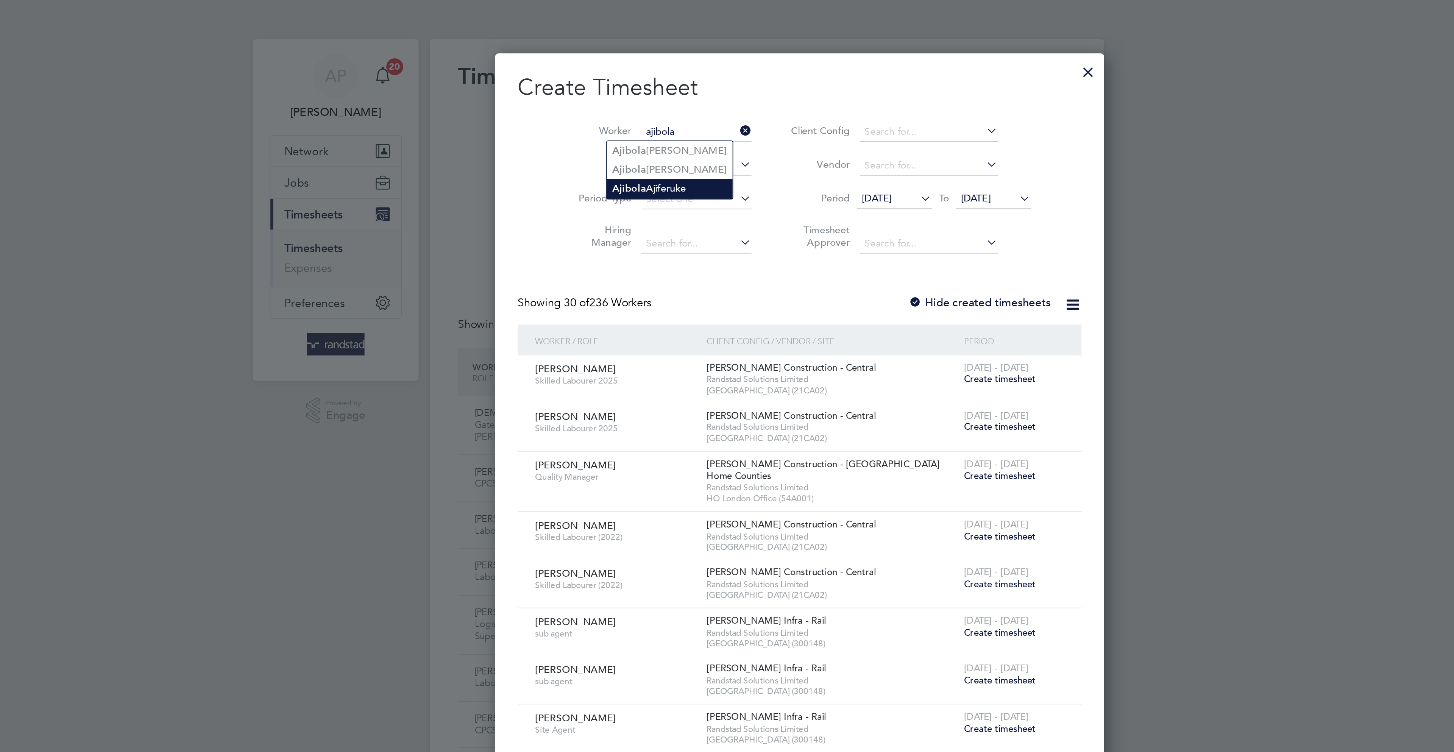
click at [691, 107] on li "[PERSON_NAME]" at bounding box center [675, 102] width 68 height 10
type input "[PERSON_NAME]"
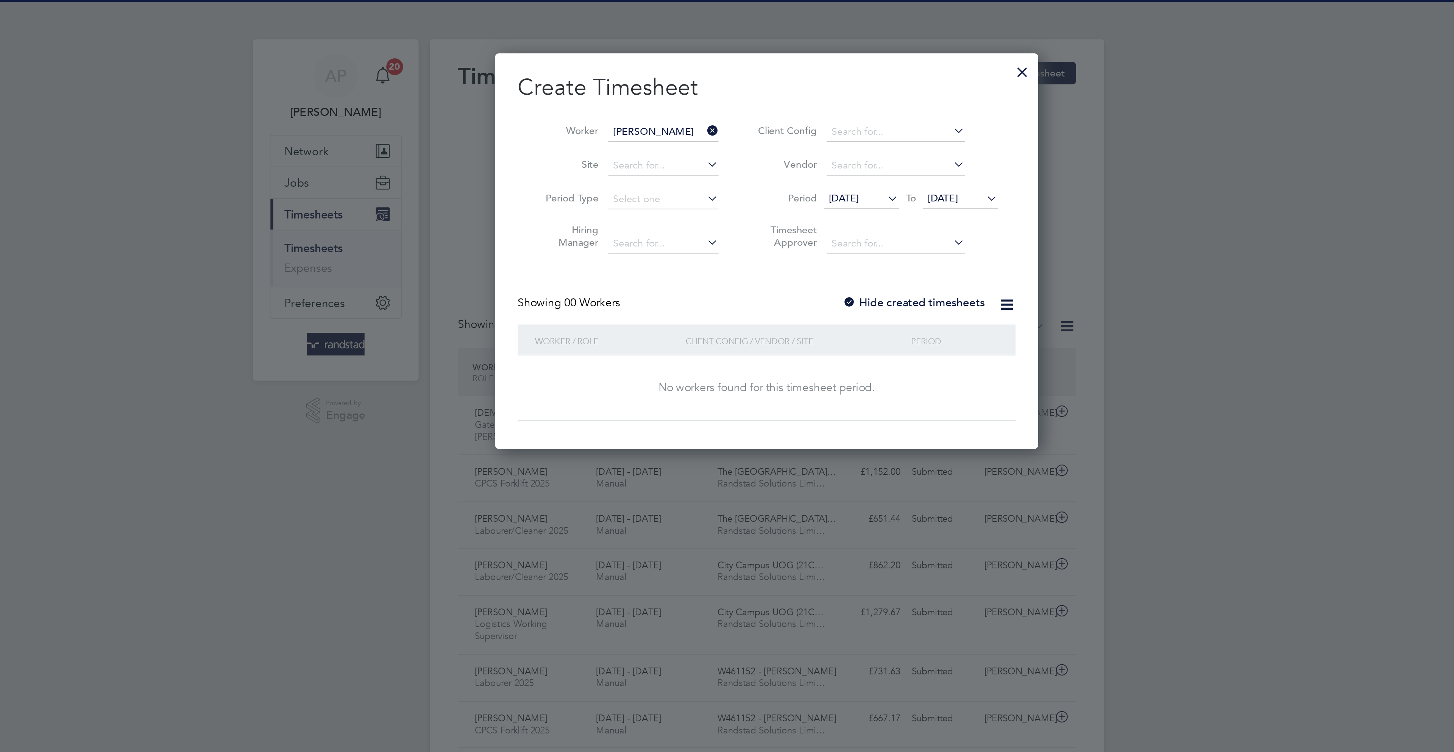
drag, startPoint x: 838, startPoint y: 108, endPoint x: 854, endPoint y: 168, distance: 61.9
click at [830, 109] on span "[DATE]" at bounding box center [822, 106] width 16 height 7
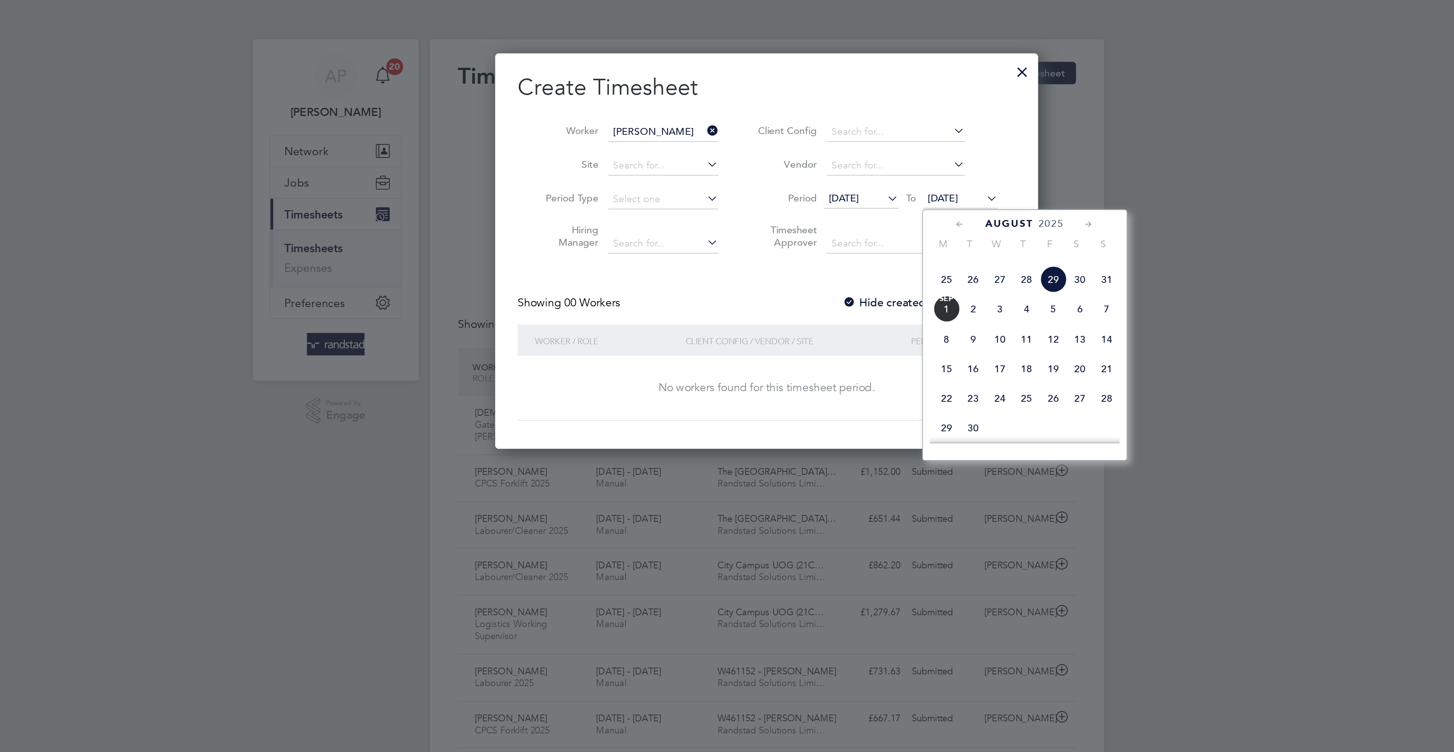
click at [883, 174] on span "5" at bounding box center [881, 166] width 14 height 14
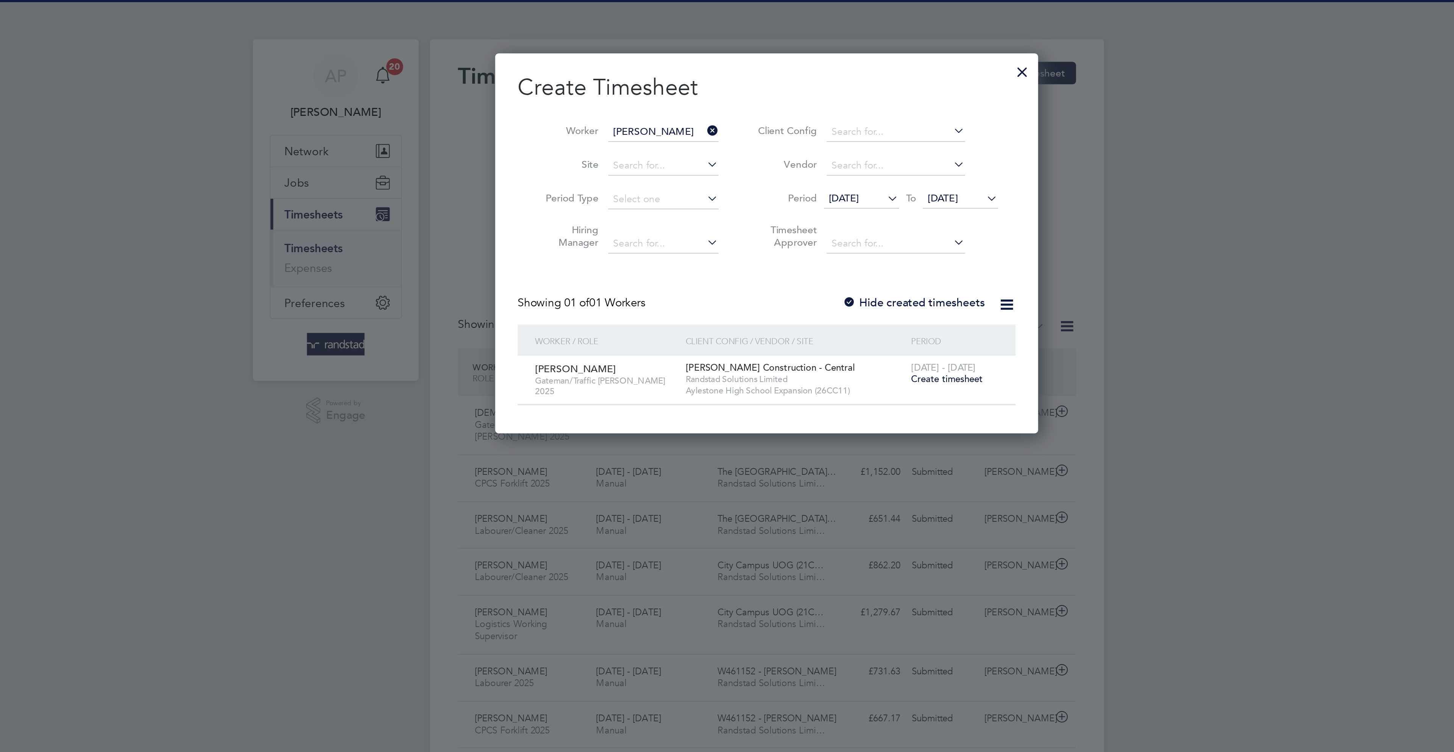
click at [816, 160] on label "Hide created timesheets" at bounding box center [805, 163] width 77 height 8
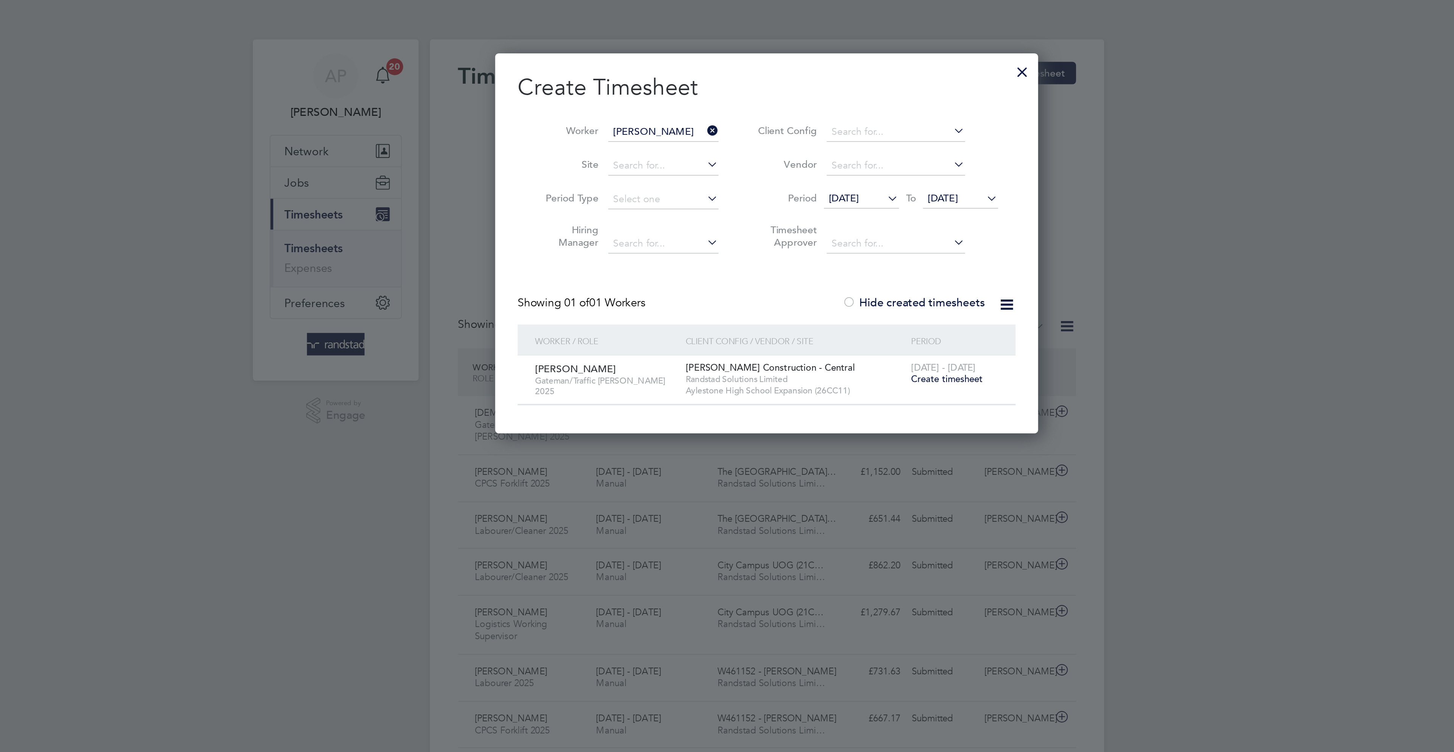
click at [818, 162] on label "Hide created timesheets" at bounding box center [805, 163] width 77 height 8
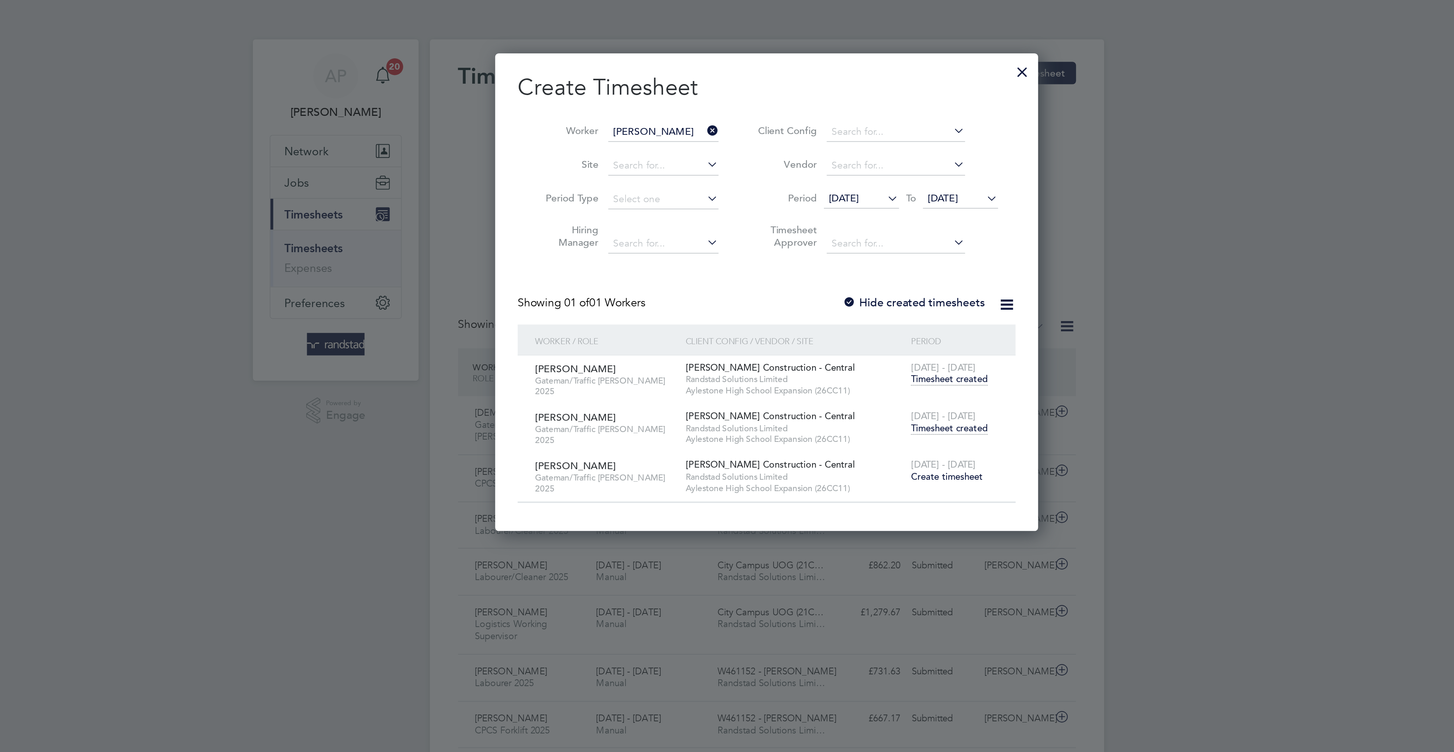
click at [834, 226] on span "[DATE] - [DATE]" at bounding box center [821, 224] width 35 height 6
click at [833, 233] on span "Timesheet created" at bounding box center [824, 231] width 41 height 7
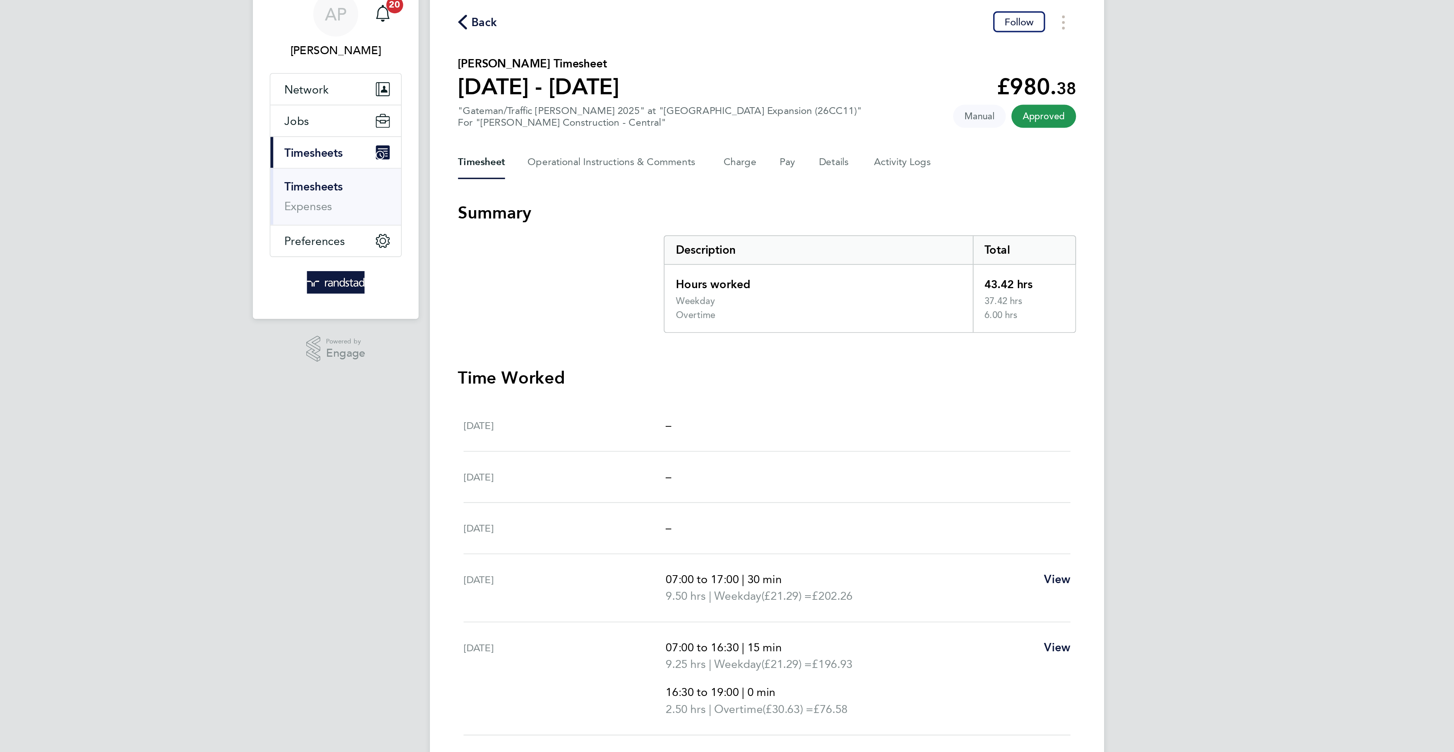
click at [743, 121] on div "Timesheet Operational Instructions & Comments Charge Pay Details Activity Logs" at bounding box center [726, 121] width 333 height 18
click at [731, 121] on div "Timesheet Operational Instructions & Comments Charge Pay Details Activity Logs" at bounding box center [726, 121] width 333 height 18
drag, startPoint x: 735, startPoint y: 124, endPoint x: 730, endPoint y: 132, distance: 9.9
click at [736, 123] on button "Pay" at bounding box center [738, 121] width 9 height 18
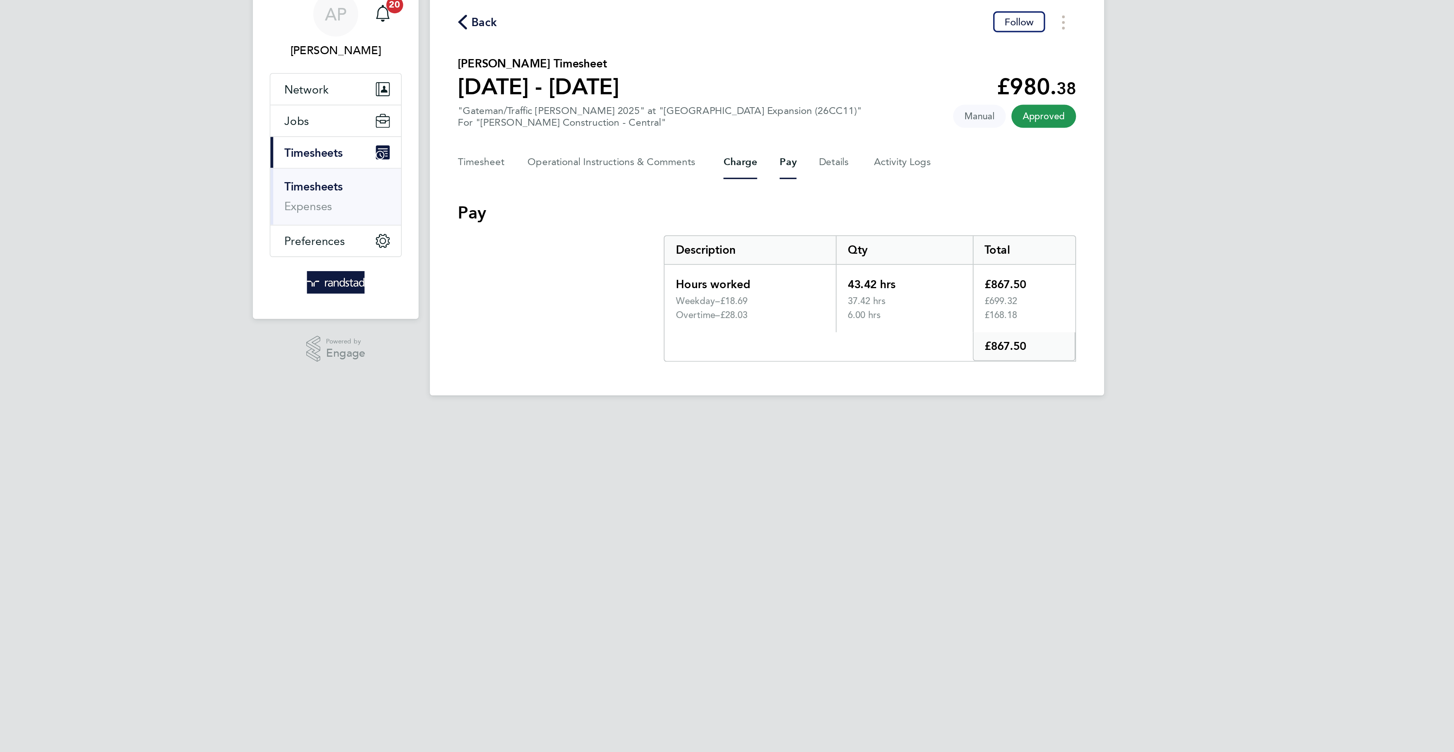
click at [713, 125] on button "Charge" at bounding box center [712, 121] width 18 height 18
click at [574, 45] on span "Back" at bounding box center [574, 45] width 14 height 9
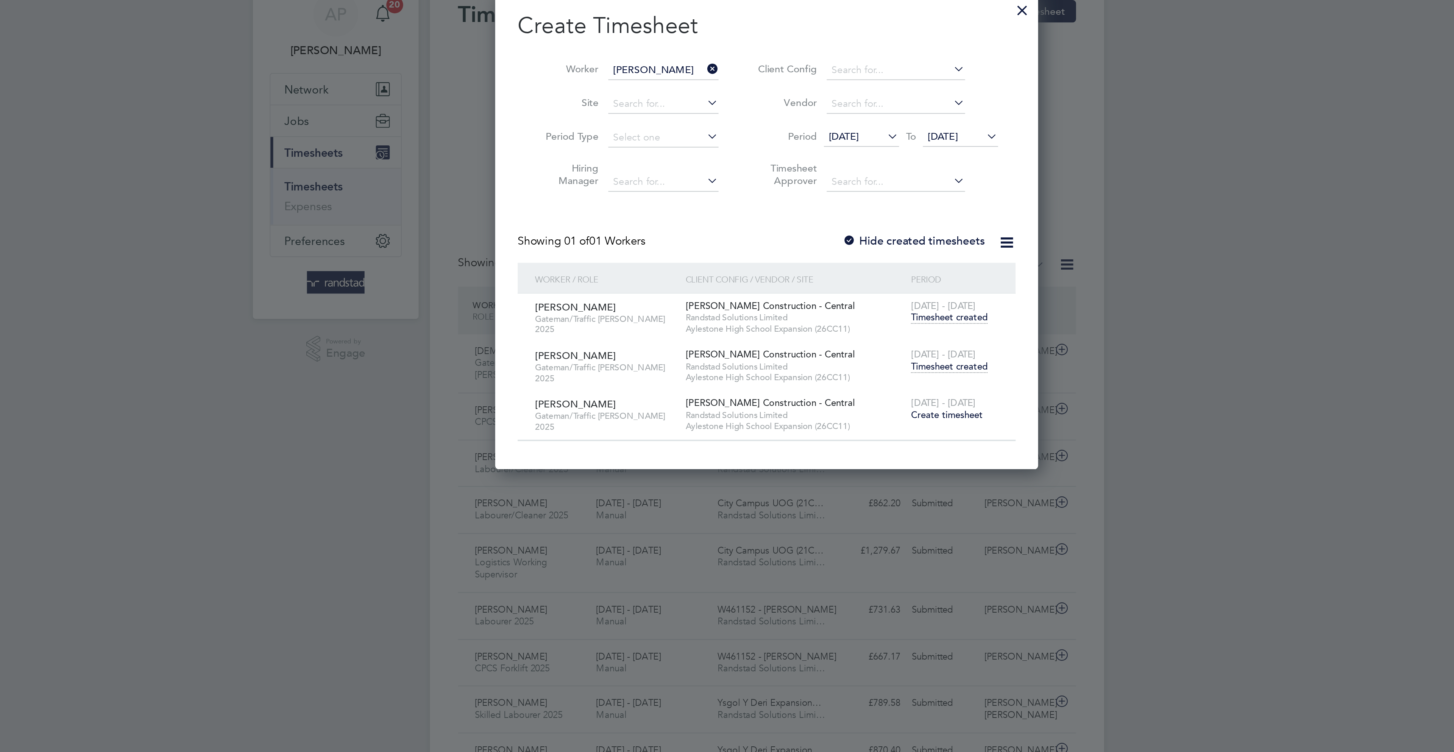
scroll to position [20, 66]
click at [668, 67] on input "[PERSON_NAME]" at bounding box center [670, 71] width 59 height 11
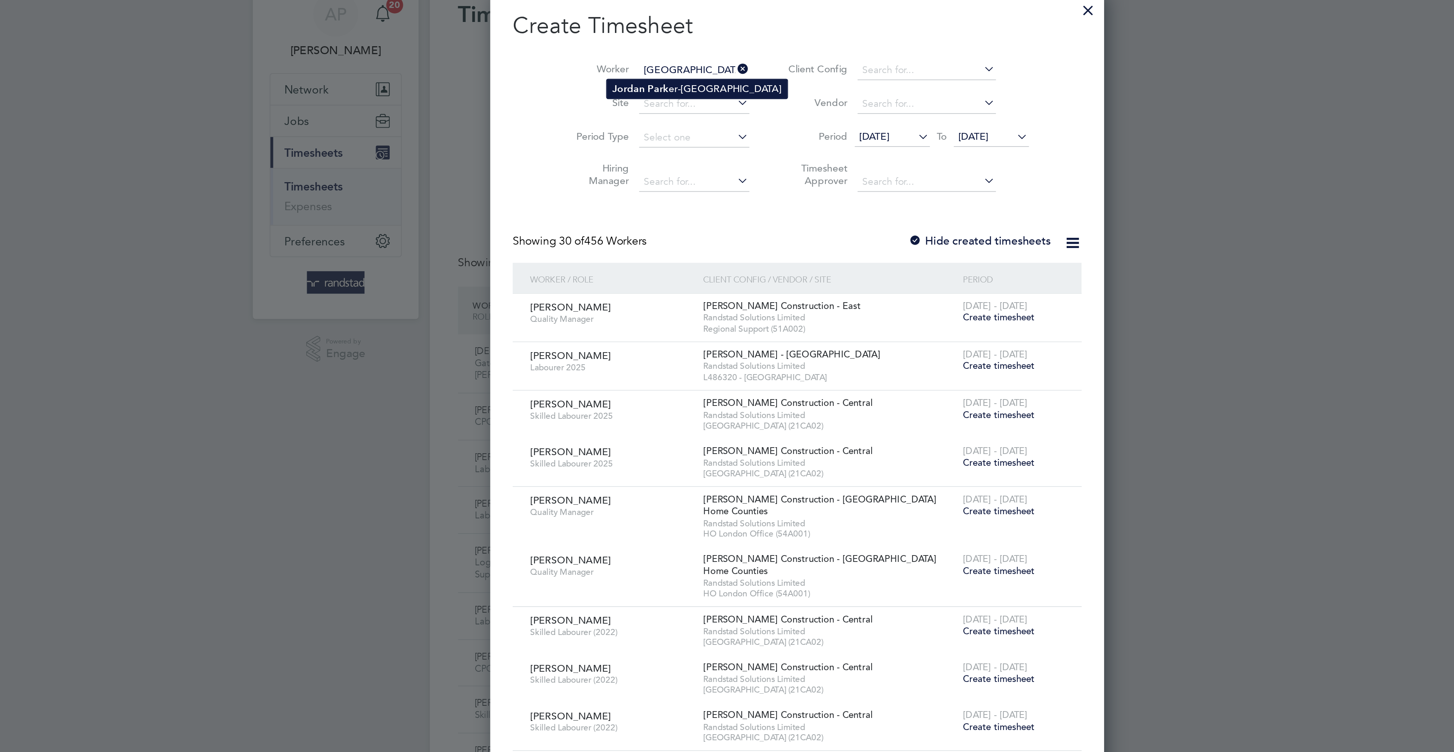
click at [684, 80] on li "Jordan Park er-[GEOGRAPHIC_DATA]" at bounding box center [689, 81] width 97 height 10
type input "[PERSON_NAME]"
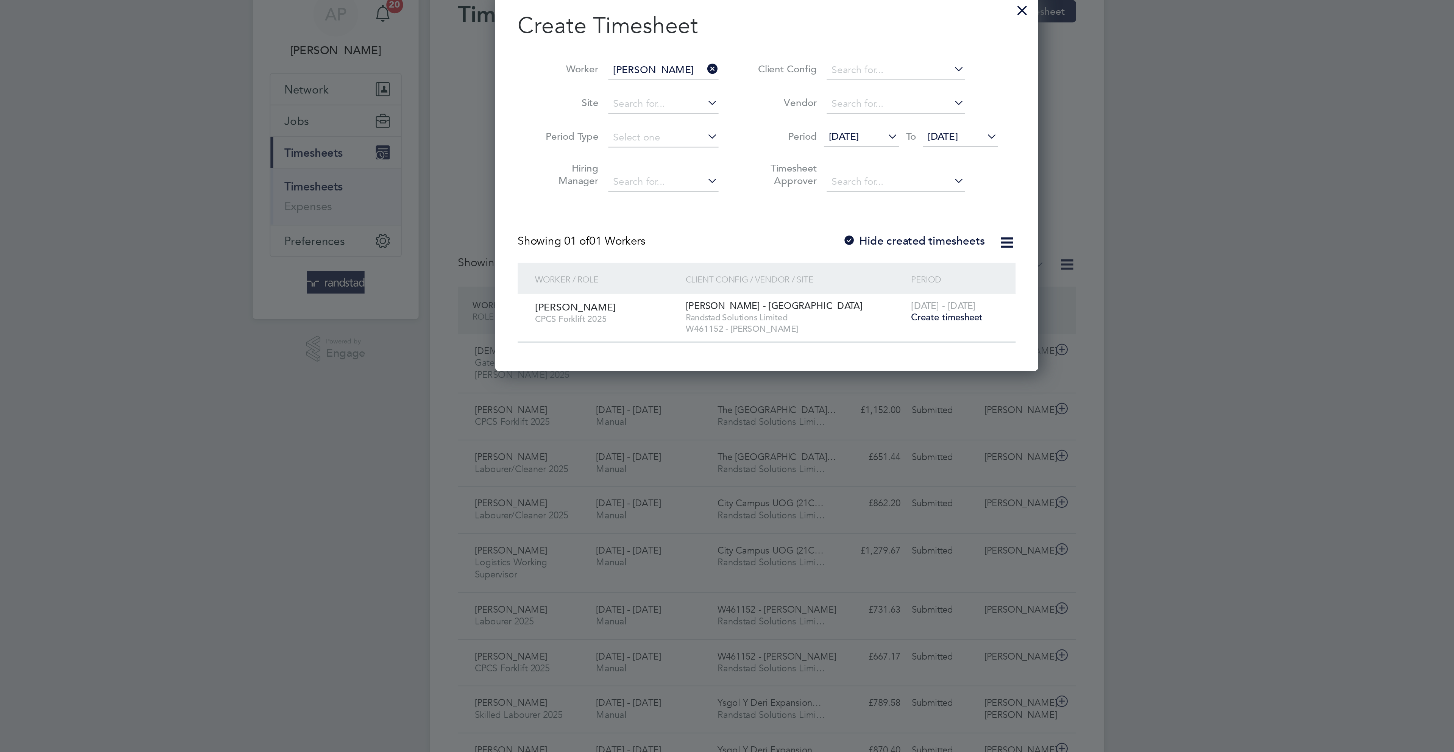
click at [831, 165] on label "Hide created timesheets" at bounding box center [805, 163] width 77 height 8
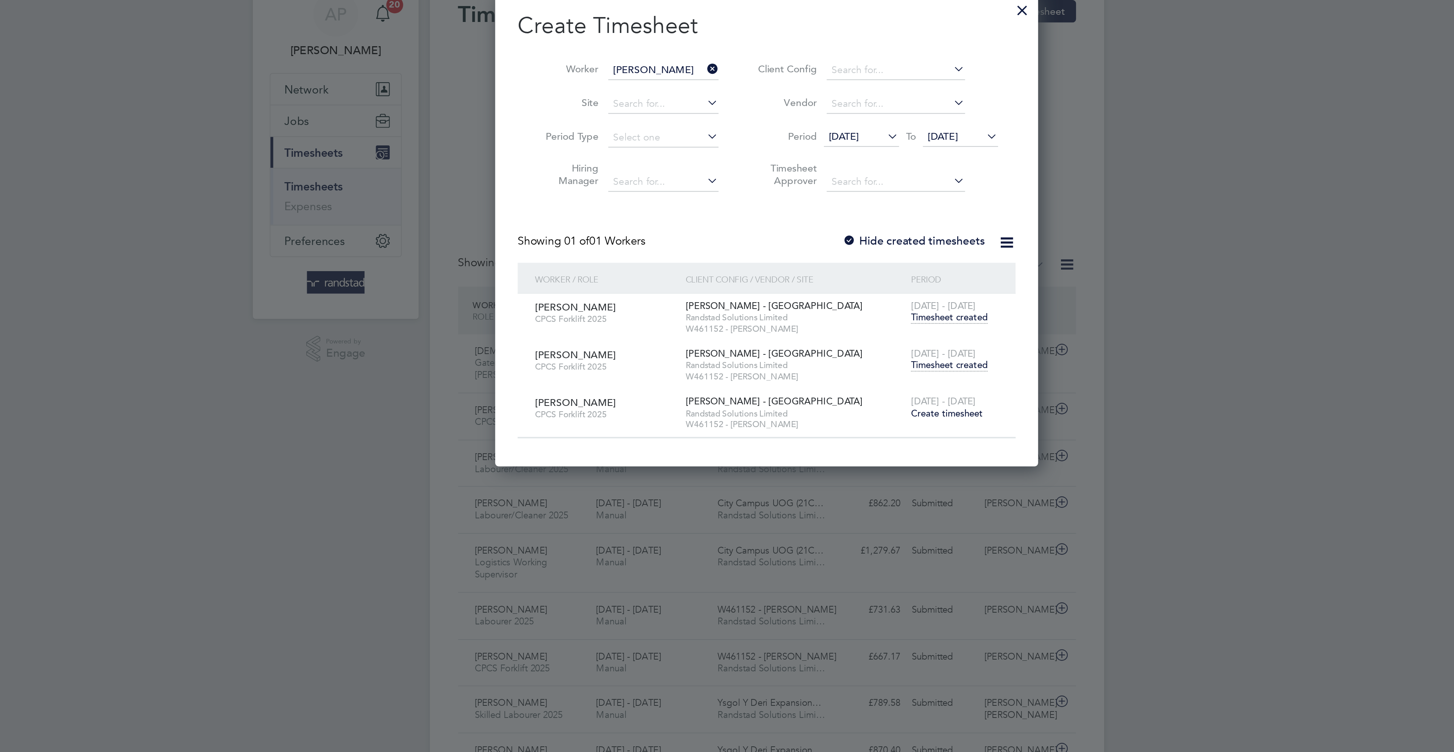
click at [838, 229] on span "Timesheet created" at bounding box center [824, 230] width 41 height 7
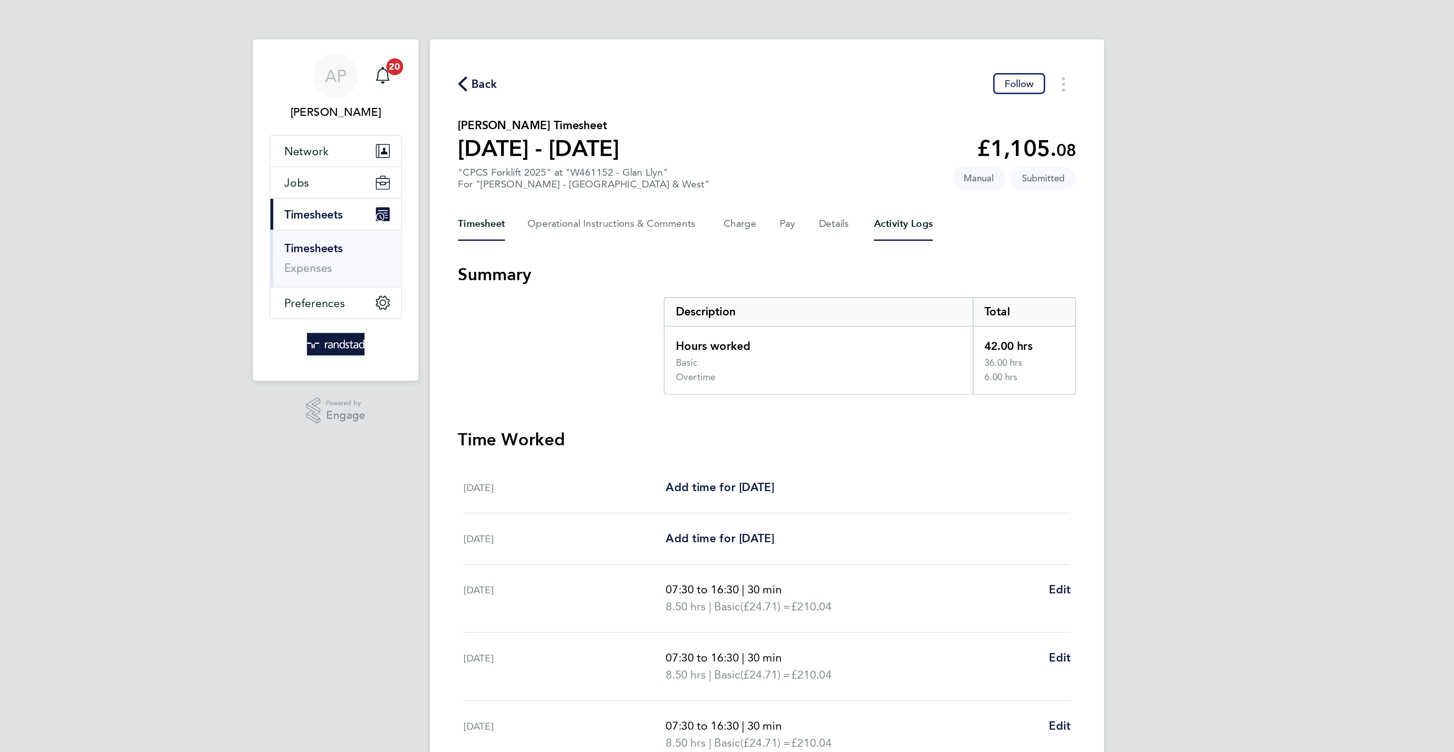
click at [810, 121] on Logs-tab "Activity Logs" at bounding box center [800, 121] width 32 height 18
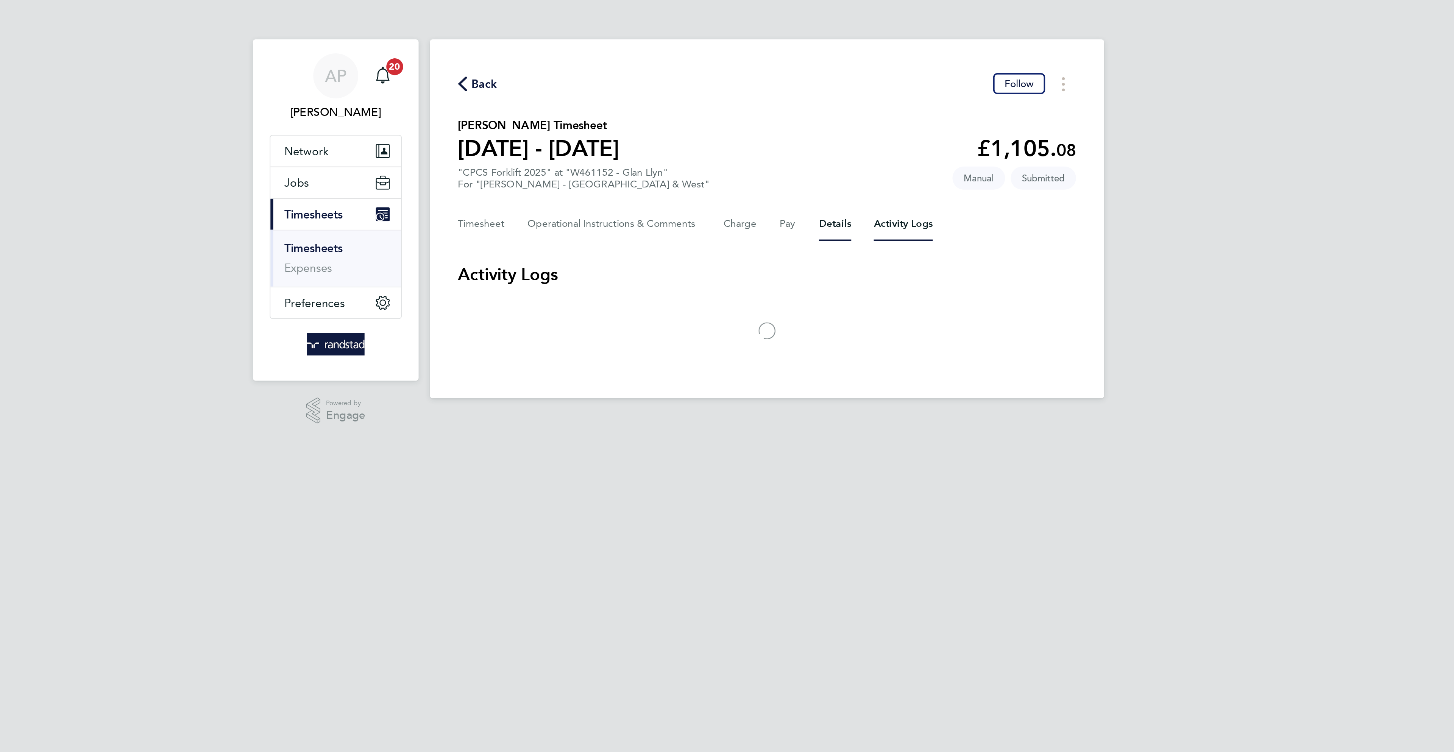
click at [755, 120] on button "Details" at bounding box center [763, 121] width 17 height 18
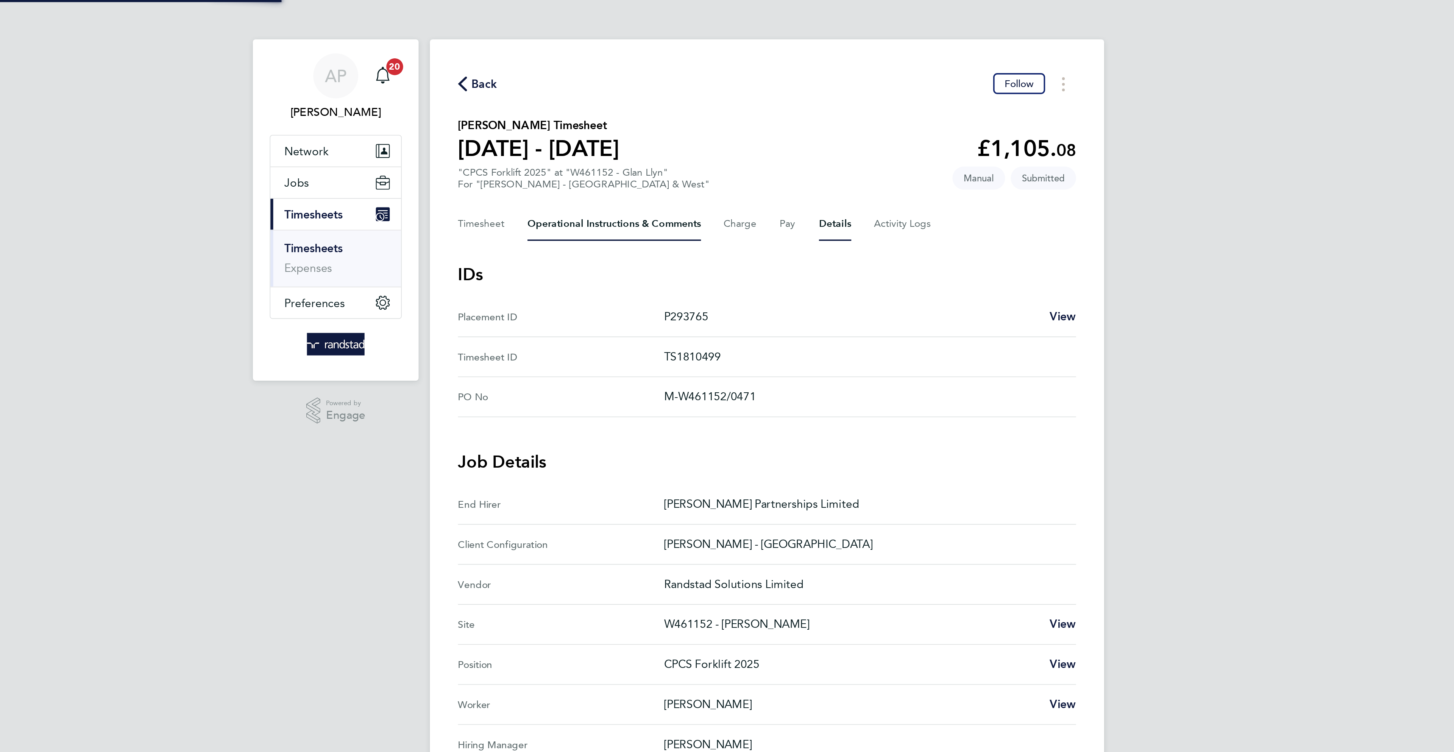
click at [619, 122] on Comments-tab "Operational Instructions & Comments" at bounding box center [645, 121] width 94 height 18
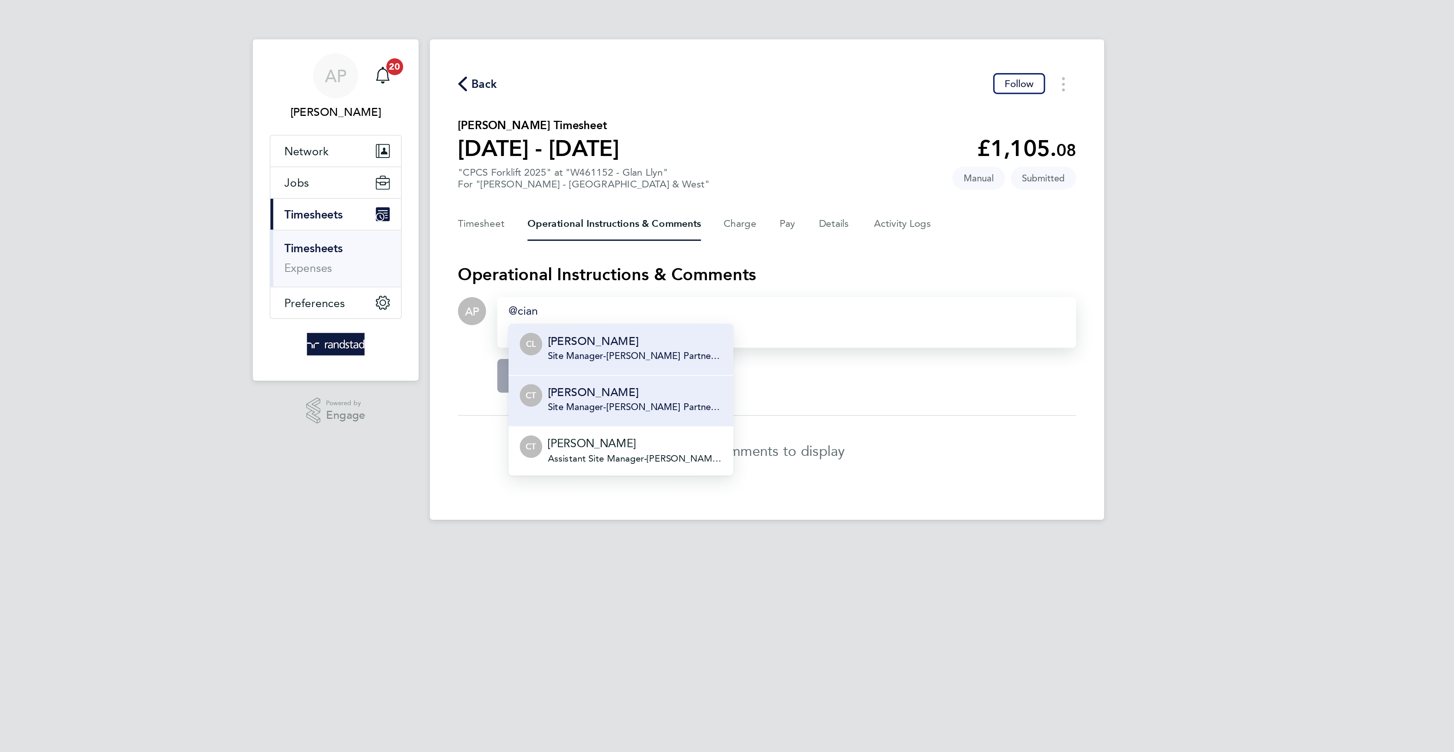
click at [661, 225] on div "[PERSON_NAME] Site Manager - [PERSON_NAME] Partnerships Limited" at bounding box center [656, 216] width 94 height 18
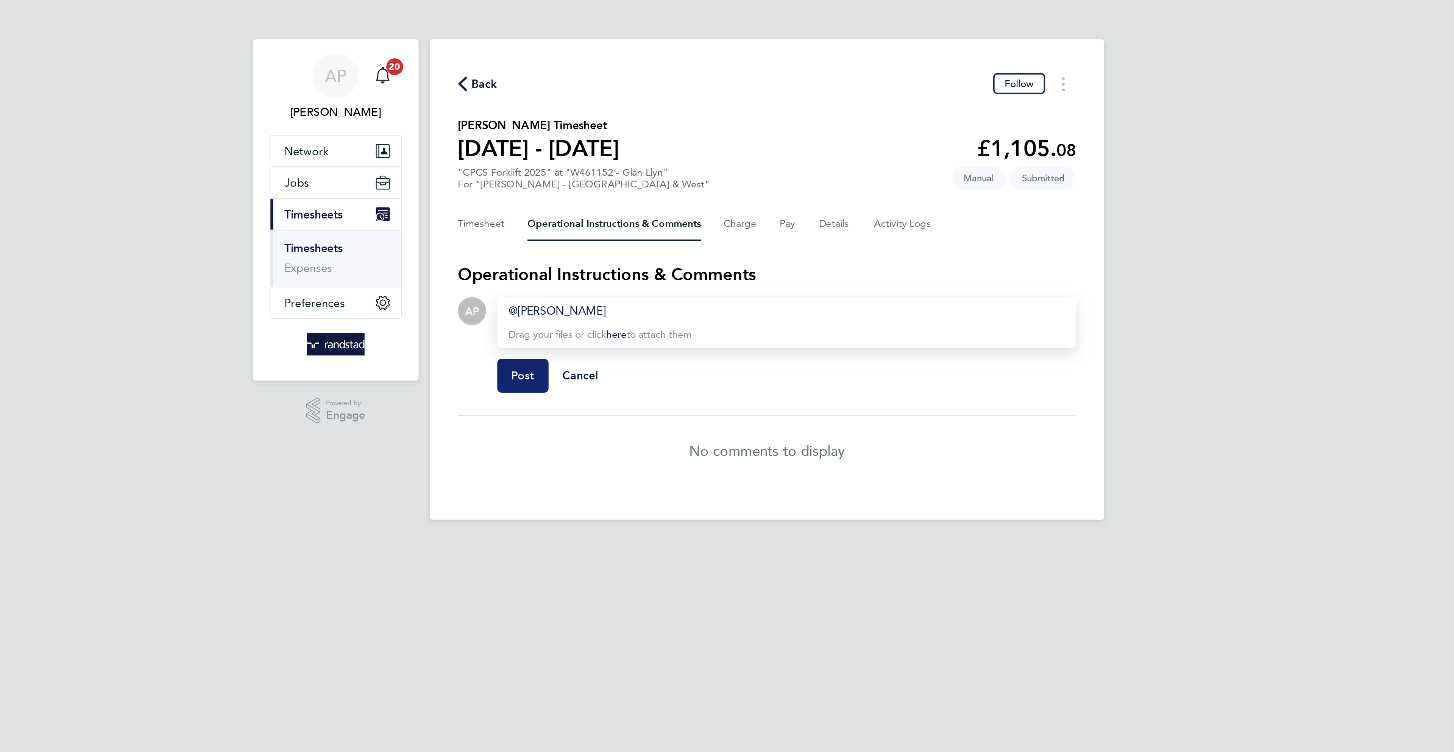
click at [589, 210] on button "Post" at bounding box center [595, 202] width 28 height 18
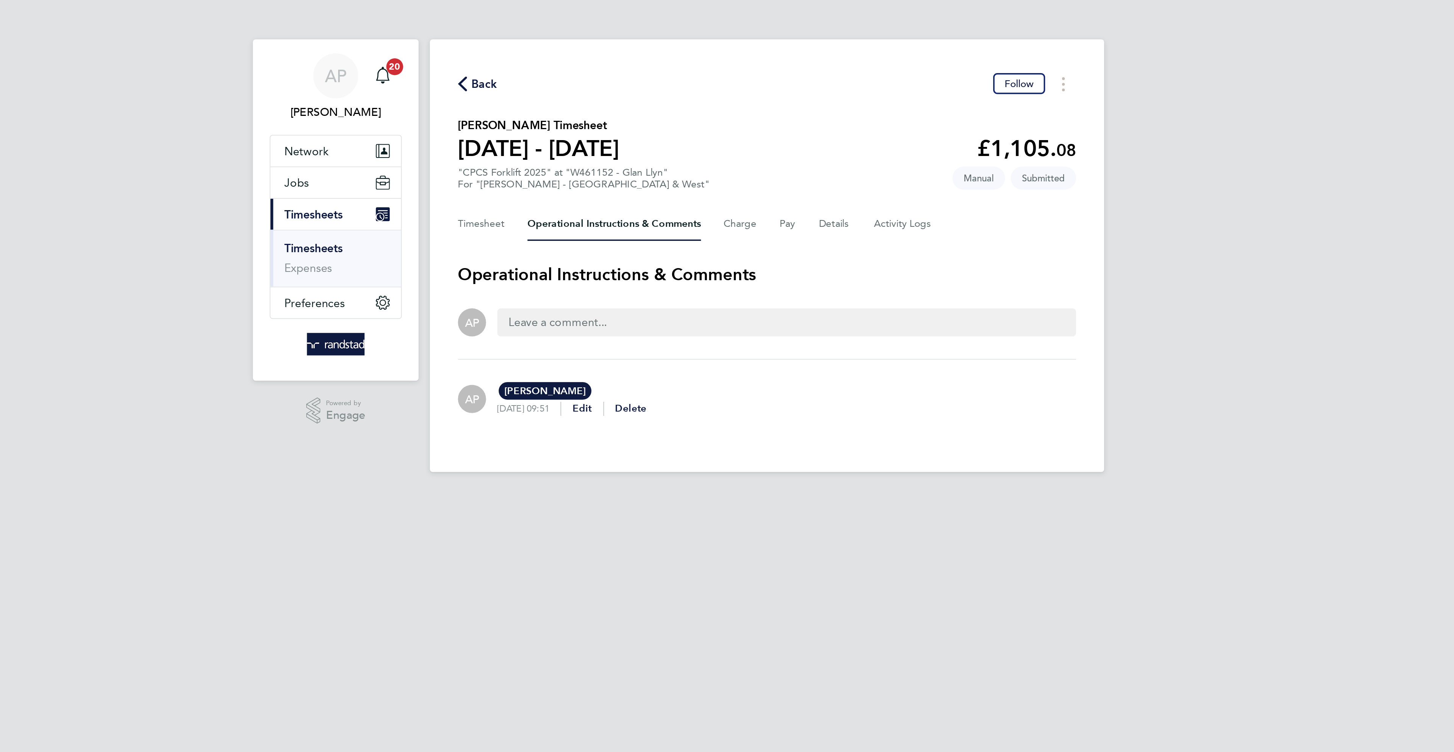
click at [574, 44] on span "Back" at bounding box center [574, 45] width 14 height 9
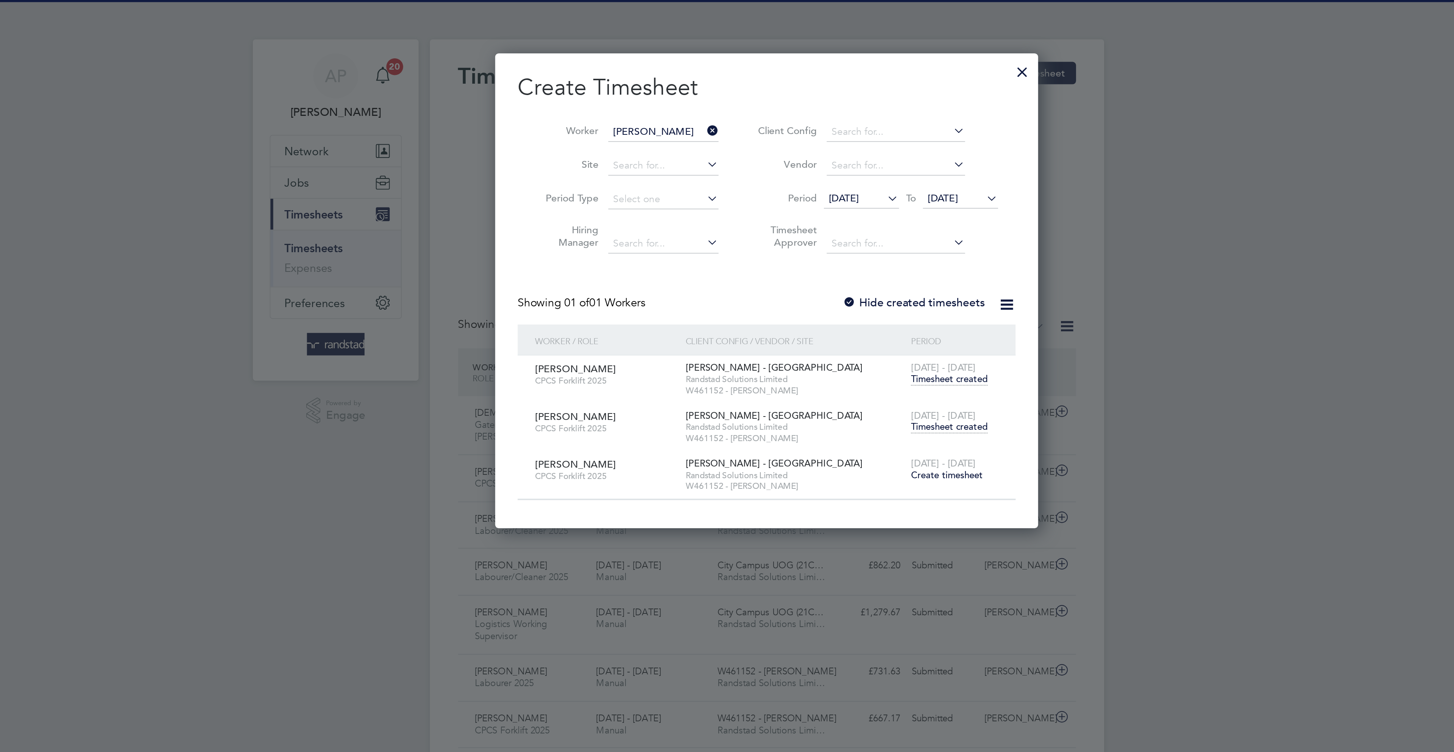
click at [661, 69] on input "[PERSON_NAME]" at bounding box center [670, 71] width 59 height 11
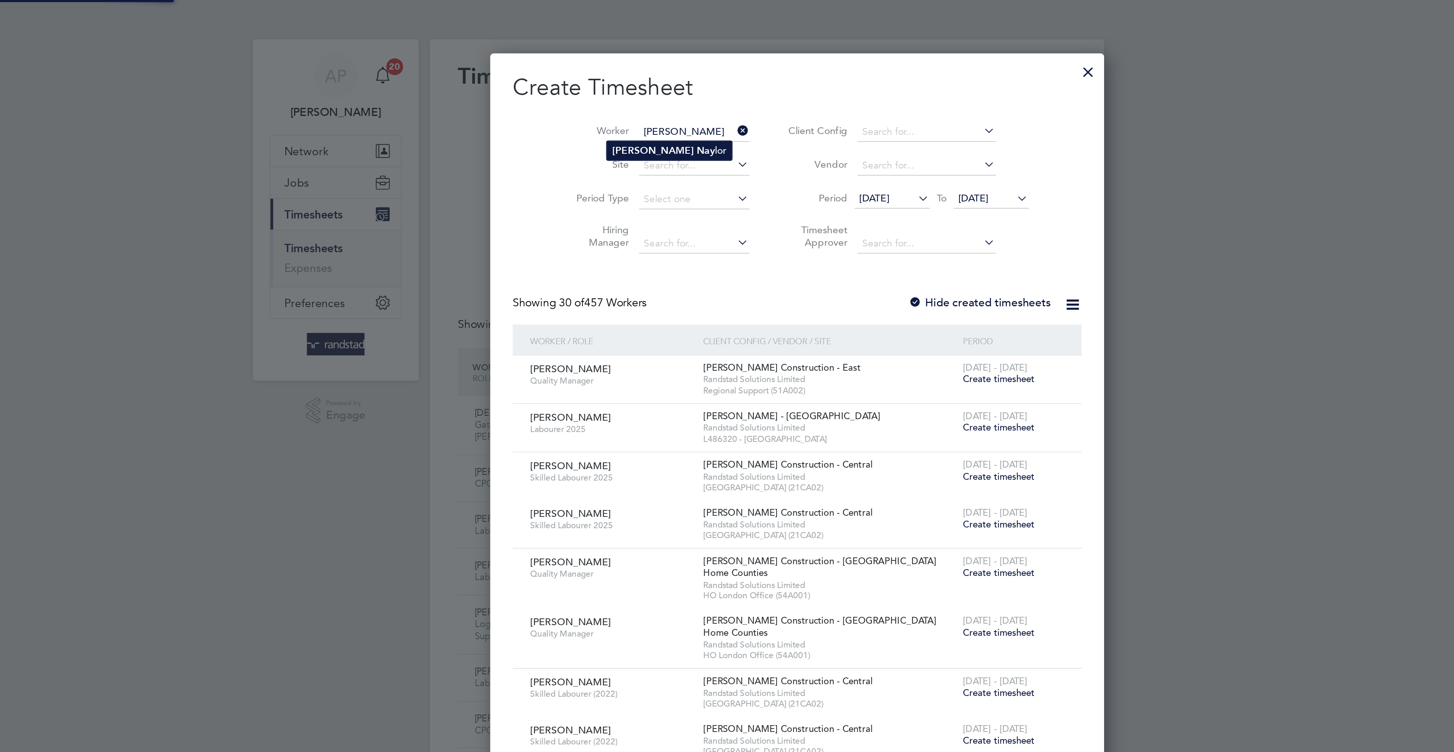
click at [680, 83] on li "[PERSON_NAME] [PERSON_NAME]" at bounding box center [674, 81] width 67 height 10
type input "[PERSON_NAME]"
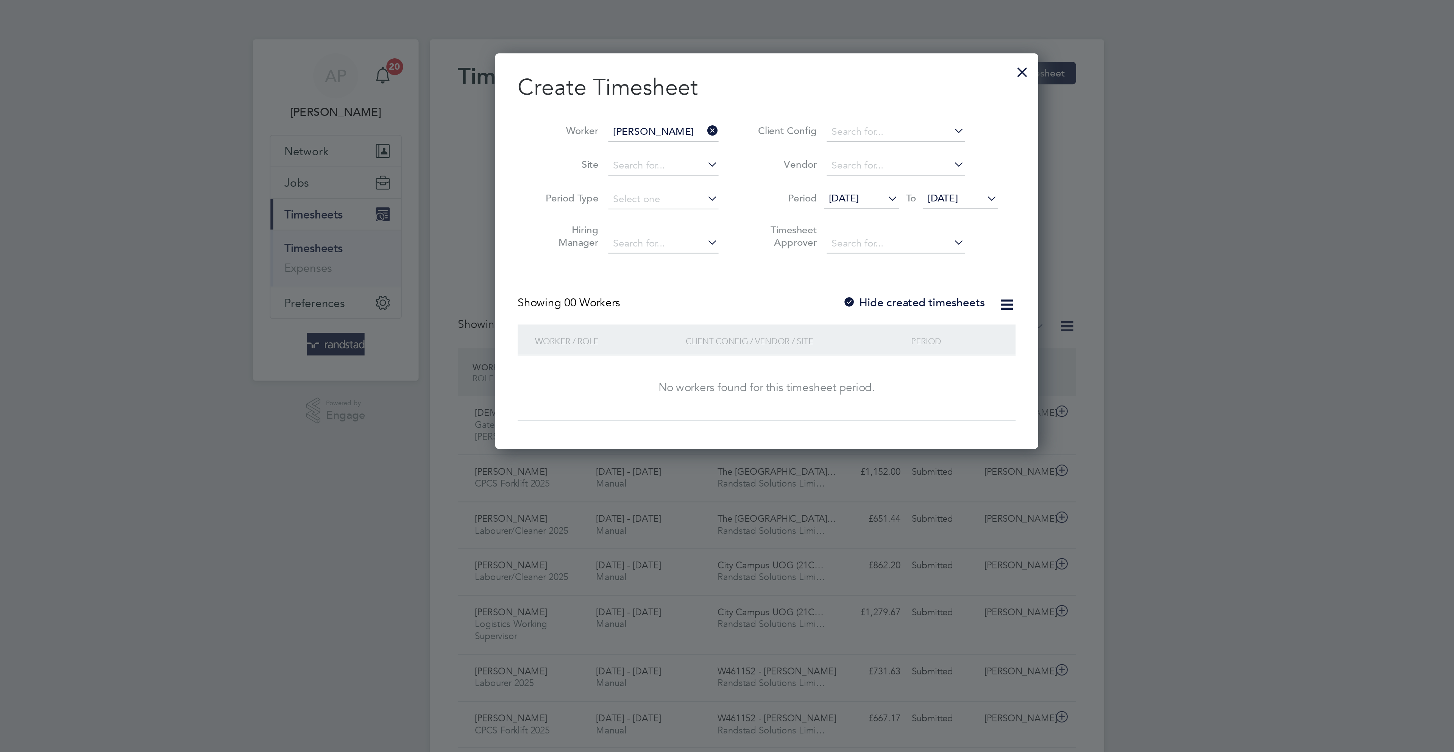
click at [830, 107] on span "[DATE]" at bounding box center [822, 106] width 16 height 7
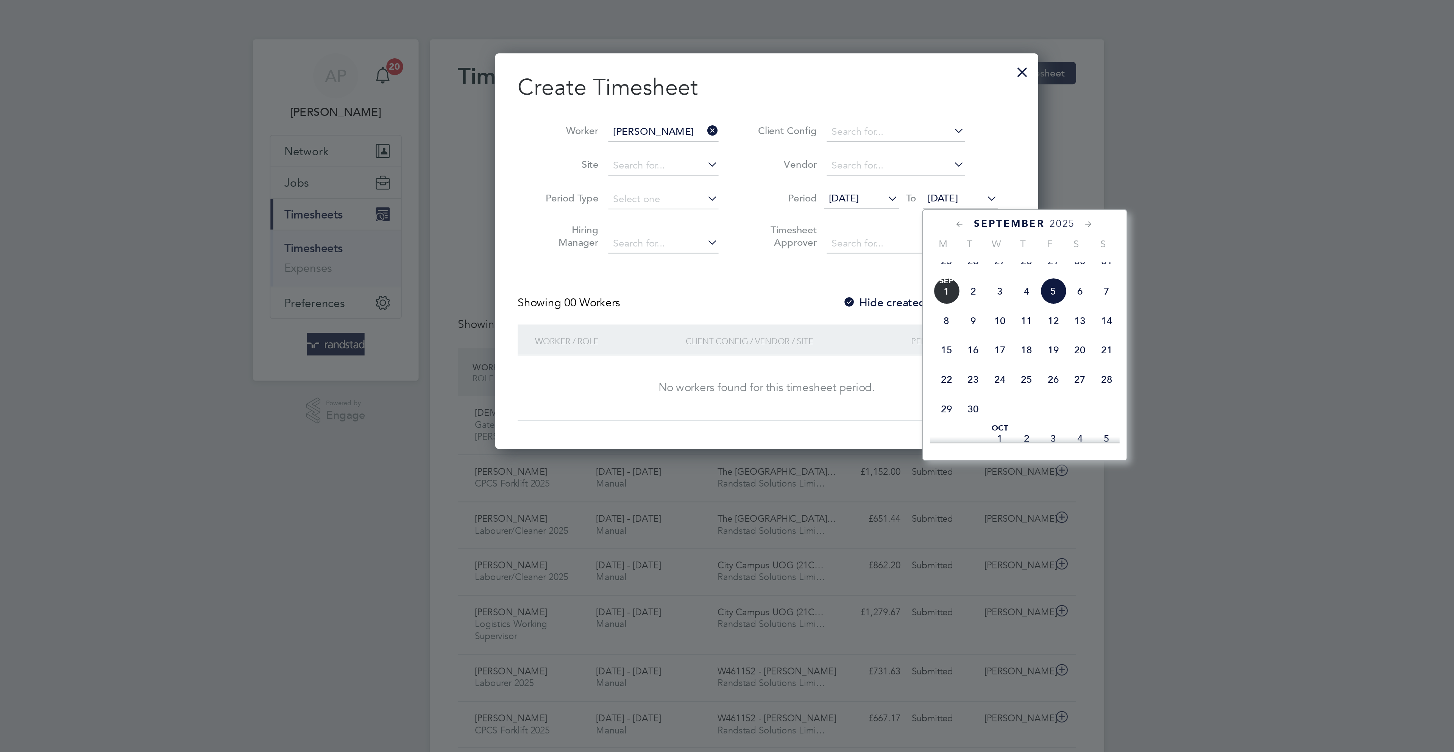
click at [883, 164] on span "5" at bounding box center [881, 157] width 14 height 14
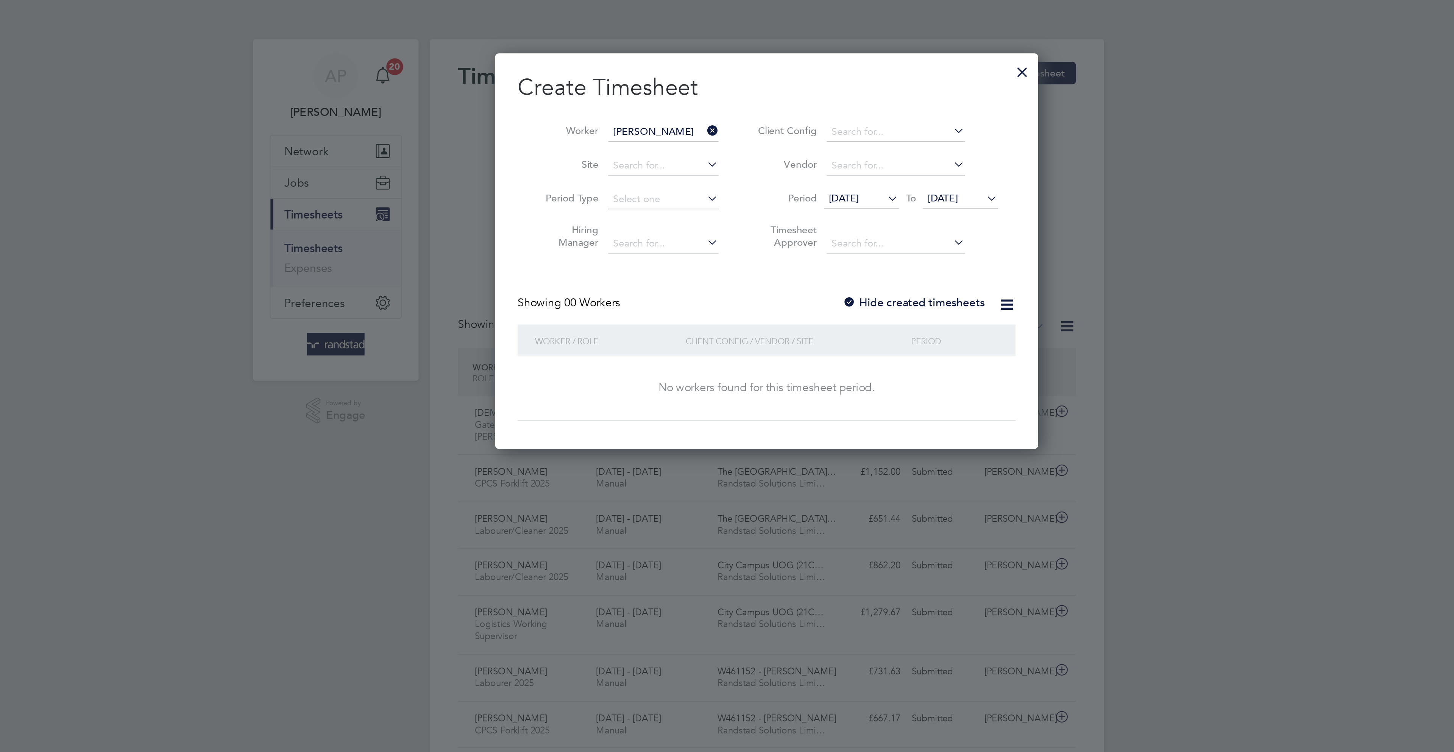
click at [813, 160] on label "Hide created timesheets" at bounding box center [805, 163] width 77 height 8
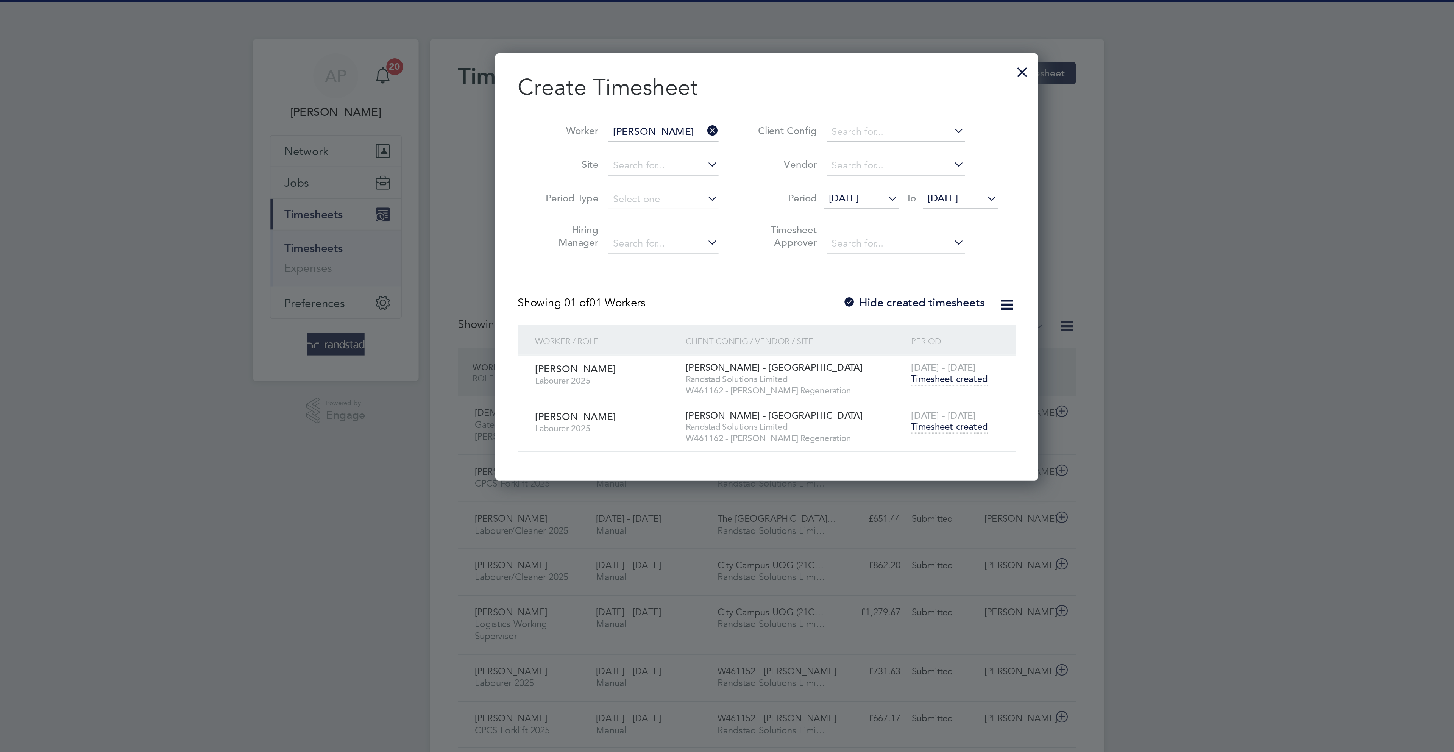
click at [835, 230] on span "Timesheet created" at bounding box center [824, 230] width 41 height 7
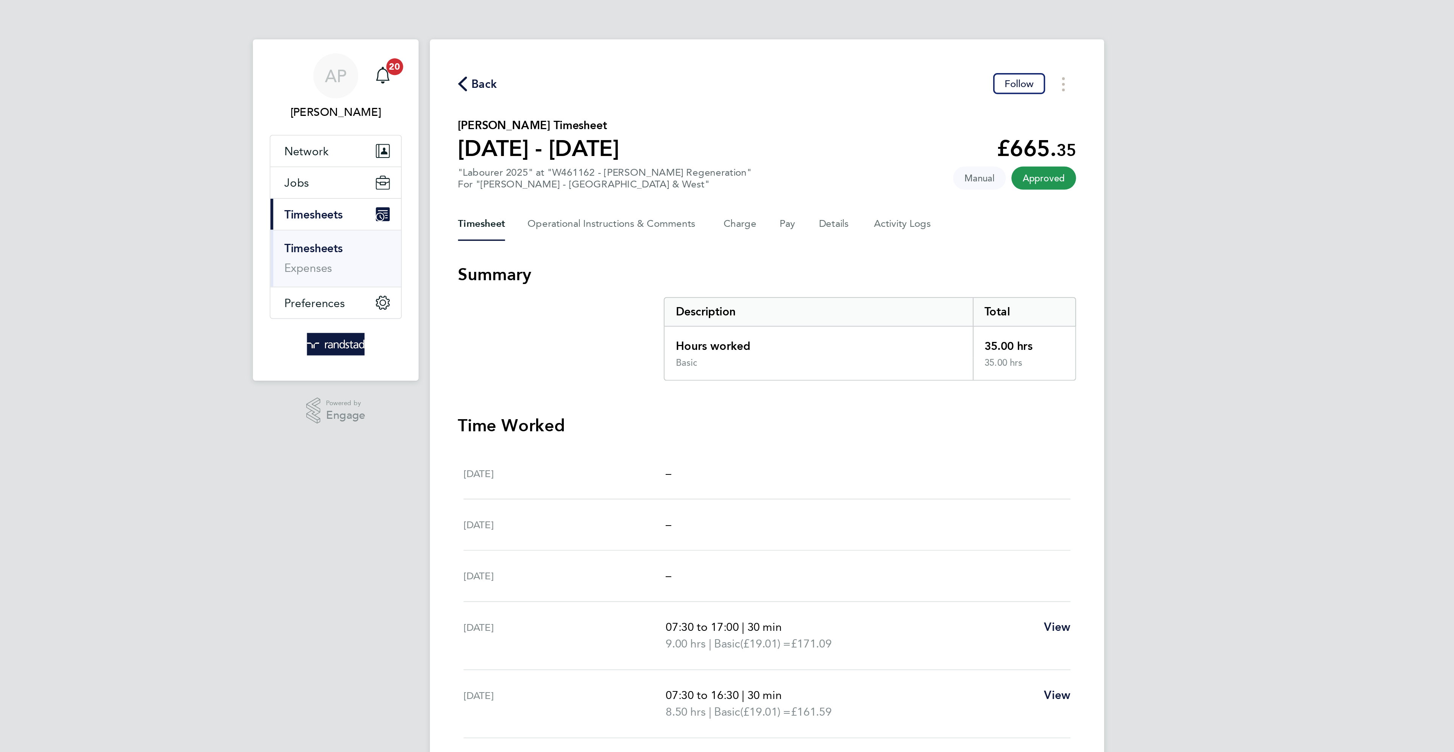
click at [570, 48] on span "Back" at bounding box center [574, 45] width 14 height 9
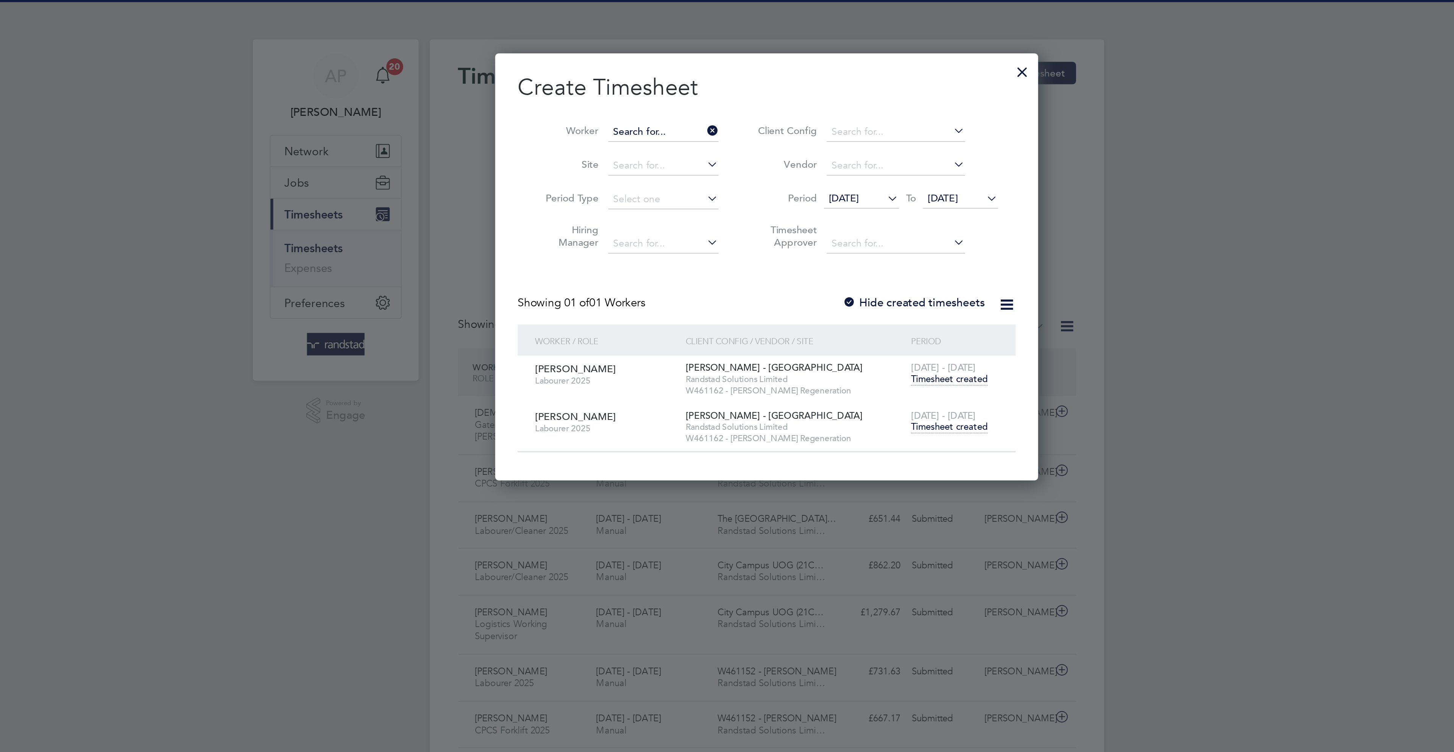
drag, startPoint x: 677, startPoint y: 67, endPoint x: 675, endPoint y: 59, distance: 8.2
click at [677, 67] on input at bounding box center [670, 71] width 59 height 11
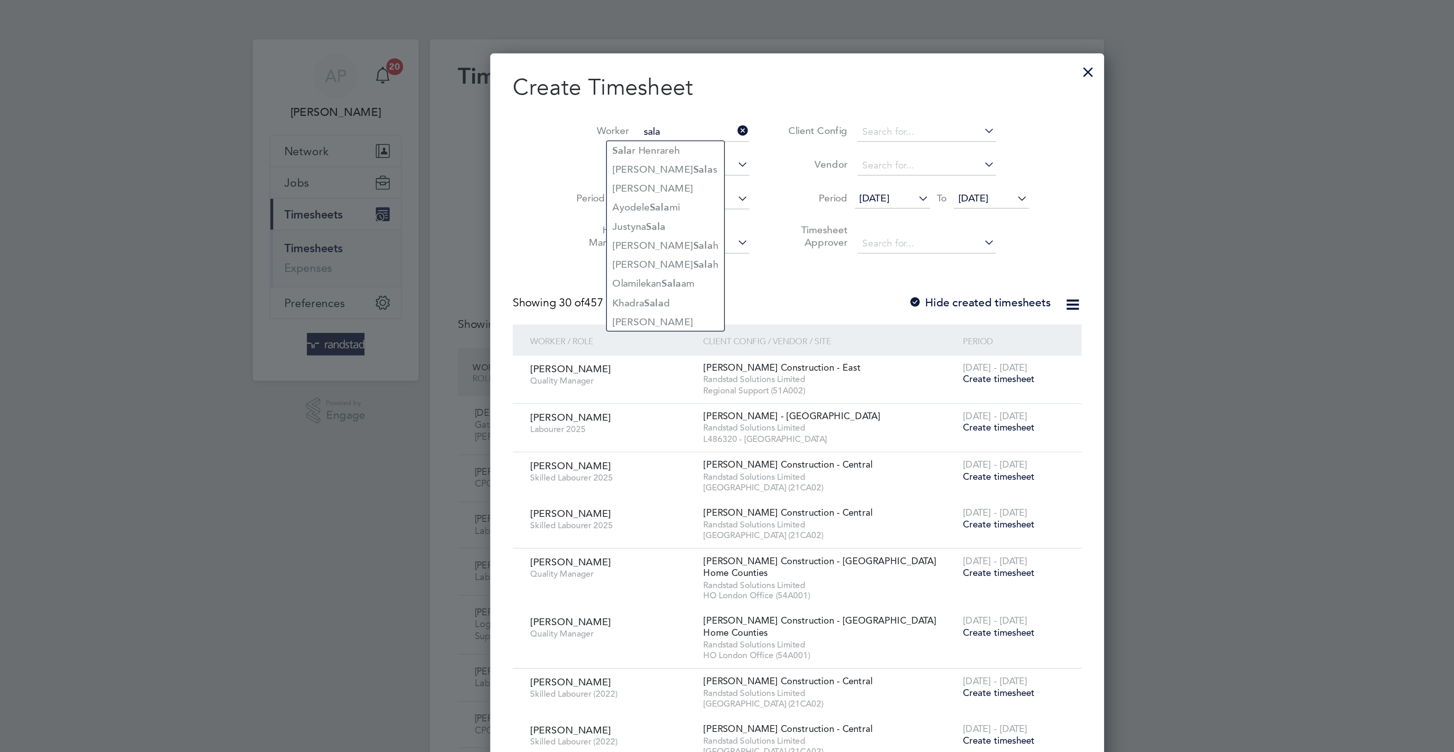
drag, startPoint x: 659, startPoint y: 69, endPoint x: 598, endPoint y: 73, distance: 61.5
click at [609, 73] on li "Worker sala" at bounding box center [668, 71] width 118 height 18
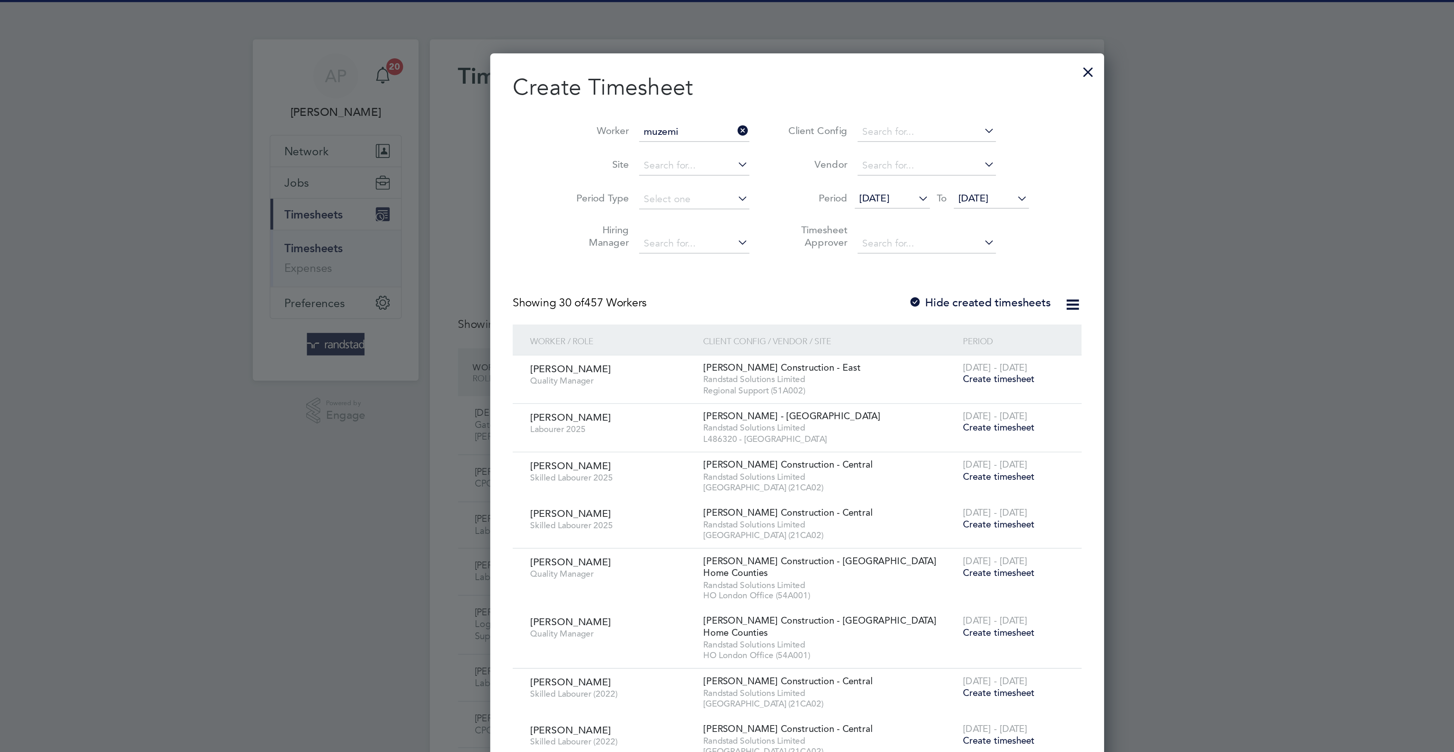
click at [678, 80] on li "Muzemi l Tolani Salaudeen" at bounding box center [675, 81] width 68 height 10
type input "[PERSON_NAME]"
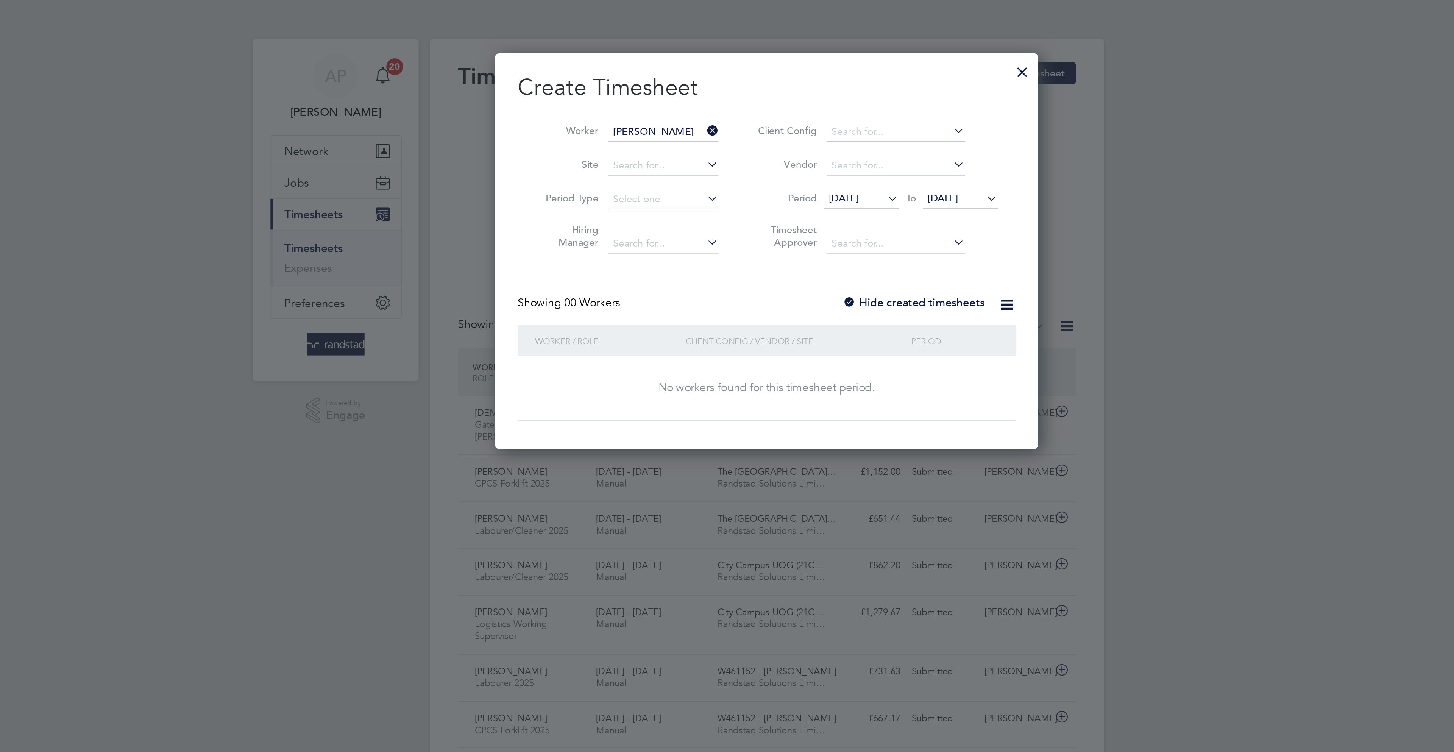
click at [830, 108] on span "[DATE]" at bounding box center [822, 106] width 16 height 7
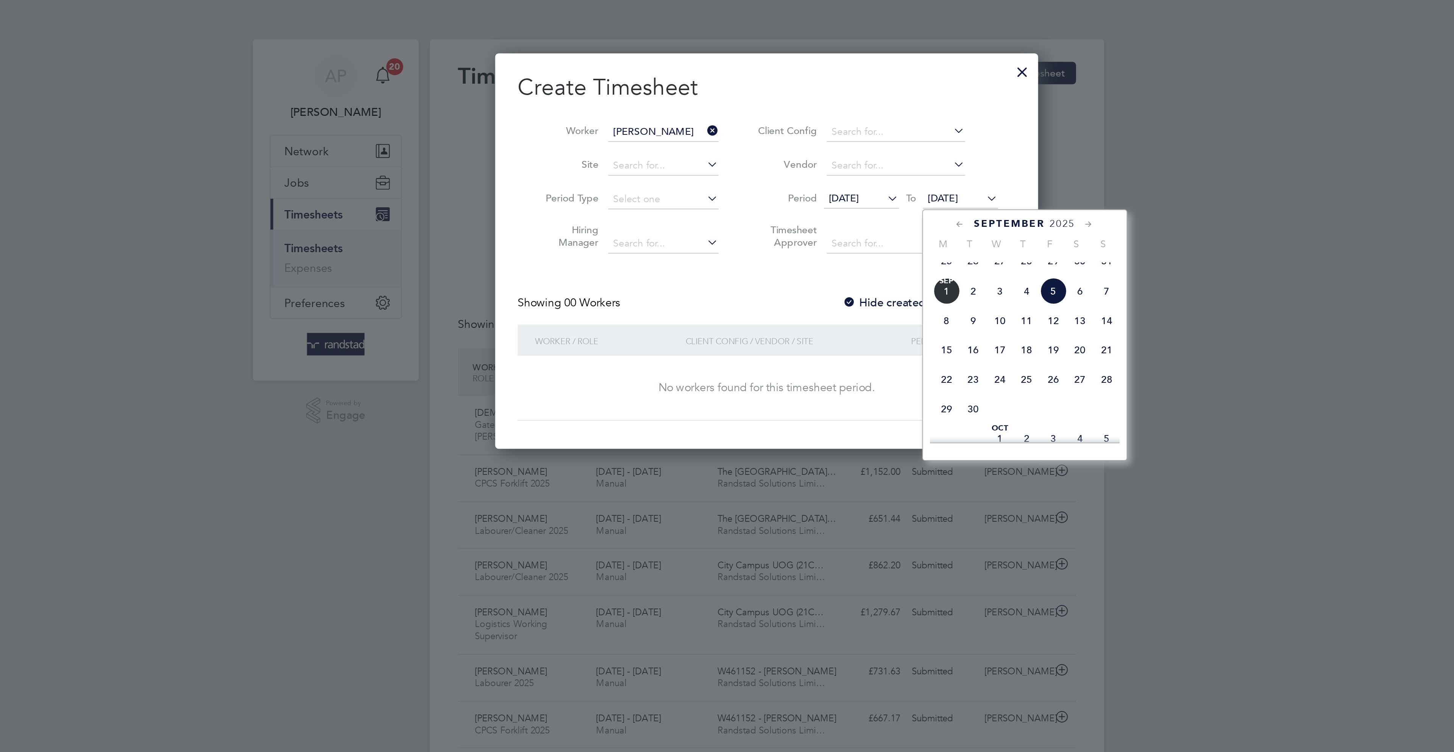
click at [885, 164] on span "5" at bounding box center [881, 157] width 14 height 14
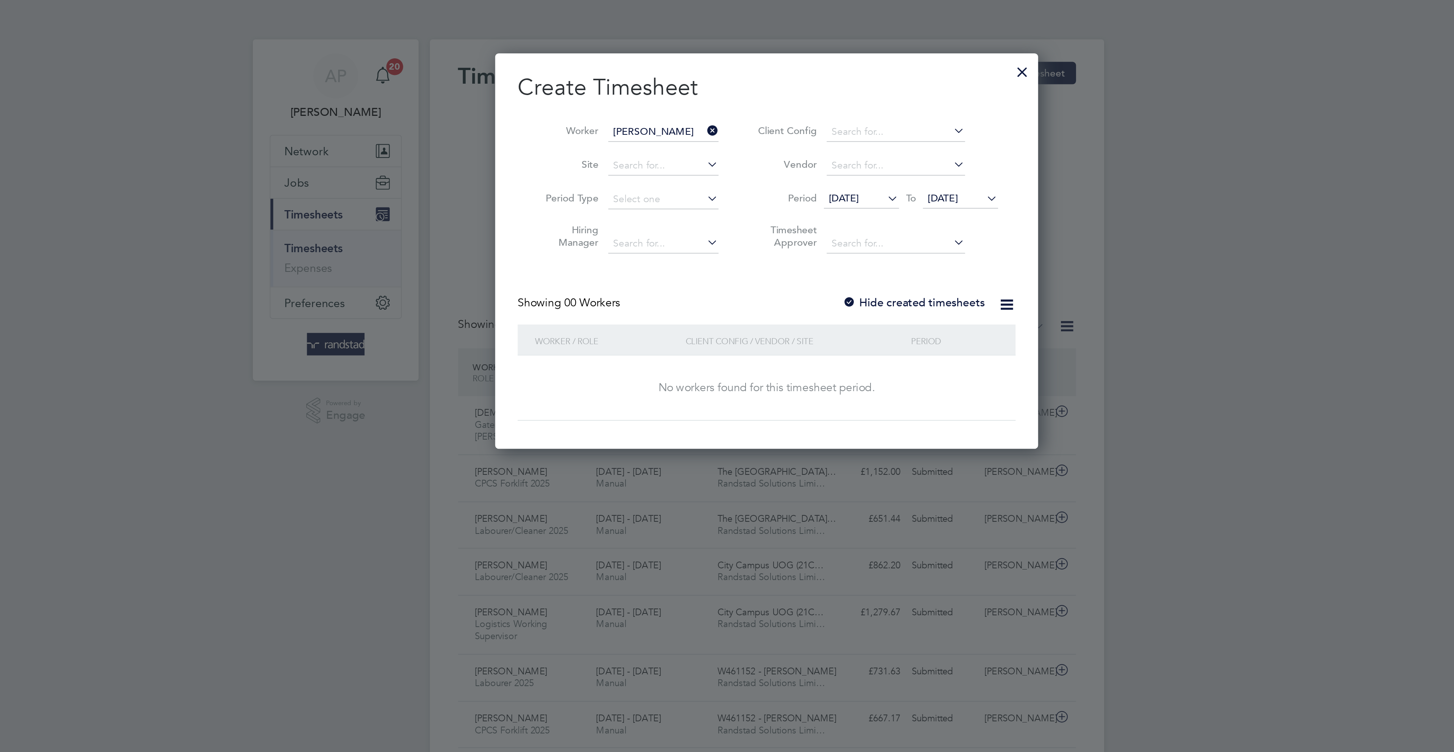
click at [816, 164] on label "Hide created timesheets" at bounding box center [805, 163] width 77 height 8
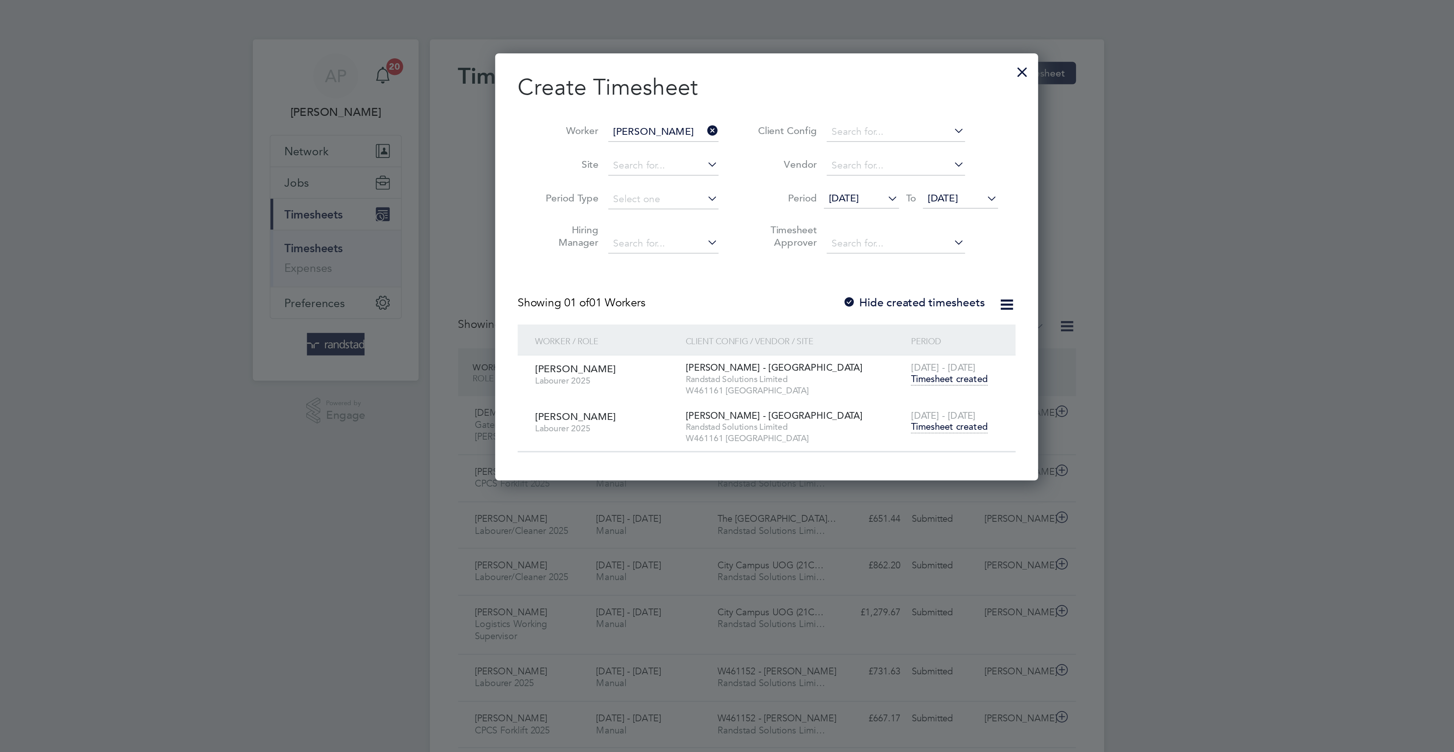
click at [830, 232] on span "Timesheet created" at bounding box center [824, 230] width 41 height 7
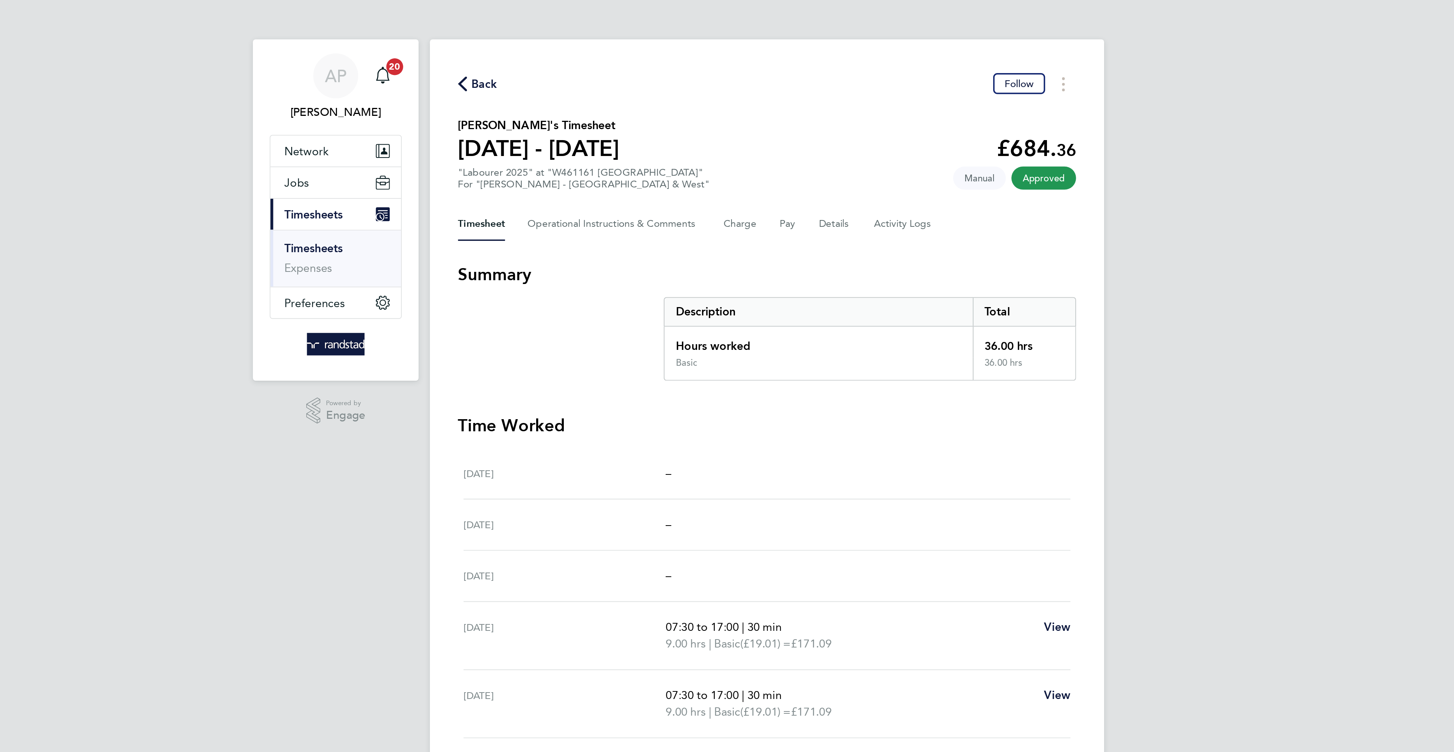
drag, startPoint x: 576, startPoint y: 44, endPoint x: 834, endPoint y: 61, distance: 258.3
click at [576, 45] on span "Back" at bounding box center [574, 45] width 14 height 9
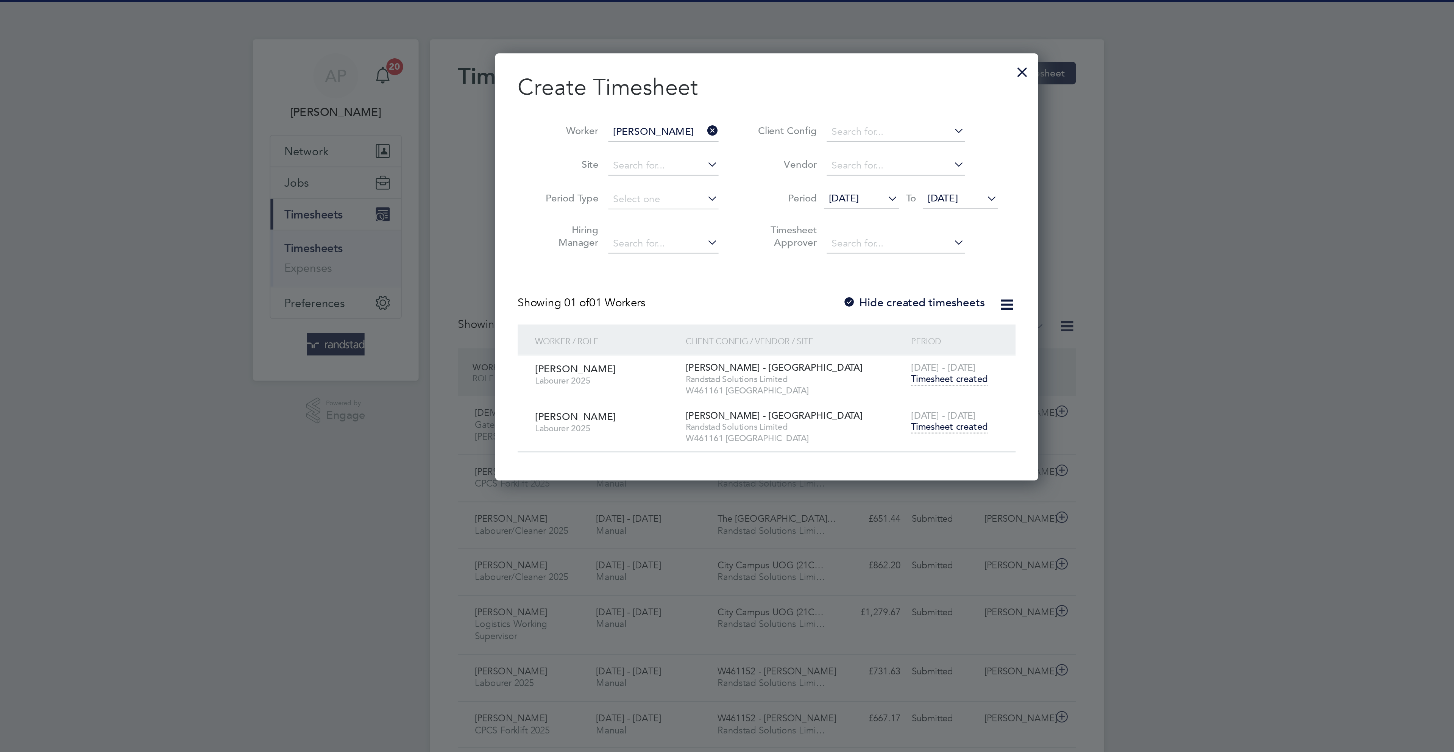
click at [672, 69] on input "[PERSON_NAME]" at bounding box center [670, 71] width 59 height 11
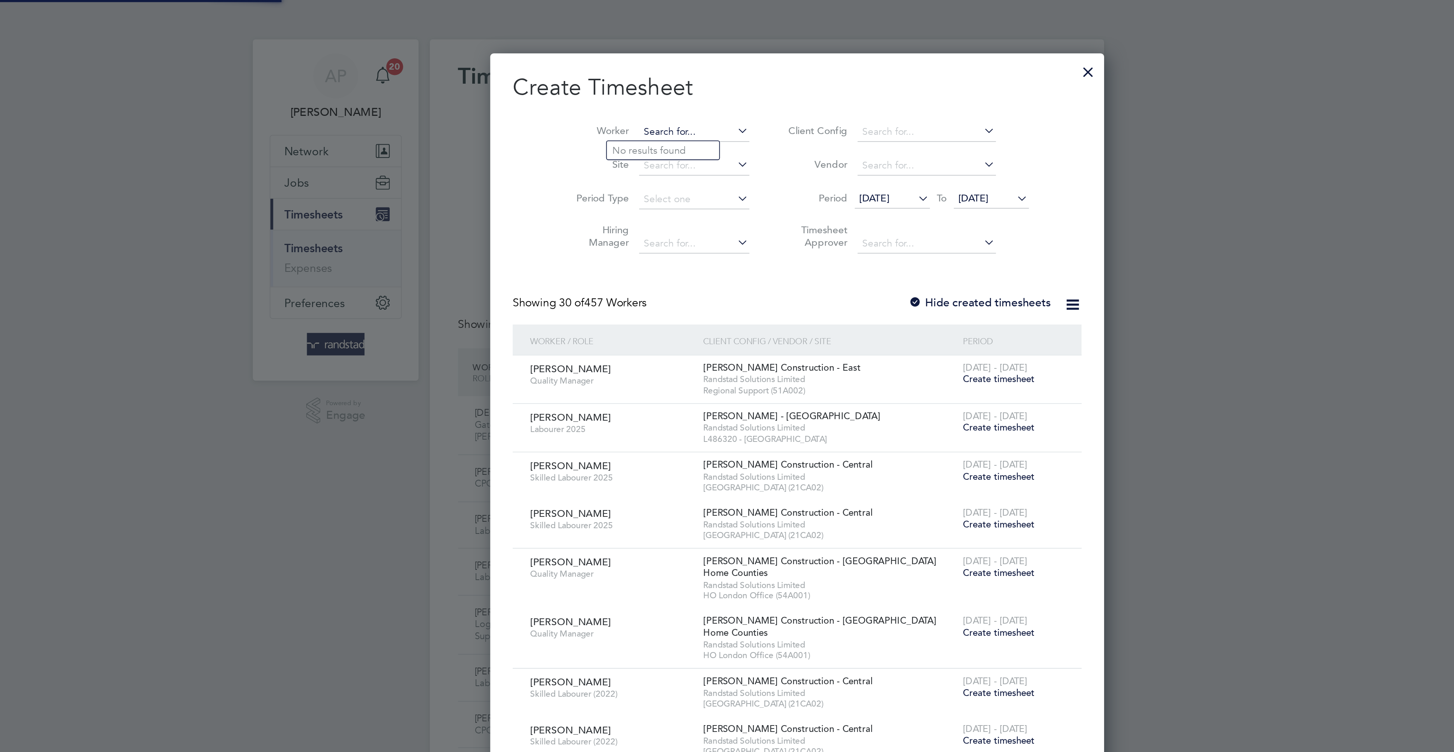
click at [672, 69] on input at bounding box center [687, 71] width 59 height 11
click at [681, 80] on li "[PERSON_NAME]" at bounding box center [673, 81] width 65 height 10
type input "[PERSON_NAME]"
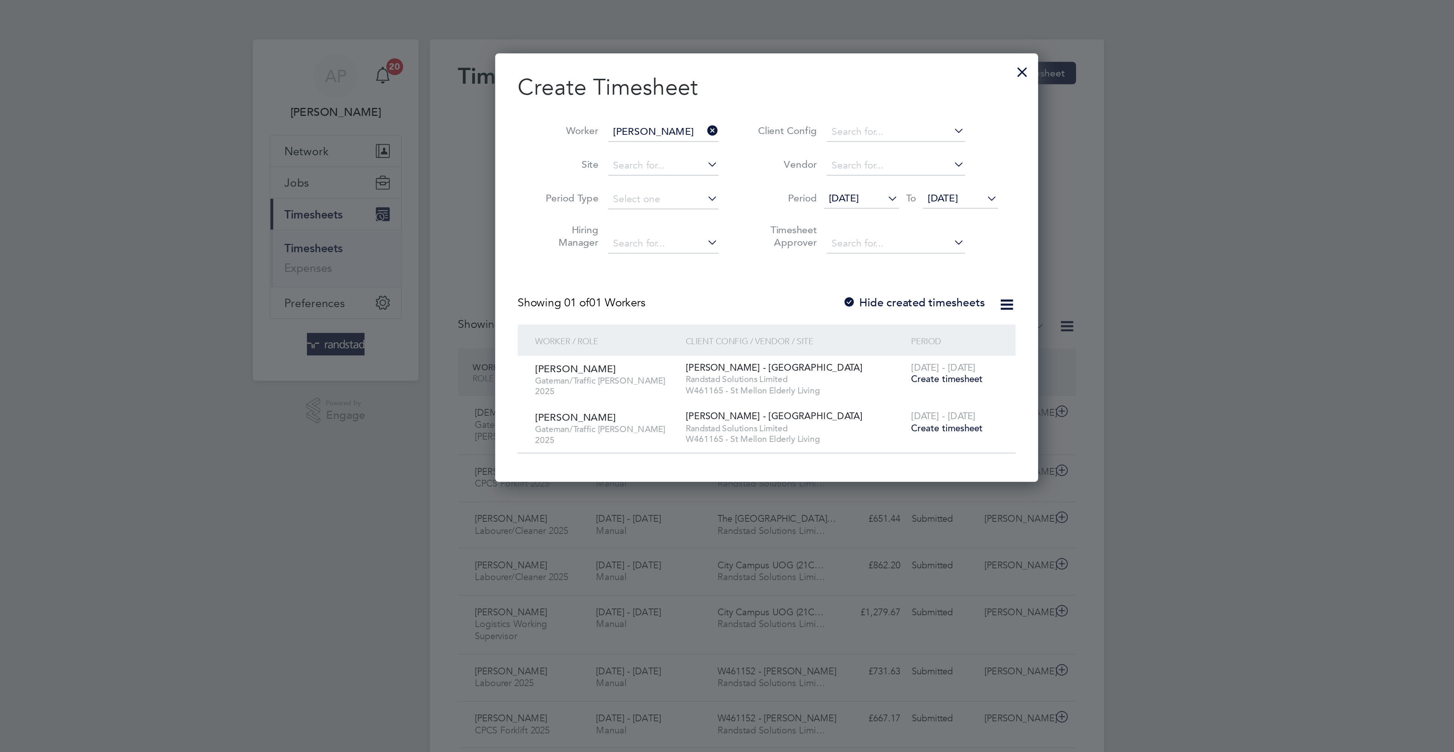
click at [825, 206] on span "Create timesheet" at bounding box center [823, 204] width 39 height 6
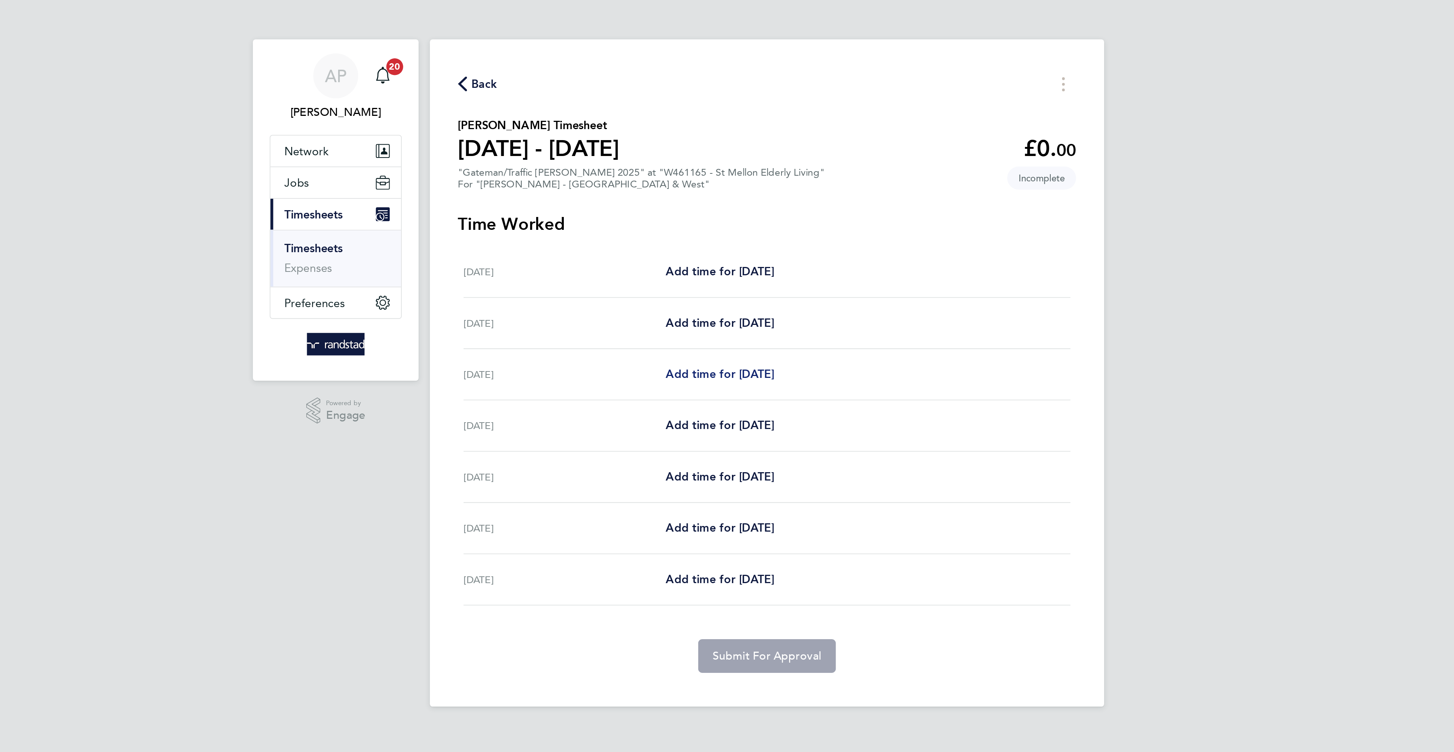
click at [706, 201] on span "Add time for [DATE]" at bounding box center [701, 201] width 58 height 7
select select "60"
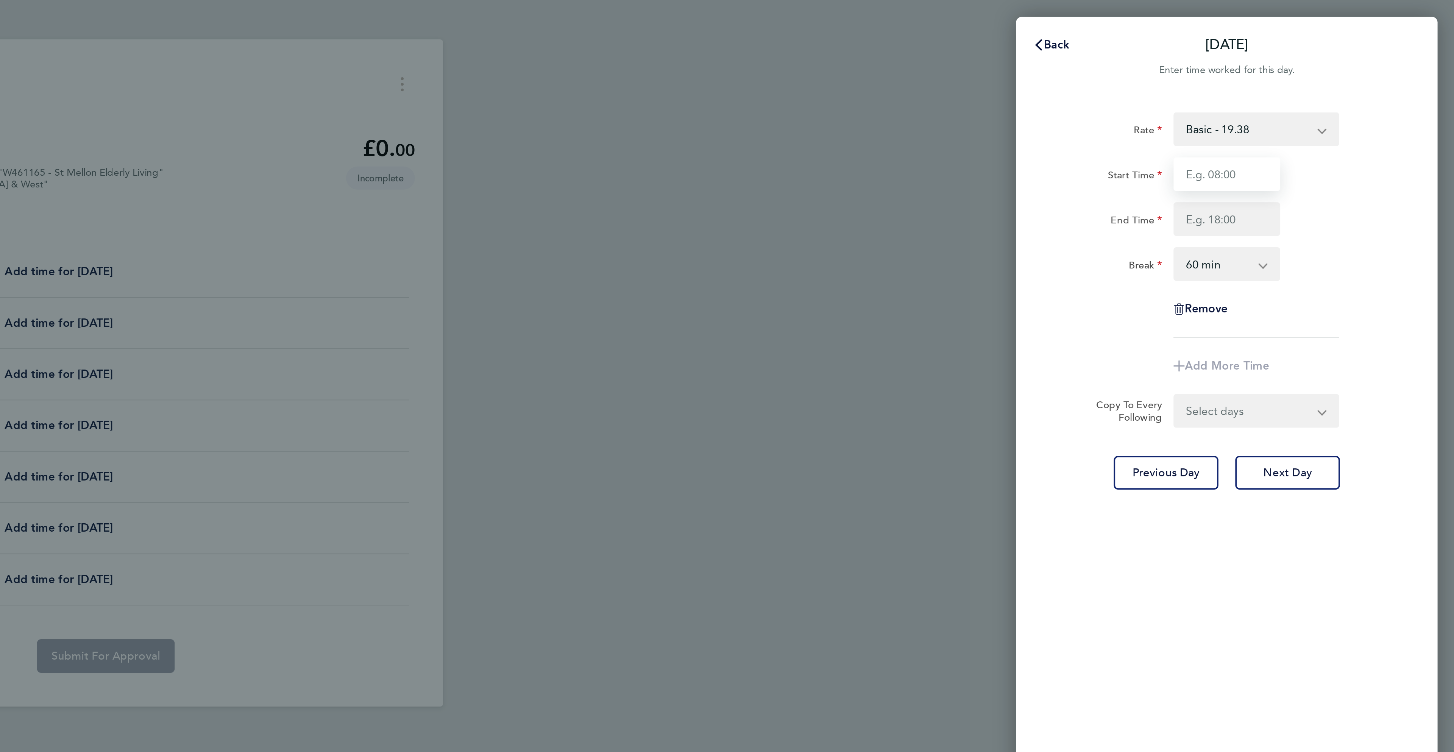
click at [1334, 91] on input "Start Time" at bounding box center [1331, 94] width 58 height 18
type input "07:00"
drag, startPoint x: 1330, startPoint y: 122, endPoint x: 1334, endPoint y: 117, distance: 6.8
click at [1330, 122] on input "End Time" at bounding box center [1331, 118] width 58 height 18
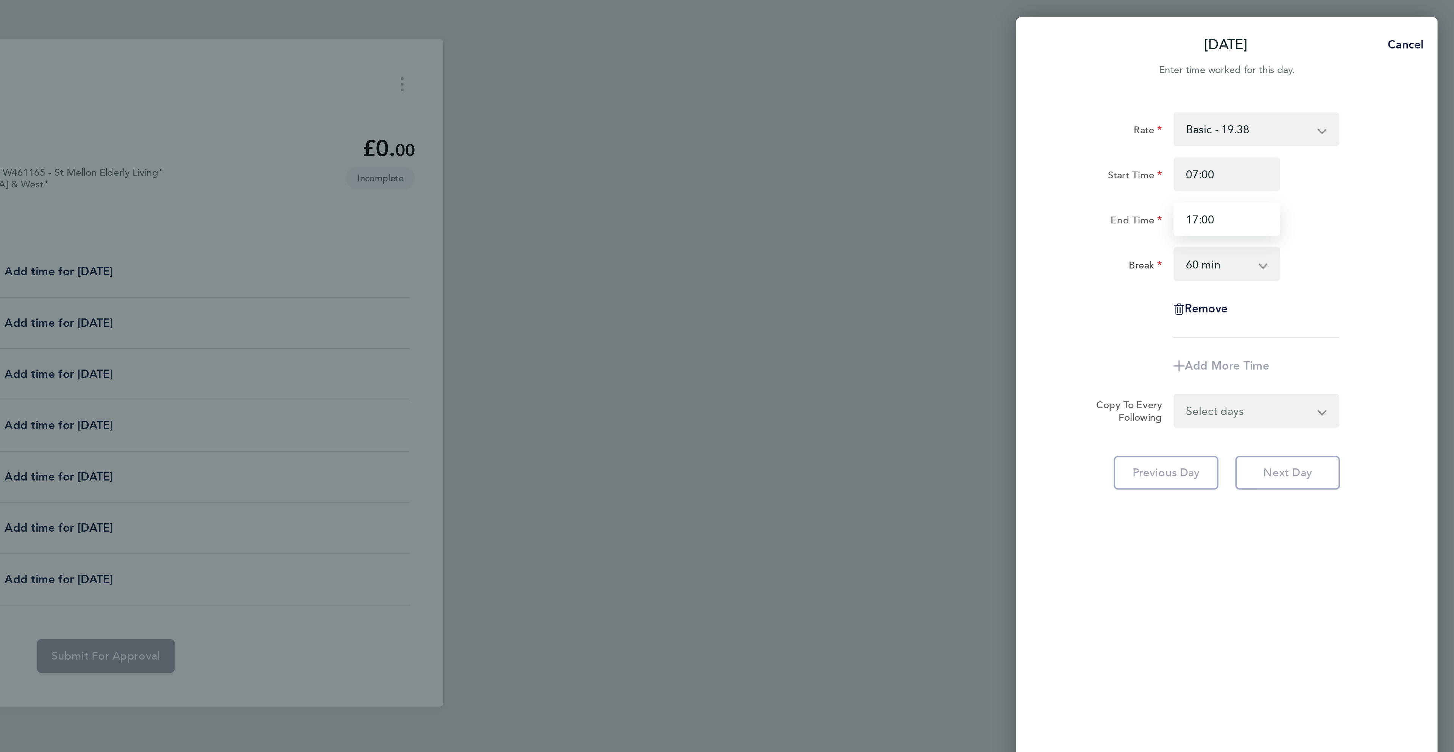
type input "17:00"
click at [1401, 102] on div "Start Time 07:00" at bounding box center [1331, 94] width 191 height 18
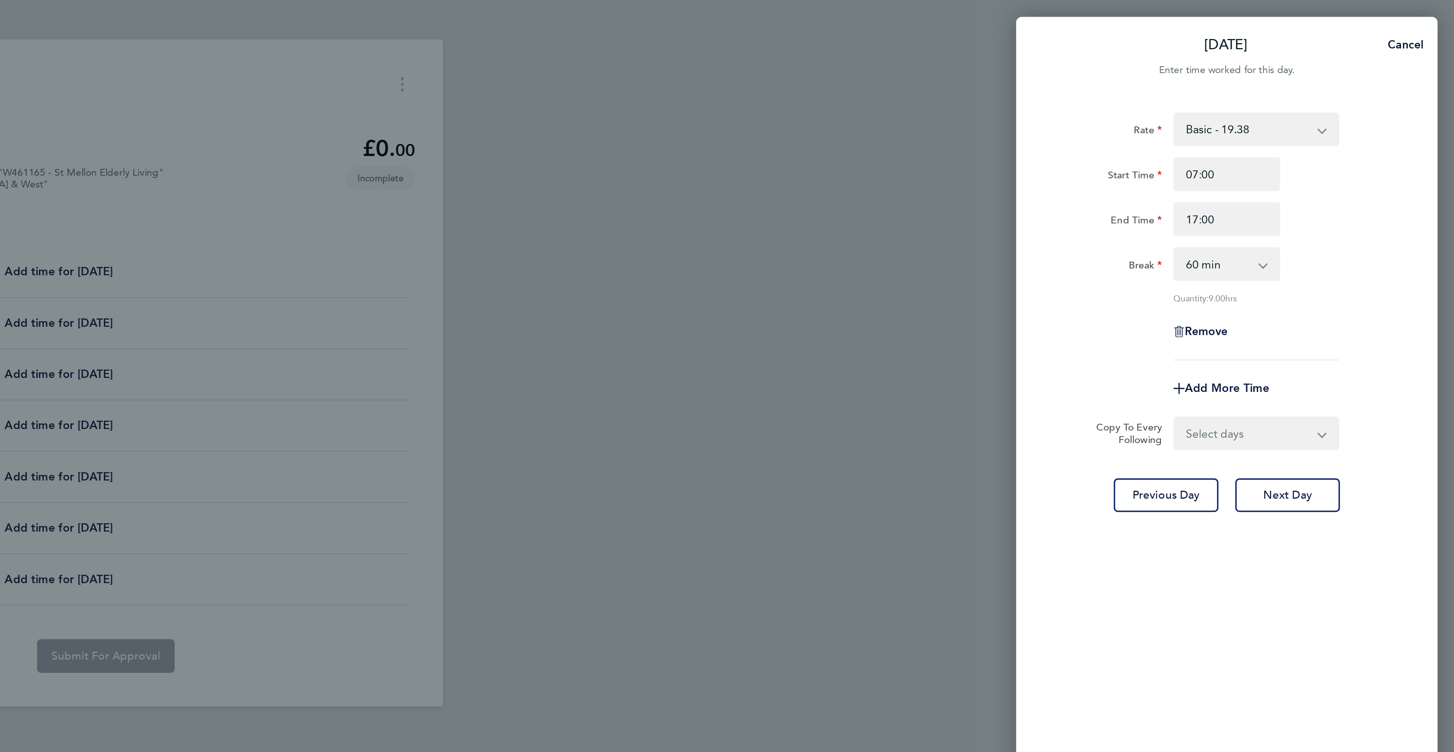
click at [1336, 136] on select "0 min 15 min 30 min 45 min 60 min 75 min 90 min" at bounding box center [1326, 142] width 47 height 17
select select "30"
click at [1303, 134] on select "0 min 15 min 30 min 45 min 60 min 75 min 90 min" at bounding box center [1326, 142] width 47 height 17
click at [1330, 232] on select "Select days Day [DATE] [DATE] [DATE] [DATE]" at bounding box center [1343, 233] width 80 height 17
select select "DAY"
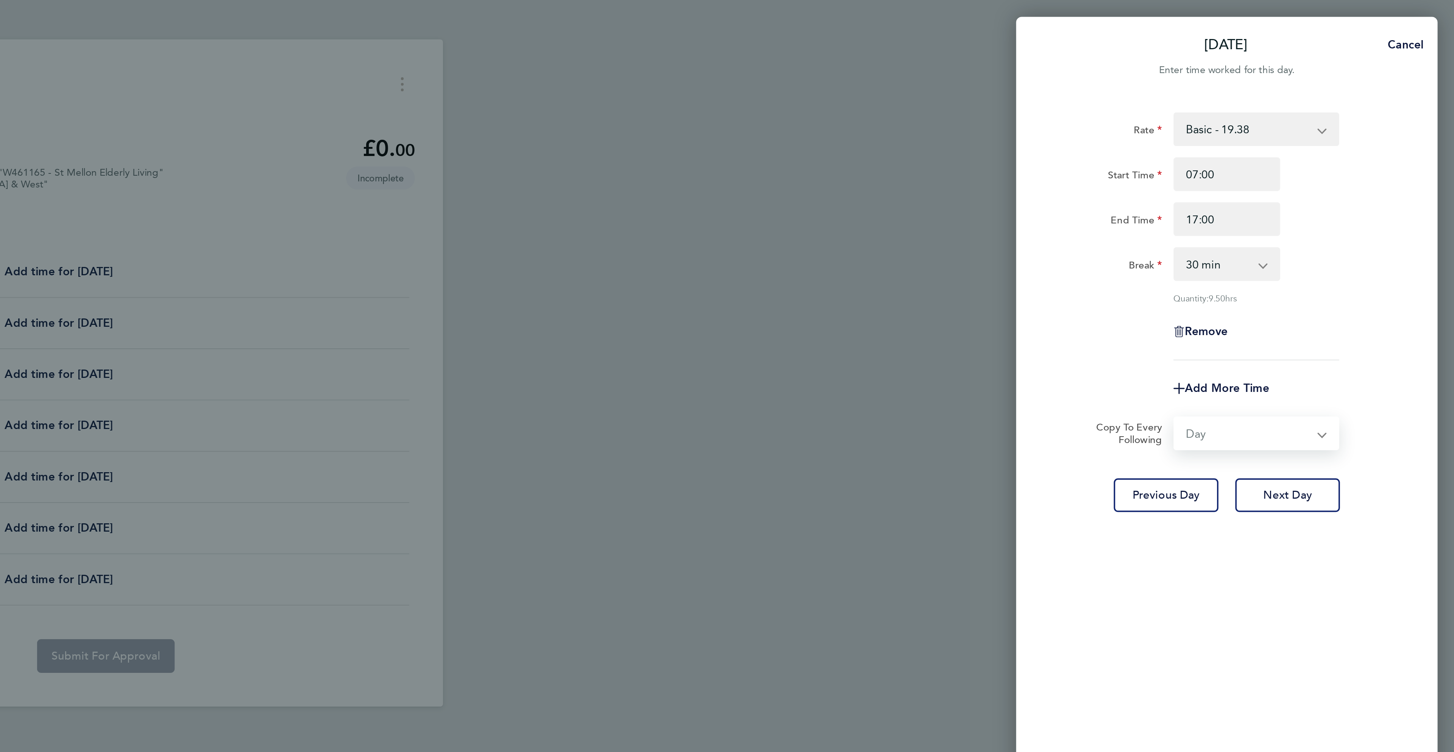
click at [1303, 226] on select "Select days Day [DATE] [DATE] [DATE] [DATE]" at bounding box center [1343, 233] width 80 height 17
select select "[DATE]"
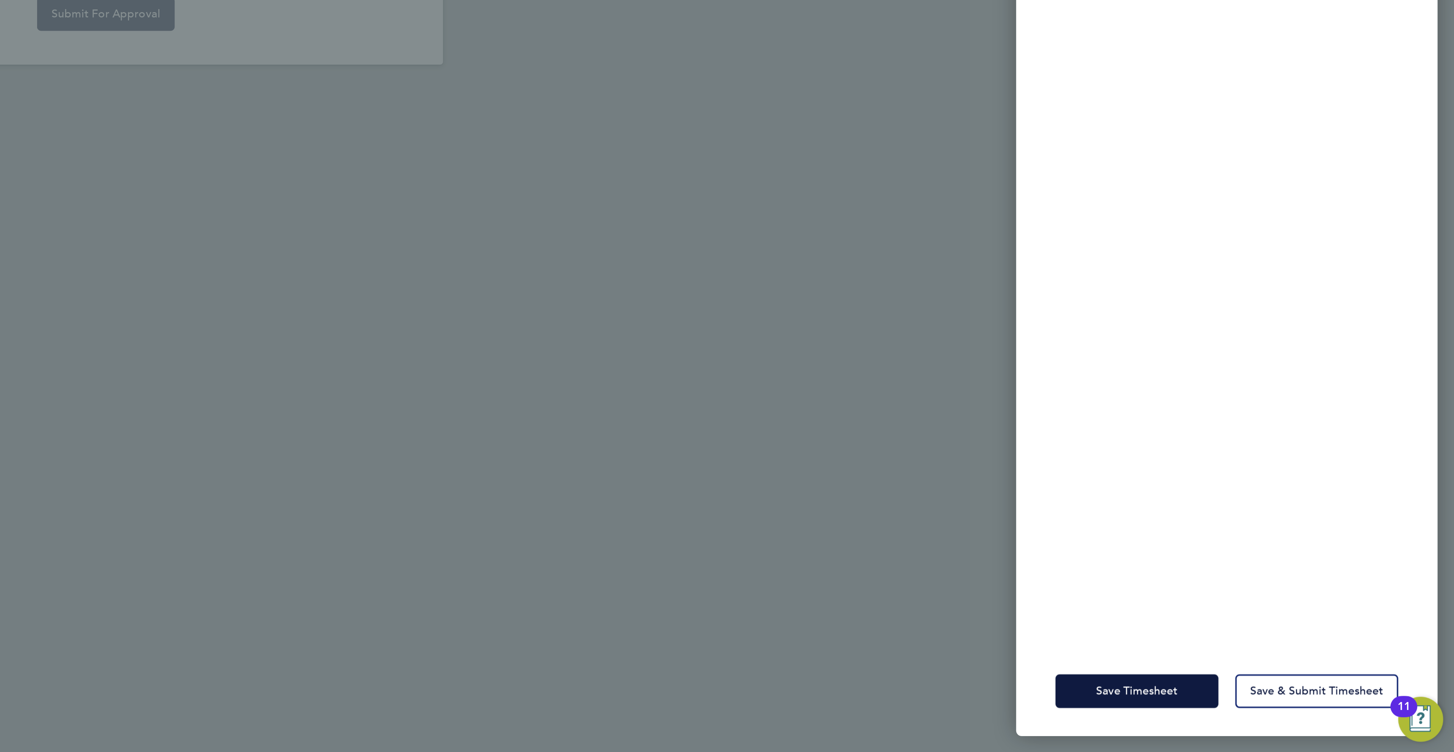
click at [1293, 705] on div "Save Timesheet Save & Submit Timesheet" at bounding box center [1330, 718] width 227 height 48
click at [1285, 720] on span "Save Timesheet" at bounding box center [1283, 719] width 44 height 8
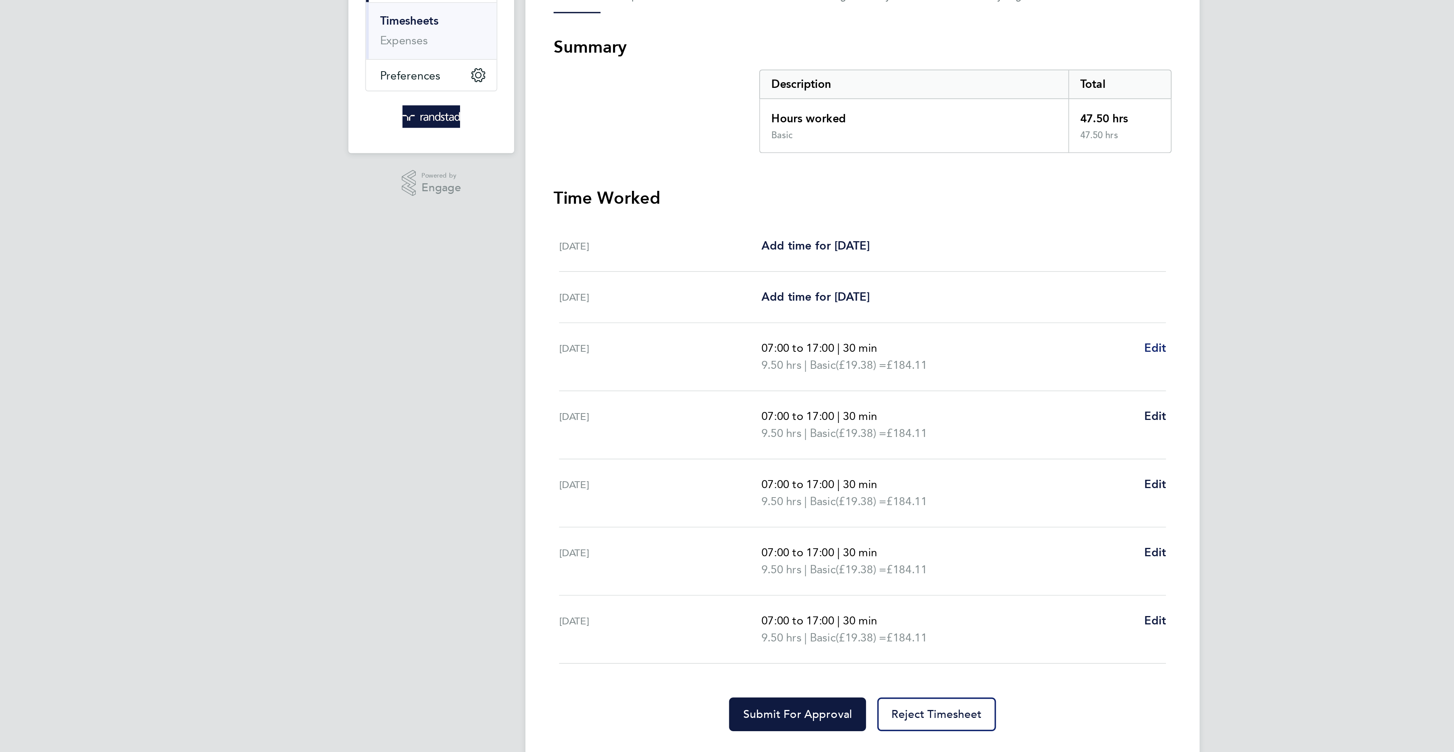
click at [882, 314] on span "Edit" at bounding box center [885, 310] width 12 height 7
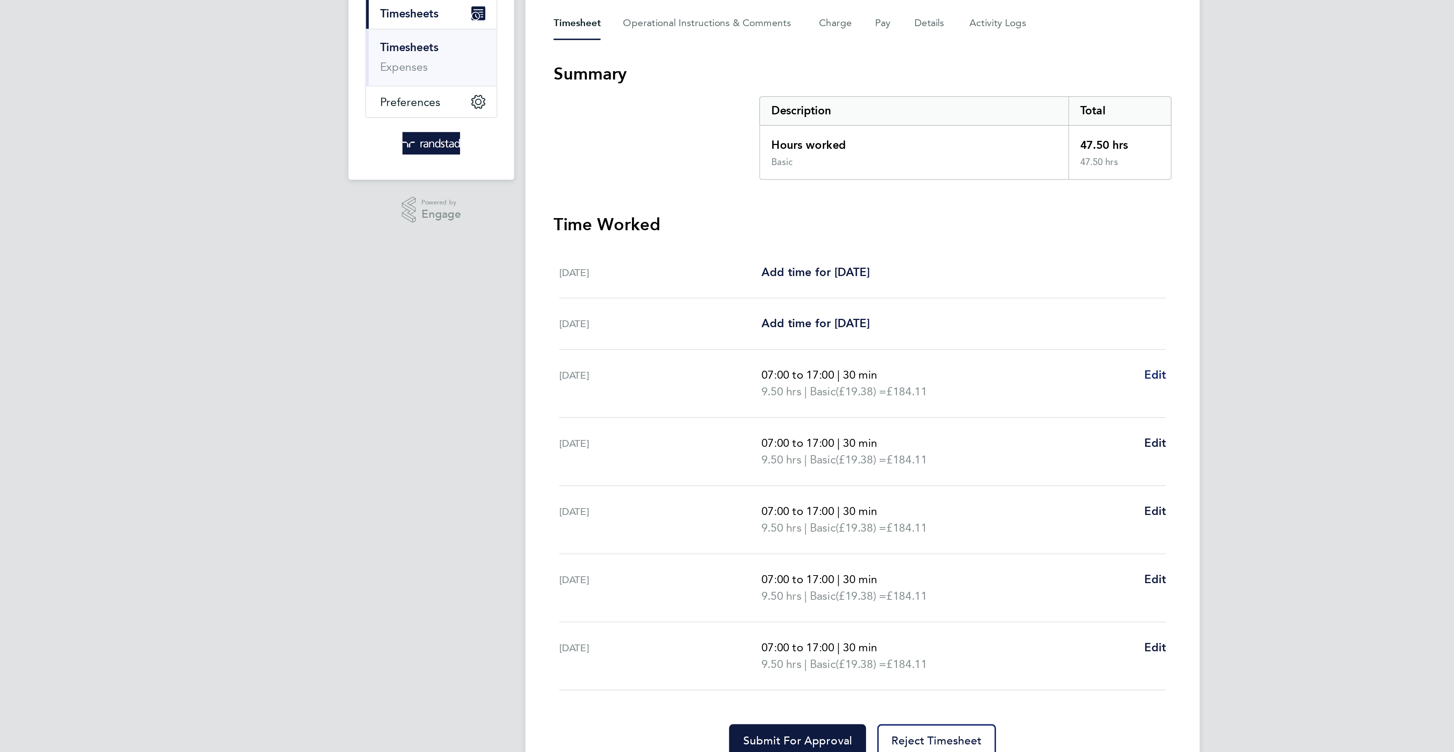
select select "30"
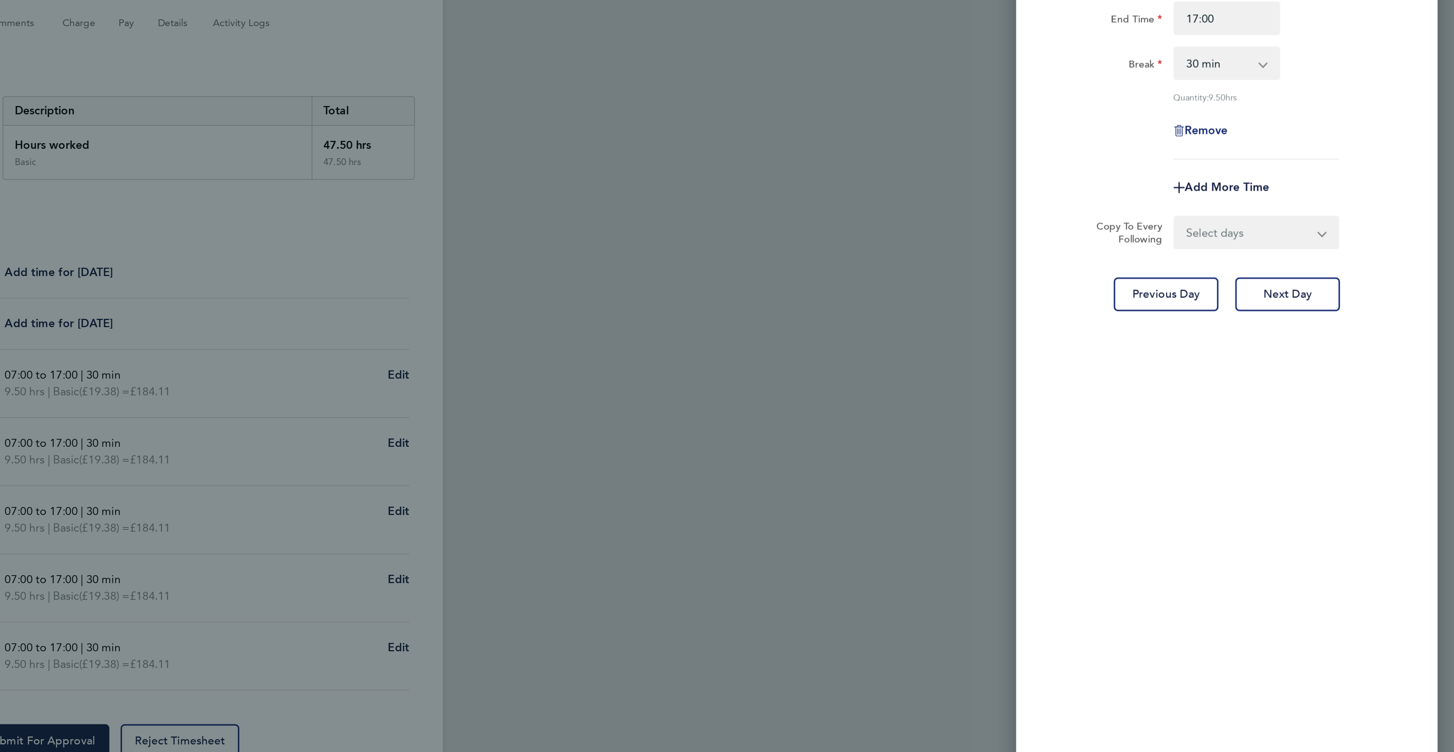
click at [1309, 177] on span "Remove" at bounding box center [1319, 178] width 23 height 7
select select "null"
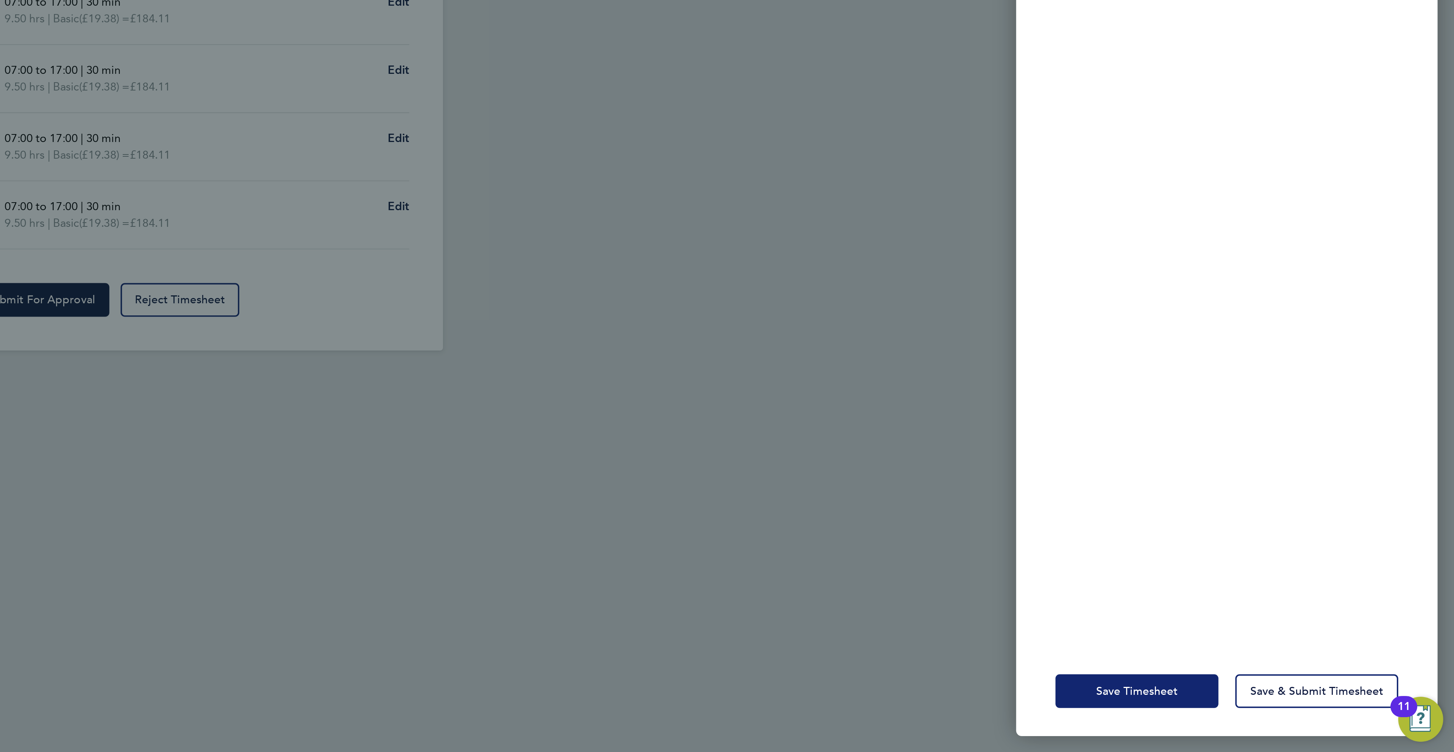
click at [1278, 722] on button "Save Timesheet" at bounding box center [1283, 718] width 88 height 18
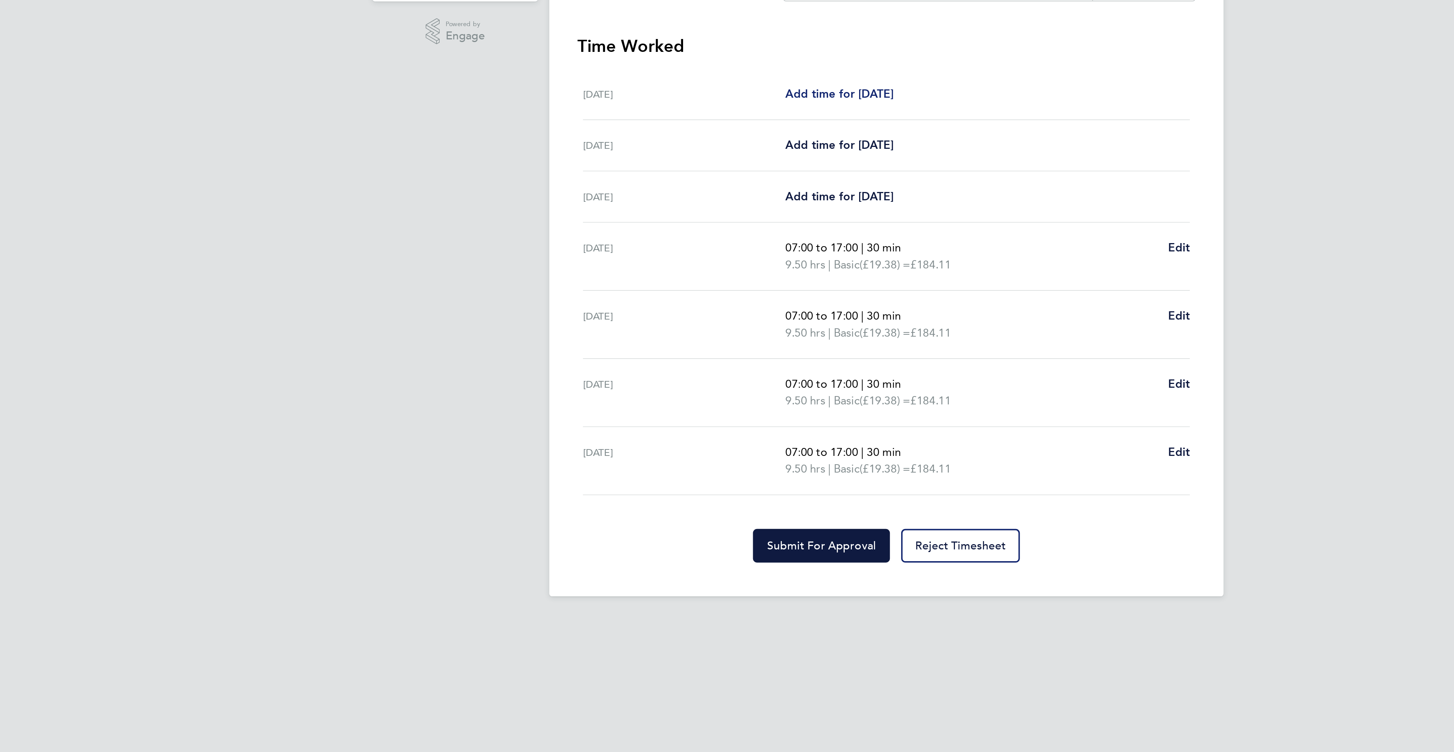
click at [695, 252] on span "Add time for [DATE]" at bounding box center [701, 254] width 58 height 7
select select "60"
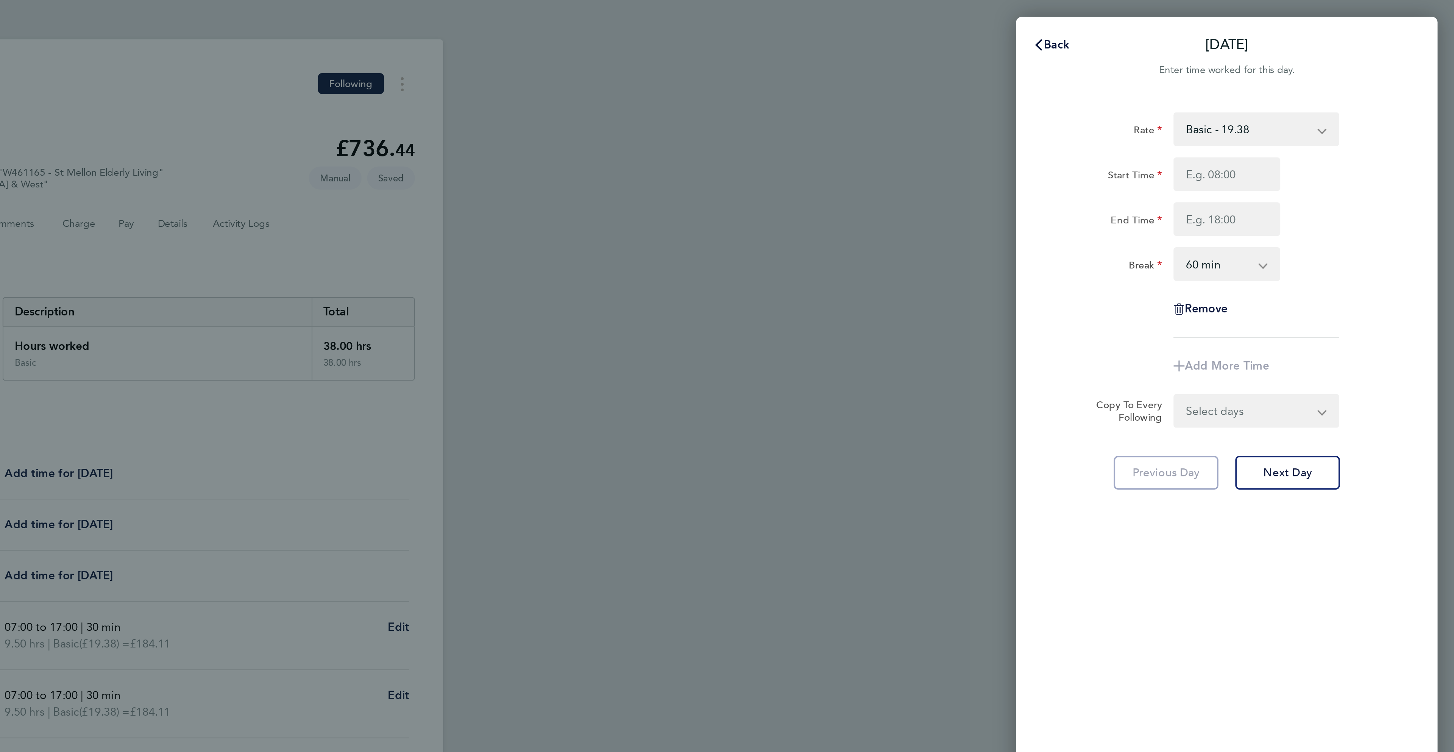
click at [1331, 71] on select "Basic - 19.38 OT 1 - 27.78 OT2 - 36.49" at bounding box center [1342, 69] width 79 height 17
select select "60"
click at [1332, 95] on input "Start Time" at bounding box center [1331, 94] width 58 height 18
type input "07:30"
click at [1314, 115] on input "End Time" at bounding box center [1331, 118] width 58 height 18
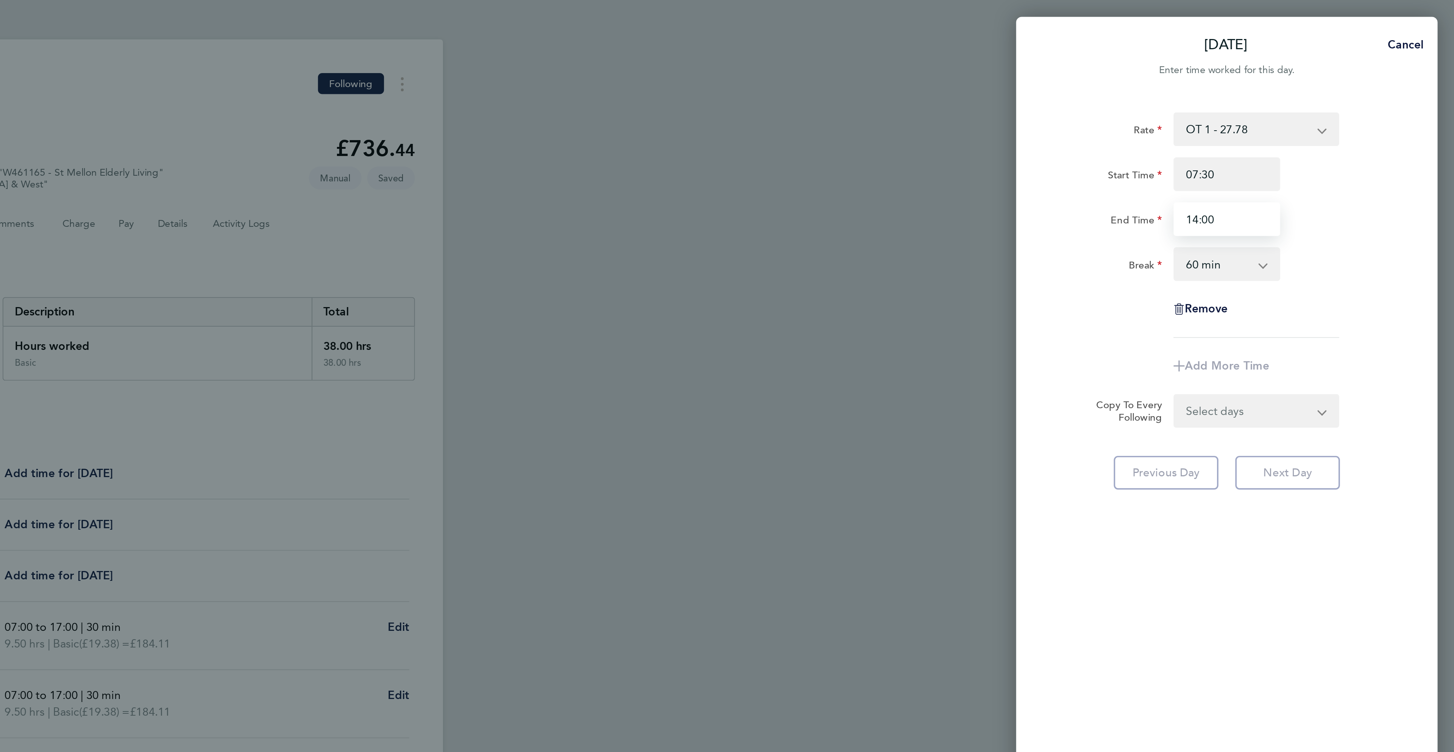
type input "14:00"
click at [1338, 144] on select "0 min 15 min 30 min 45 min 60 min 75 min 90 min" at bounding box center [1326, 142] width 47 height 17
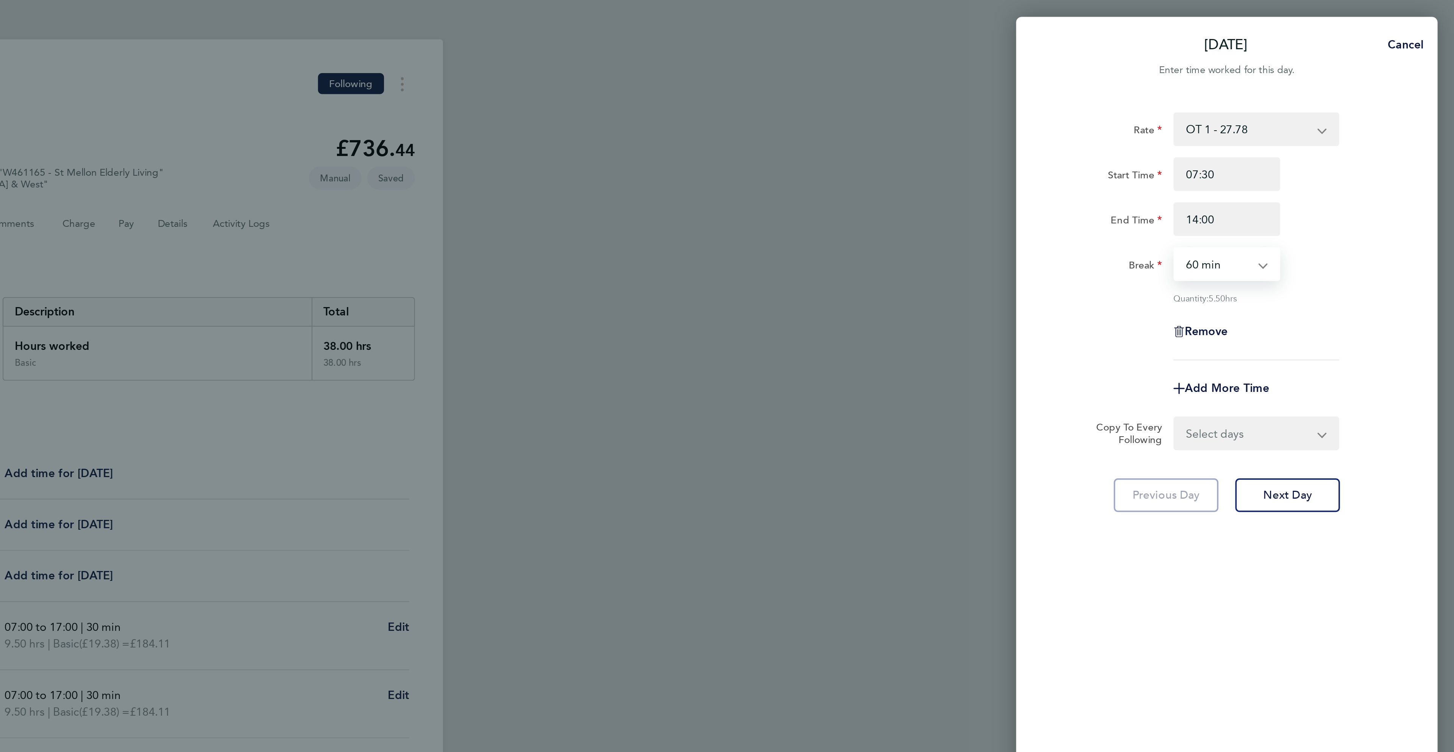
select select "30"
click at [1303, 134] on select "0 min 15 min 30 min 45 min 60 min 75 min 90 min" at bounding box center [1326, 142] width 47 height 17
click at [1426, 173] on div "Rate OT 1 - 27.78 Basic - 19.38 OT2 - 36.49 Start Time 07:30 End Time 14:00 Bre…" at bounding box center [1330, 372] width 227 height 643
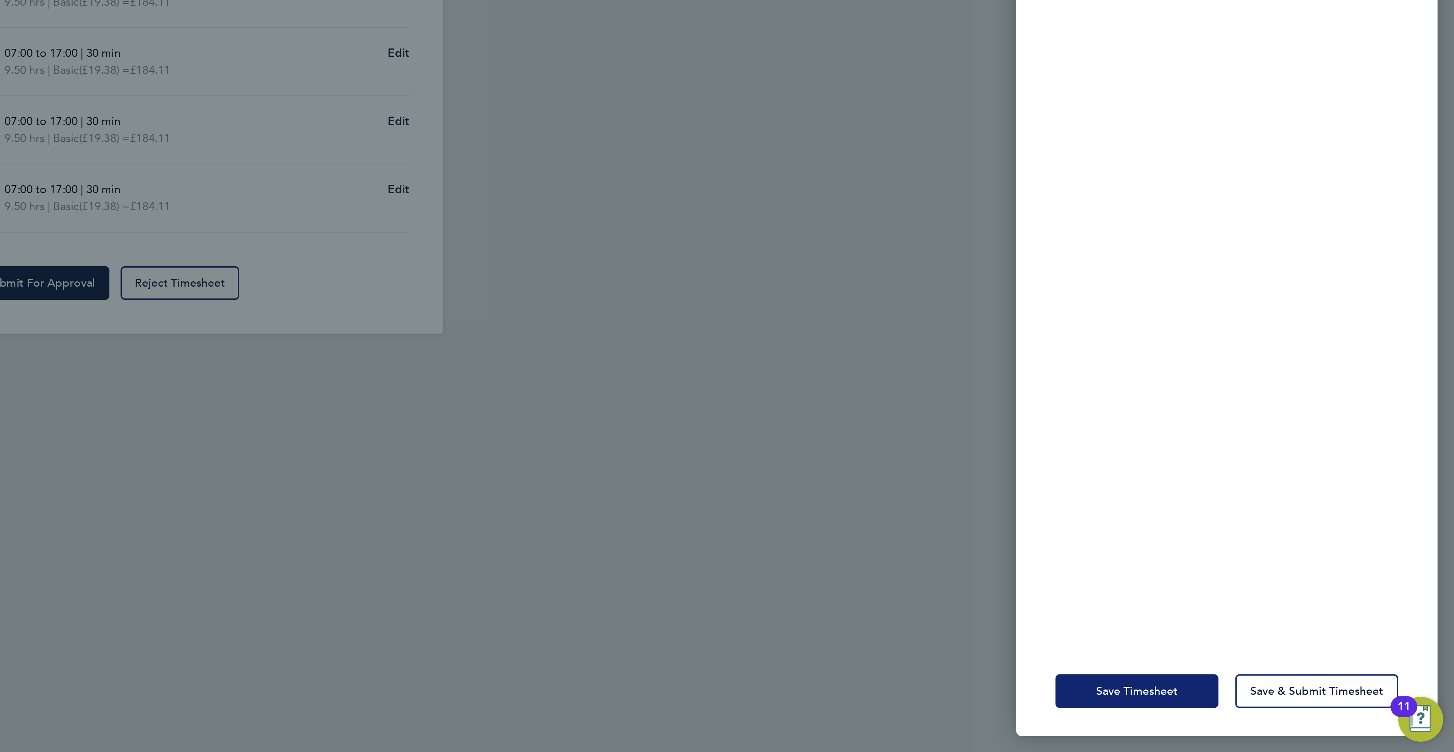
click at [1261, 716] on span "Save Timesheet" at bounding box center [1283, 719] width 44 height 8
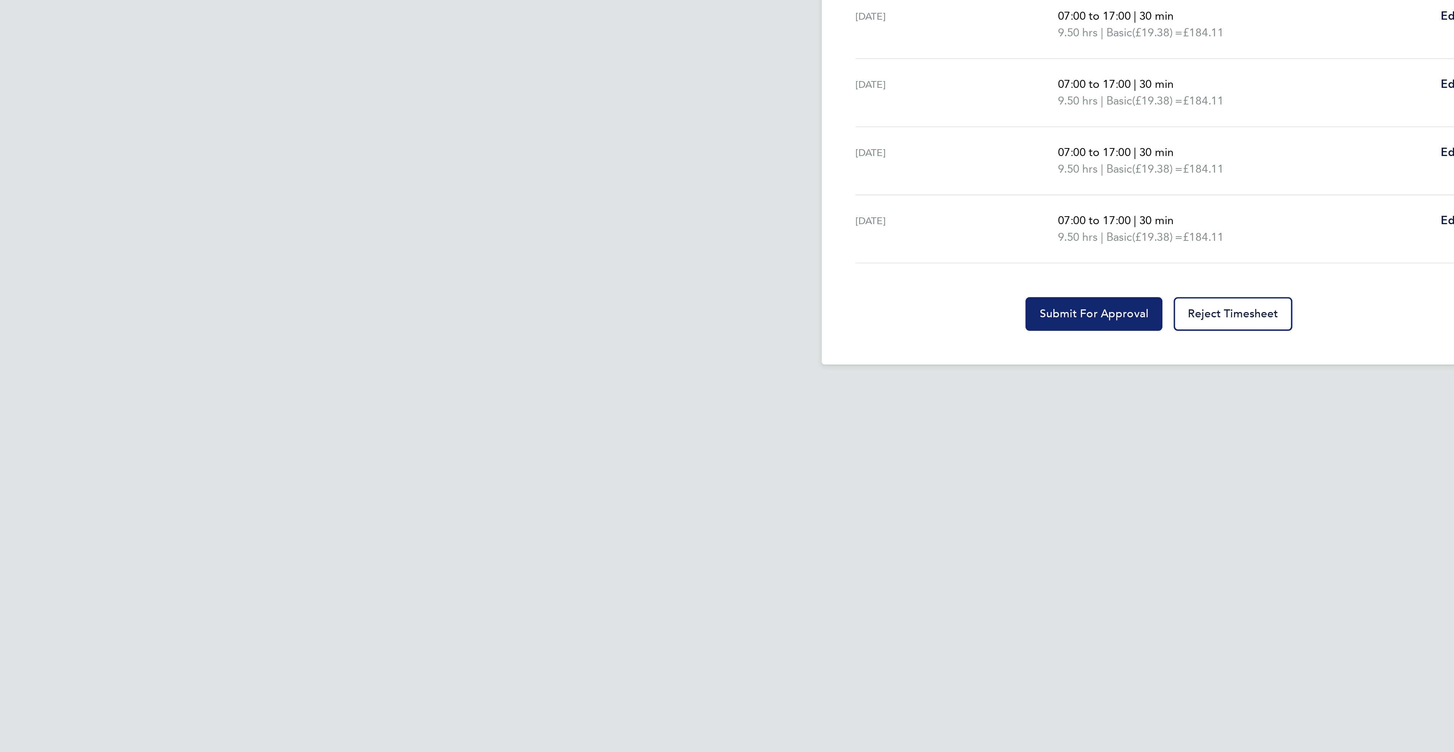
click at [700, 518] on span "Submit For Approval" at bounding box center [692, 515] width 59 height 8
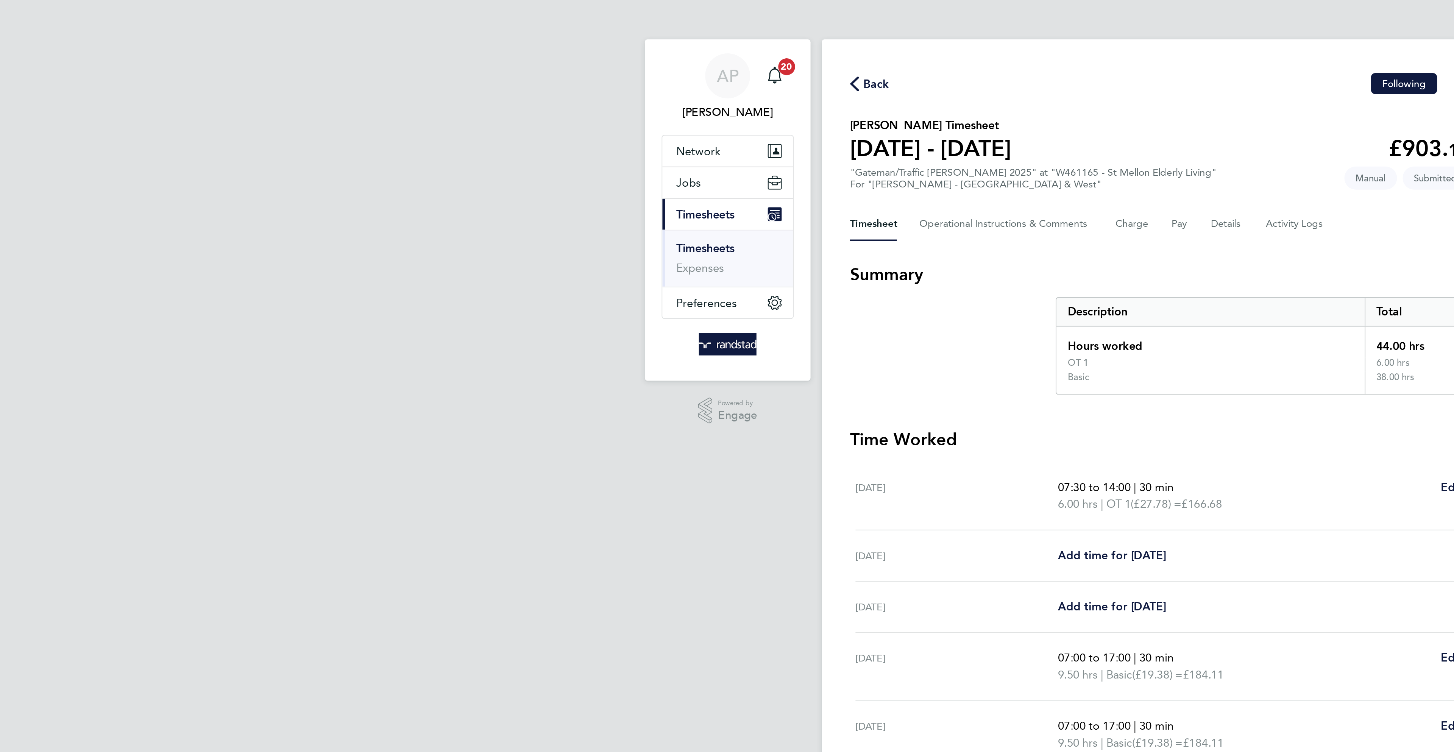
click at [565, 43] on icon "button" at bounding box center [562, 45] width 5 height 8
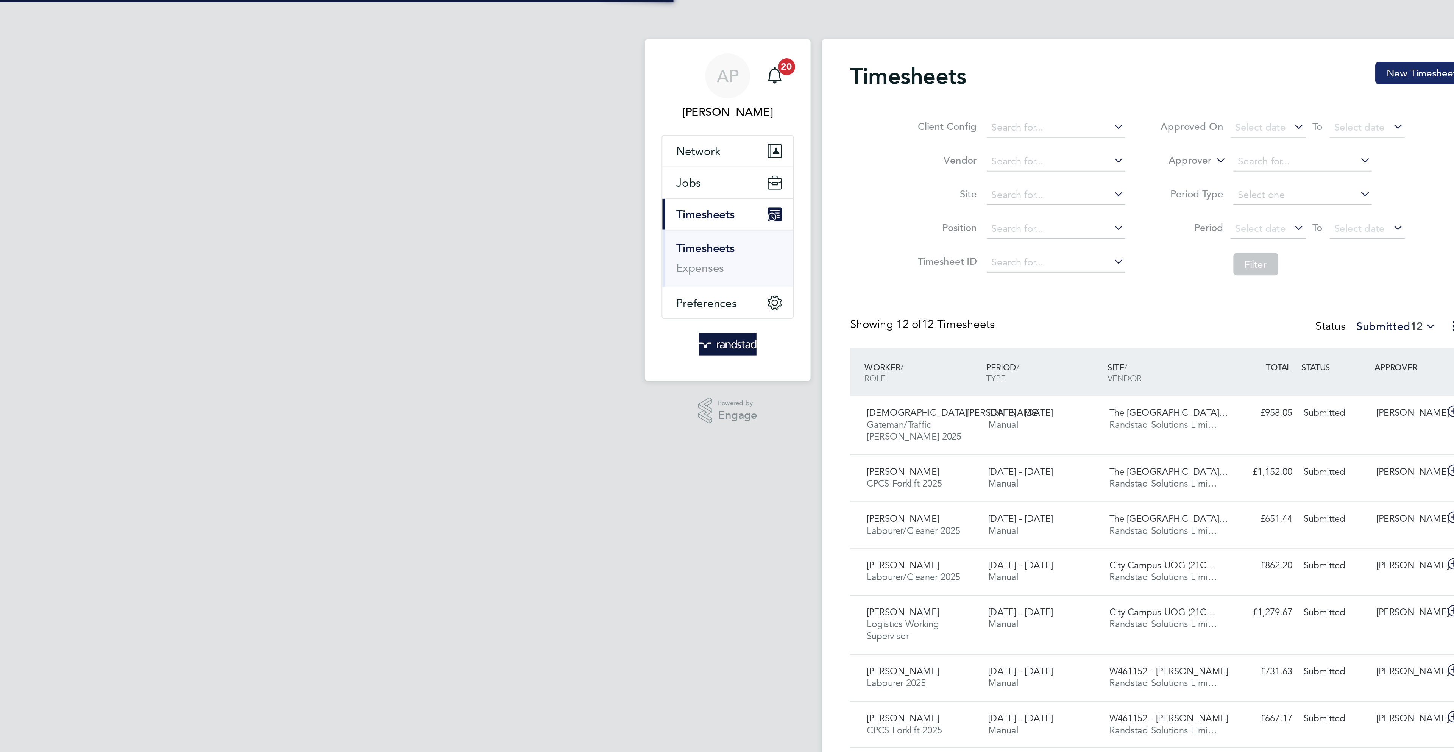
scroll to position [20, 66]
click at [865, 34] on button "New Timesheet" at bounding box center [868, 39] width 50 height 12
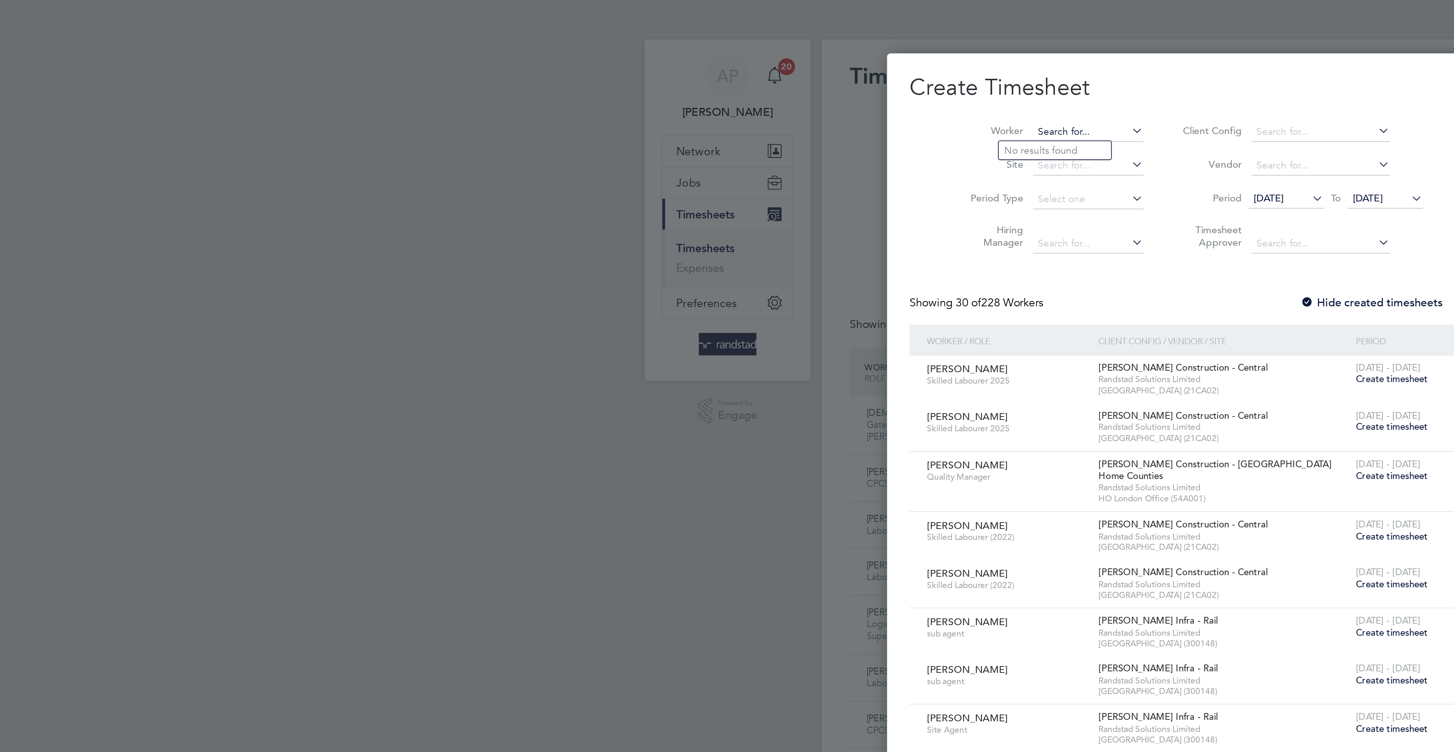
click at [683, 70] on input at bounding box center [688, 71] width 59 height 11
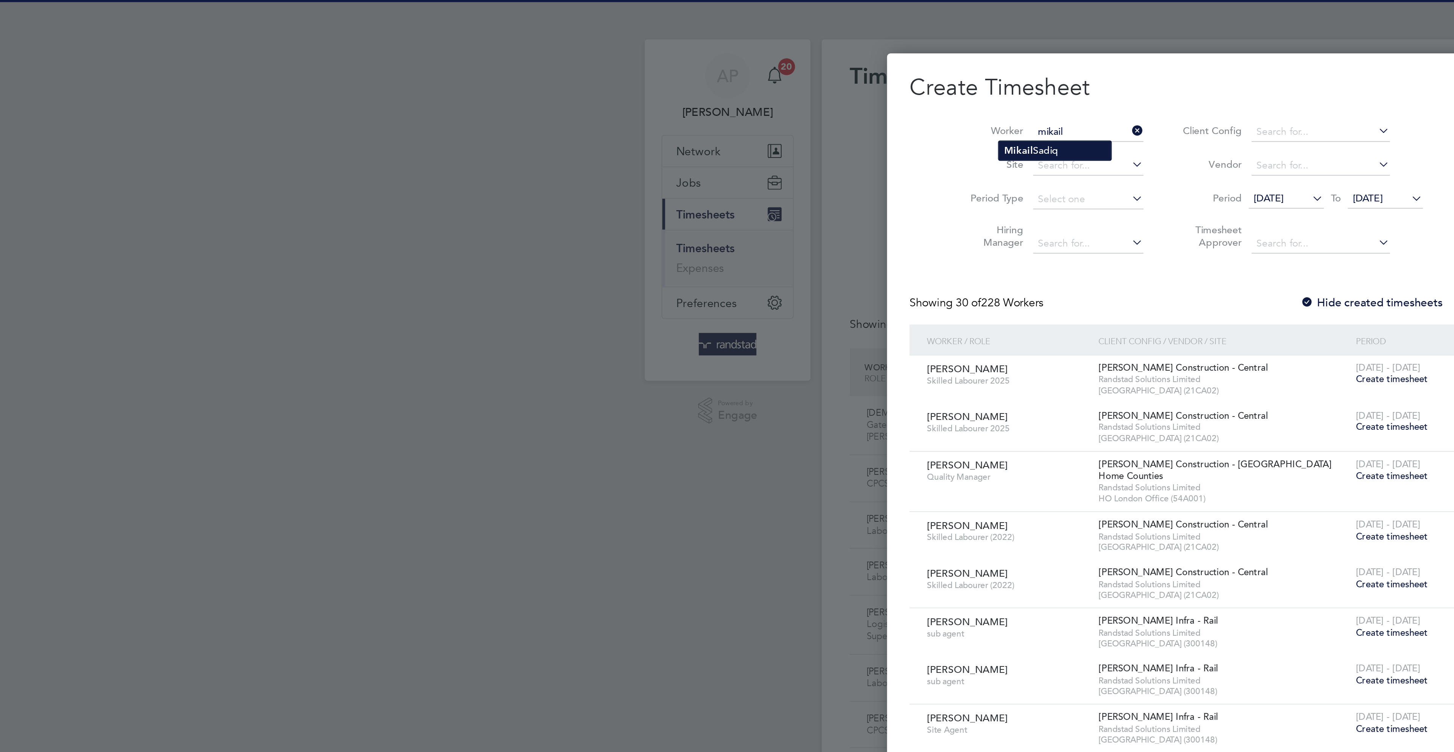
click at [687, 81] on li "[PERSON_NAME]" at bounding box center [671, 81] width 61 height 10
type input "[PERSON_NAME]"
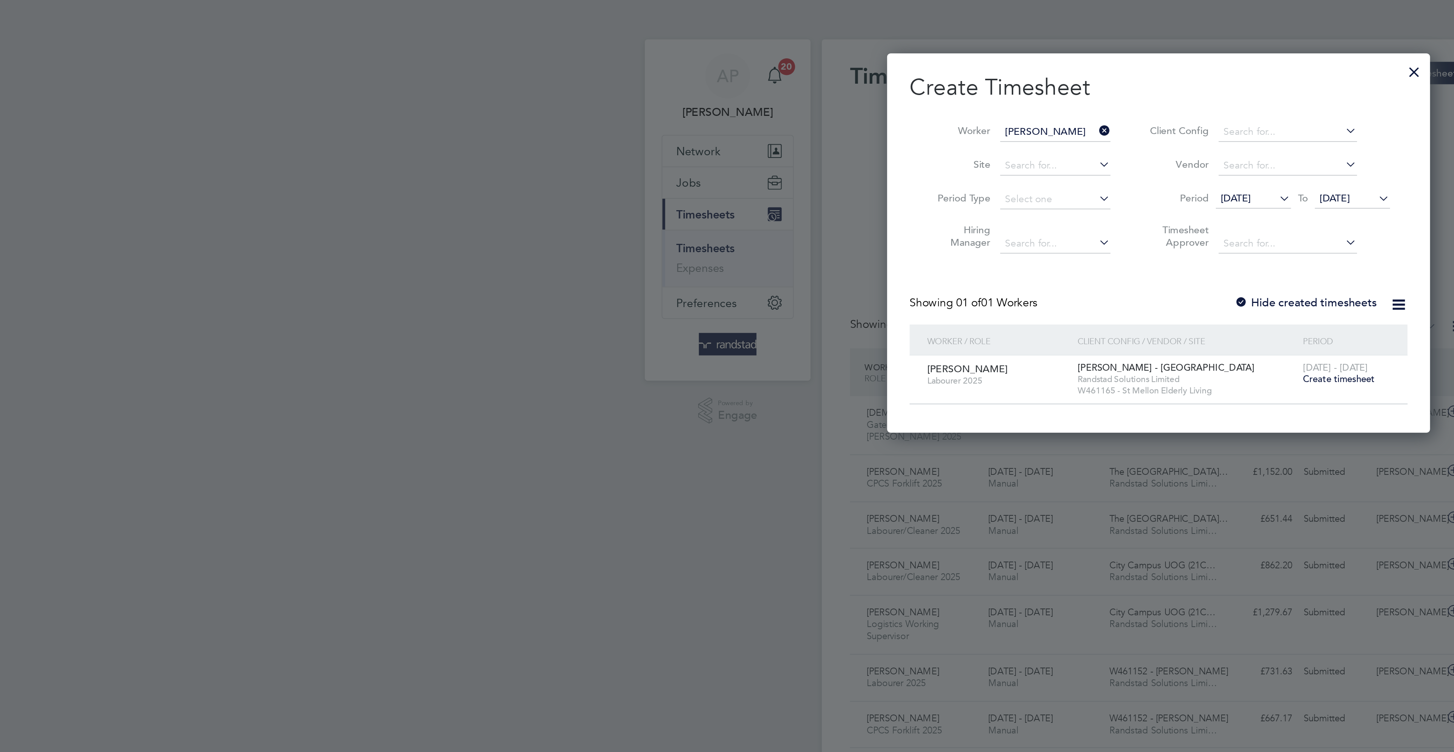
click at [833, 207] on span "Create timesheet" at bounding box center [823, 204] width 39 height 6
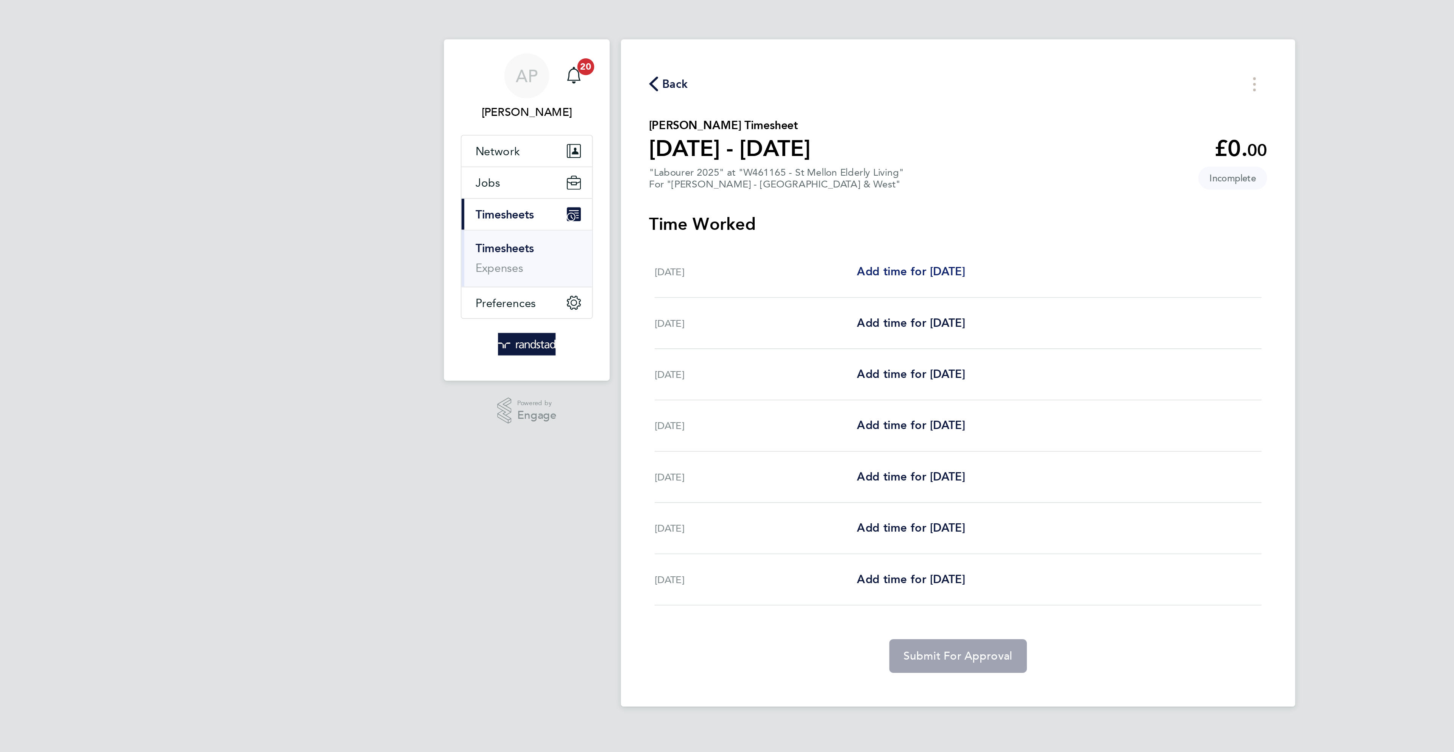
click at [731, 144] on span "Add time for [DATE]" at bounding box center [701, 146] width 58 height 7
select select "60"
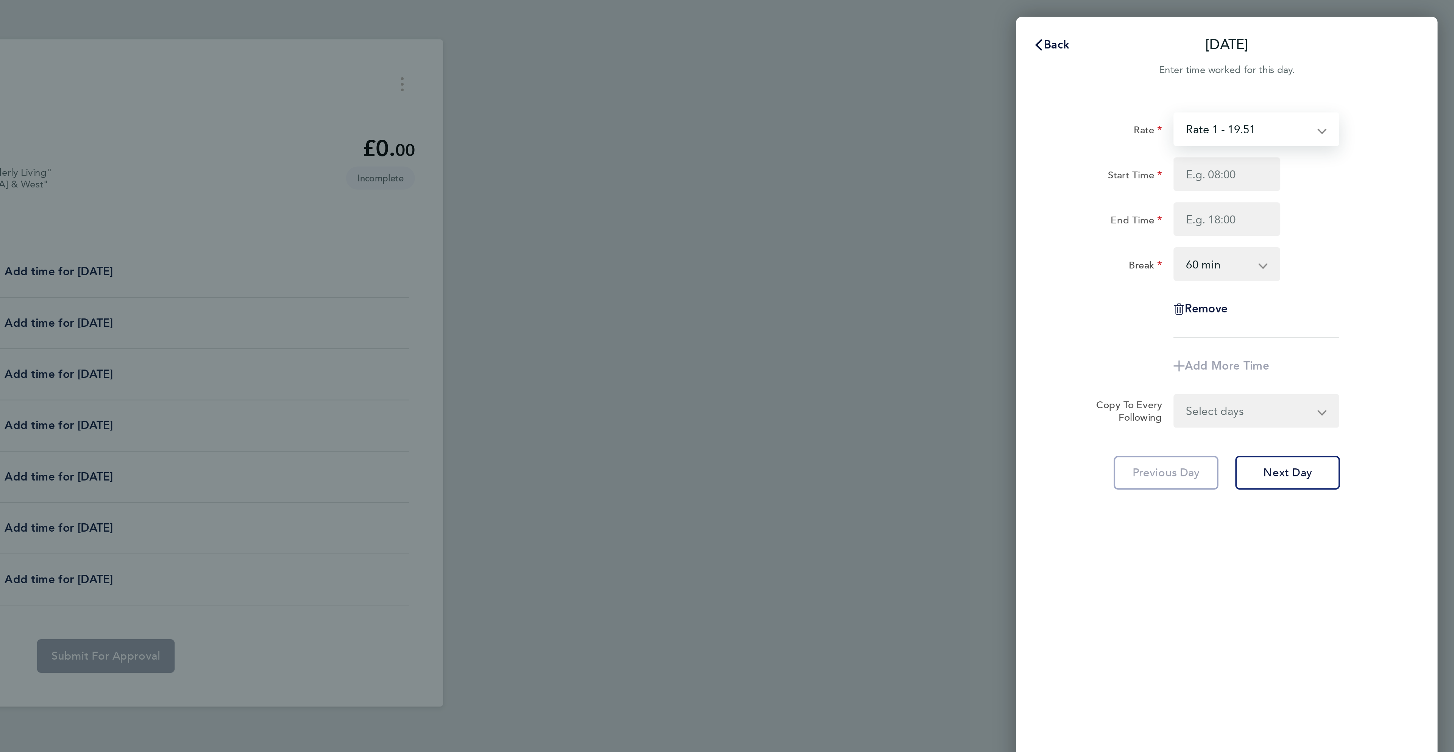
click at [1355, 70] on select "Rate 1 - 19.51 Overtime - 28.12 Overtime 2 - 36.73" at bounding box center [1342, 69] width 79 height 17
select select "60"
click at [1343, 92] on input "Start Time" at bounding box center [1331, 94] width 58 height 18
type input "07:30"
click at [1316, 117] on input "End Time" at bounding box center [1331, 118] width 58 height 18
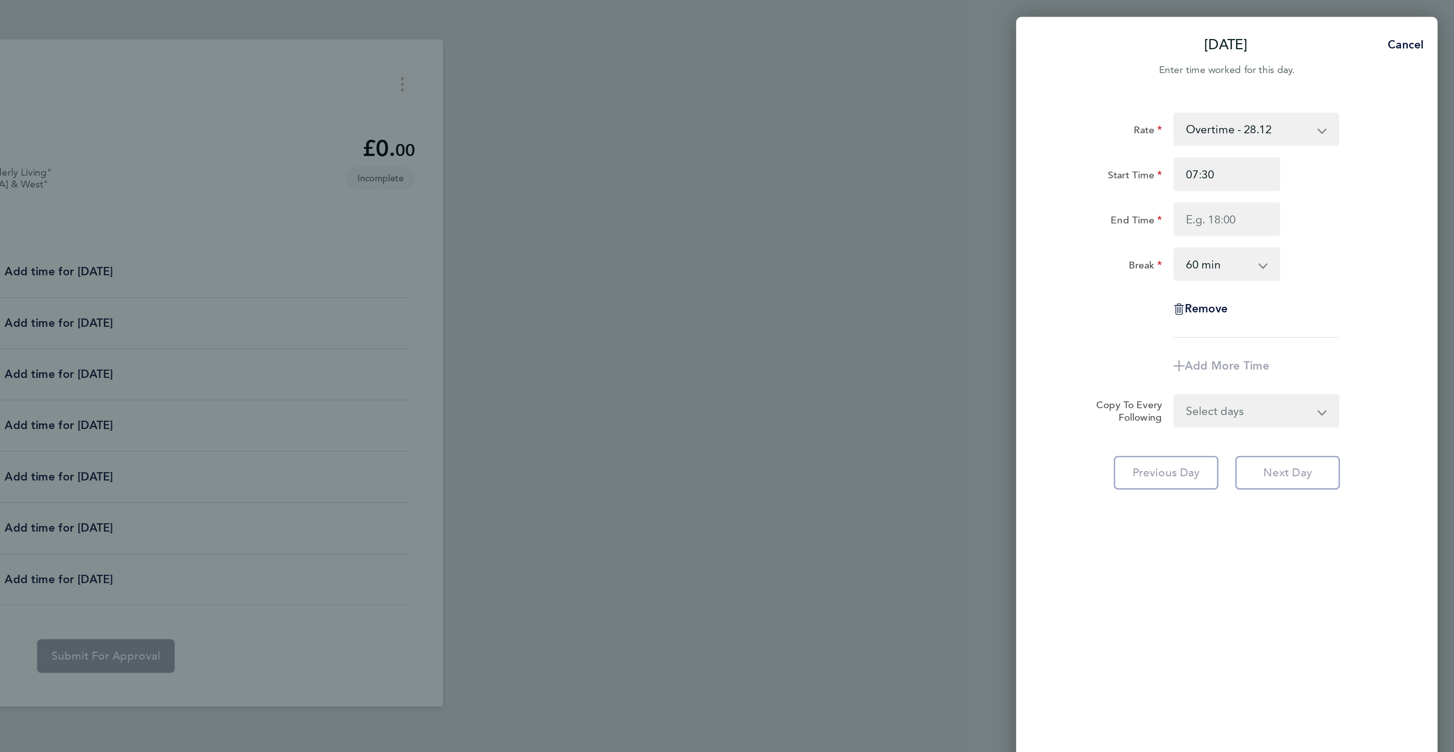
drag, startPoint x: 1415, startPoint y: 323, endPoint x: 1417, endPoint y: 312, distance: 10.3
click at [1417, 313] on div "Rate Overtime - 28.12 Rate 1 - 19.51 Overtime 2 - 36.73 Start Time 07:30 End Ti…" at bounding box center [1330, 372] width 227 height 643
drag, startPoint x: 1426, startPoint y: 25, endPoint x: 1428, endPoint y: 31, distance: 5.8
click at [1428, 31] on button "Cancel" at bounding box center [1425, 24] width 39 height 15
select select "60"
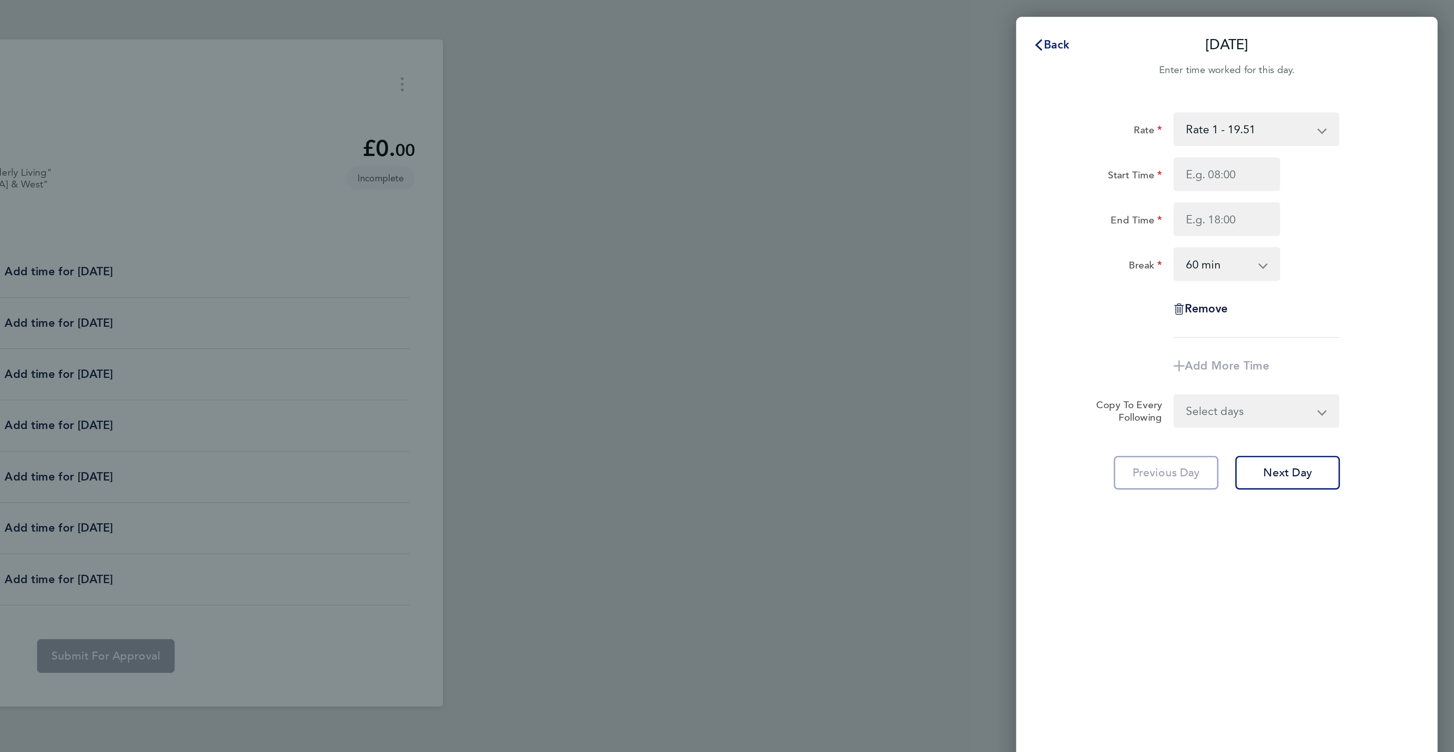
drag, startPoint x: 1242, startPoint y: 20, endPoint x: 667, endPoint y: 32, distance: 574.8
click at [1239, 22] on span "Back" at bounding box center [1240, 23] width 14 height 7
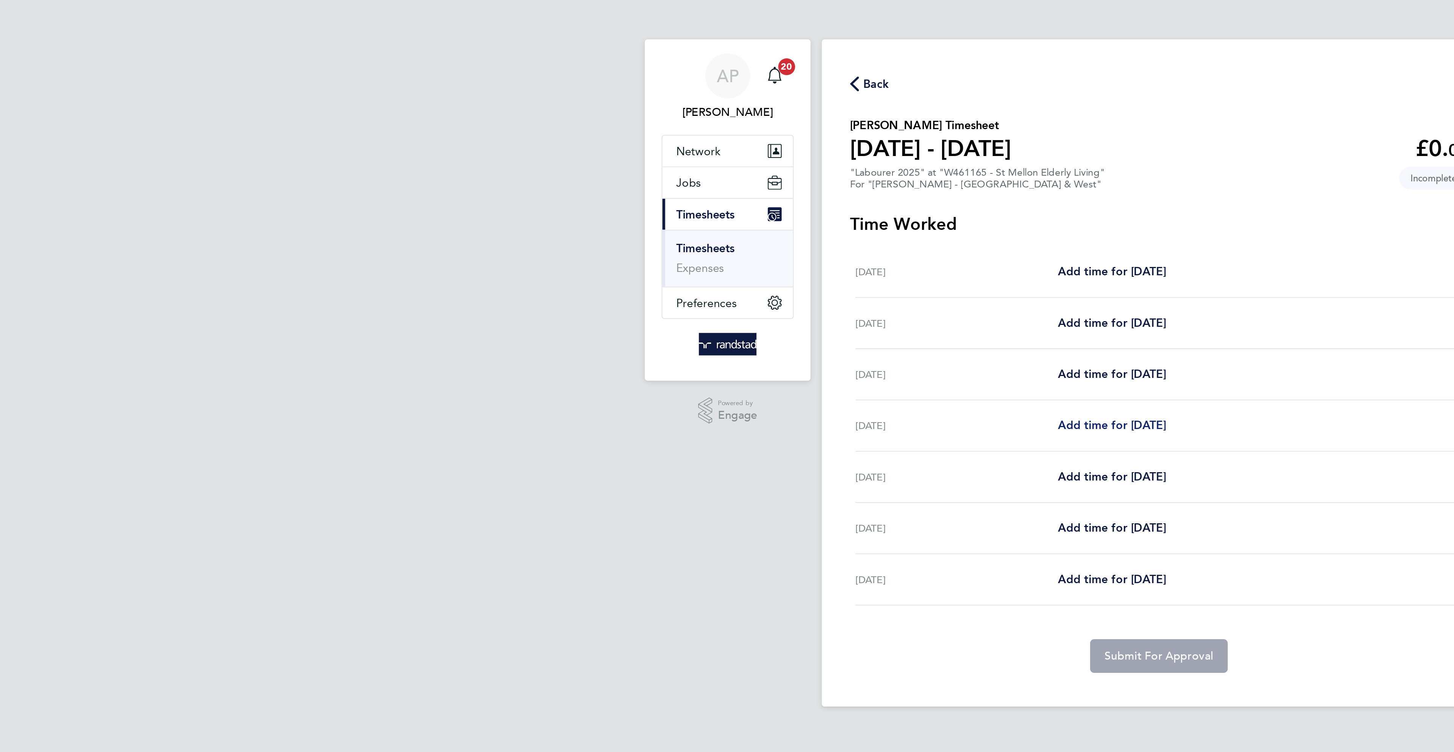
click at [703, 233] on span "Add time for [DATE]" at bounding box center [701, 229] width 58 height 7
select select "60"
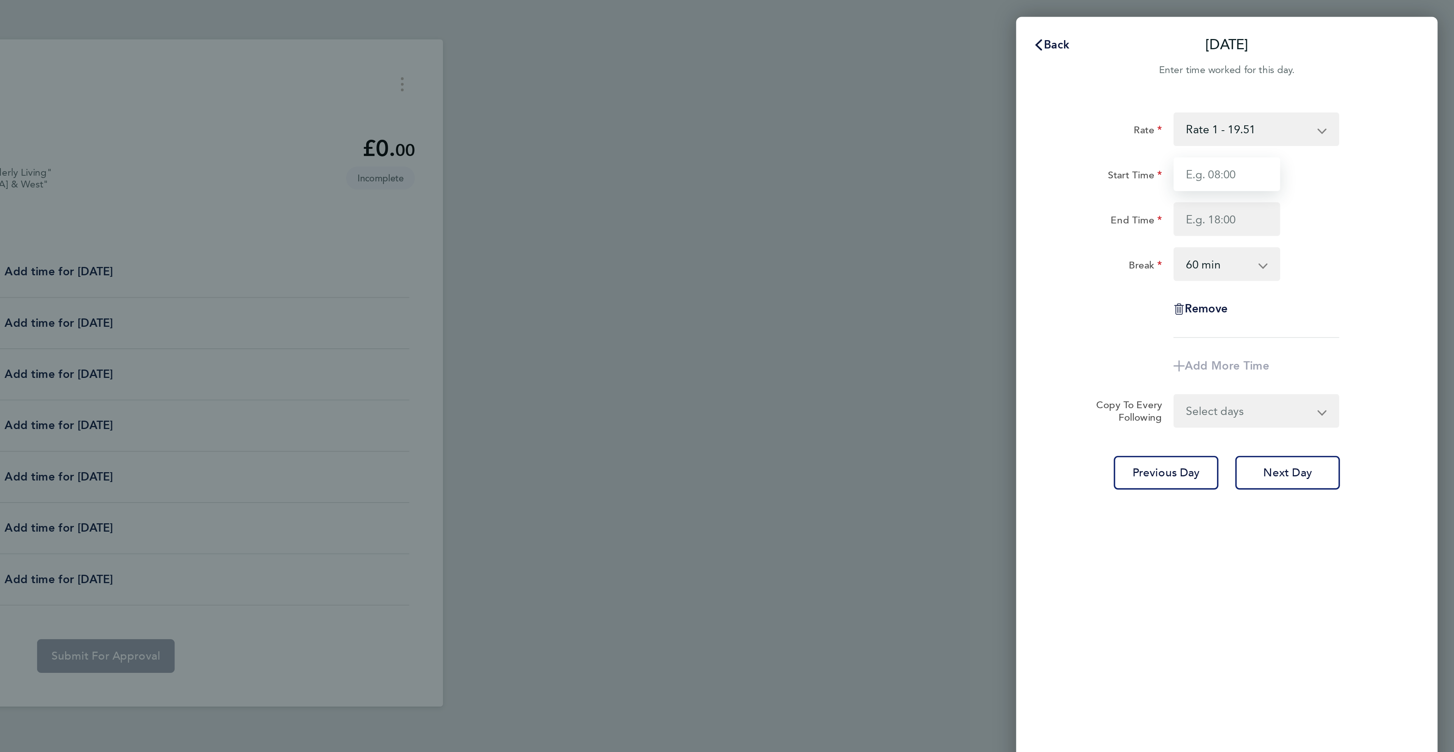
click at [1311, 98] on input "Start Time" at bounding box center [1331, 94] width 58 height 18
type input "08:00"
drag, startPoint x: 1313, startPoint y: 111, endPoint x: 1316, endPoint y: 108, distance: 4.3
click at [1314, 111] on input "End Time" at bounding box center [1331, 118] width 58 height 18
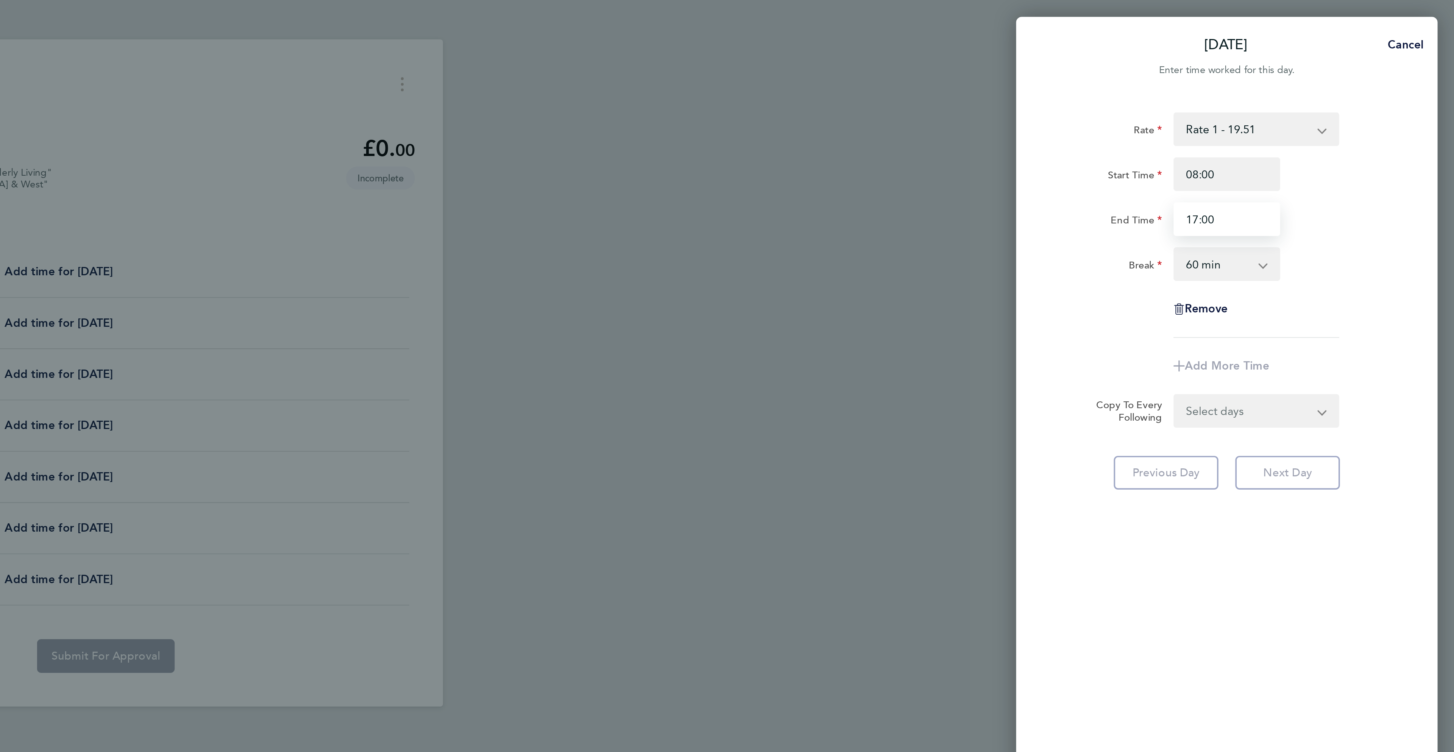
type input "17:00"
click at [1409, 134] on div "Break 0 min 15 min 30 min 45 min 60 min 75 min 90 min" at bounding box center [1331, 142] width 191 height 18
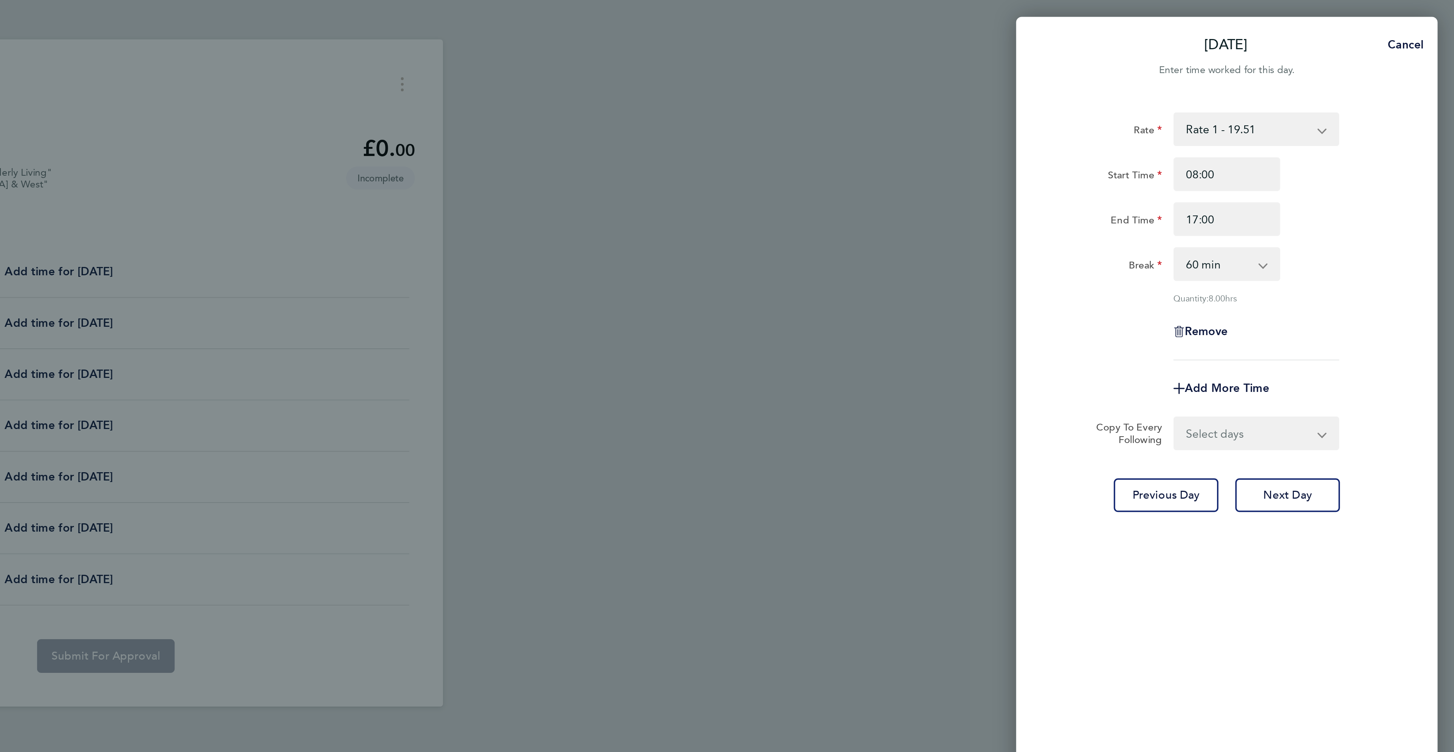
click at [1335, 145] on select "0 min 15 min 30 min 45 min 60 min 75 min 90 min" at bounding box center [1326, 142] width 47 height 17
select select "30"
click at [1303, 134] on select "0 min 15 min 30 min 45 min 60 min 75 min 90 min" at bounding box center [1326, 142] width 47 height 17
click at [1430, 174] on div "Rate Rate 1 - 19.51 Overtime - 28.12 Overtime 2 - 36.73 Start Time 08:00 End Ti…" at bounding box center [1330, 372] width 227 height 643
click at [1328, 233] on select "Select days Day [DATE] [DATE] [DATE]" at bounding box center [1343, 233] width 80 height 17
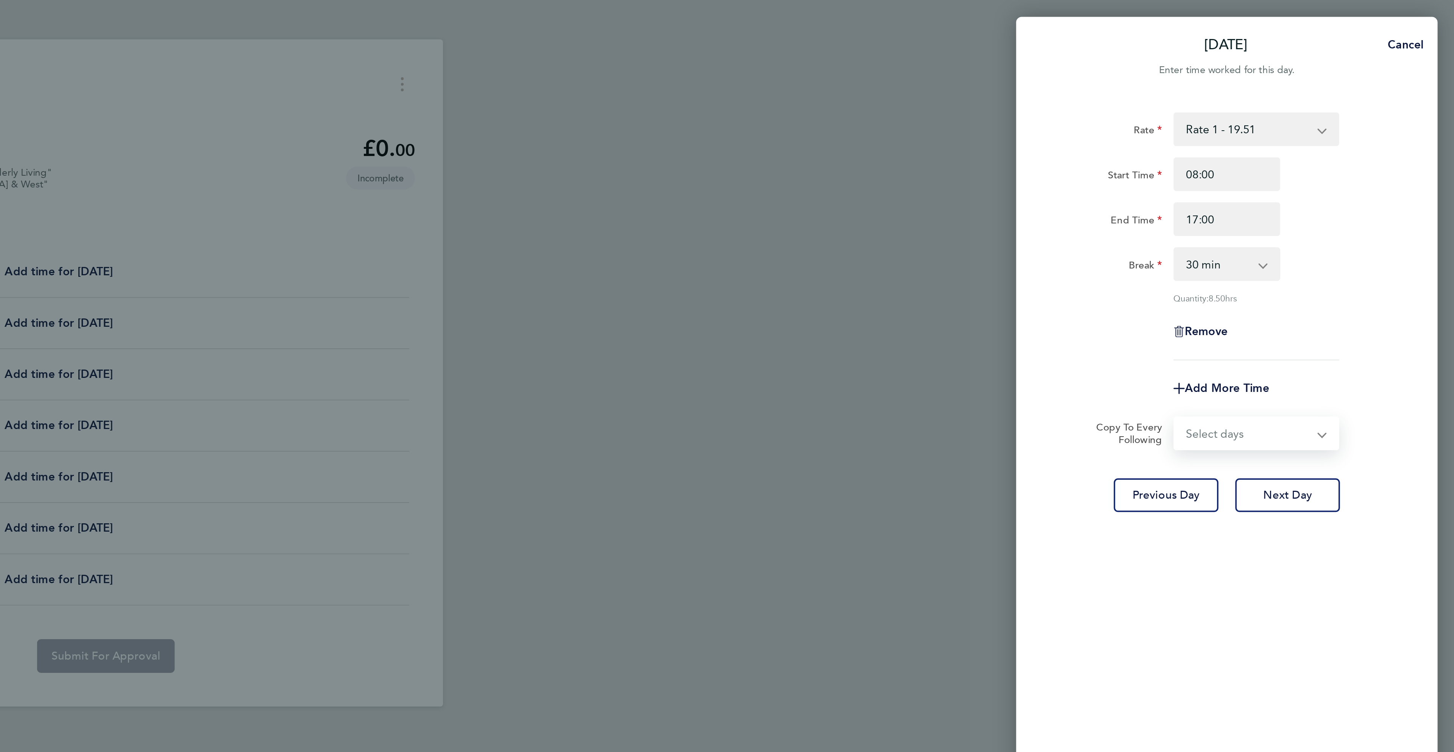
select select "DAY"
click at [1303, 226] on select "Select days Day [DATE] [DATE] [DATE]" at bounding box center [1343, 233] width 80 height 17
select select "[DATE]"
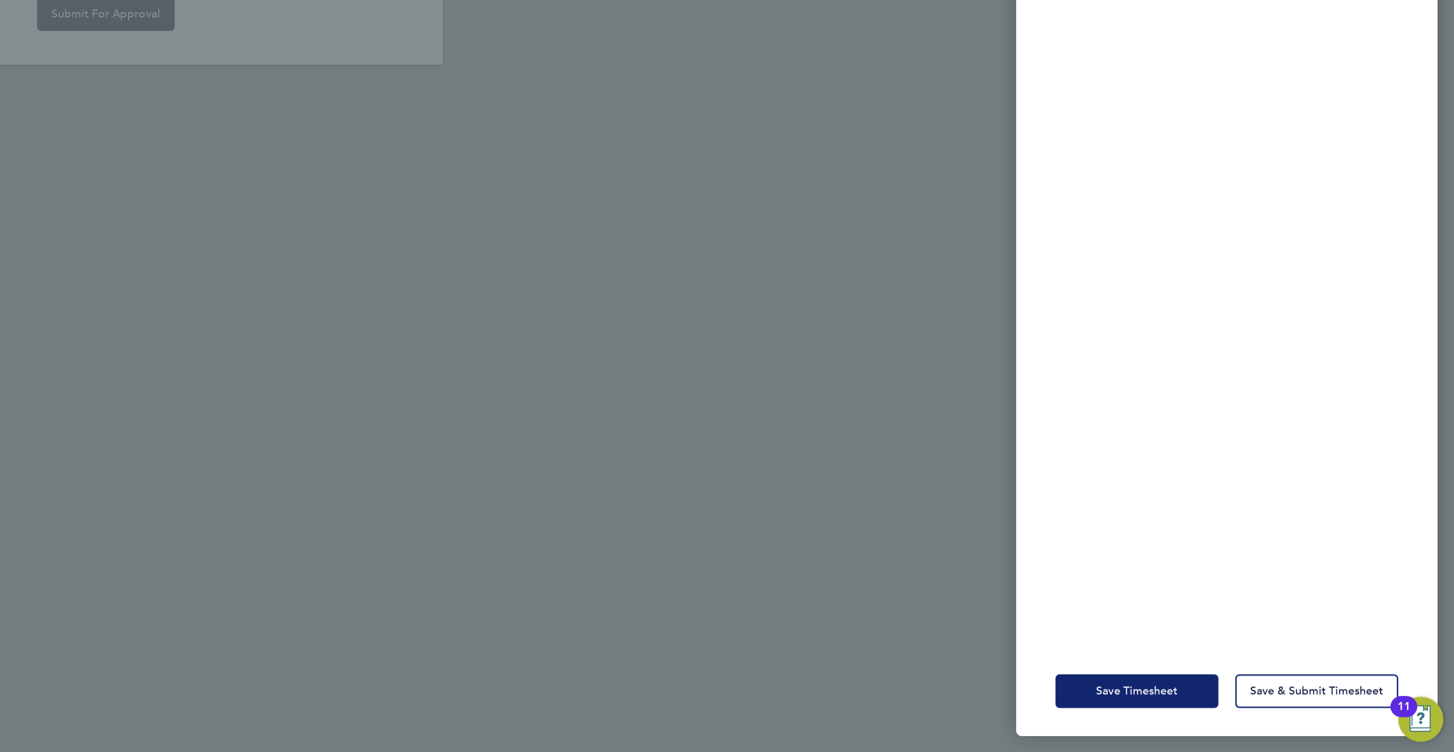
click at [1284, 724] on button "Save Timesheet" at bounding box center [1283, 718] width 88 height 18
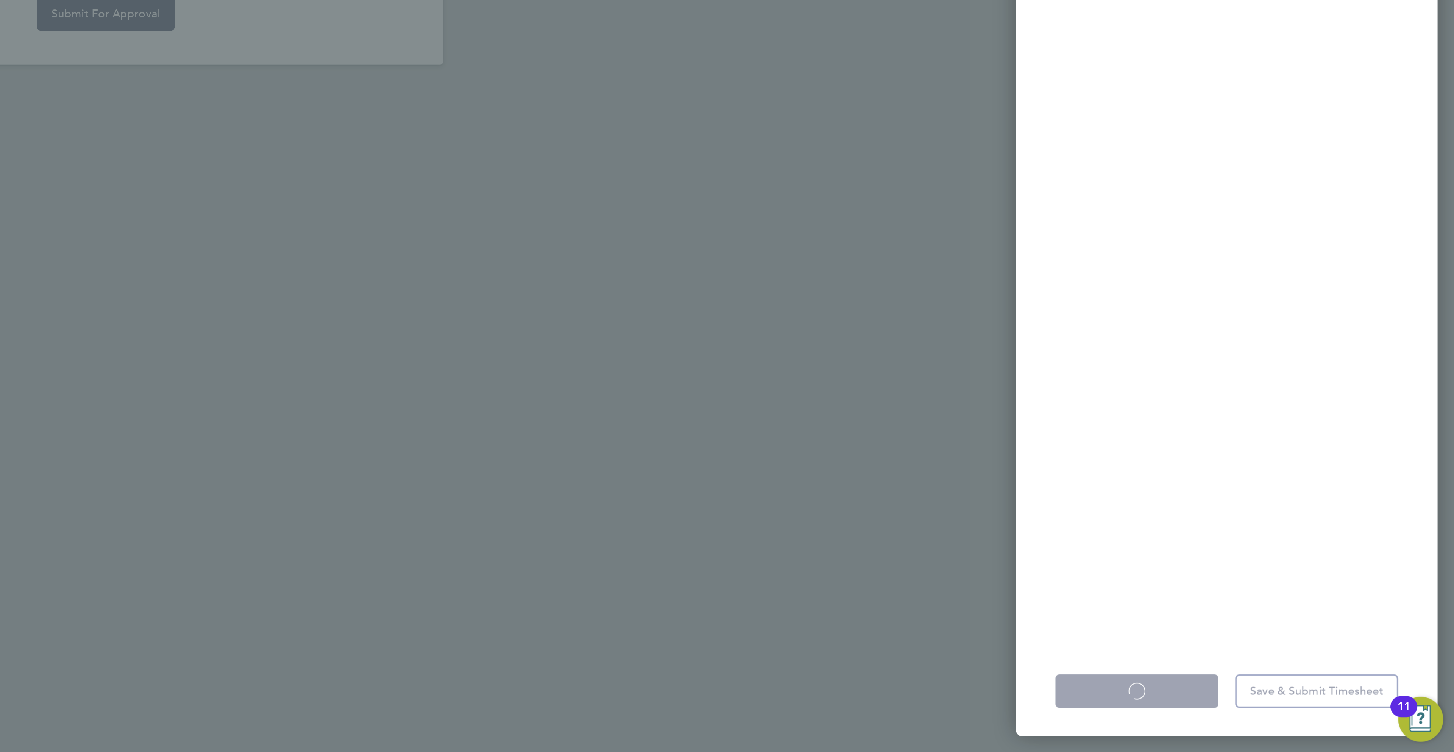
click at [1276, 720] on app-form-button "Save Timesheet Loading" at bounding box center [1285, 718] width 92 height 18
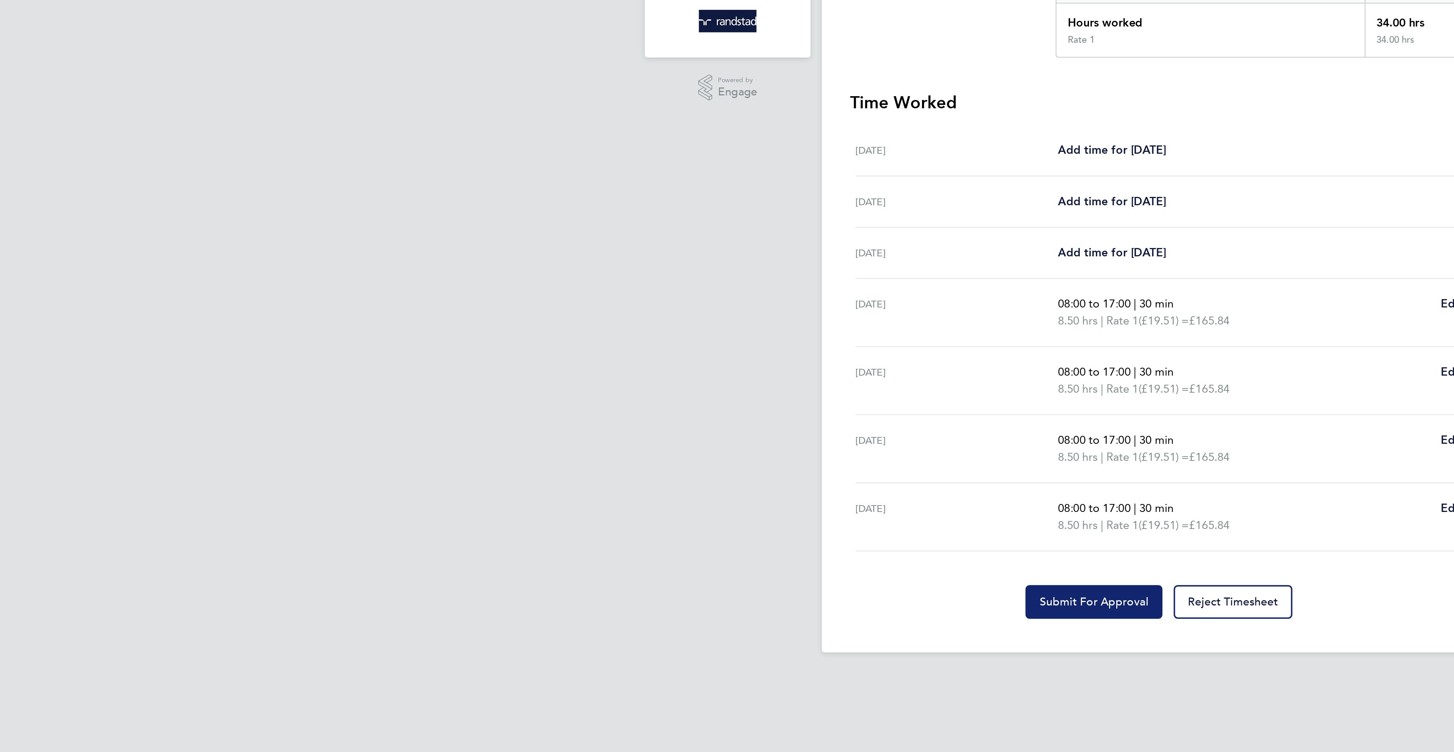
click at [700, 502] on span "Submit For Approval" at bounding box center [692, 499] width 59 height 8
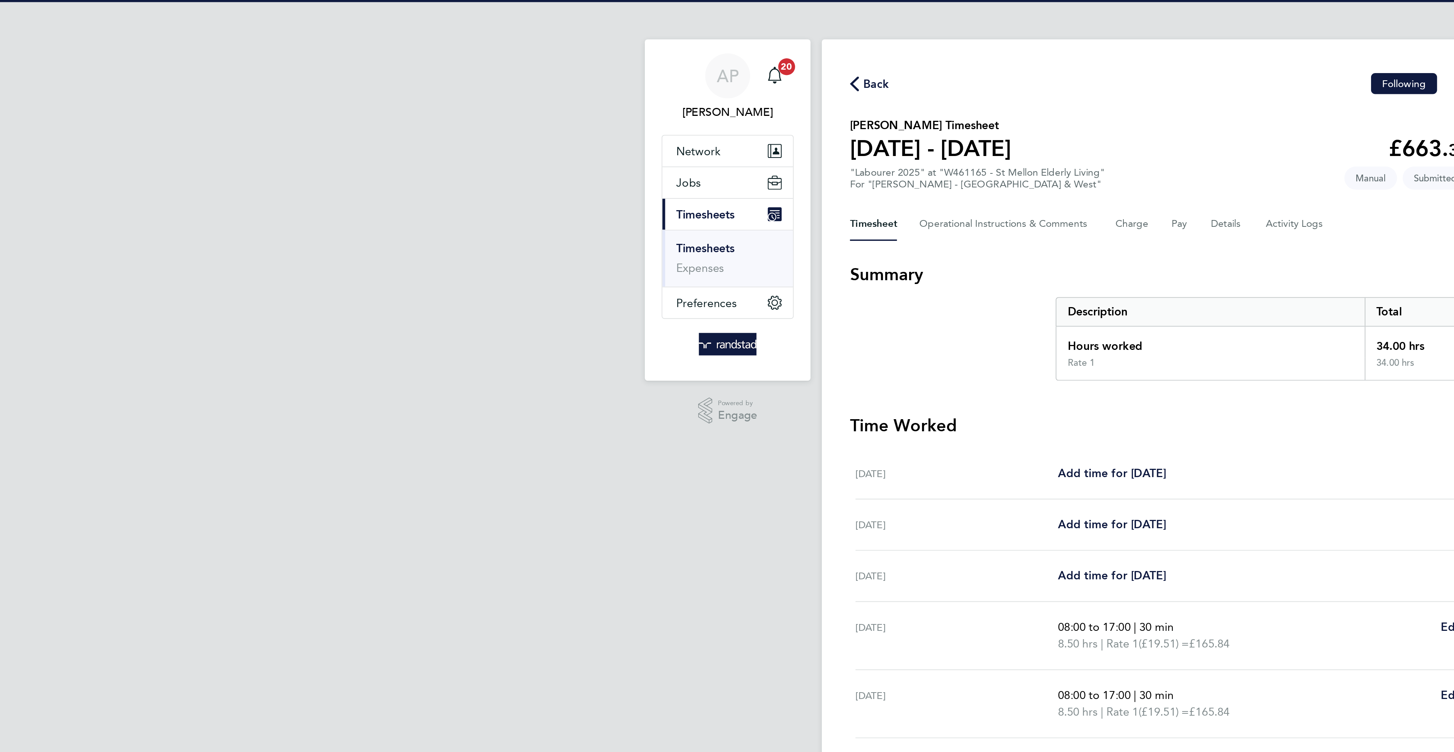
click at [565, 42] on icon "button" at bounding box center [562, 45] width 5 height 8
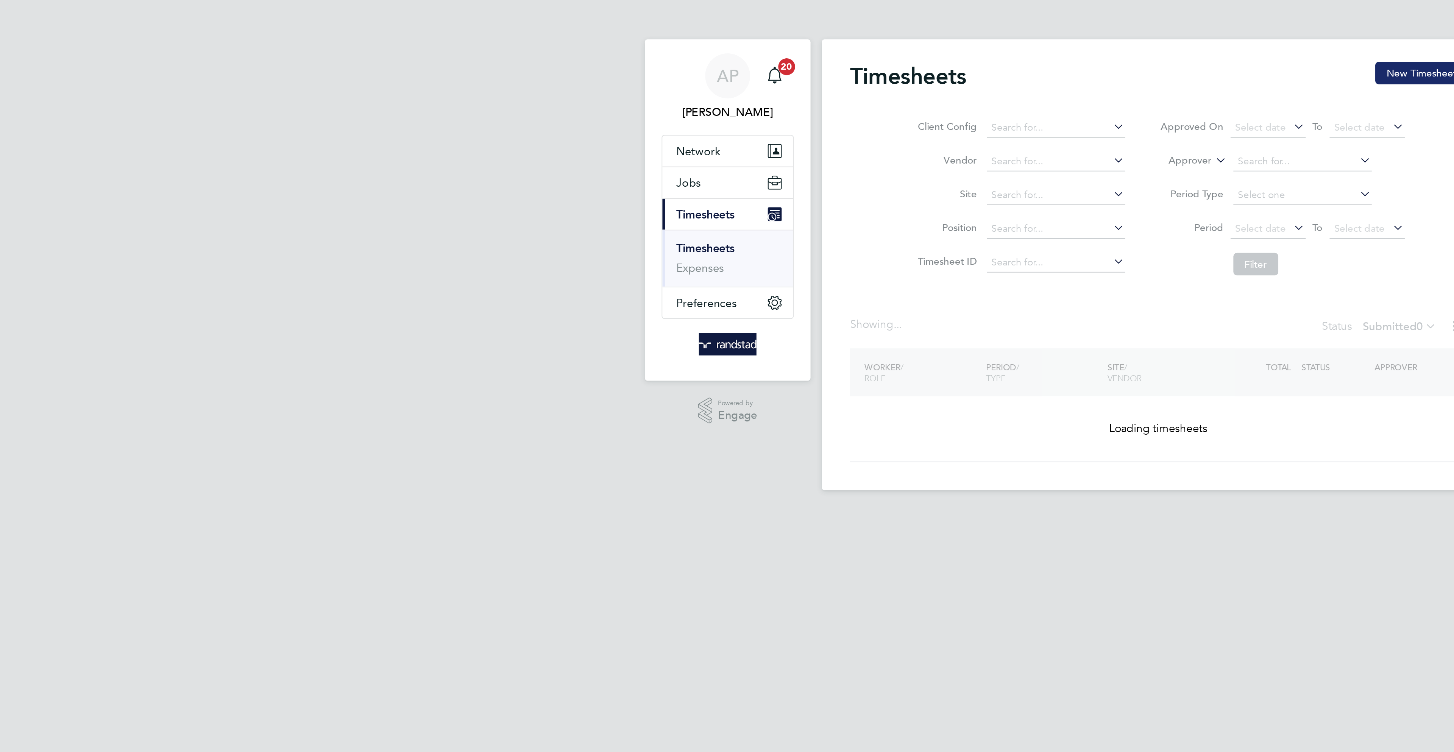
click at [868, 36] on button "New Timesheet" at bounding box center [868, 39] width 50 height 12
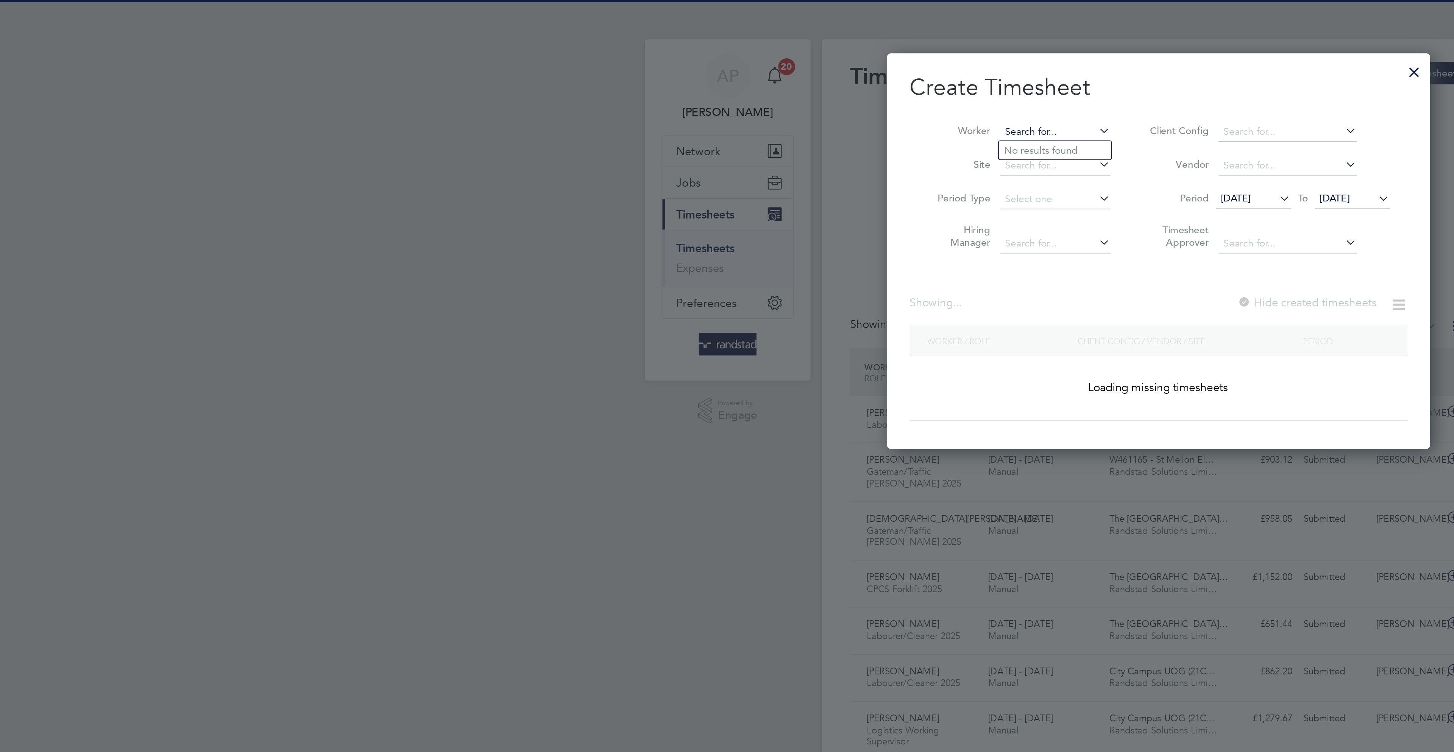
click at [658, 67] on input at bounding box center [670, 71] width 59 height 11
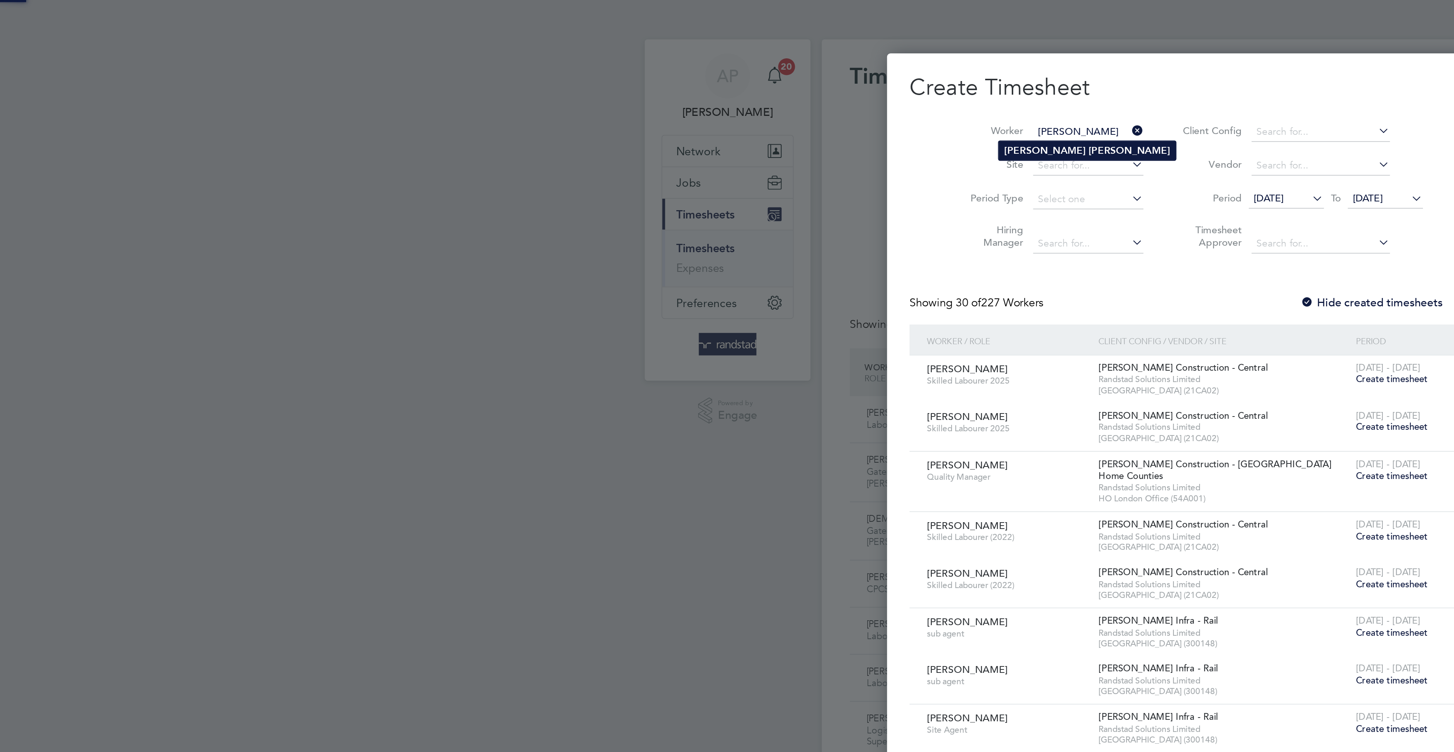
click at [689, 80] on b "[PERSON_NAME]" at bounding box center [711, 81] width 44 height 6
type input "[PERSON_NAME]"
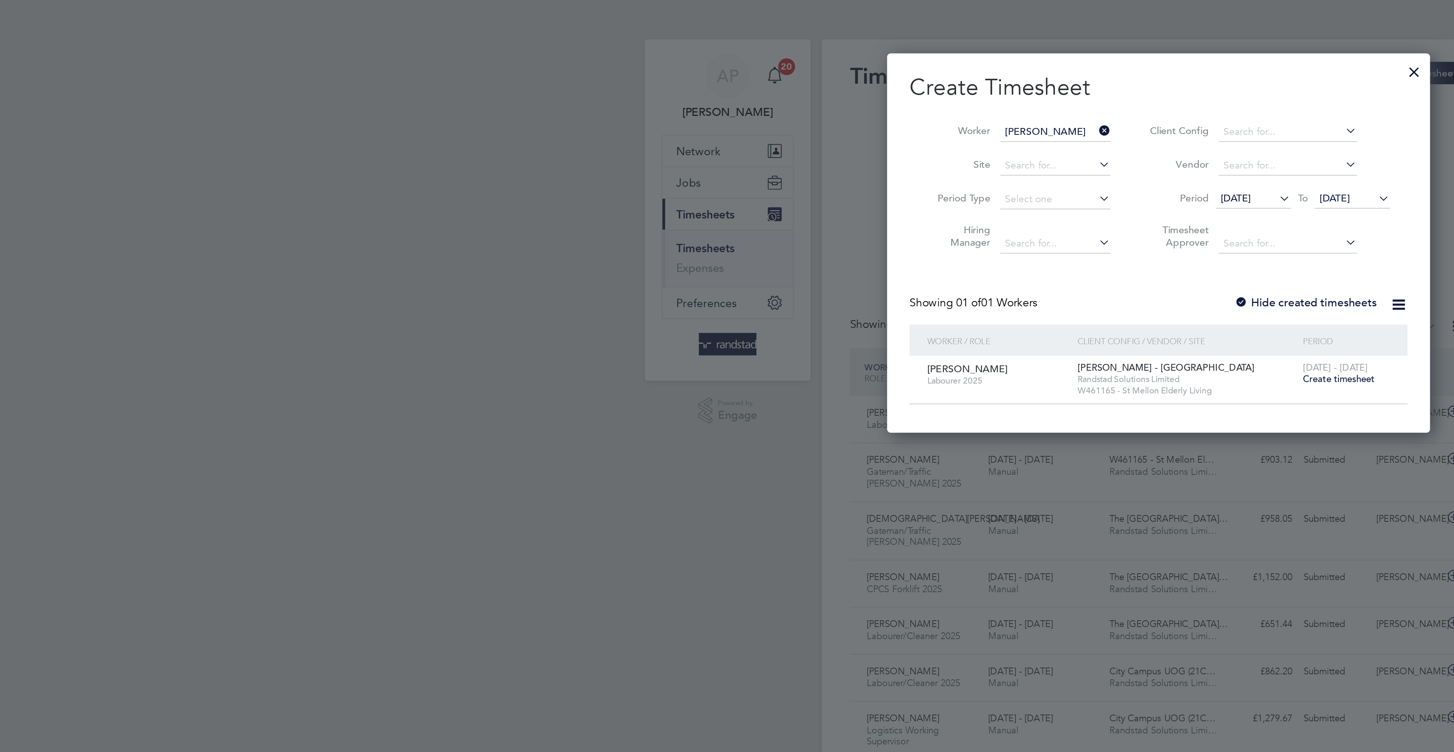
click at [832, 203] on span "Create timesheet" at bounding box center [823, 204] width 39 height 6
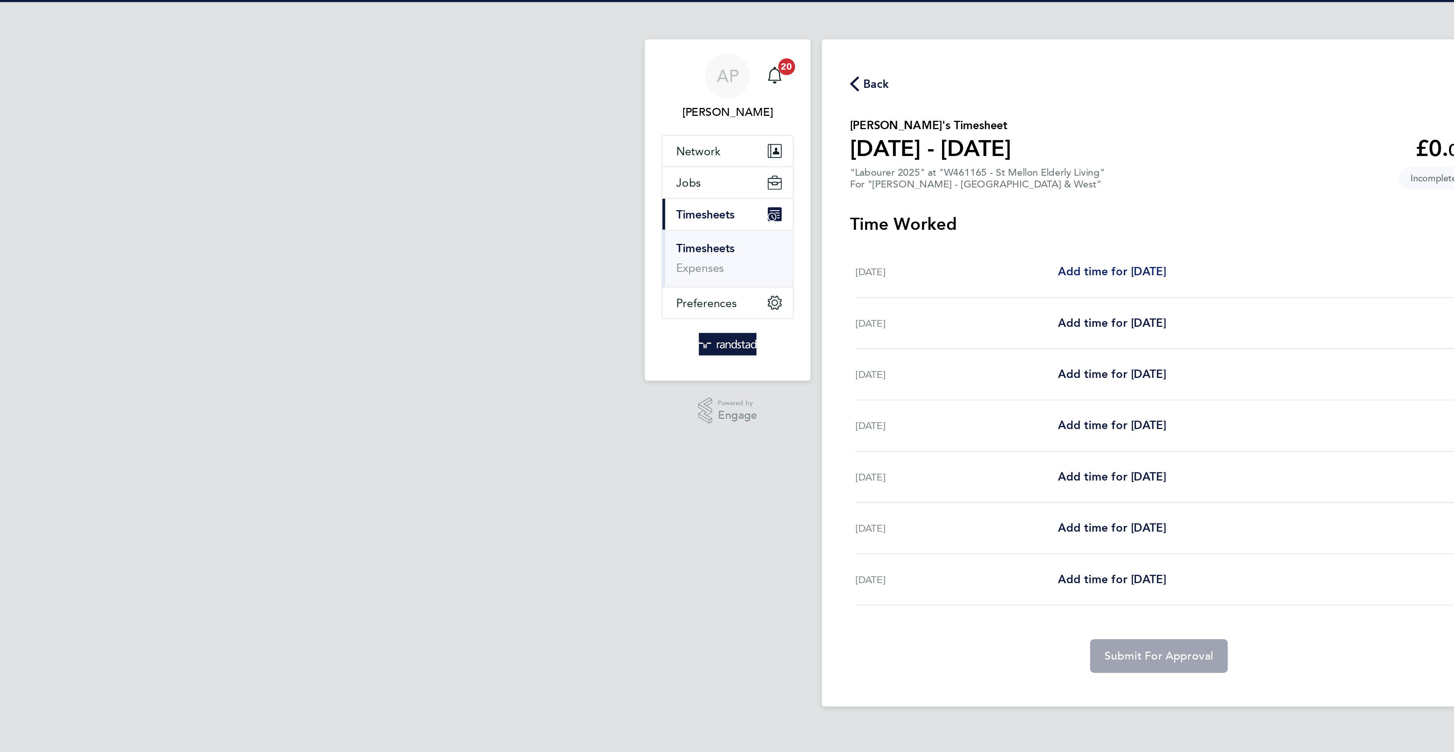
click at [703, 146] on span "Add time for [DATE]" at bounding box center [701, 146] width 58 height 7
select select "60"
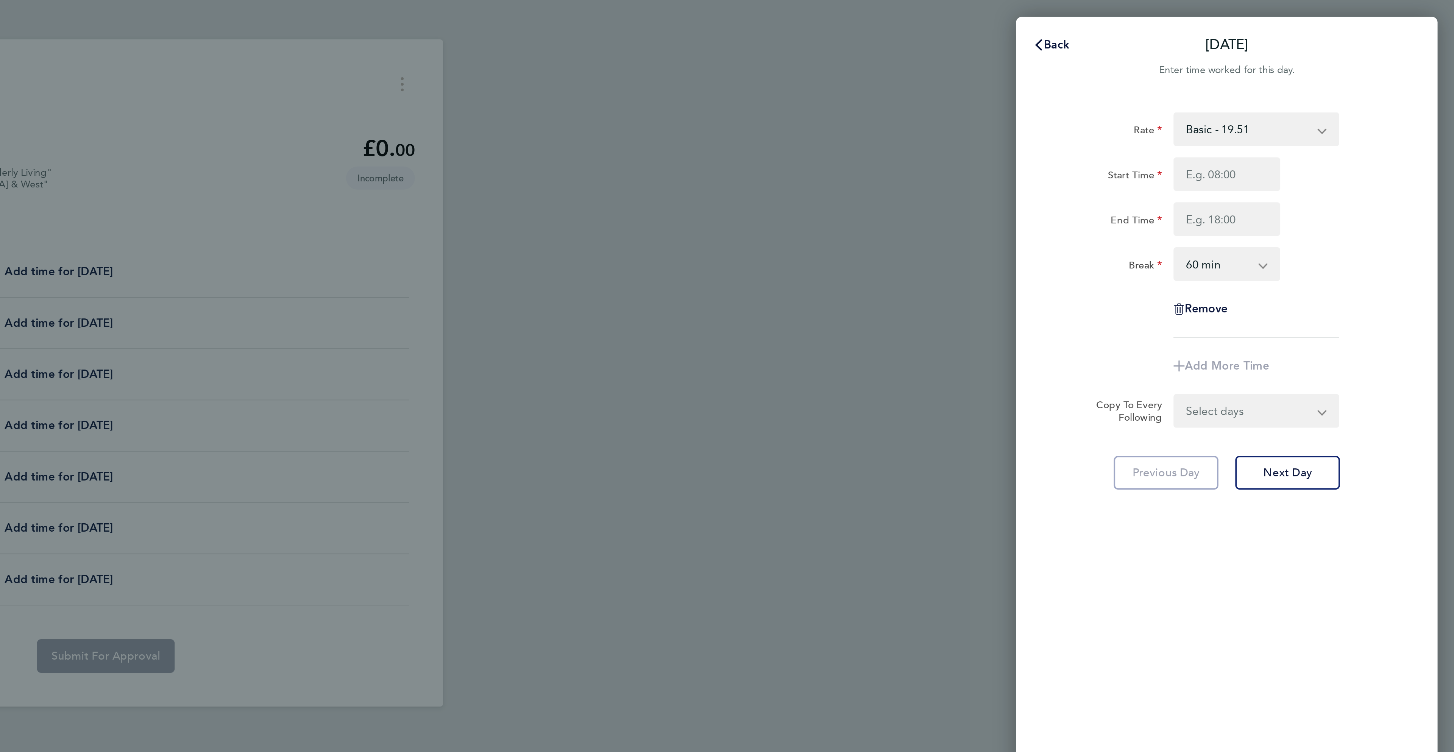
click at [1334, 61] on div "Basic - 19.51 Overtime - 28.12 Overtime 2 - 36.73" at bounding box center [1346, 70] width 89 height 18
click at [1334, 62] on select "Basic - 19.51 Overtime - 28.12 Overtime 2 - 36.73" at bounding box center [1342, 69] width 79 height 17
select select "60"
click at [1335, 90] on input "Start Time" at bounding box center [1331, 94] width 58 height 18
drag, startPoint x: 1311, startPoint y: 94, endPoint x: 1317, endPoint y: 94, distance: 6.1
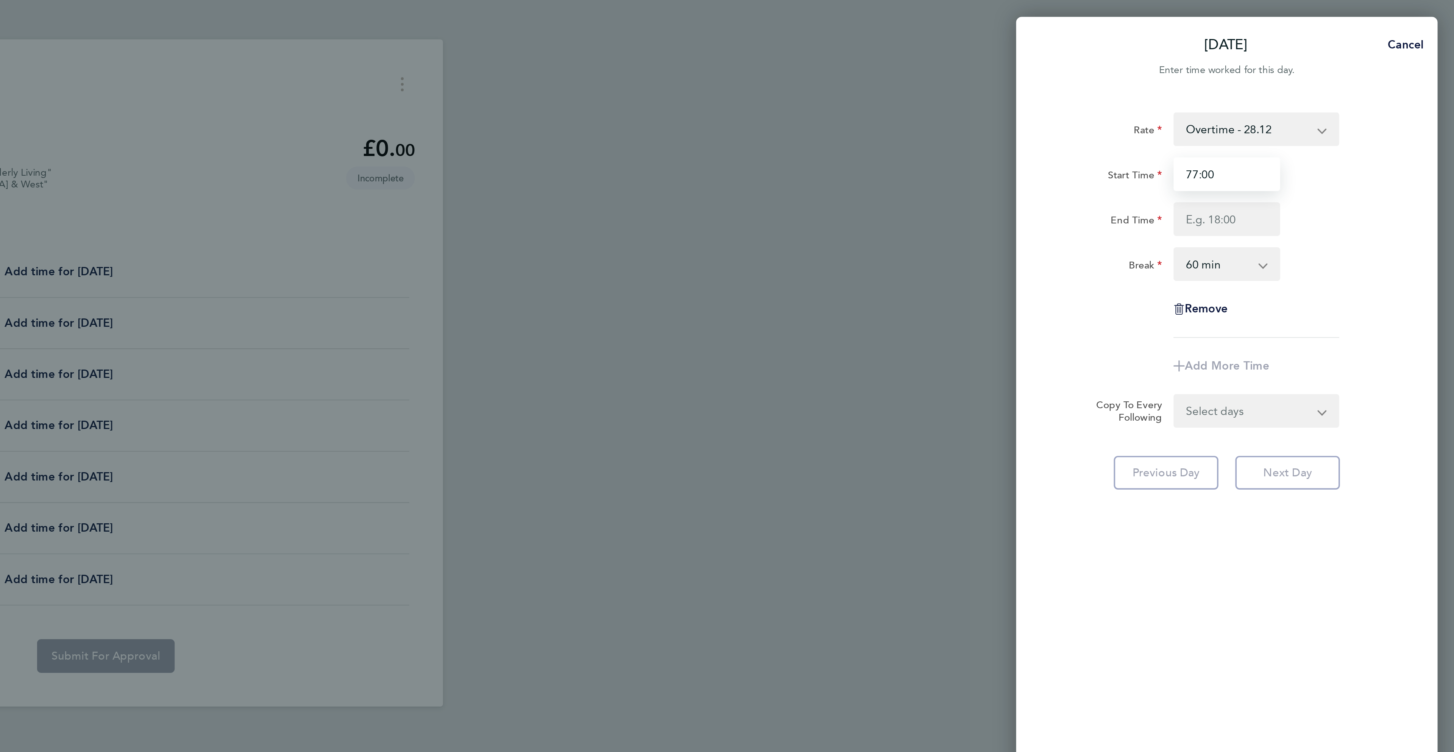
click at [1314, 94] on input "77:00" at bounding box center [1331, 94] width 58 height 18
type input "07:00"
drag, startPoint x: 1341, startPoint y: 114, endPoint x: 1353, endPoint y: 122, distance: 14.5
click at [1342, 114] on input "End Time" at bounding box center [1331, 118] width 58 height 18
type input "14:00"
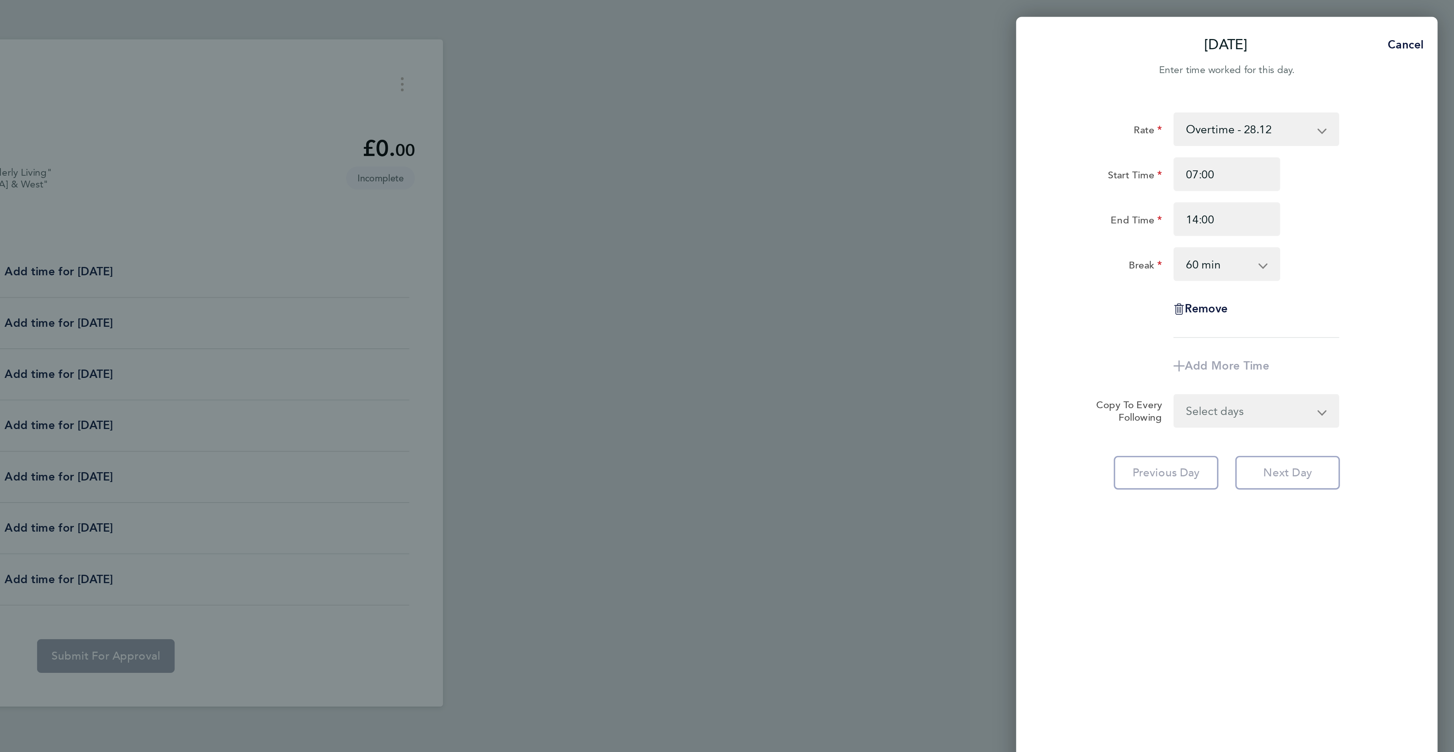
drag, startPoint x: 1452, startPoint y: 139, endPoint x: 1418, endPoint y: 145, distance: 34.6
click at [1448, 139] on div "[DATE] Cancel Enter time worked for this day. Rate Overtime - 28.12 Basic - 19.…" at bounding box center [727, 376] width 1454 height 752
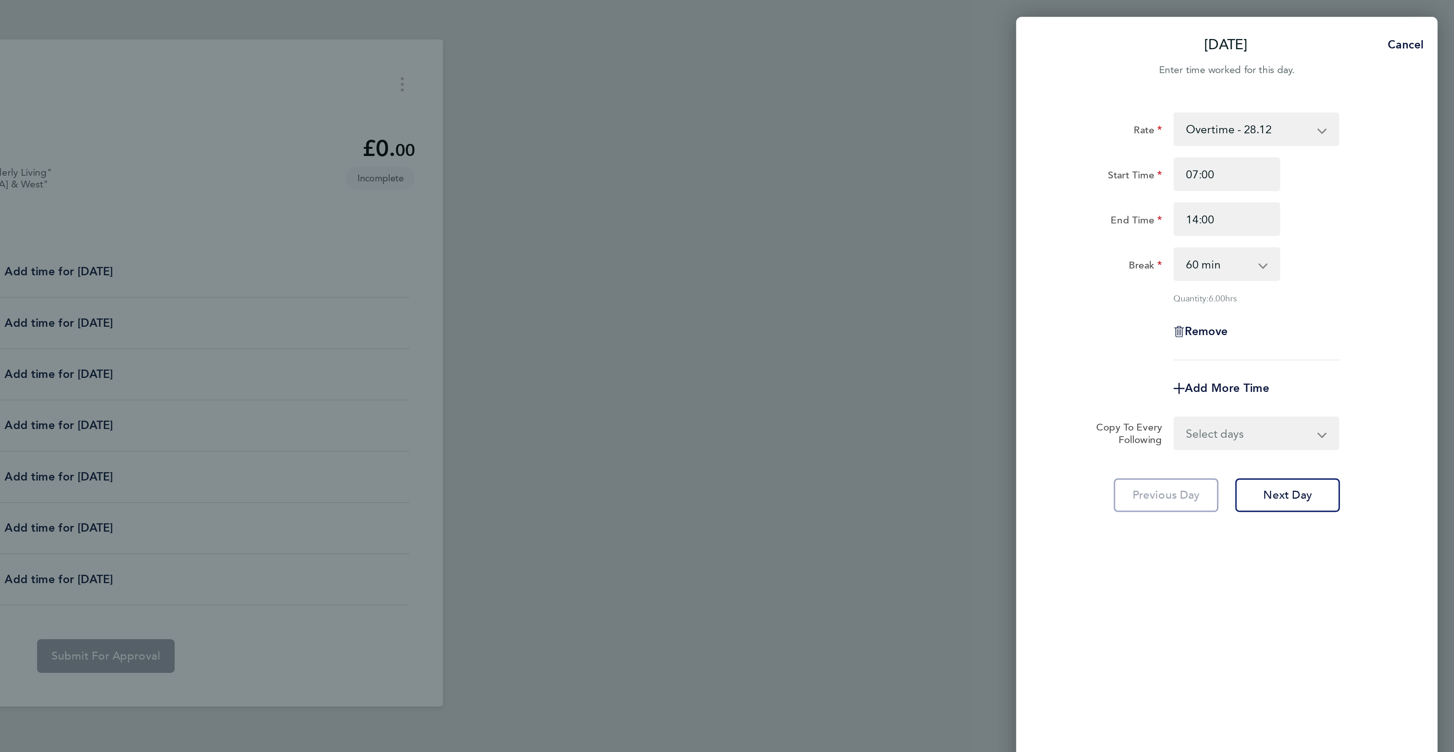
drag, startPoint x: 1343, startPoint y: 131, endPoint x: 1342, endPoint y: 136, distance: 4.6
click at [1342, 134] on div "Rate Overtime - 28.12 Basic - 19.51 Overtime 2 - 36.73 Start Time 07:00 End Tim…" at bounding box center [1331, 128] width 185 height 134
drag, startPoint x: 1338, startPoint y: 143, endPoint x: 1337, endPoint y: 150, distance: 7.2
click at [1338, 145] on select "0 min 15 min 30 min 45 min 60 min 75 min 90 min" at bounding box center [1326, 142] width 47 height 17
click at [1303, 134] on select "0 min 15 min 30 min 45 min 60 min 75 min 90 min" at bounding box center [1326, 142] width 47 height 17
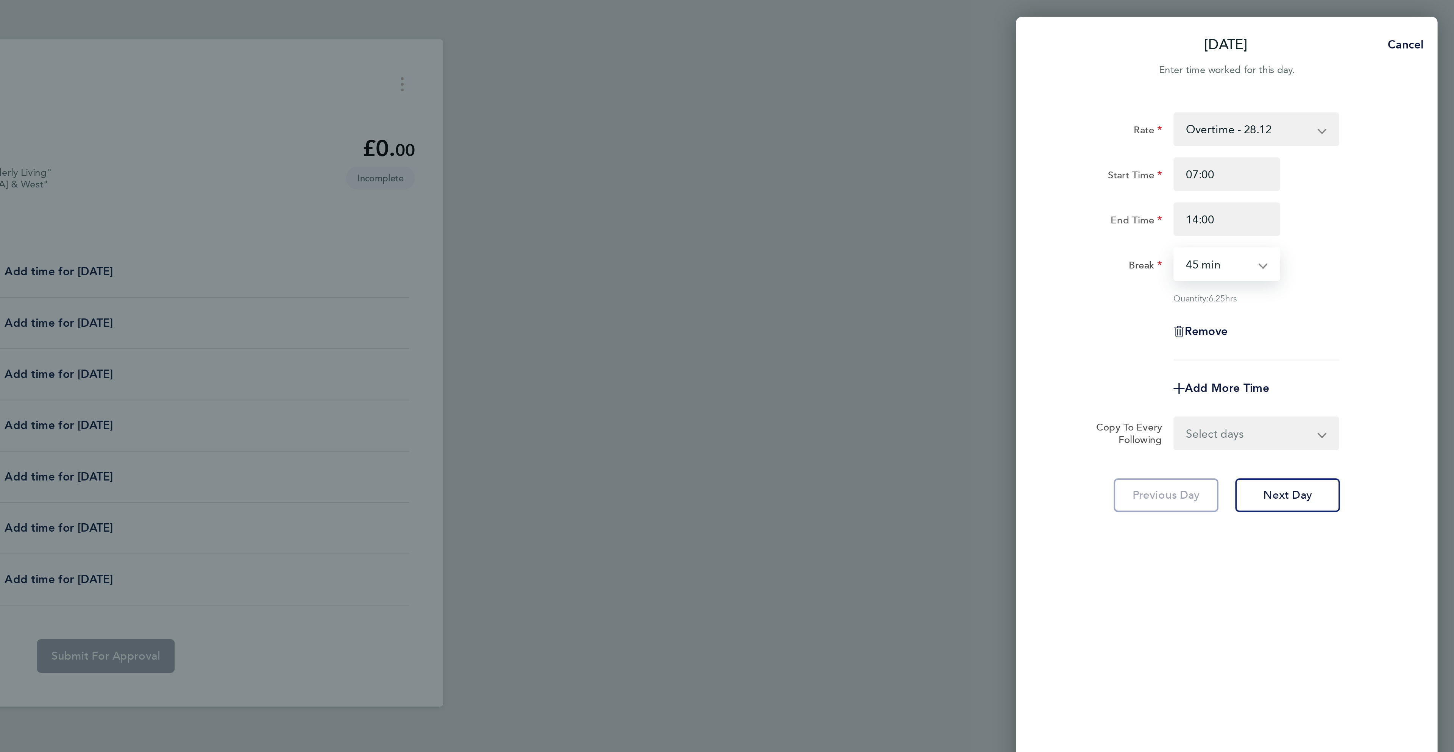
click at [1330, 141] on select "0 min 15 min 30 min 45 min 60 min 75 min 90 min" at bounding box center [1326, 142] width 47 height 17
select select "30"
click at [1303, 134] on select "0 min 15 min 30 min 45 min 60 min 75 min 90 min" at bounding box center [1326, 142] width 47 height 17
click at [1373, 263] on span "Next Day" at bounding box center [1364, 267] width 26 height 8
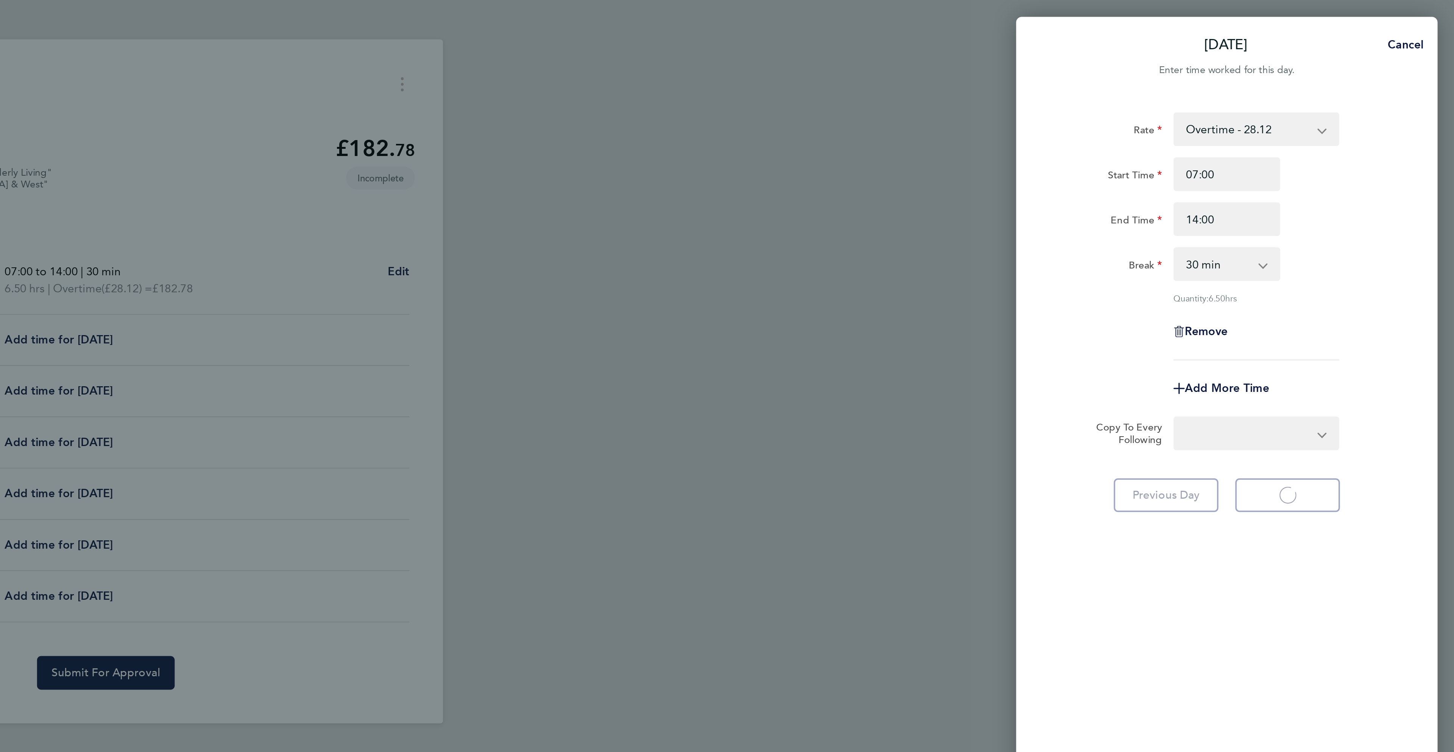
select select "60"
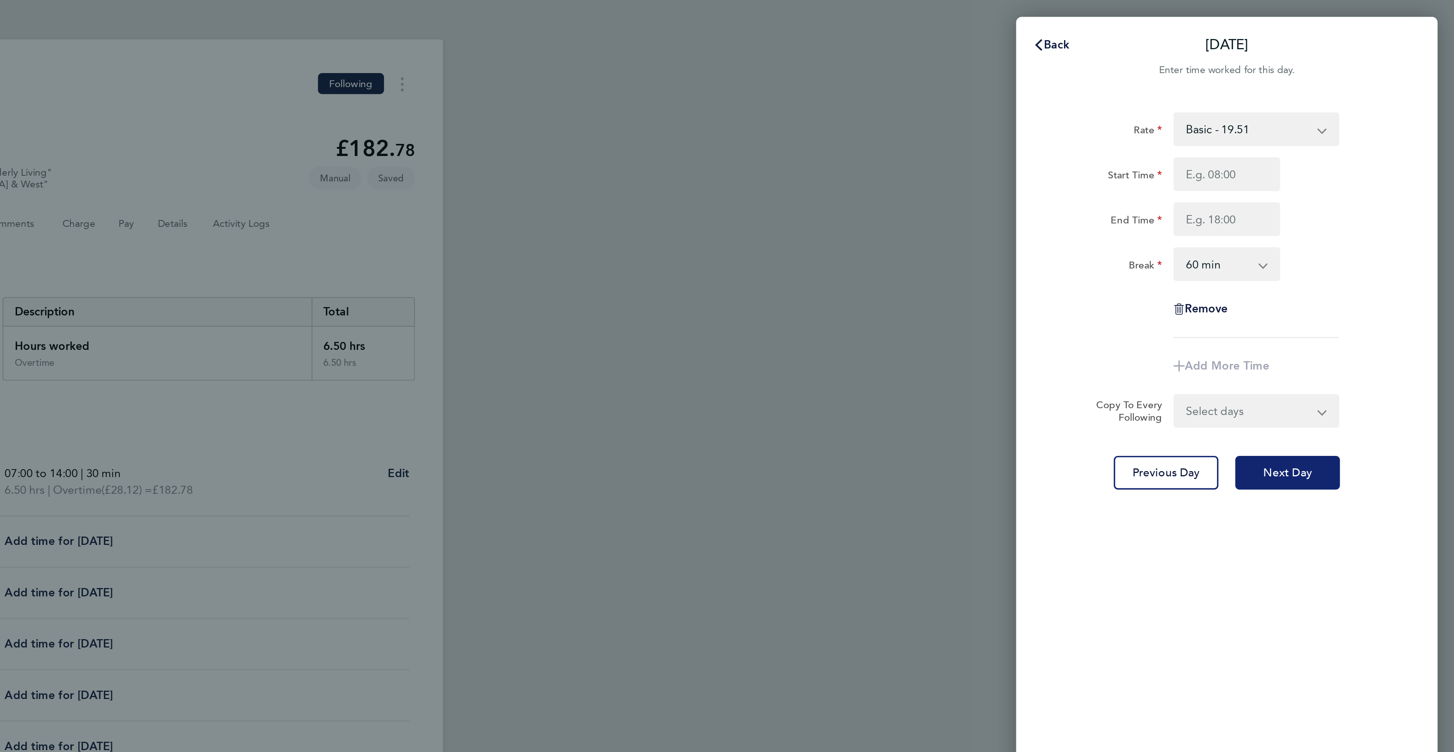
click at [1373, 261] on button "Next Day" at bounding box center [1364, 255] width 56 height 18
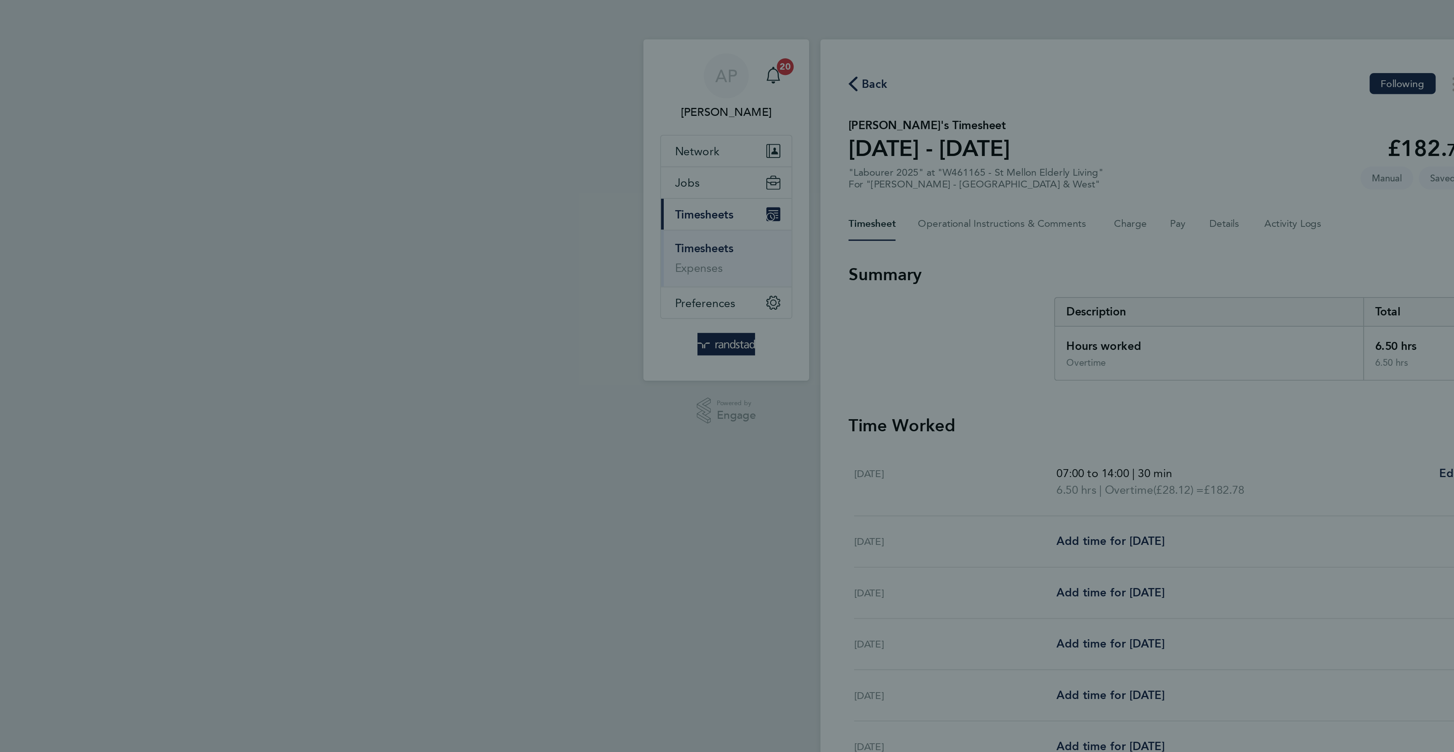
select select "60"
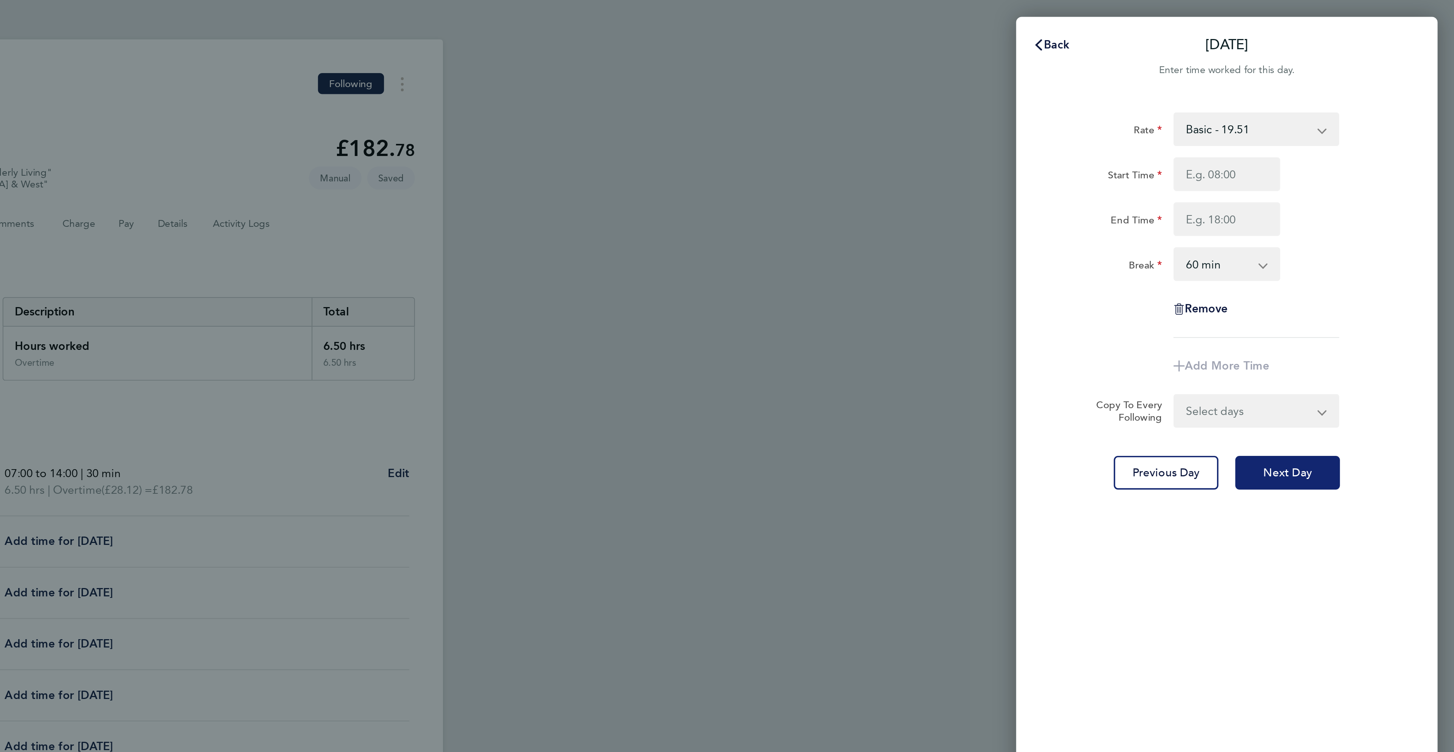
drag, startPoint x: 1362, startPoint y: 259, endPoint x: 797, endPoint y: 258, distance: 566.0
click at [1363, 259] on button "Next Day" at bounding box center [1364, 255] width 56 height 18
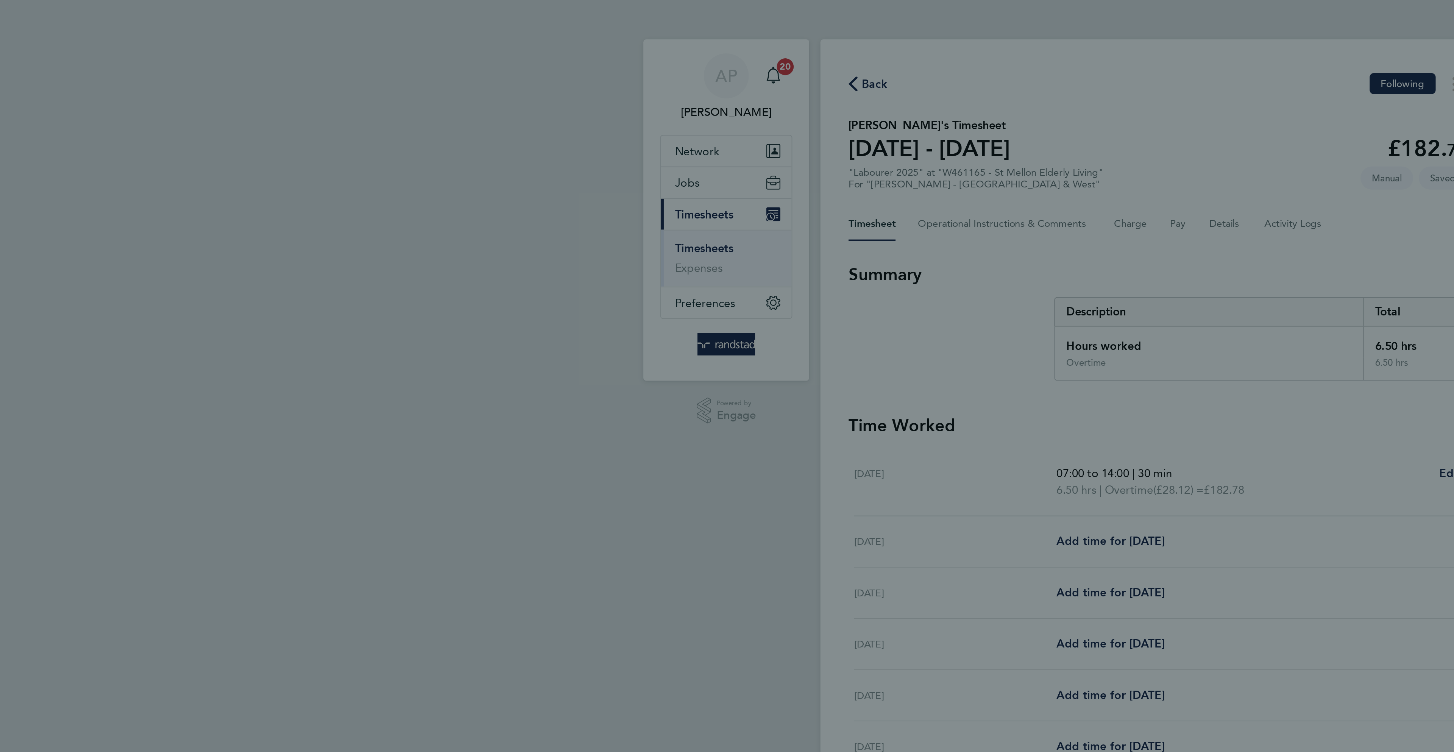
select select "60"
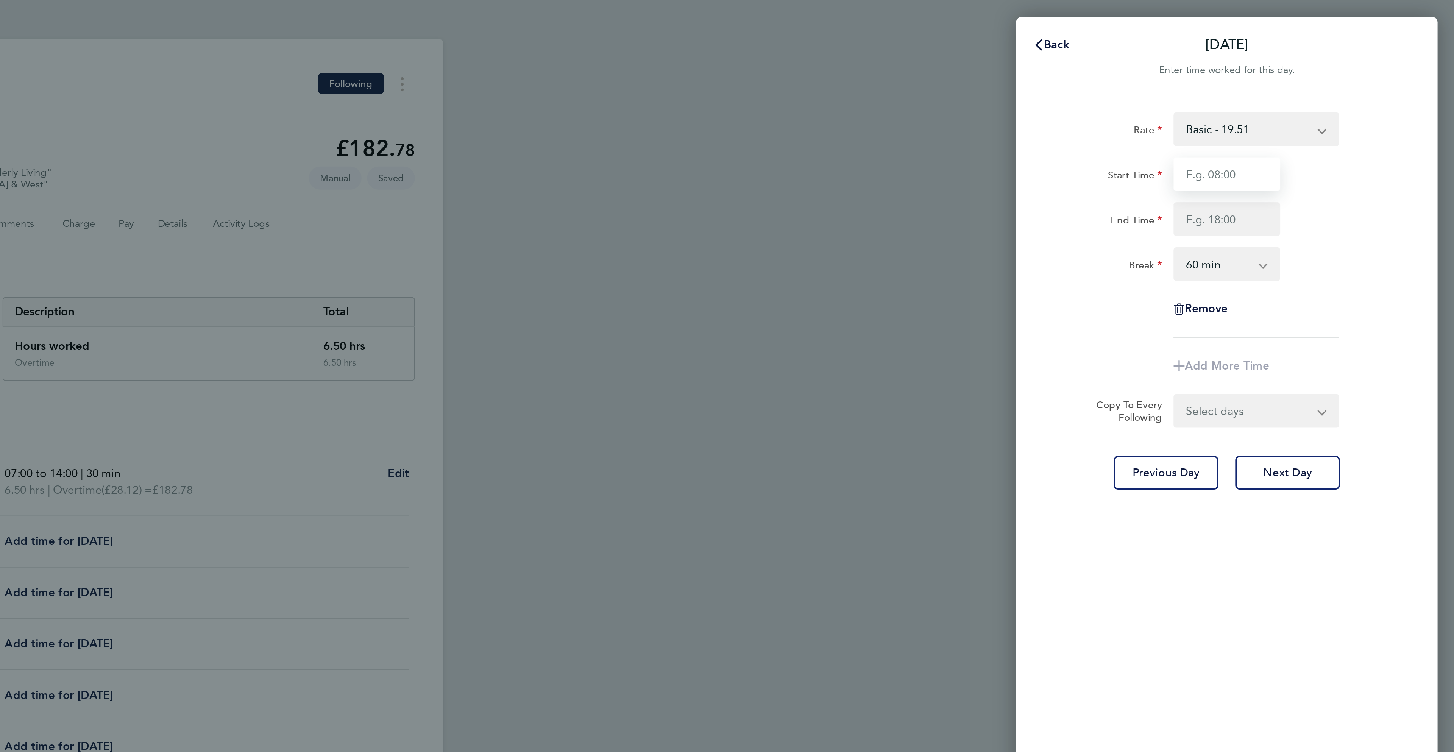
click at [1322, 95] on input "Start Time" at bounding box center [1331, 94] width 58 height 18
type input "07:30"
click at [1306, 116] on input "End Time" at bounding box center [1331, 118] width 58 height 18
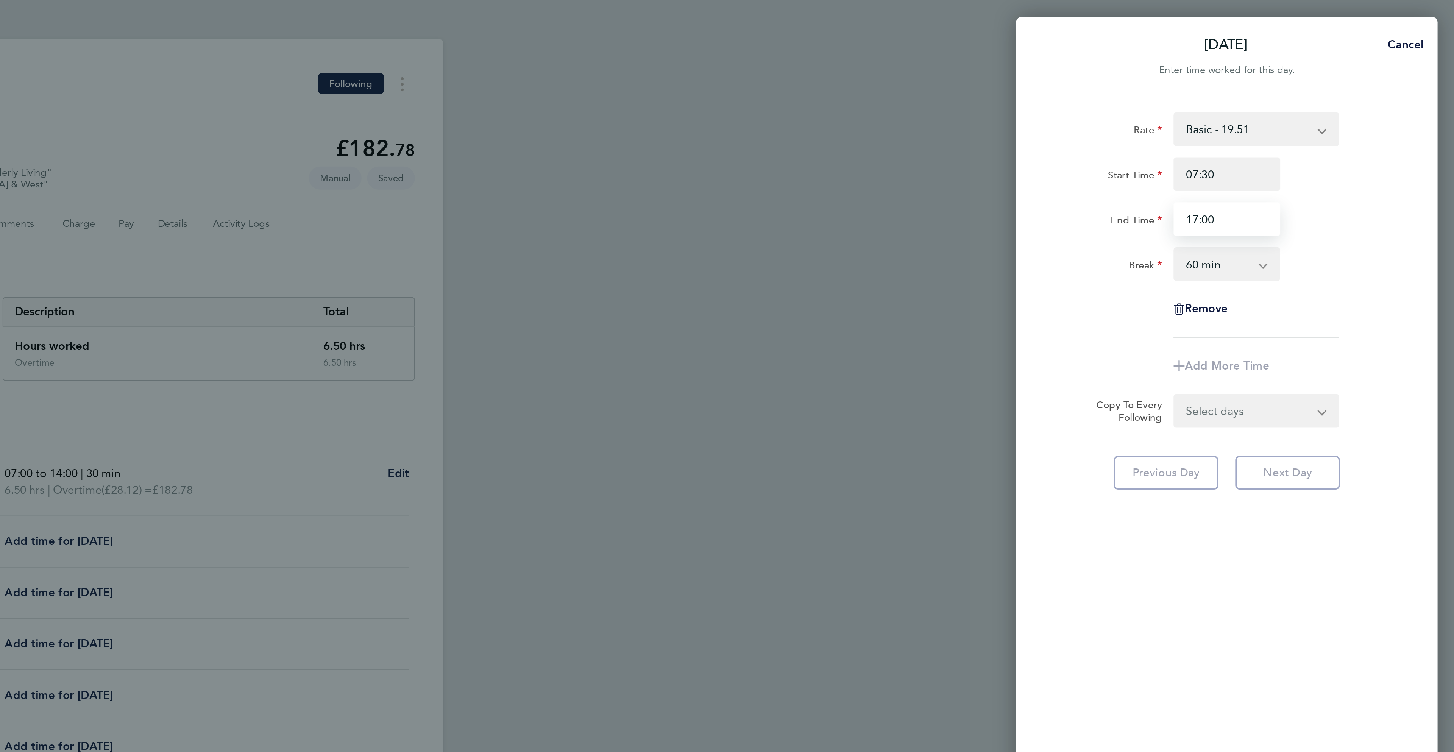
type input "17:00"
click at [1376, 117] on div "End Time 17:00" at bounding box center [1331, 118] width 191 height 18
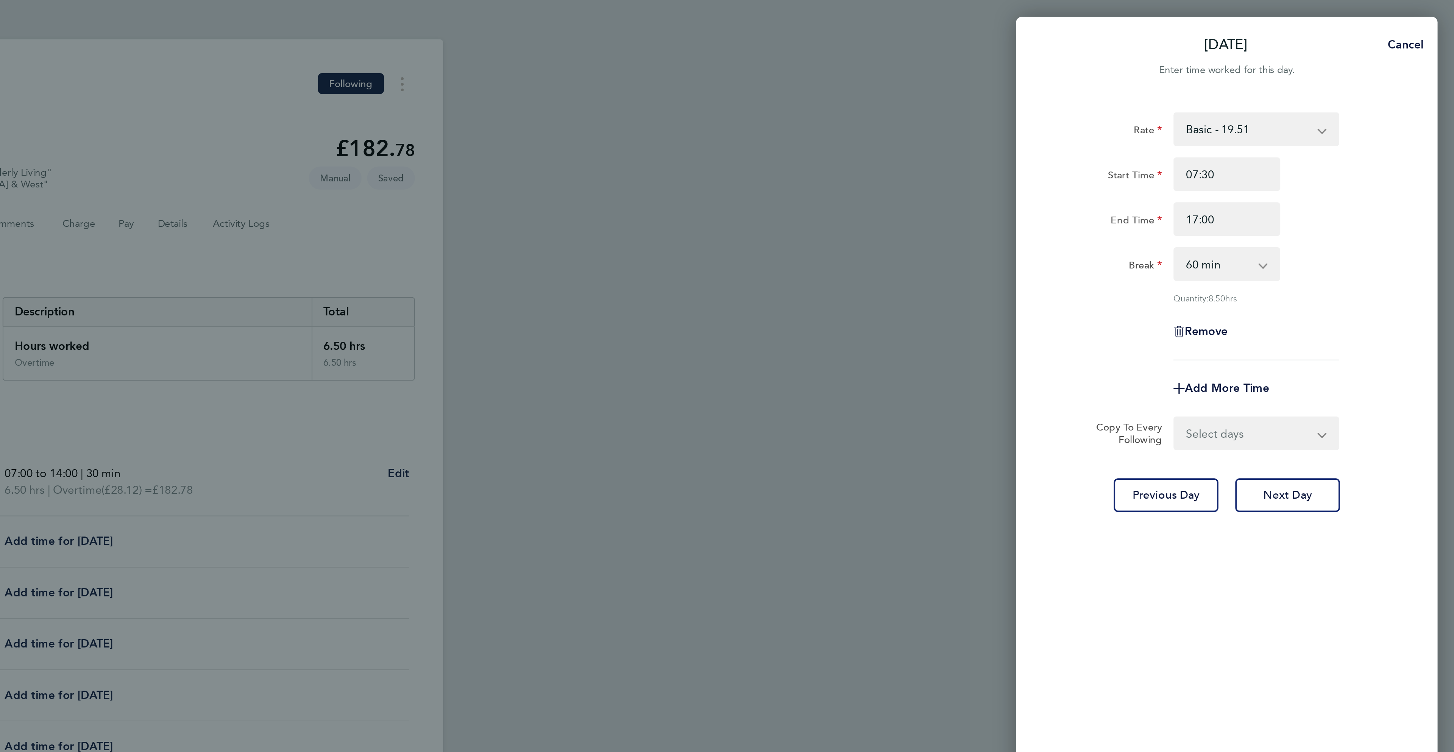
click at [1330, 142] on select "0 min 15 min 30 min 45 min 60 min 75 min 90 min" at bounding box center [1326, 142] width 47 height 17
select select "30"
click at [1303, 134] on select "0 min 15 min 30 min 45 min 60 min 75 min 90 min" at bounding box center [1326, 142] width 47 height 17
click at [1365, 231] on select "Select days Day [DATE] [DATE] [DATE]" at bounding box center [1343, 233] width 80 height 17
select select "DAY"
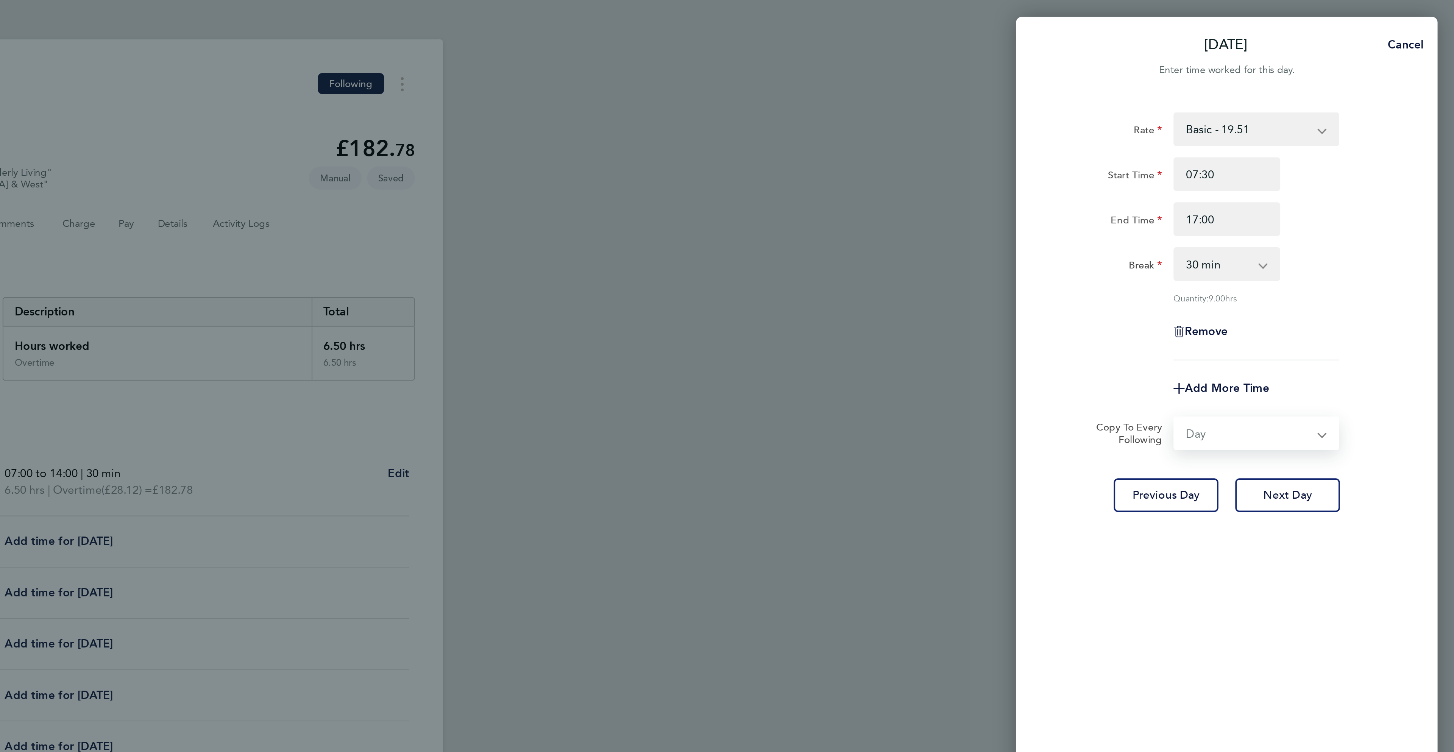
click at [1303, 226] on select "Select days Day [DATE] [DATE] [DATE]" at bounding box center [1343, 233] width 80 height 17
select select "[DATE]"
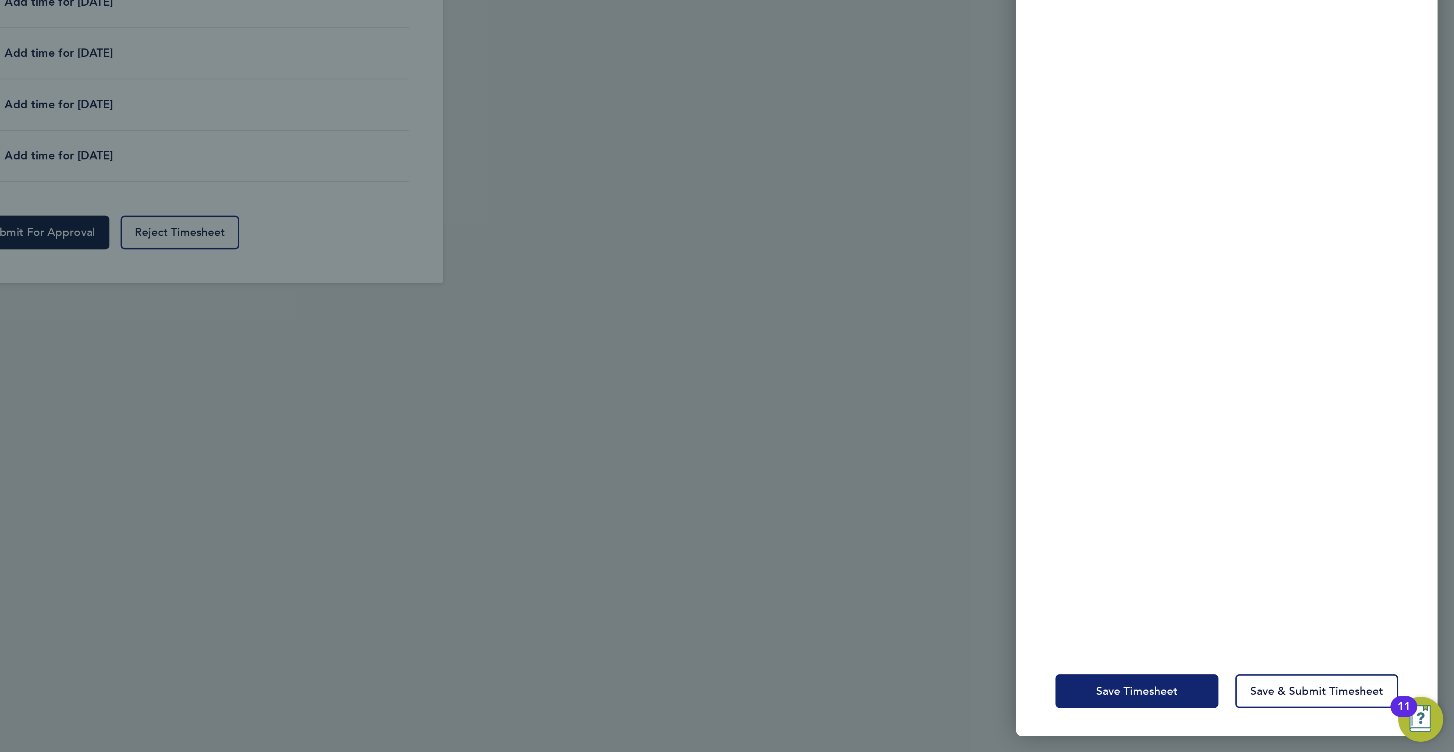
click at [1280, 721] on span "Save Timesheet" at bounding box center [1283, 719] width 44 height 8
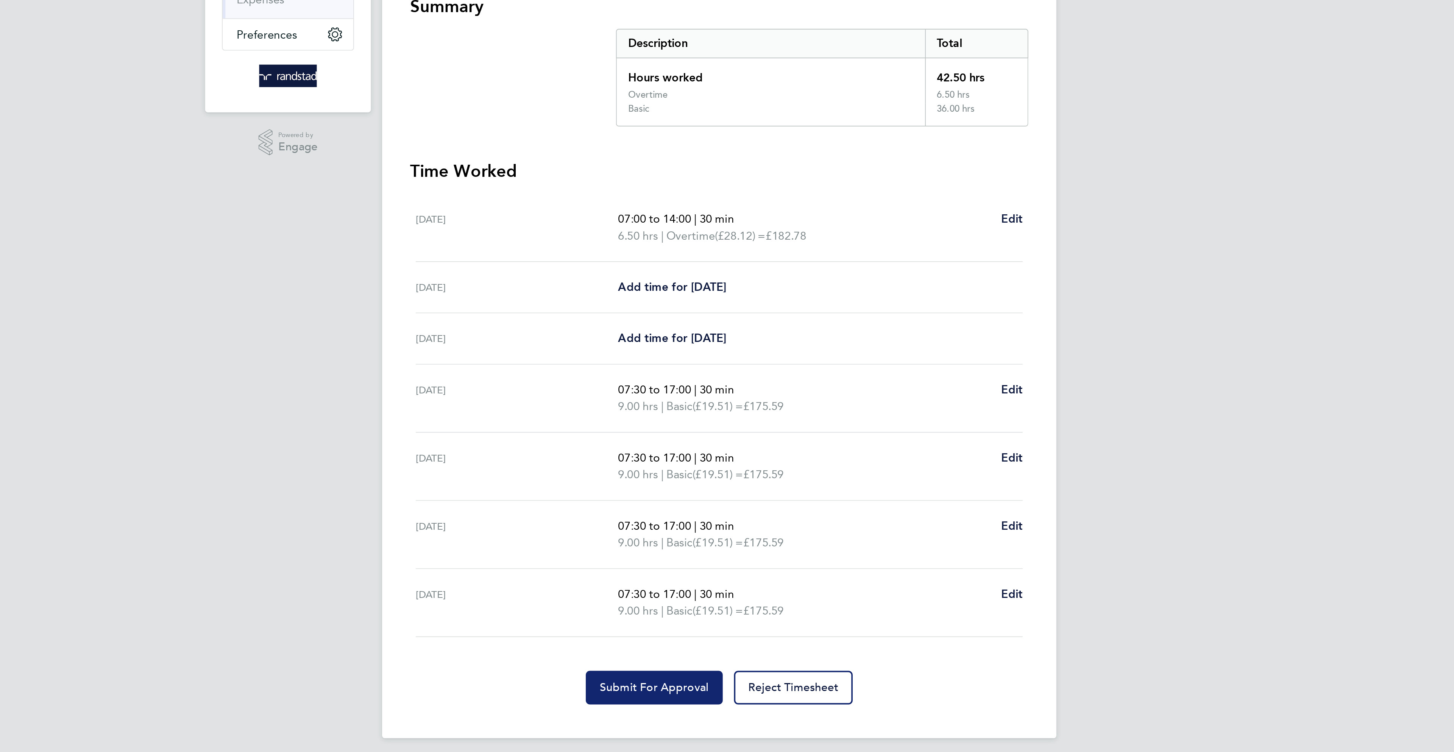
drag, startPoint x: 691, startPoint y: 521, endPoint x: 698, endPoint y: 511, distance: 11.8
click at [691, 518] on span "Submit For Approval" at bounding box center [692, 515] width 59 height 8
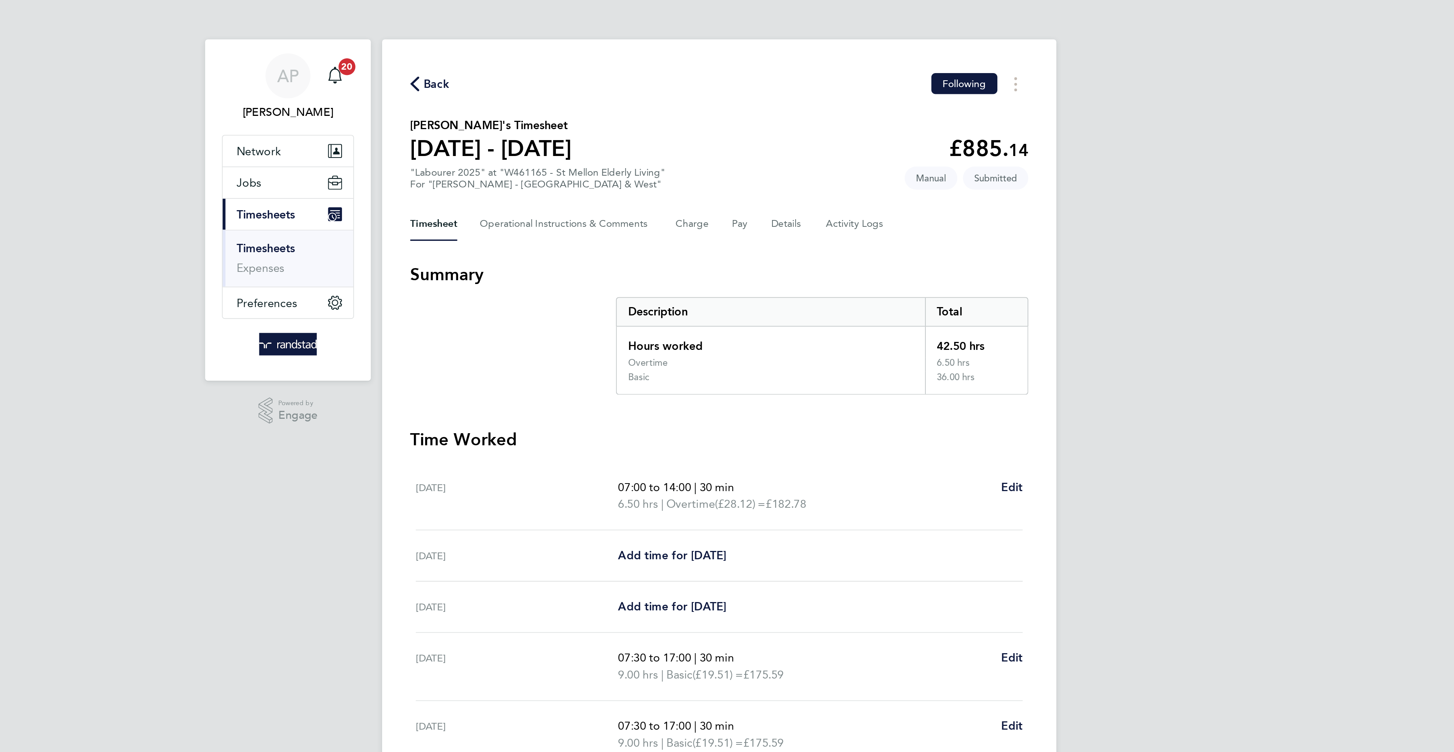
click at [561, 48] on icon "button" at bounding box center [562, 45] width 5 height 8
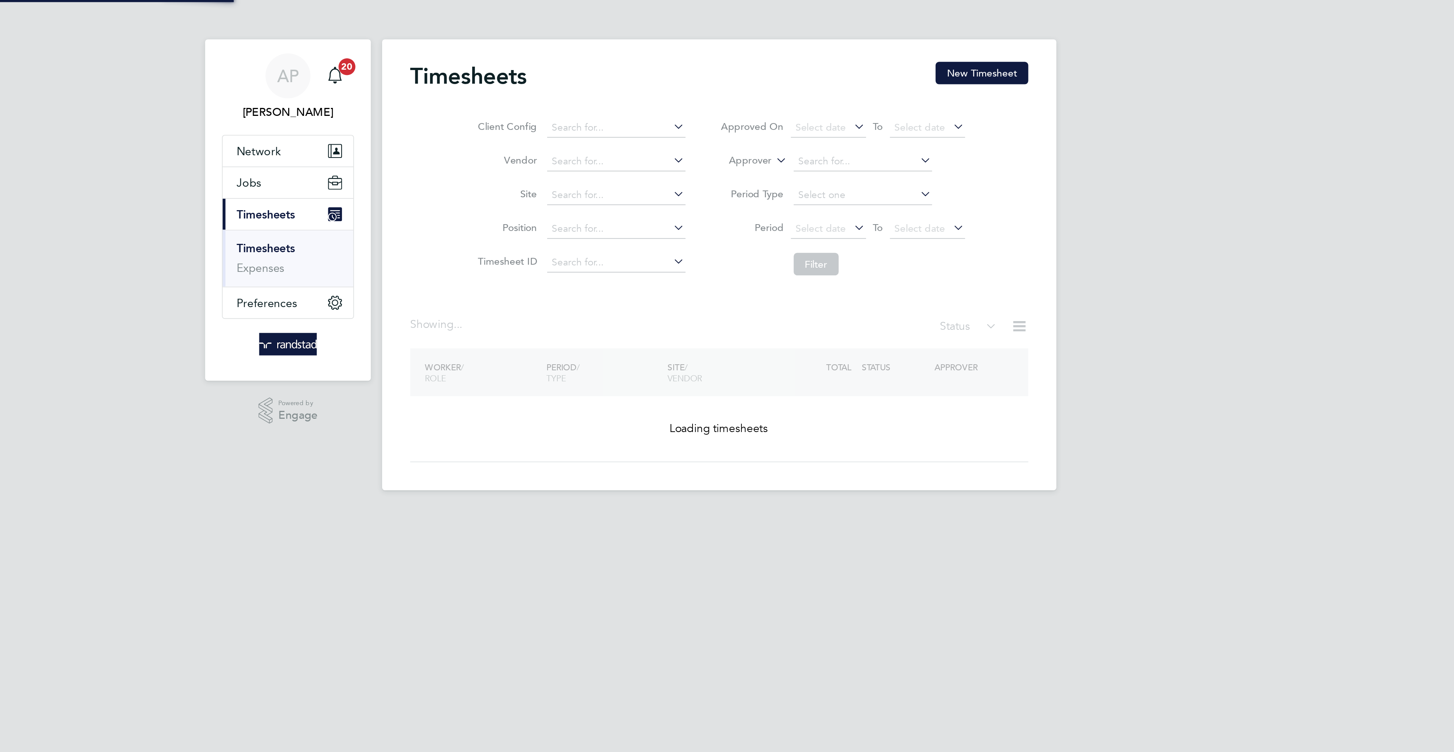
click at [577, 41] on h2 "Timesheets" at bounding box center [591, 40] width 63 height 15
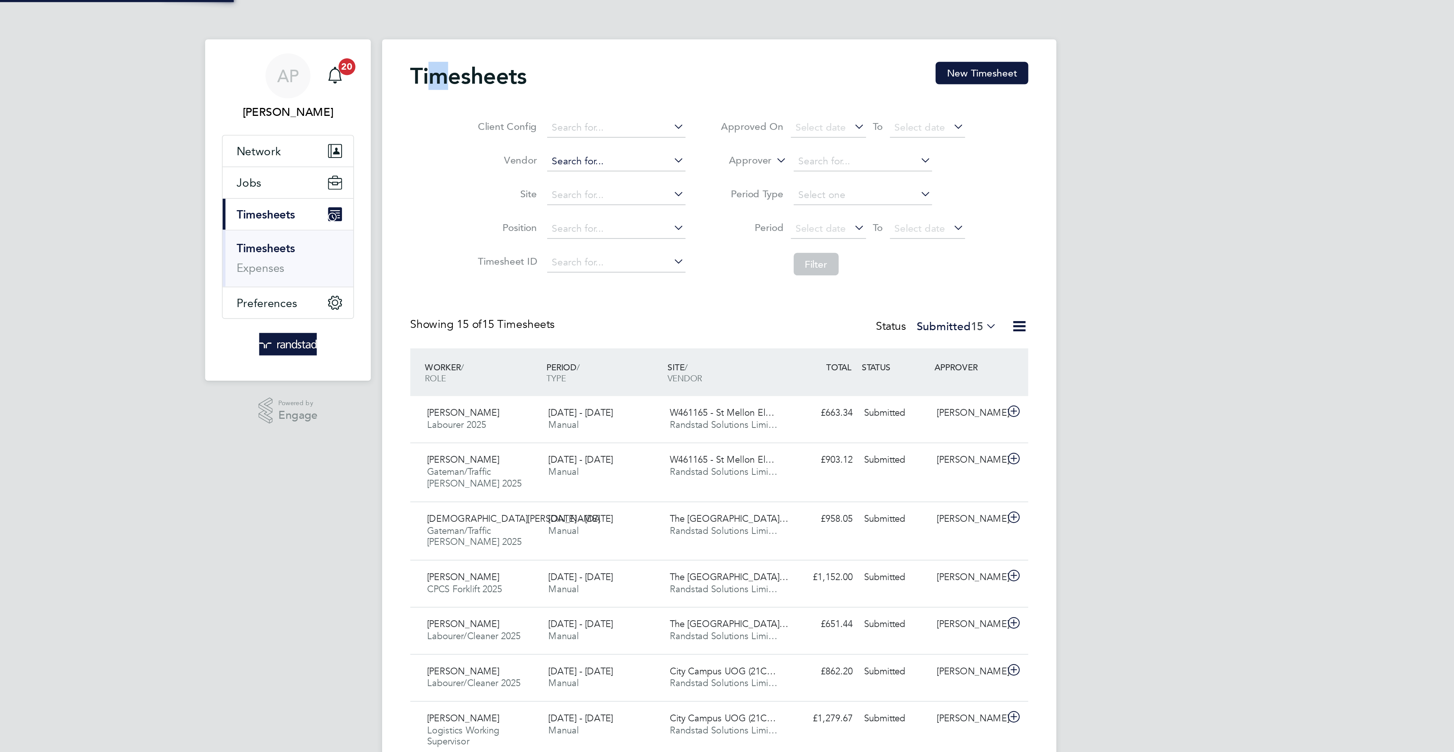
scroll to position [26, 66]
click at [954, 246] on div "AP [PERSON_NAME] Notifications 20 Applications: Network Businesses Sites Worker…" at bounding box center [727, 319] width 1454 height 639
